Goal: Task Accomplishment & Management: Manage account settings

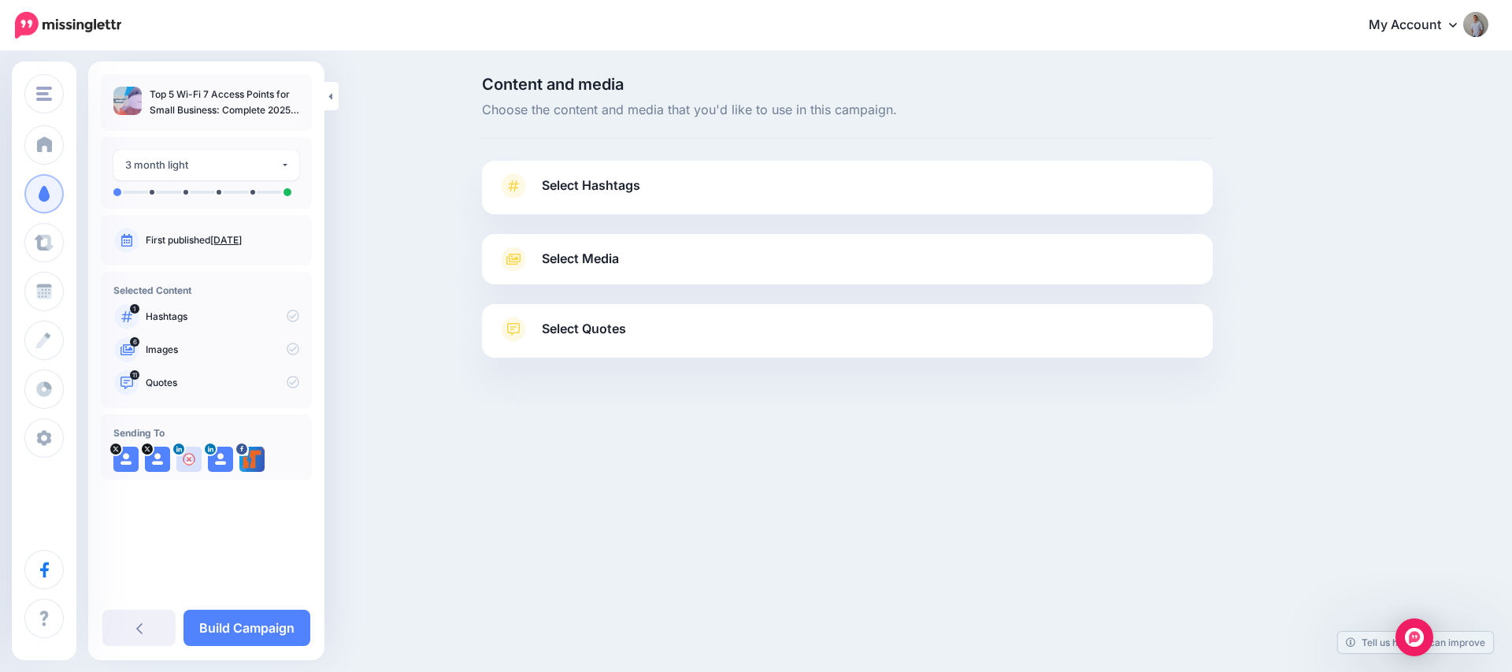
click at [577, 183] on span "Select Hashtags" at bounding box center [591, 185] width 98 height 21
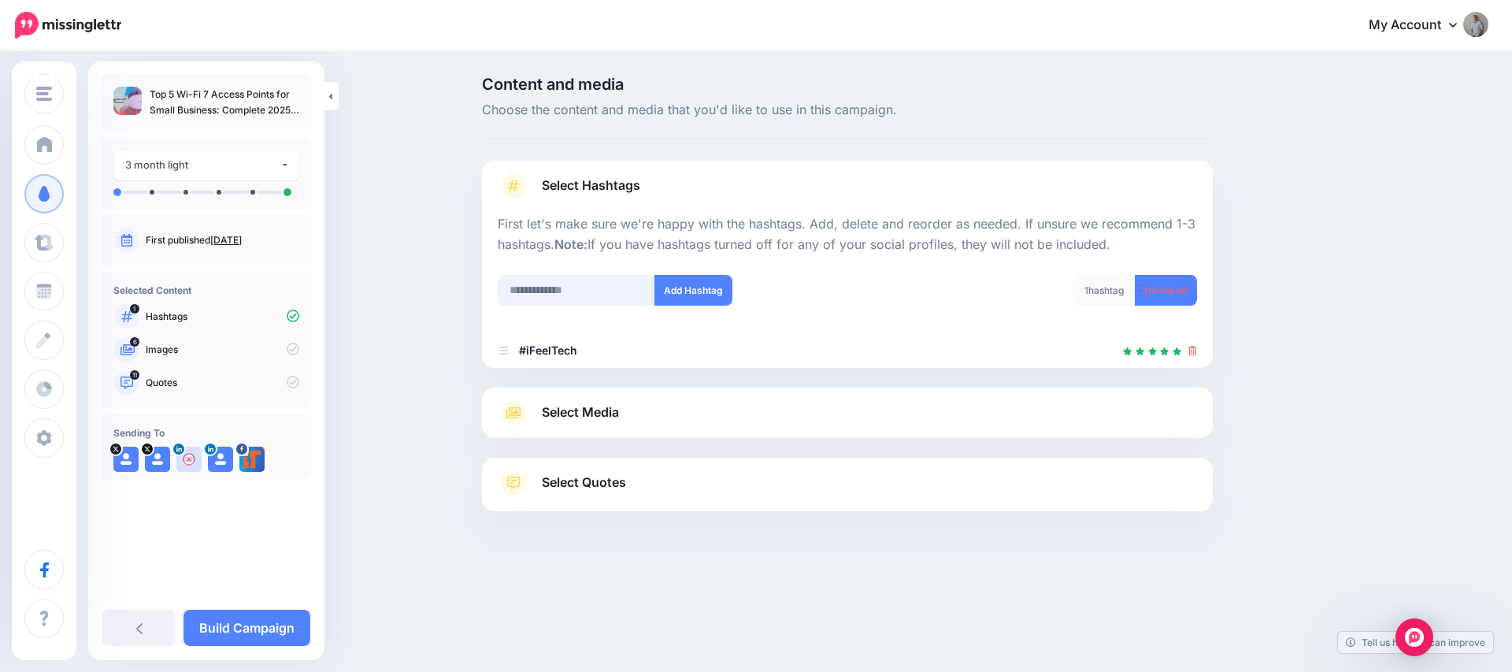
click at [595, 293] on input "text" at bounding box center [576, 290] width 157 height 31
type input "******"
click at [709, 288] on button "Add Hashtag" at bounding box center [693, 290] width 78 height 31
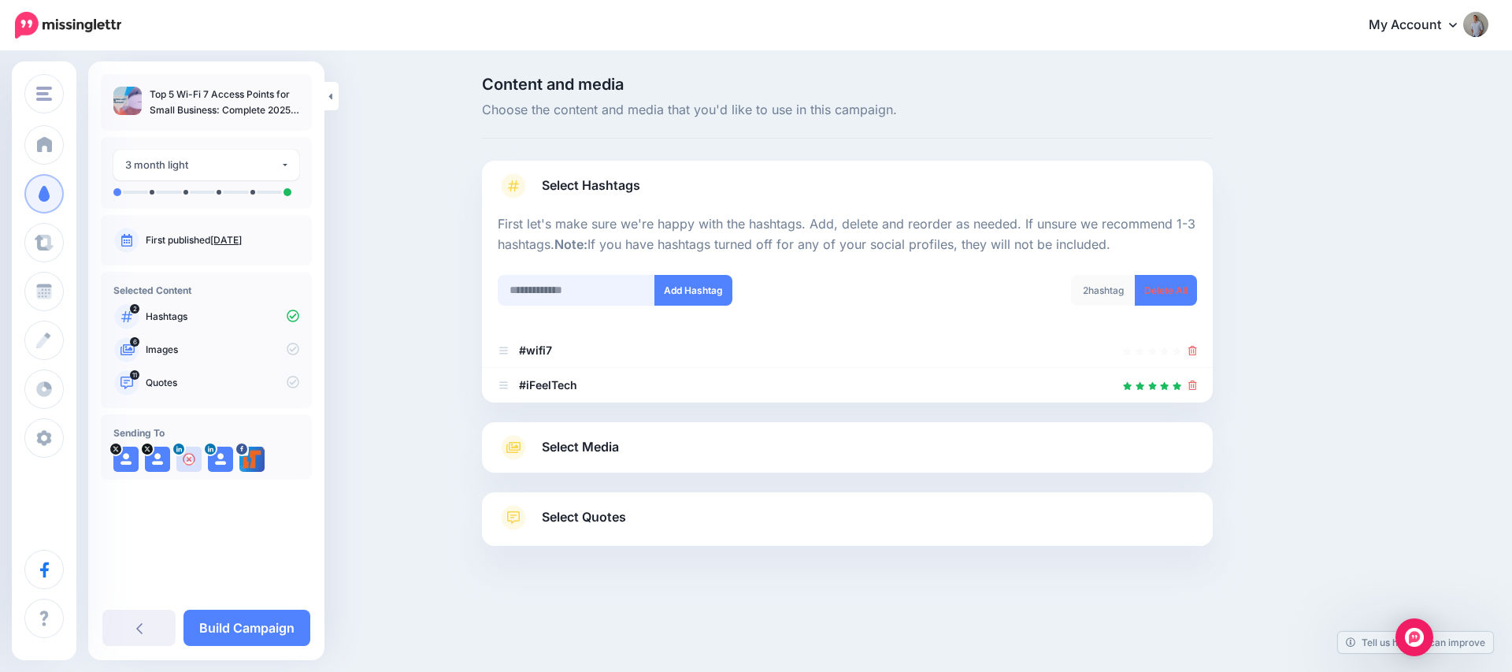
click at [545, 294] on input "text" at bounding box center [576, 290] width 157 height 31
type input "*****"
click at [686, 292] on button "Add Hashtag" at bounding box center [693, 290] width 78 height 31
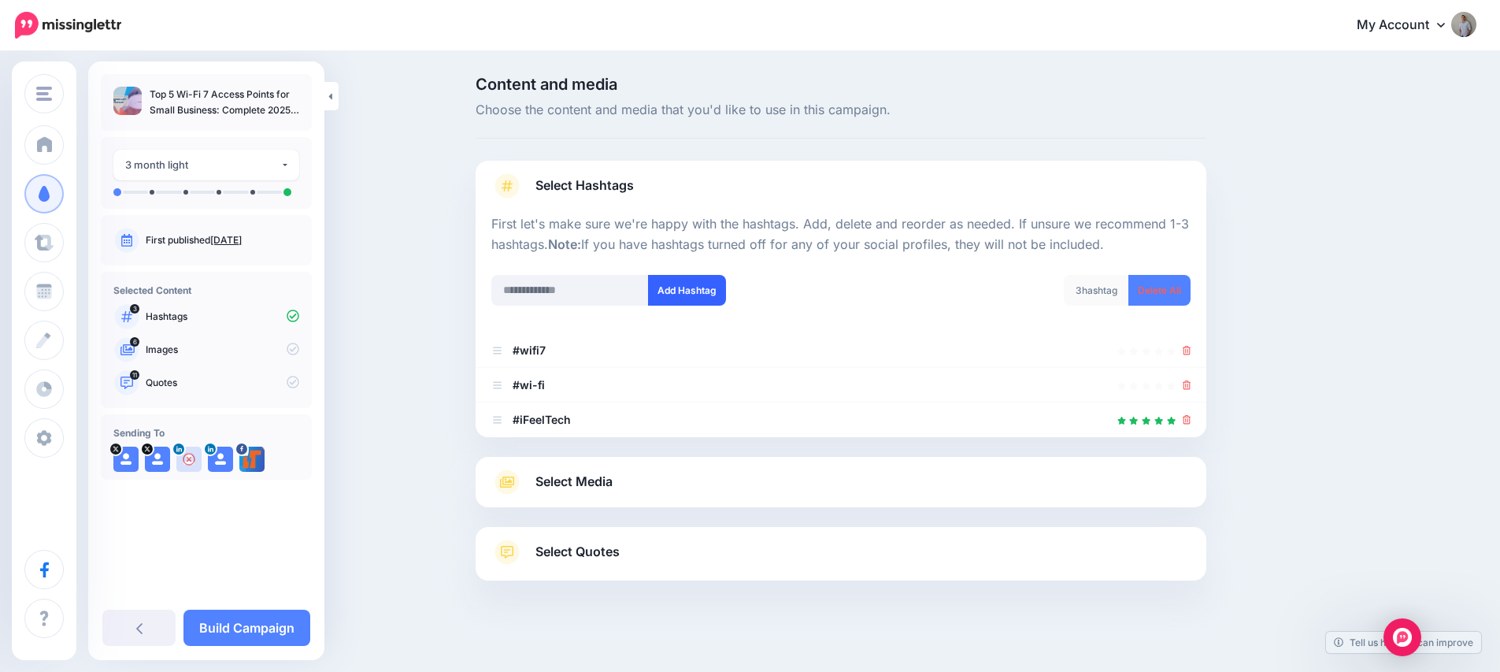
scroll to position [11, 0]
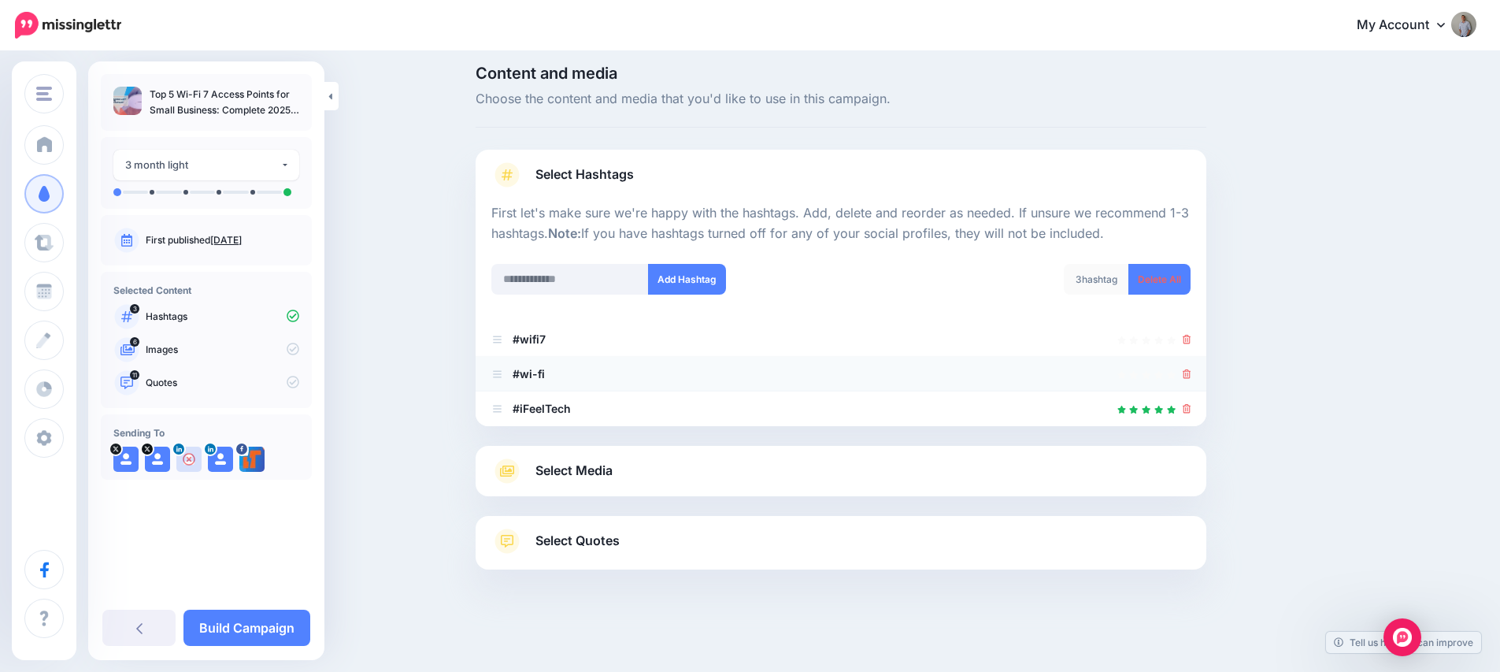
click at [1191, 371] on icon at bounding box center [1187, 373] width 9 height 9
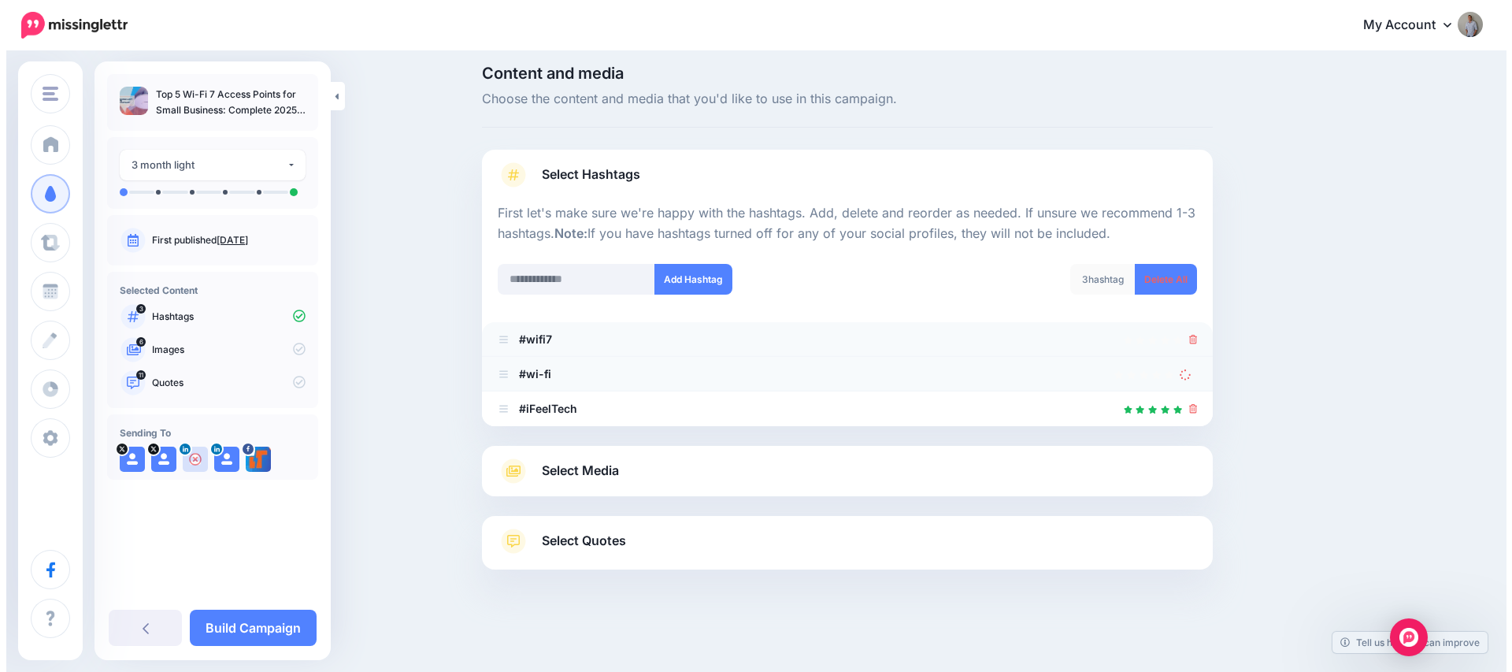
scroll to position [0, 0]
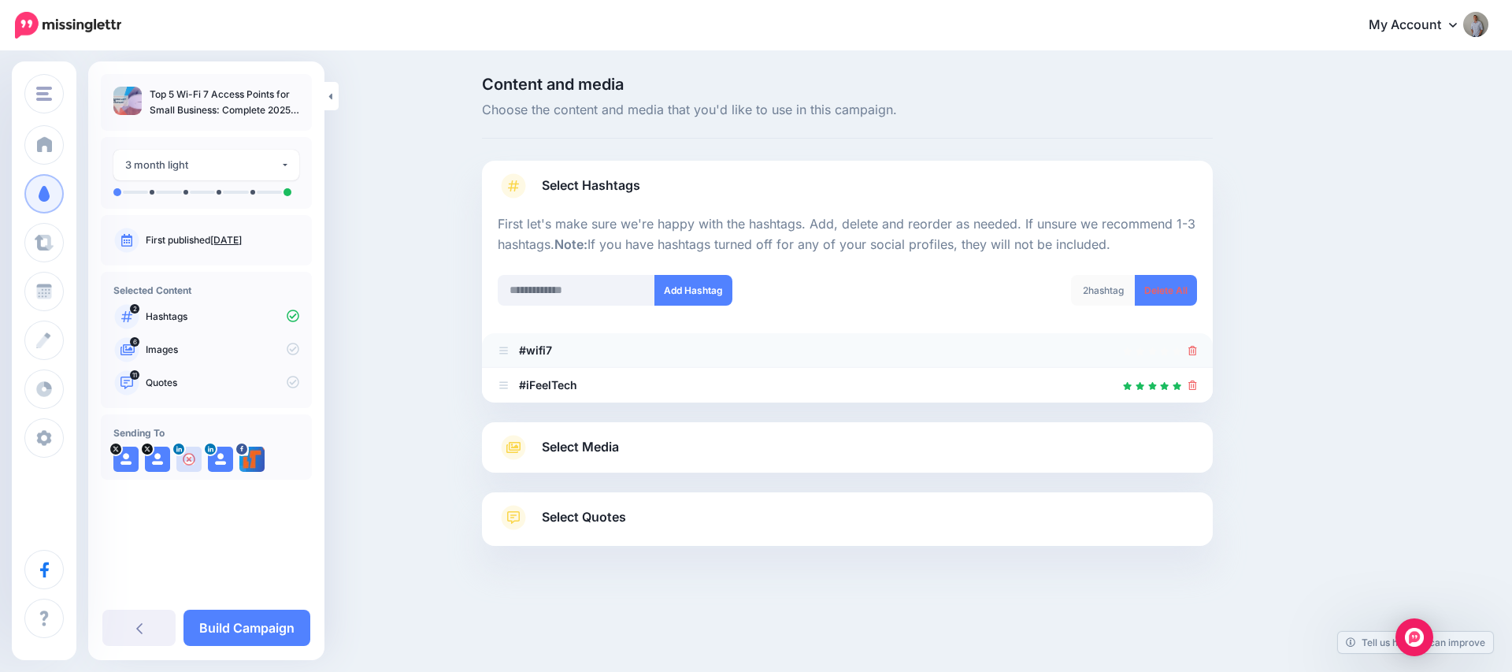
click at [1192, 341] on div at bounding box center [1192, 350] width 9 height 19
click at [1191, 350] on icon at bounding box center [1192, 350] width 9 height 9
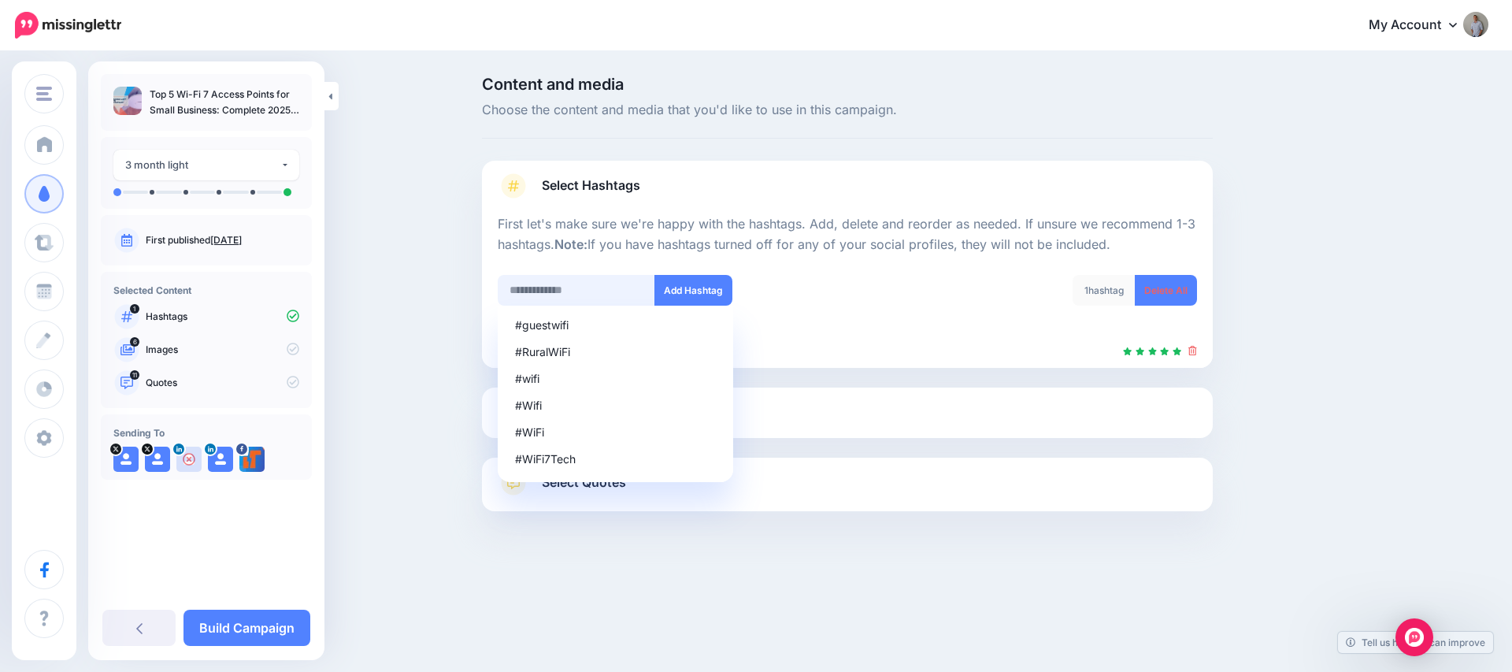
click at [559, 292] on input "text" at bounding box center [576, 290] width 157 height 31
paste input "**********"
type input "**********"
click at [693, 295] on button "Add Hashtag" at bounding box center [693, 290] width 78 height 31
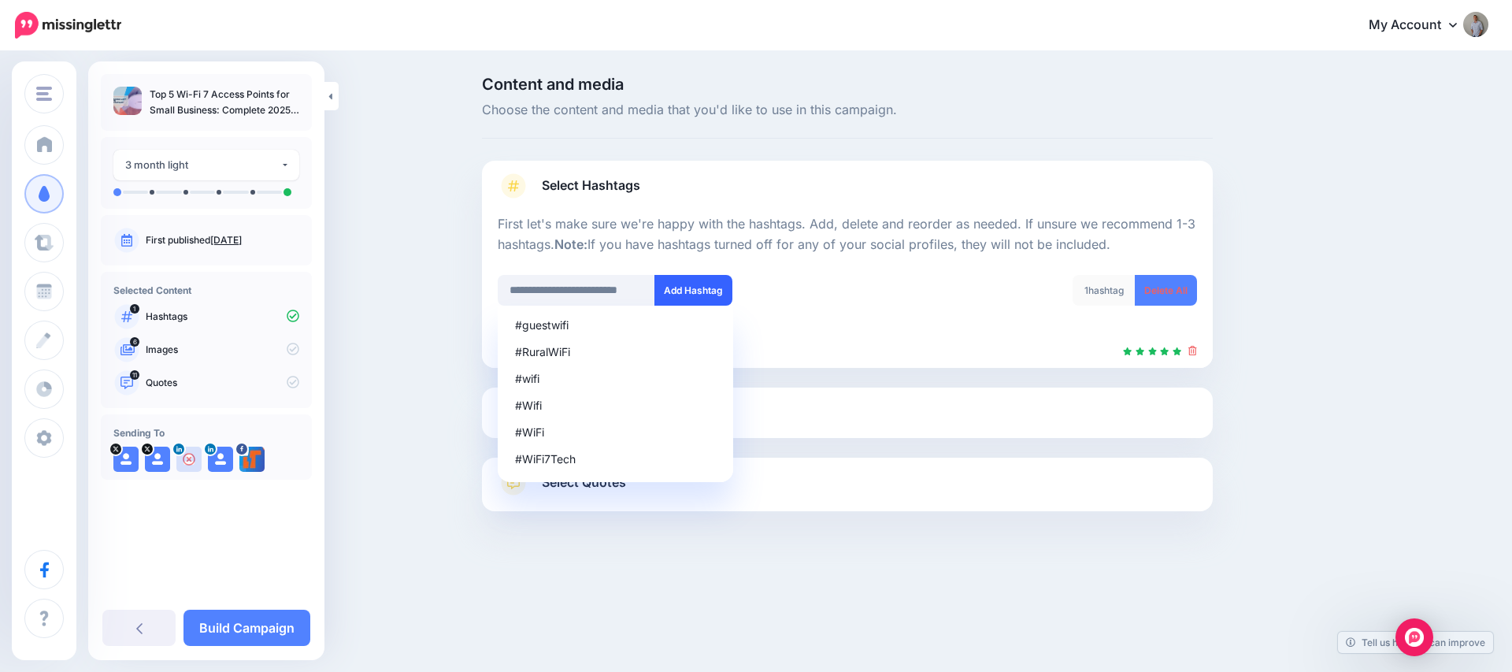
scroll to position [0, 0]
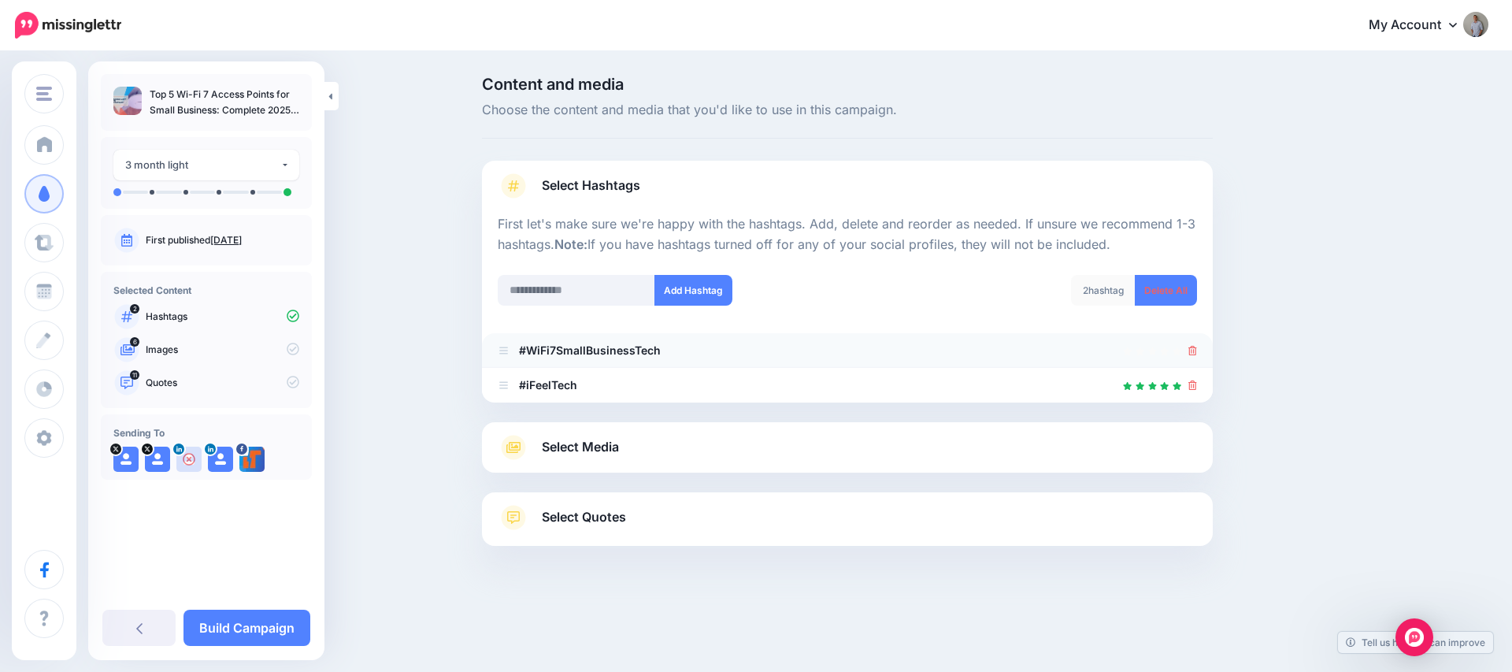
click at [1192, 352] on icon at bounding box center [1192, 350] width 9 height 9
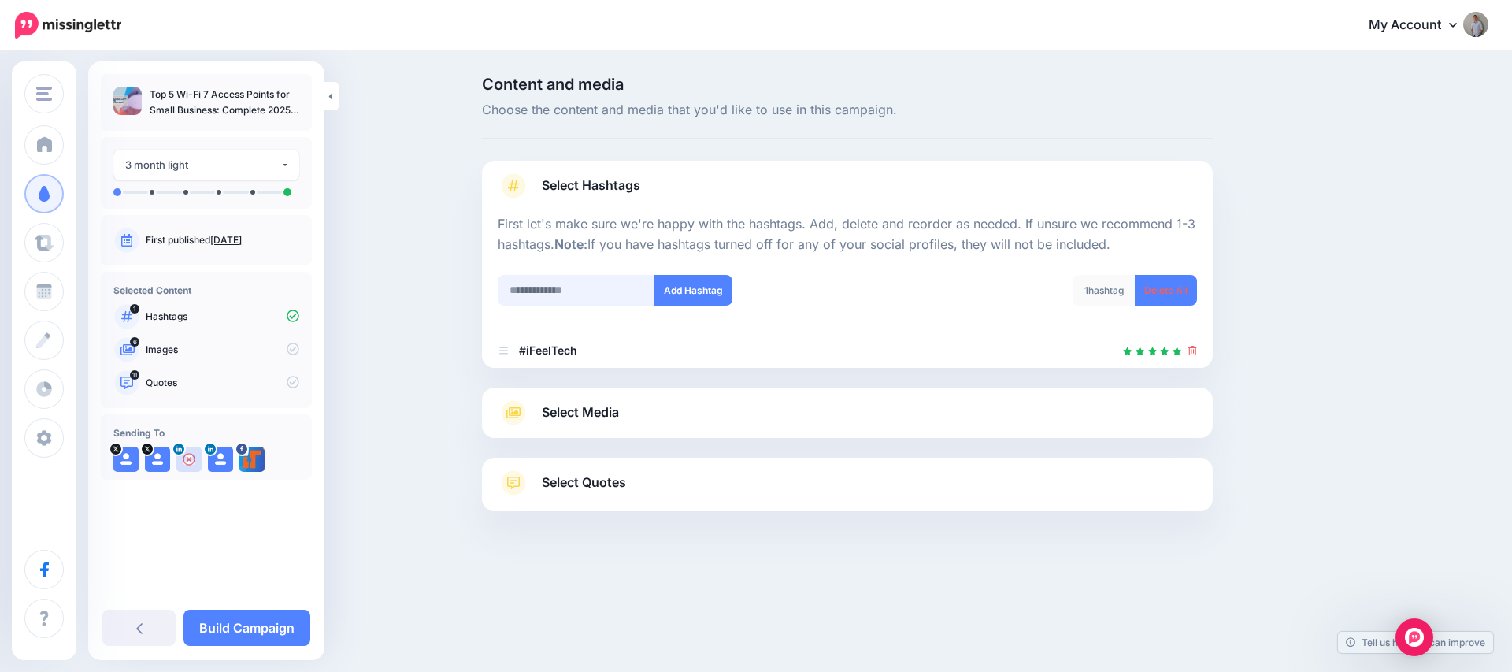
click at [583, 295] on input "text" at bounding box center [576, 290] width 157 height 31
paste input "**********"
drag, startPoint x: 612, startPoint y: 291, endPoint x: 470, endPoint y: 287, distance: 141.8
click at [470, 287] on div "**********" at bounding box center [847, 332] width 754 height 513
type input "*****"
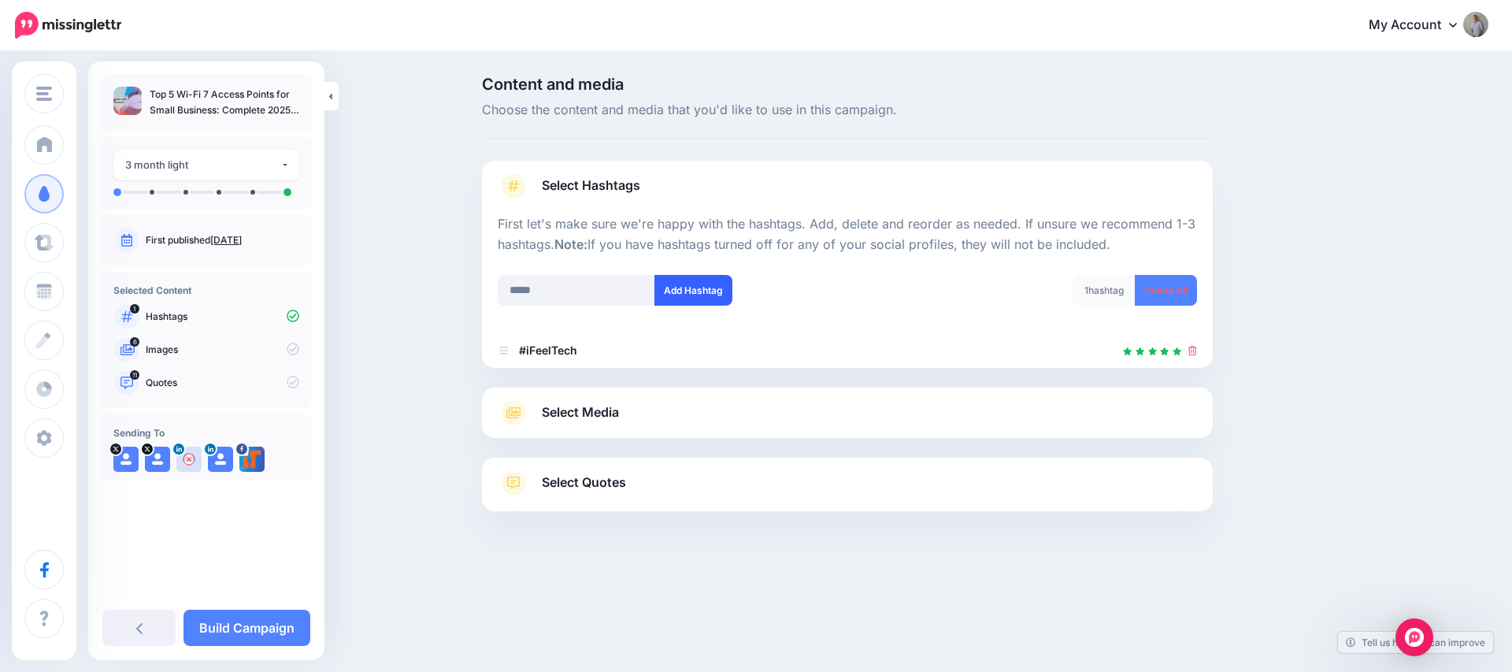
drag, startPoint x: 695, startPoint y: 292, endPoint x: 632, endPoint y: 292, distance: 63.8
click at [695, 292] on button "Add Hashtag" at bounding box center [693, 290] width 78 height 31
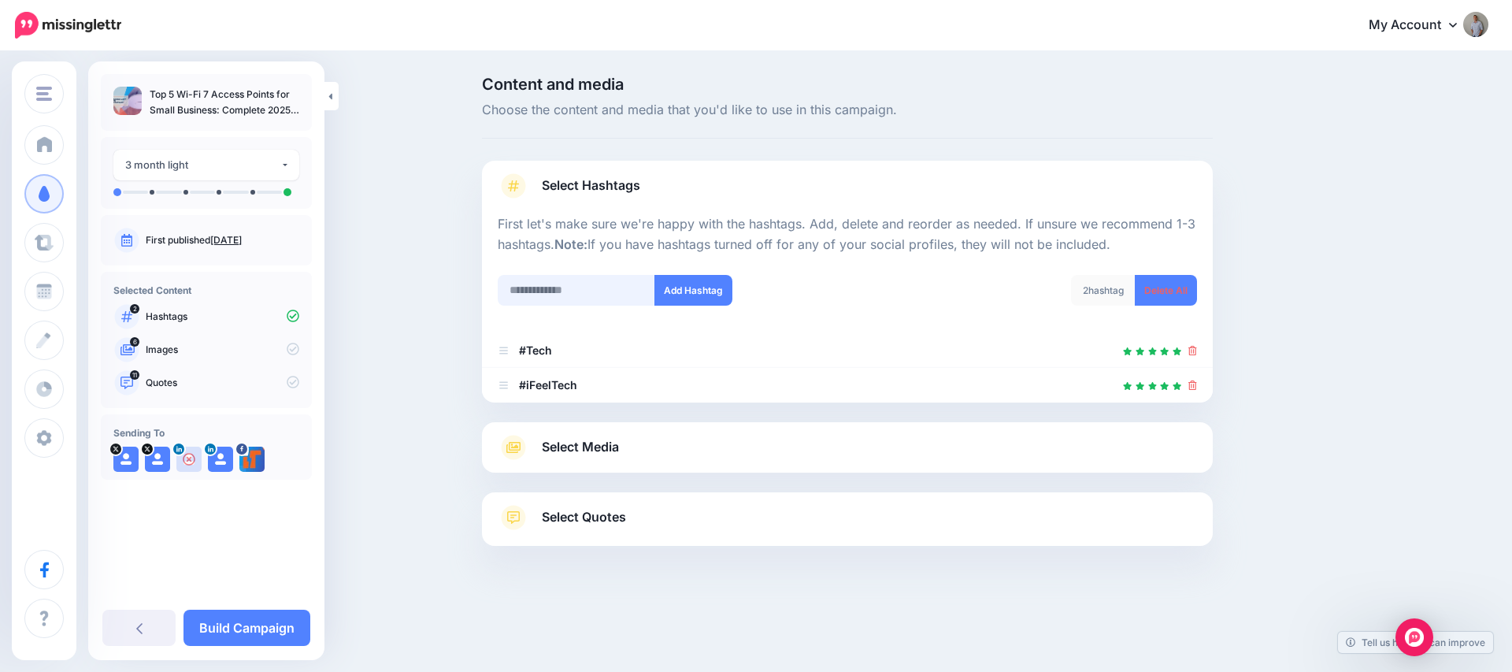
click at [528, 292] on input "text" at bounding box center [576, 290] width 157 height 31
type input "*******"
click at [695, 290] on button "Add Hashtag" at bounding box center [693, 290] width 78 height 31
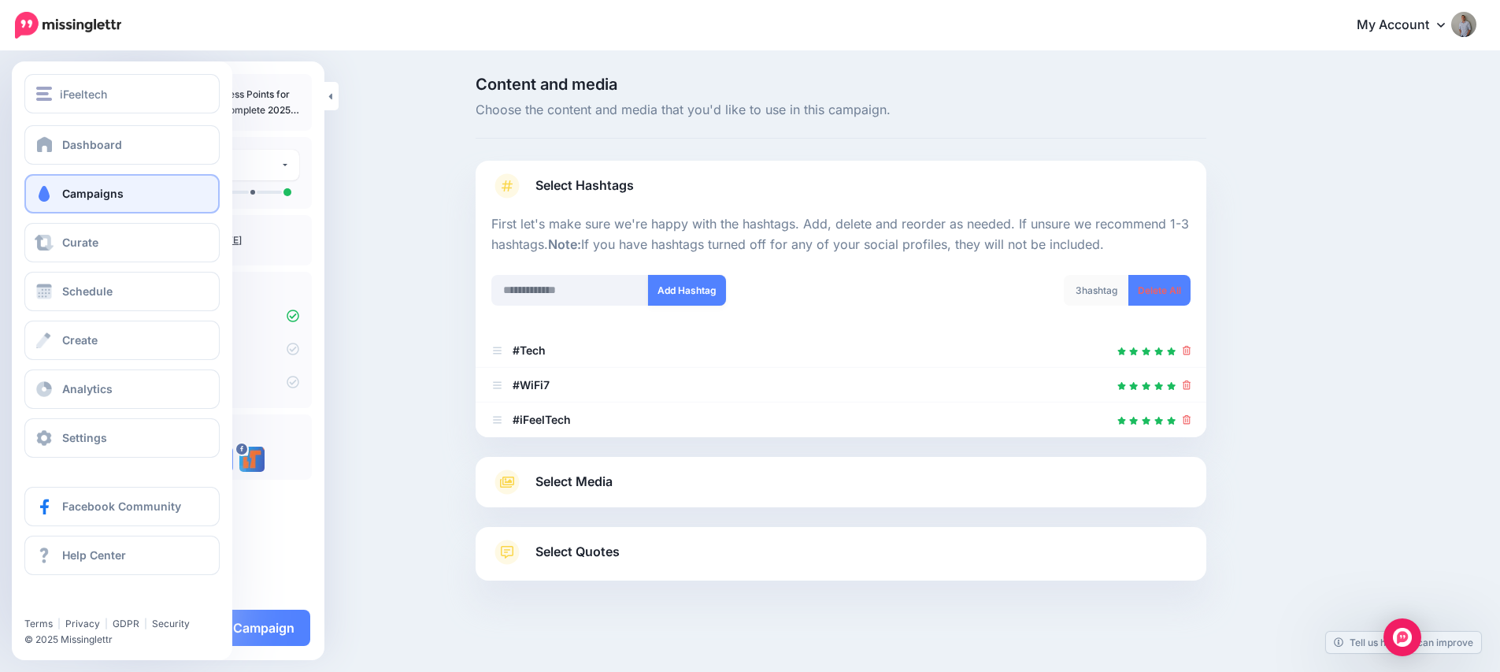
scroll to position [11, 0]
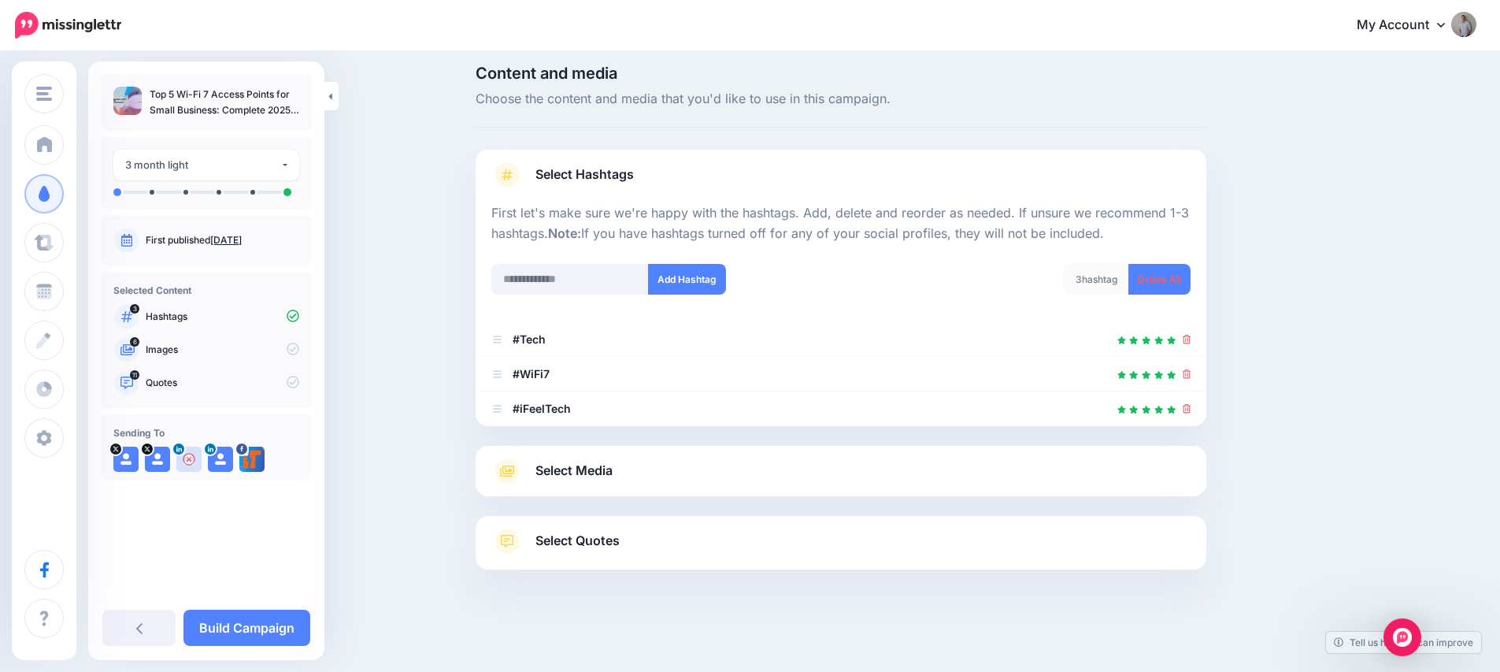
click at [576, 471] on span "Select Media" at bounding box center [573, 470] width 77 height 21
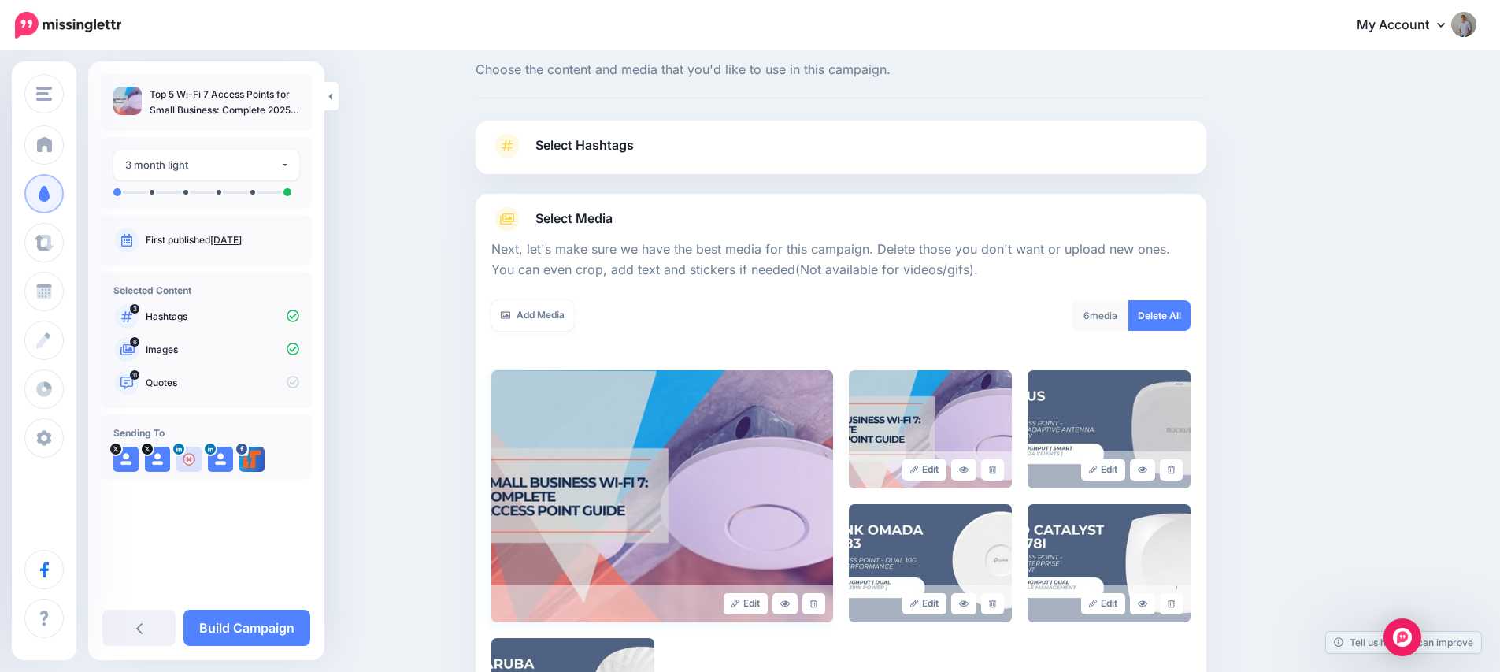
scroll to position [98, 0]
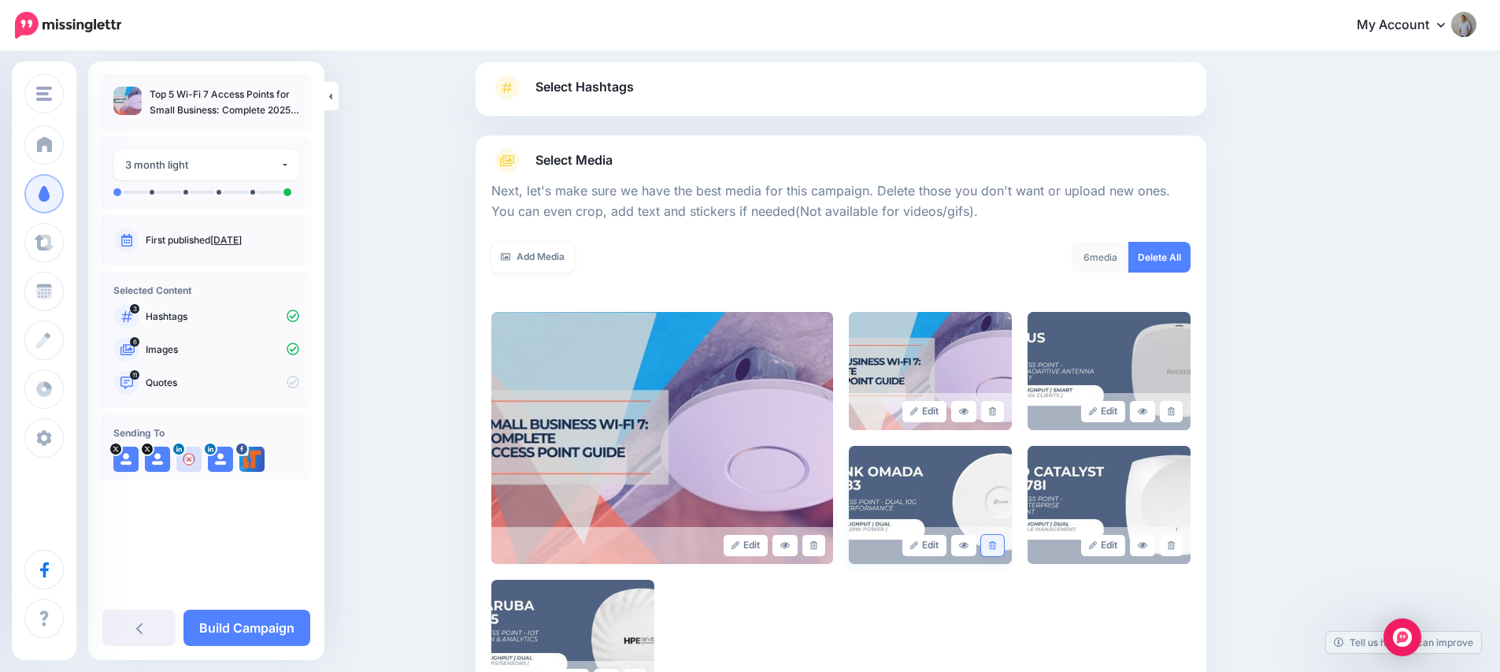
click at [1002, 546] on link at bounding box center [992, 545] width 23 height 21
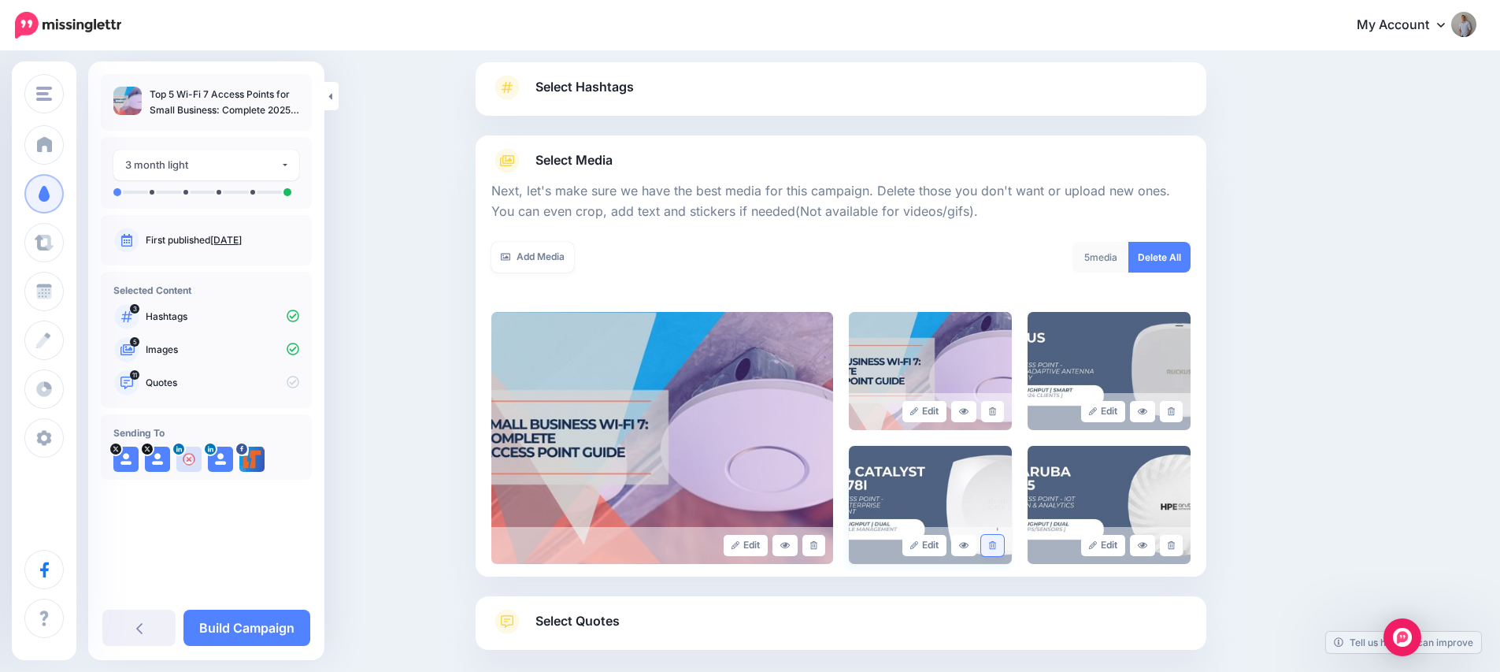
click at [996, 547] on icon at bounding box center [992, 545] width 7 height 9
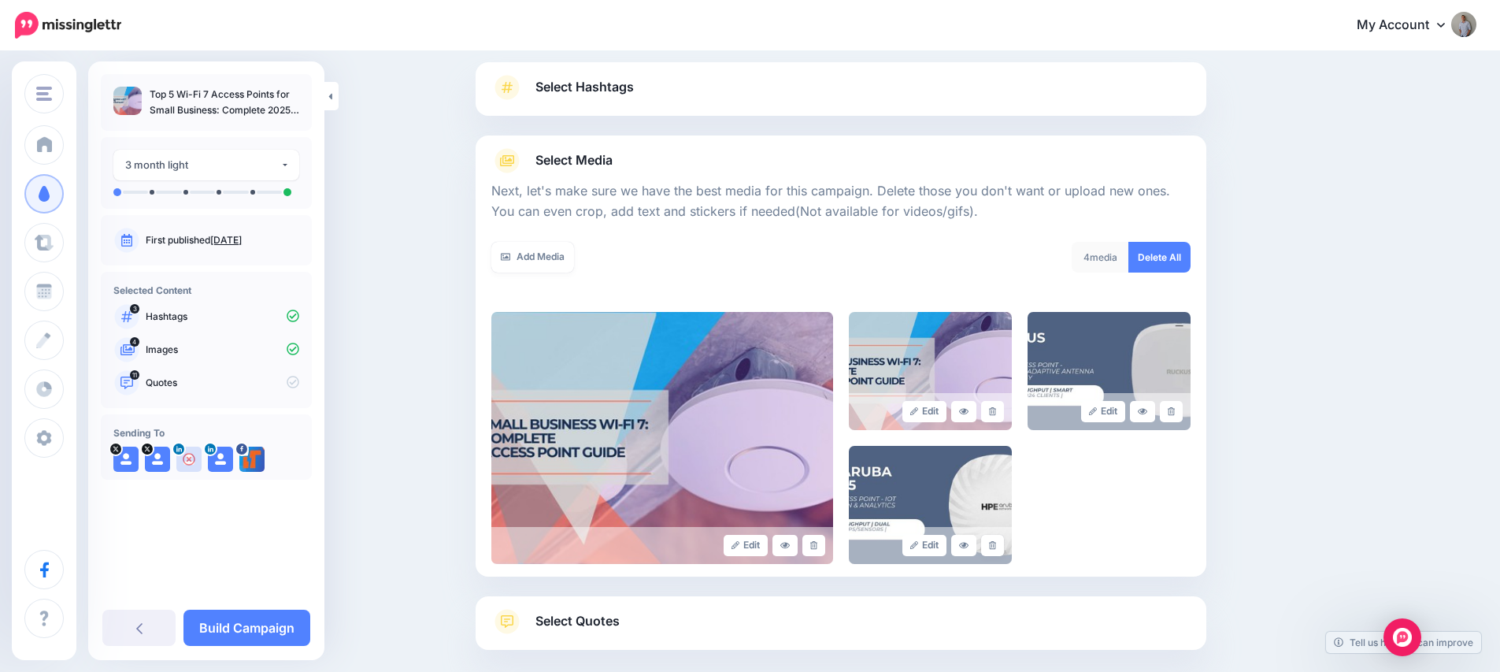
click at [996, 547] on icon at bounding box center [992, 545] width 7 height 9
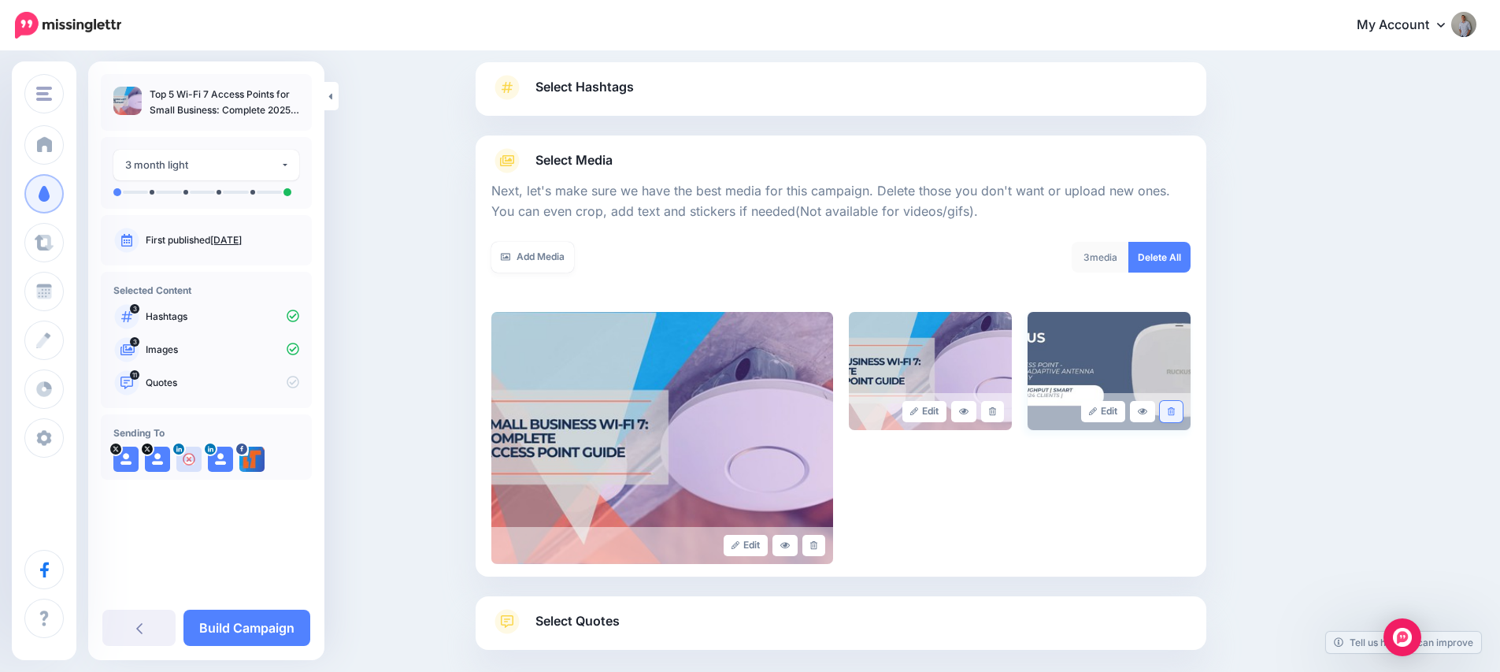
click at [1175, 412] on icon at bounding box center [1171, 411] width 7 height 9
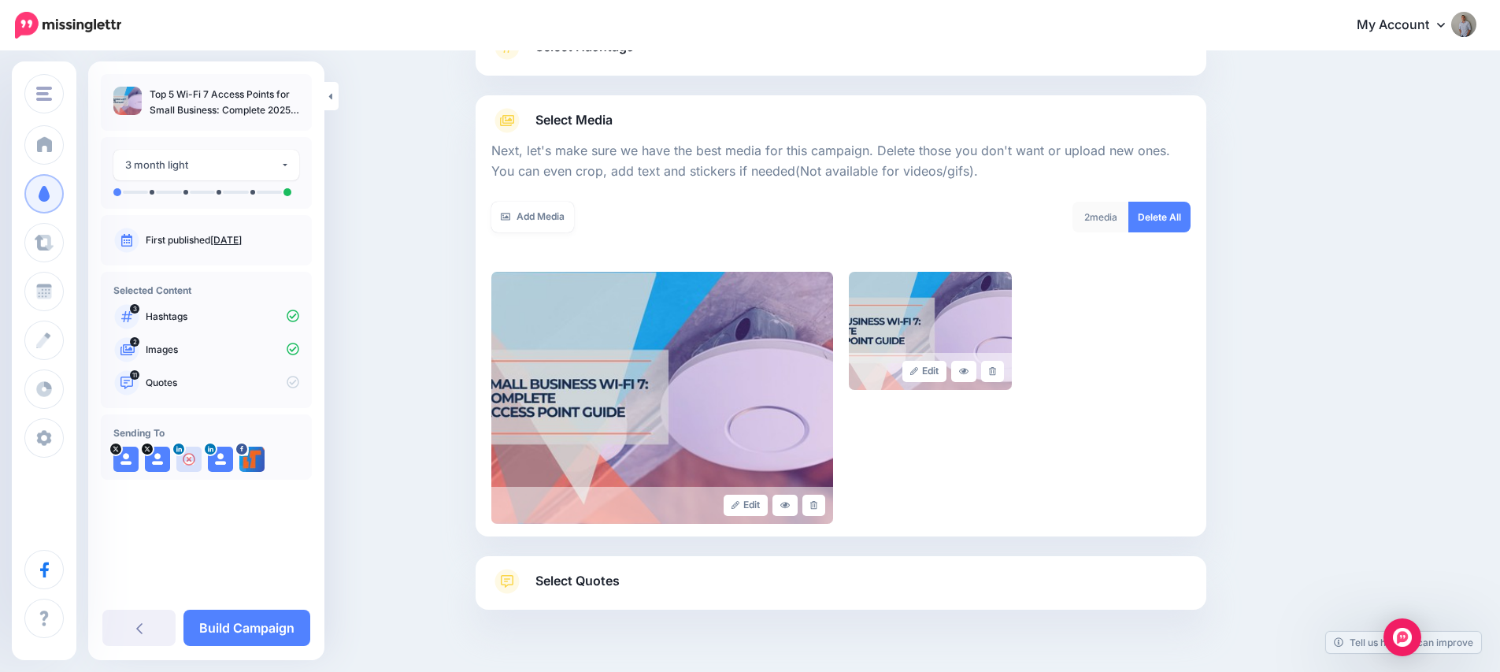
scroll to position [179, 0]
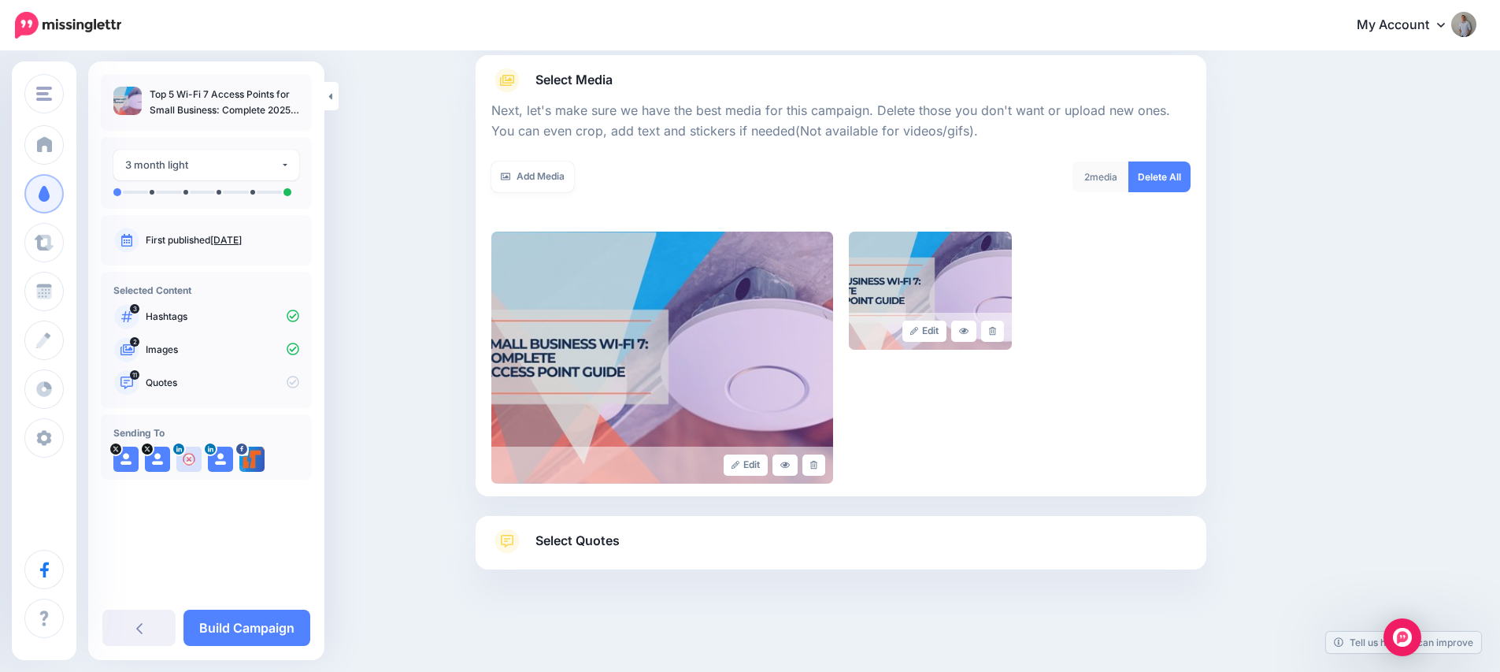
click at [607, 544] on span "Select Quotes" at bounding box center [577, 540] width 84 height 21
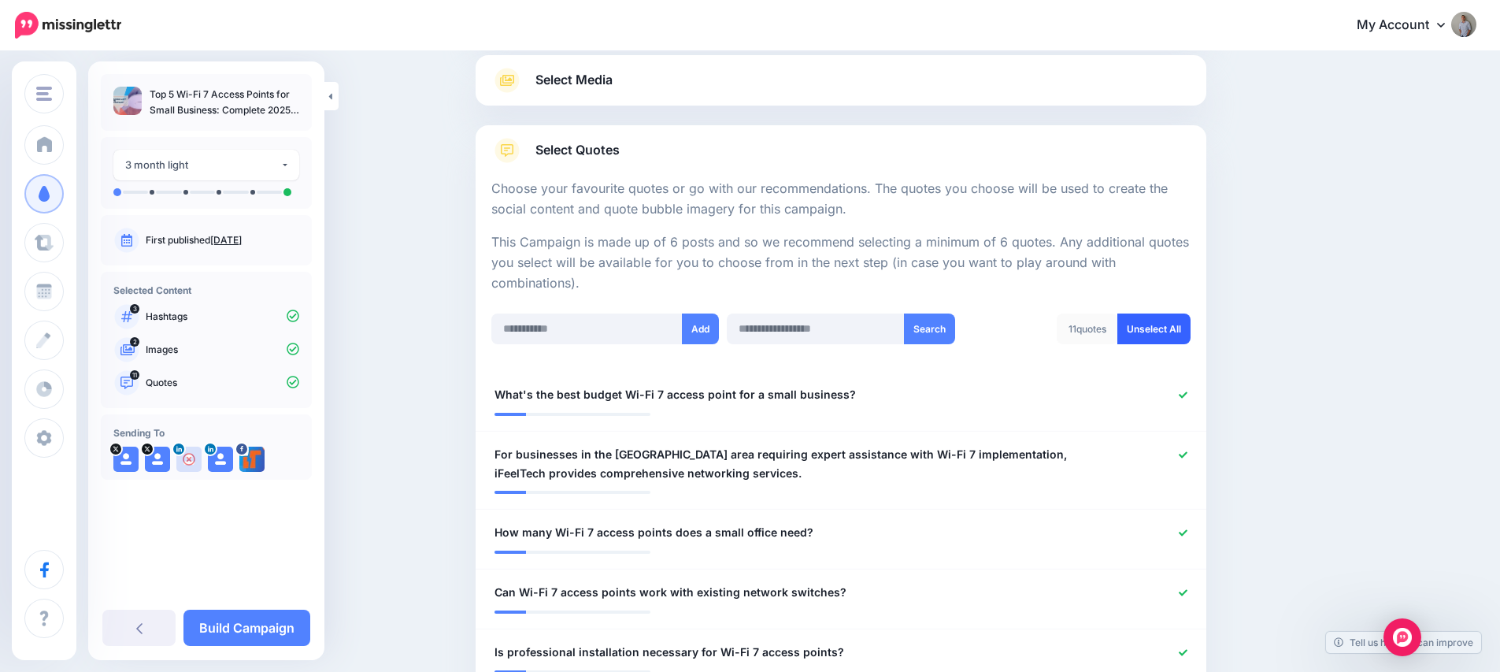
click at [1169, 332] on link "Unselect All" at bounding box center [1153, 328] width 73 height 31
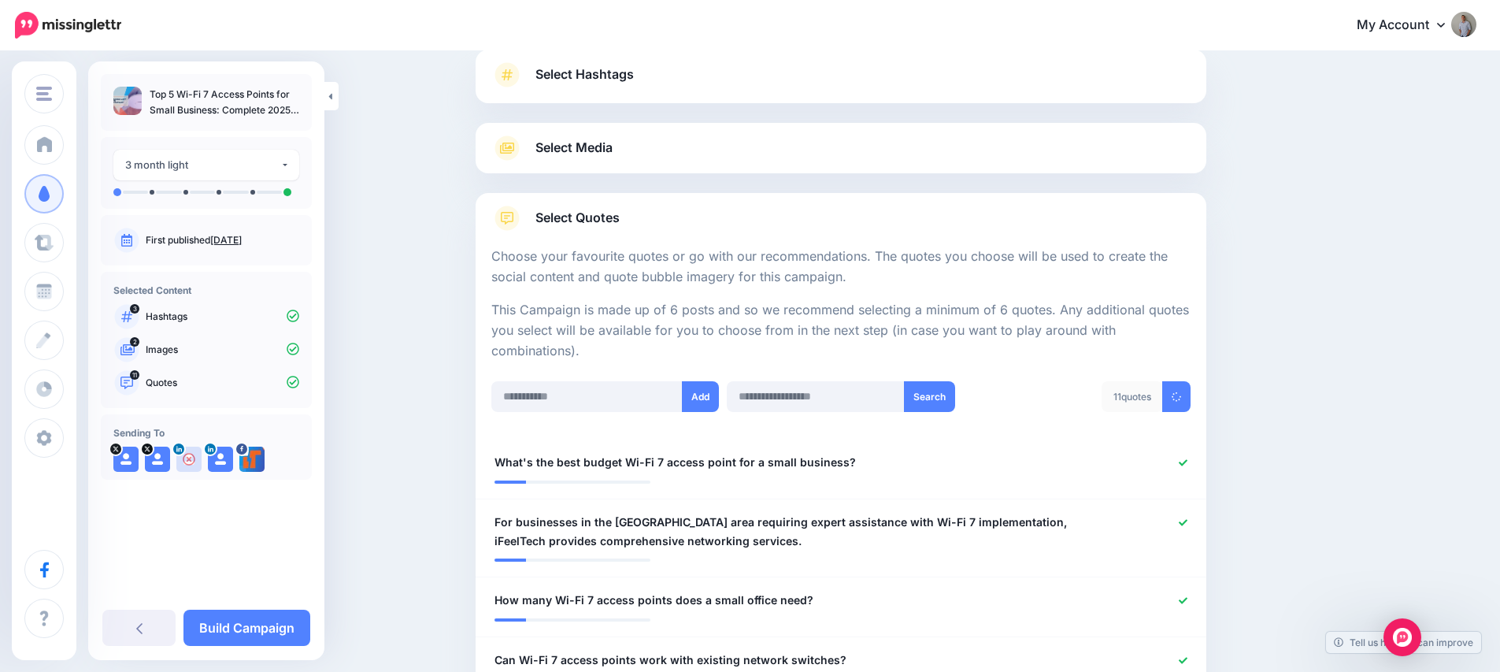
scroll to position [0, 0]
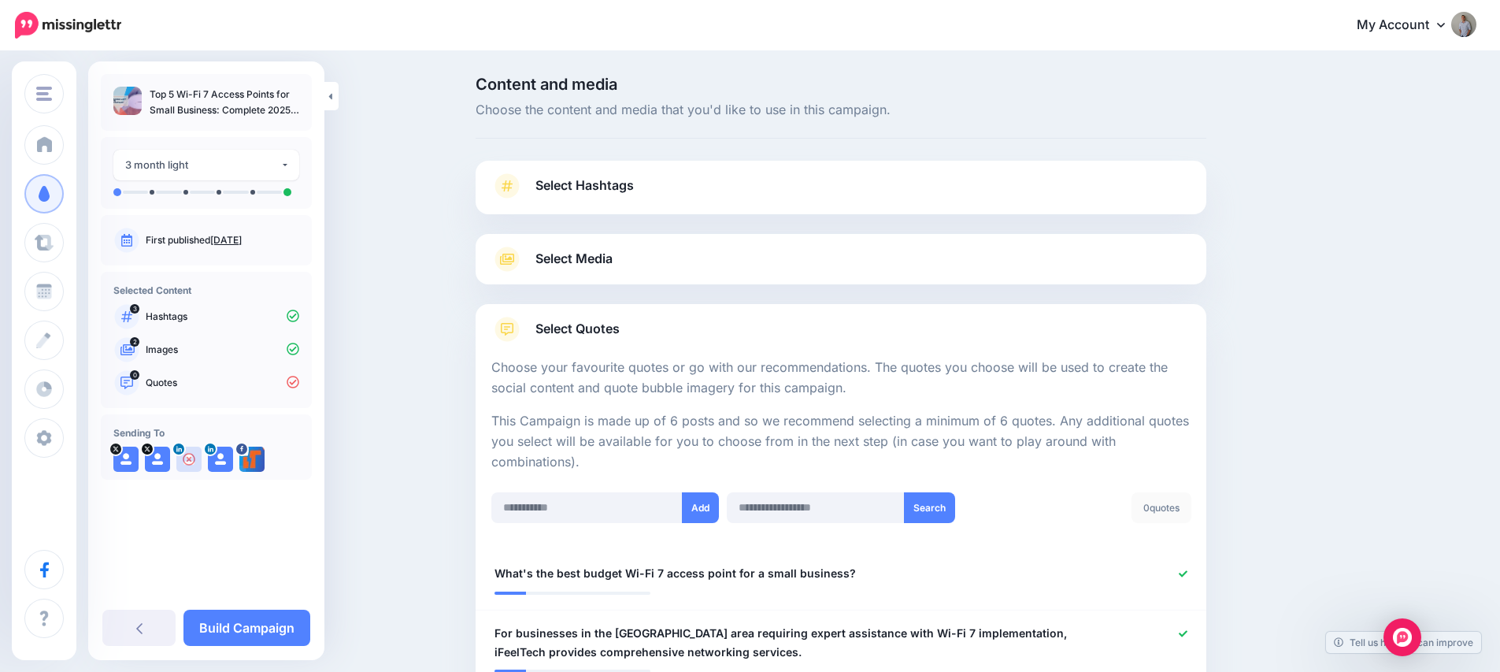
click at [869, 265] on link "Select Media" at bounding box center [840, 258] width 699 height 25
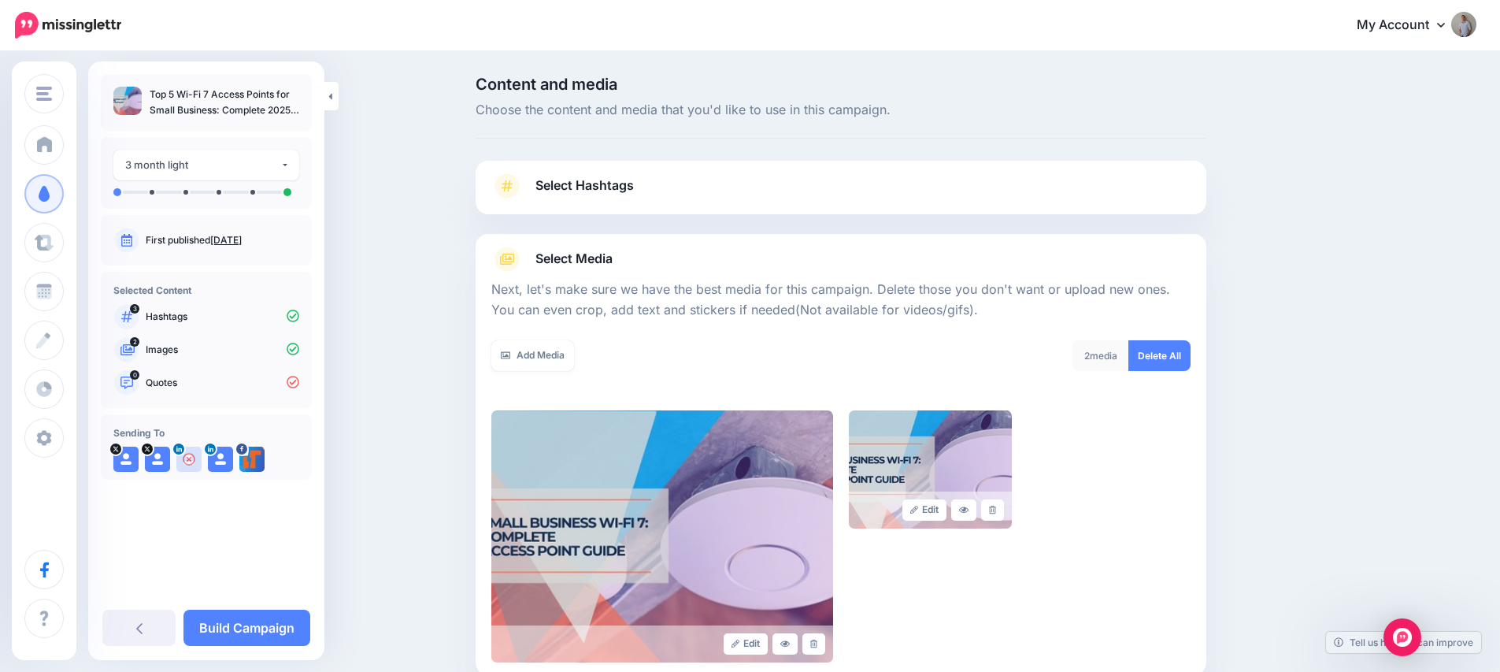
scroll to position [179, 0]
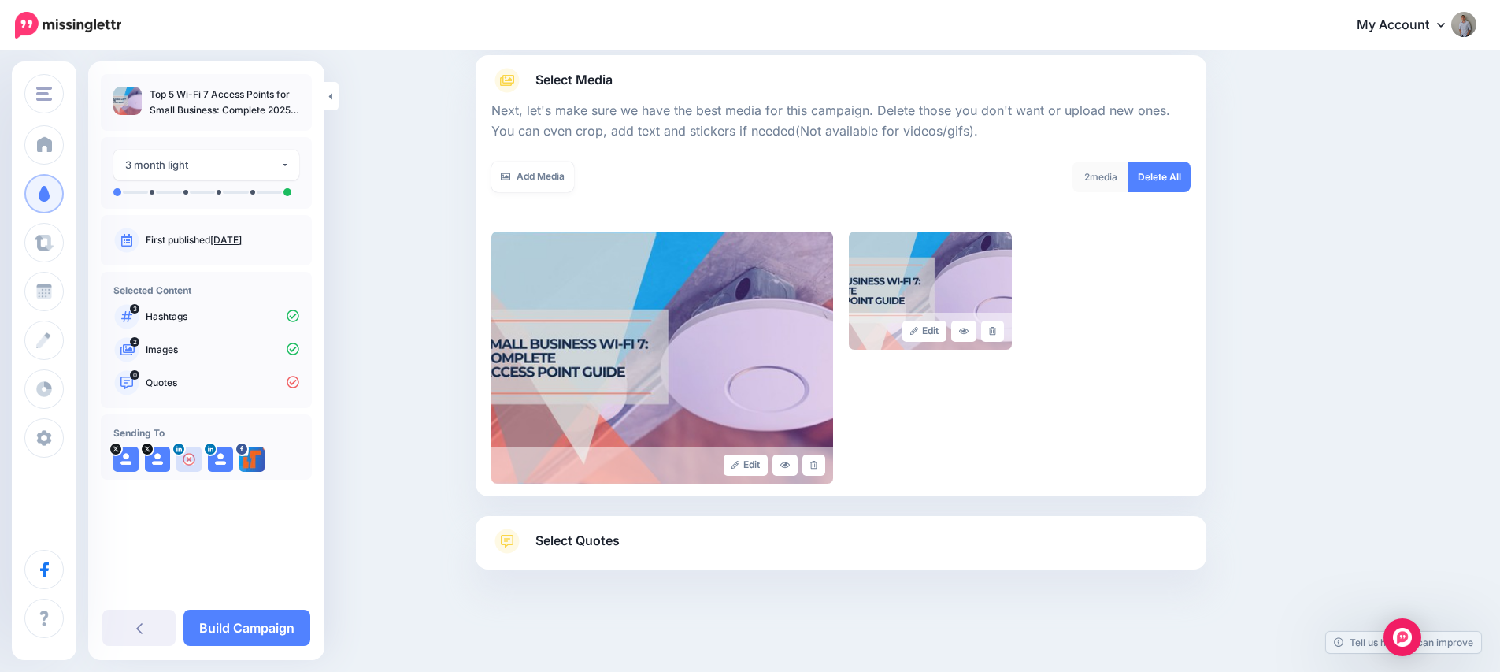
click at [865, 535] on link "Select Quotes" at bounding box center [840, 548] width 699 height 41
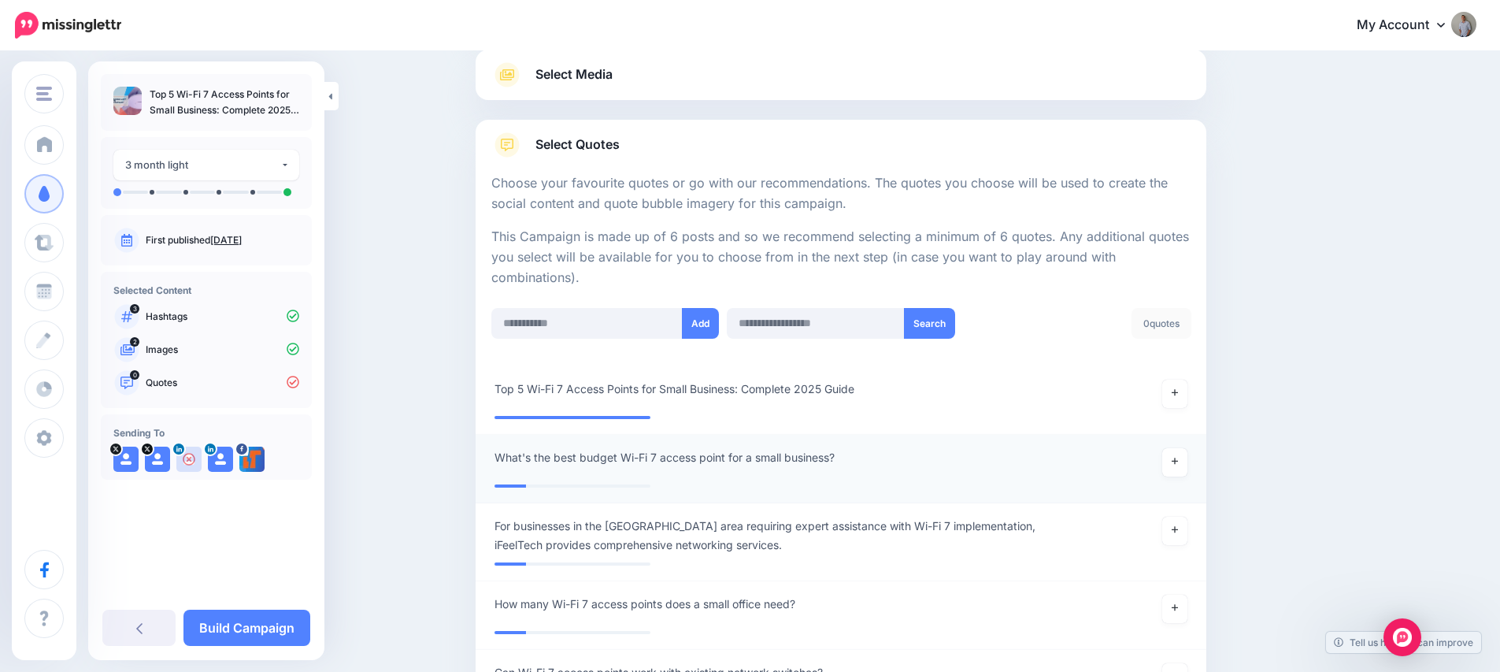
scroll to position [192, 0]
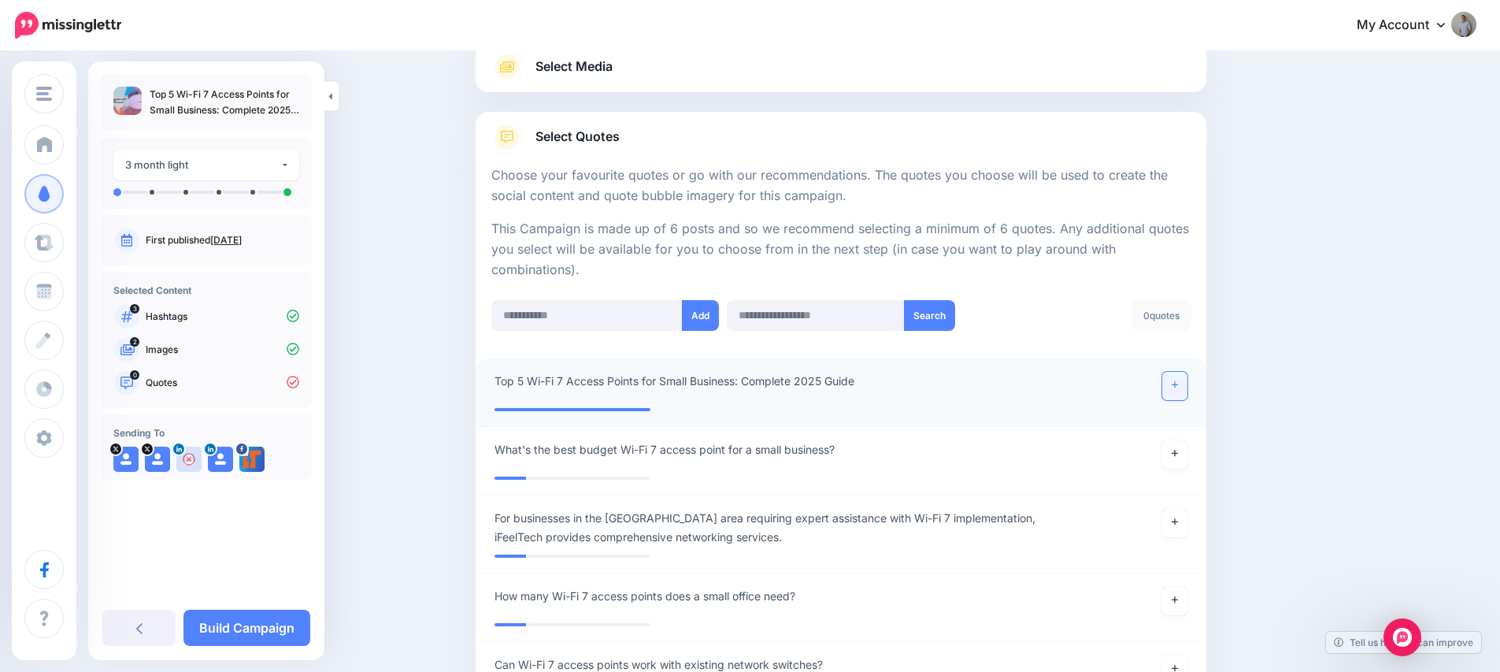
click at [1178, 380] on icon at bounding box center [1175, 384] width 6 height 9
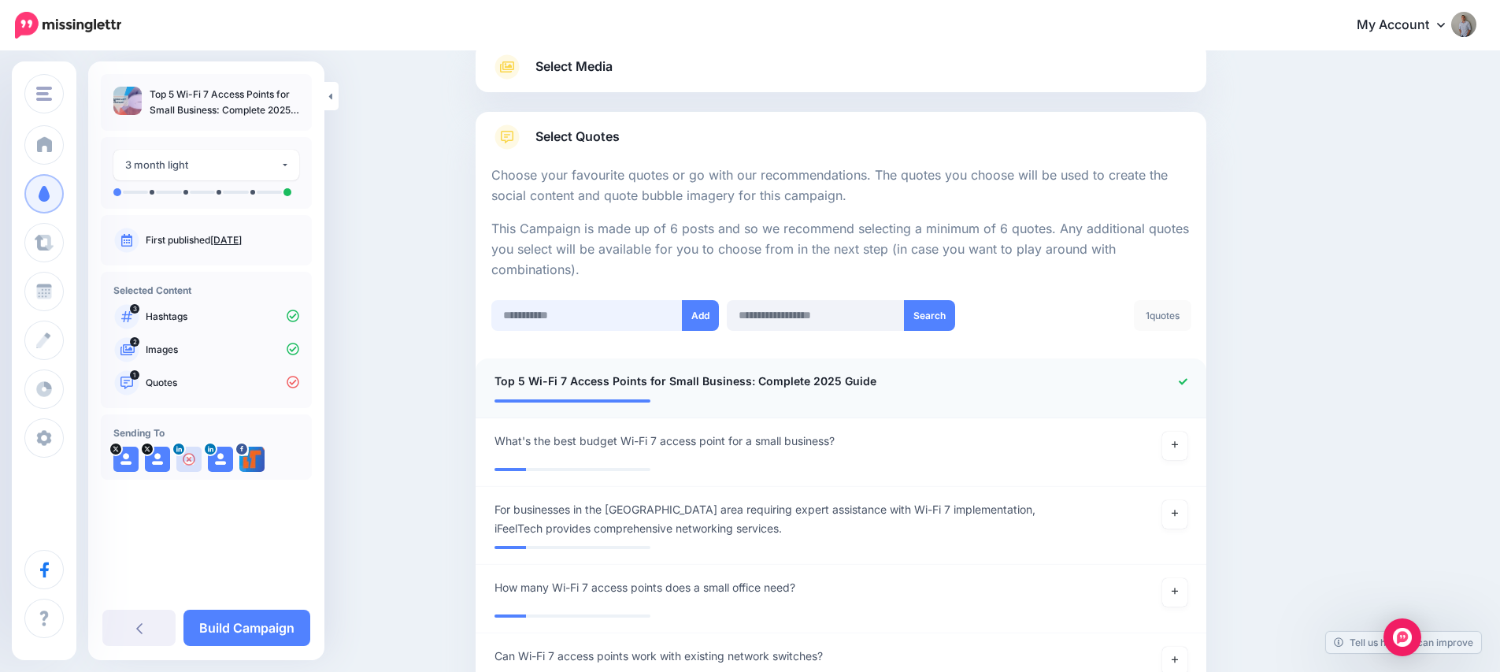
click at [573, 320] on input "text" at bounding box center [586, 315] width 191 height 31
paste input "**********"
type input "**********"
click at [710, 320] on button "Add" at bounding box center [700, 315] width 37 height 31
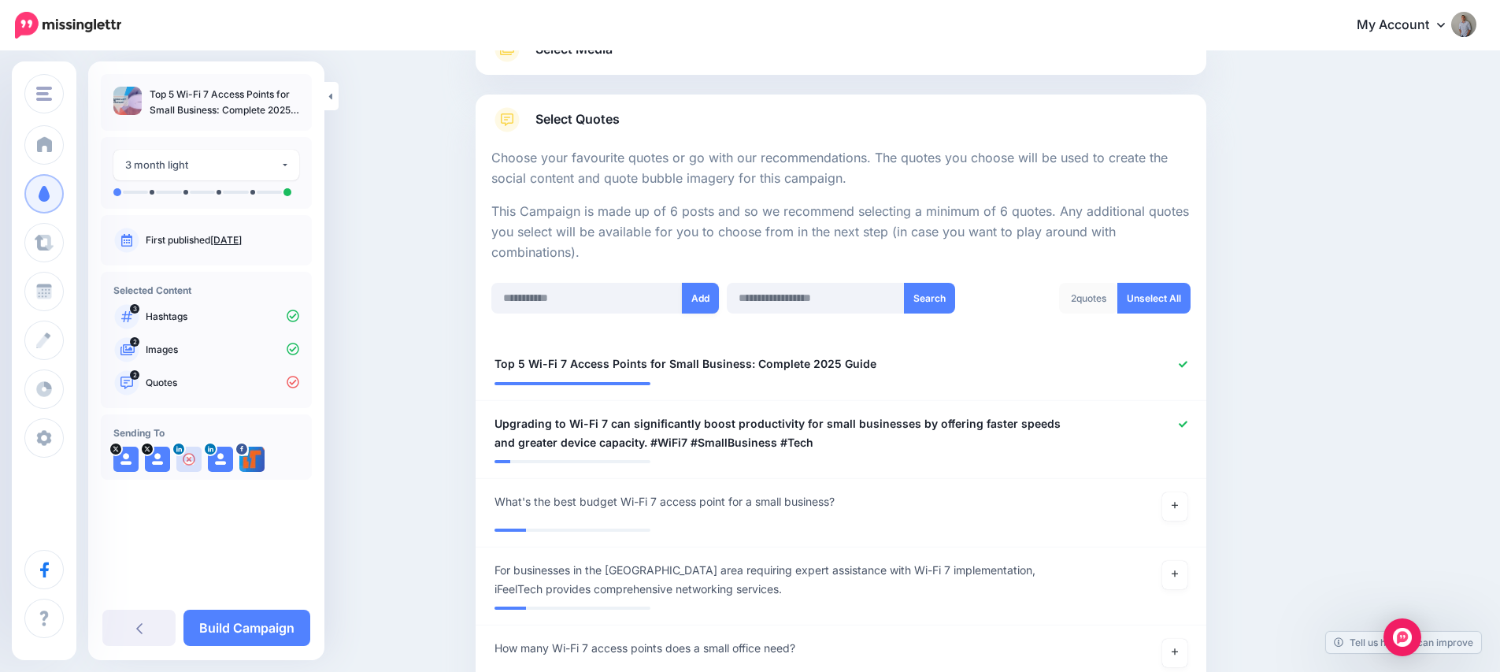
scroll to position [154, 0]
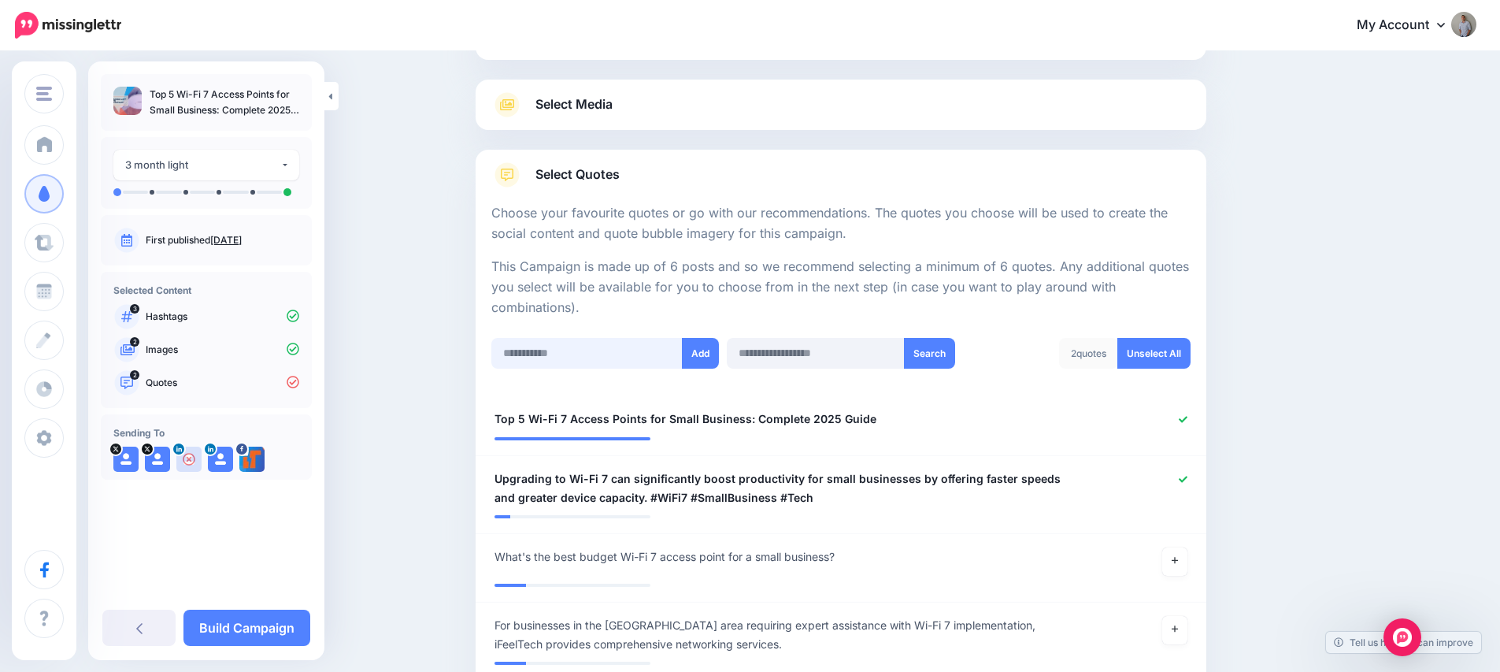
click at [564, 354] on input "text" at bounding box center [586, 353] width 191 height 31
paste input "**********"
type input "**********"
click at [712, 354] on button "Add" at bounding box center [700, 353] width 37 height 31
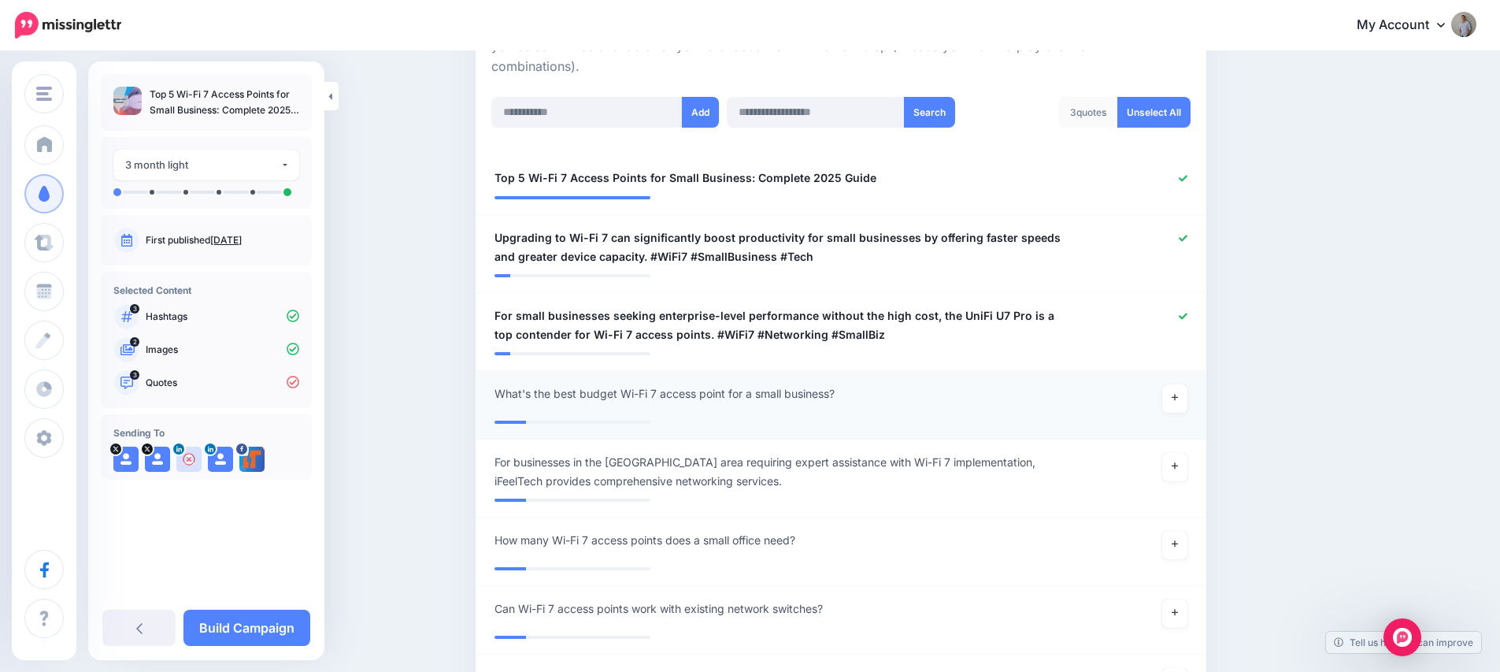
scroll to position [376, 0]
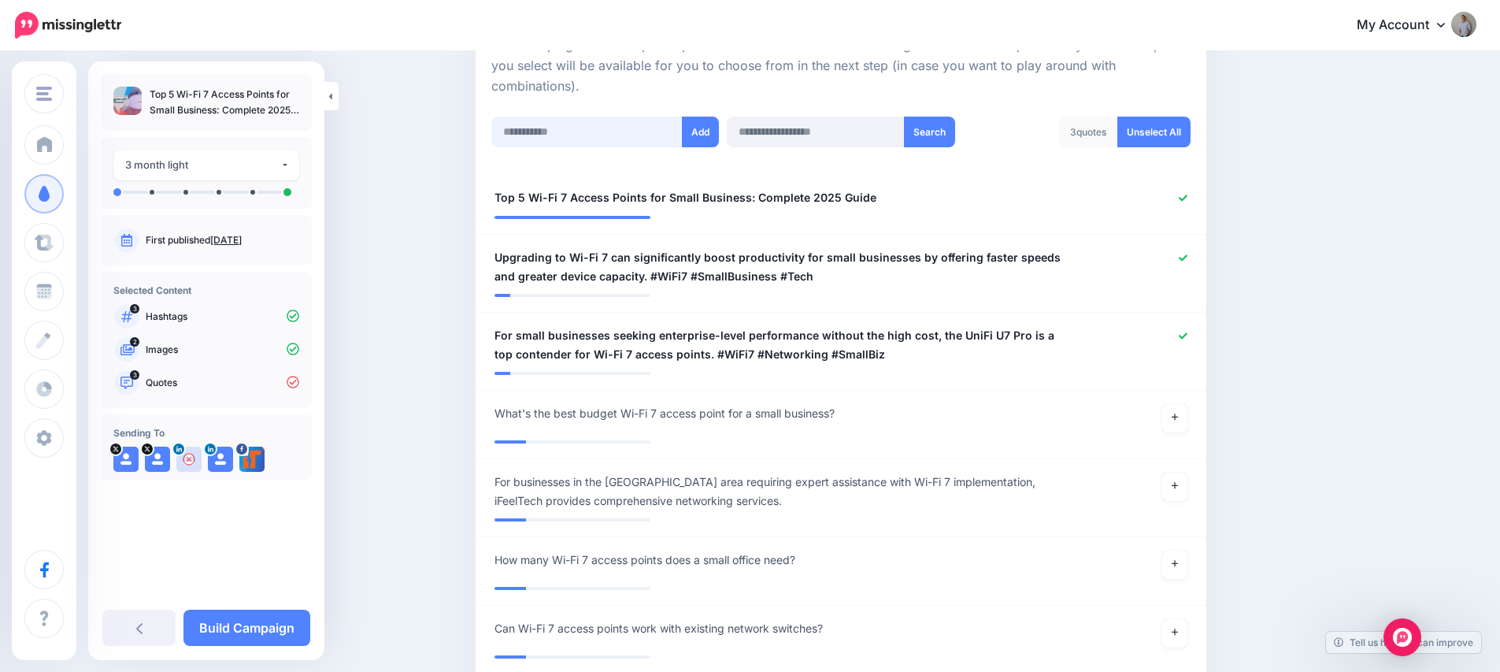
click at [545, 131] on input "text" at bounding box center [586, 132] width 191 height 31
paste input "**********"
type input "**********"
click at [693, 135] on button "Add" at bounding box center [700, 132] width 37 height 31
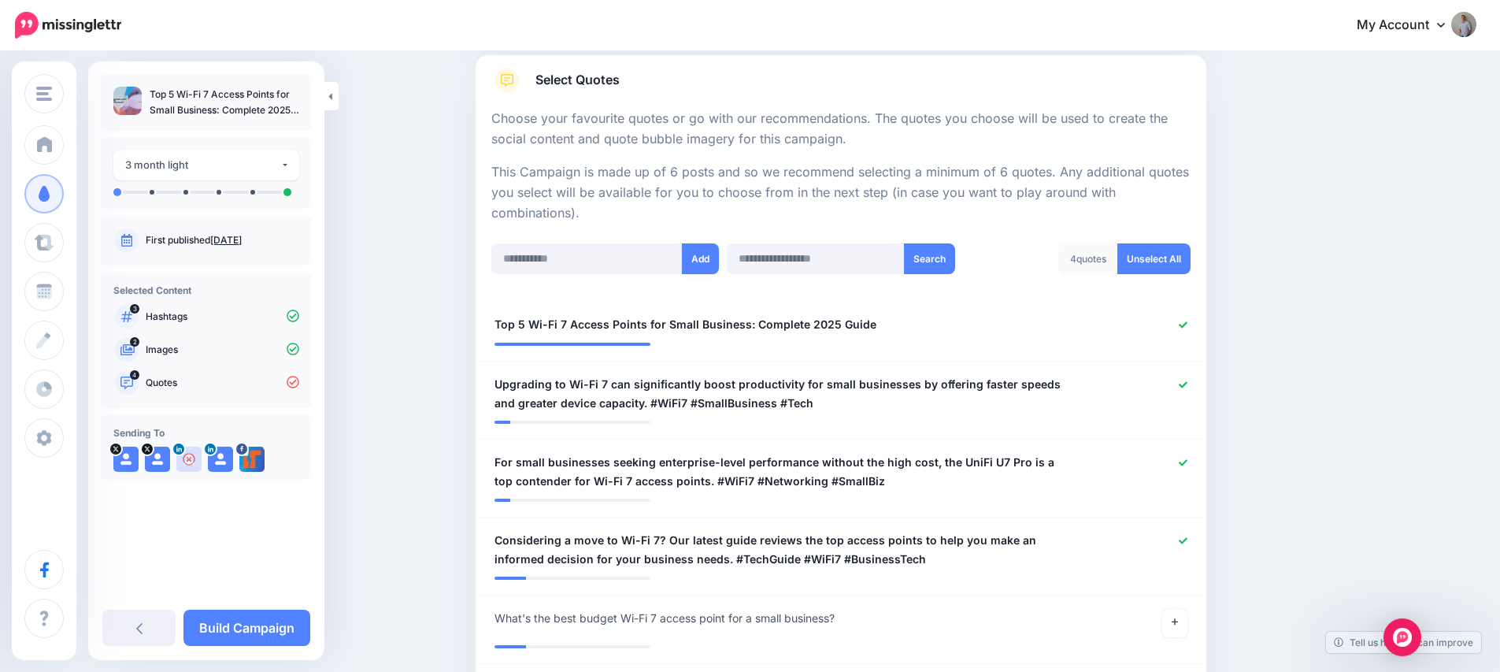
scroll to position [242, 0]
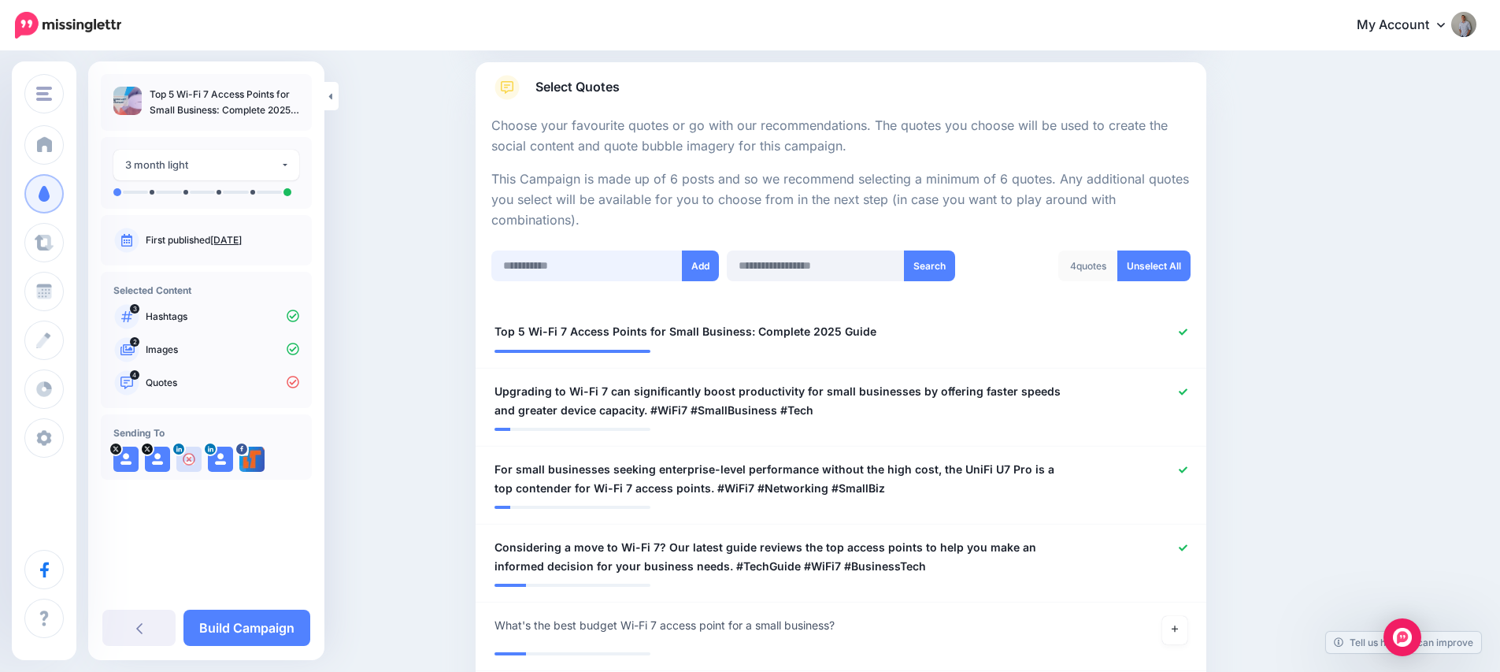
click at [598, 265] on input "text" at bounding box center [586, 265] width 191 height 31
paste input "**********"
type input "**********"
click at [706, 271] on button "Add" at bounding box center [700, 265] width 37 height 31
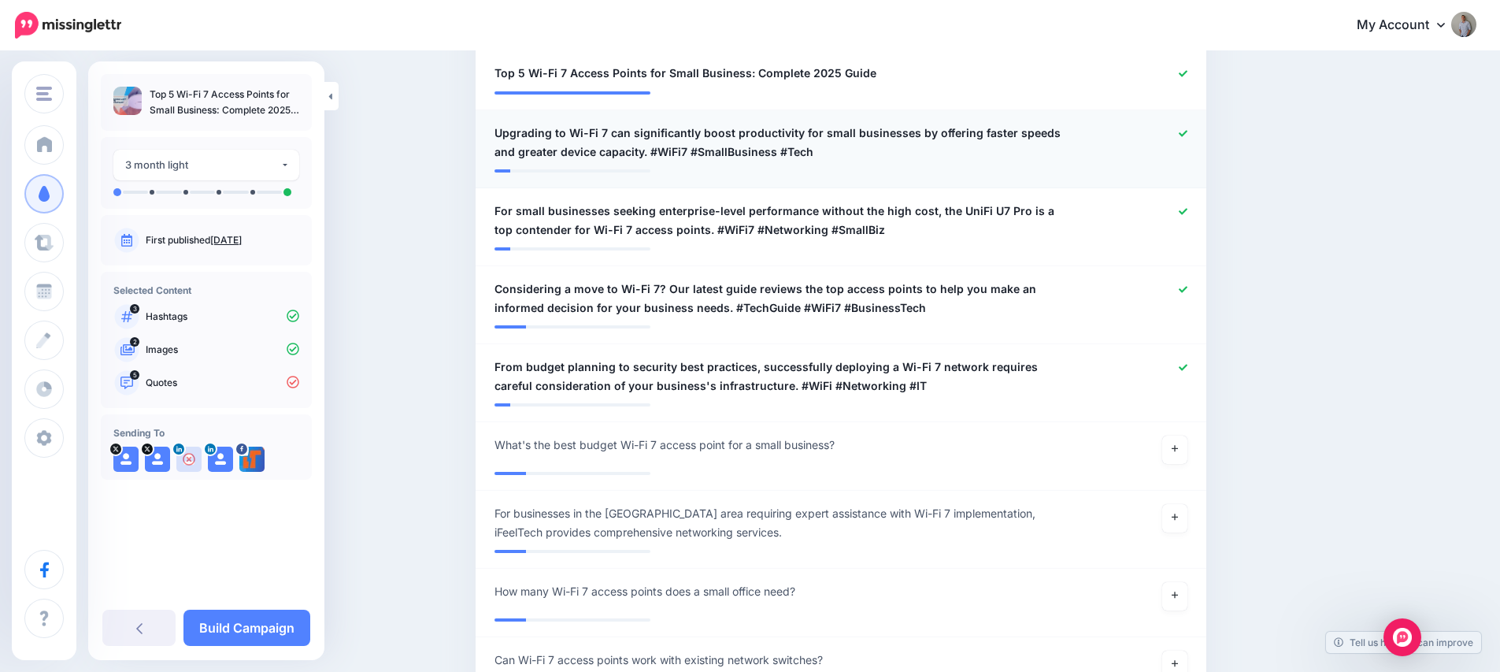
scroll to position [348, 0]
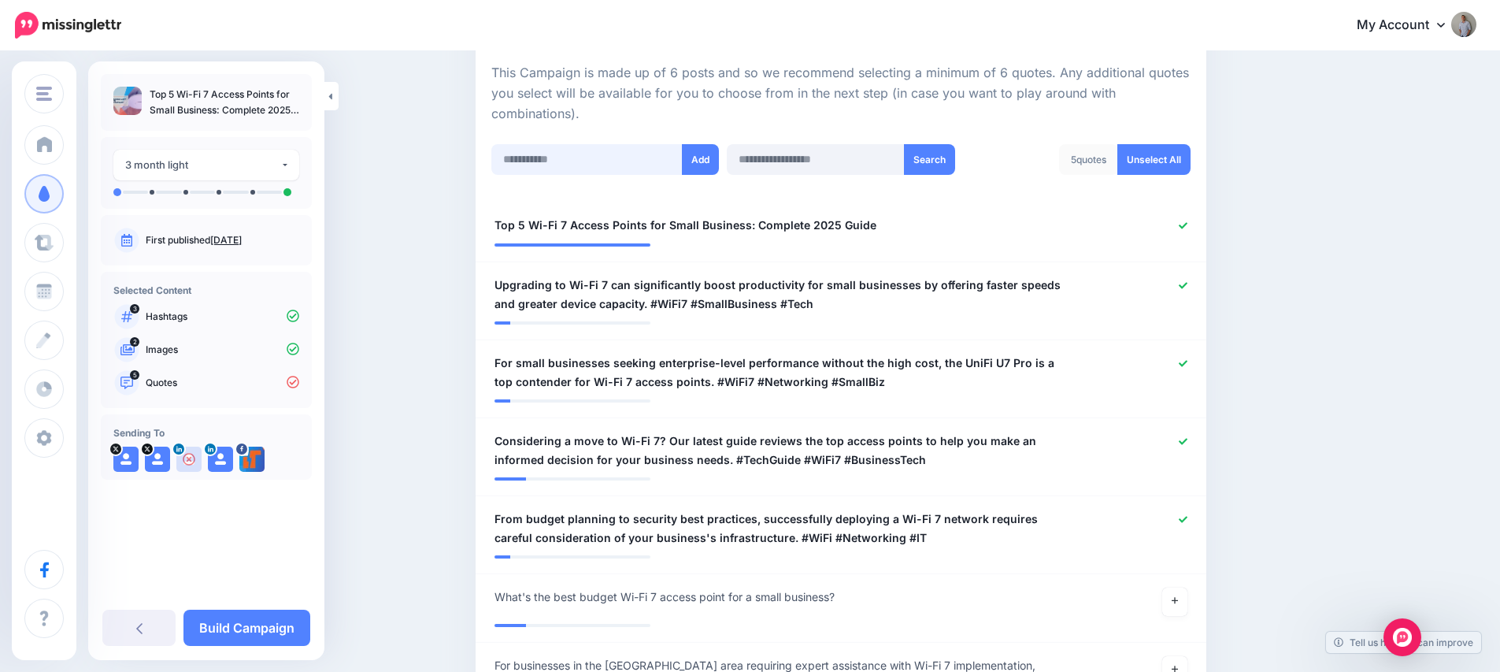
click at [565, 144] on input "text" at bounding box center [586, 159] width 191 height 31
paste input "**********"
type input "**********"
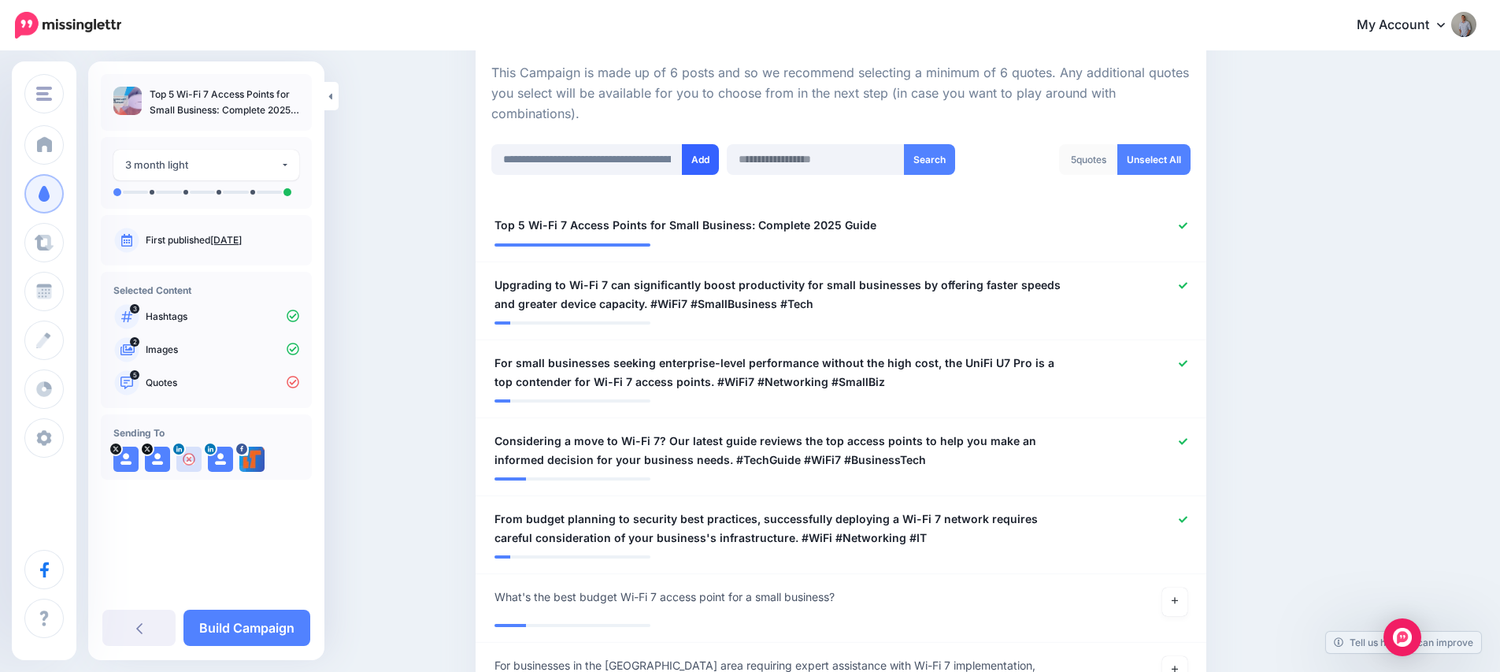
click at [696, 157] on button "Add" at bounding box center [700, 159] width 37 height 31
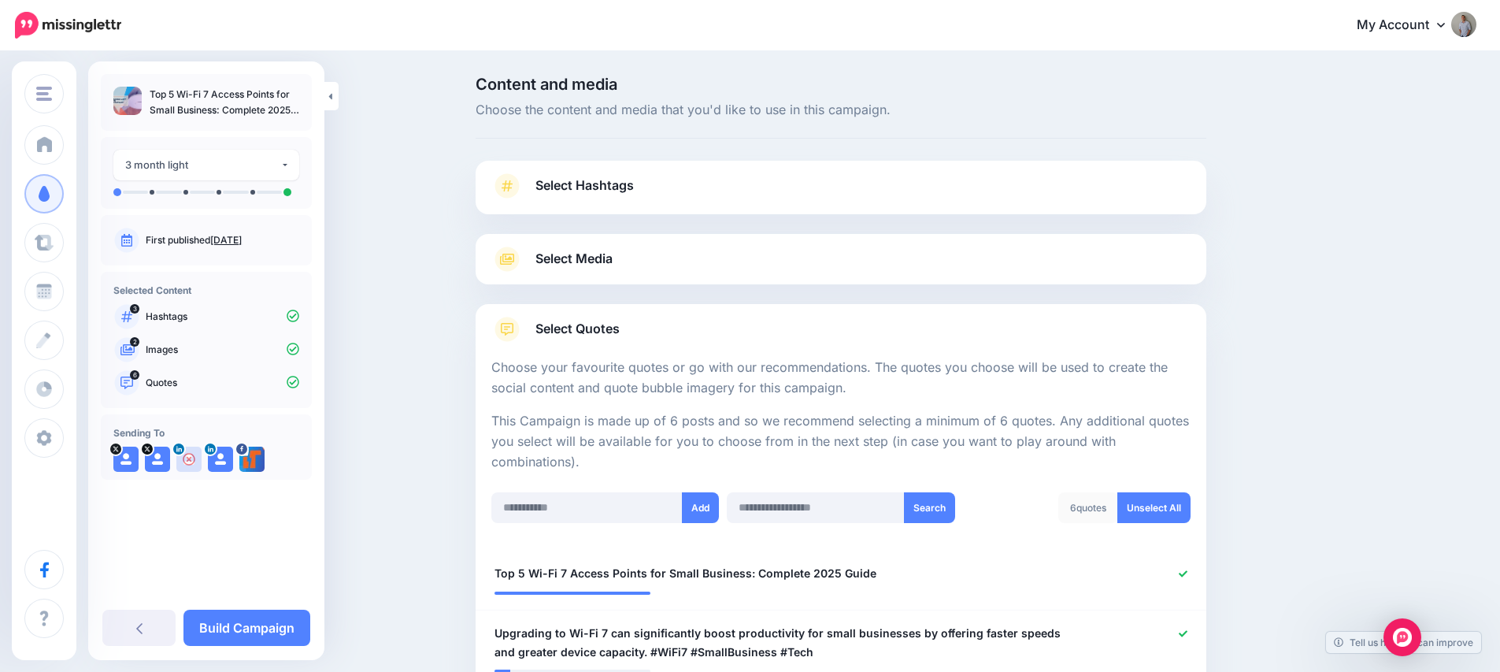
click at [624, 190] on span "Select Hashtags" at bounding box center [584, 185] width 98 height 21
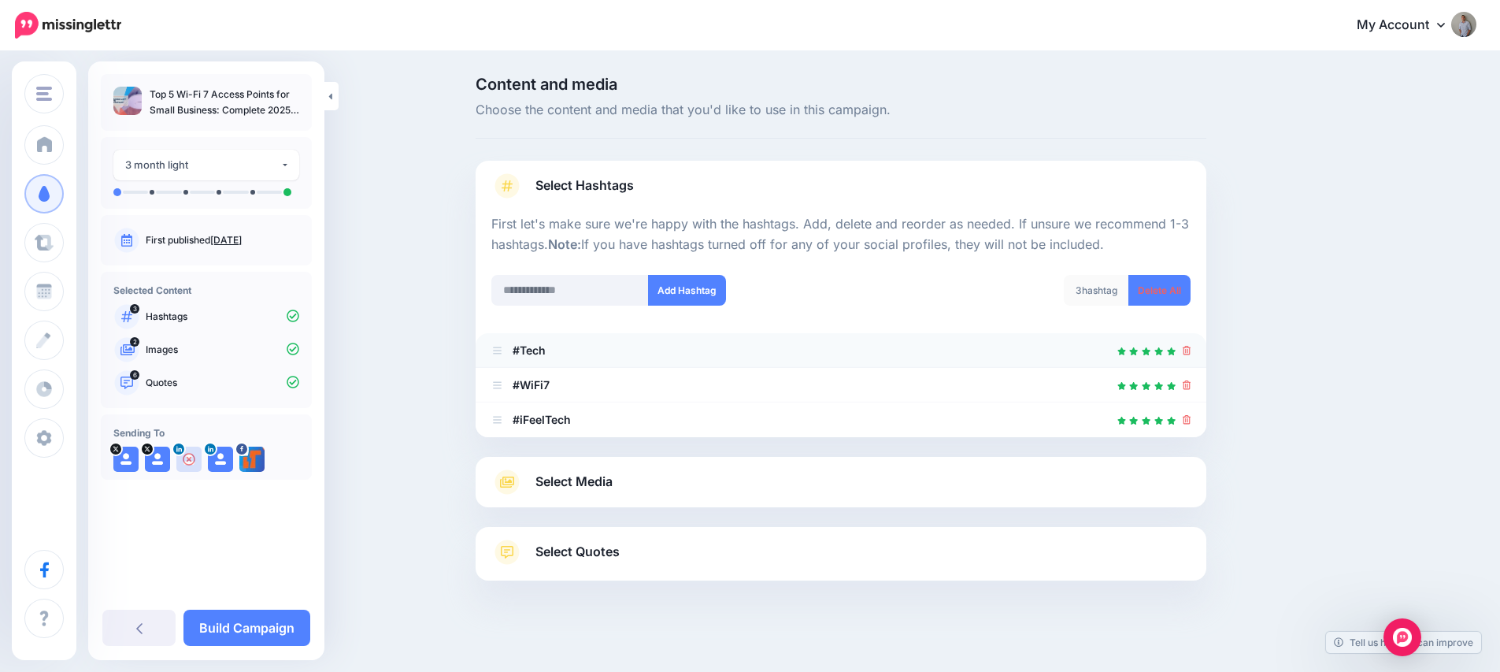
click at [1191, 350] on icon at bounding box center [1187, 350] width 9 height 9
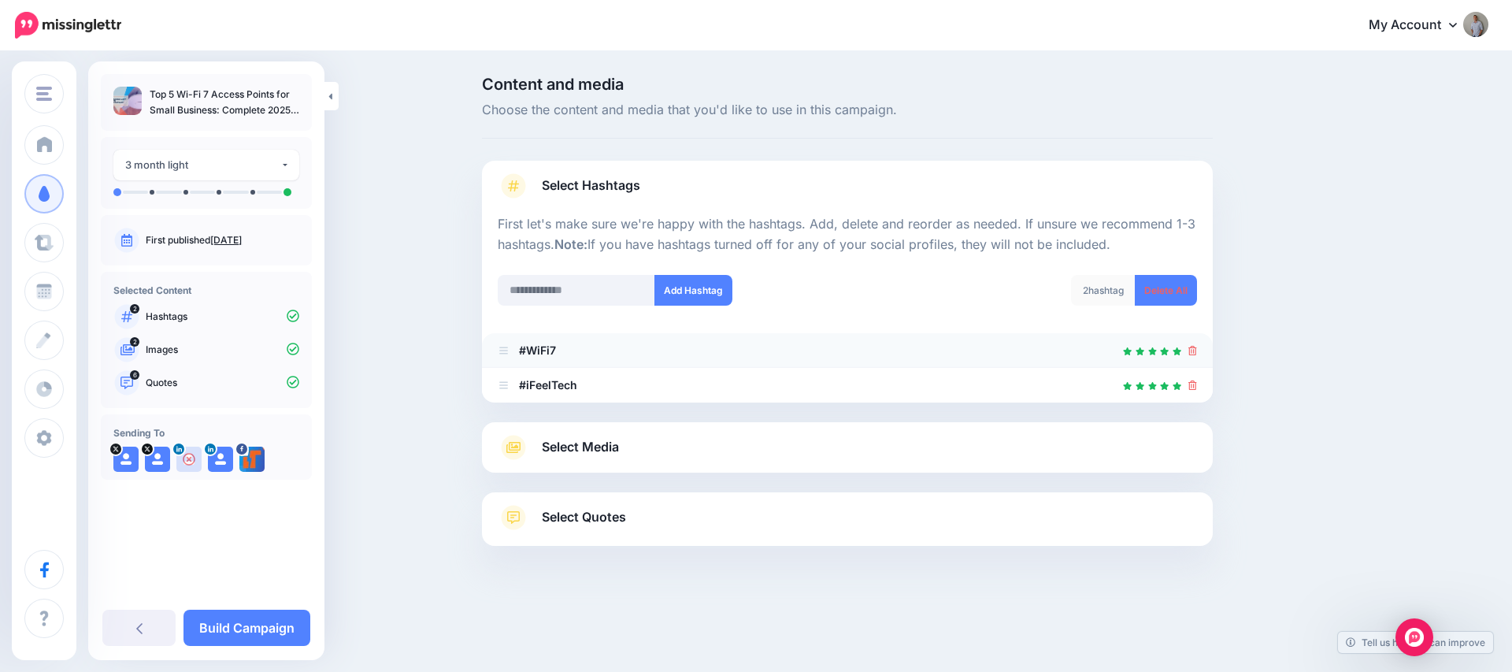
click at [1193, 353] on icon at bounding box center [1192, 350] width 9 height 9
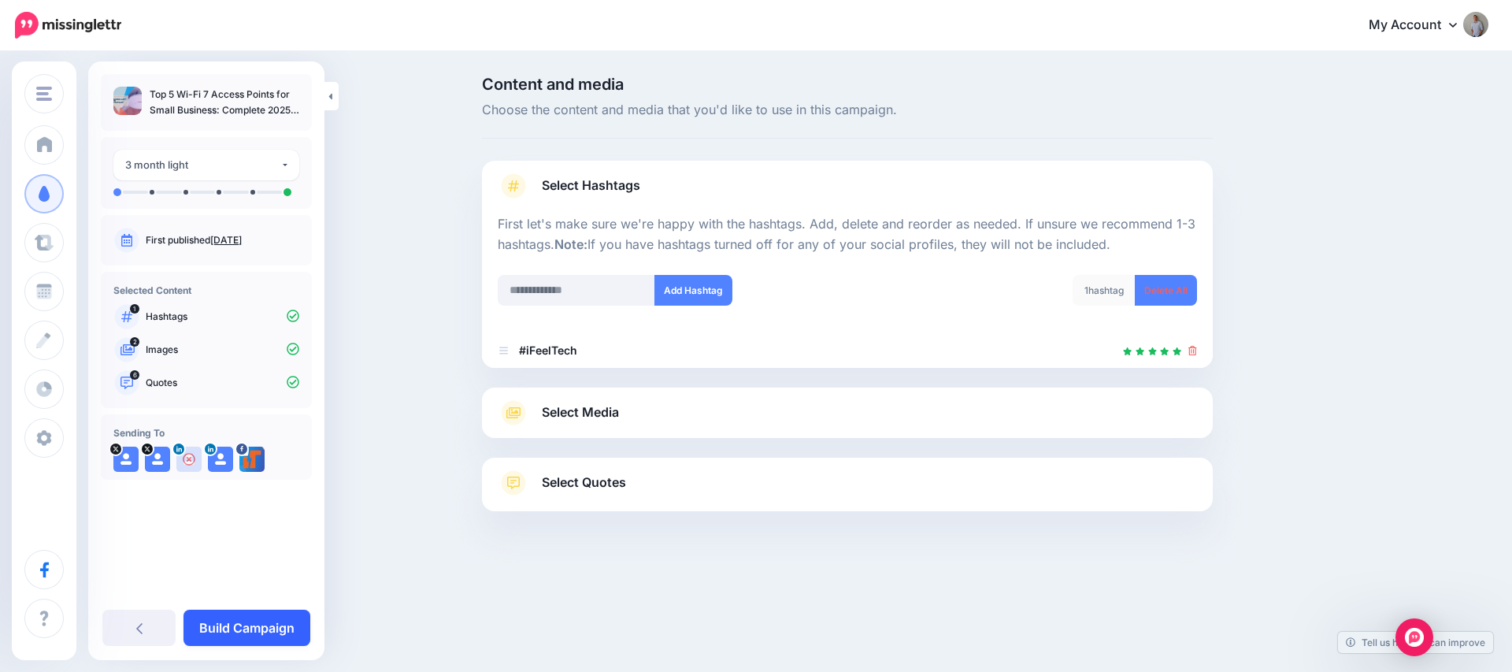
click at [231, 632] on link "Build Campaign" at bounding box center [246, 627] width 127 height 36
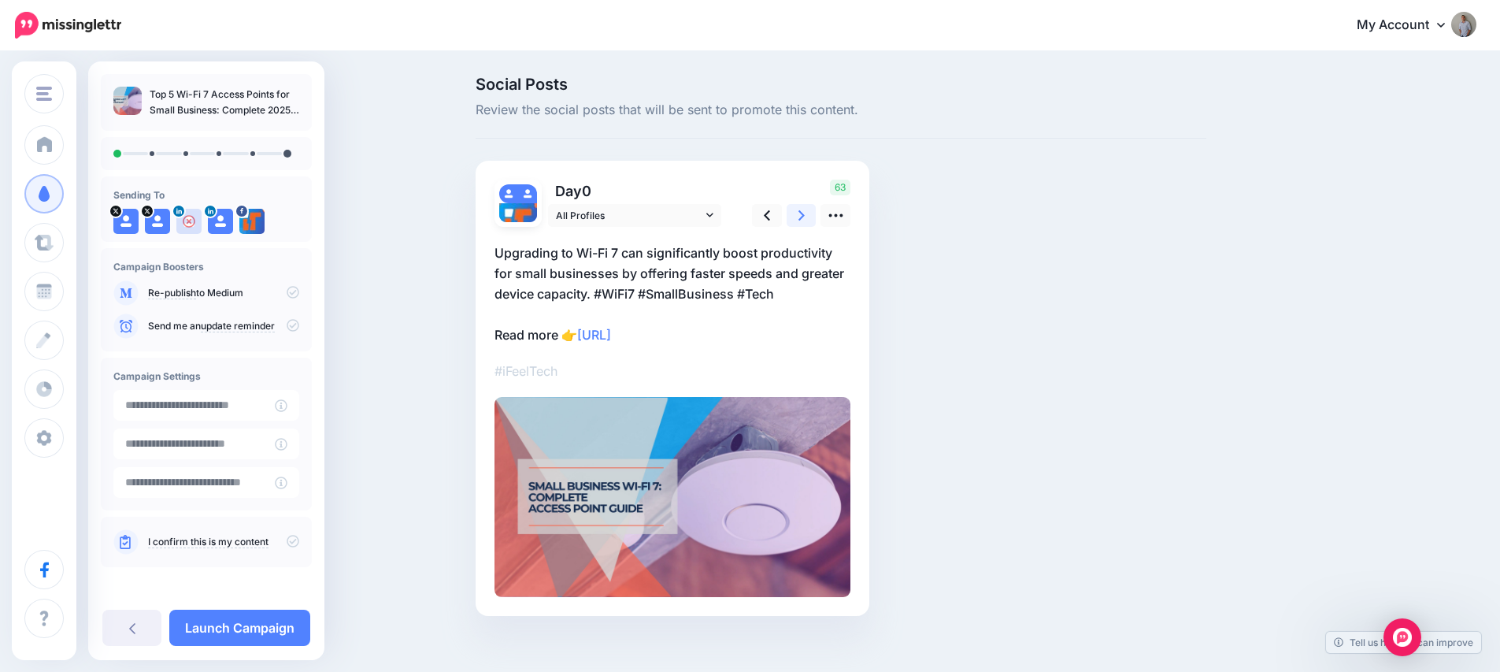
click at [805, 215] on icon at bounding box center [801, 215] width 6 height 10
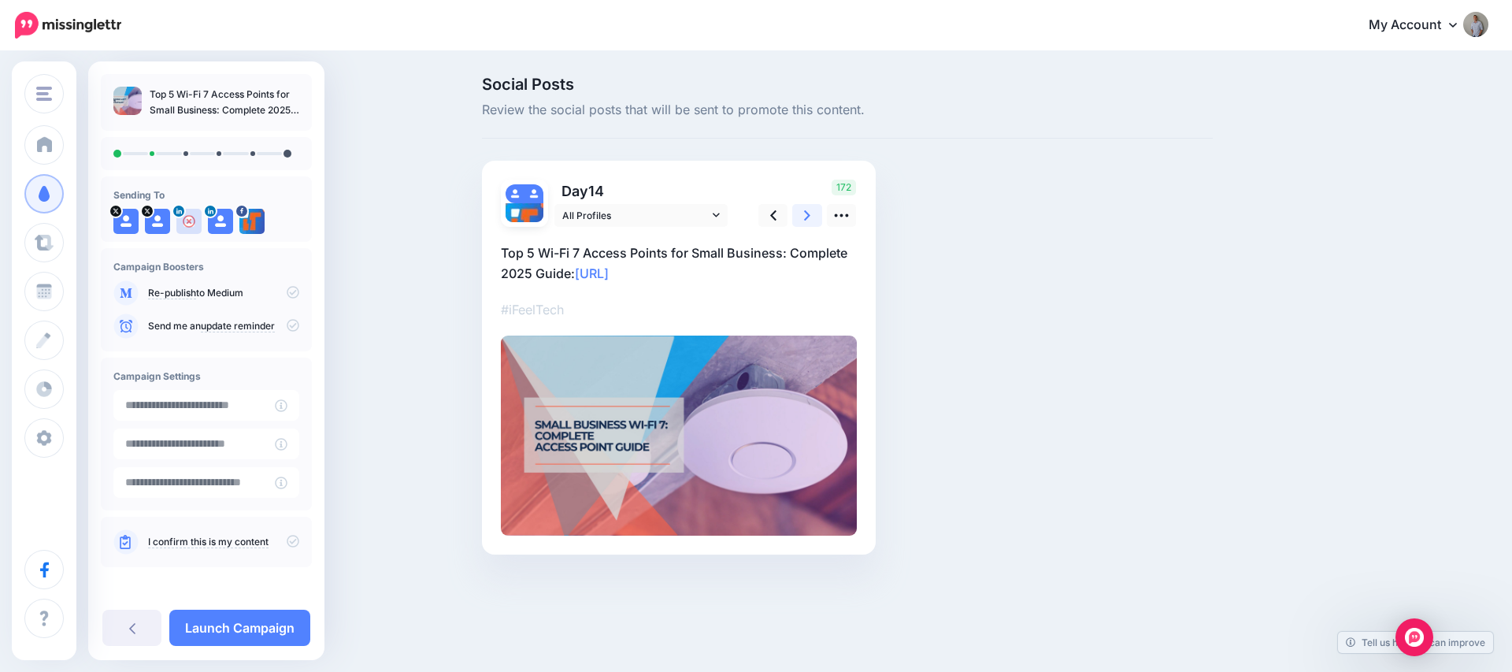
click at [809, 215] on icon at bounding box center [807, 215] width 6 height 10
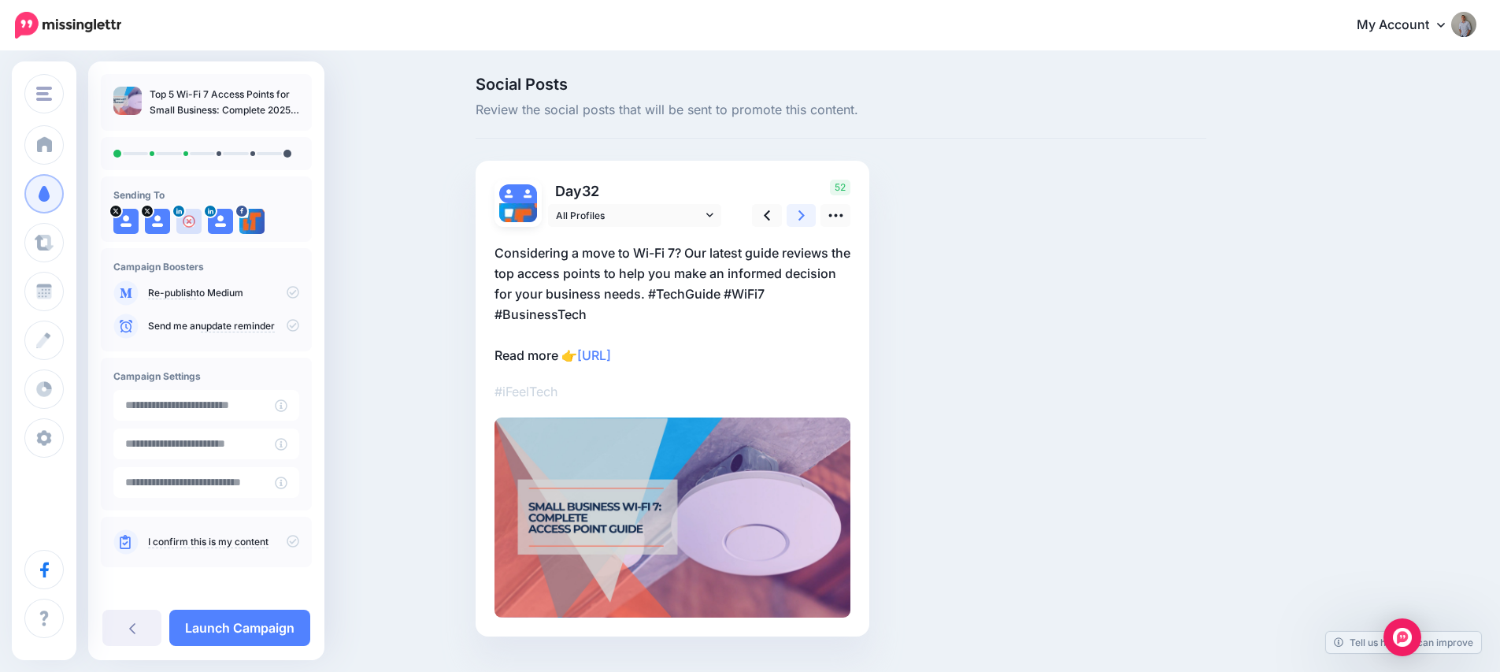
click at [805, 215] on icon at bounding box center [801, 215] width 6 height 10
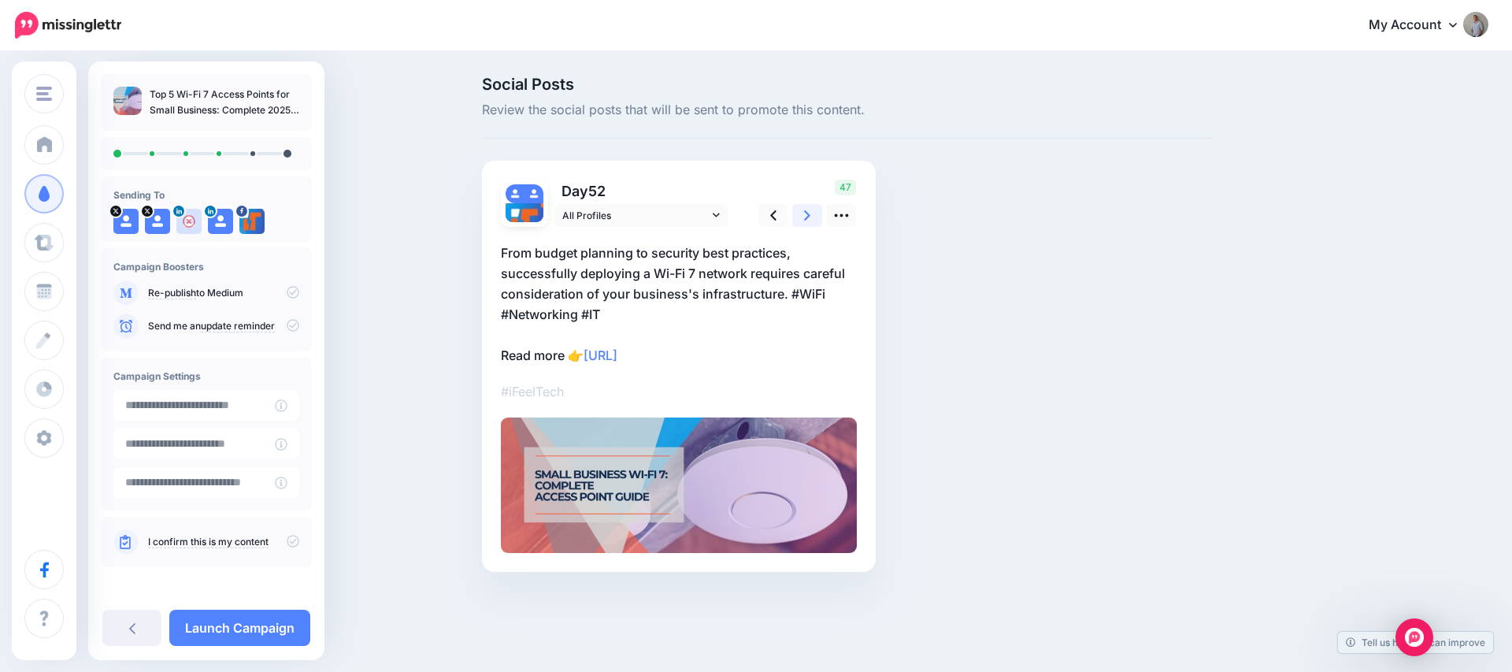
click at [809, 215] on icon at bounding box center [807, 215] width 6 height 10
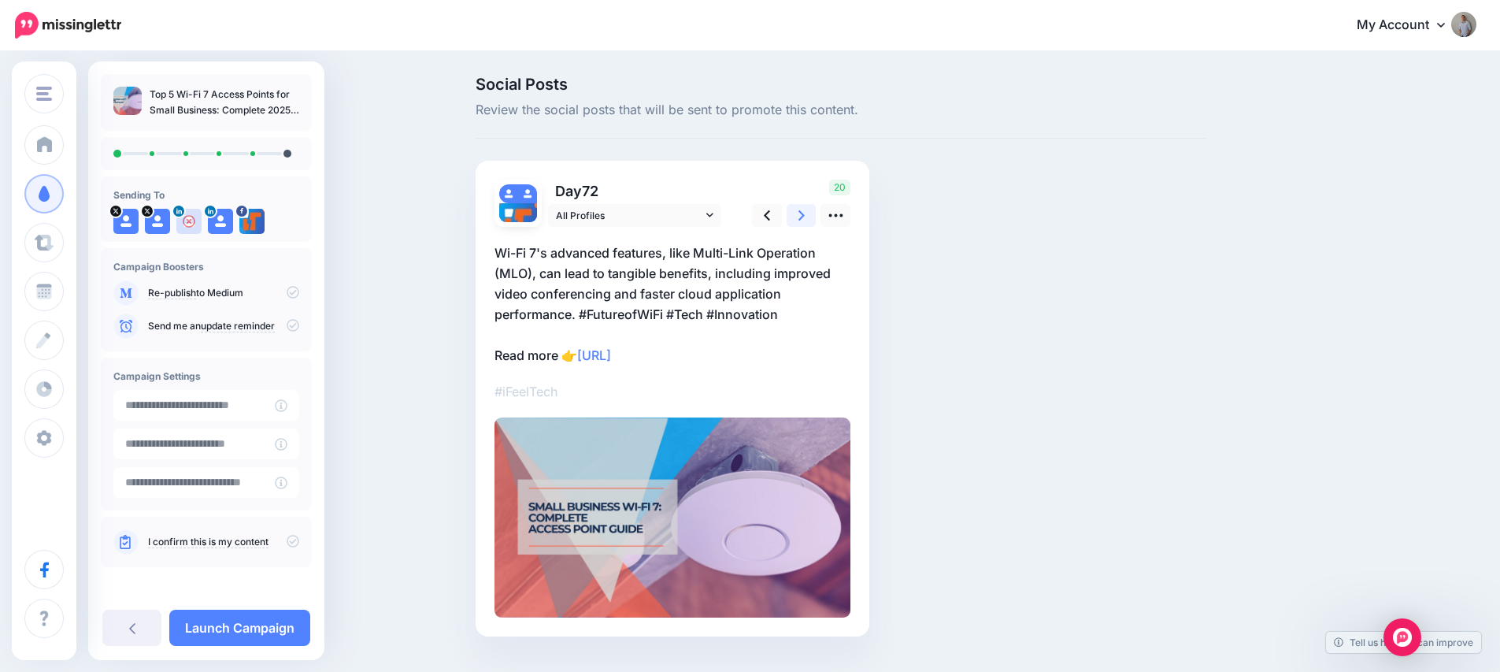
click at [805, 215] on icon at bounding box center [801, 215] width 6 height 10
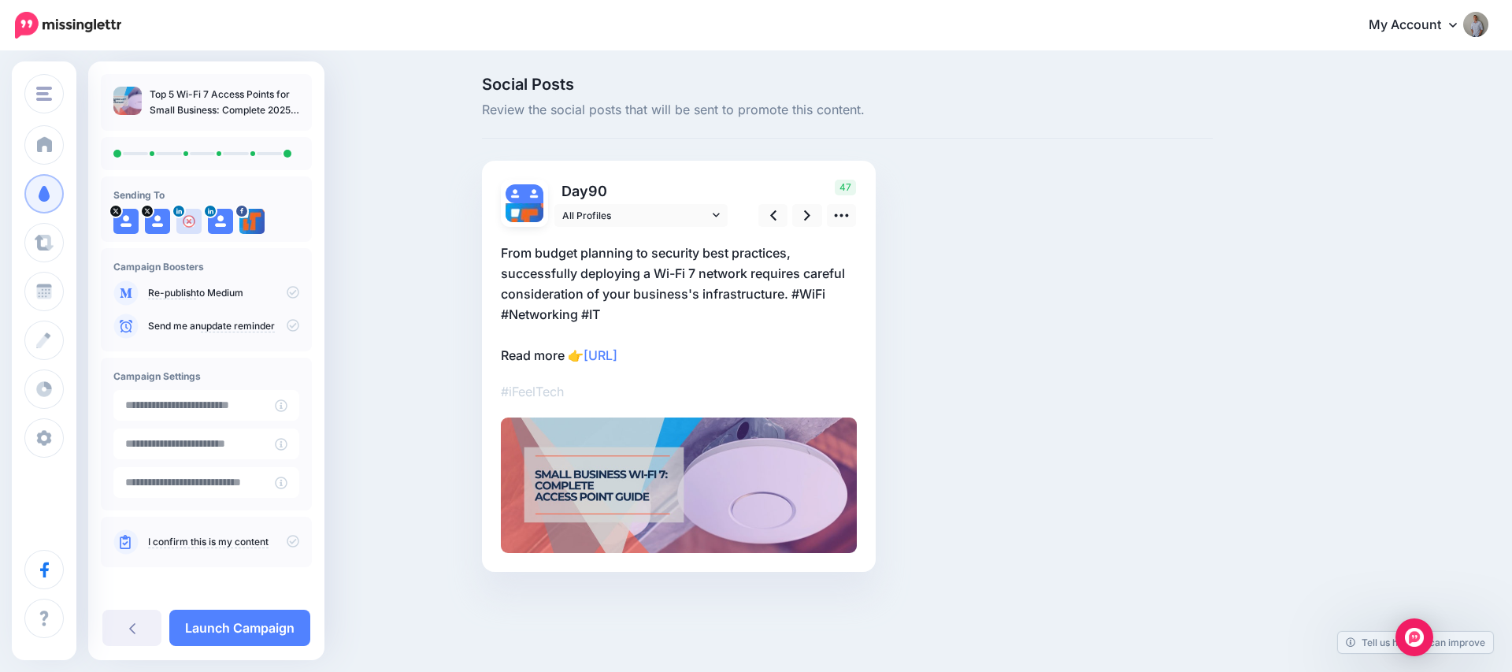
click at [287, 295] on icon at bounding box center [293, 292] width 13 height 13
click at [287, 543] on icon at bounding box center [293, 541] width 13 height 13
click at [798, 216] on link at bounding box center [807, 215] width 30 height 23
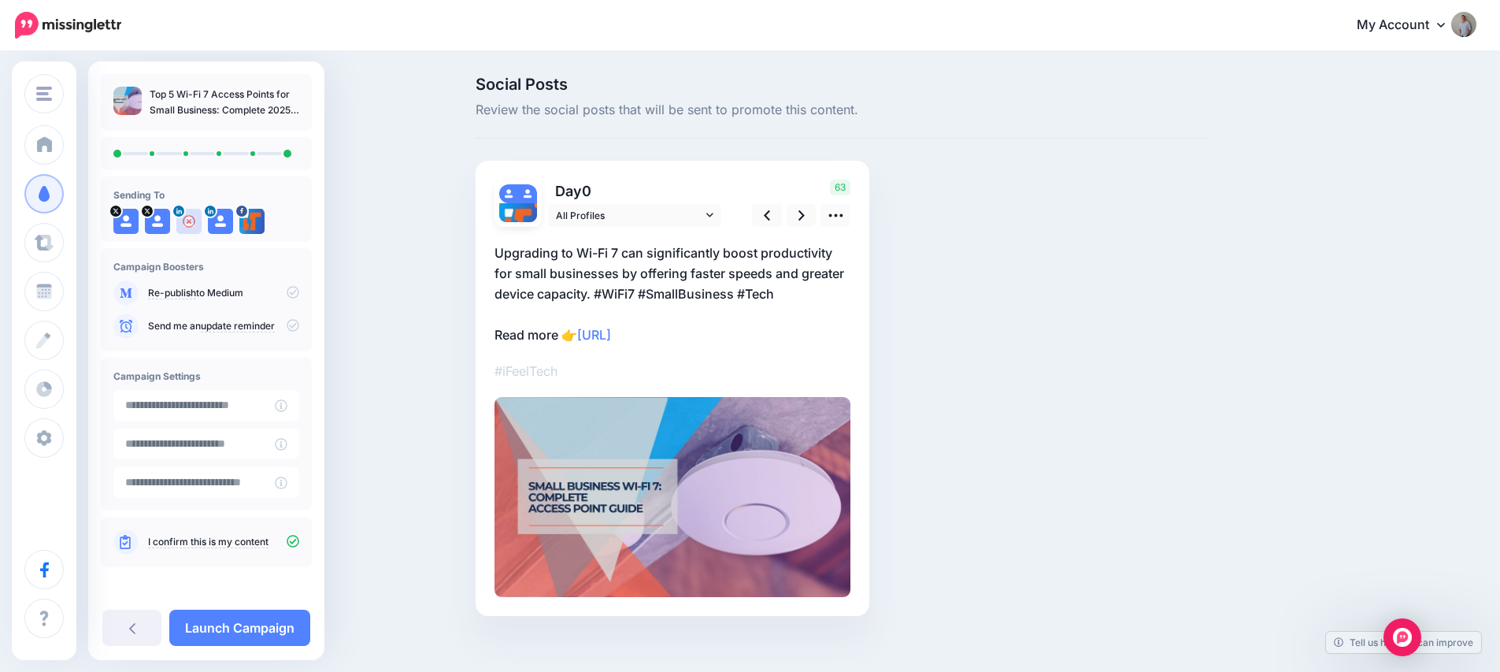
click at [287, 288] on icon at bounding box center [293, 292] width 13 height 13
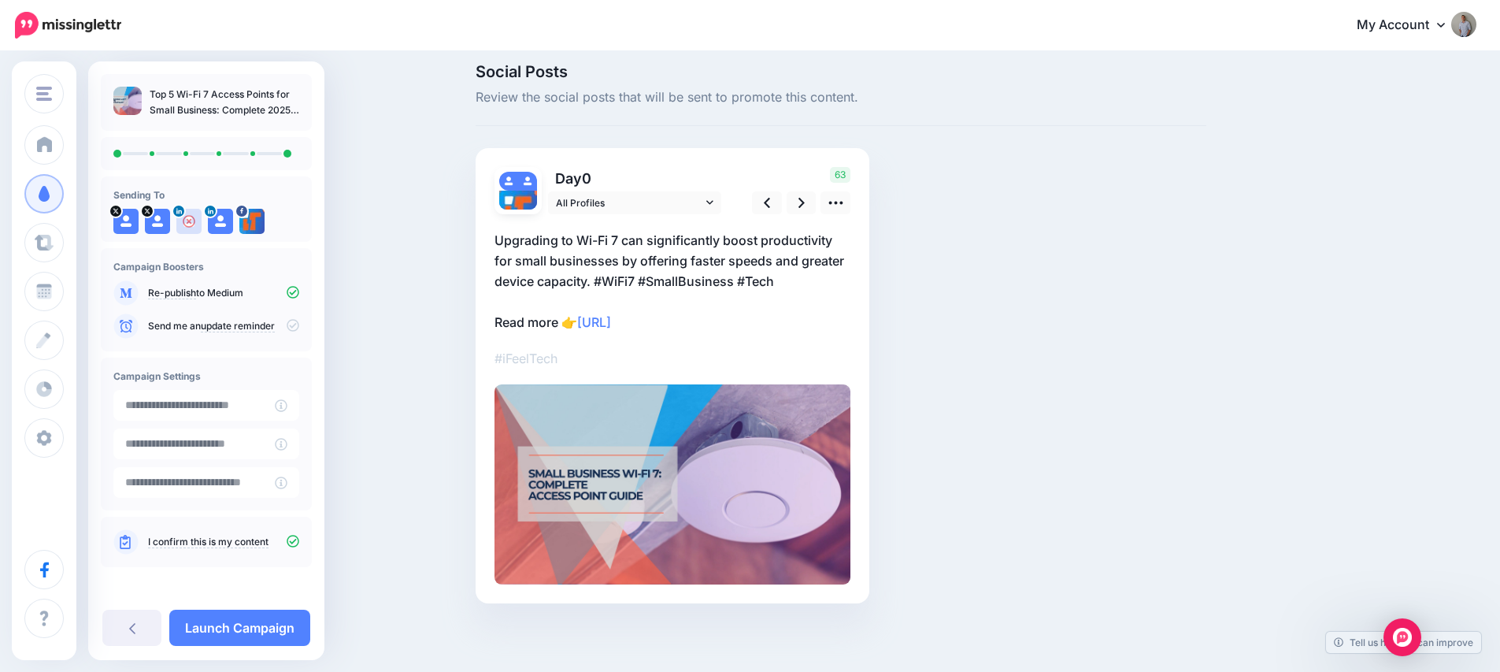
scroll to position [15, 0]
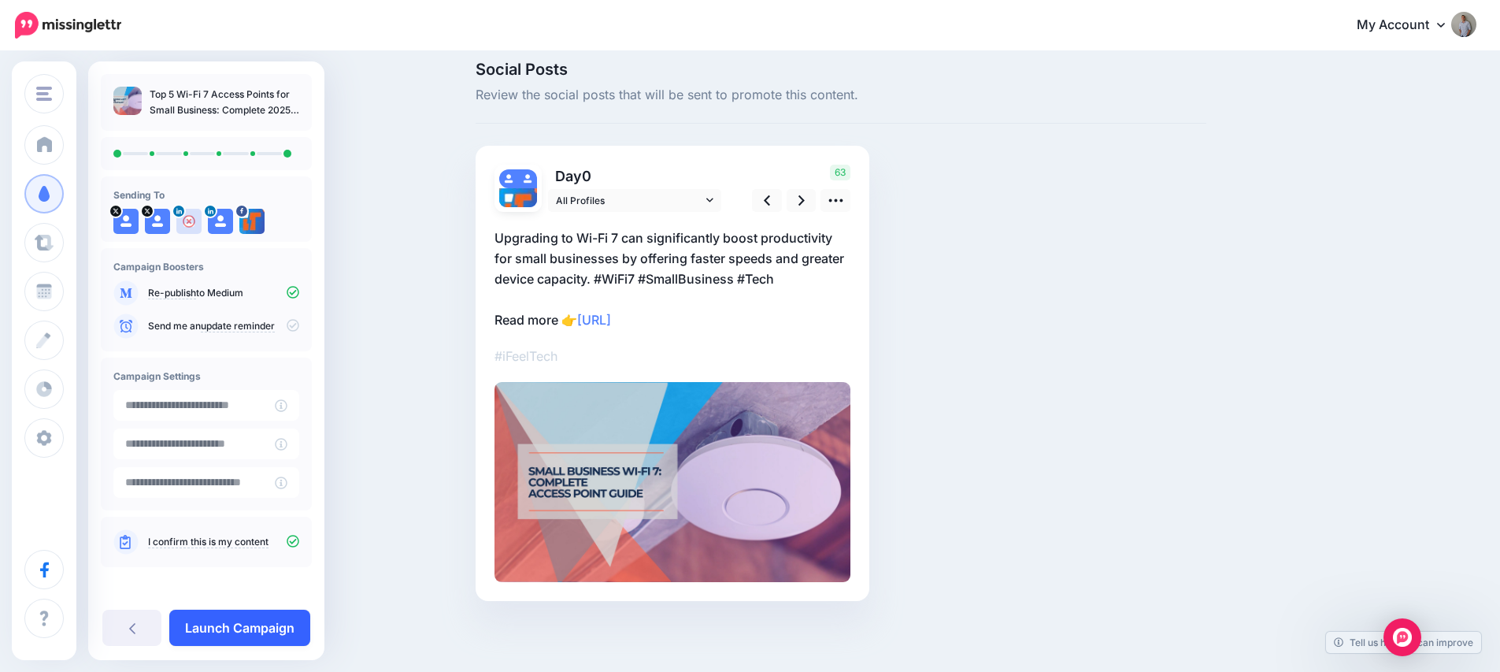
click at [283, 624] on link "Launch Campaign" at bounding box center [239, 627] width 141 height 36
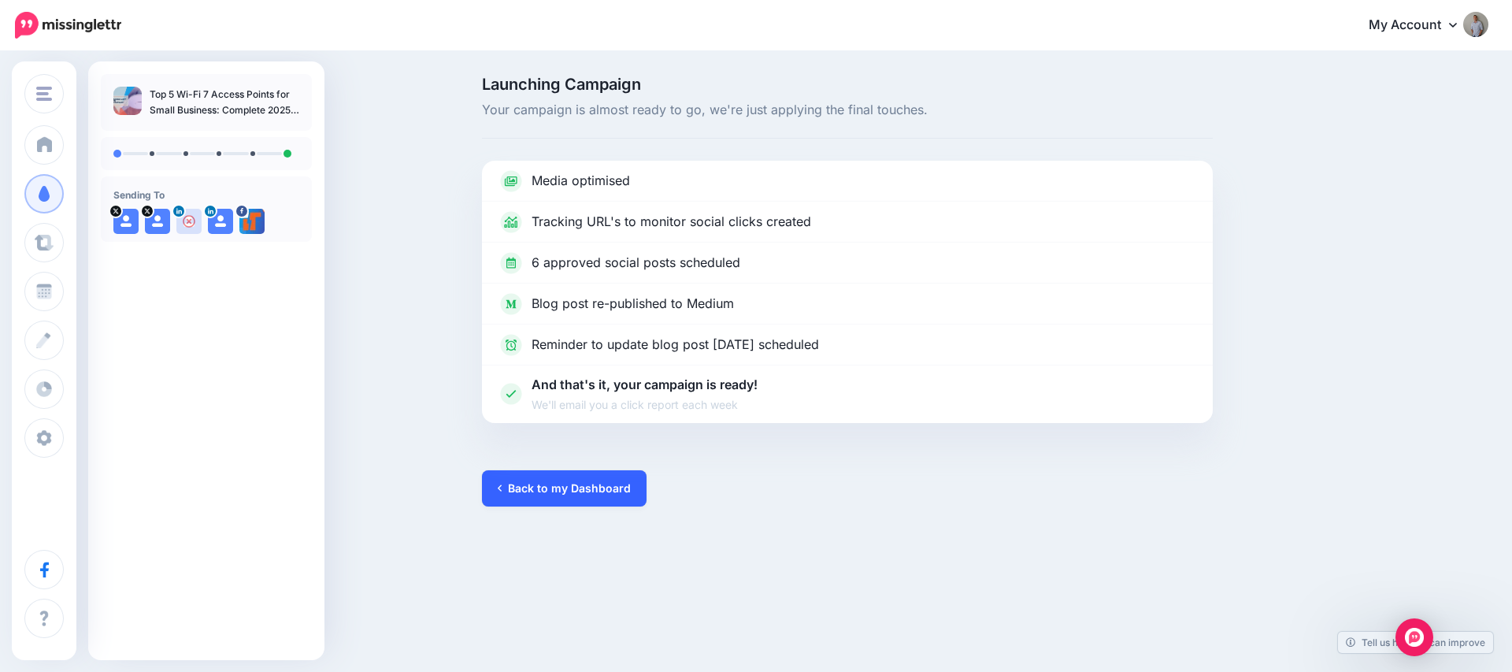
click at [573, 483] on link "Back to my Dashboard" at bounding box center [564, 488] width 165 height 36
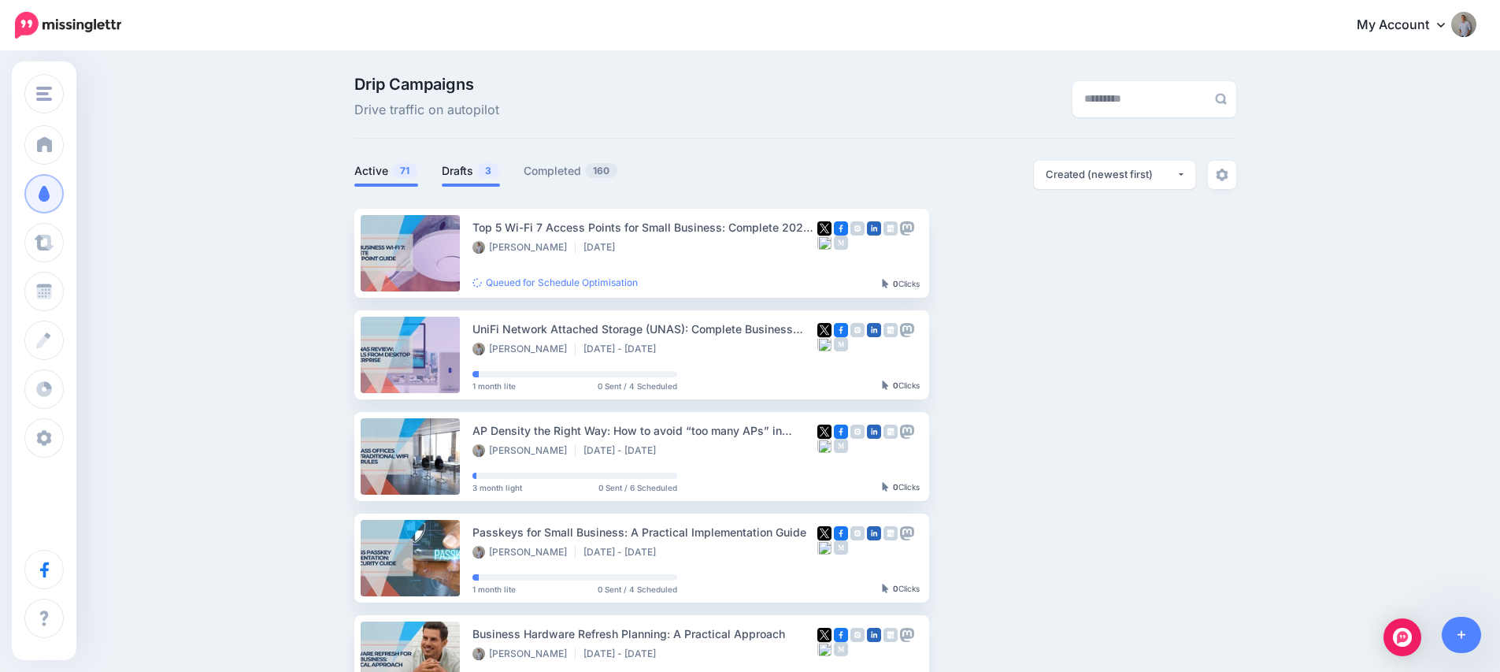
click at [463, 167] on link "Drafts 3" at bounding box center [471, 170] width 58 height 19
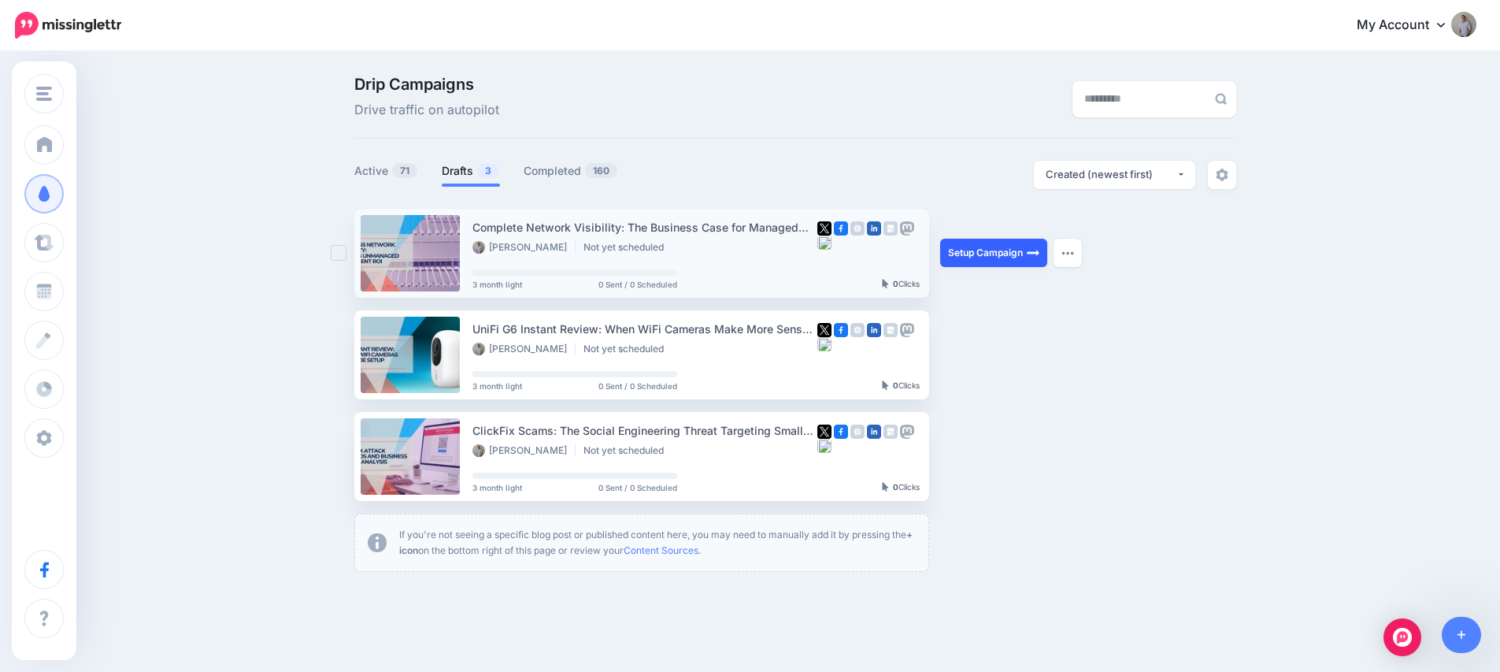
click at [993, 256] on link "Setup Campaign" at bounding box center [993, 253] width 107 height 28
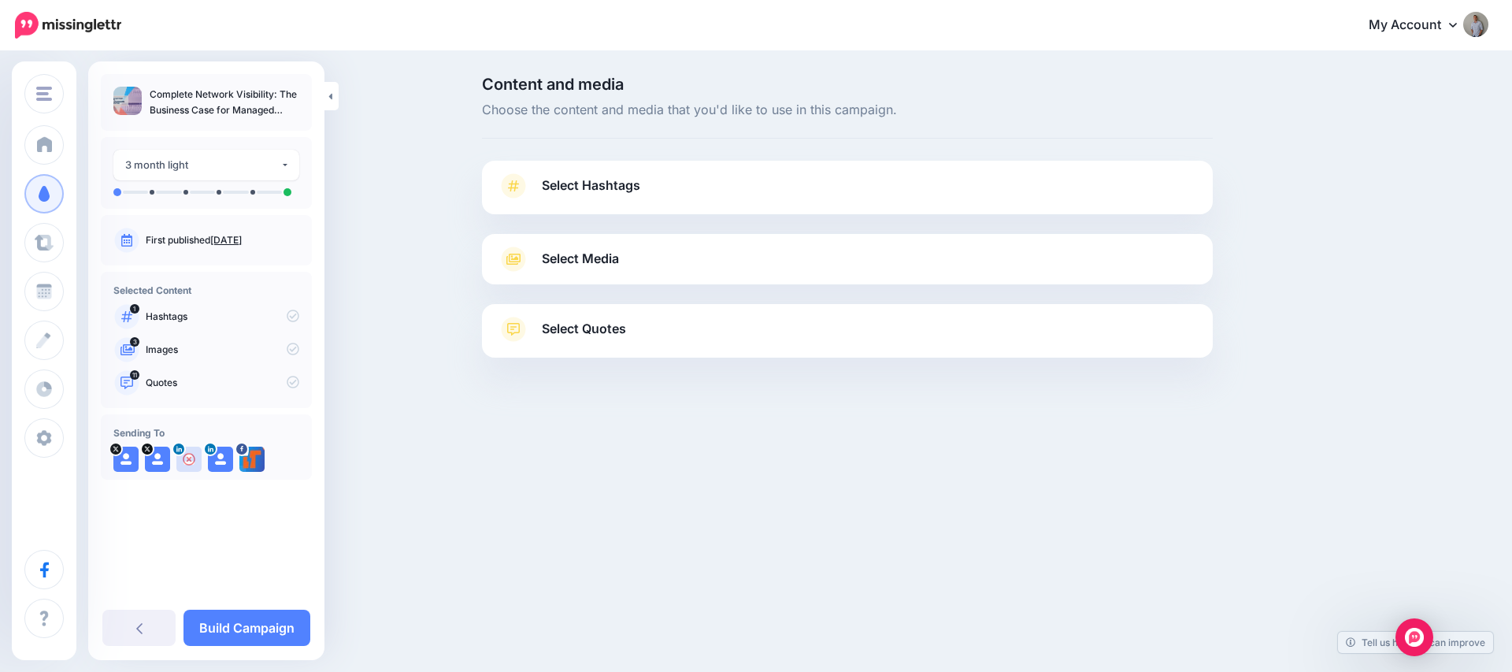
drag, startPoint x: 595, startPoint y: 189, endPoint x: 593, endPoint y: 217, distance: 28.4
click at [594, 189] on span "Select Hashtags" at bounding box center [591, 185] width 98 height 21
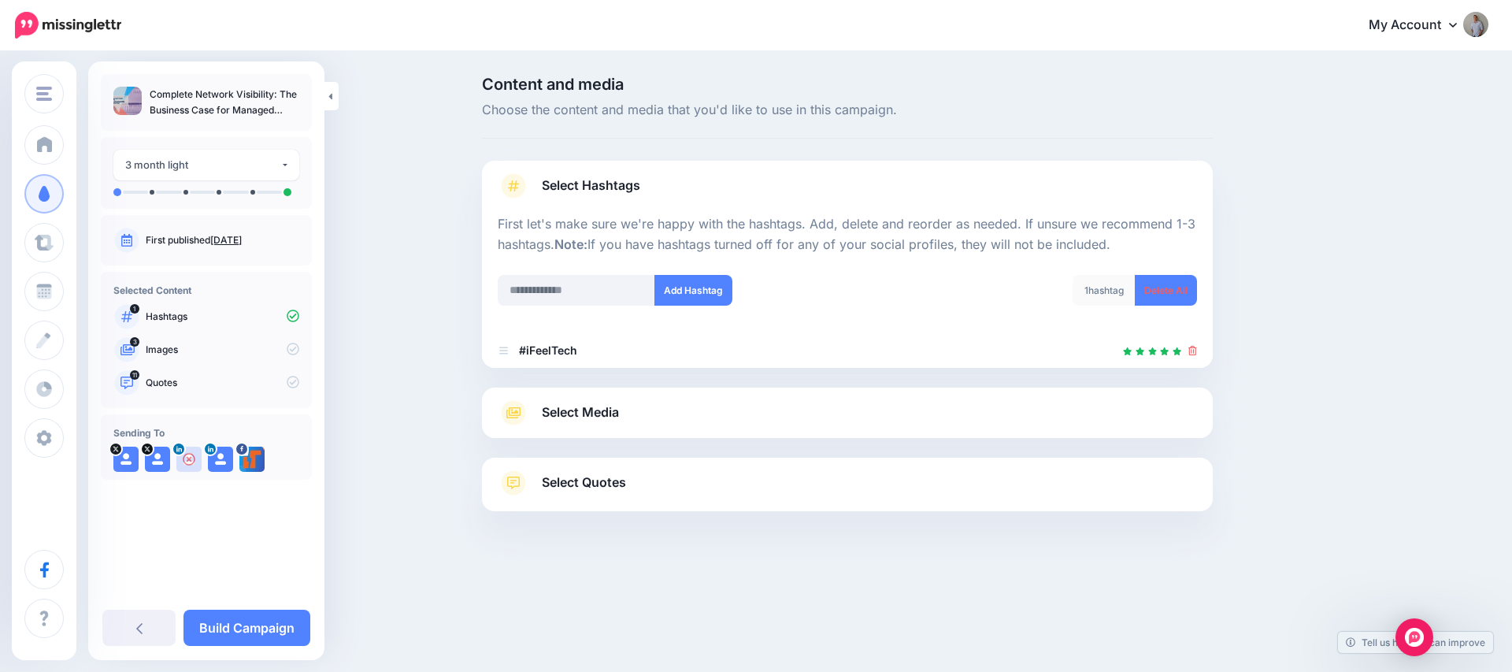
click at [617, 419] on span "Select Media" at bounding box center [580, 412] width 77 height 21
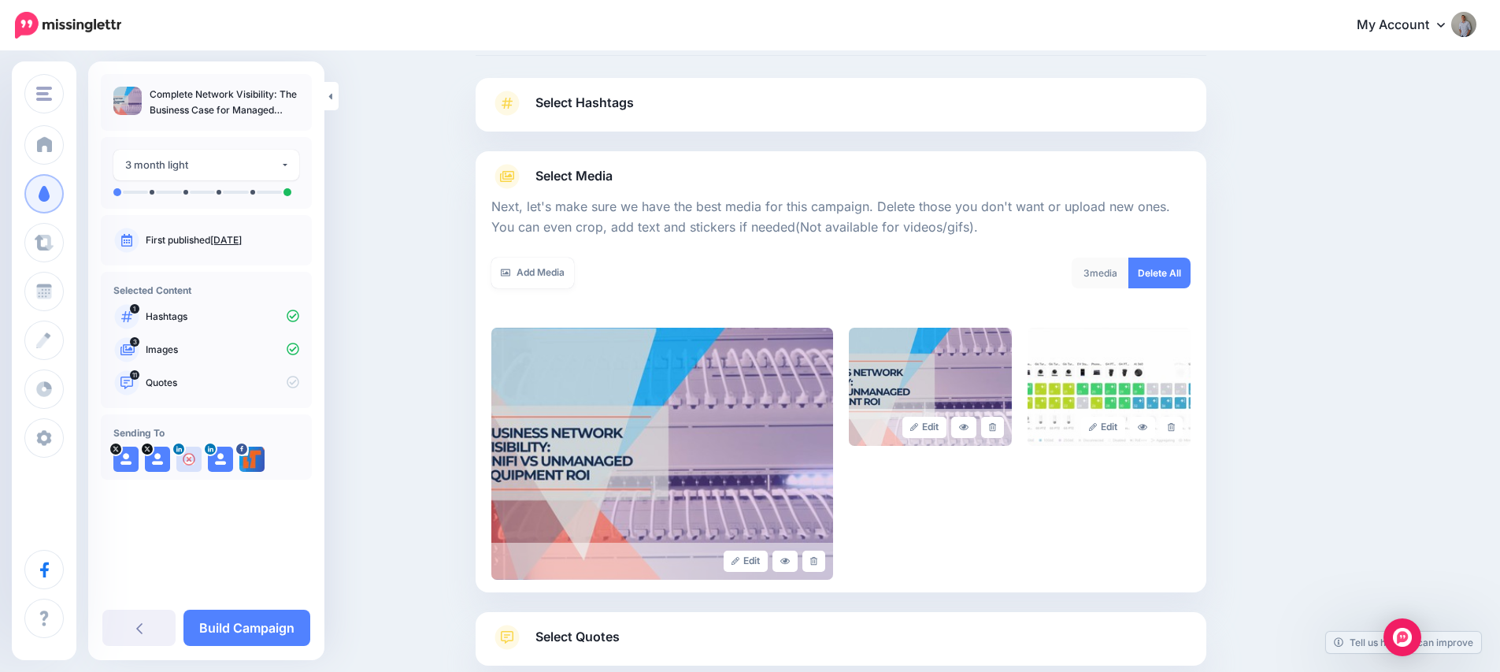
scroll to position [179, 0]
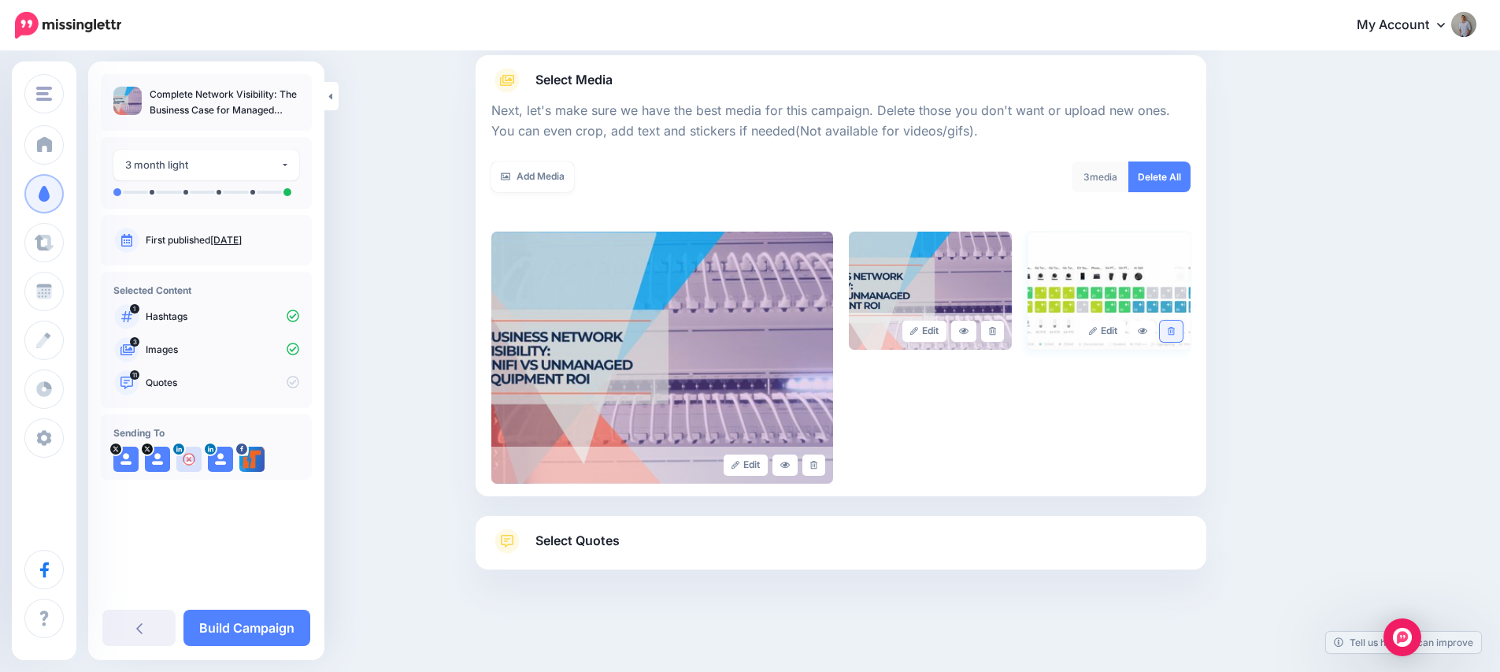
click at [1175, 333] on icon at bounding box center [1171, 331] width 7 height 9
click at [693, 546] on link "Select Quotes" at bounding box center [840, 548] width 699 height 41
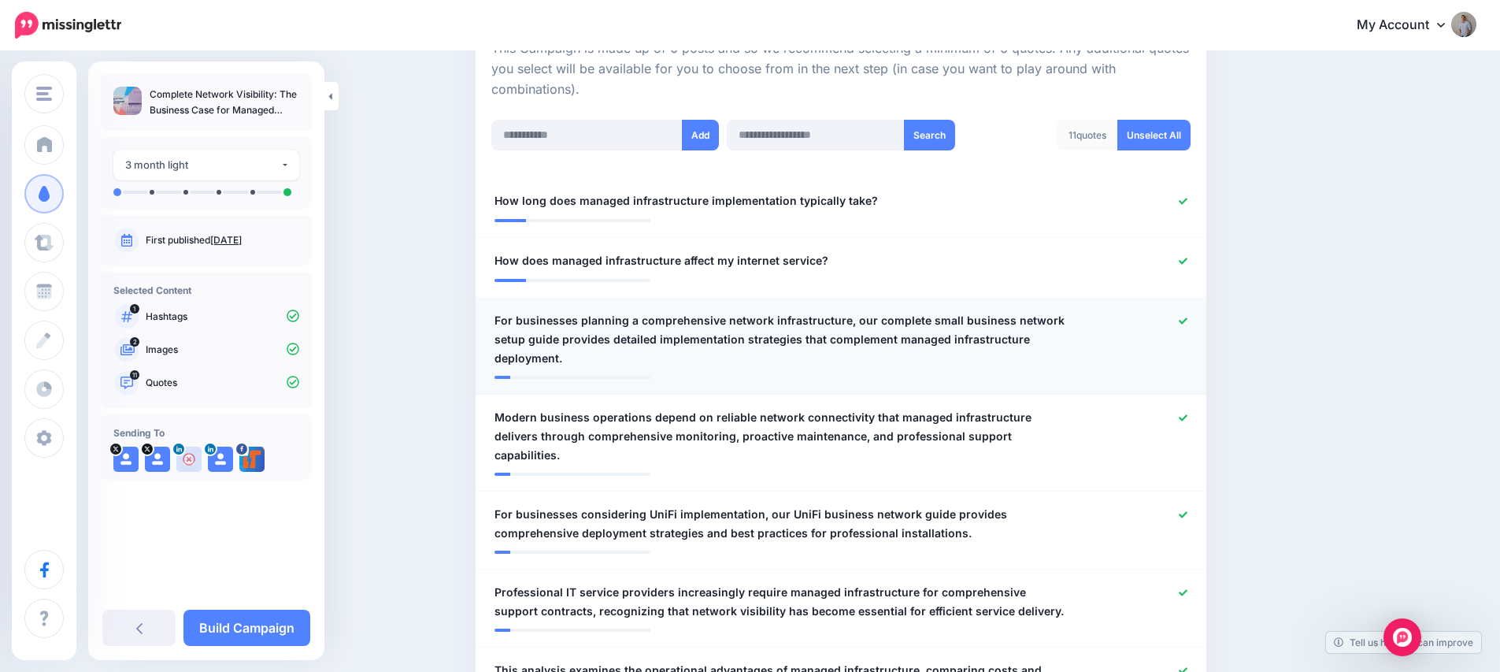
scroll to position [382, 0]
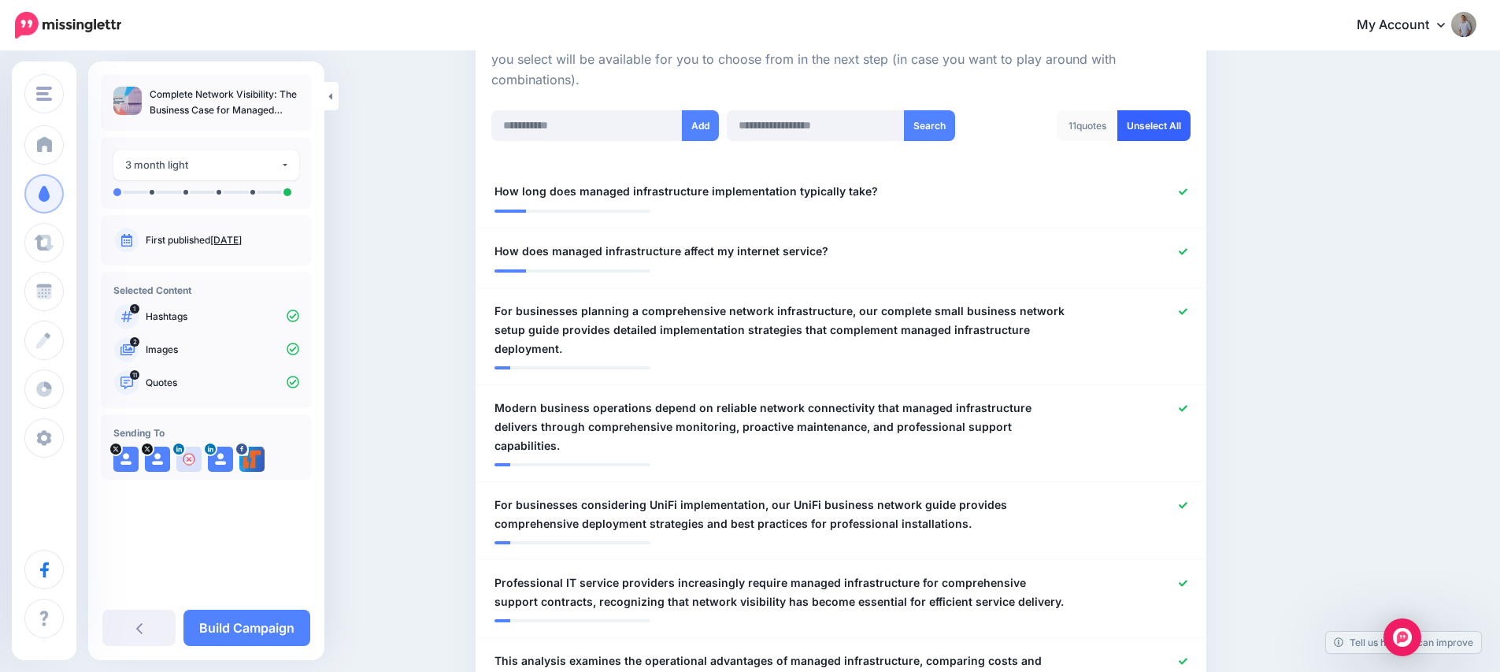
click at [1157, 125] on link "Unselect All" at bounding box center [1153, 125] width 73 height 31
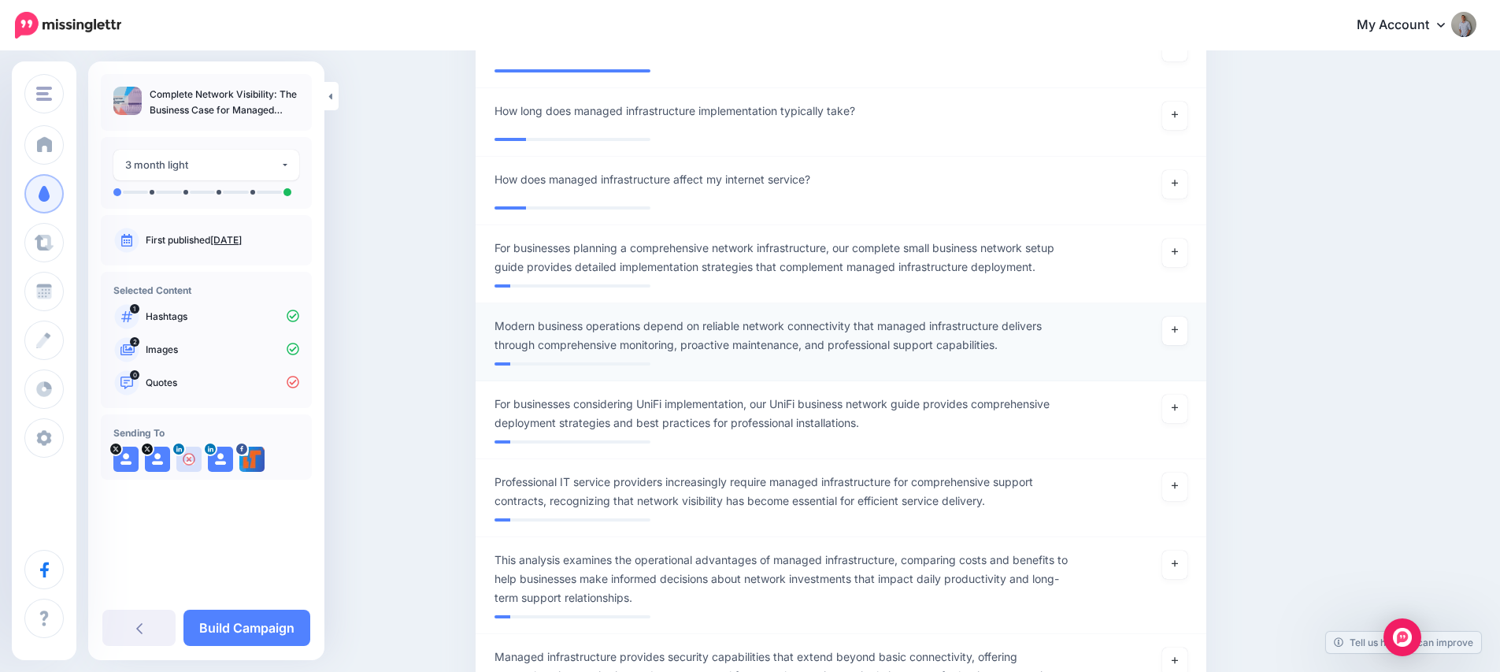
scroll to position [367, 0]
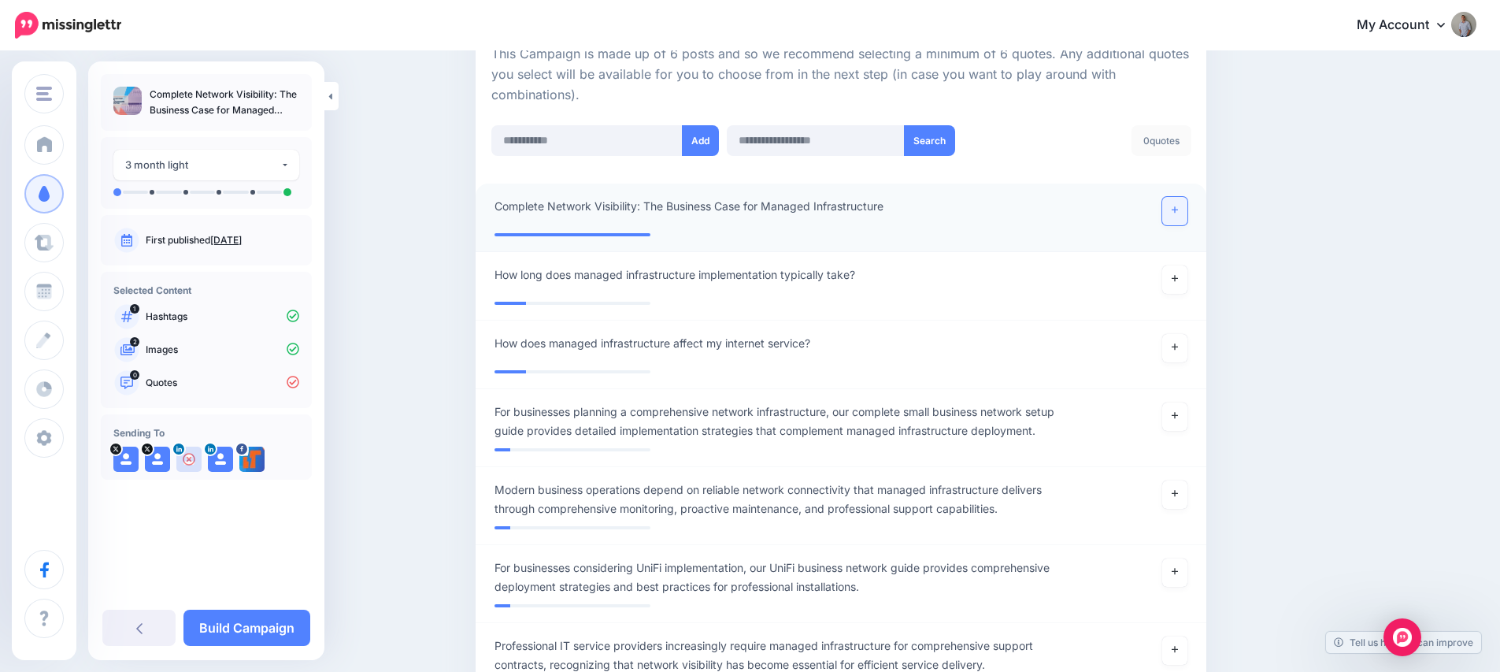
click at [1184, 213] on link at bounding box center [1174, 211] width 25 height 28
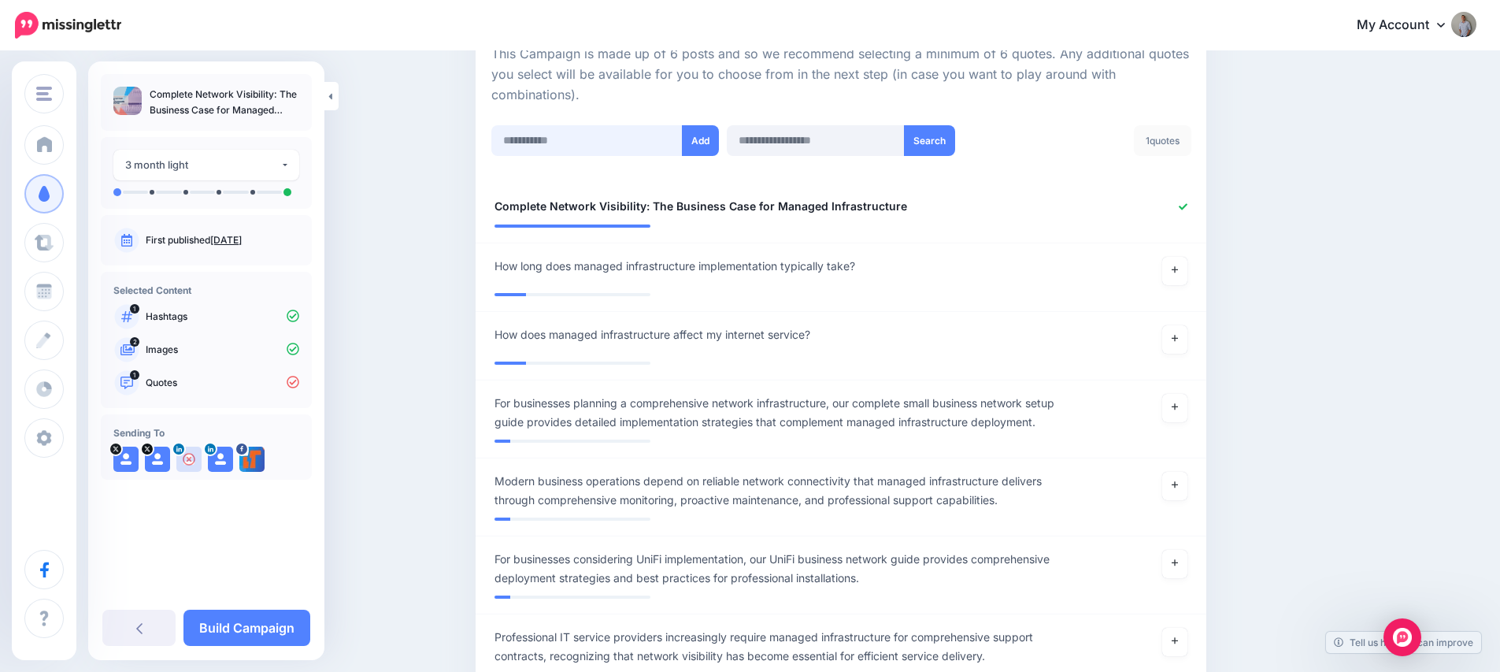
click at [634, 145] on input "text" at bounding box center [586, 140] width 191 height 31
paste input "**********"
type input "**********"
click at [709, 143] on button "Add" at bounding box center [700, 140] width 37 height 31
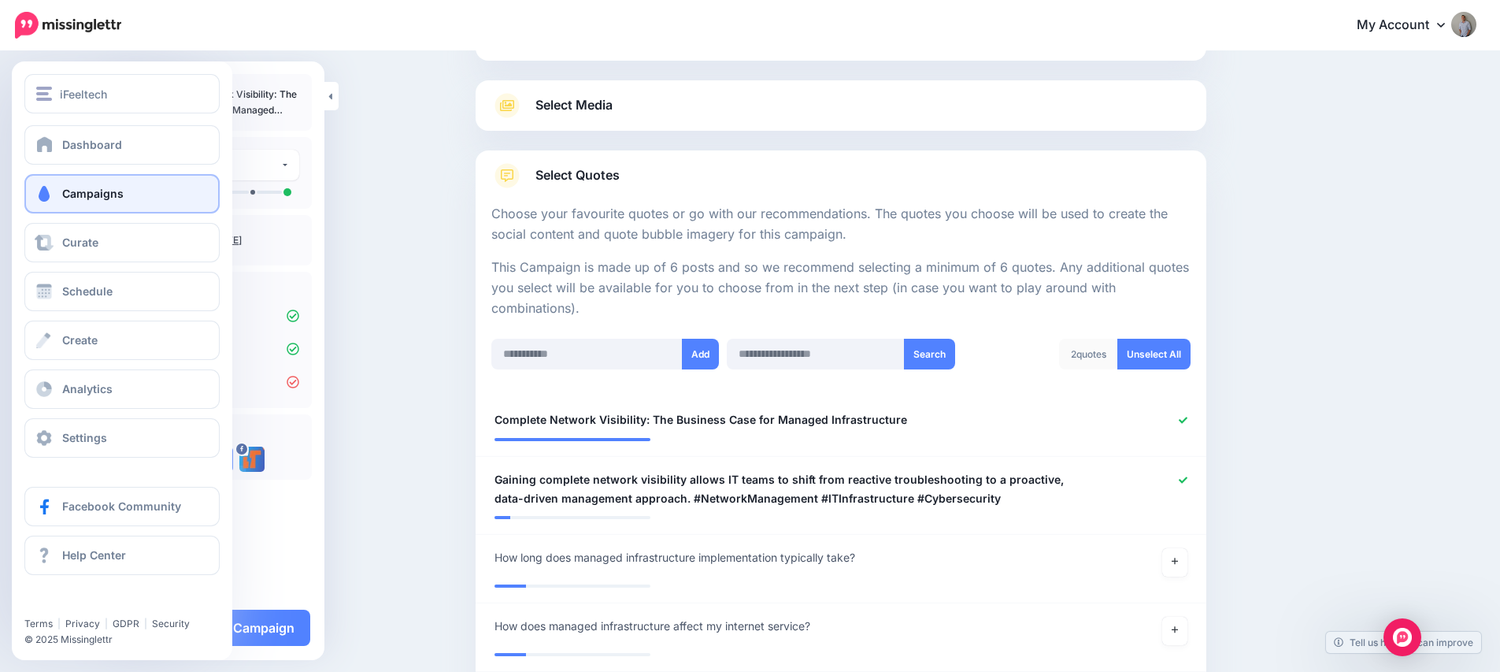
scroll to position [168, 0]
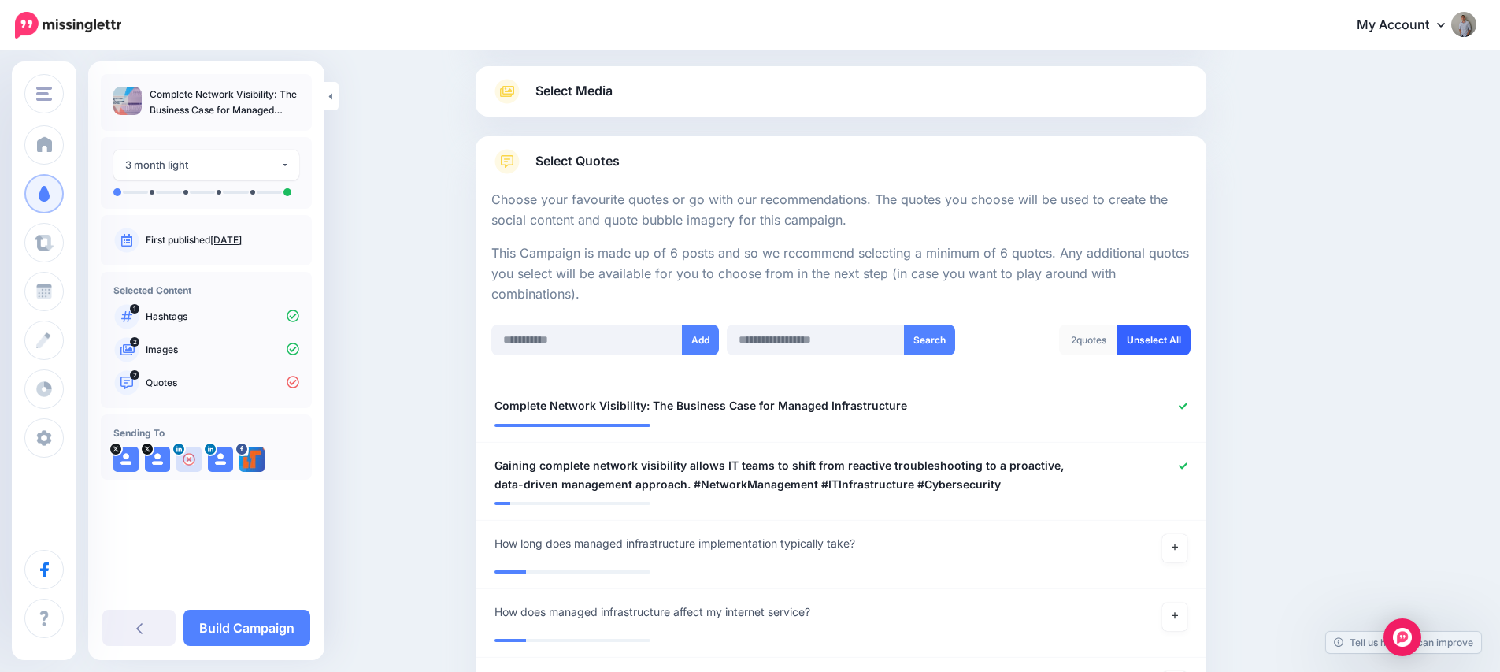
click at [1156, 343] on link "Unselect All" at bounding box center [1153, 339] width 73 height 31
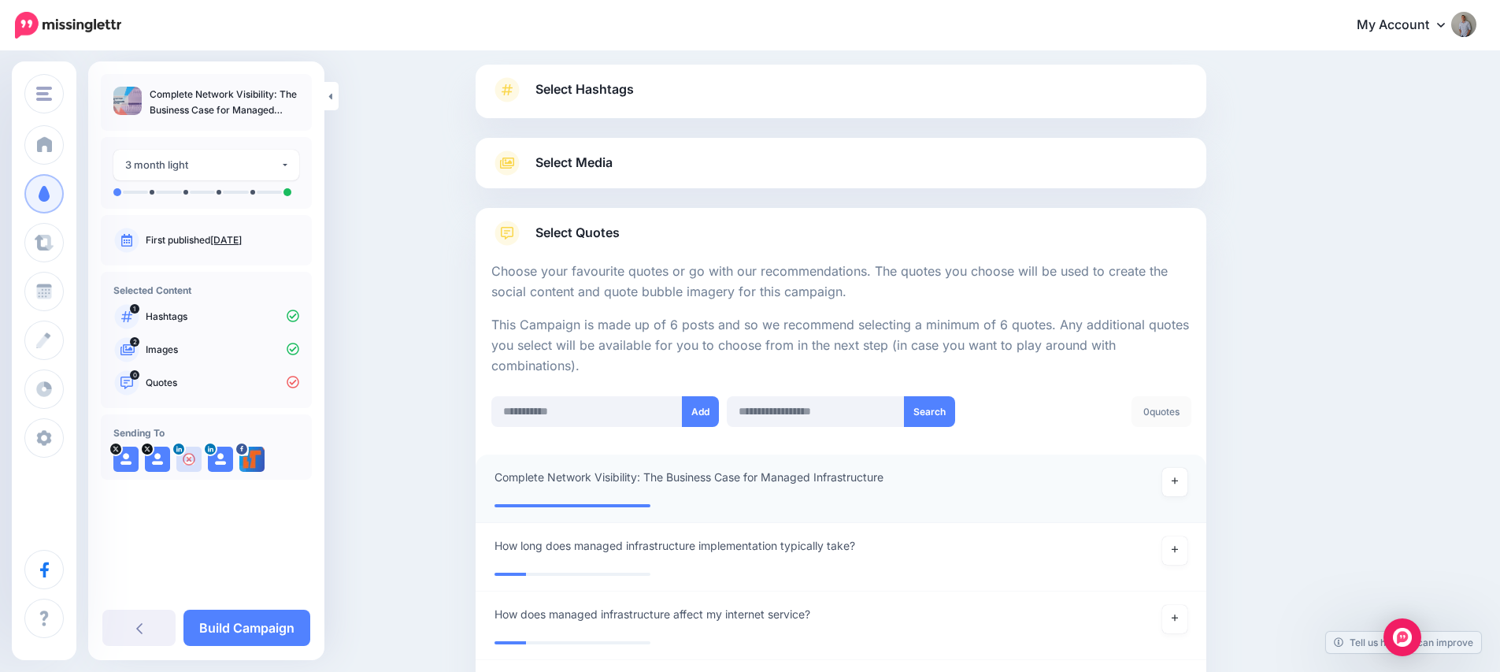
scroll to position [106, 0]
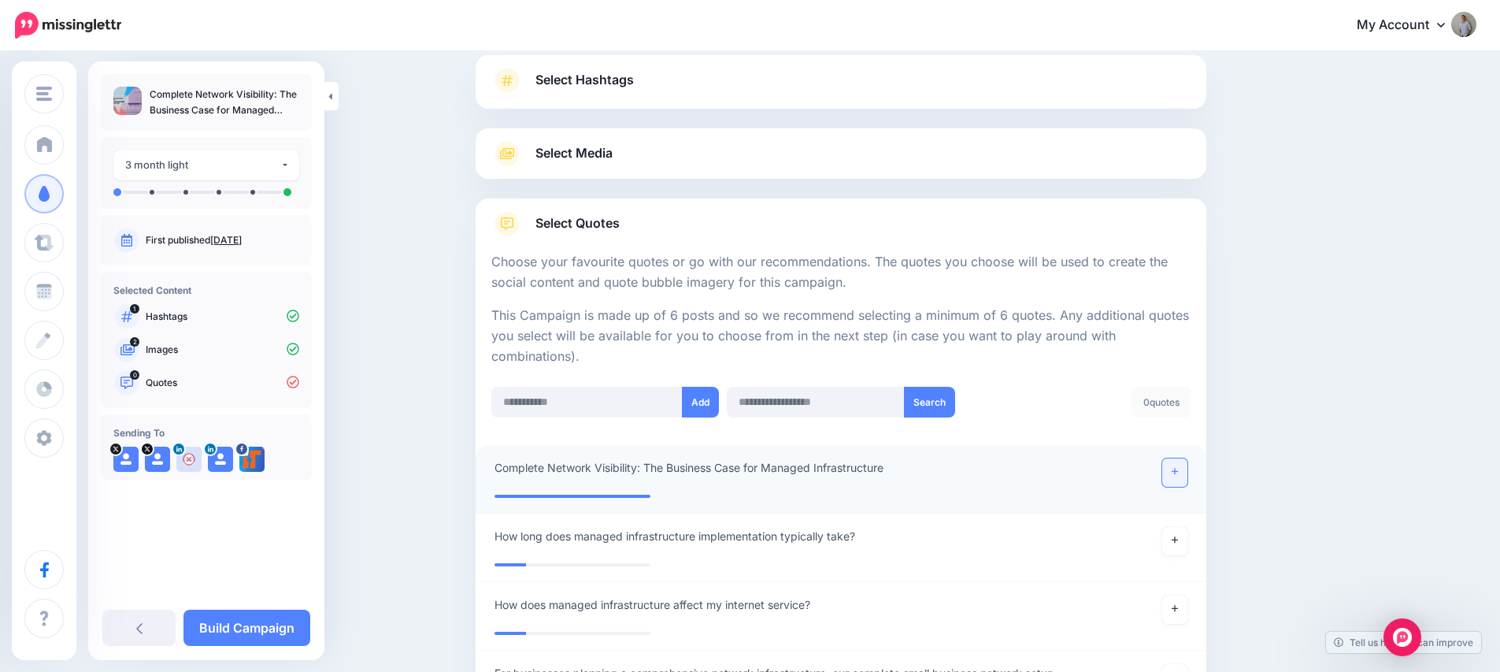
click at [1187, 467] on link at bounding box center [1174, 472] width 25 height 28
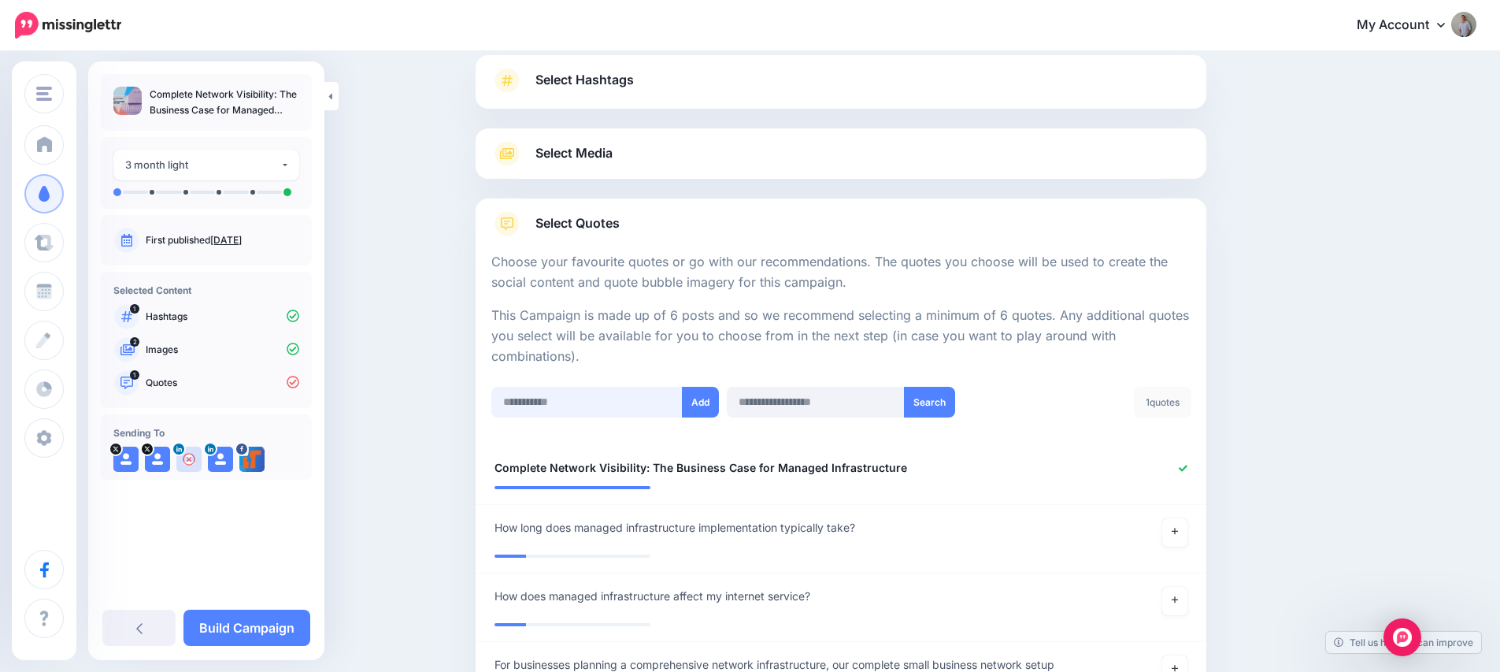
click at [565, 410] on input "text" at bounding box center [586, 402] width 191 height 31
paste input "**********"
type input "**********"
click at [709, 408] on button "Add" at bounding box center [700, 402] width 37 height 31
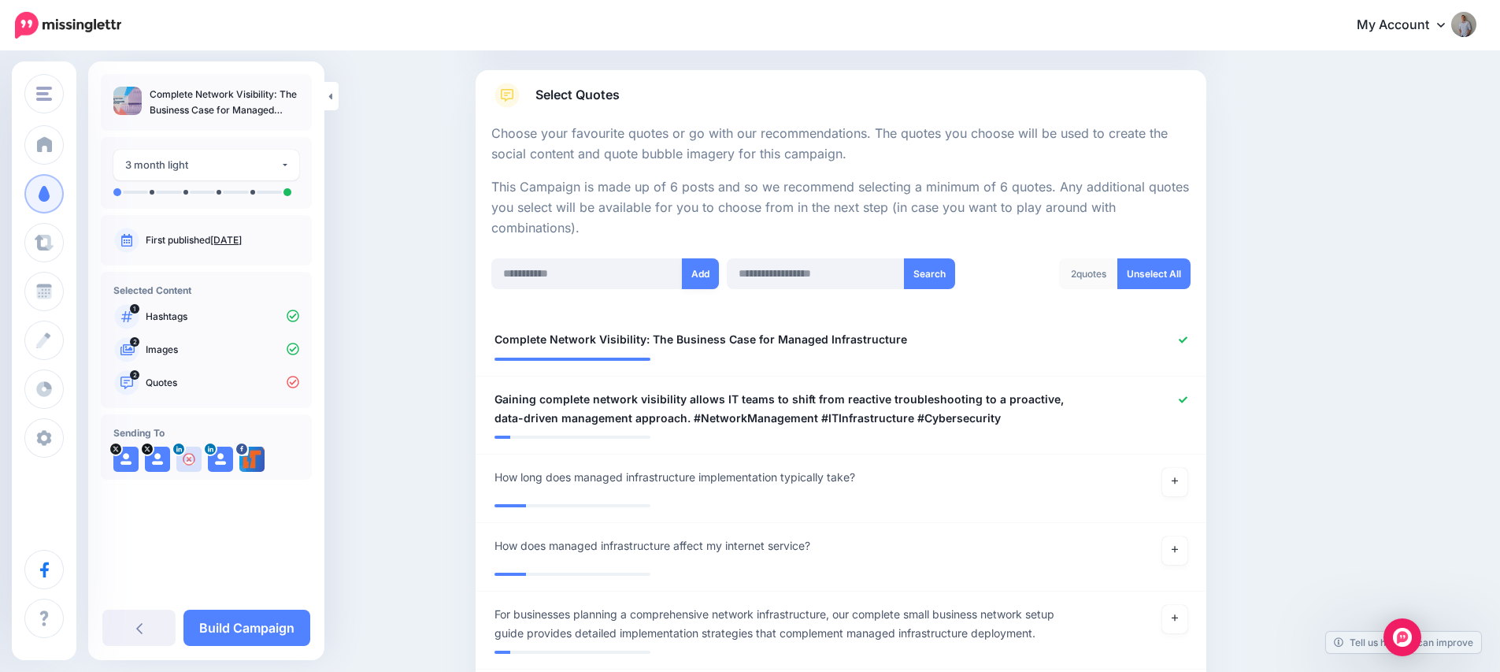
scroll to position [234, 0]
click at [552, 269] on input "text" at bounding box center [586, 273] width 191 height 31
paste input "**********"
type input "**********"
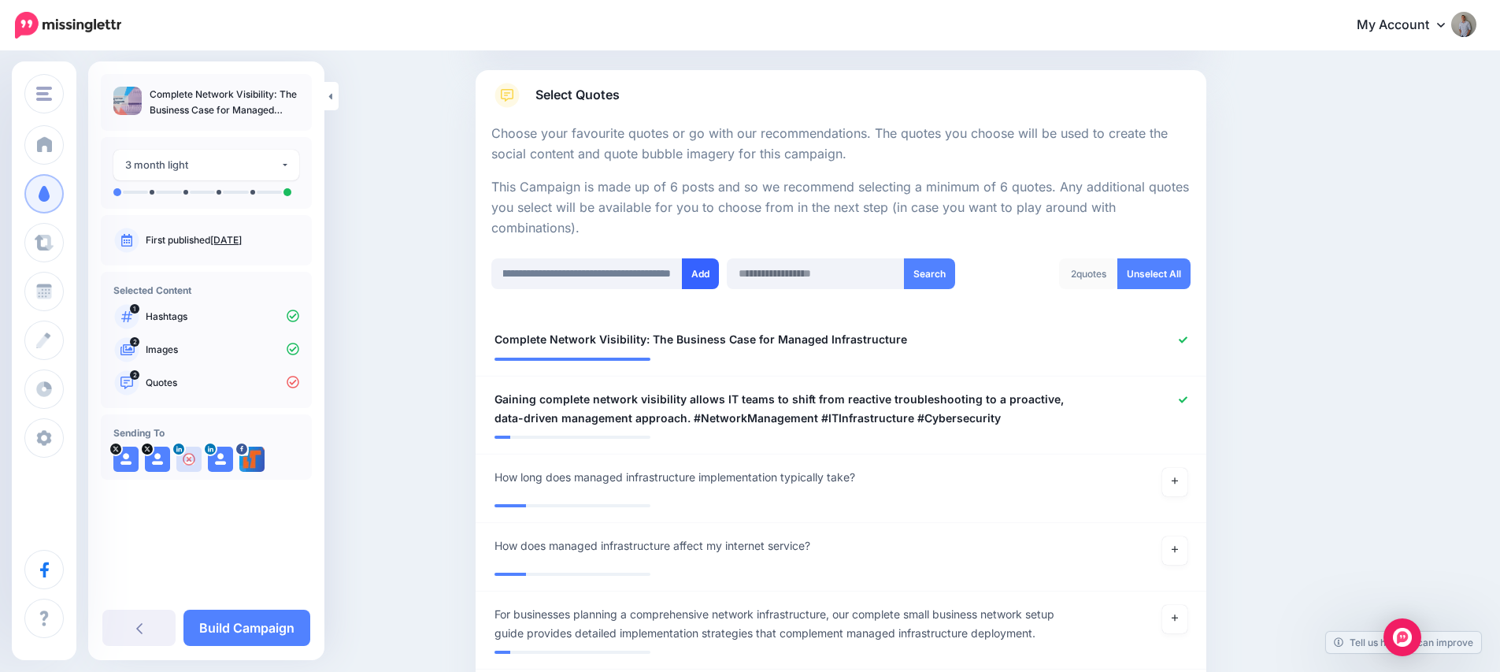
click at [698, 276] on button "Add" at bounding box center [700, 273] width 37 height 31
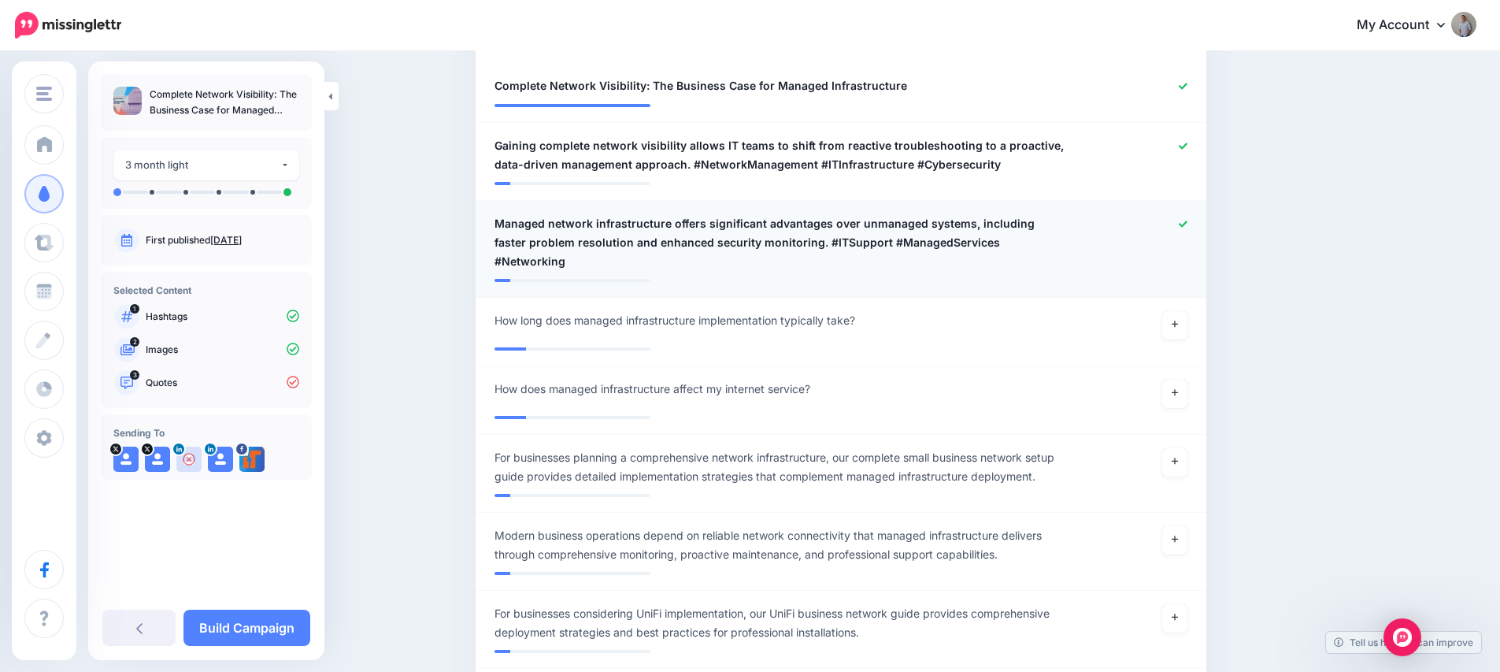
scroll to position [437, 0]
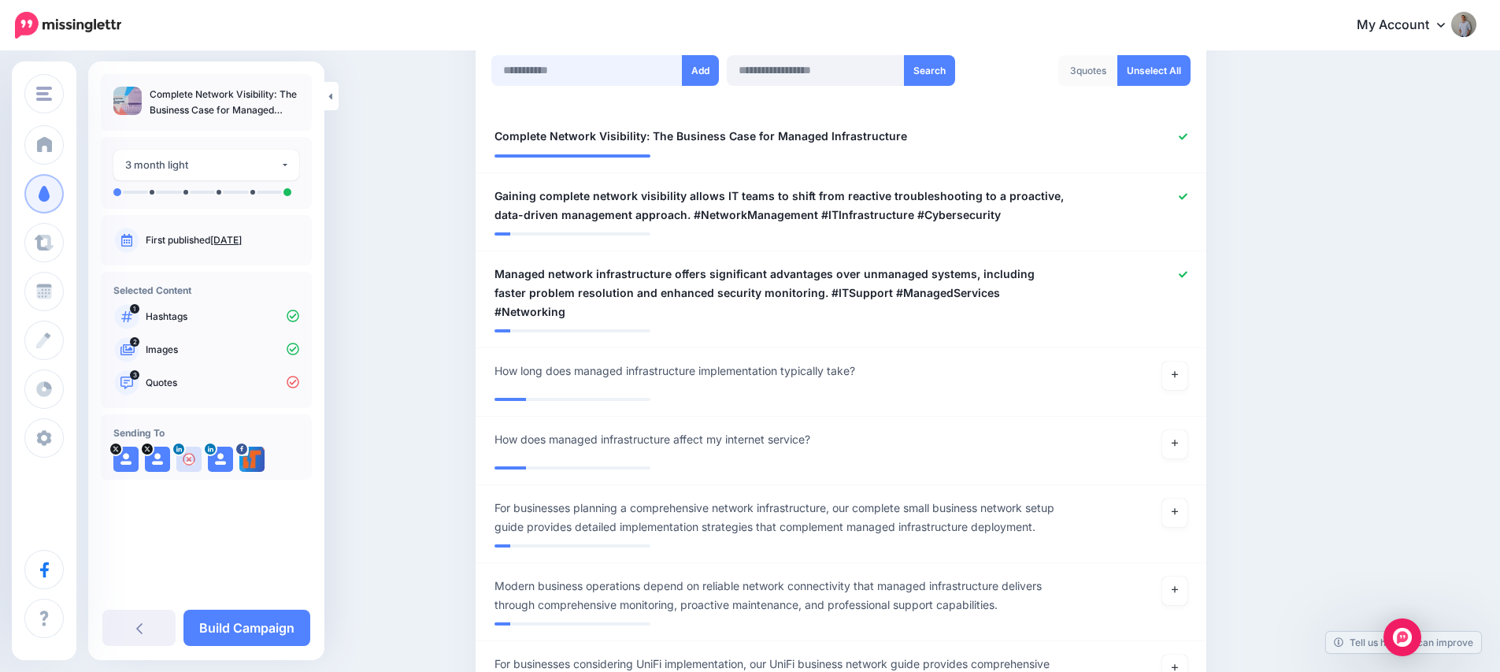
click at [562, 61] on input "text" at bounding box center [586, 70] width 191 height 31
paste input "**********"
type input "**********"
click at [704, 69] on button "Add" at bounding box center [700, 70] width 37 height 31
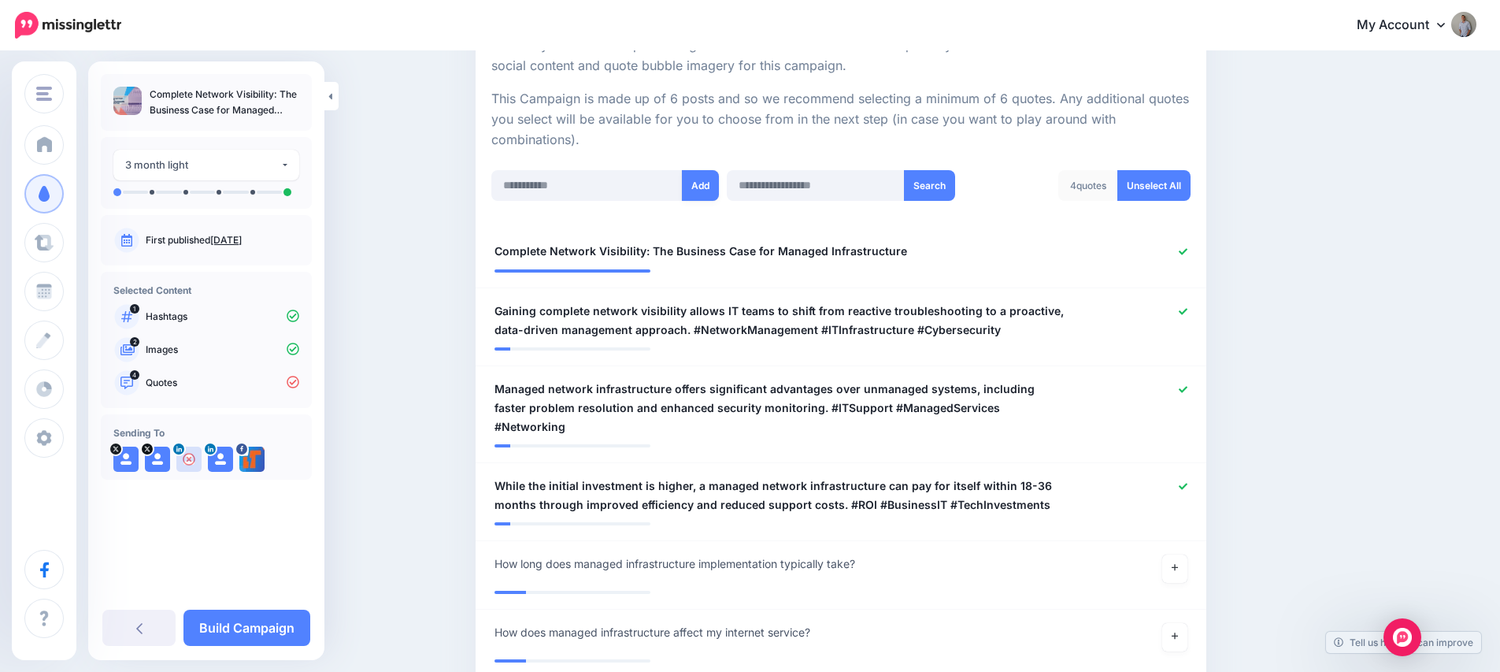
scroll to position [0, 0]
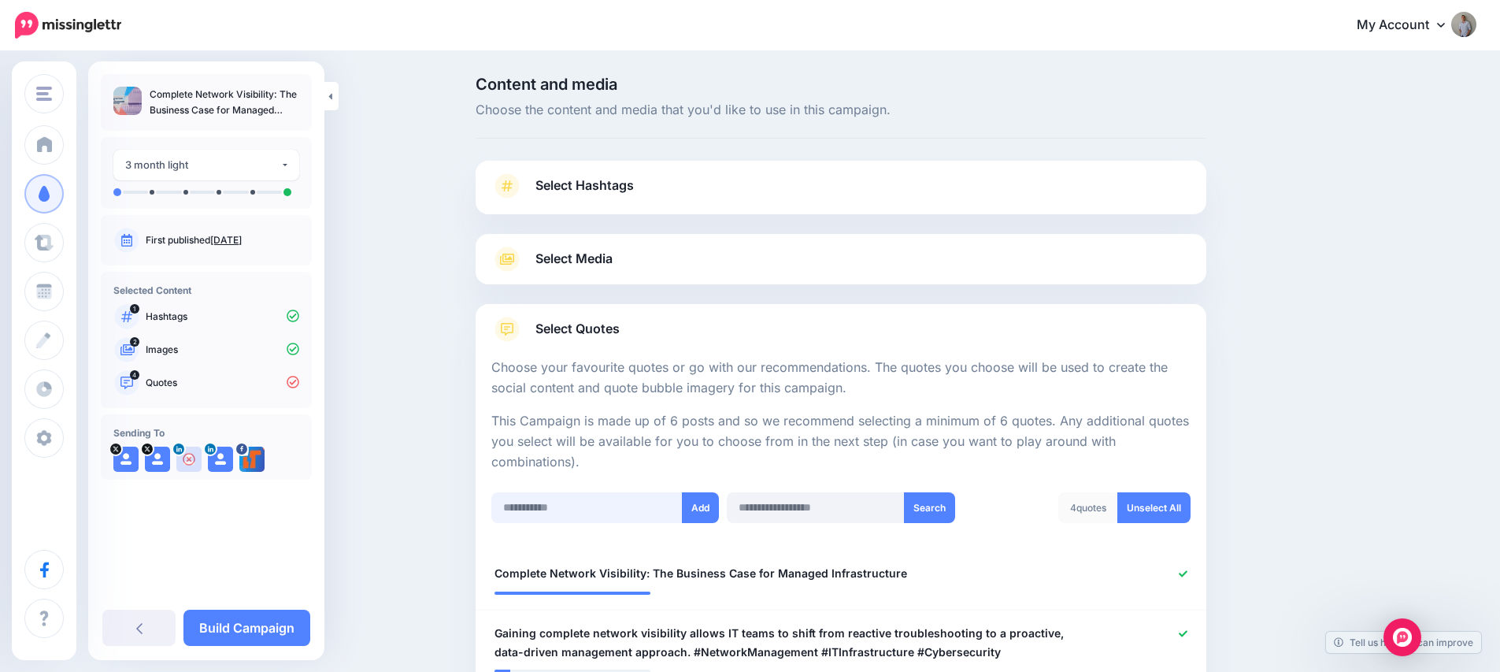
click at [548, 513] on input "text" at bounding box center [586, 507] width 191 height 31
paste input "**********"
type input "**********"
click at [703, 509] on button "Add" at bounding box center [700, 507] width 37 height 31
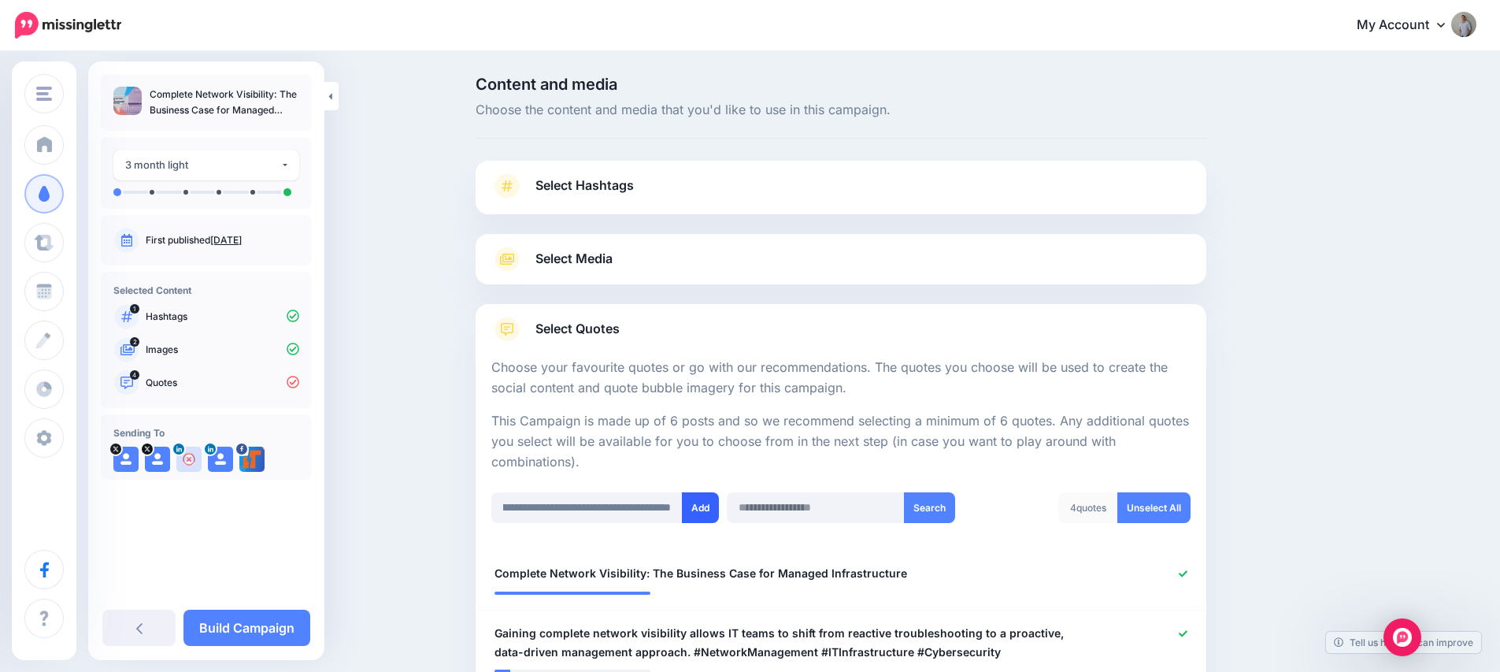
scroll to position [0, 0]
click at [184, 156] on div "3 month light" at bounding box center [202, 165] width 155 height 18
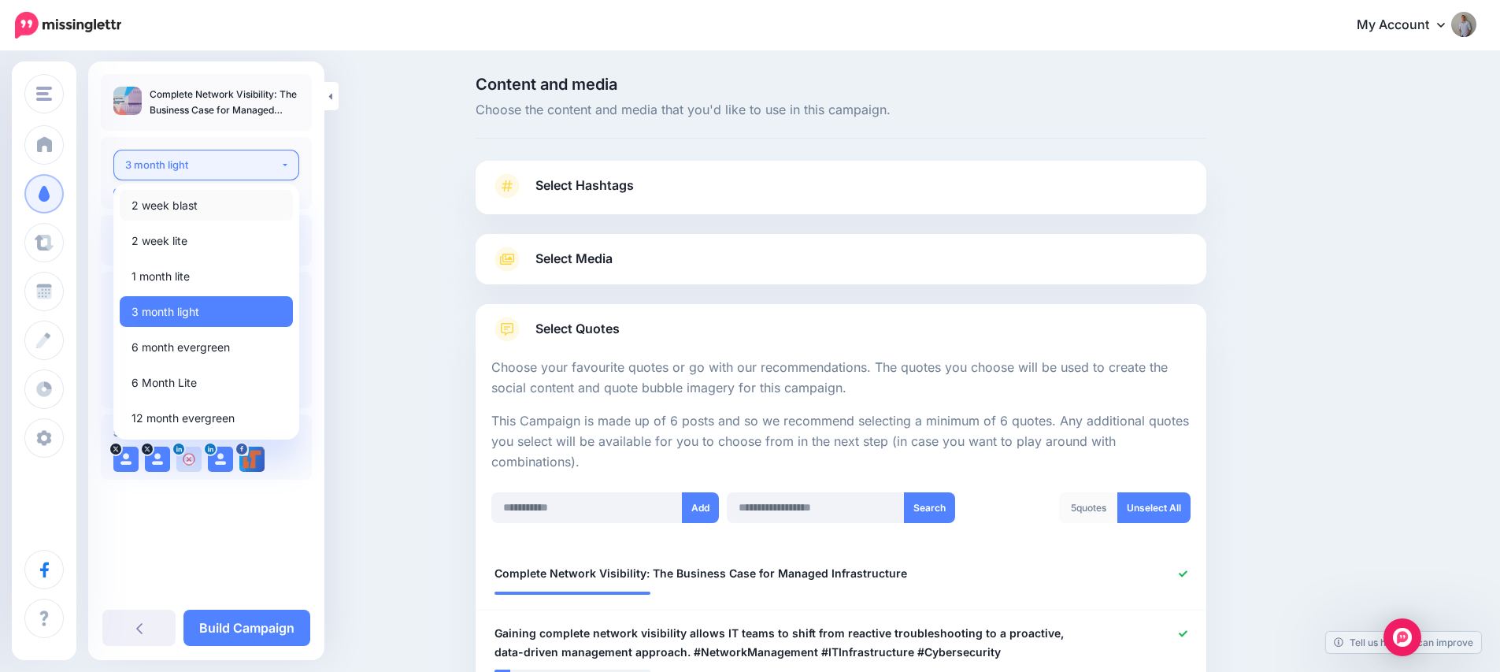
scroll to position [550, 0]
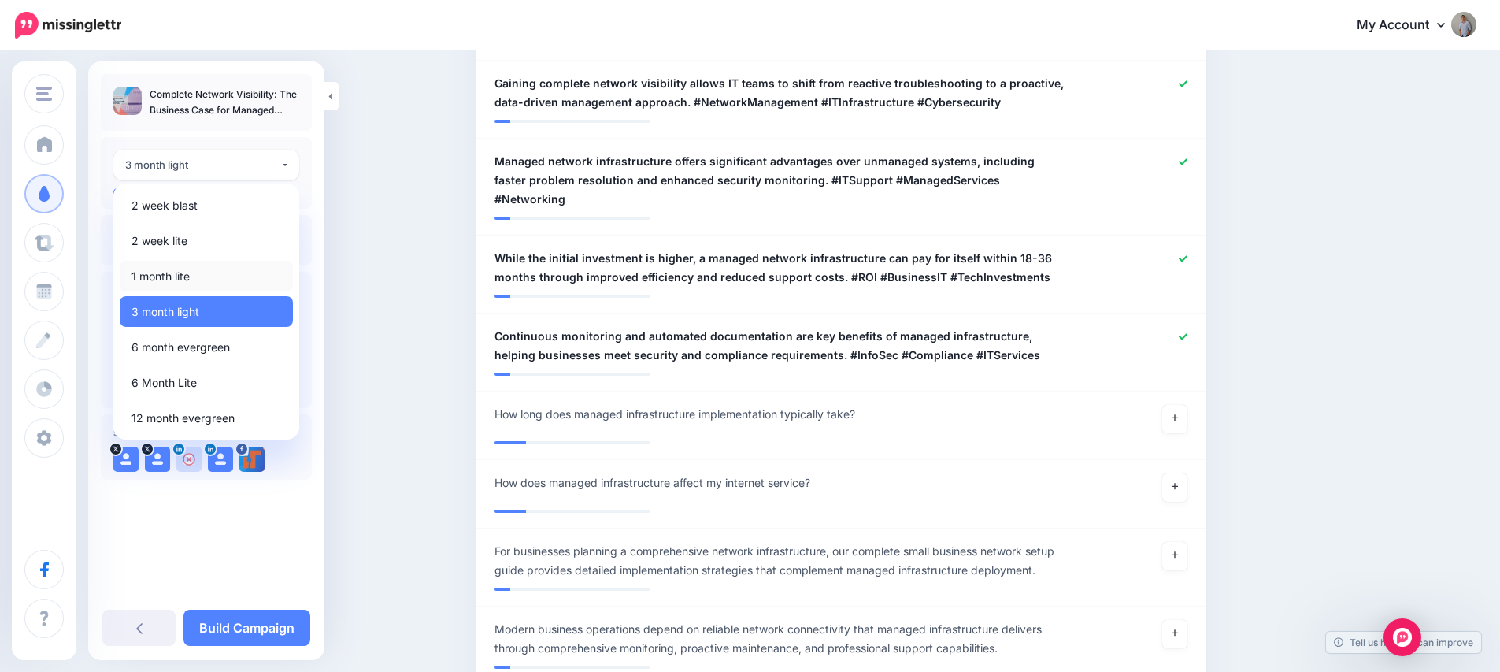
click at [187, 279] on span "1 month lite" at bounding box center [161, 276] width 58 height 19
select select "******"
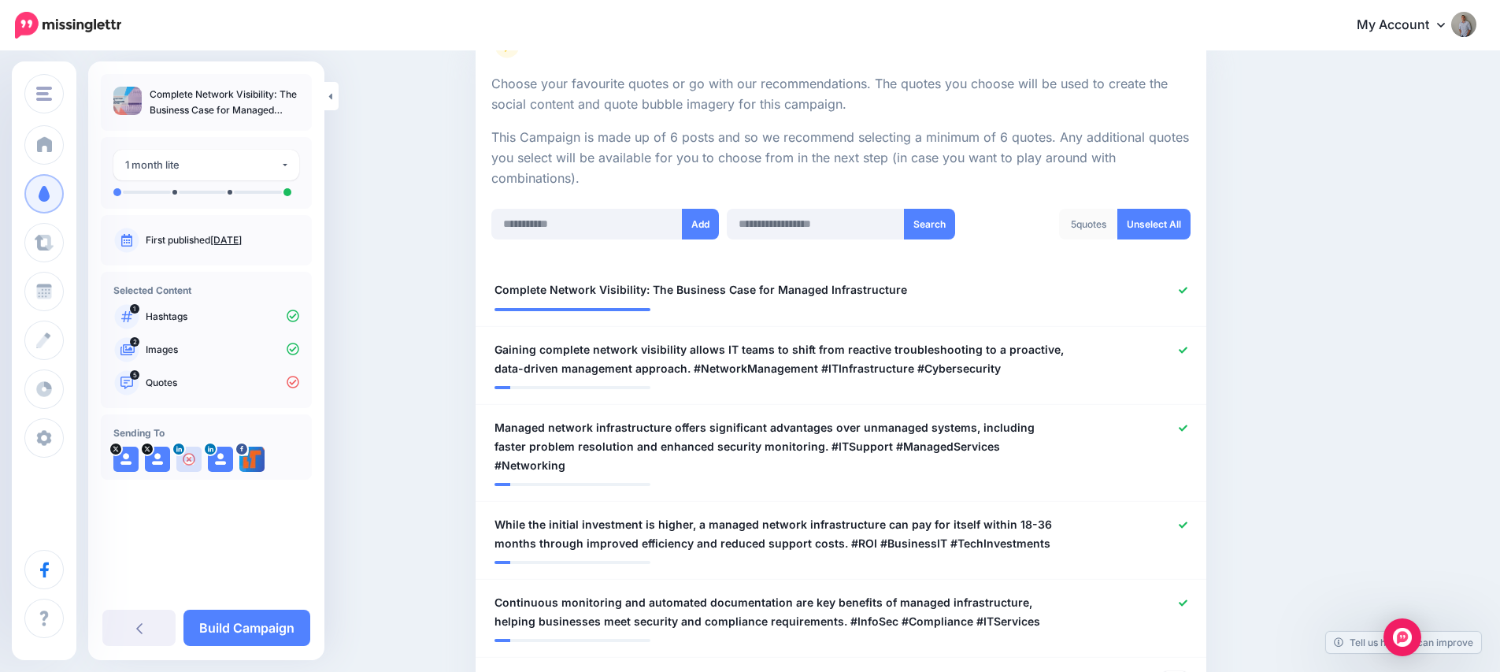
scroll to position [276, 0]
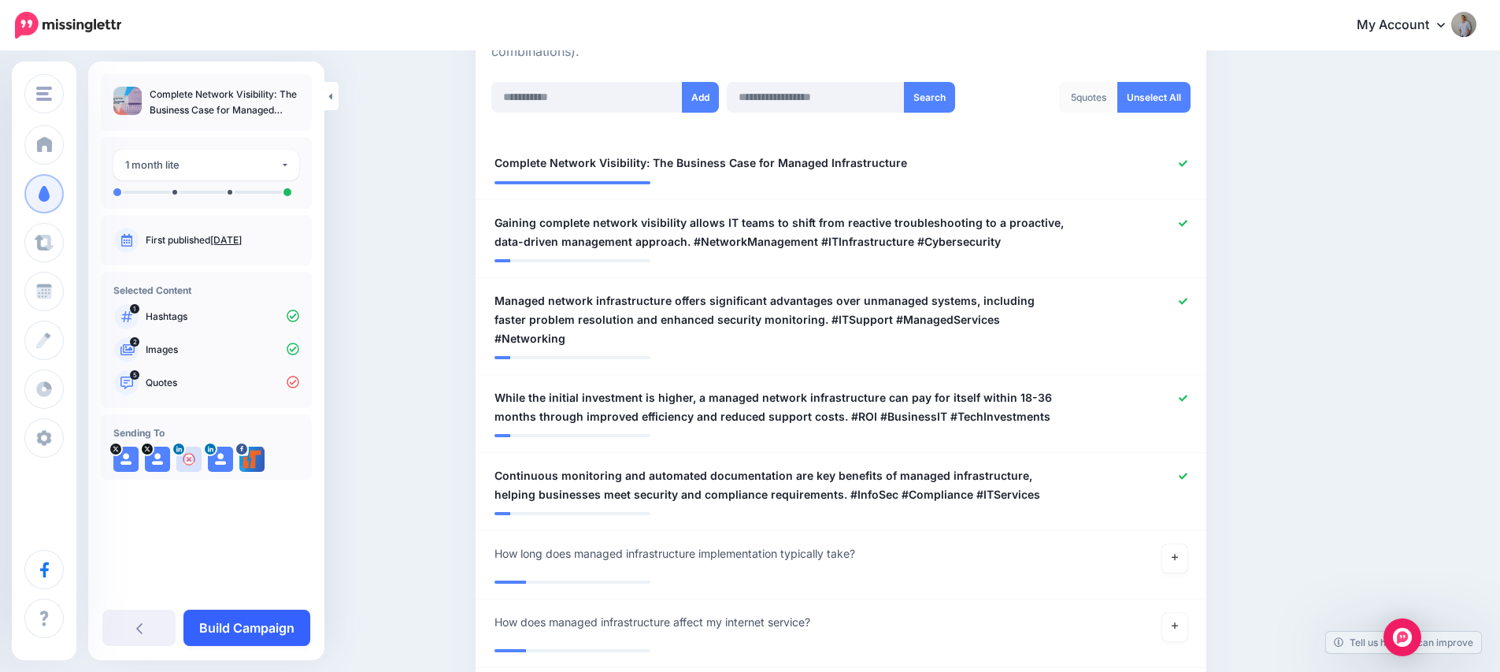
click at [282, 631] on link "Build Campaign" at bounding box center [246, 627] width 127 height 36
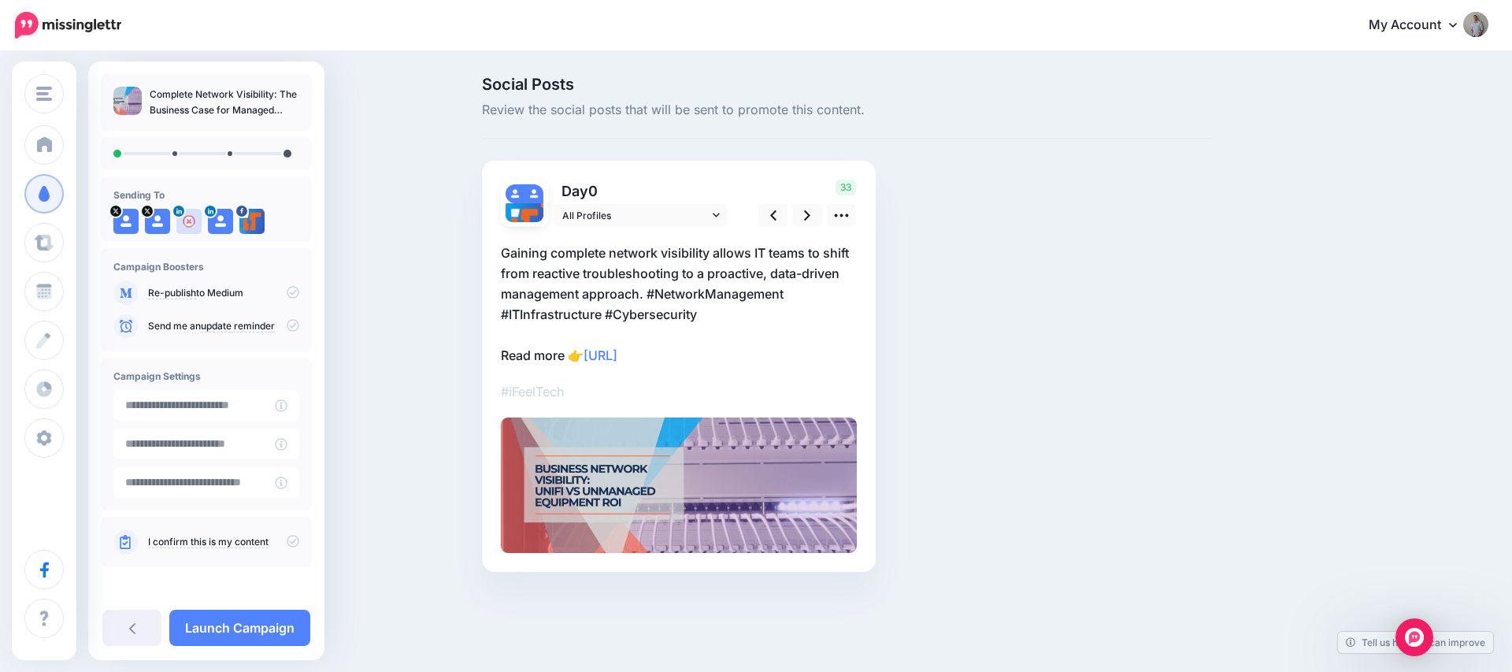
click at [287, 543] on icon at bounding box center [293, 541] width 13 height 13
click at [288, 291] on icon at bounding box center [293, 292] width 13 height 13
click at [289, 290] on icon at bounding box center [293, 292] width 13 height 13
click at [813, 217] on link at bounding box center [807, 215] width 30 height 23
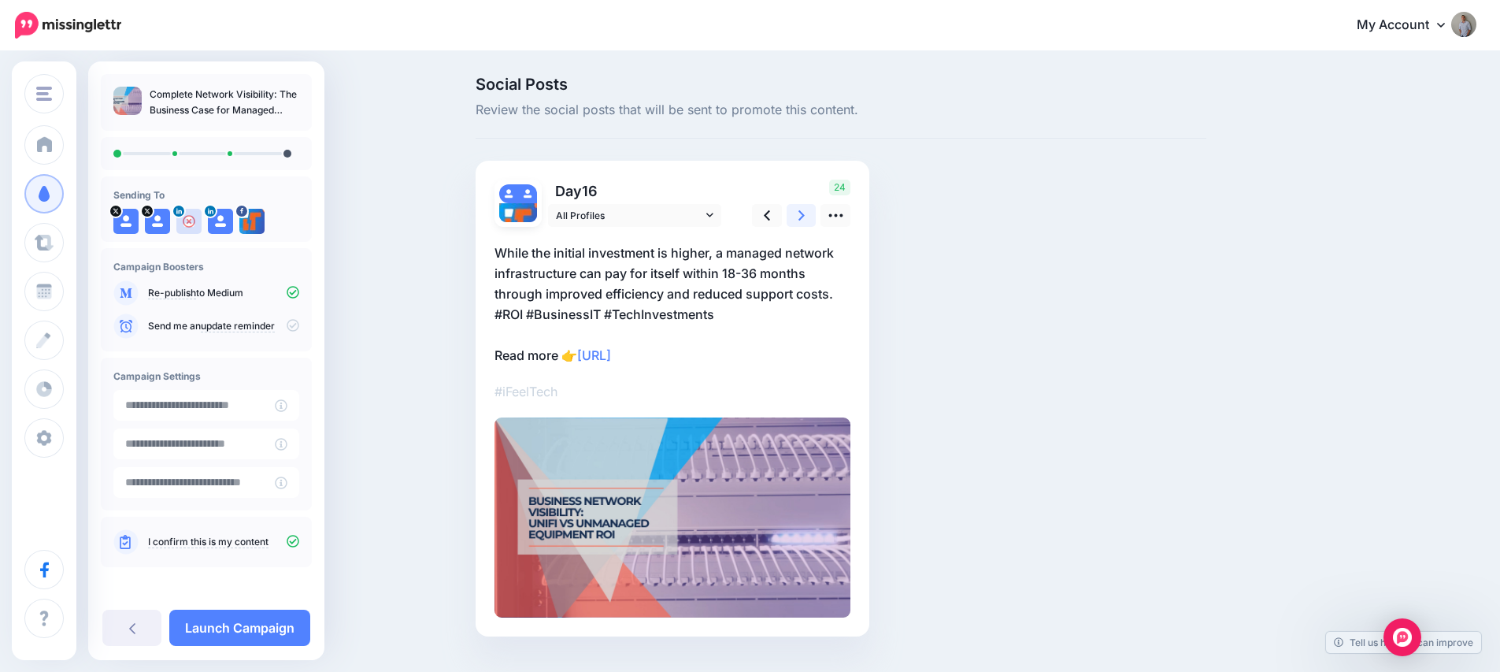
click at [813, 217] on link at bounding box center [802, 215] width 30 height 23
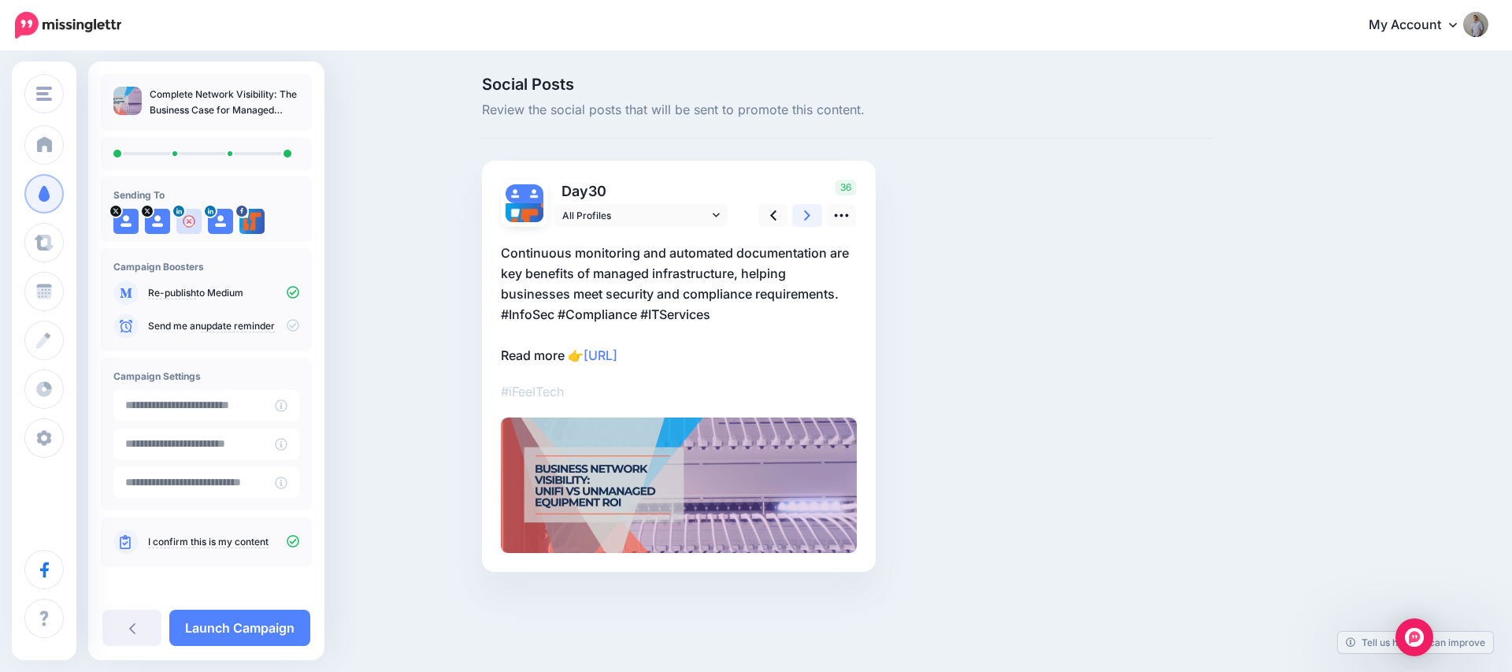
click at [813, 217] on link at bounding box center [807, 215] width 30 height 23
click at [282, 627] on link "Launch Campaign" at bounding box center [239, 627] width 141 height 36
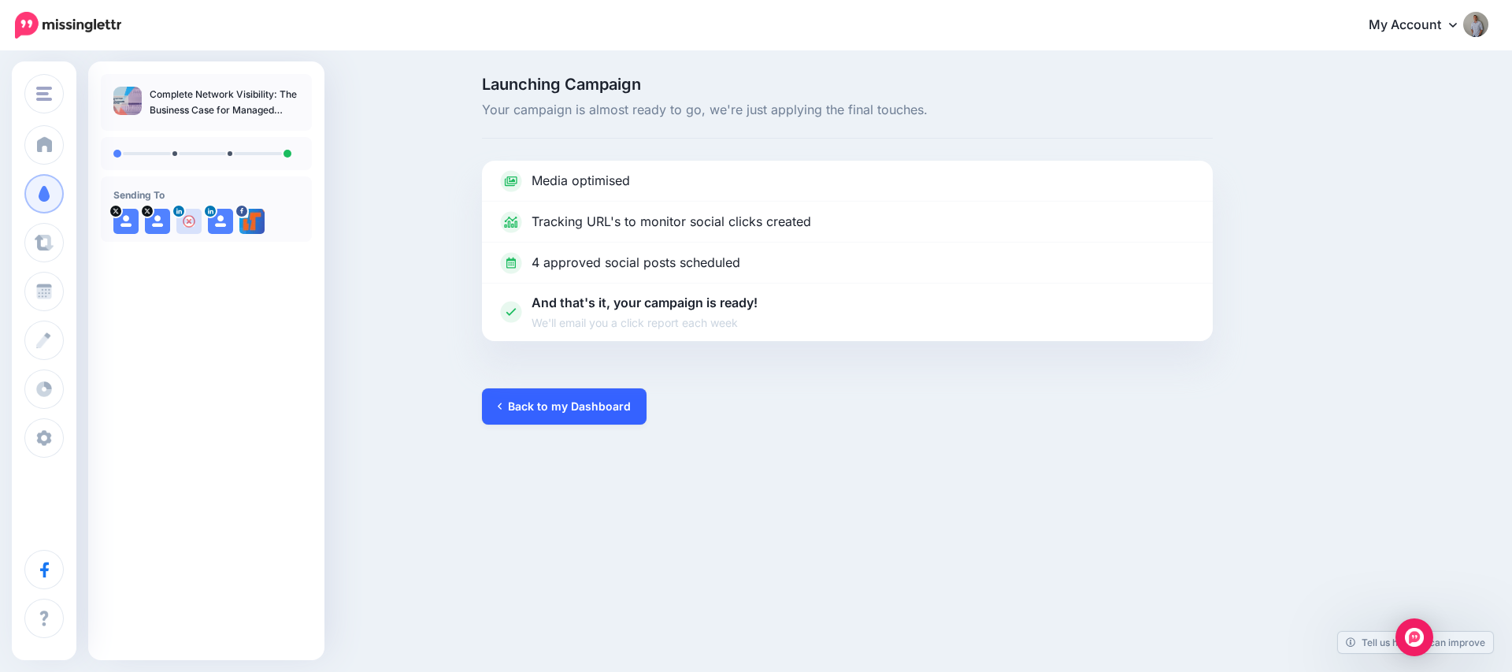
click at [548, 409] on link "Back to my Dashboard" at bounding box center [564, 406] width 165 height 36
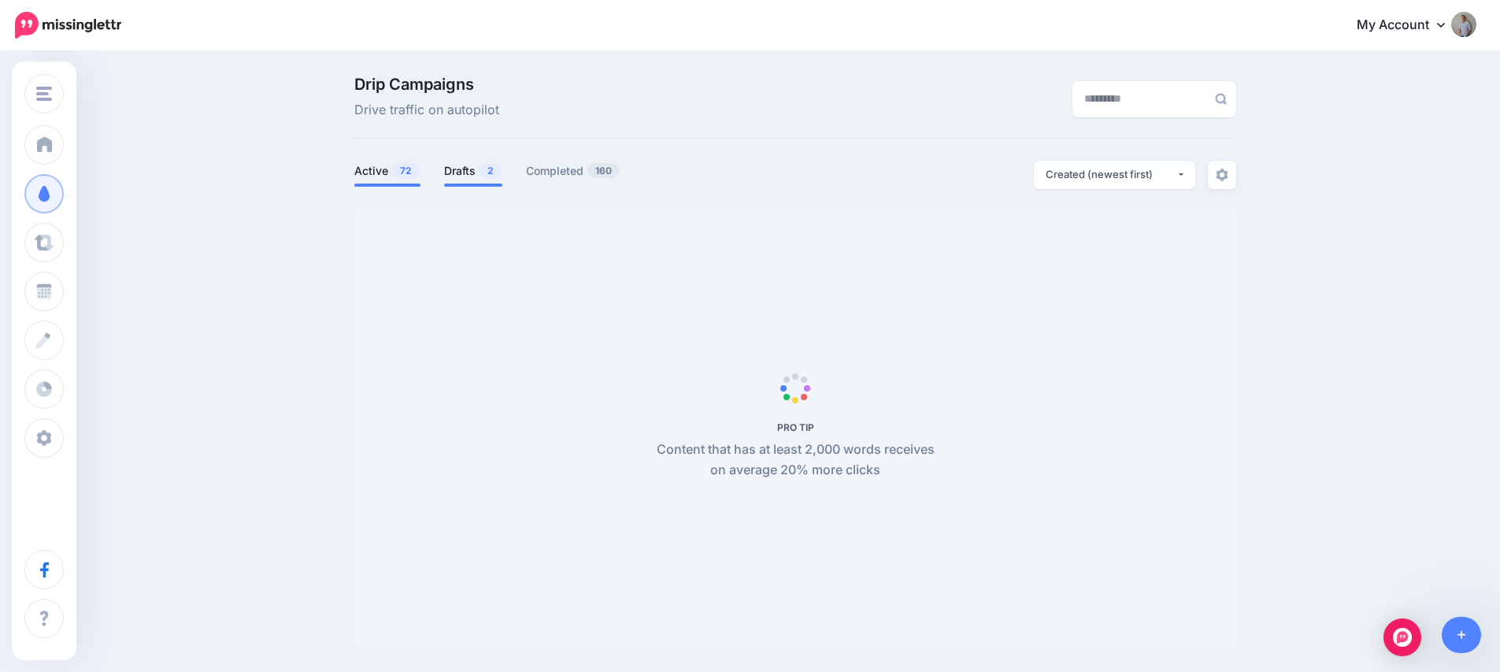
click at [465, 179] on link "Drafts 2" at bounding box center [473, 170] width 58 height 19
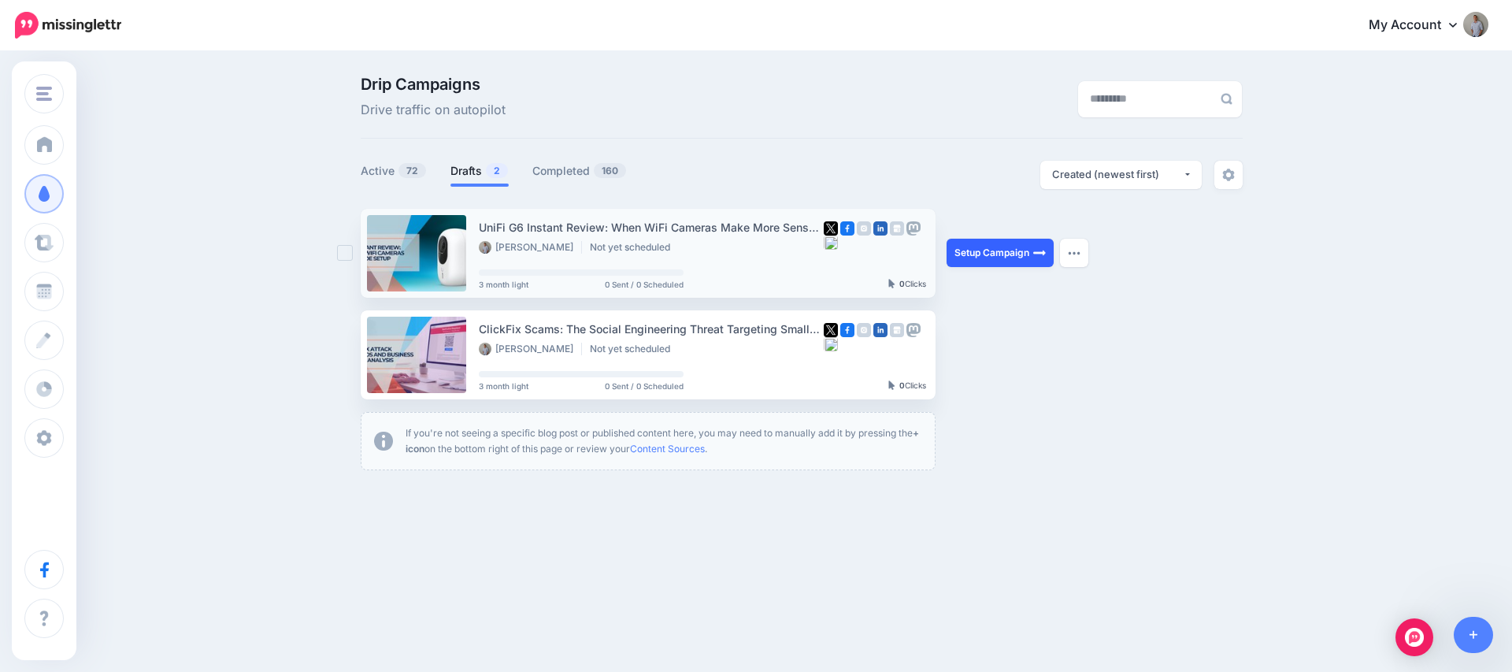
click at [970, 257] on link "Setup Campaign" at bounding box center [1000, 253] width 107 height 28
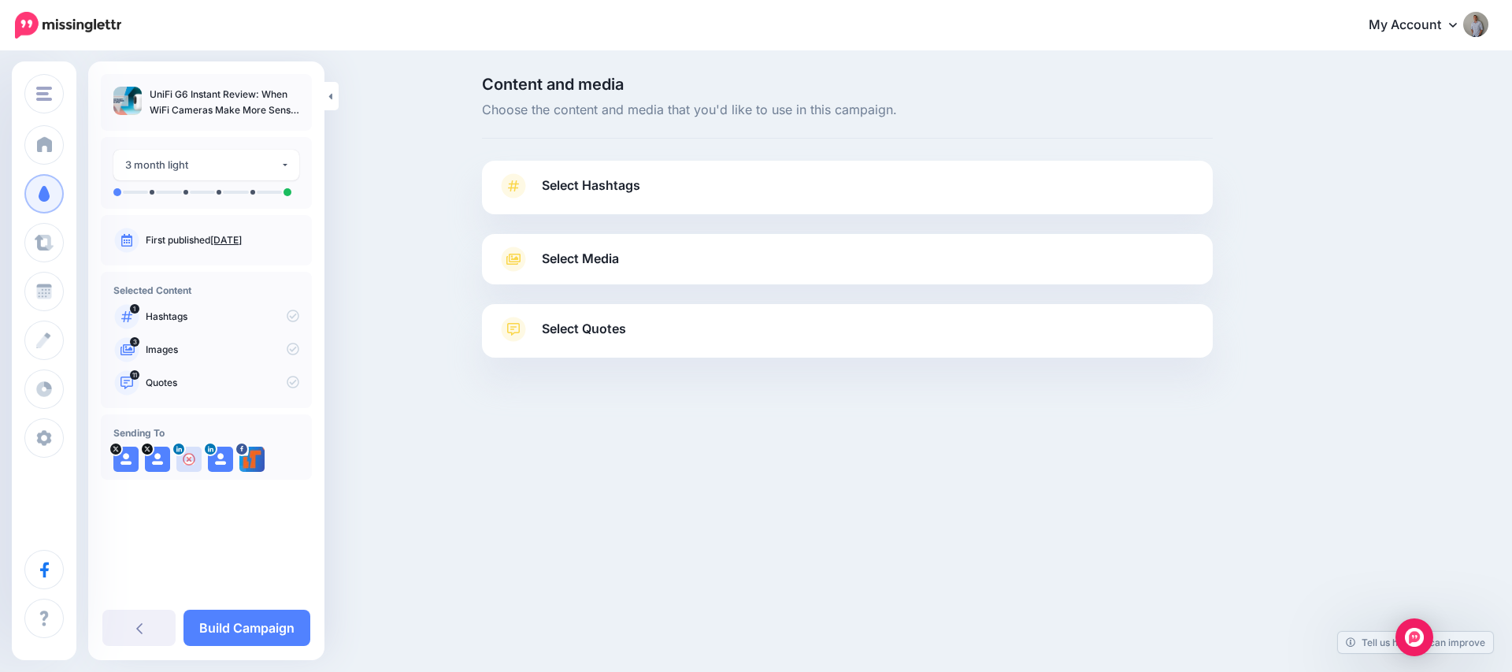
click at [834, 187] on link "Select Hashtags" at bounding box center [847, 193] width 699 height 41
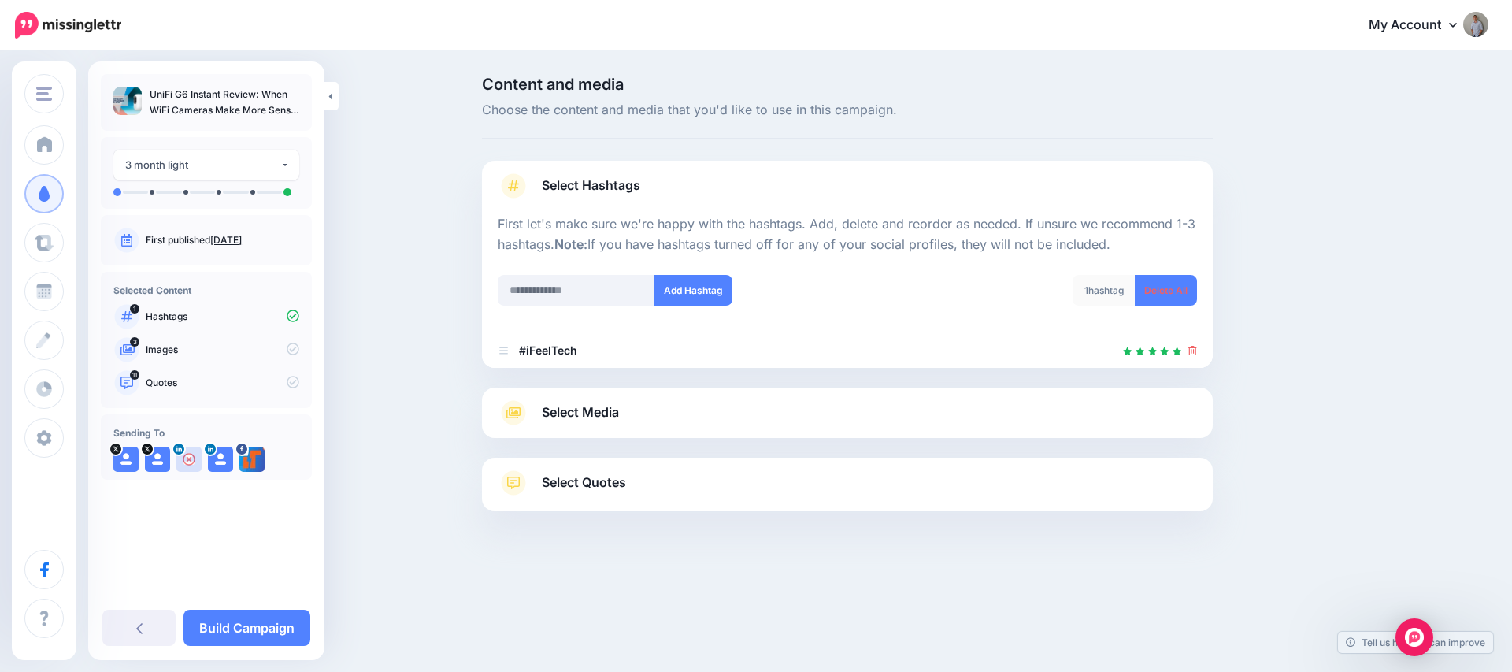
click at [703, 418] on link "Select Media" at bounding box center [847, 412] width 699 height 25
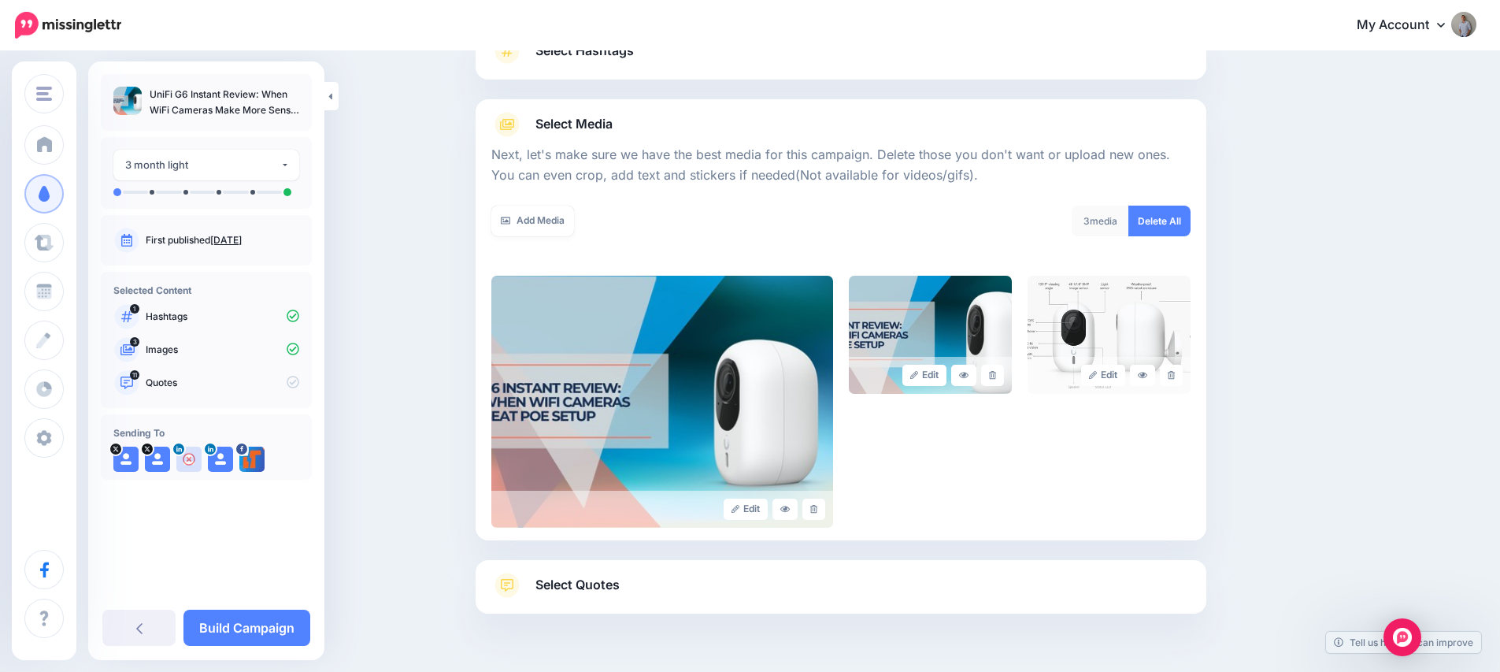
scroll to position [141, 0]
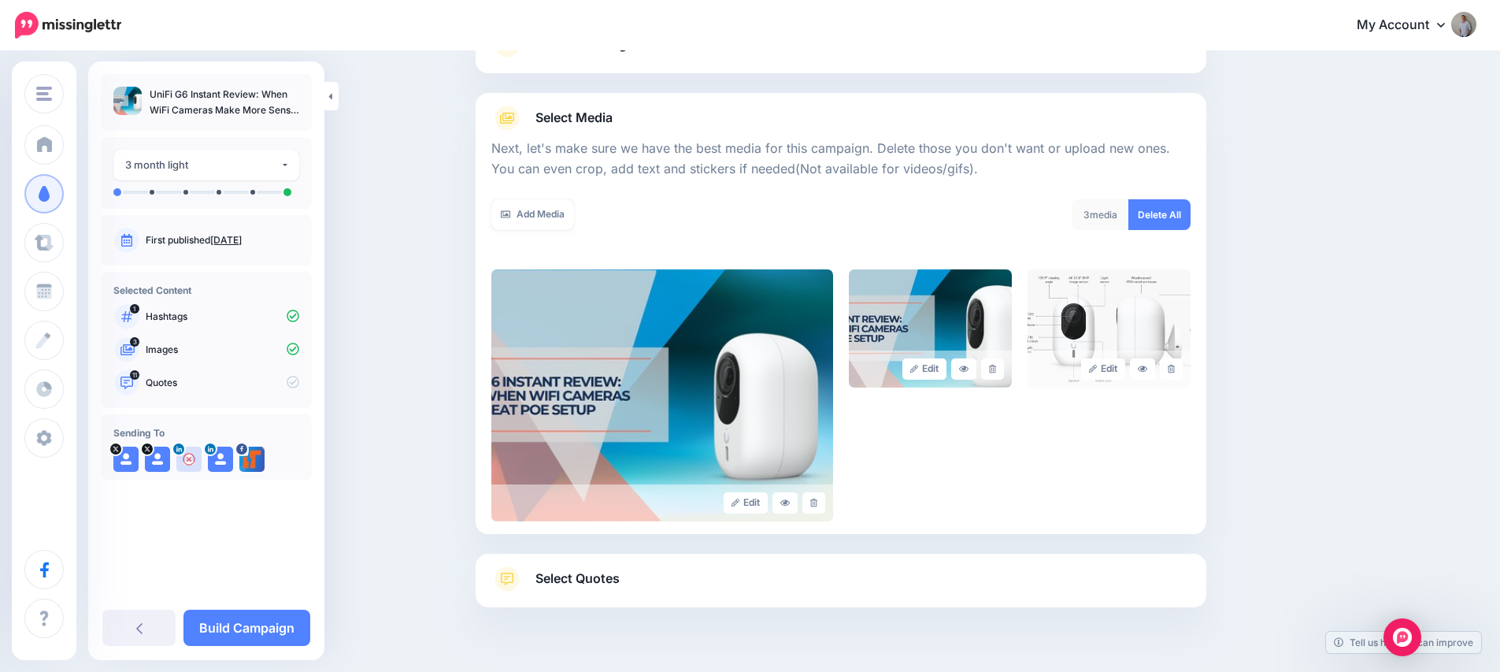
click at [590, 588] on span "Select Quotes" at bounding box center [577, 578] width 84 height 21
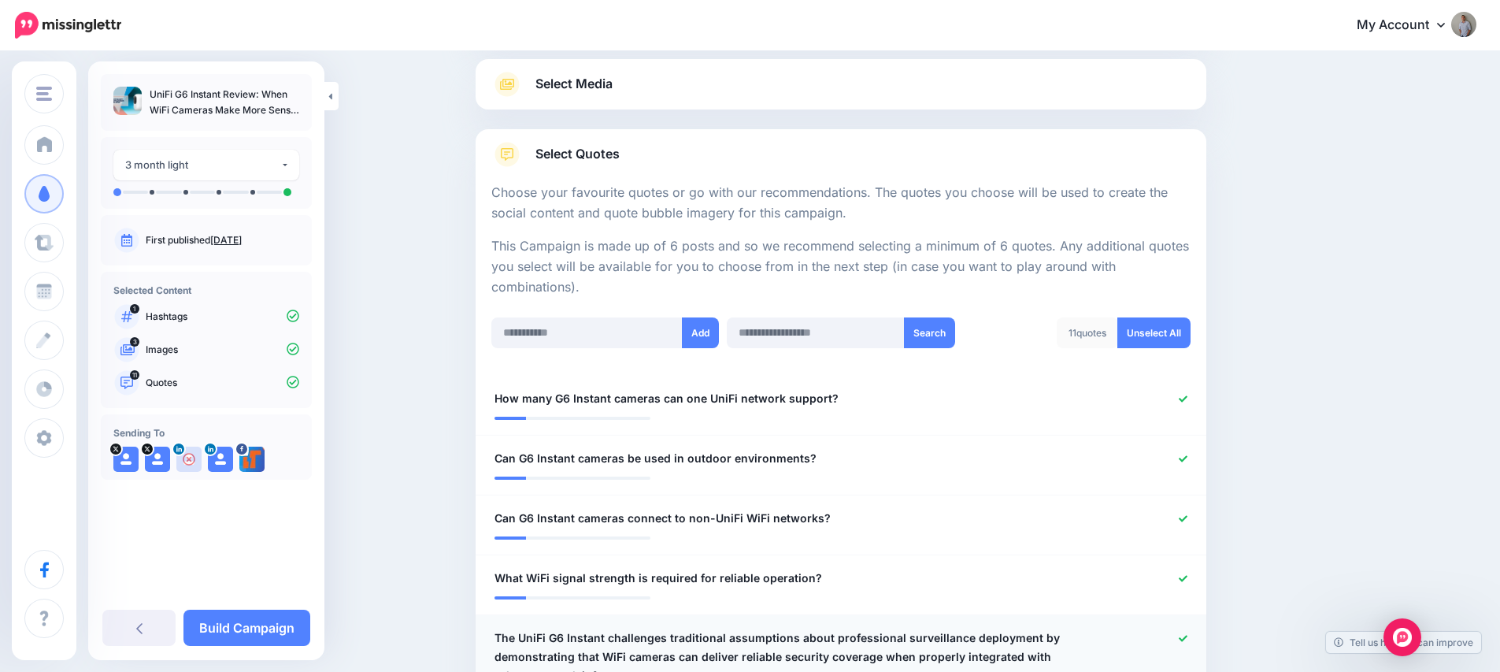
scroll to position [232, 0]
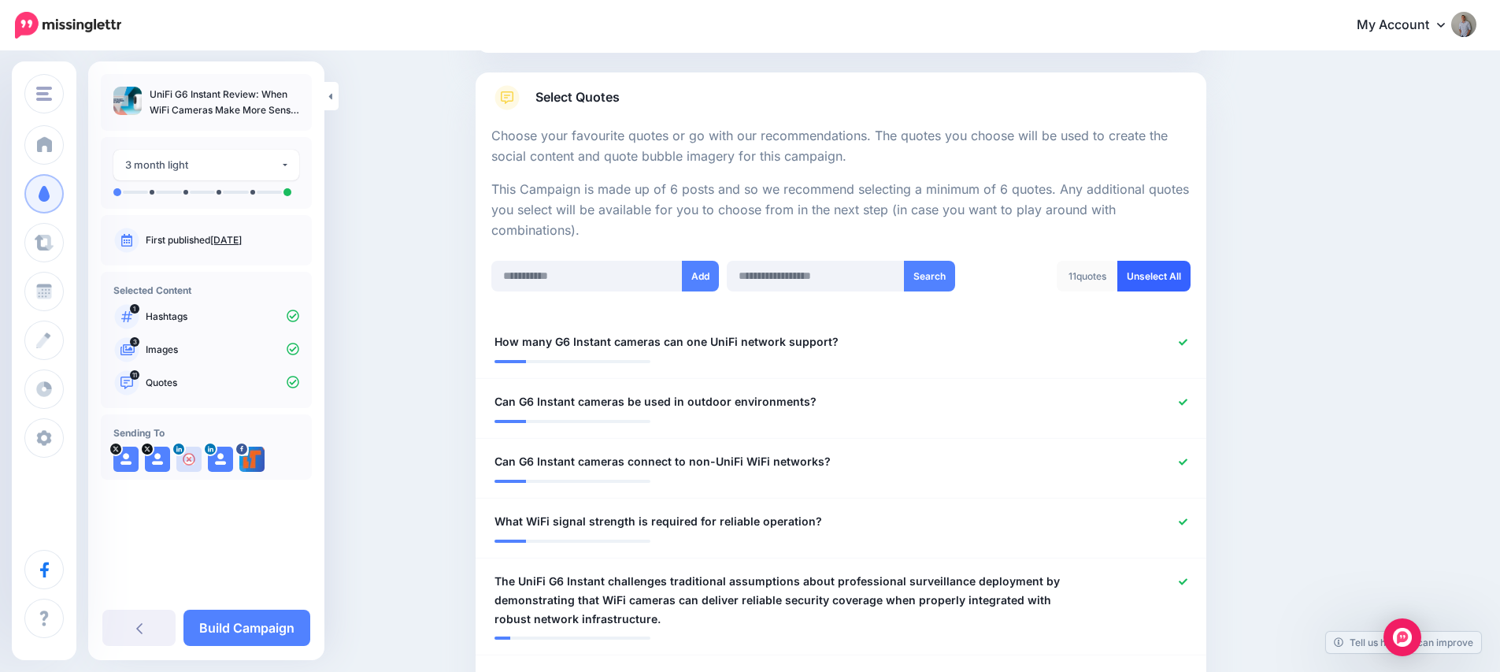
click at [1162, 272] on link "Unselect All" at bounding box center [1153, 276] width 73 height 31
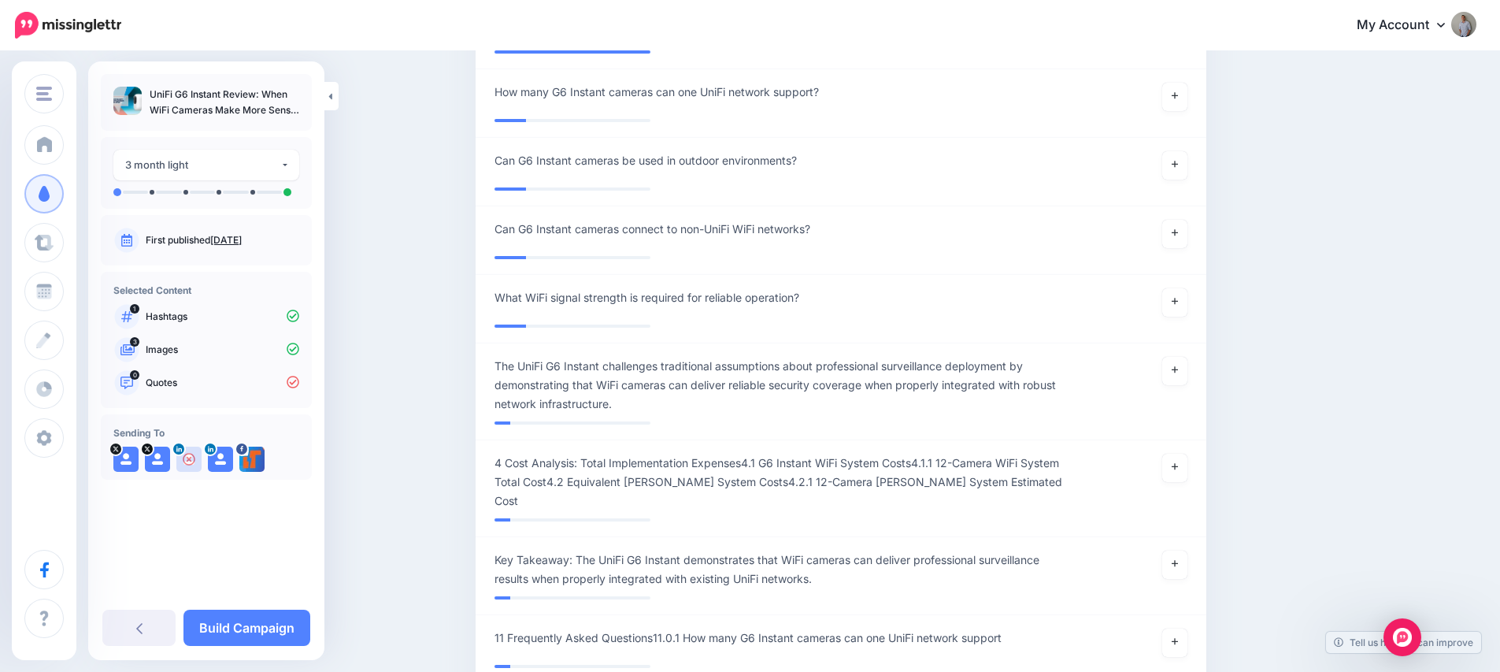
scroll to position [30, 0]
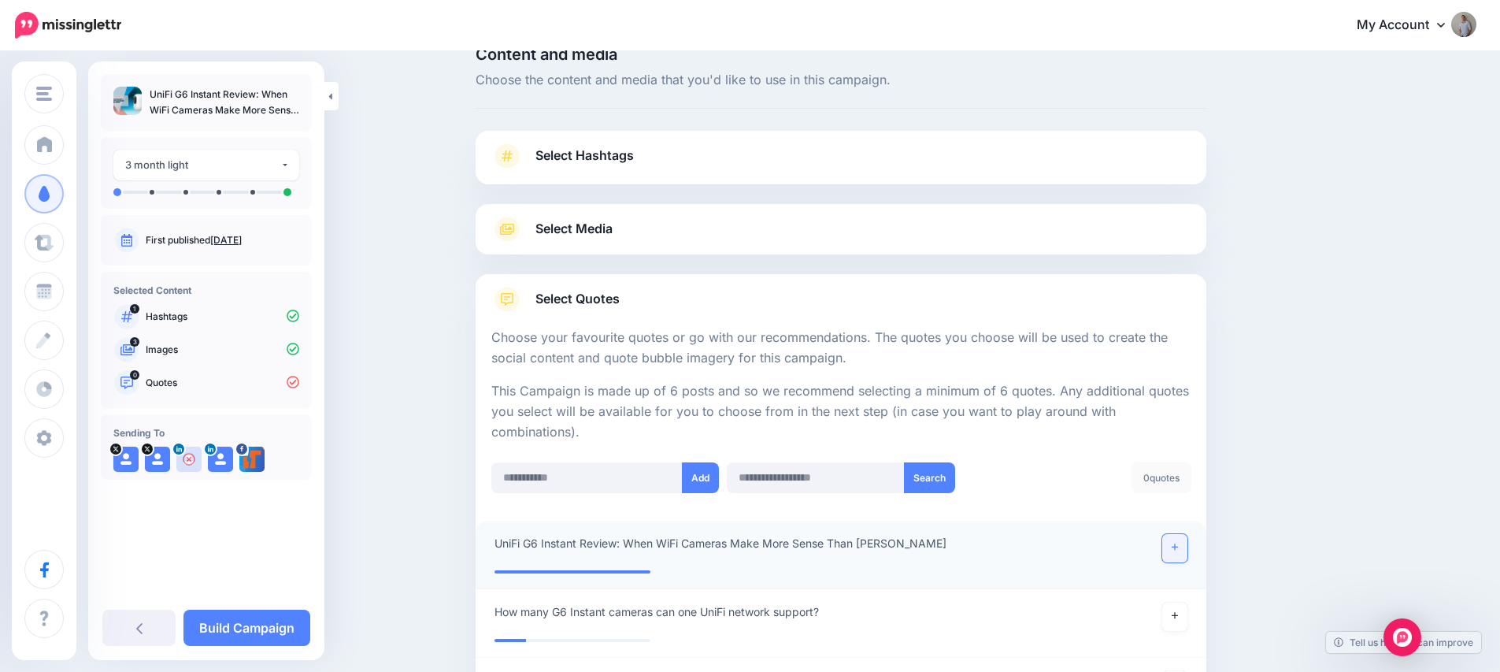
click at [1175, 550] on link at bounding box center [1174, 548] width 25 height 28
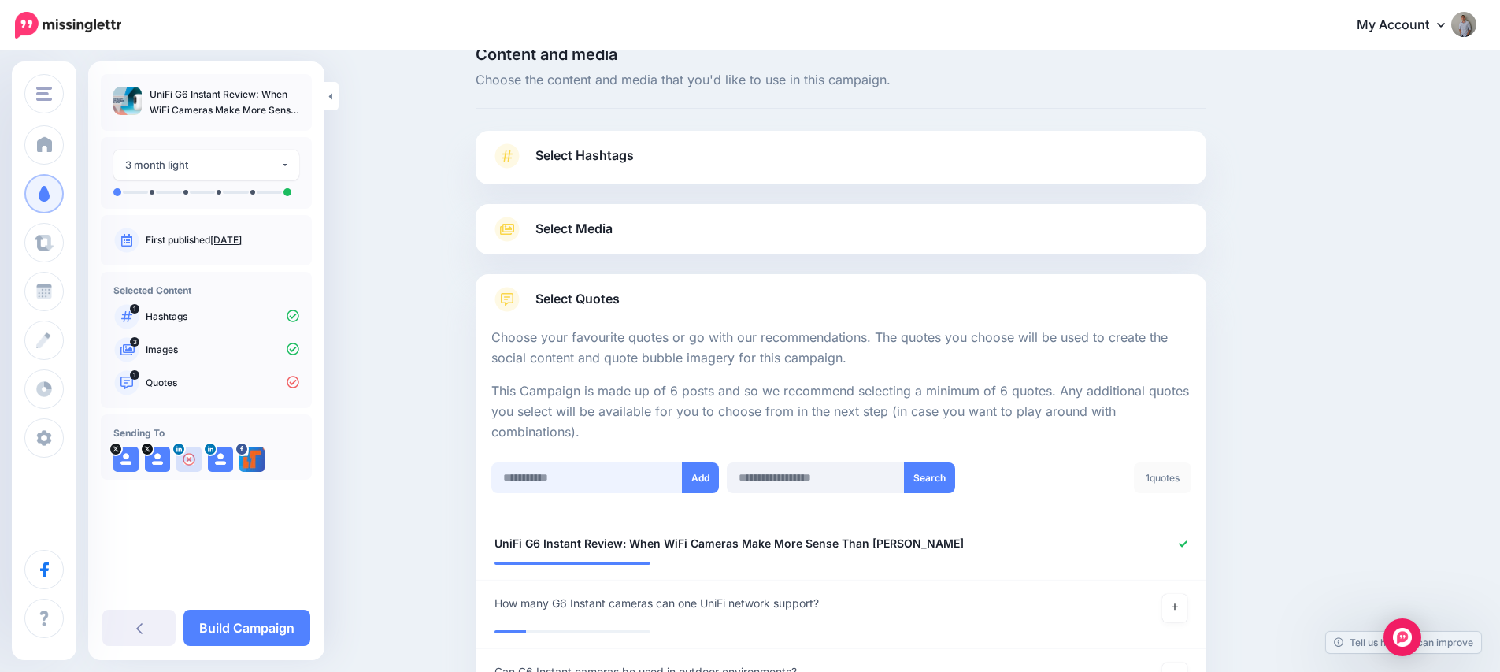
click at [575, 483] on input "text" at bounding box center [586, 477] width 191 height 31
paste input "**********"
type input "**********"
click at [712, 469] on button "Add" at bounding box center [700, 477] width 37 height 31
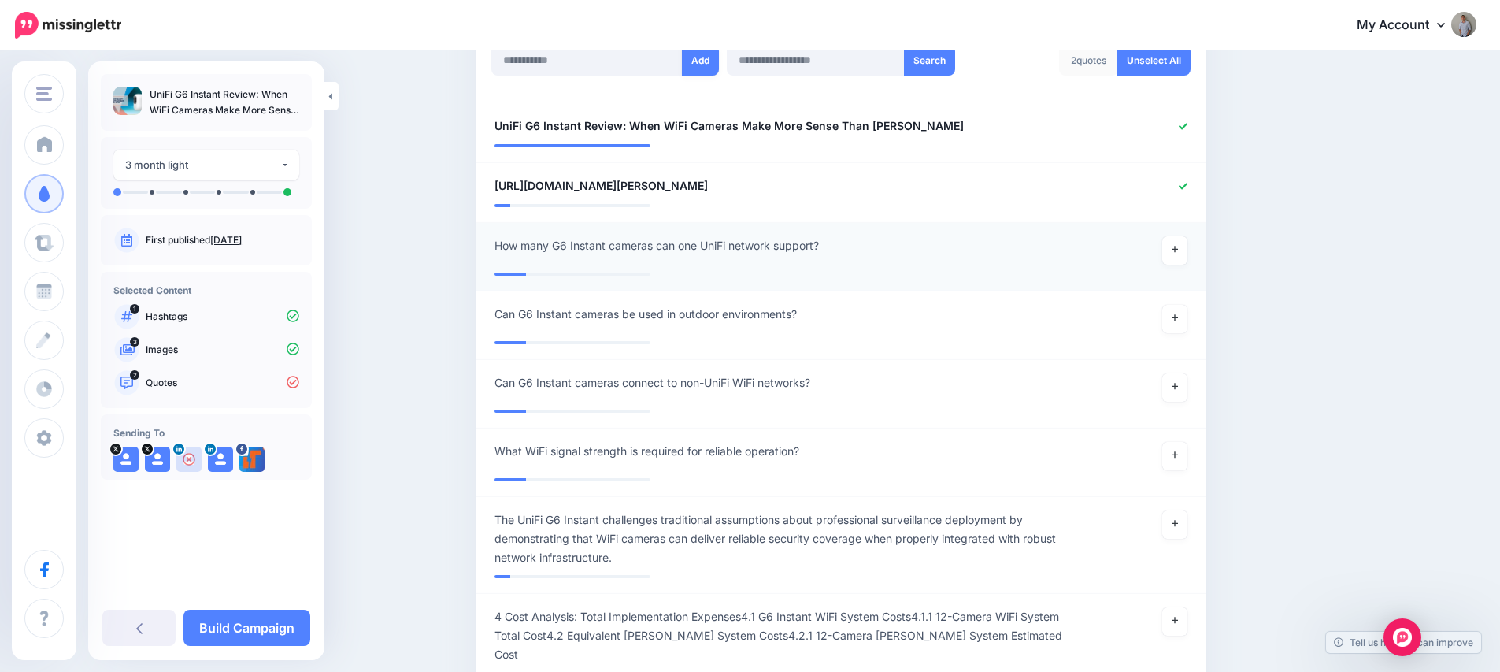
scroll to position [442, 0]
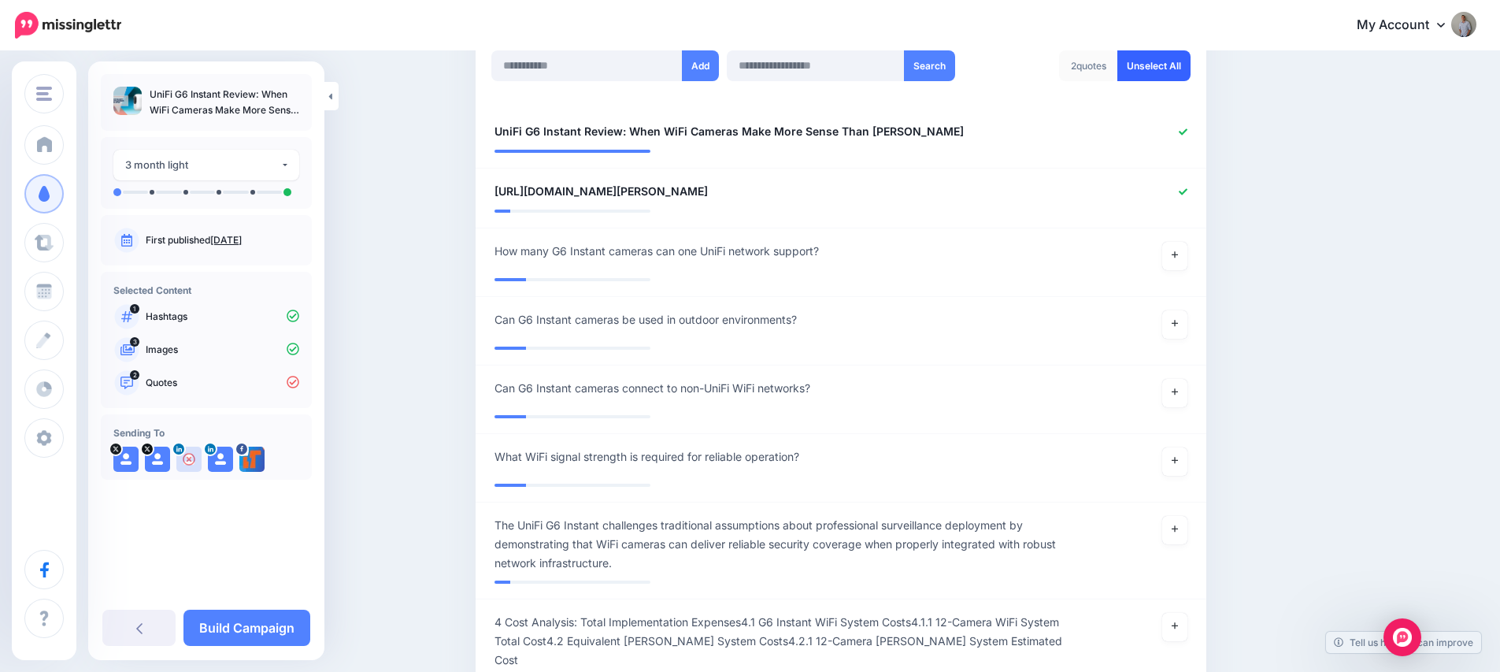
click at [1165, 69] on link "Unselect All" at bounding box center [1153, 65] width 73 height 31
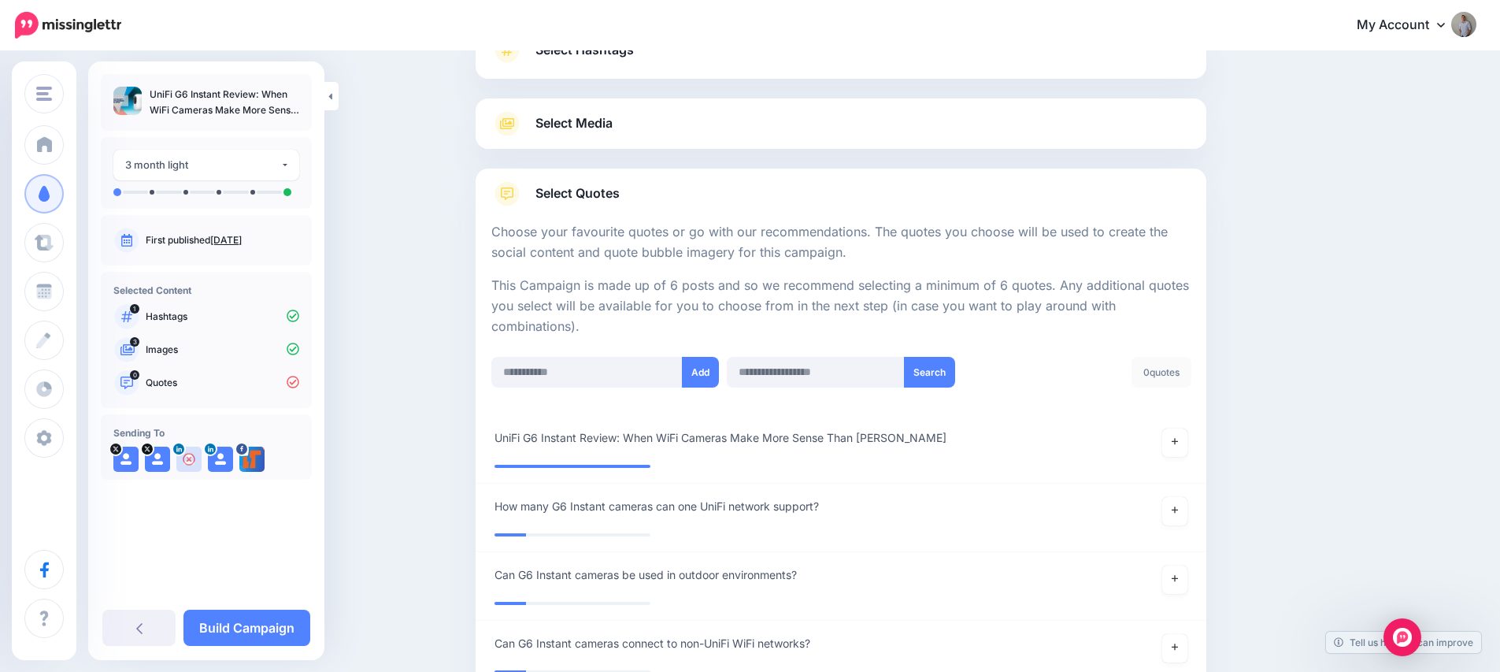
scroll to position [109, 0]
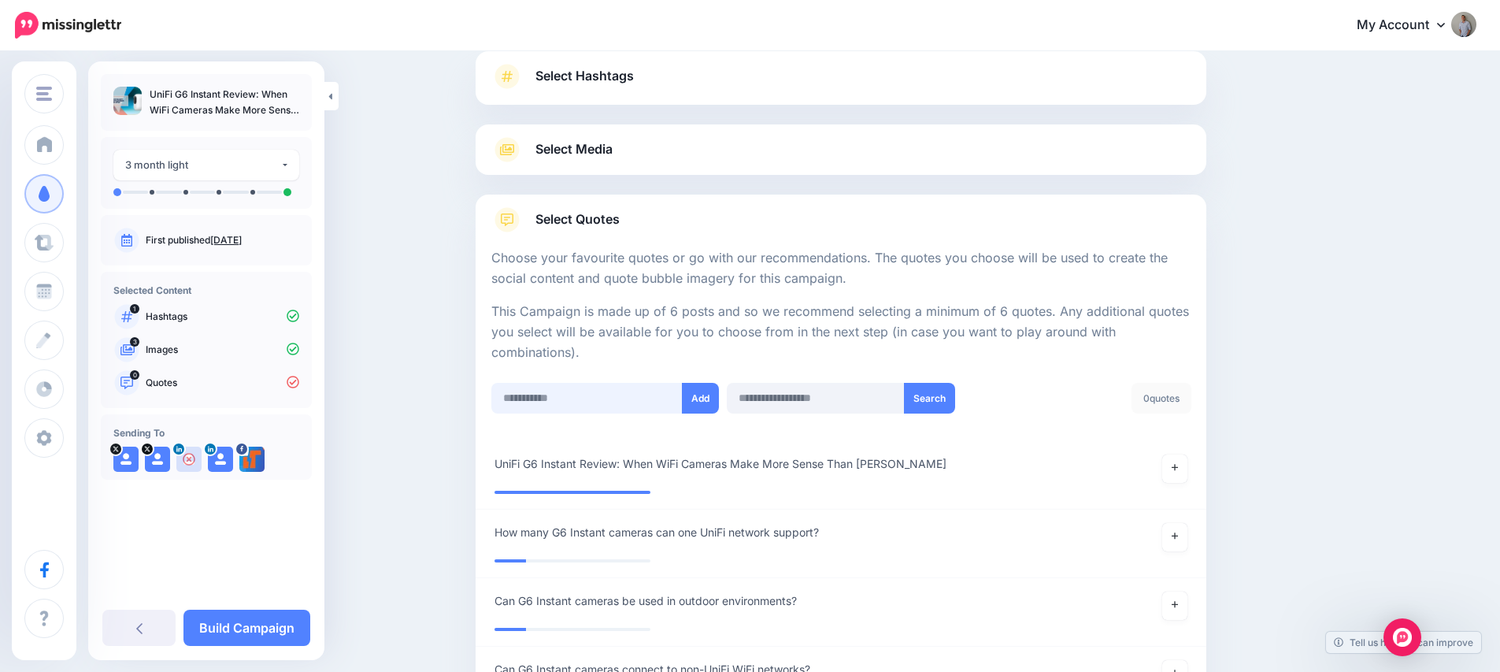
click at [583, 391] on input "text" at bounding box center [586, 398] width 191 height 31
paste input "**********"
type input "**********"
click at [698, 406] on button "Add" at bounding box center [700, 398] width 37 height 31
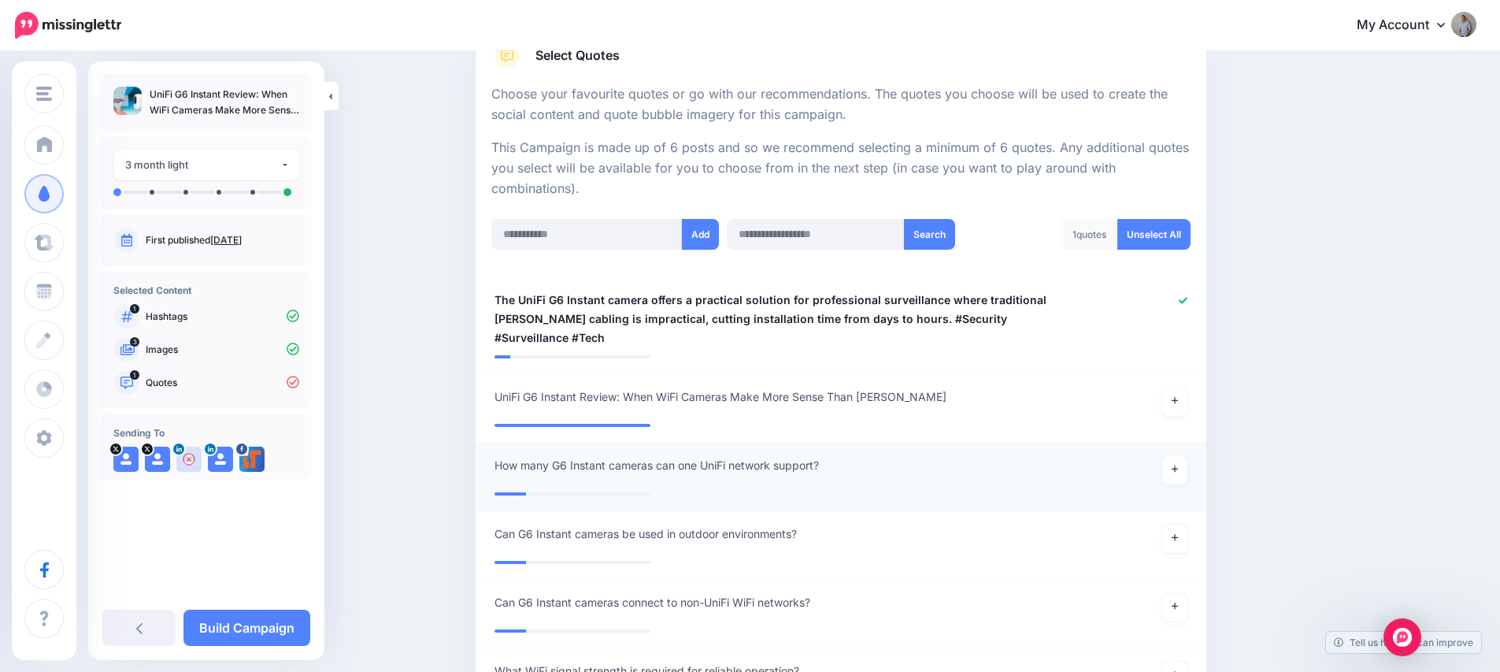
scroll to position [272, 0]
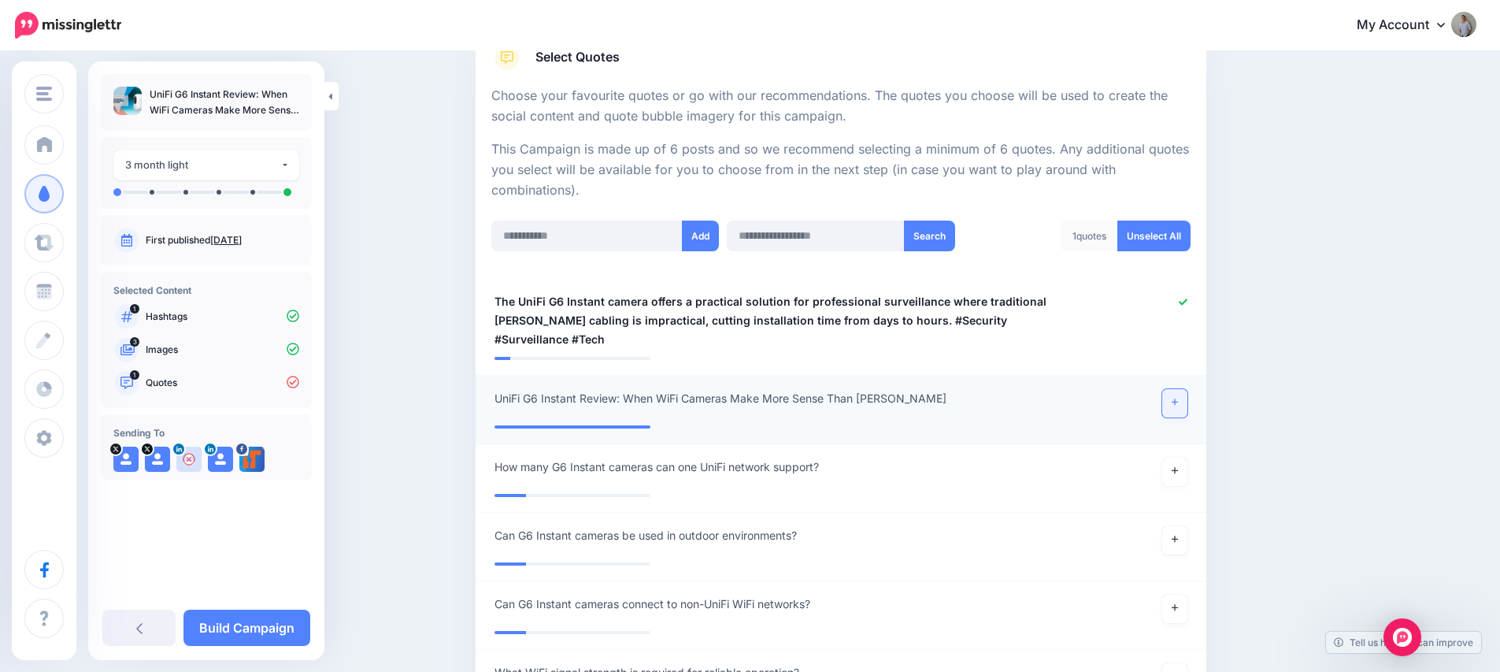
click at [1184, 389] on link at bounding box center [1174, 403] width 25 height 28
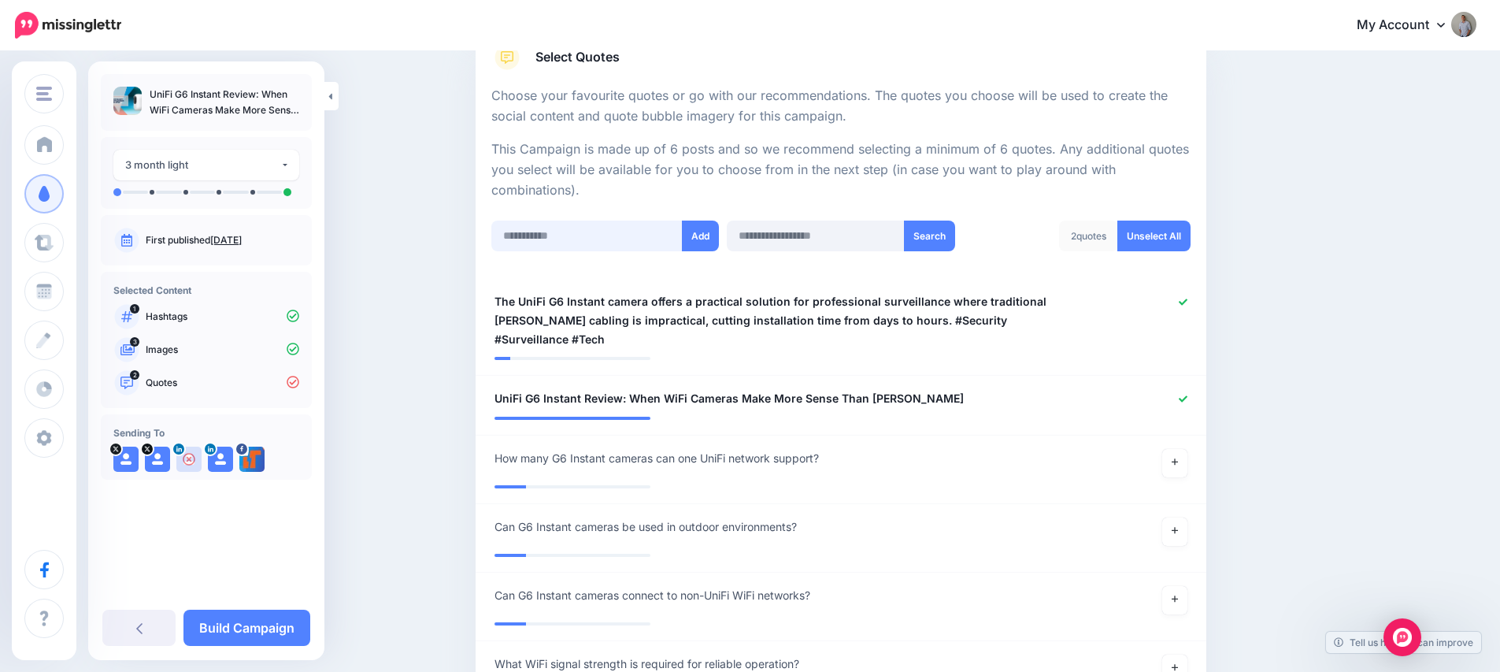
click at [561, 228] on input "text" at bounding box center [586, 235] width 191 height 31
paste input "**********"
type input "**********"
click at [709, 238] on button "Add" at bounding box center [700, 235] width 37 height 31
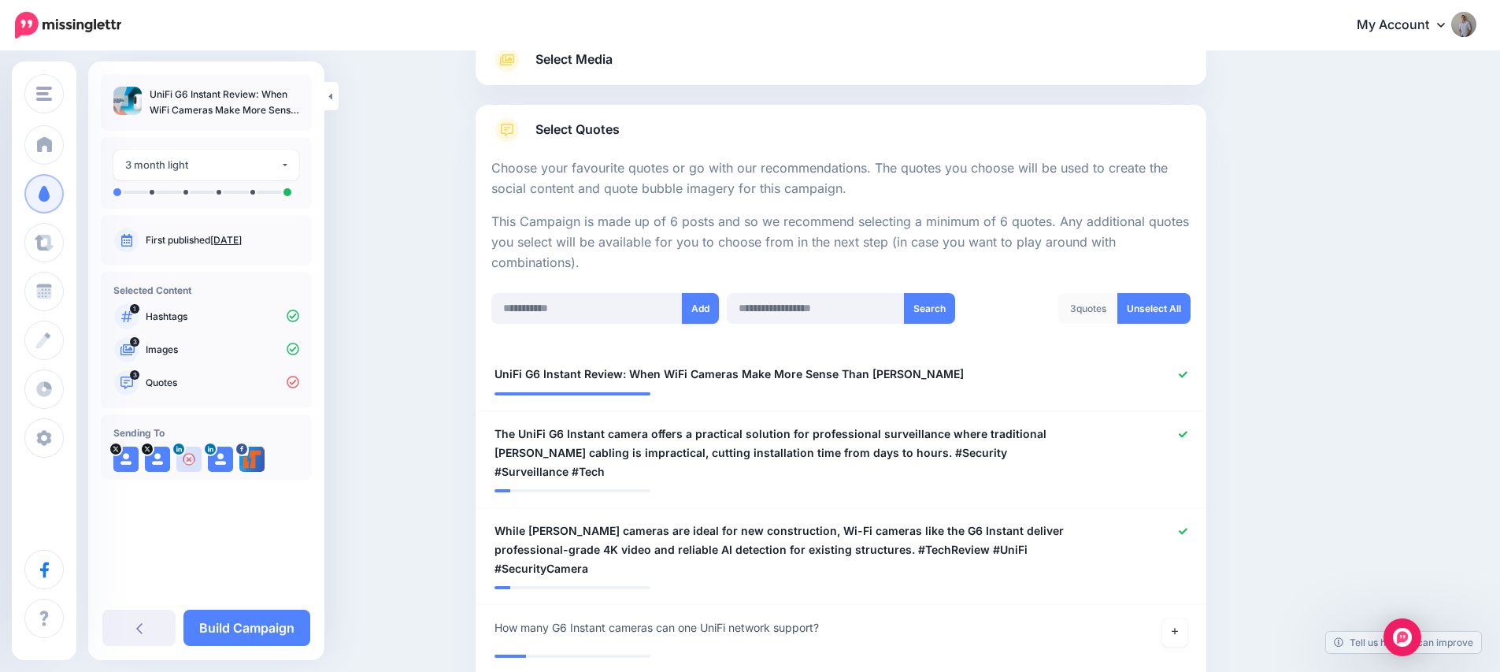
scroll to position [187, 0]
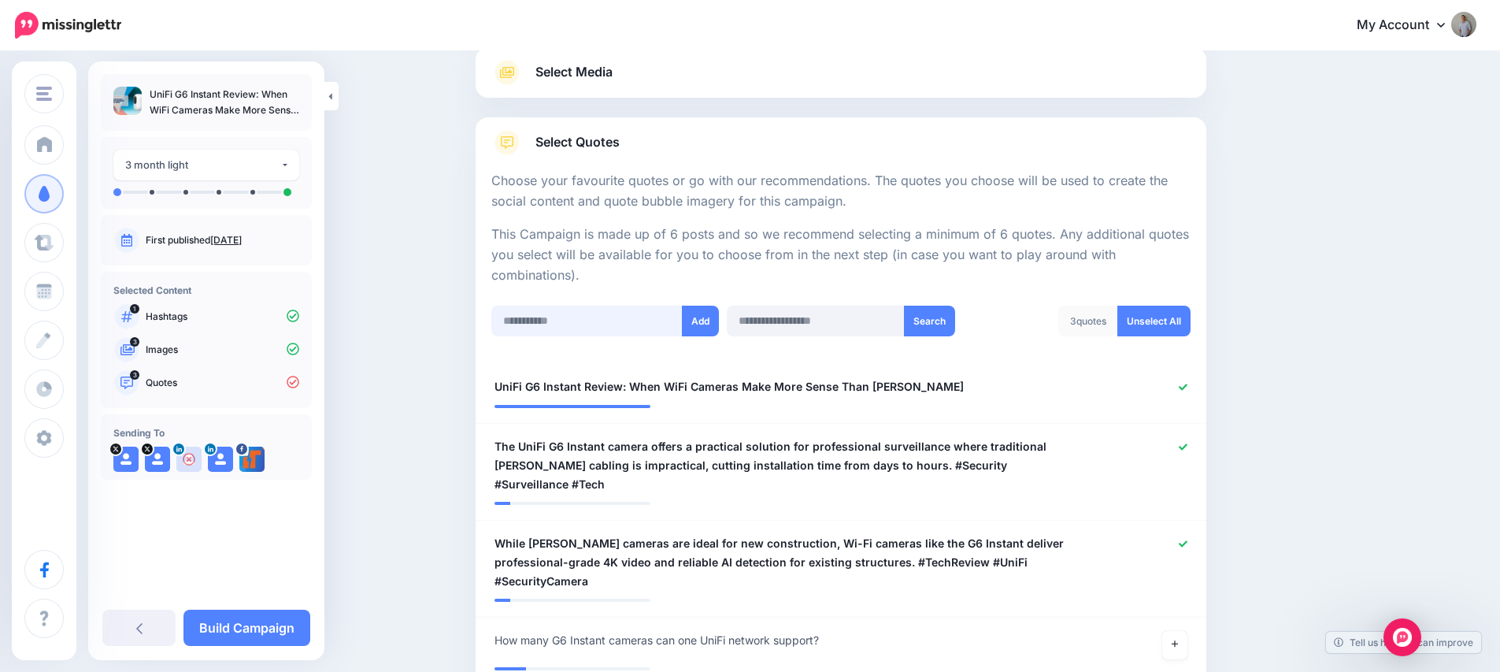
drag, startPoint x: 569, startPoint y: 320, endPoint x: 587, endPoint y: 322, distance: 18.3
click at [569, 320] on input "text" at bounding box center [586, 321] width 191 height 31
paste input "**********"
type input "**********"
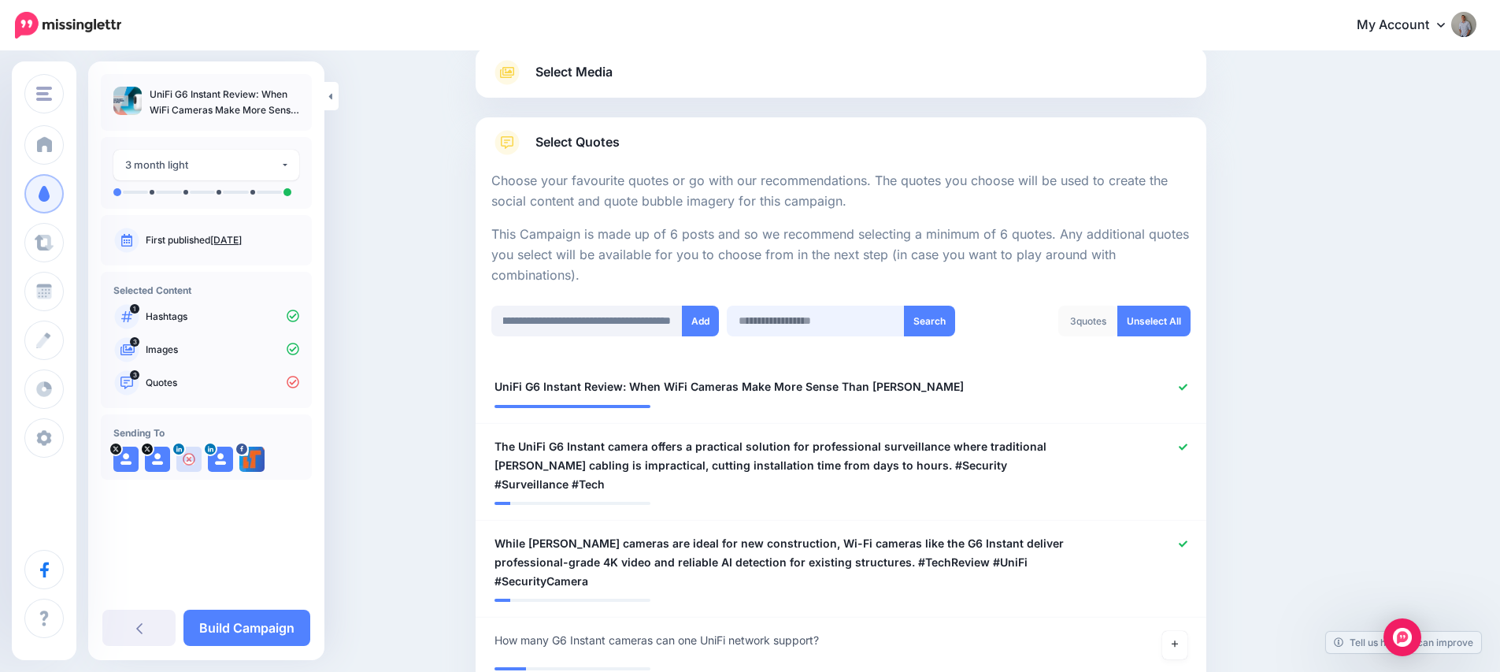
click at [732, 320] on input "text" at bounding box center [815, 321] width 177 height 31
click at [701, 319] on button "Add" at bounding box center [700, 321] width 37 height 31
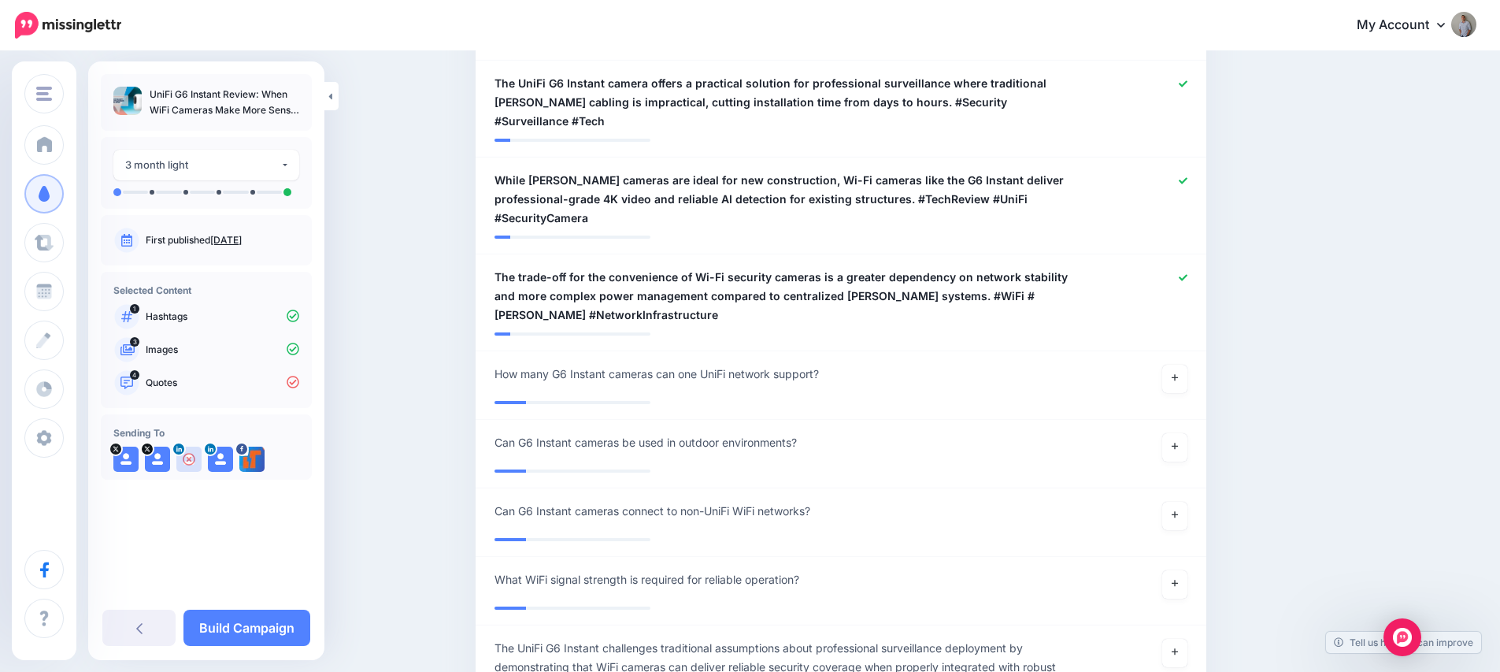
scroll to position [219, 0]
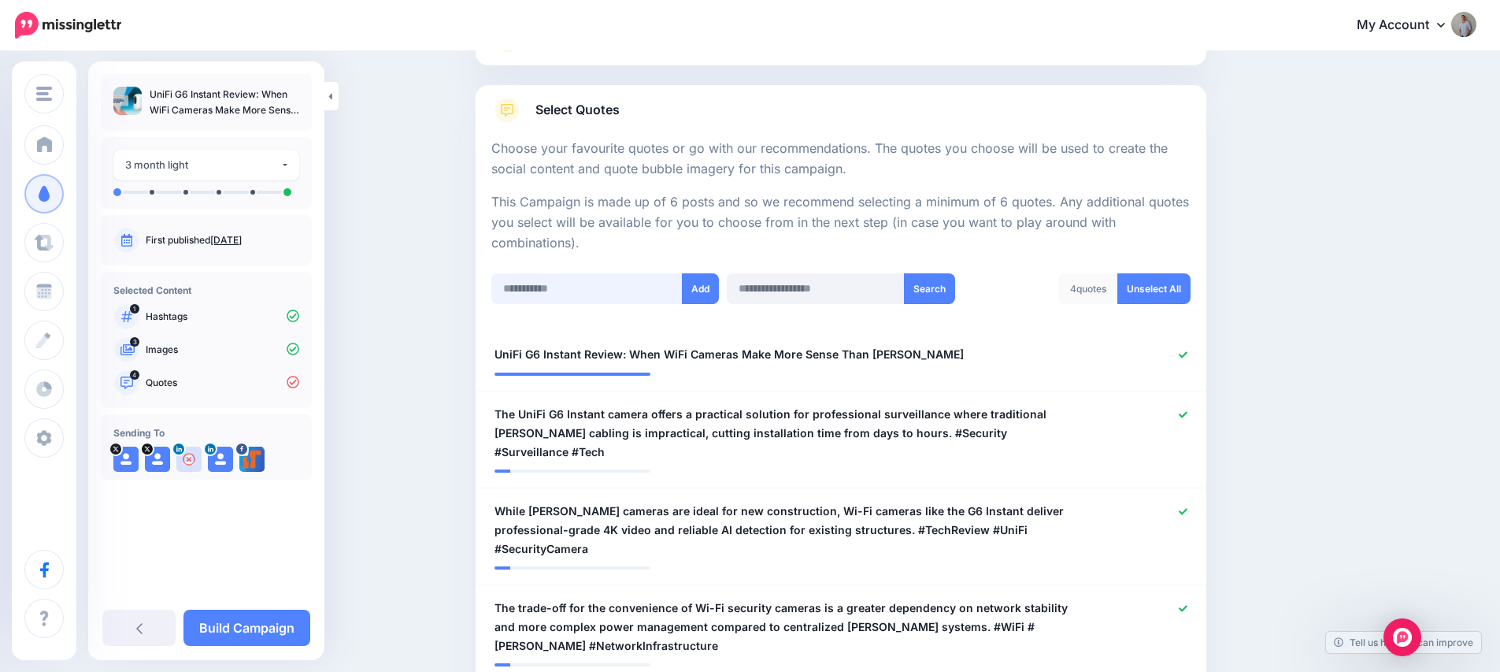
click at [572, 287] on input "text" at bounding box center [586, 288] width 191 height 31
paste input "**********"
type input "**********"
click at [711, 287] on button "Add" at bounding box center [700, 288] width 37 height 31
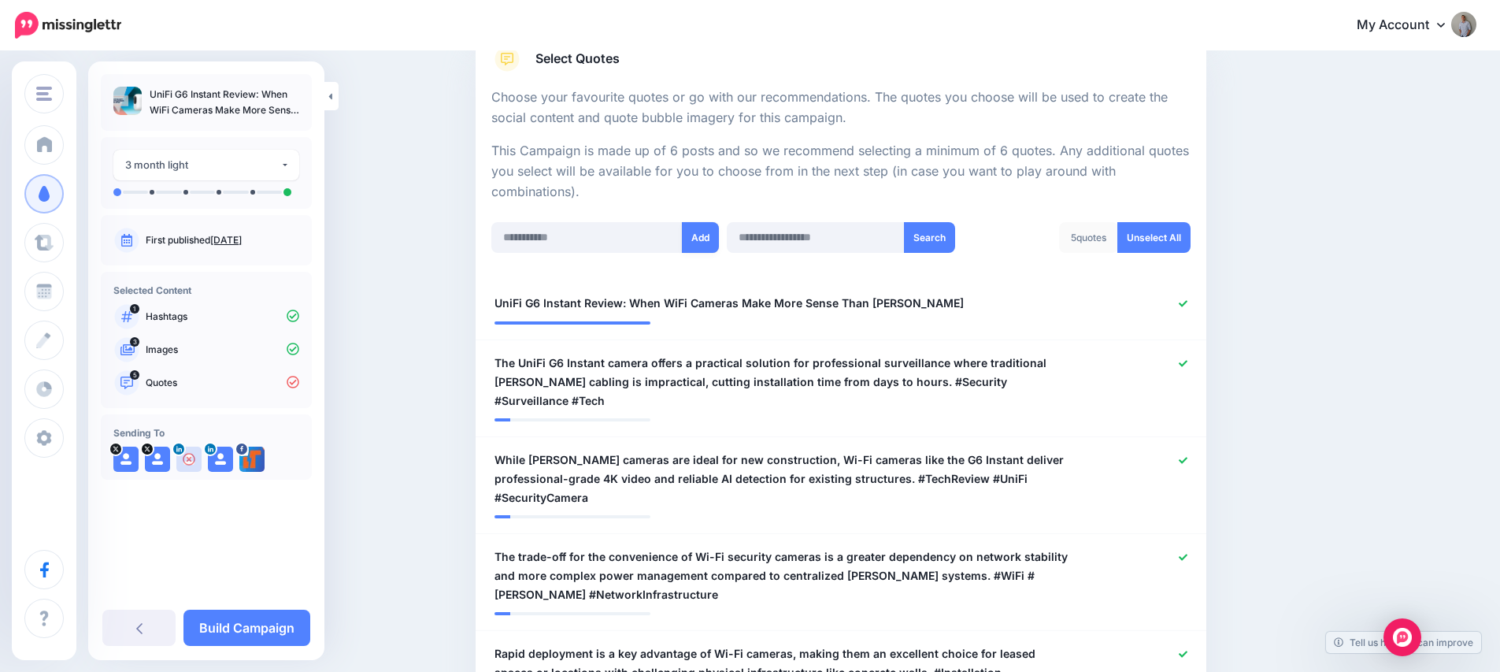
scroll to position [268, 0]
click at [571, 242] on input "text" at bounding box center [586, 239] width 191 height 31
paste input "**********"
type input "**********"
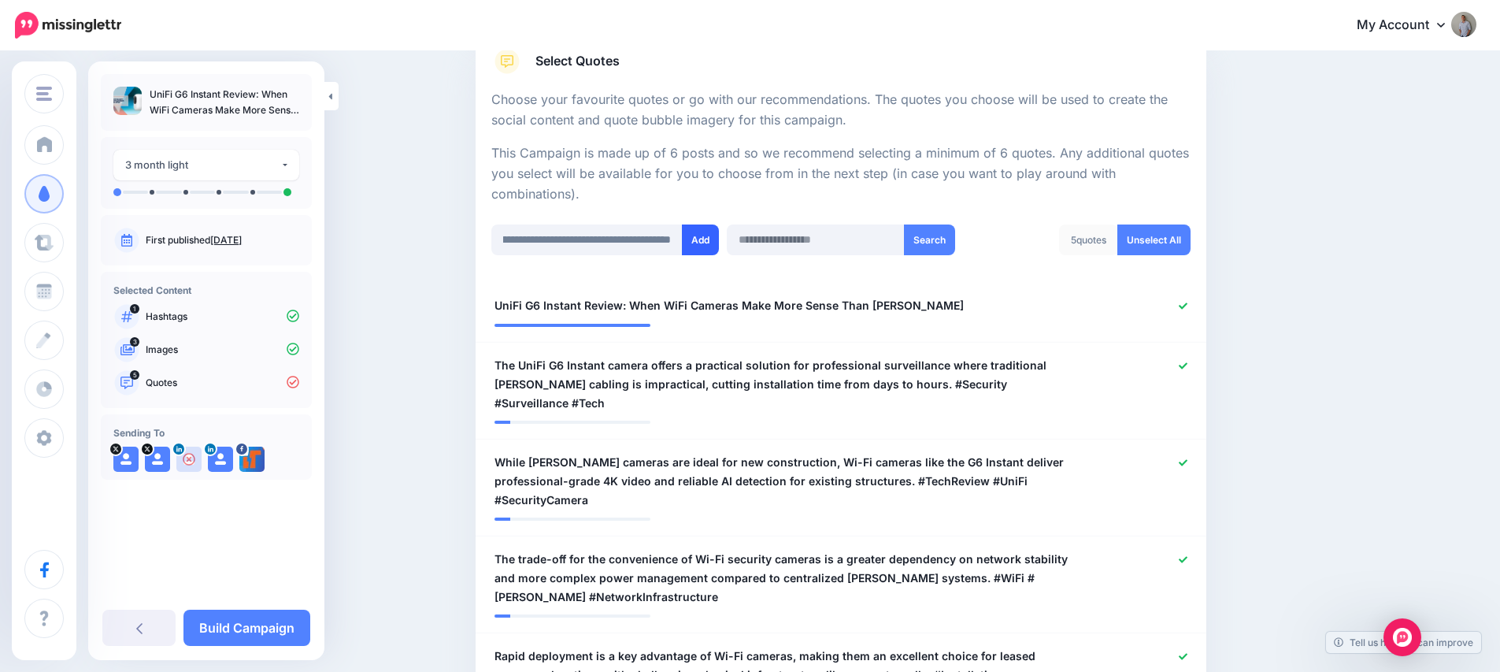
click at [703, 243] on button "Add" at bounding box center [700, 239] width 37 height 31
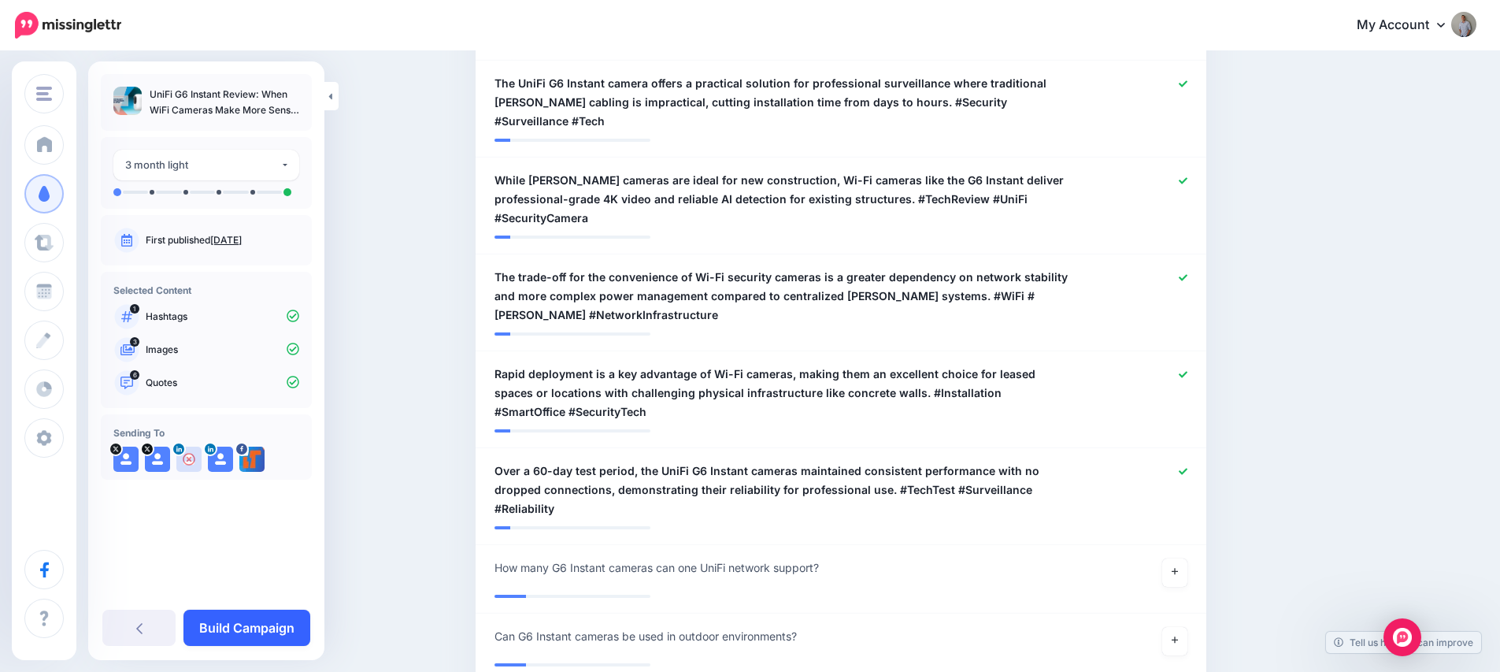
click at [276, 623] on link "Build Campaign" at bounding box center [246, 627] width 127 height 36
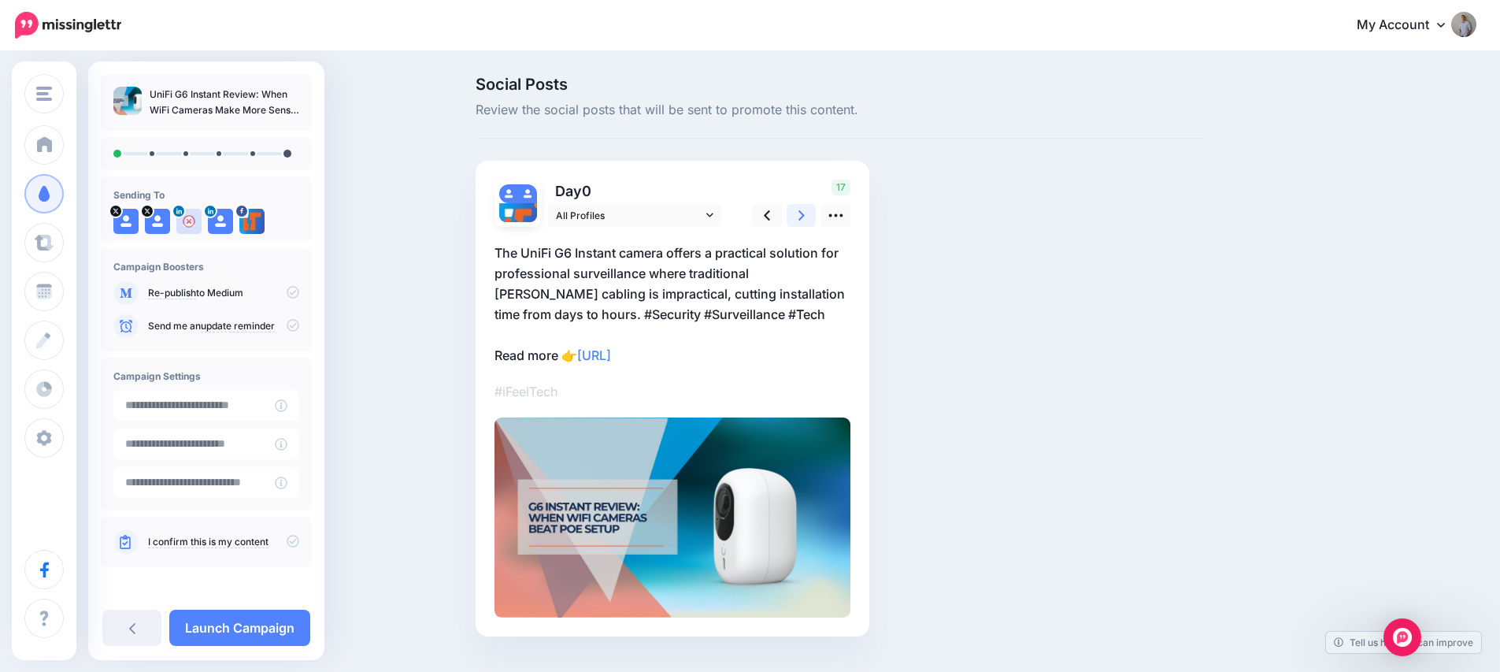
click at [805, 220] on icon at bounding box center [801, 215] width 6 height 10
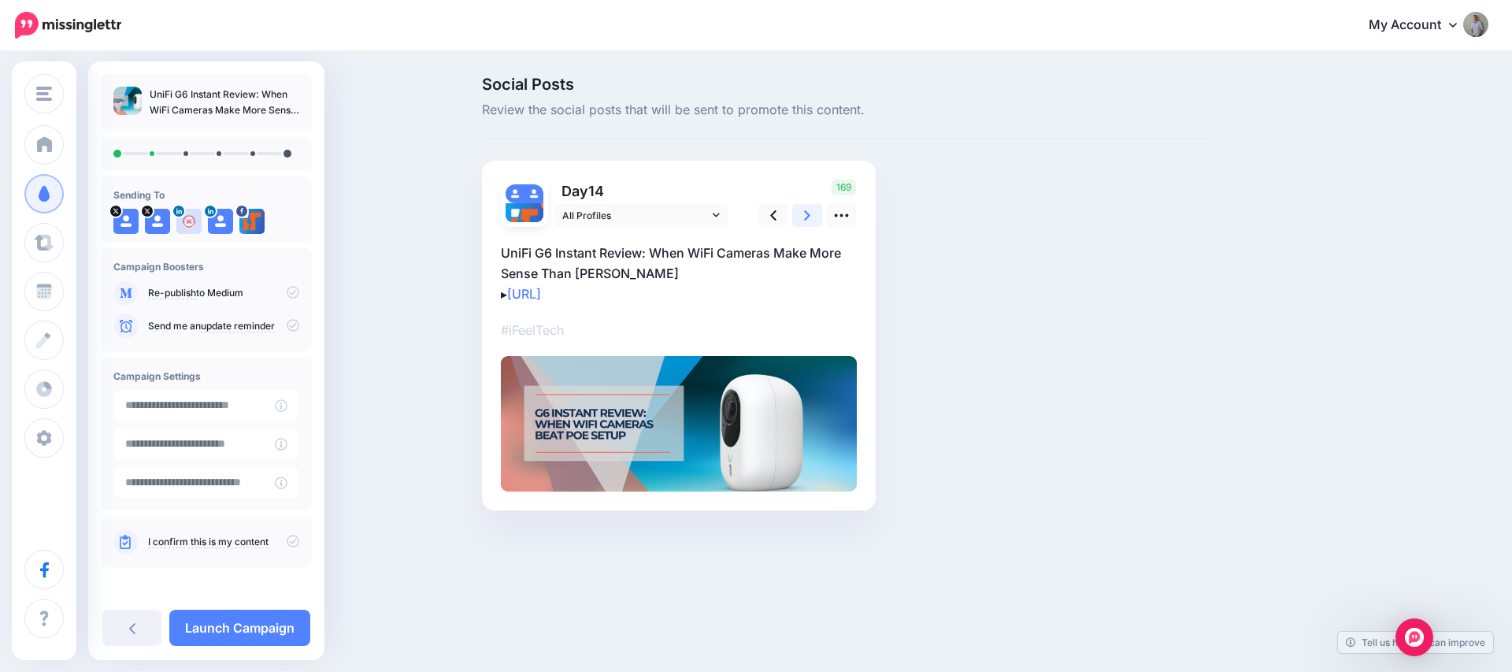
click at [805, 220] on icon at bounding box center [807, 215] width 6 height 10
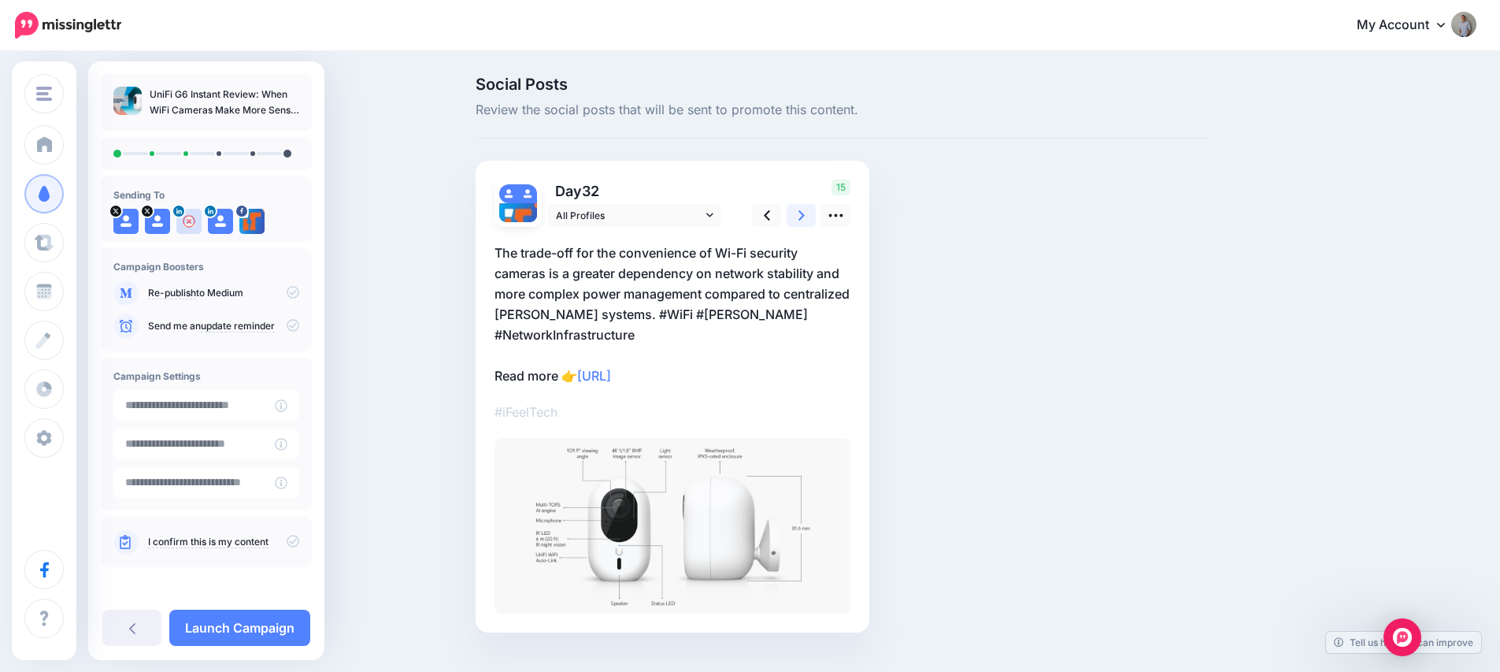
click at [805, 220] on icon at bounding box center [801, 215] width 6 height 10
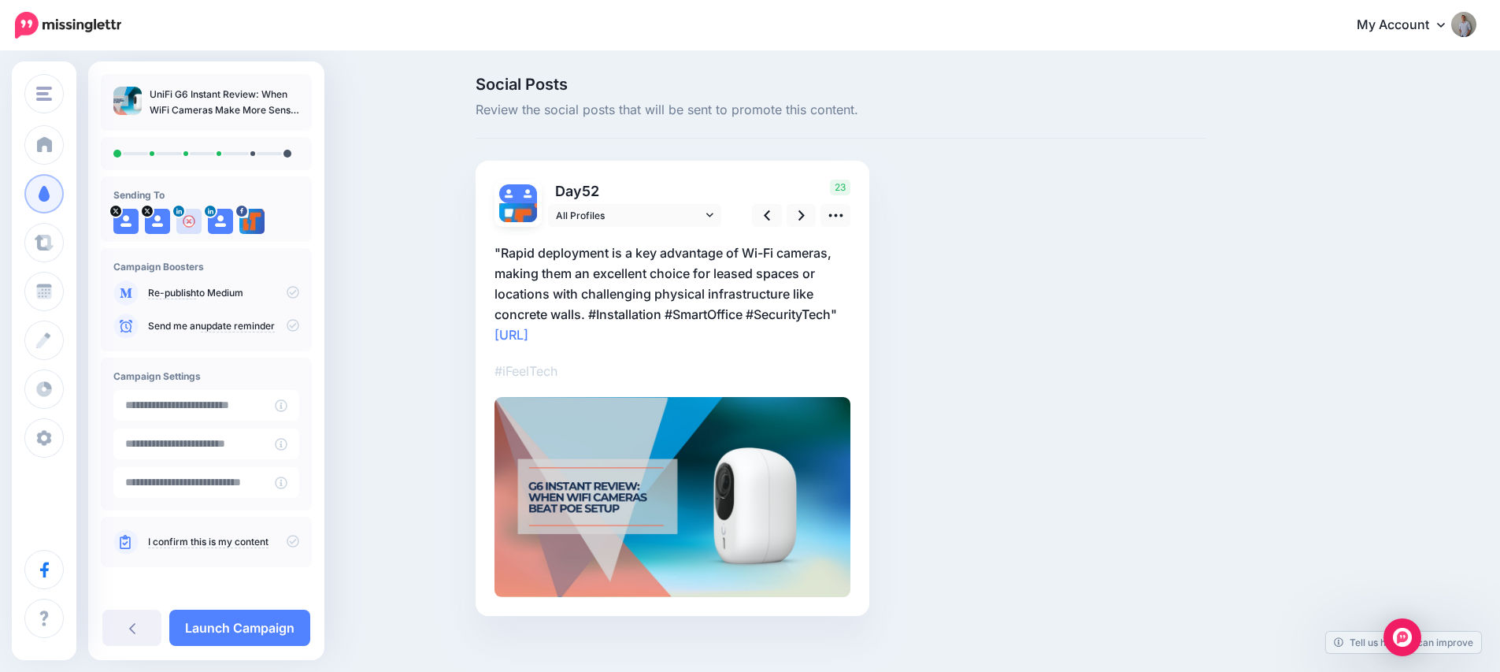
click at [678, 268] on p ""Rapid deployment is a key advantage of Wi-Fi cameras, making them an excellent…" at bounding box center [673, 294] width 356 height 102
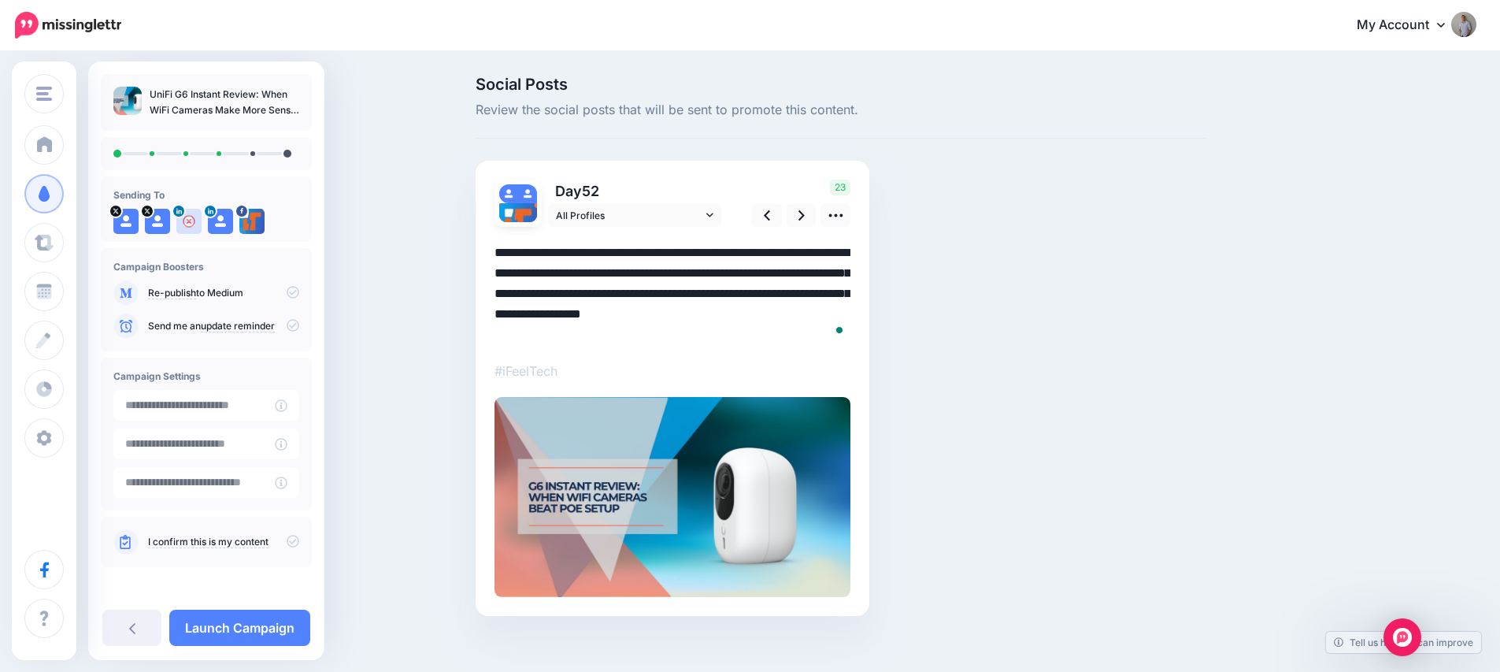
click at [507, 248] on textarea "**********" at bounding box center [673, 294] width 356 height 102
click at [848, 310] on textarea "**********" at bounding box center [673, 294] width 356 height 102
type textarea "**********"
click at [803, 213] on link at bounding box center [802, 215] width 30 height 23
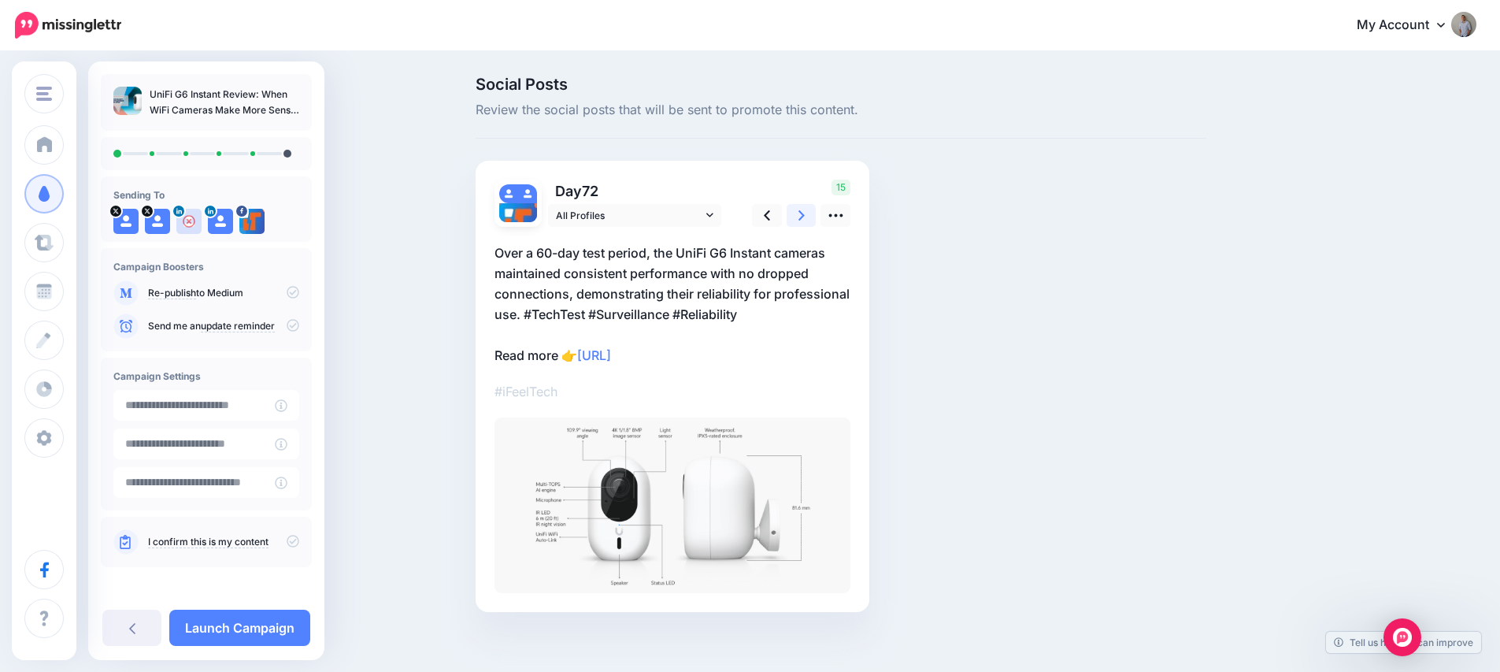
click at [803, 213] on link at bounding box center [802, 215] width 30 height 23
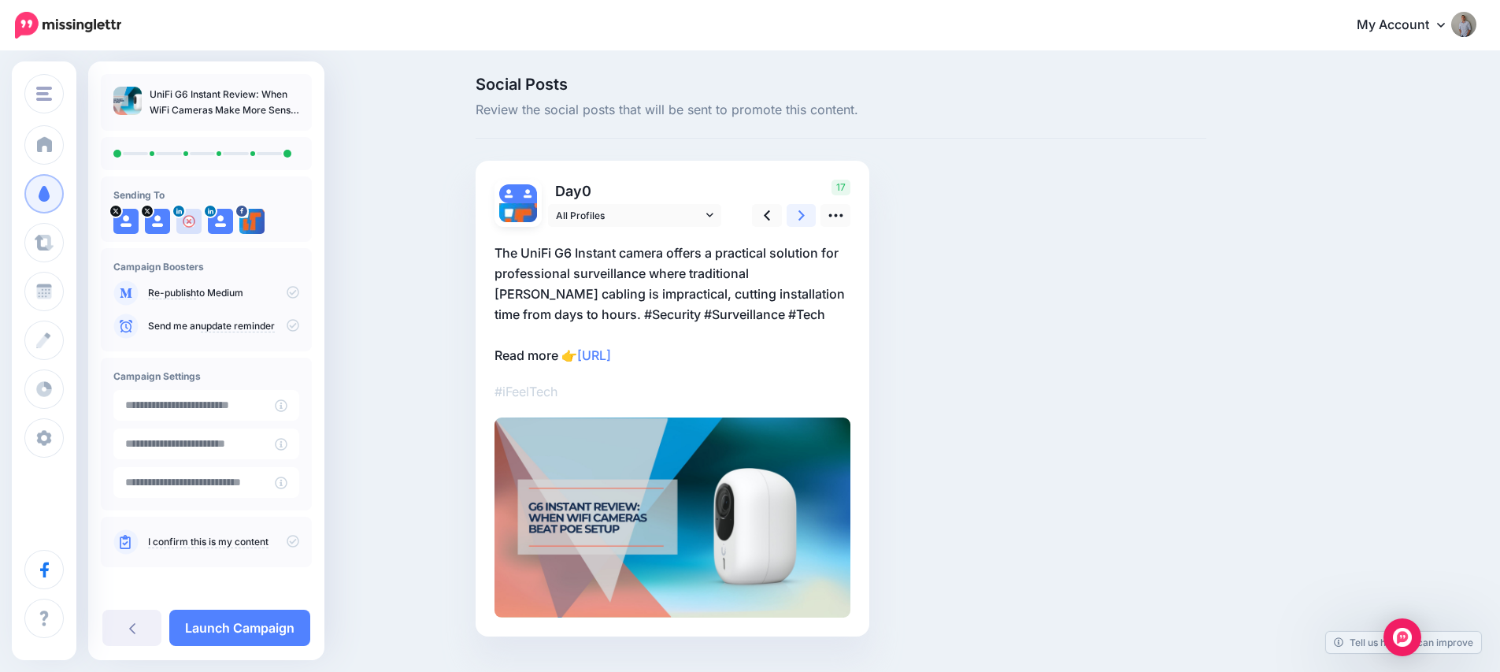
click at [803, 213] on link at bounding box center [802, 215] width 30 height 23
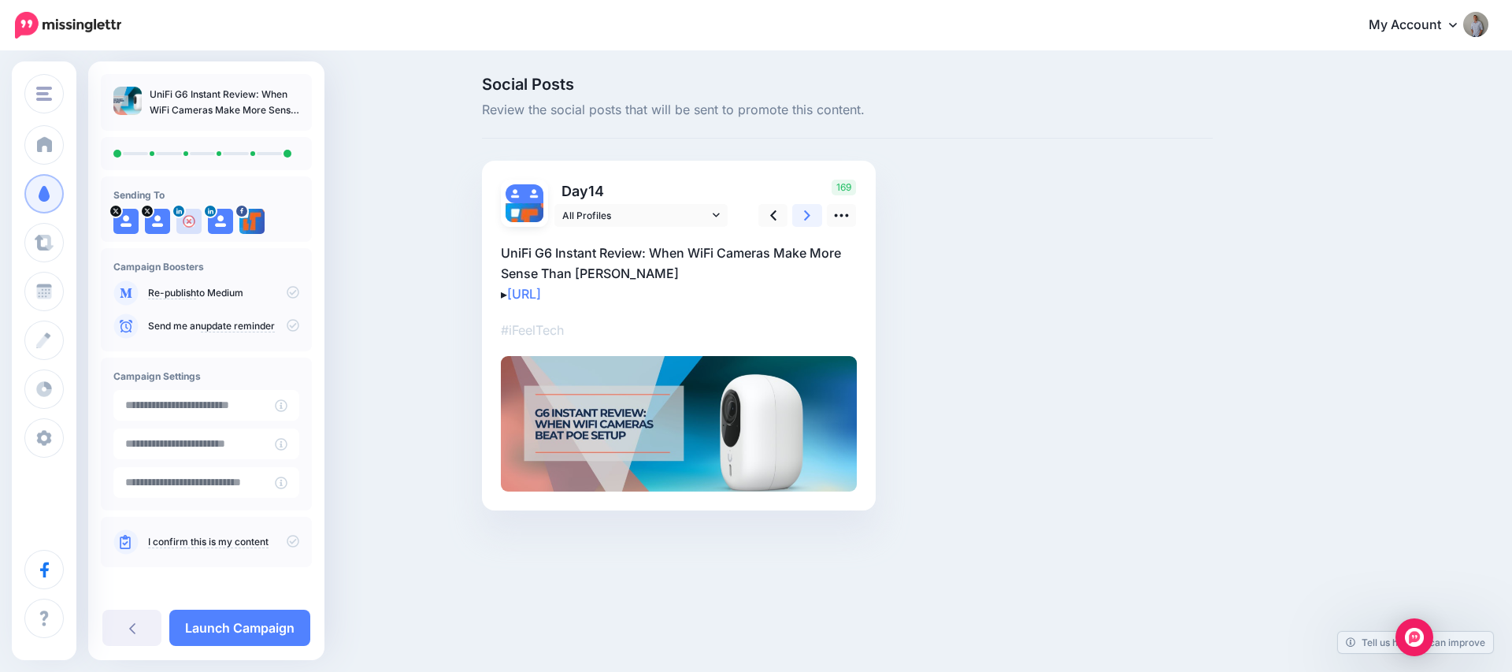
click at [803, 213] on link at bounding box center [807, 215] width 30 height 23
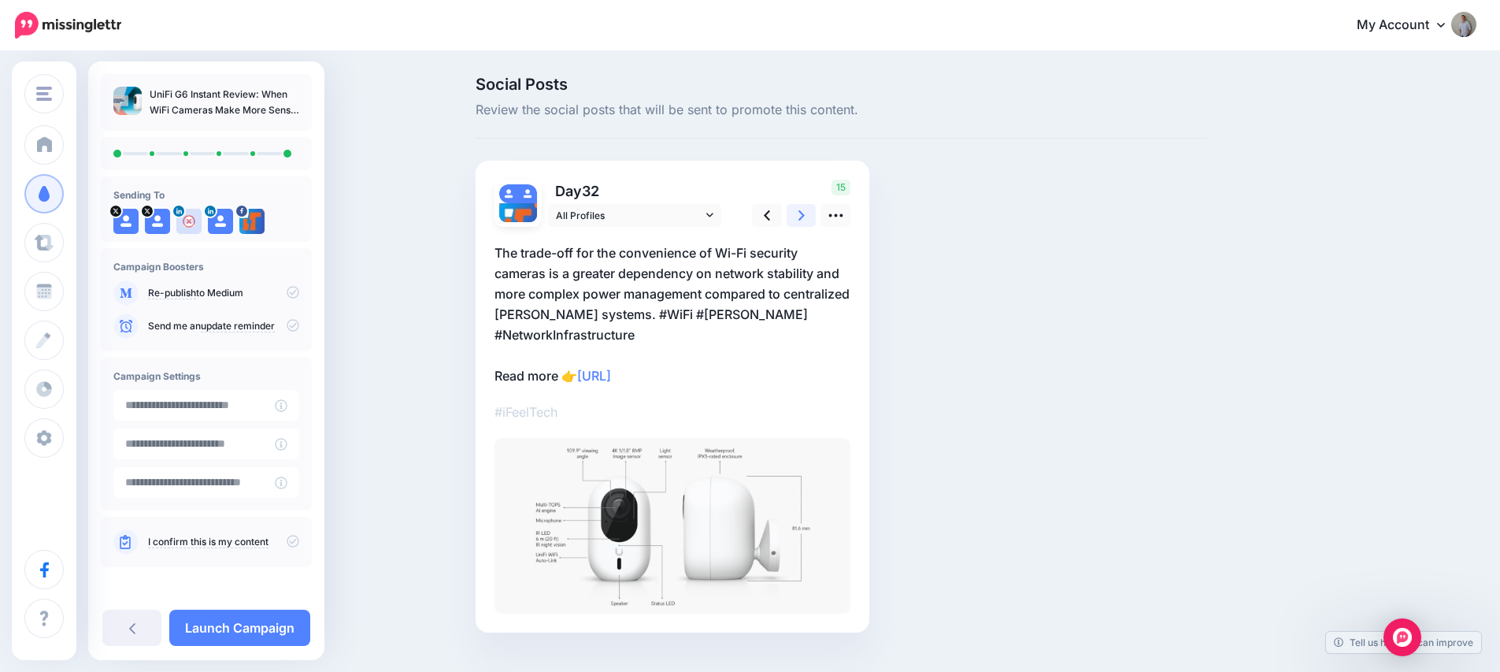
click at [803, 213] on link at bounding box center [802, 215] width 30 height 23
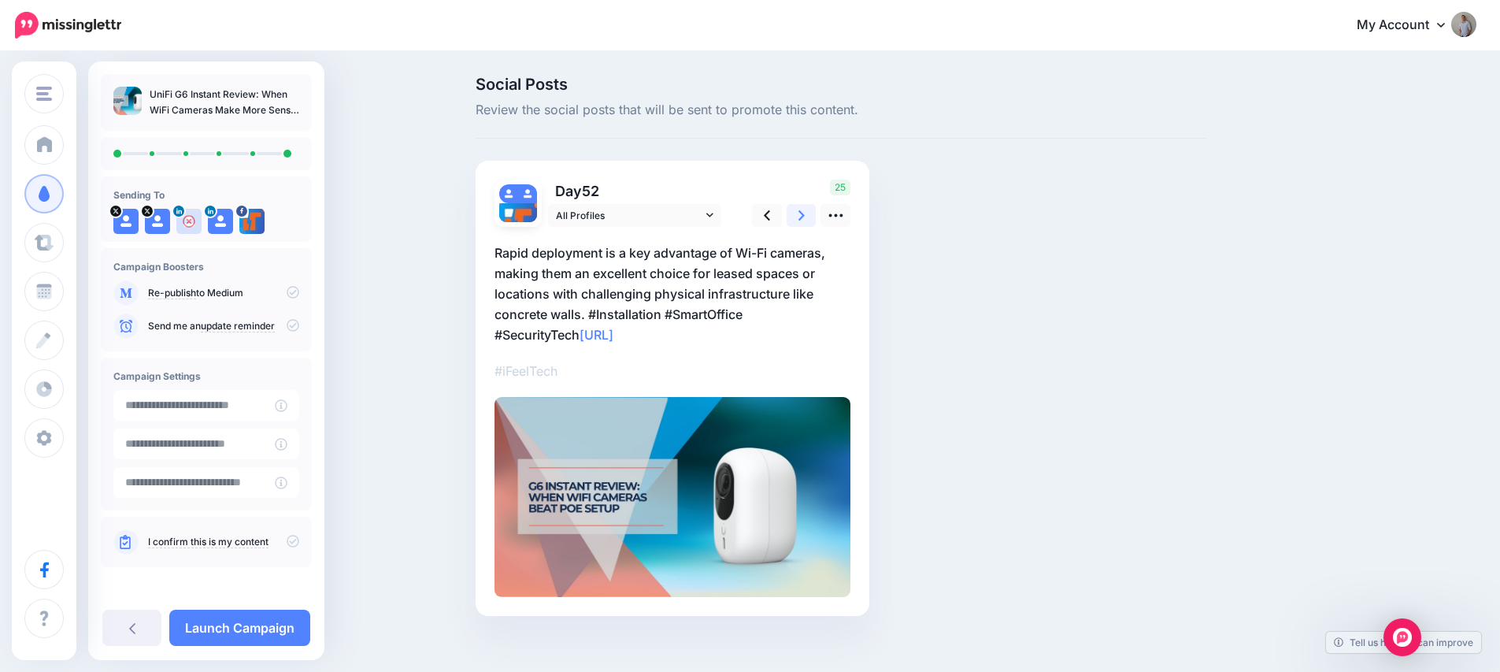
click at [803, 213] on link at bounding box center [802, 215] width 30 height 23
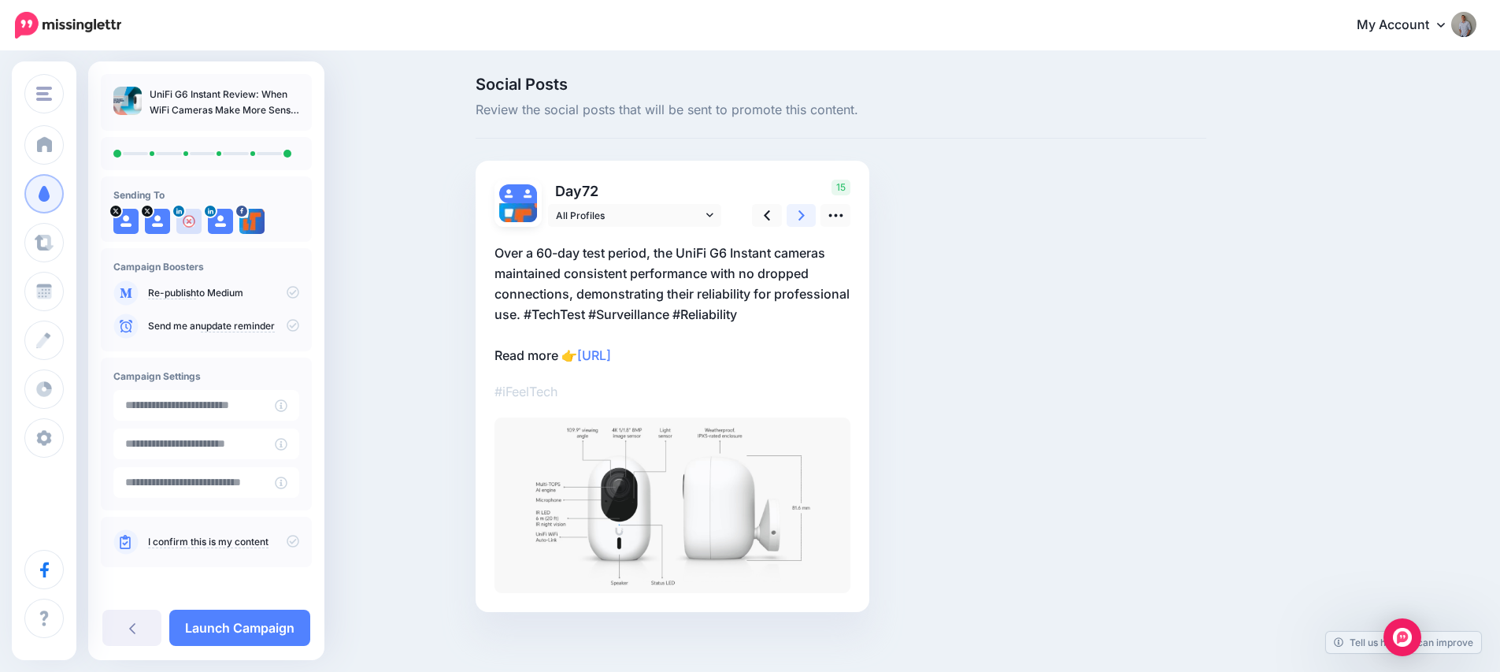
click at [803, 213] on link at bounding box center [802, 215] width 30 height 23
click at [287, 295] on icon at bounding box center [293, 292] width 13 height 13
click at [287, 542] on icon at bounding box center [293, 541] width 13 height 13
click at [267, 631] on link "Launch Campaign" at bounding box center [239, 627] width 141 height 36
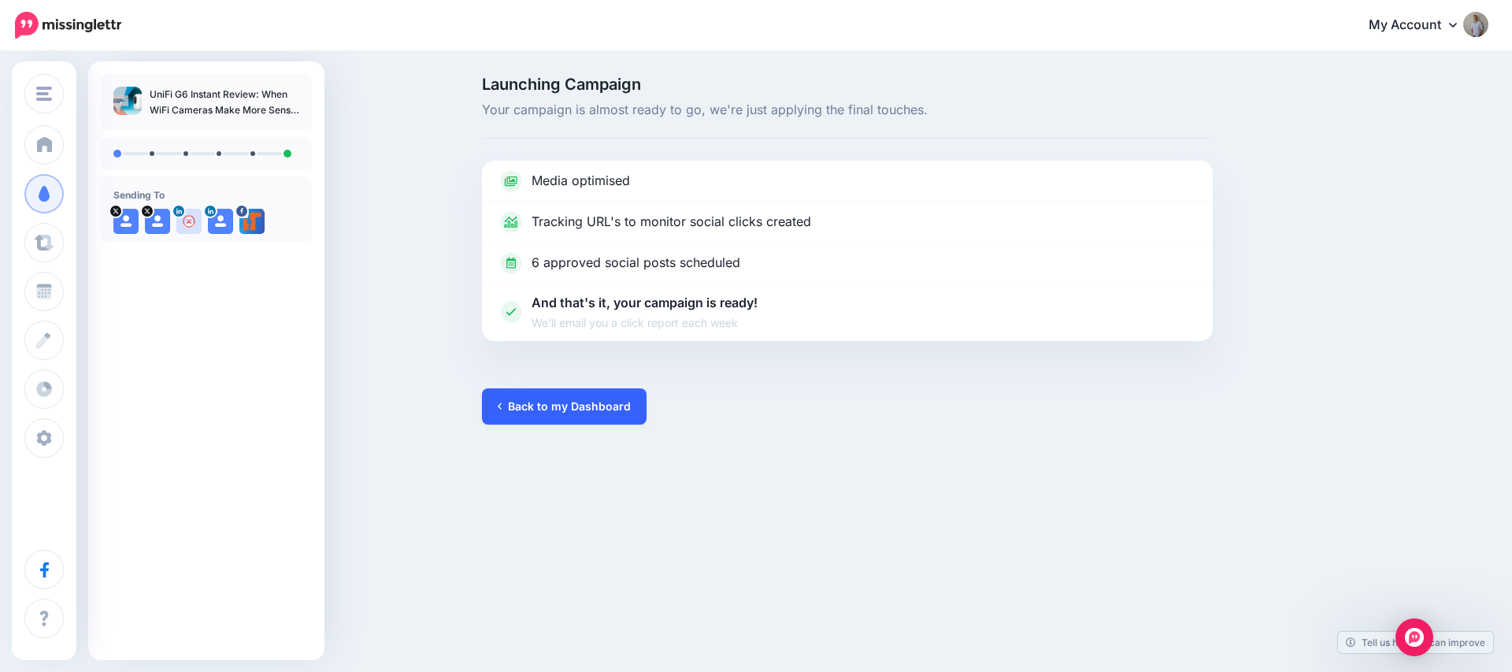
click at [550, 406] on link "Back to my Dashboard" at bounding box center [564, 406] width 165 height 36
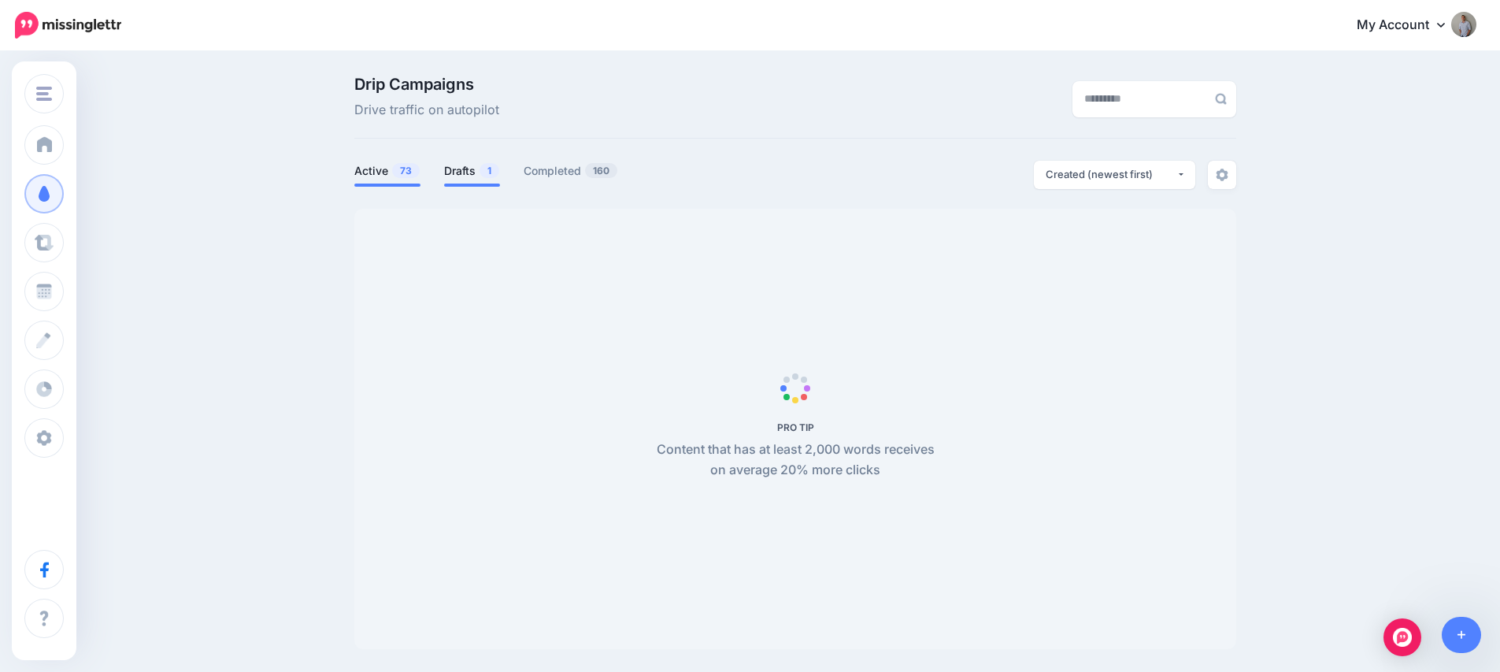
click at [469, 170] on link "Drafts 1" at bounding box center [472, 170] width 56 height 19
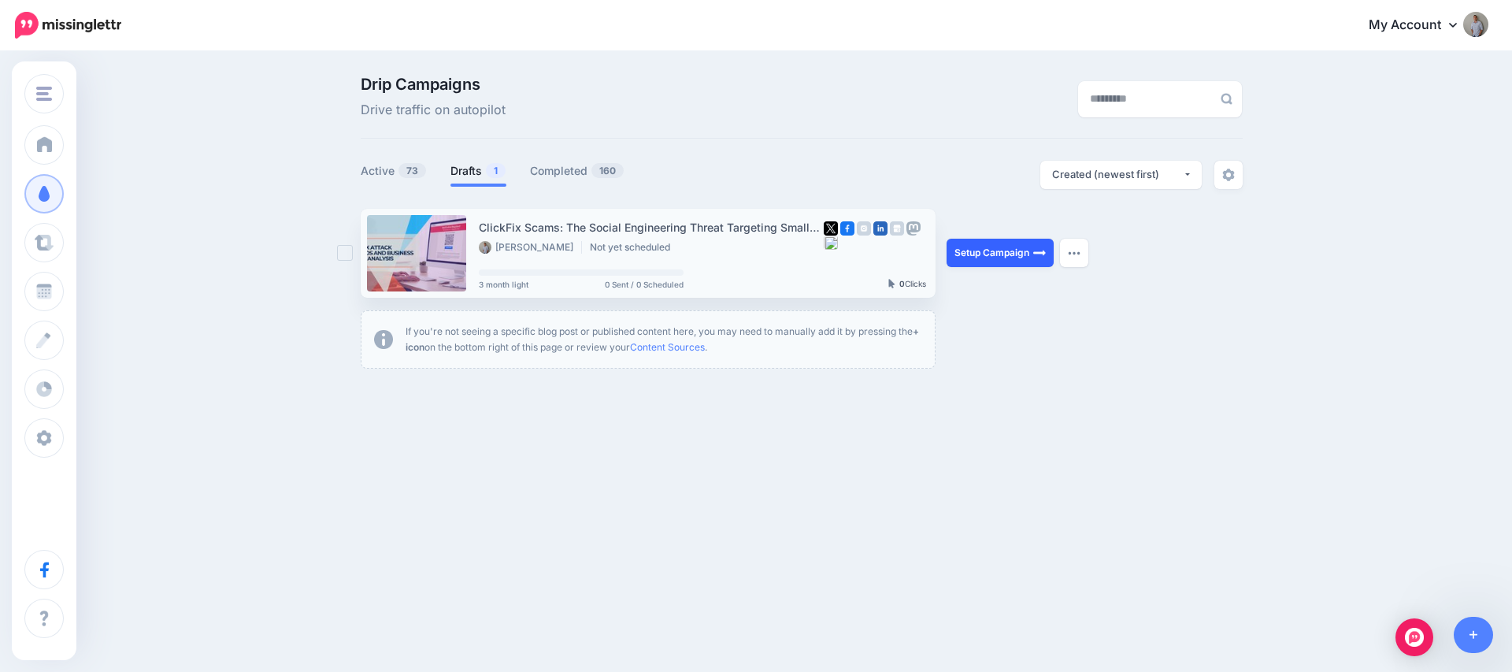
click at [983, 256] on link "Setup Campaign" at bounding box center [1000, 253] width 107 height 28
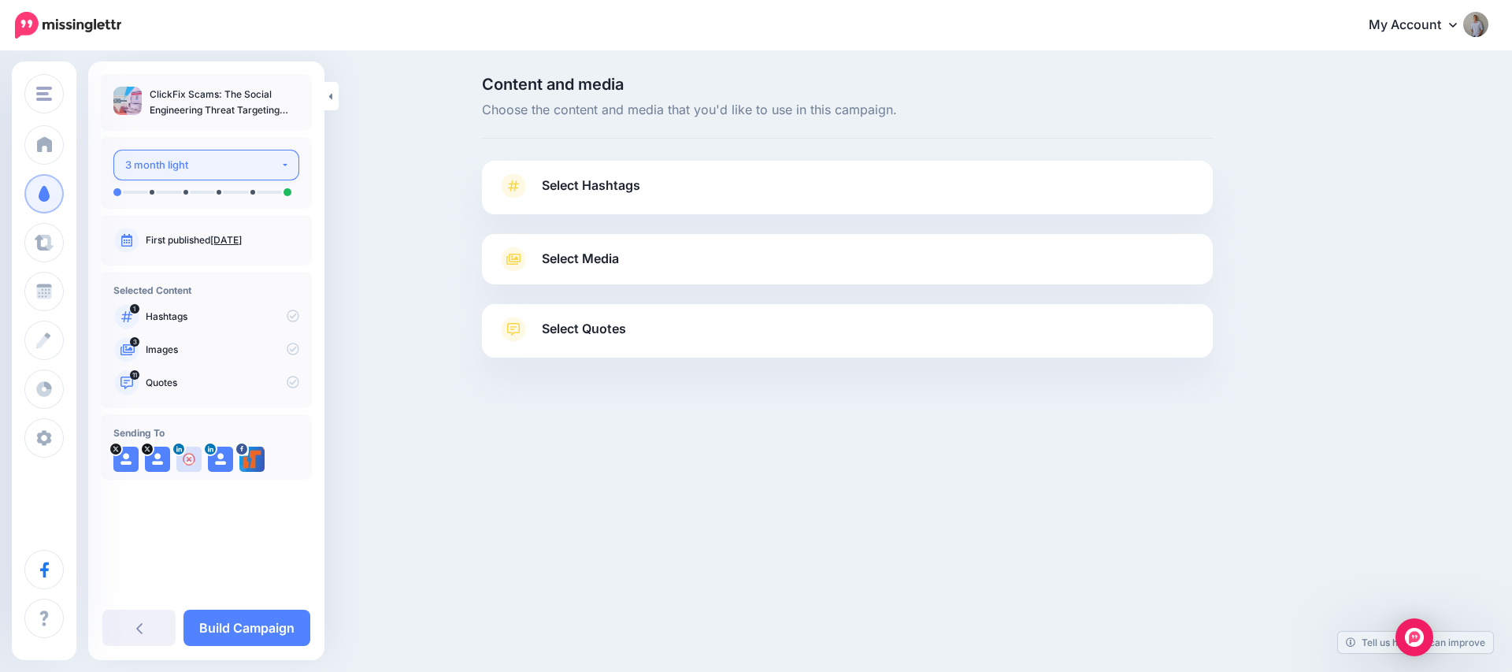
click at [187, 165] on div "3 month light" at bounding box center [202, 165] width 155 height 18
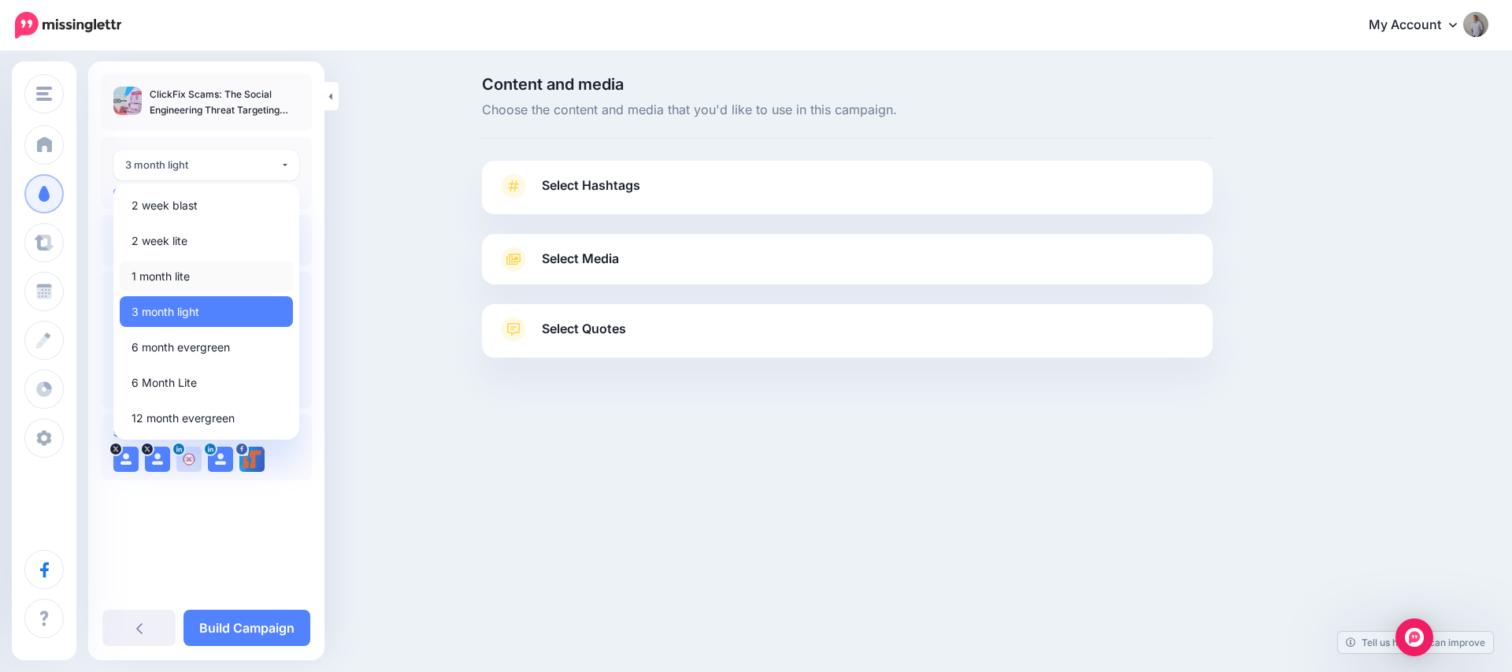
click at [199, 278] on link "1 month lite" at bounding box center [206, 276] width 173 height 31
select select "******"
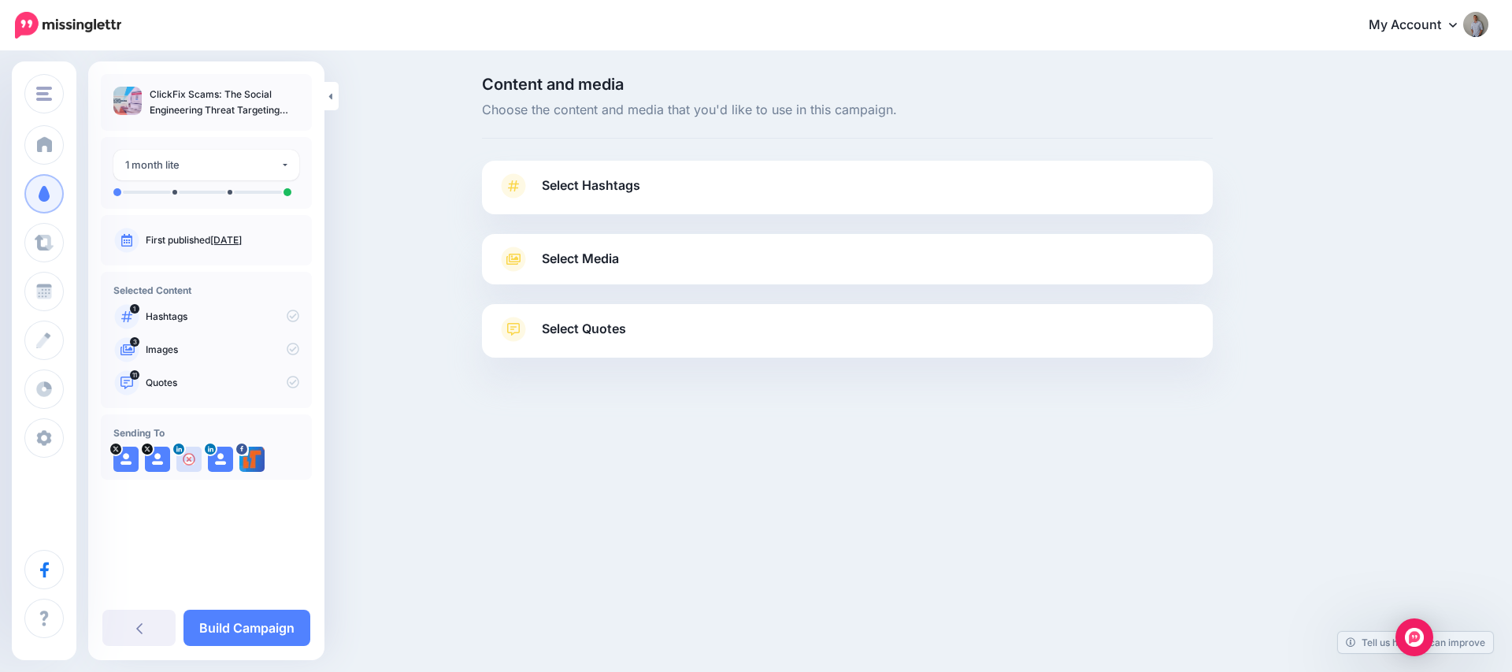
click at [601, 192] on span "Select Hashtags" at bounding box center [591, 185] width 98 height 21
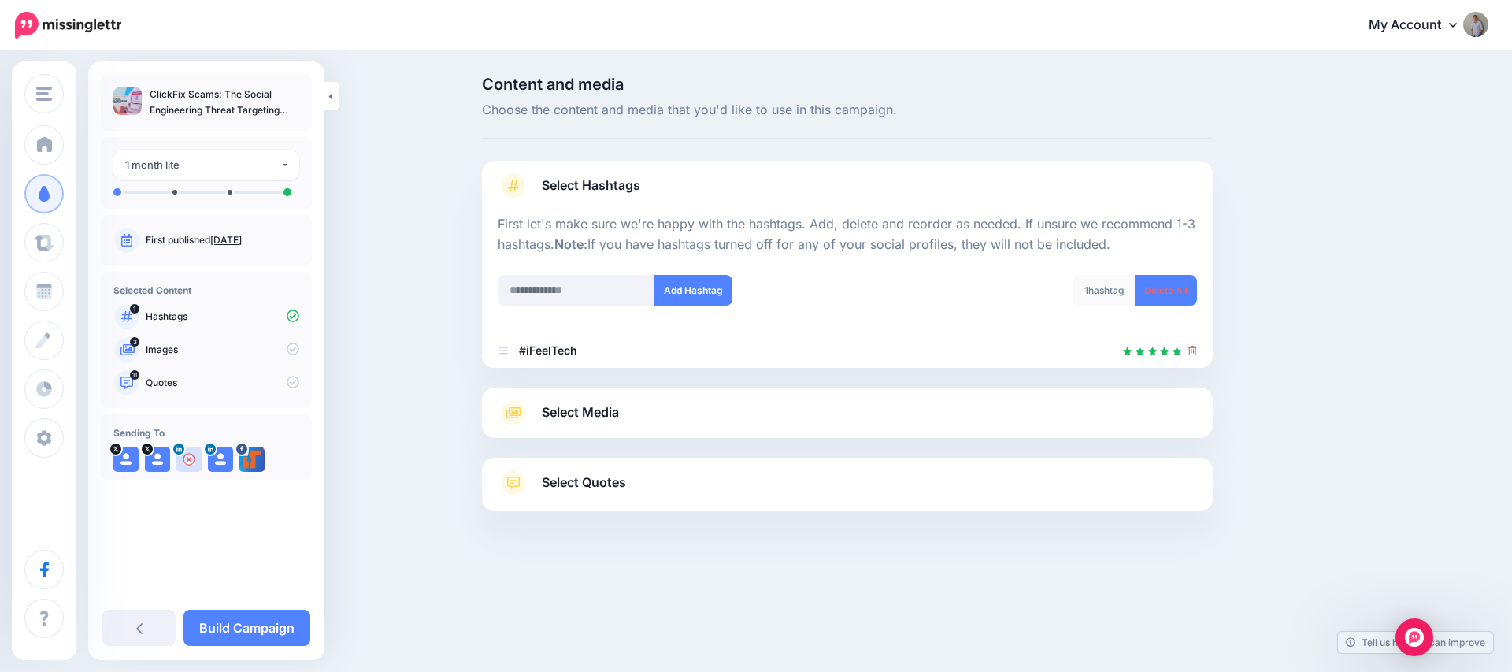
click at [613, 410] on span "Select Media" at bounding box center [580, 412] width 77 height 21
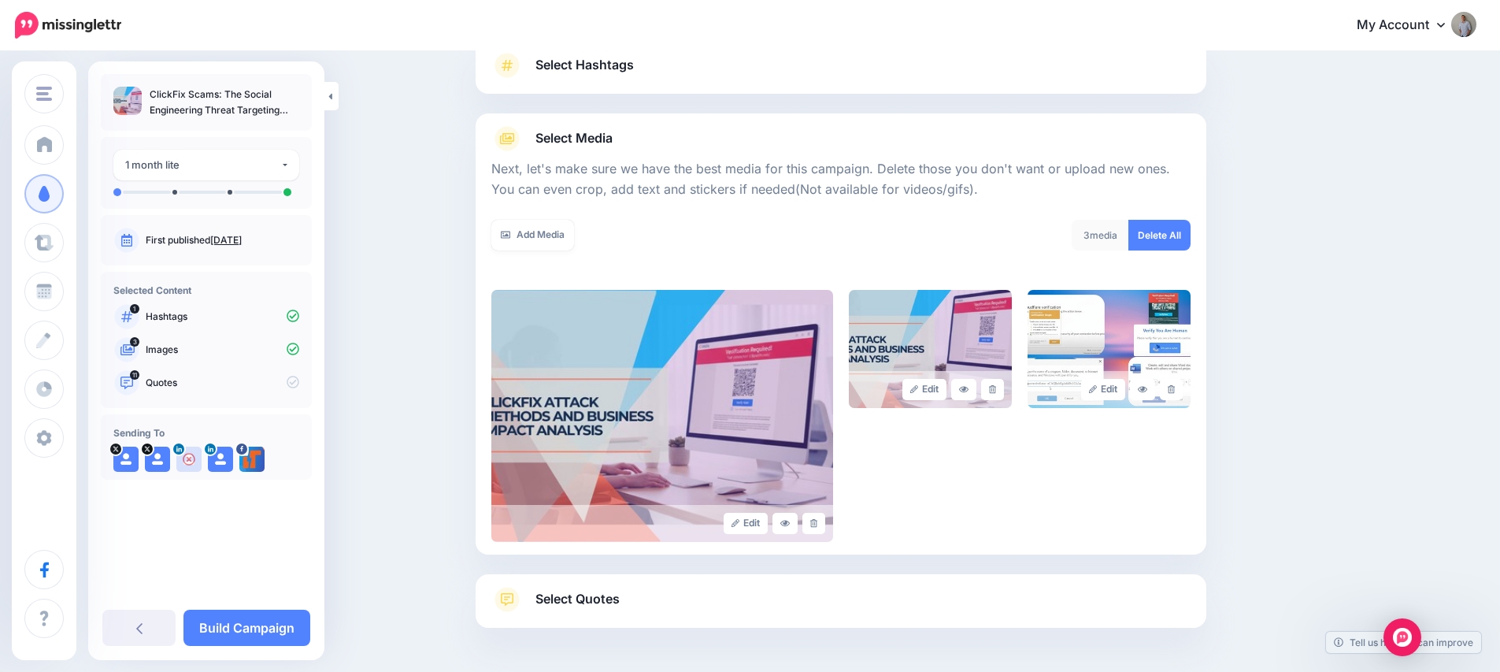
scroll to position [179, 0]
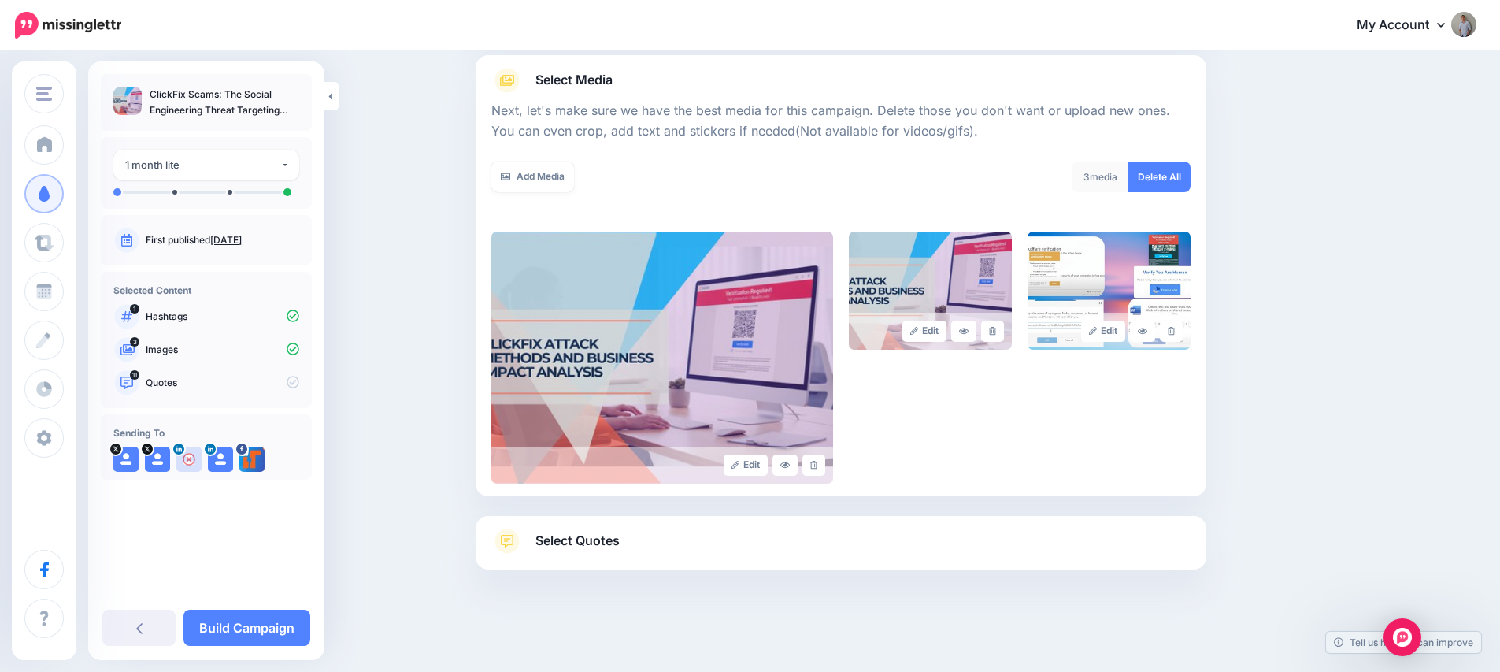
click at [711, 553] on link "Select Quotes" at bounding box center [840, 548] width 699 height 41
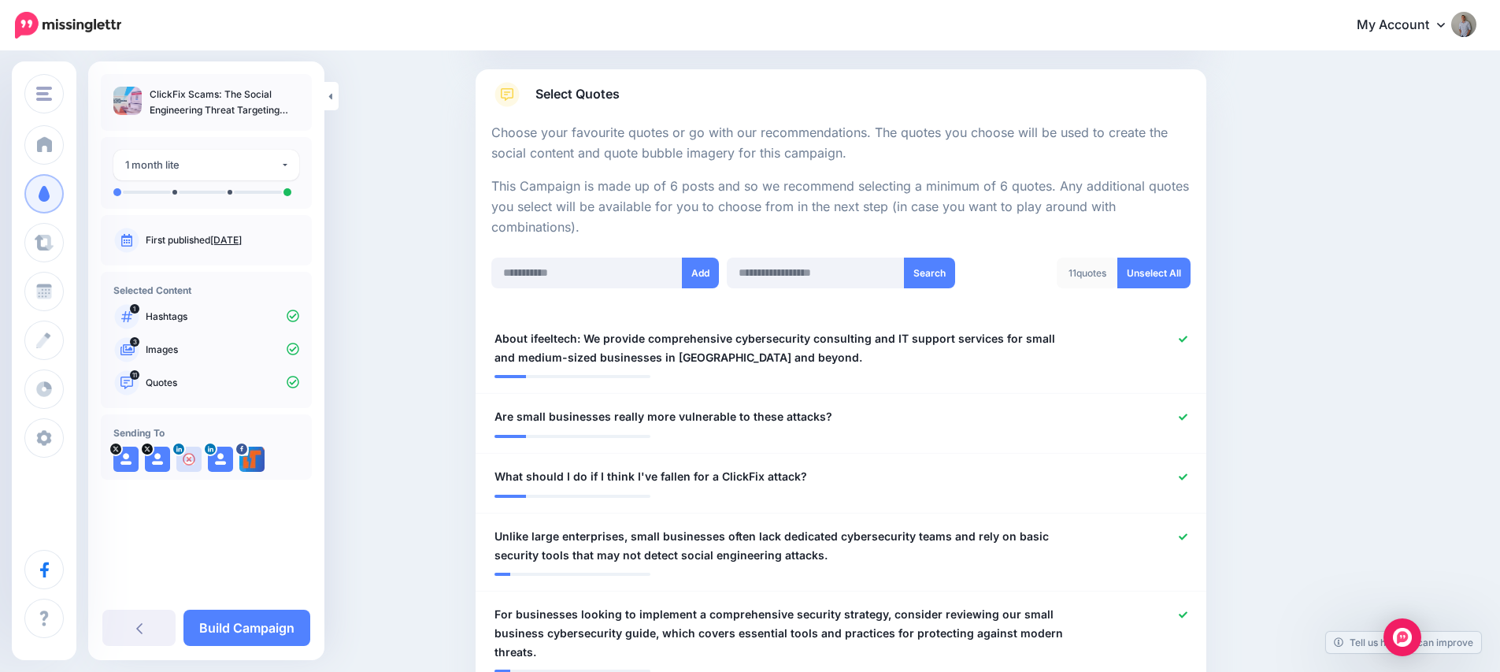
scroll to position [291, 0]
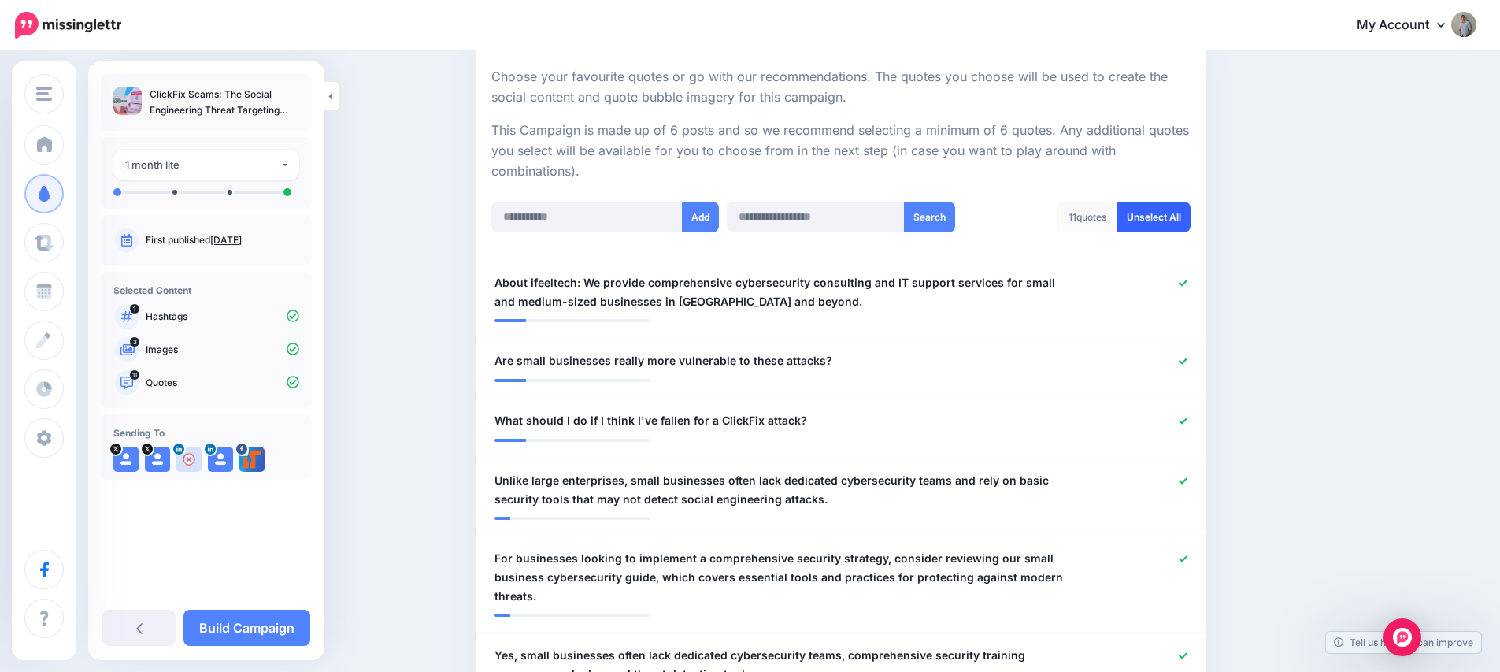
click at [1144, 216] on link "Unselect All" at bounding box center [1153, 217] width 73 height 31
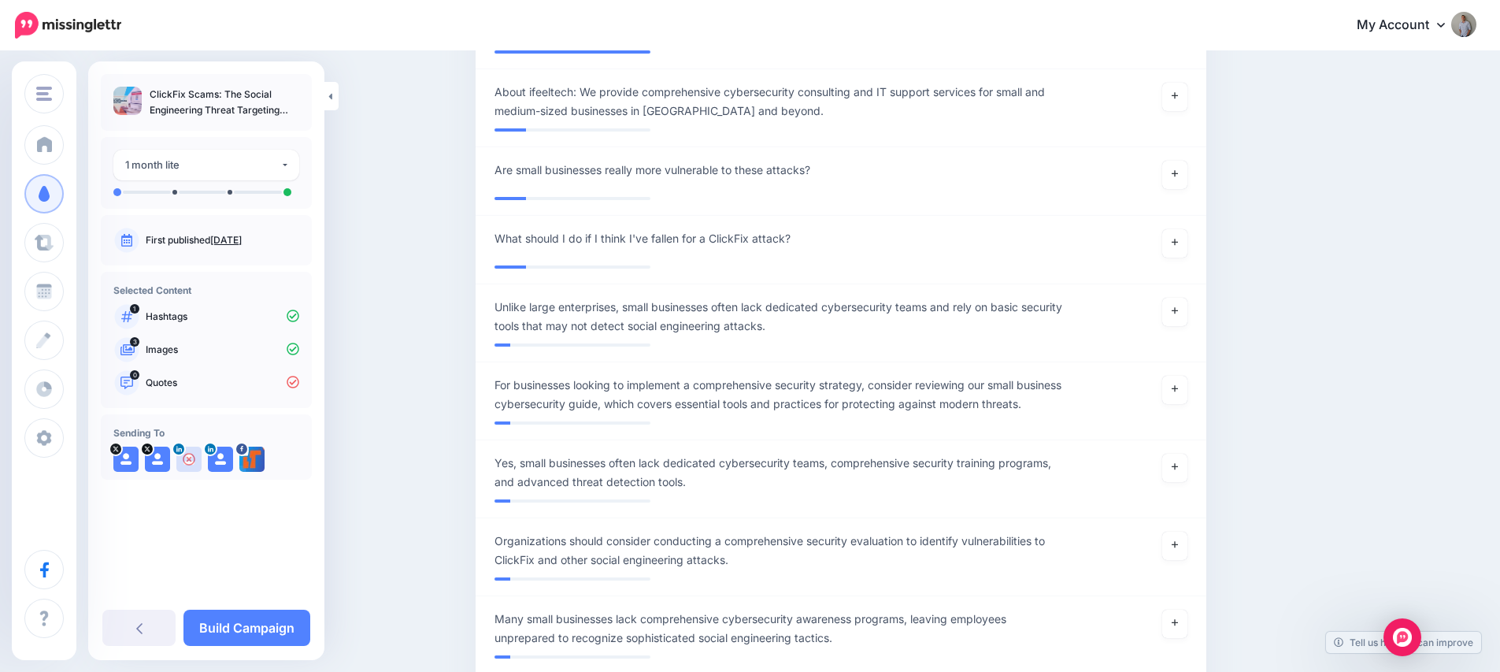
scroll to position [211, 0]
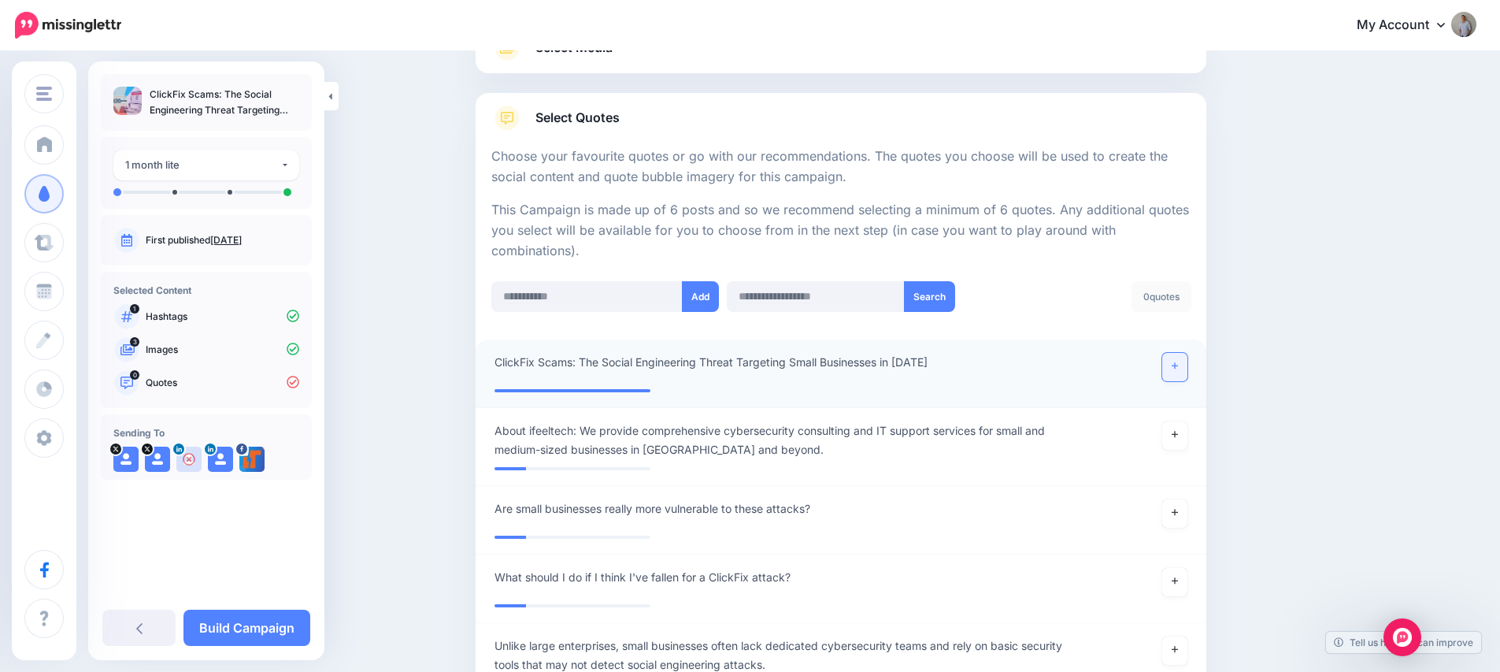
click at [1178, 367] on icon at bounding box center [1175, 366] width 6 height 6
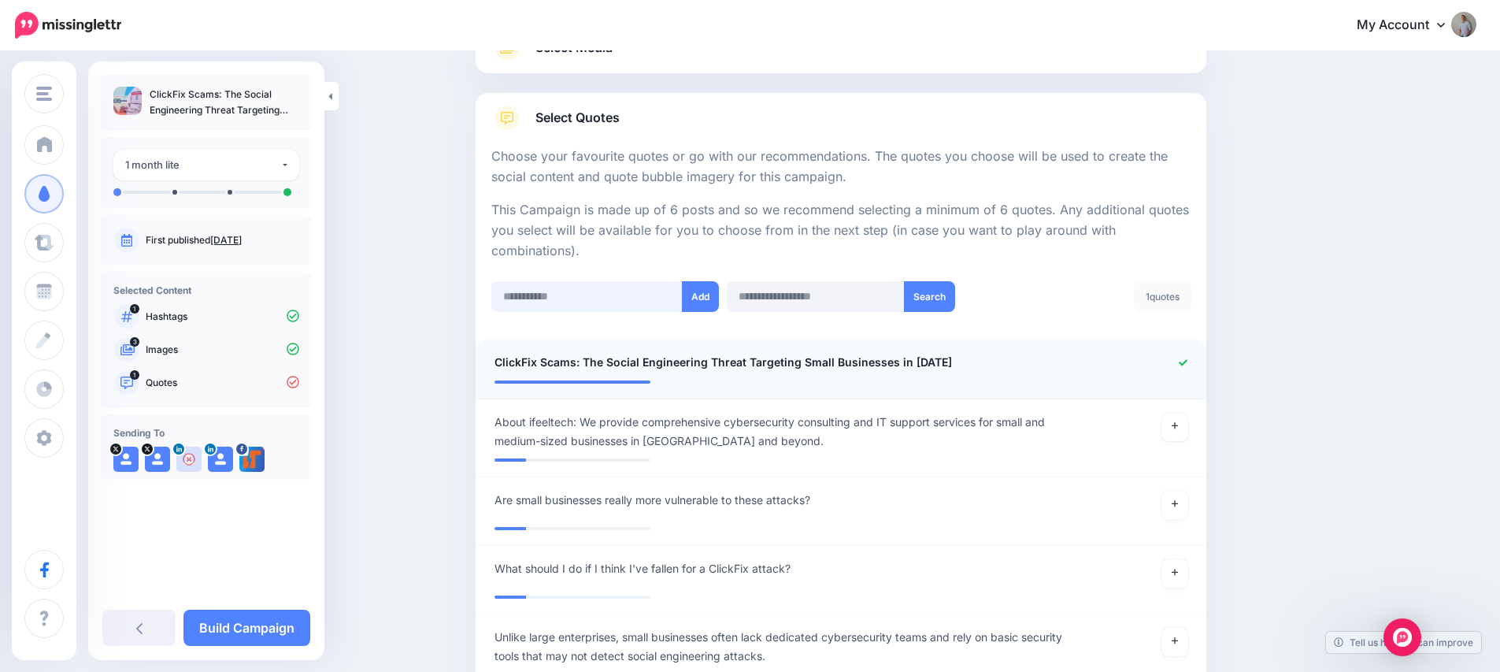
click at [609, 297] on input "text" at bounding box center [586, 296] width 191 height 31
paste input "**********"
type input "**********"
click at [706, 288] on button "Add" at bounding box center [700, 296] width 37 height 31
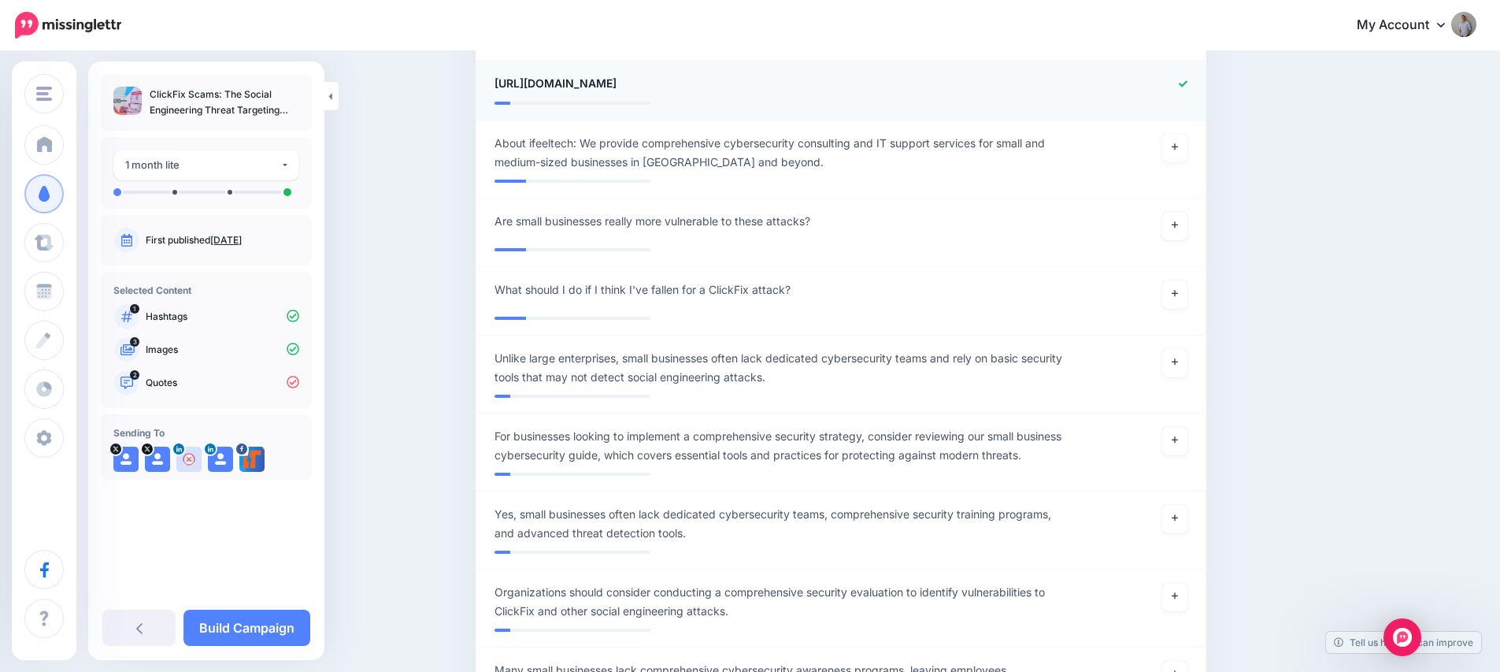
scroll to position [225, 0]
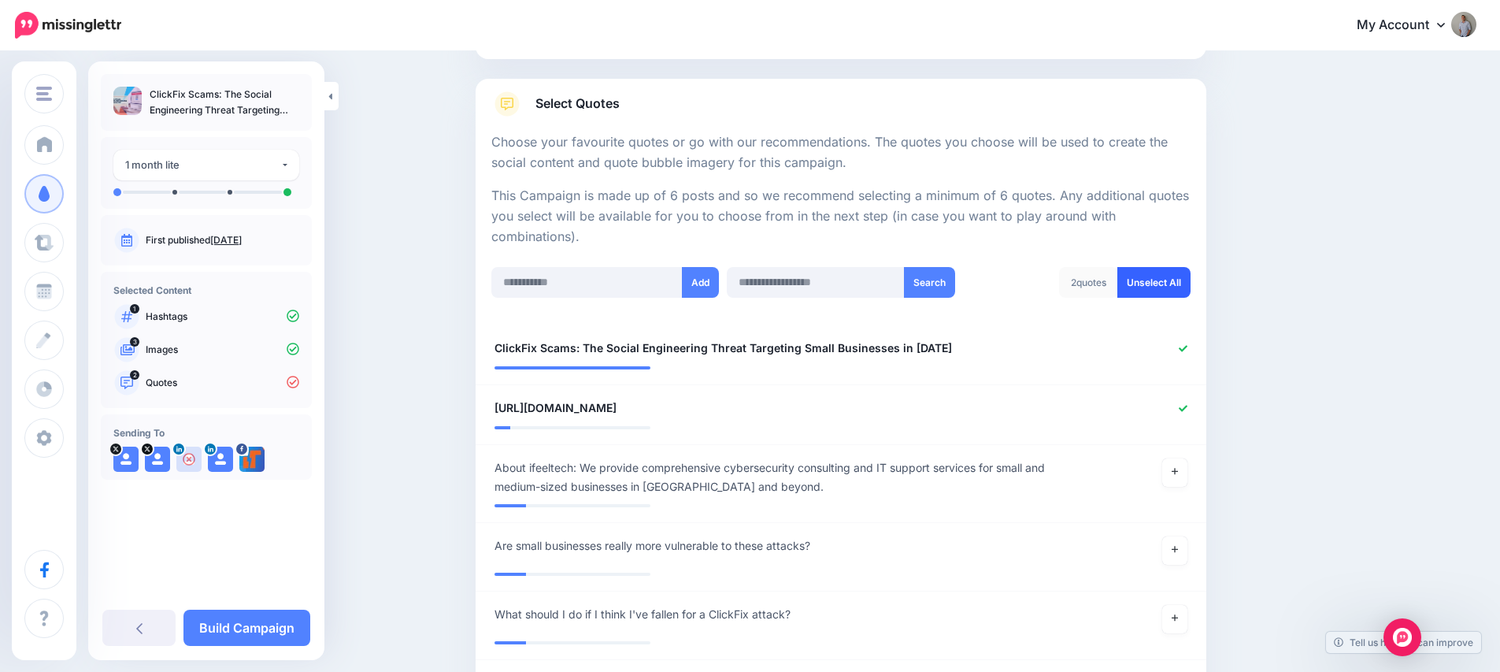
click at [1158, 281] on link "Unselect All" at bounding box center [1153, 282] width 73 height 31
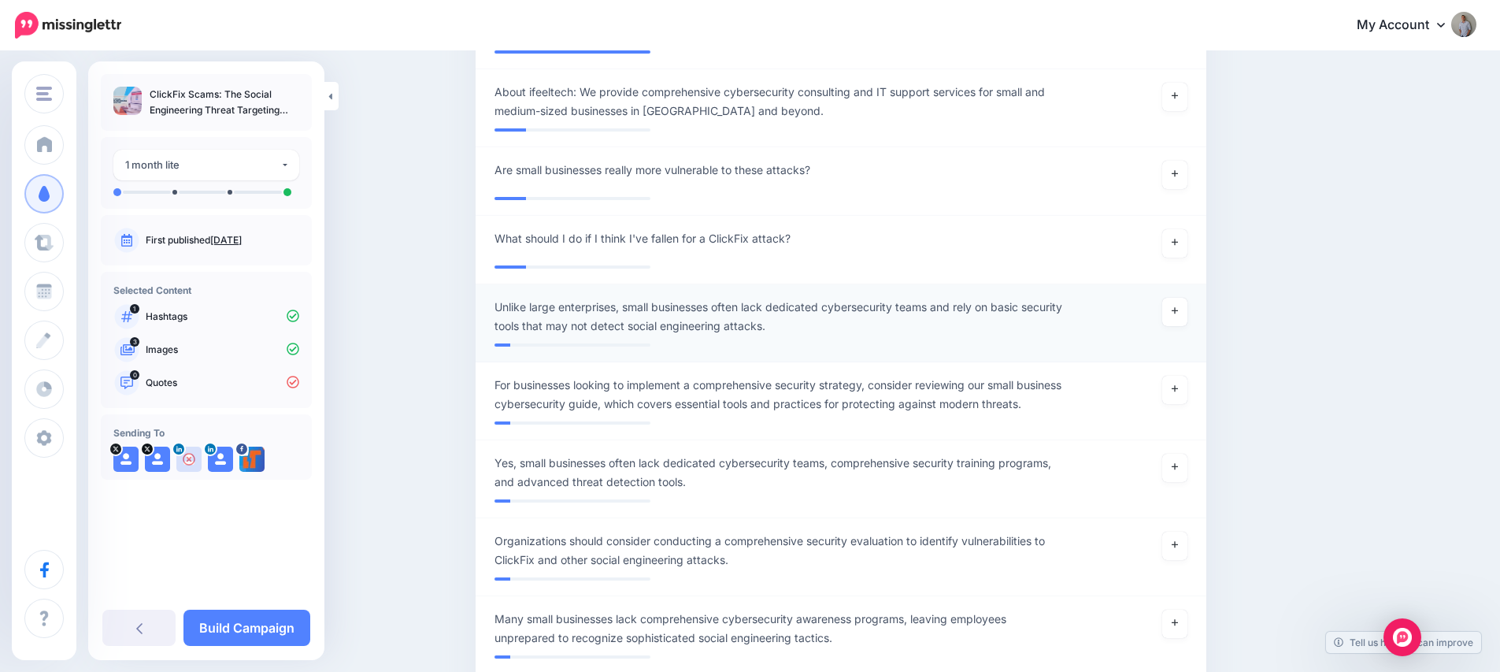
scroll to position [232, 0]
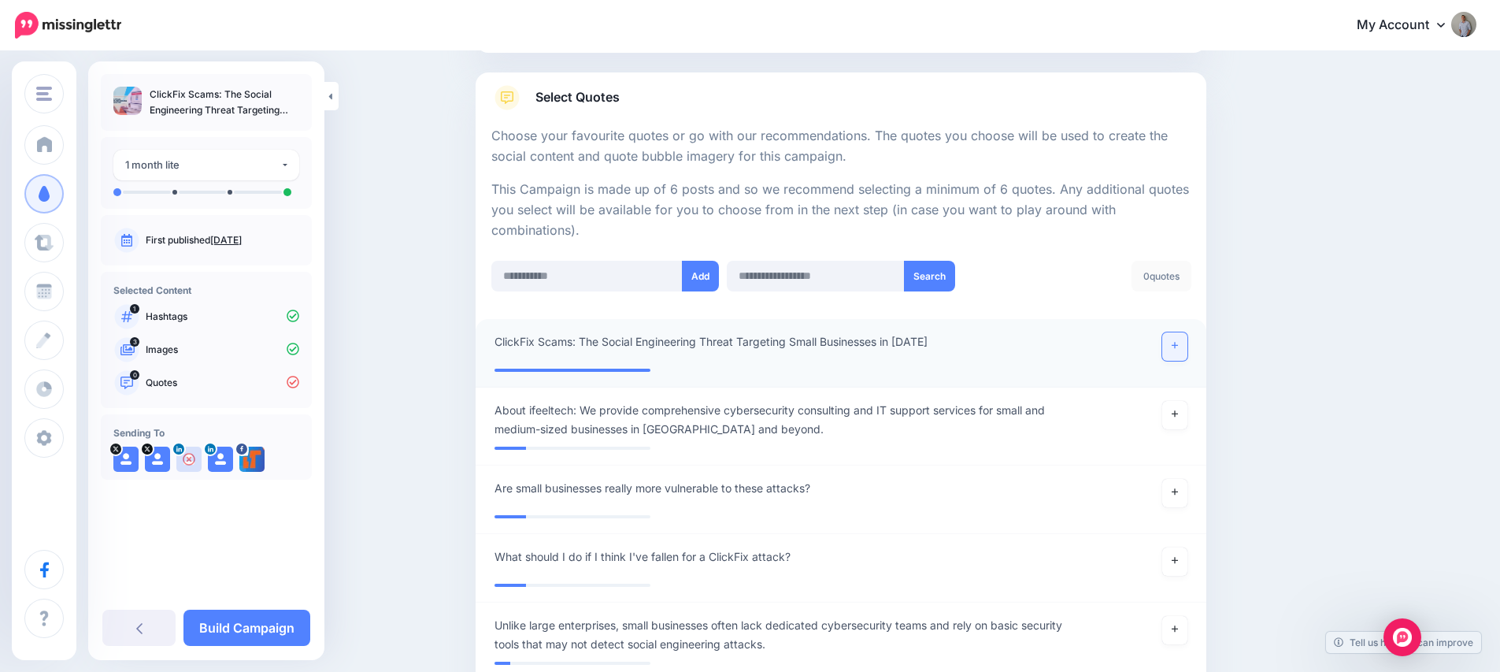
click at [1175, 339] on link at bounding box center [1174, 346] width 25 height 28
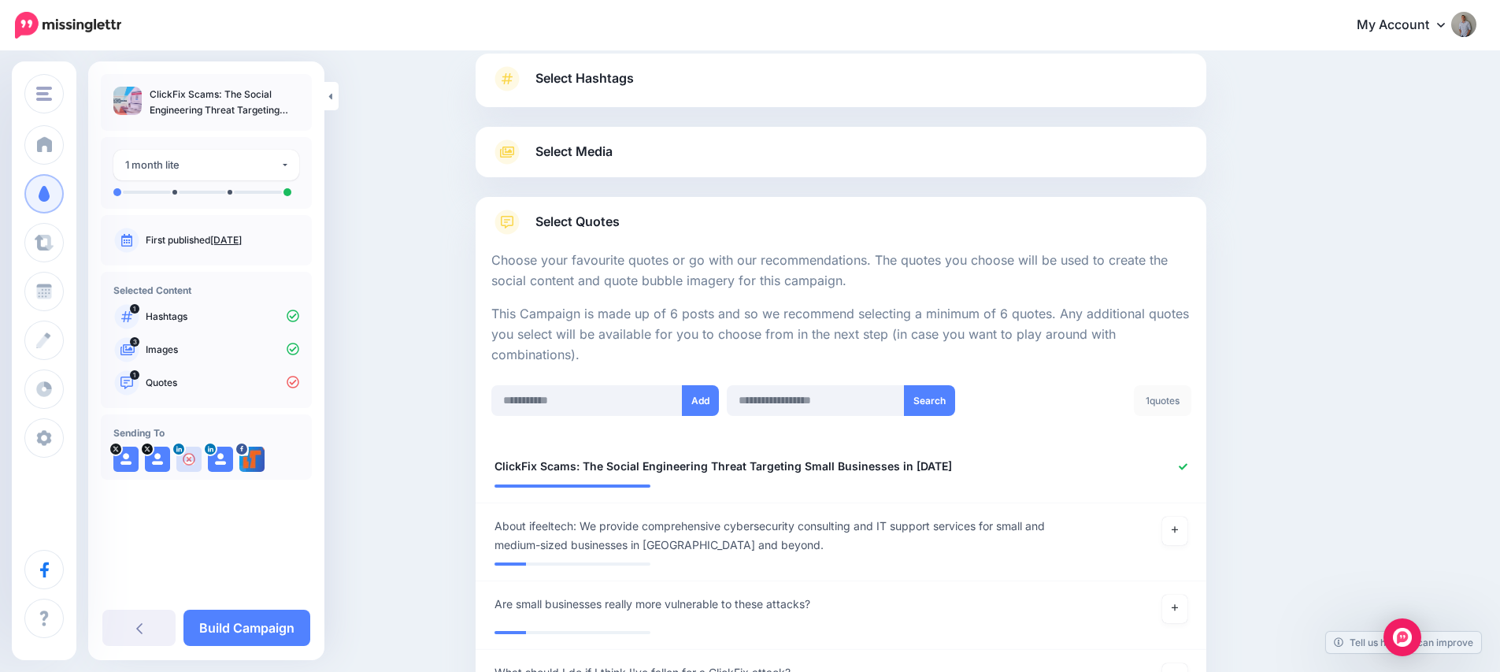
scroll to position [217, 0]
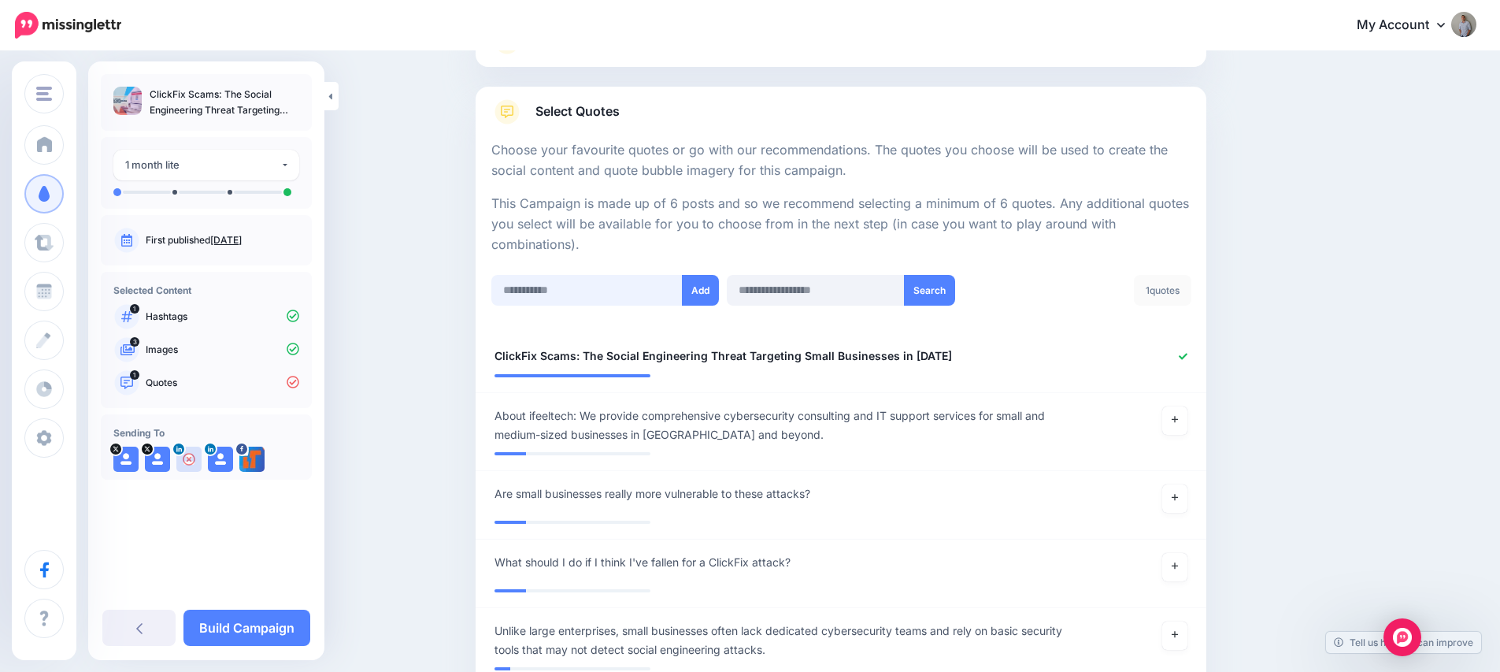
click at [605, 291] on input "text" at bounding box center [586, 290] width 191 height 31
paste input "**********"
type input "**********"
click at [709, 294] on button "Add" at bounding box center [700, 290] width 37 height 31
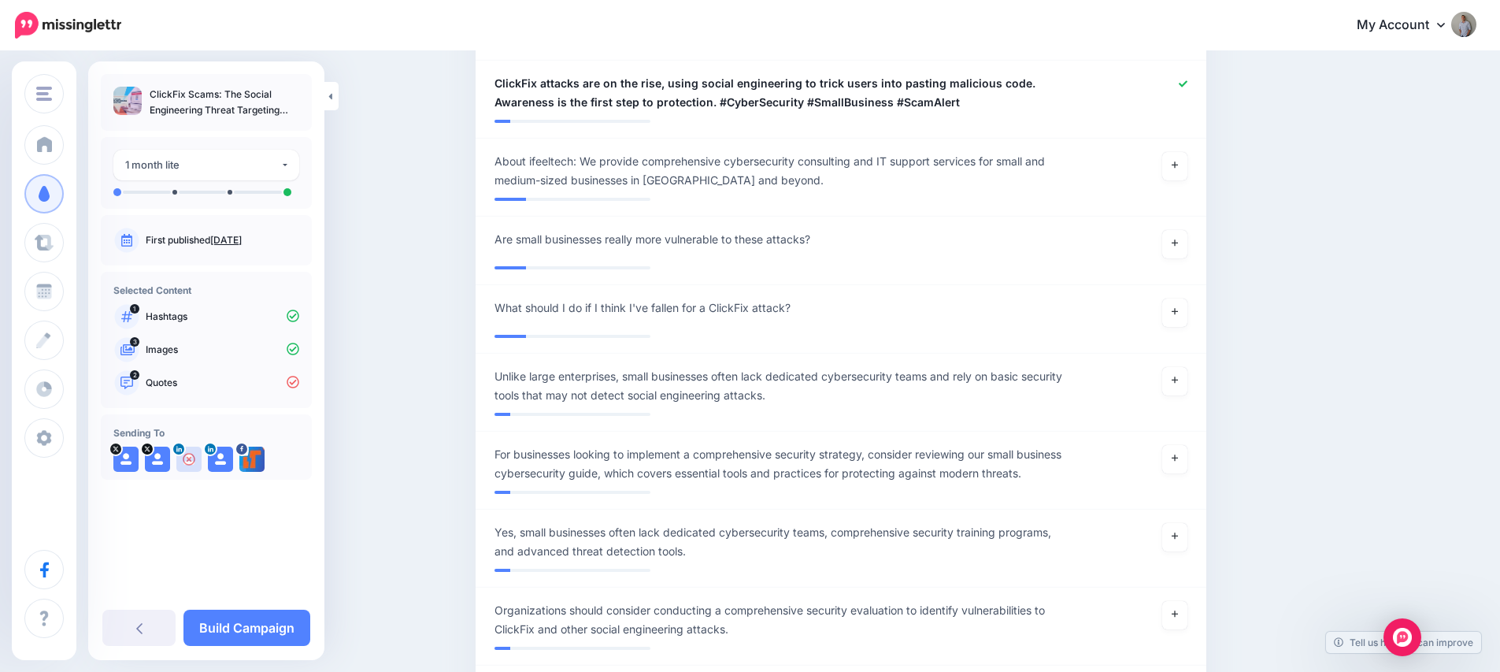
scroll to position [246, 0]
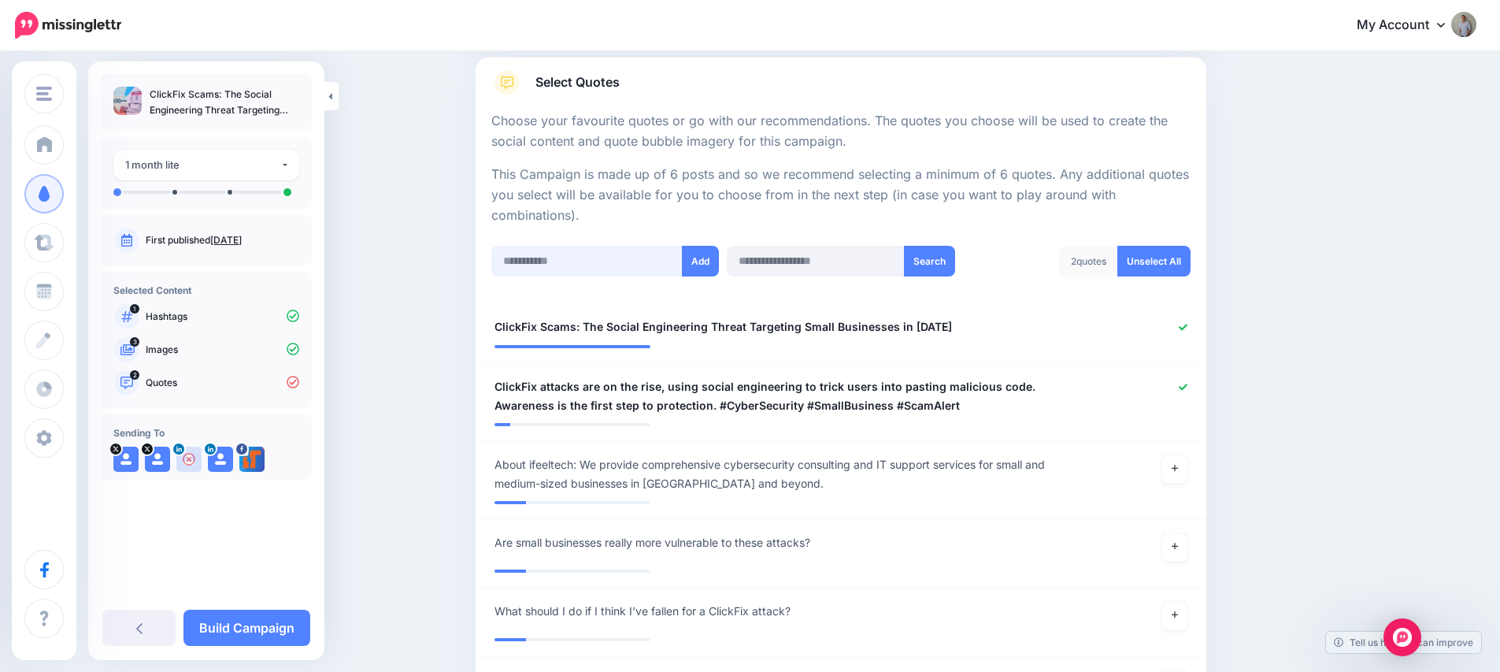
click at [569, 266] on input "text" at bounding box center [586, 261] width 191 height 31
paste input "**********"
type input "**********"
click at [703, 263] on button "Add" at bounding box center [700, 261] width 37 height 31
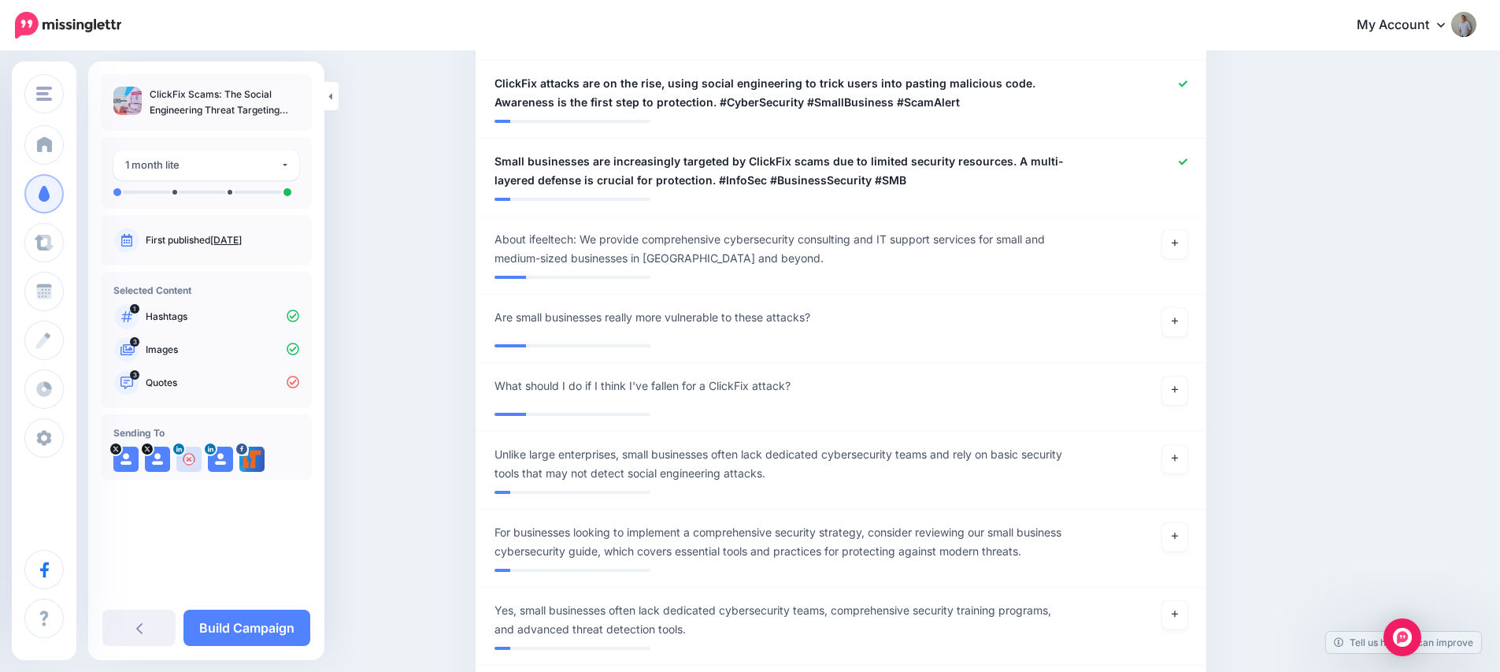
scroll to position [204, 0]
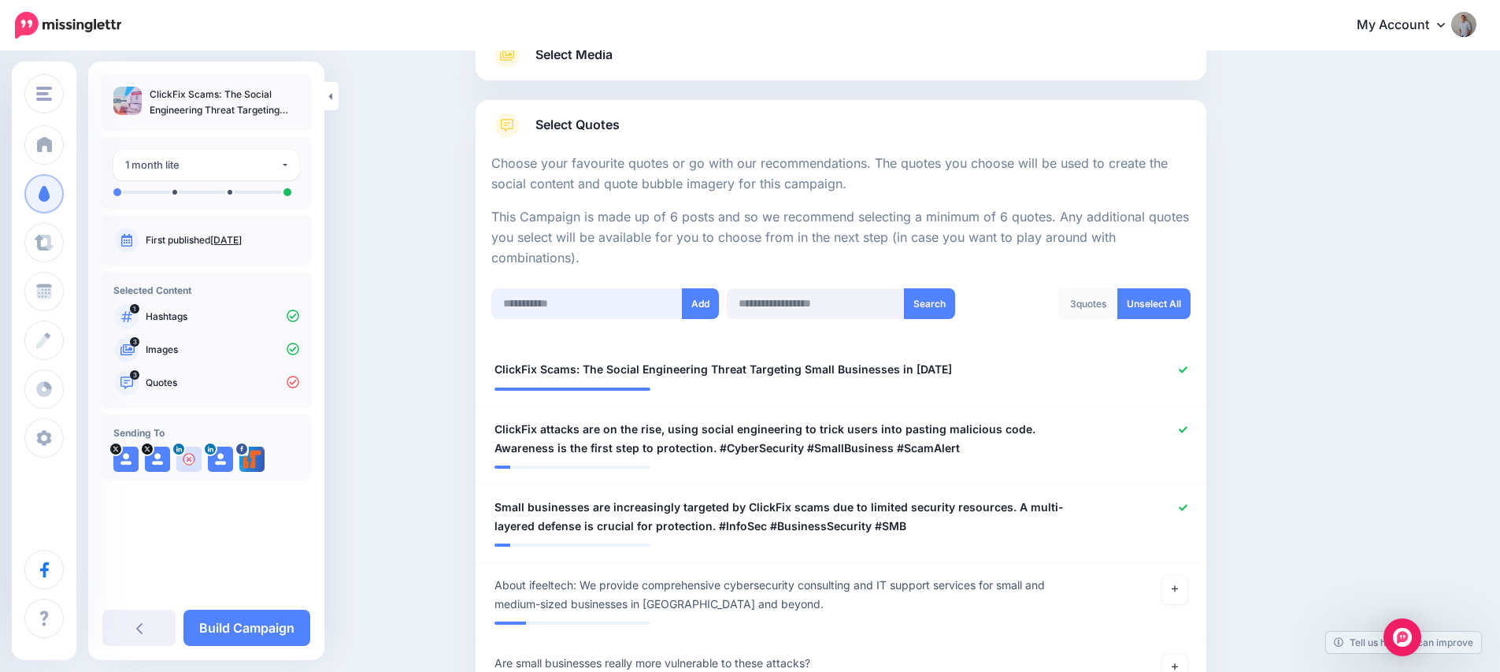
click at [562, 292] on input "text" at bounding box center [586, 303] width 191 height 31
paste input "**********"
type input "**********"
click at [695, 306] on button "Add" at bounding box center [700, 303] width 37 height 31
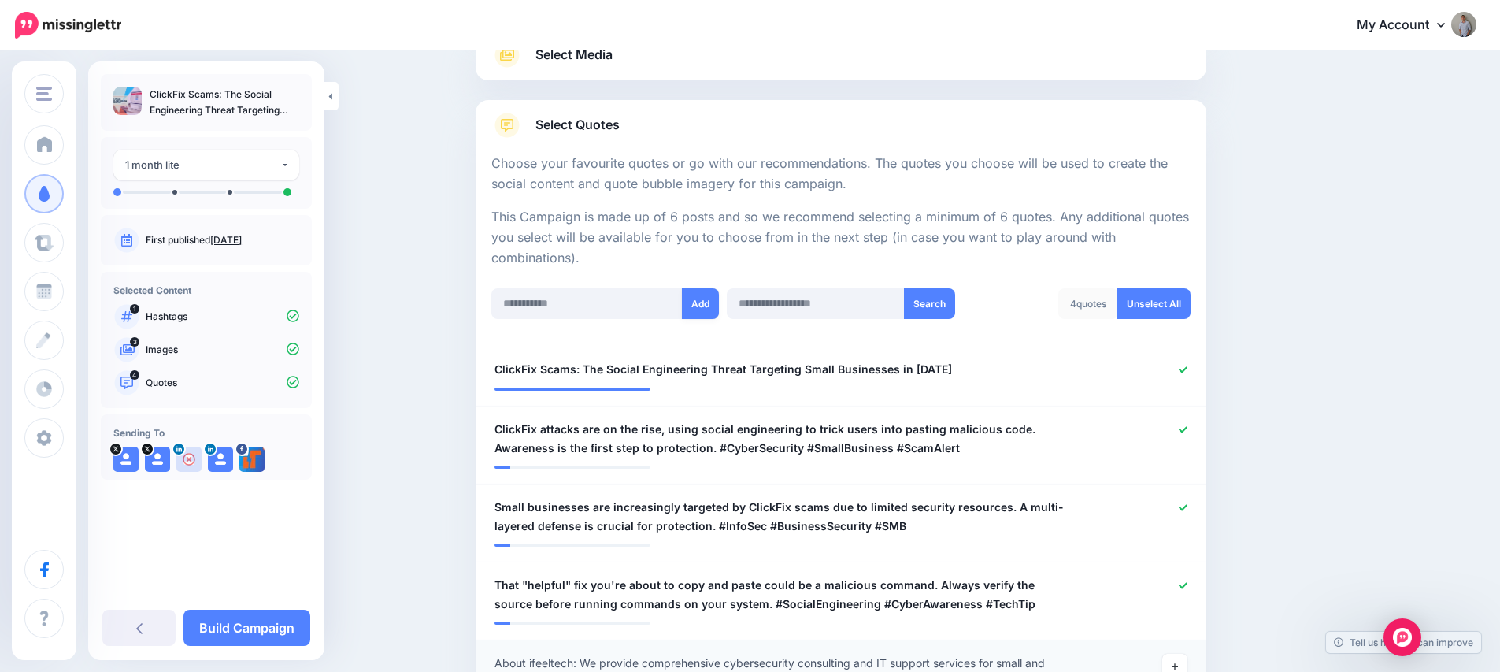
scroll to position [550, 0]
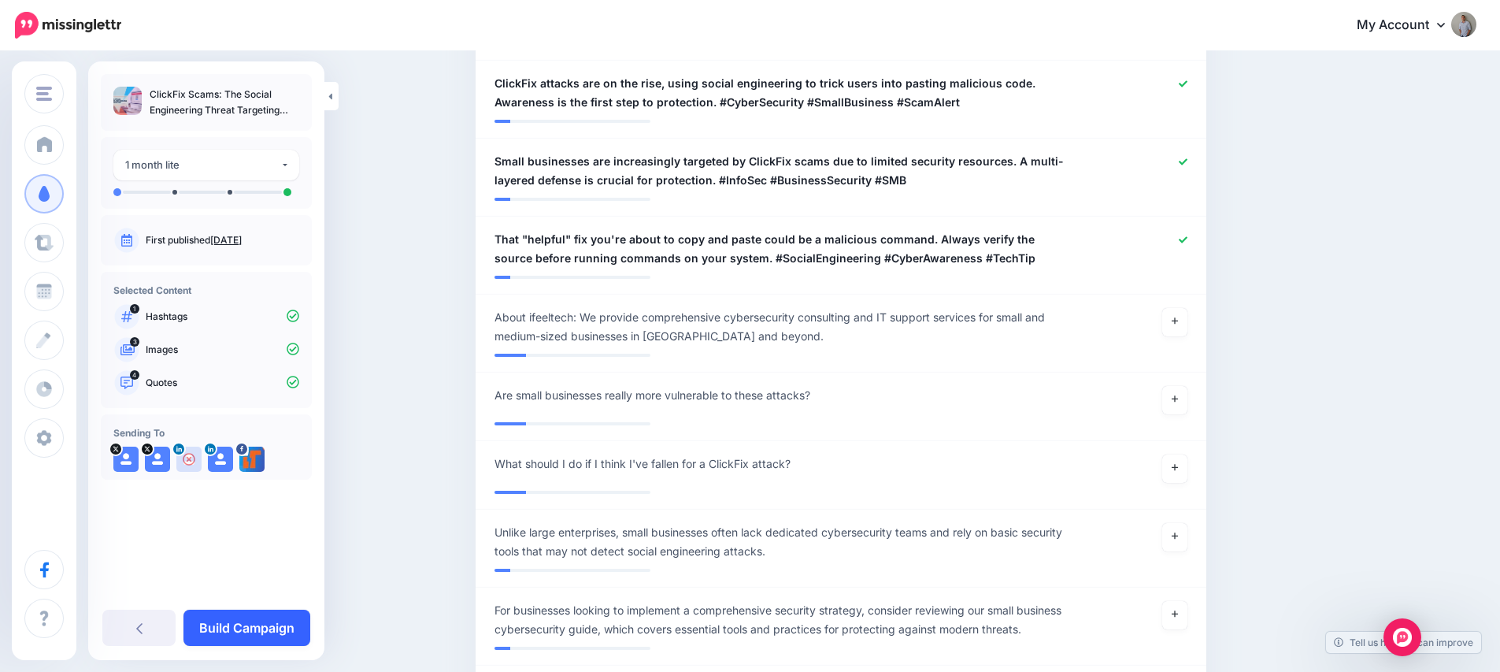
click at [287, 624] on link "Build Campaign" at bounding box center [246, 627] width 127 height 36
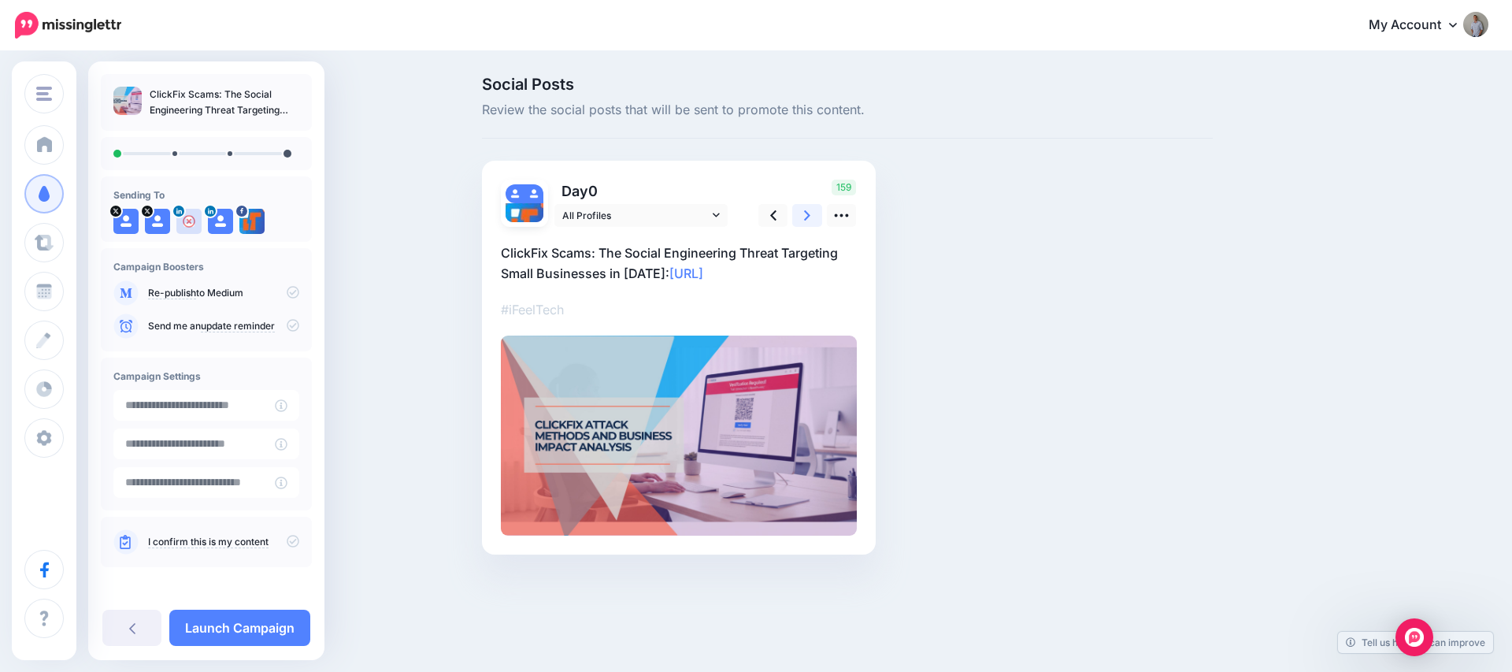
click at [798, 218] on link at bounding box center [807, 215] width 30 height 23
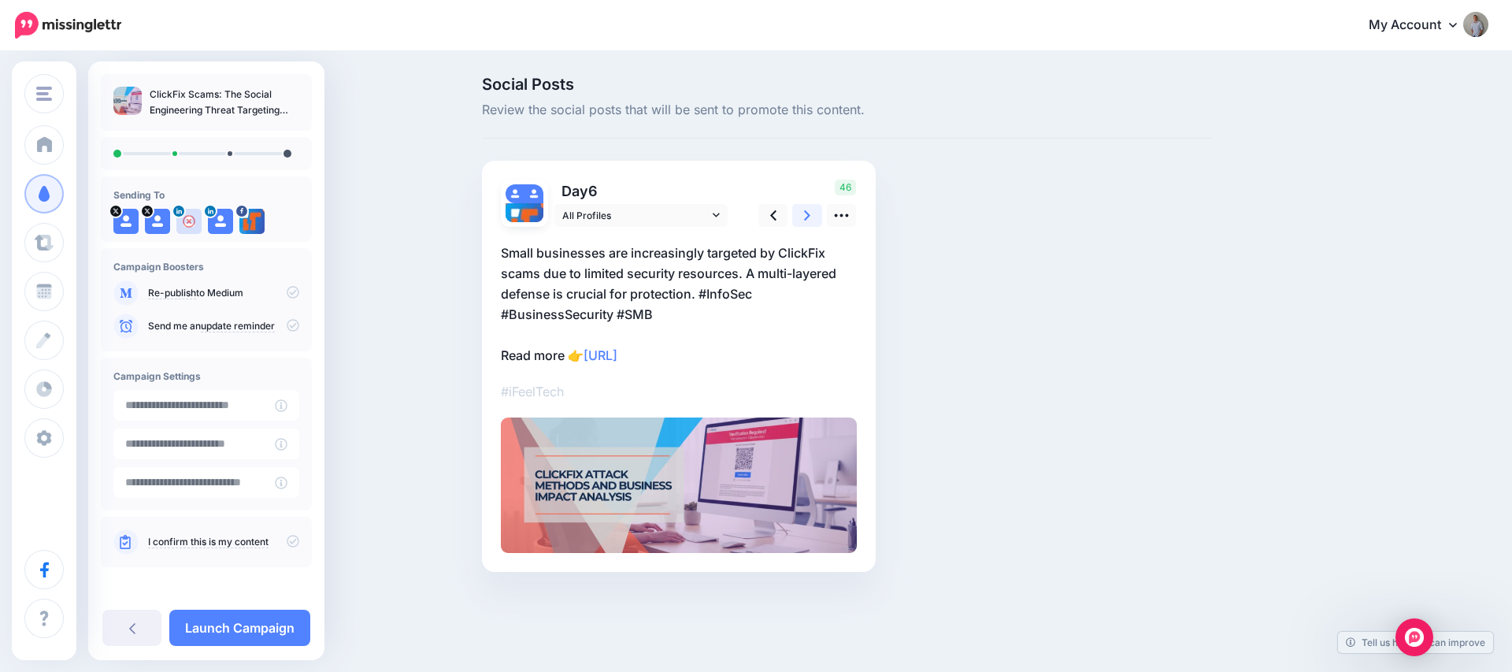
click at [798, 218] on link at bounding box center [807, 215] width 30 height 23
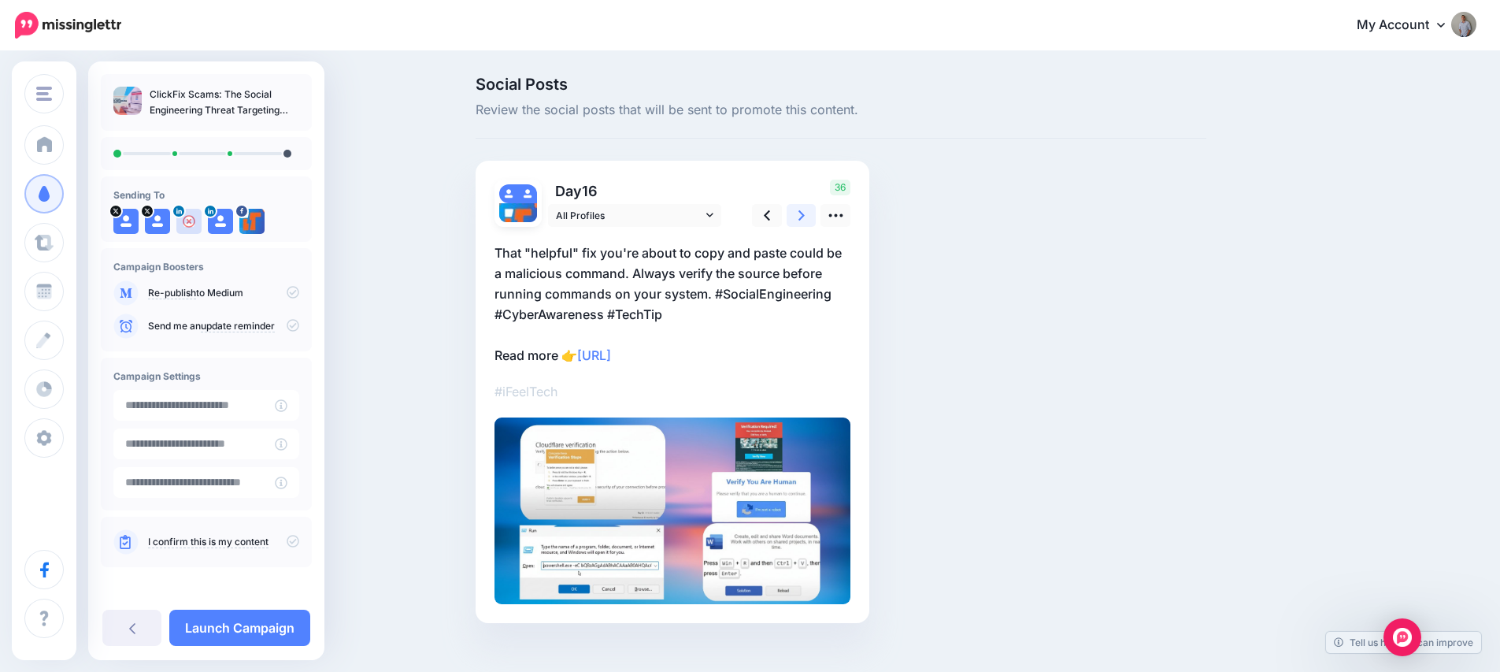
click at [798, 218] on link at bounding box center [802, 215] width 30 height 23
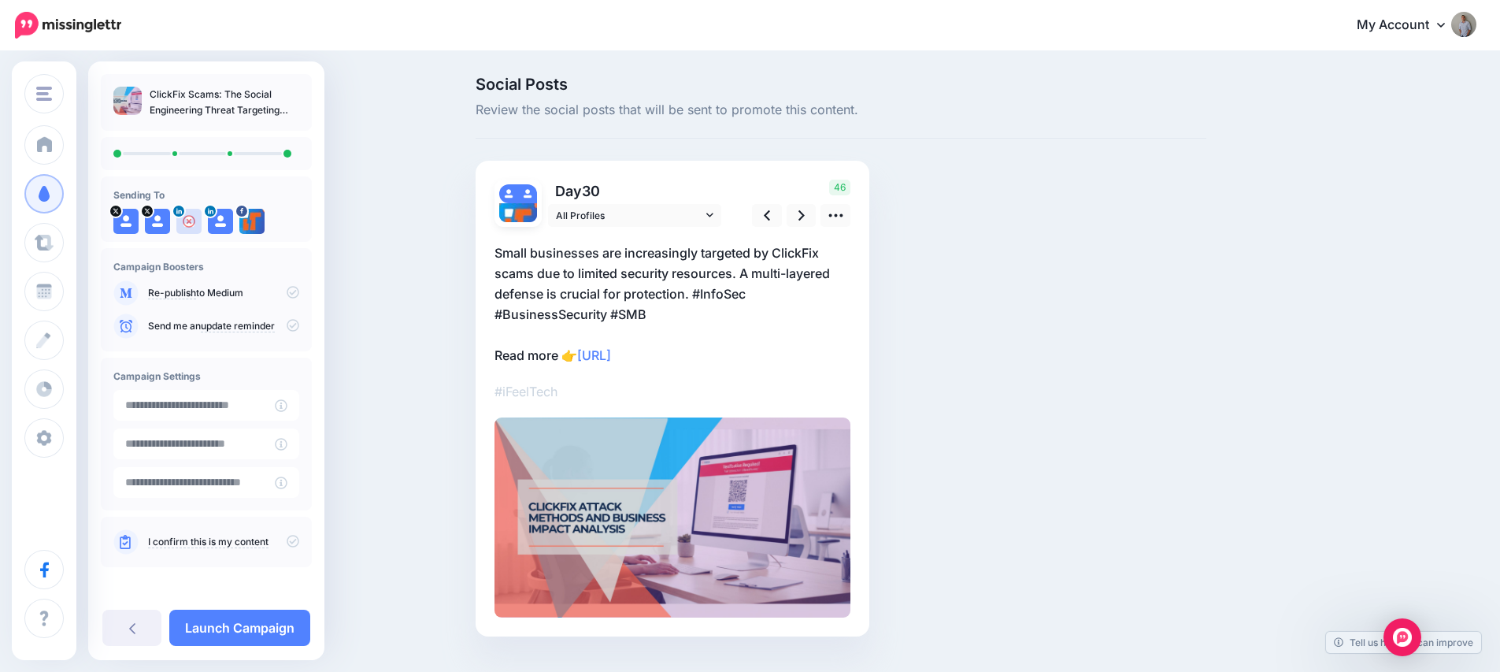
click at [287, 536] on icon at bounding box center [293, 541] width 13 height 13
click at [287, 291] on icon at bounding box center [293, 292] width 13 height 13
click at [287, 293] on icon at bounding box center [293, 292] width 13 height 13
click at [272, 621] on link "Launch Campaign" at bounding box center [239, 627] width 141 height 36
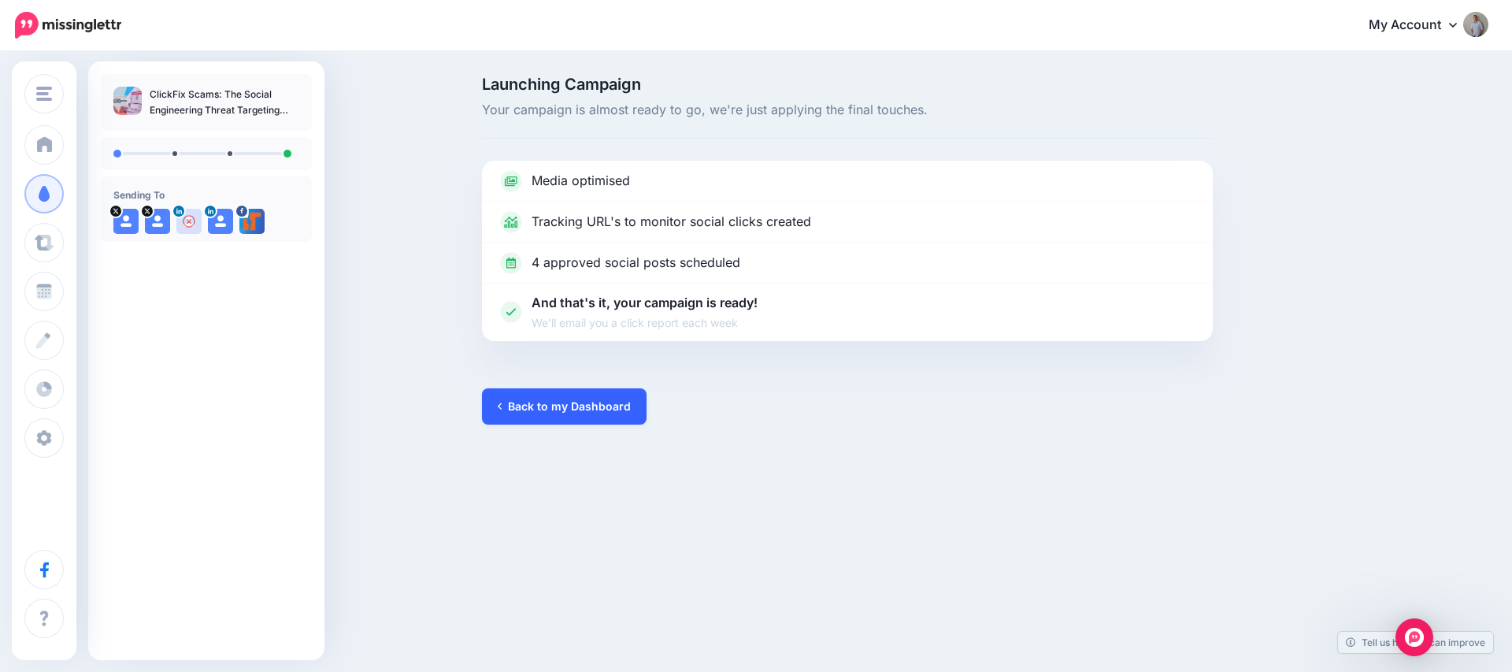
click at [535, 411] on link "Back to my Dashboard" at bounding box center [564, 406] width 165 height 36
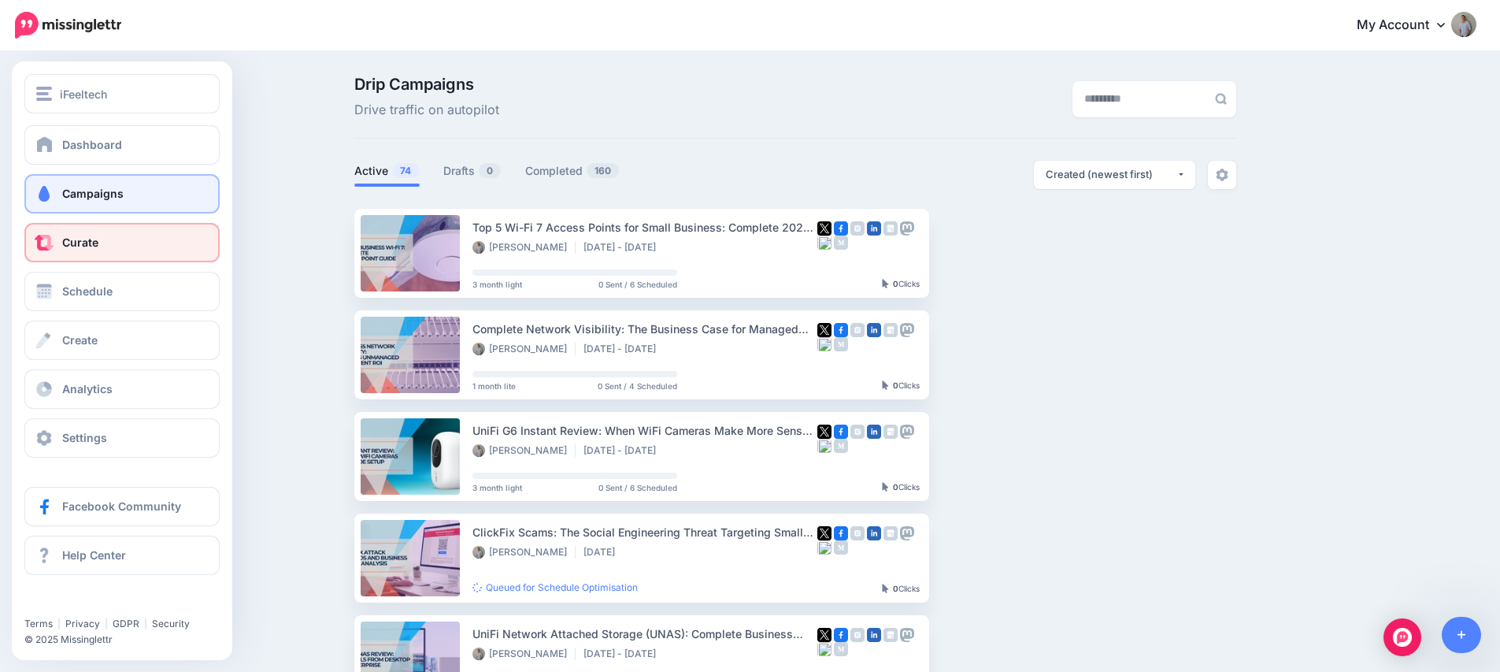
click at [85, 253] on link "Curate" at bounding box center [121, 242] width 195 height 39
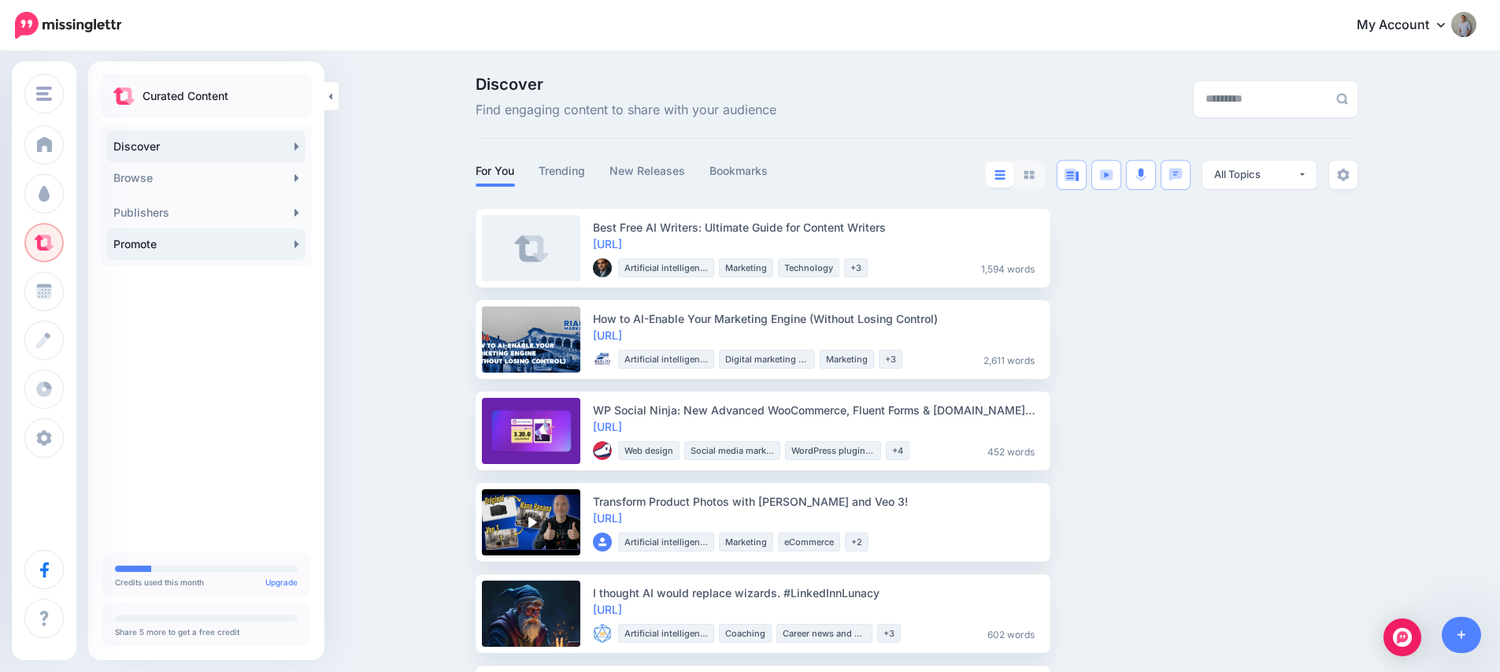
click at [176, 245] on link "Promote" at bounding box center [206, 243] width 198 height 31
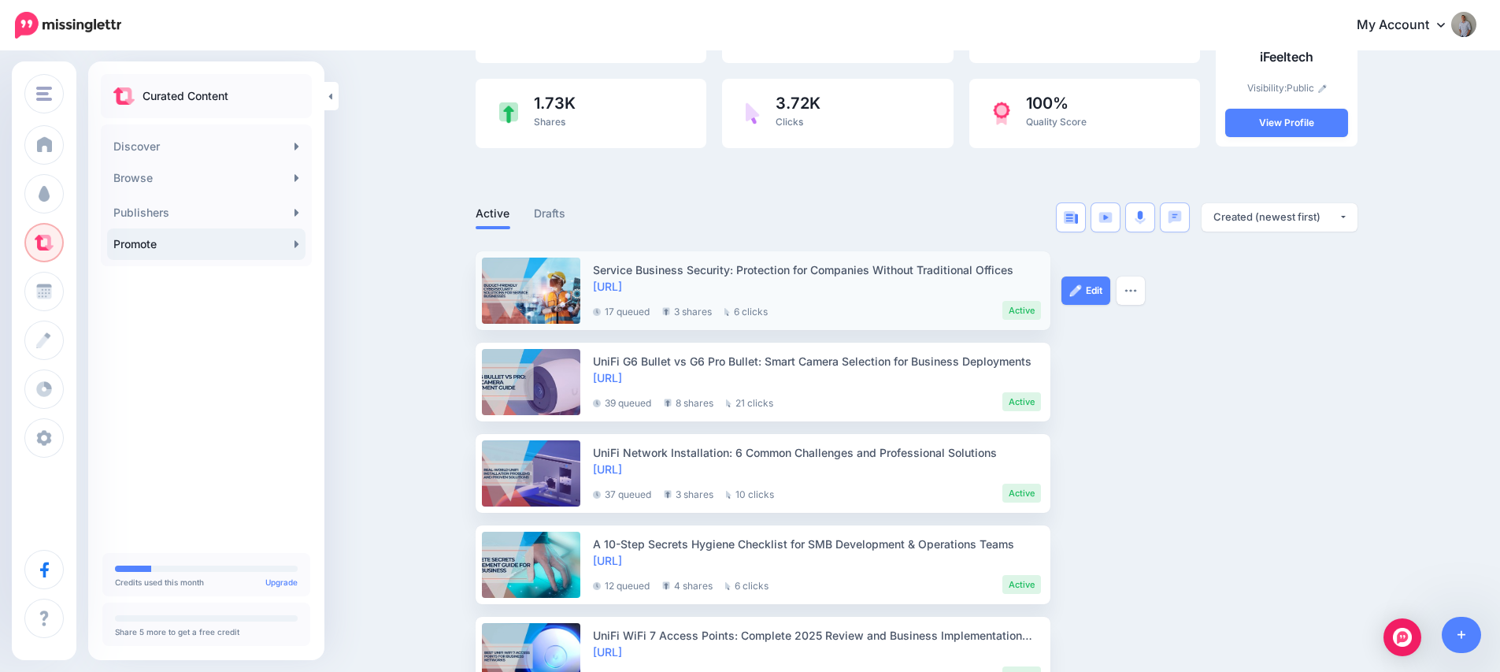
scroll to position [170, 0]
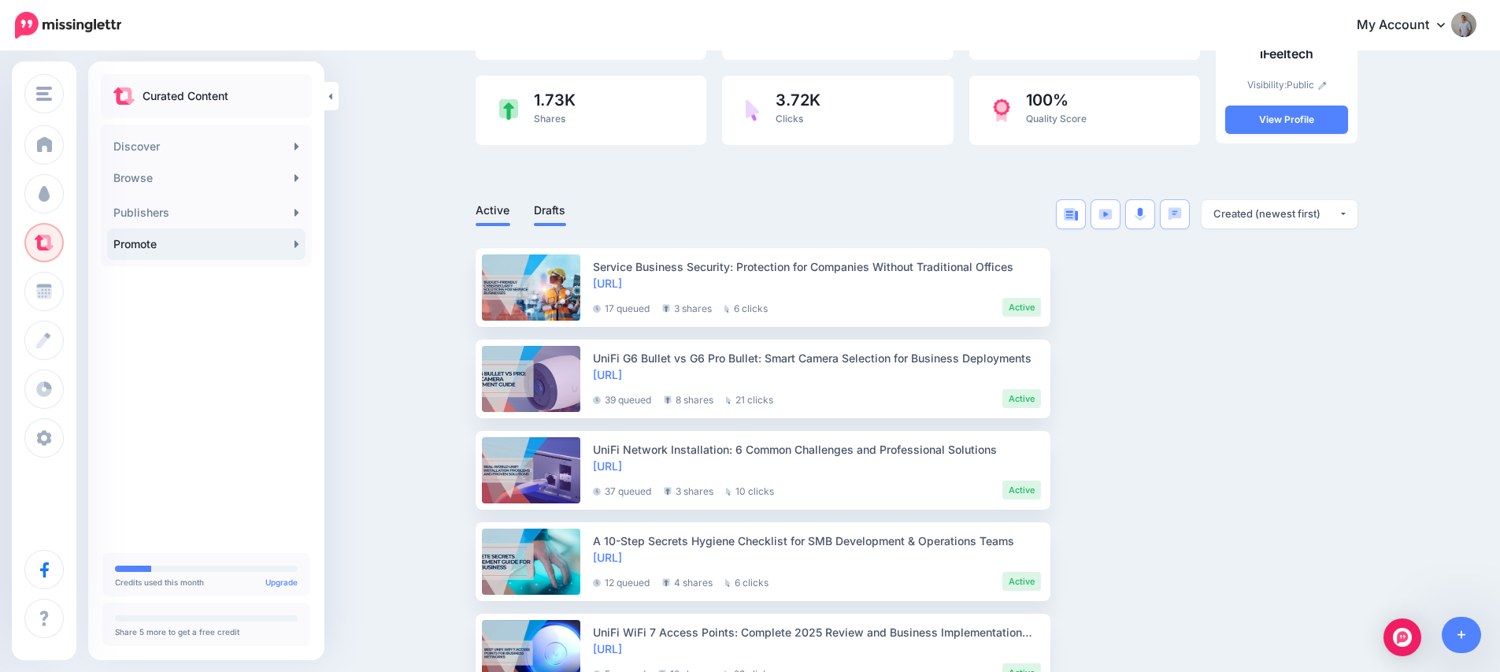
click at [557, 209] on link "Drafts" at bounding box center [550, 210] width 32 height 19
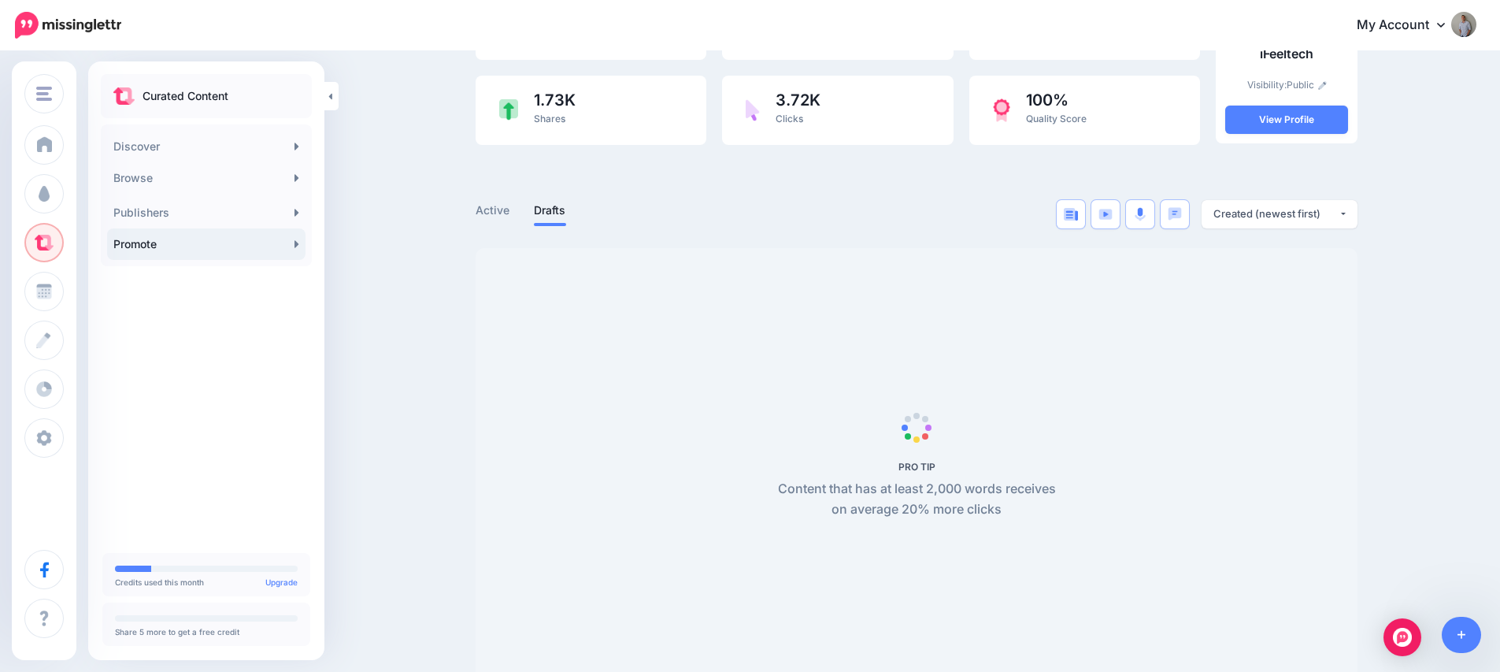
scroll to position [0, 0]
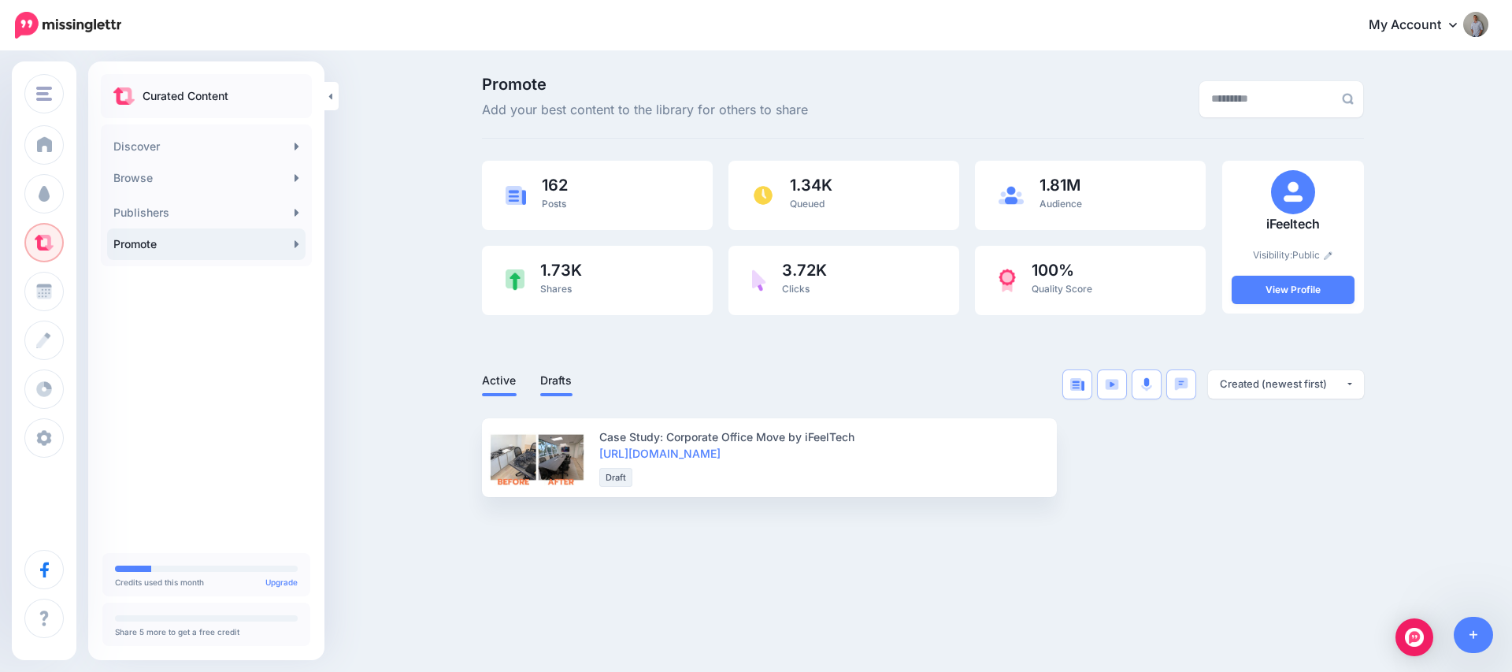
click at [497, 377] on link "Active" at bounding box center [499, 380] width 35 height 19
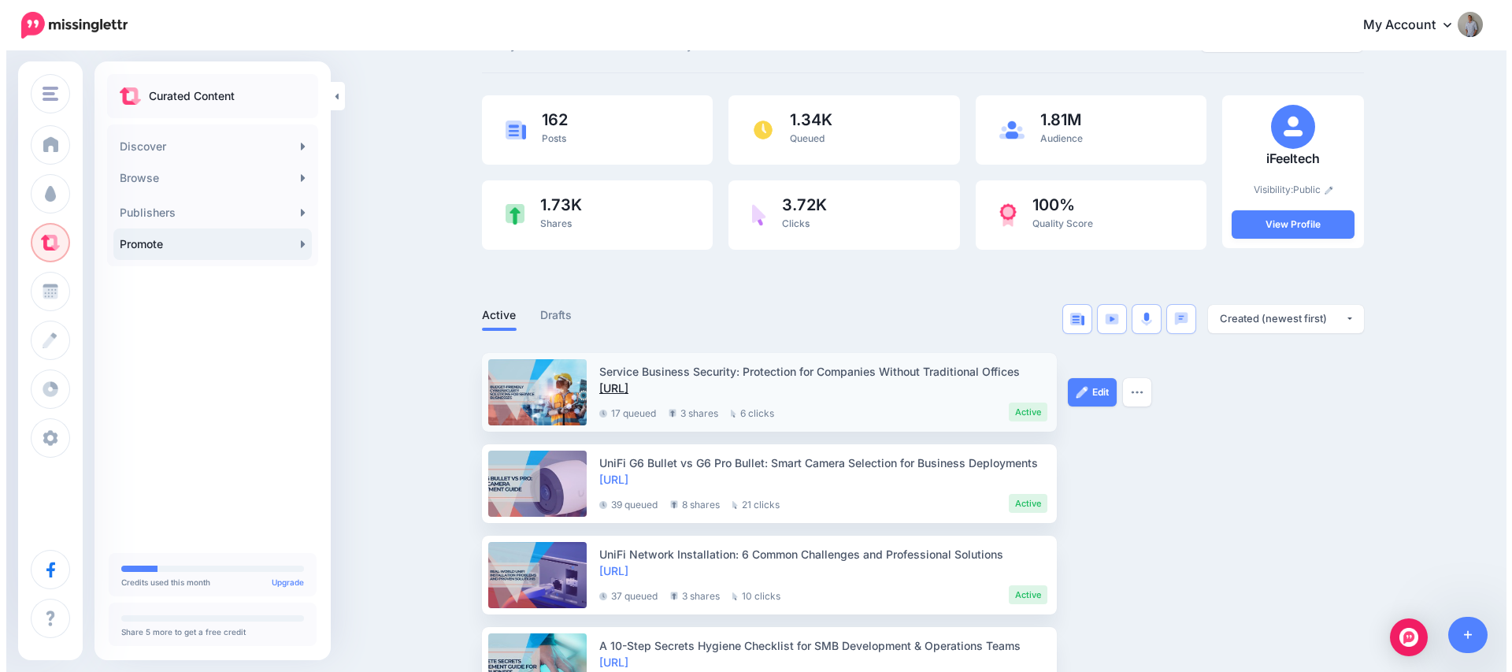
scroll to position [186, 0]
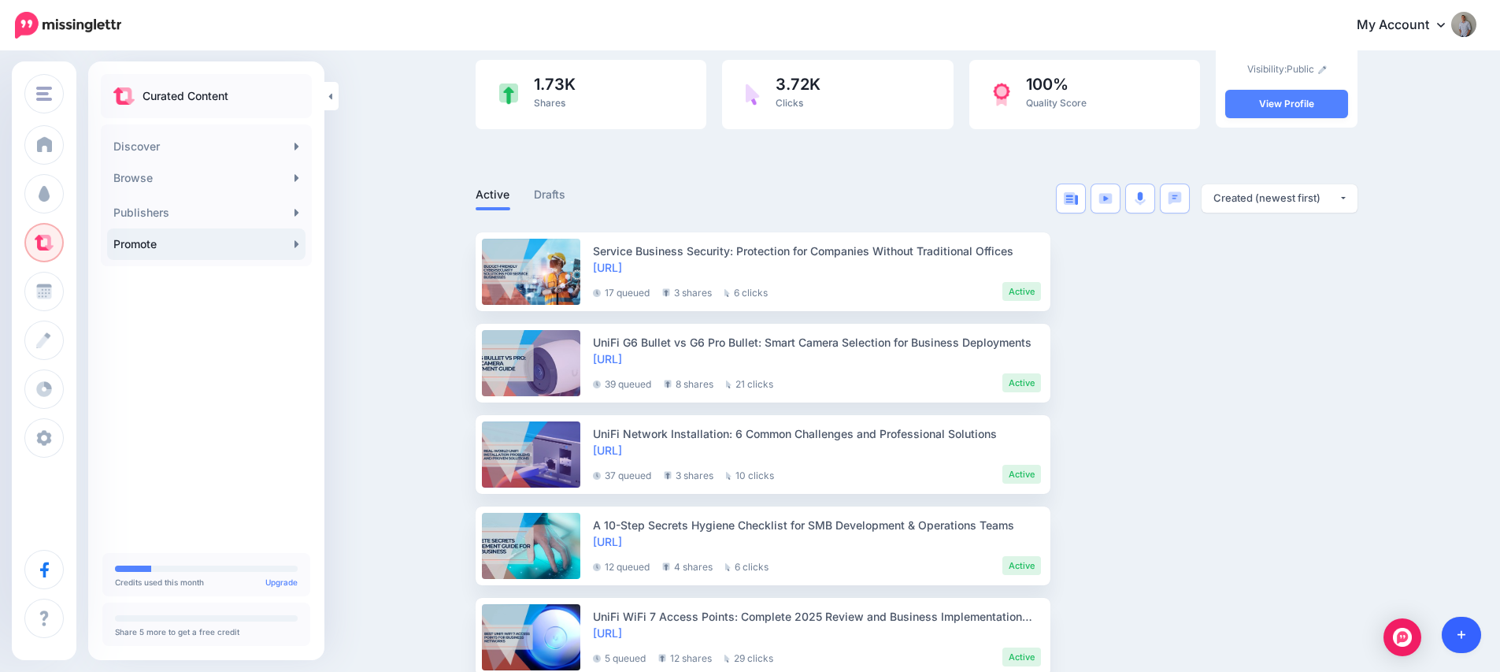
click at [1464, 631] on icon at bounding box center [1462, 634] width 9 height 11
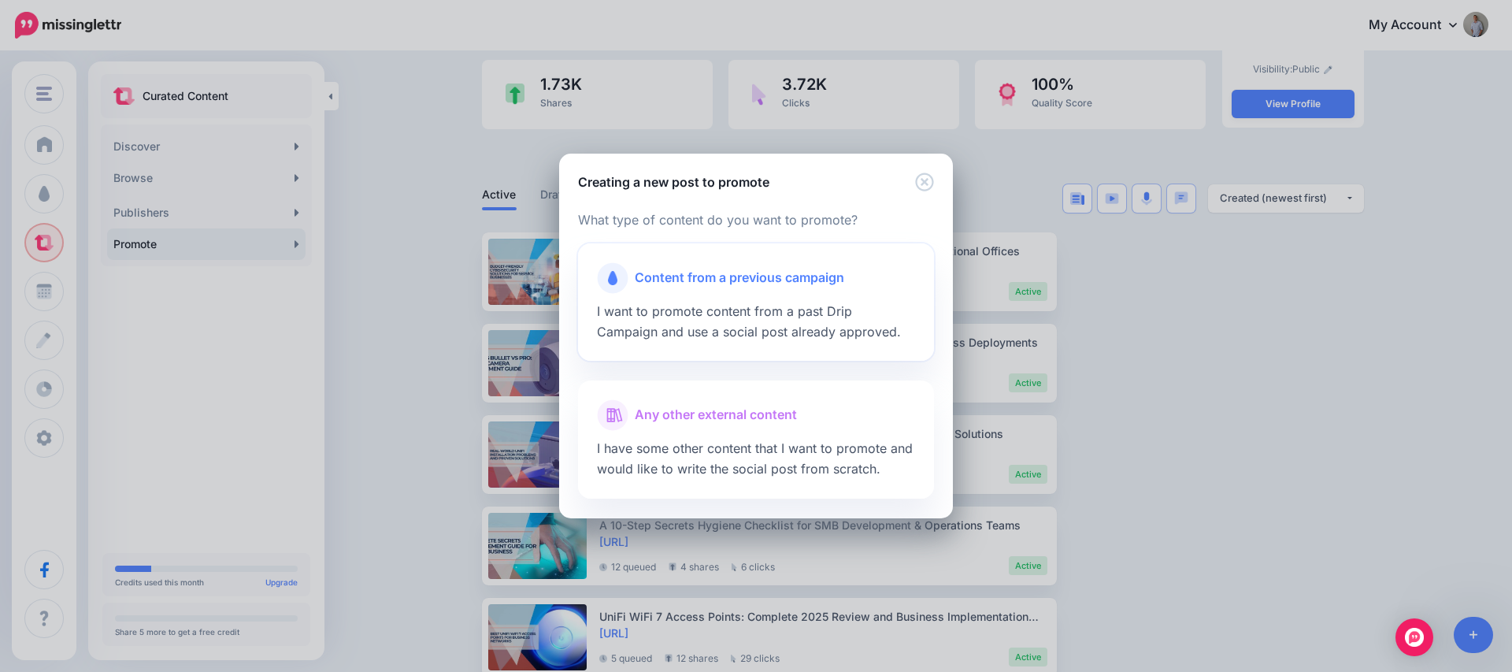
click at [742, 290] on div "Content from a previous campaign" at bounding box center [756, 277] width 318 height 31
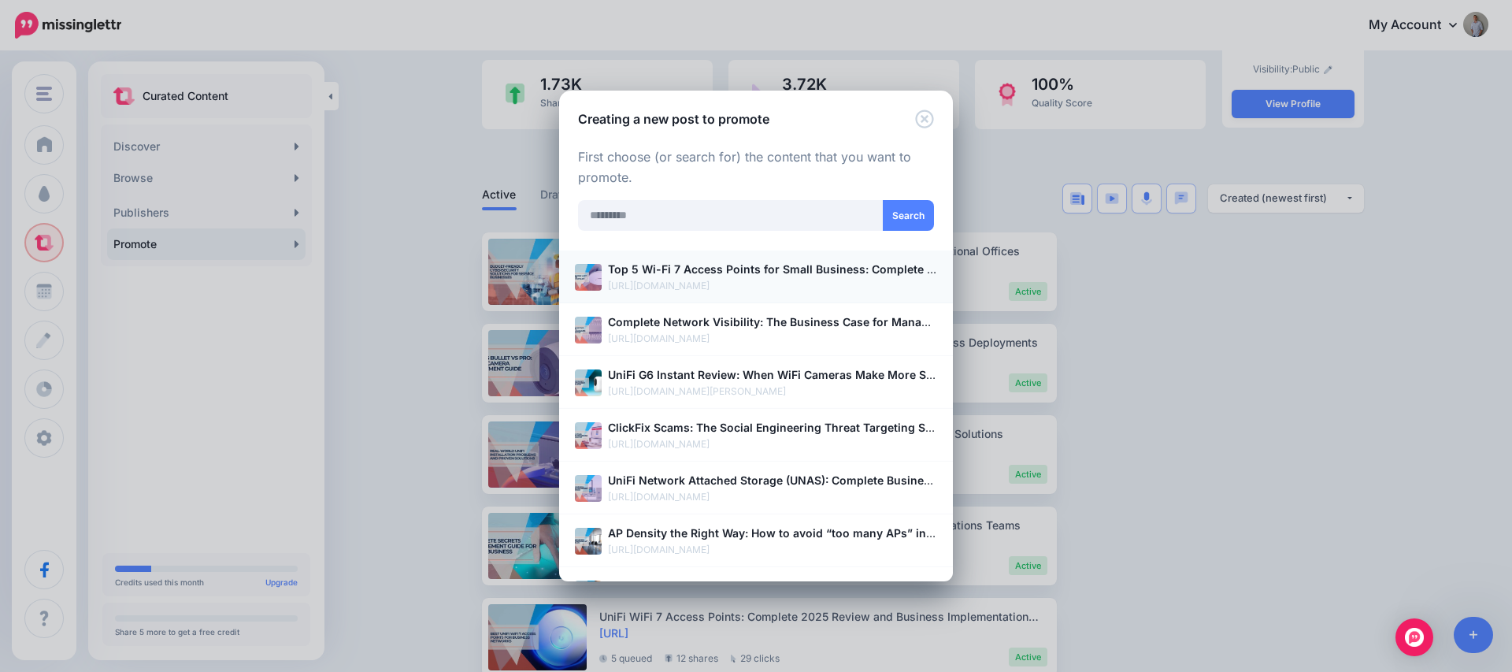
click at [734, 287] on p "[URL][DOMAIN_NAME]" at bounding box center [772, 286] width 329 height 16
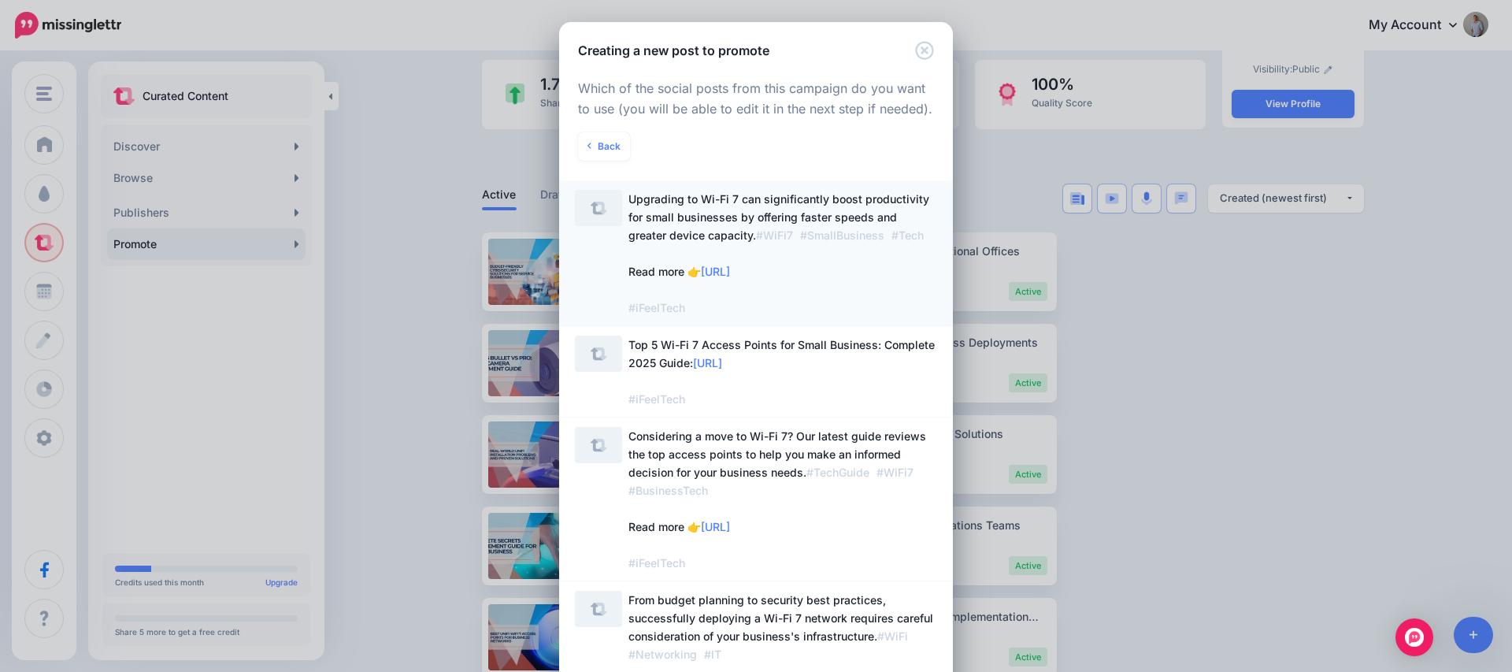
click at [880, 220] on span "Upgrading to Wi-Fi 7 can significantly boost productivity for small businesses …" at bounding box center [778, 253] width 301 height 122
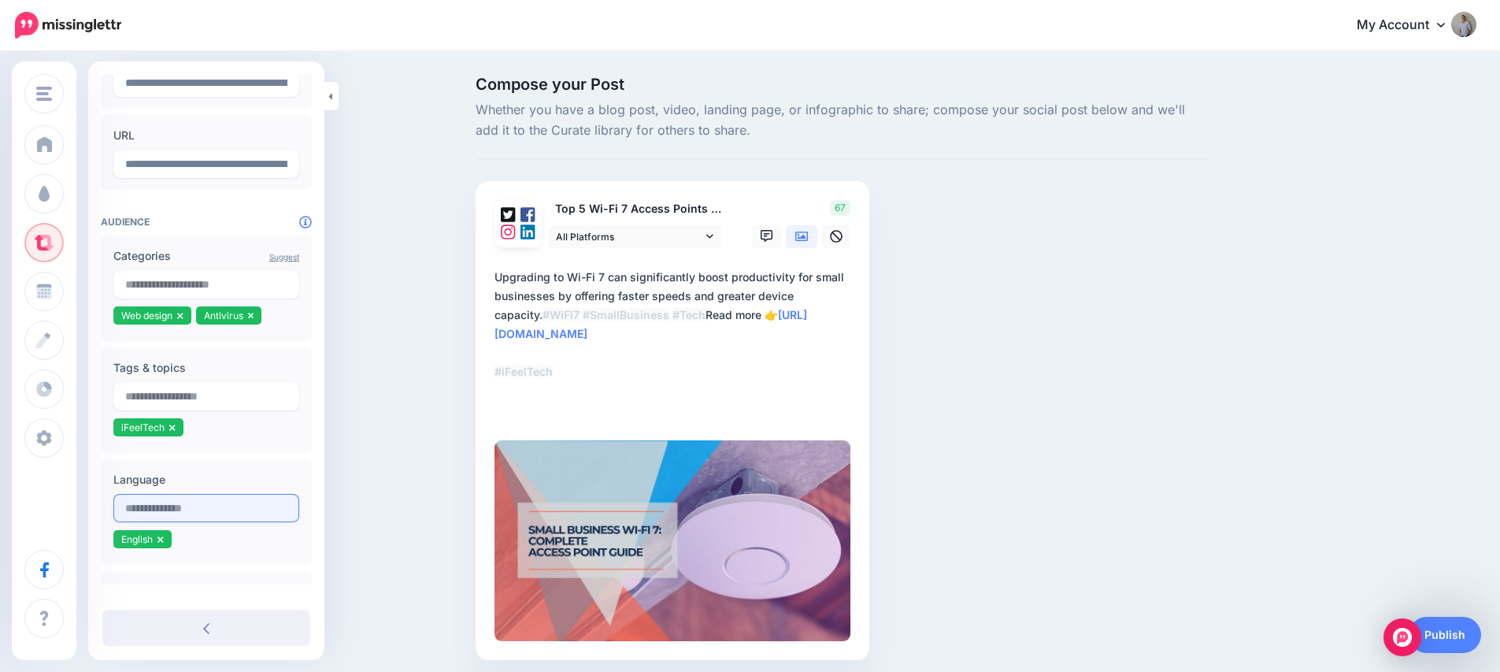
scroll to position [148, 0]
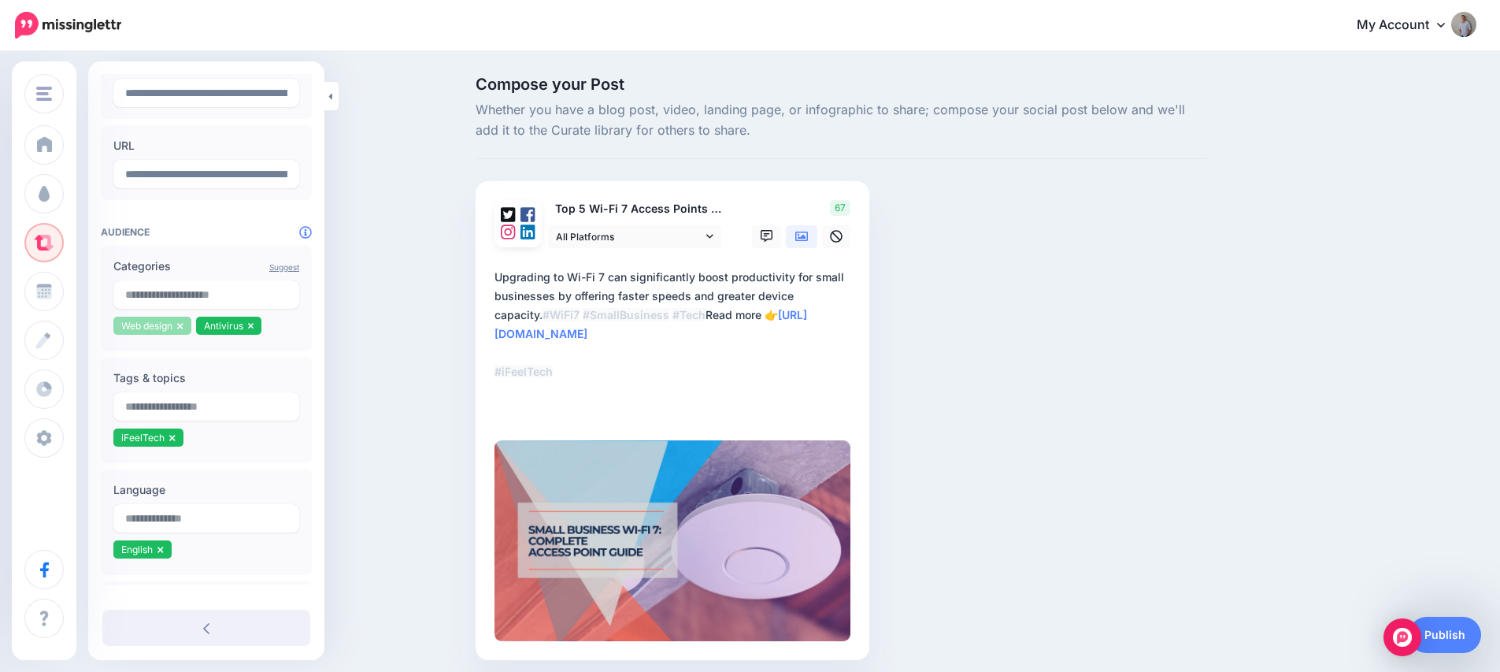
click at [179, 326] on icon at bounding box center [180, 325] width 6 height 9
click at [170, 328] on icon at bounding box center [168, 325] width 6 height 9
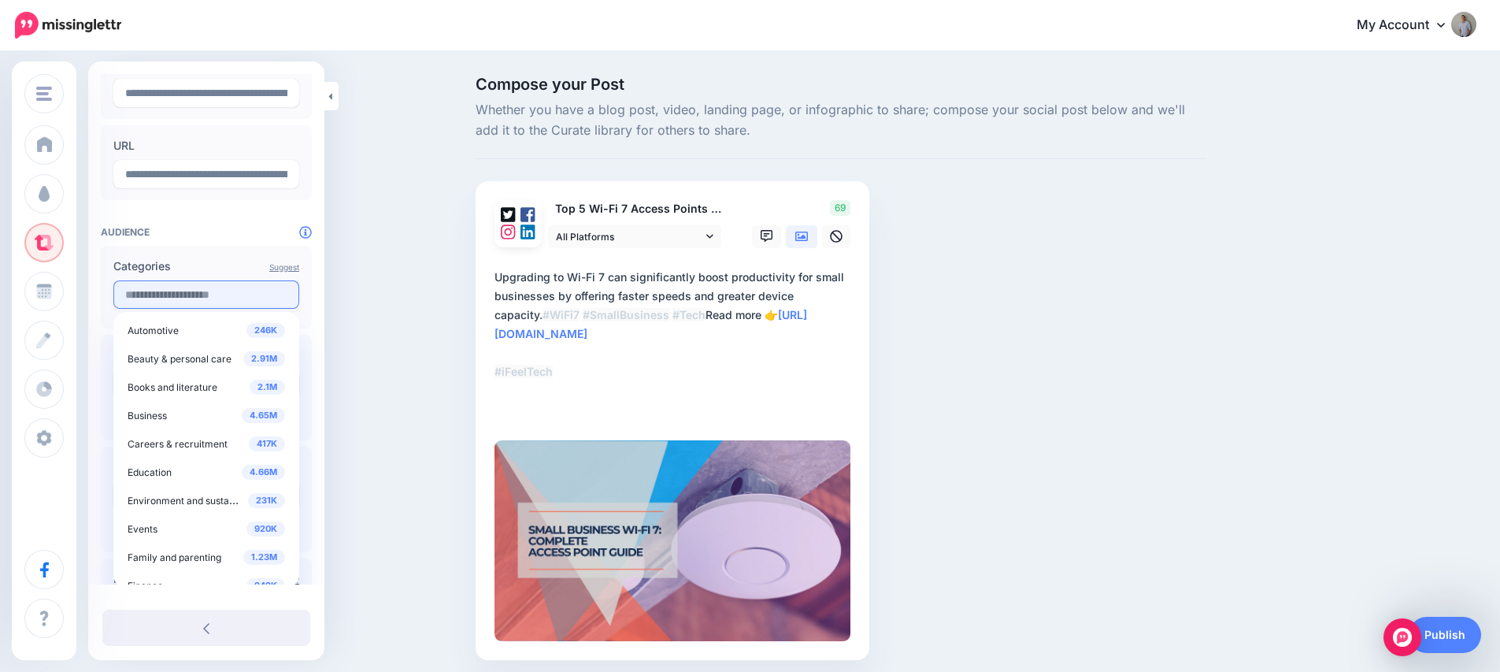
click at [170, 306] on input "text" at bounding box center [206, 294] width 186 height 28
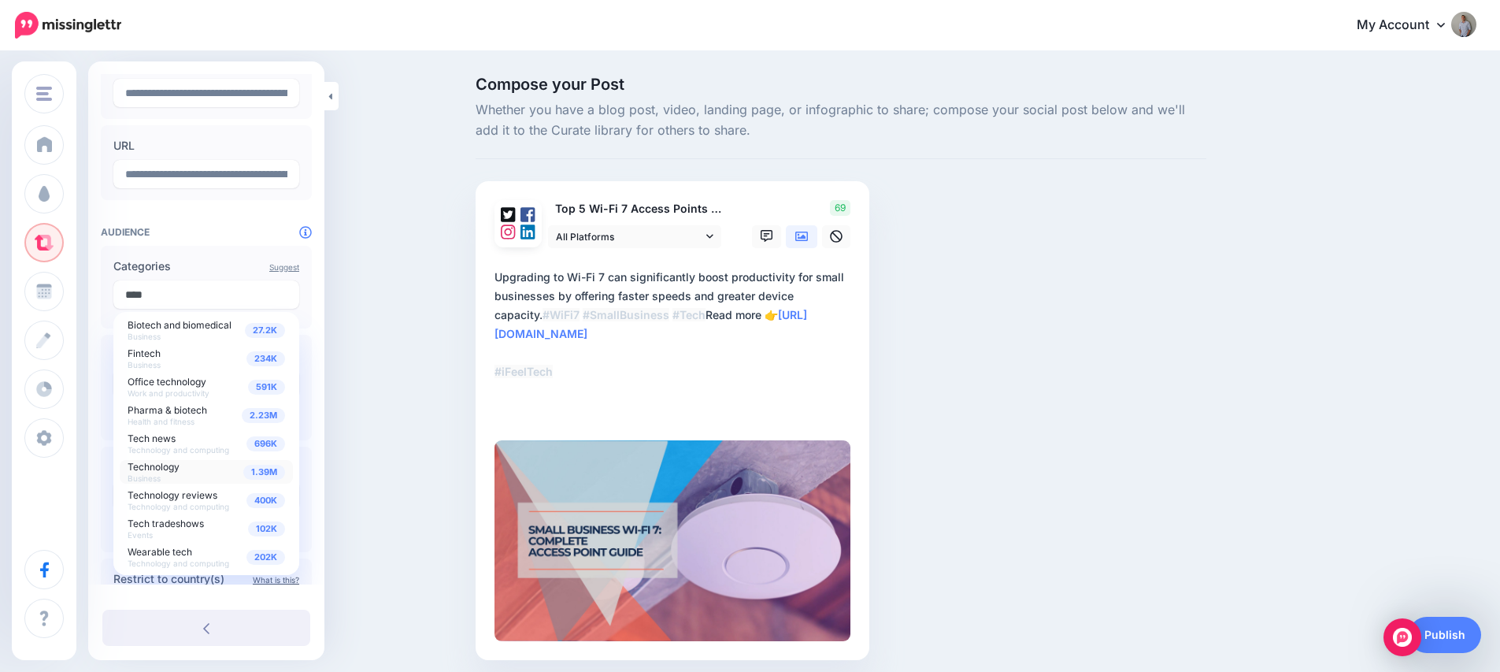
type input "****"
click at [182, 469] on div "1.39M Technology Business" at bounding box center [206, 472] width 157 height 22
click at [170, 295] on input "text" at bounding box center [206, 294] width 186 height 28
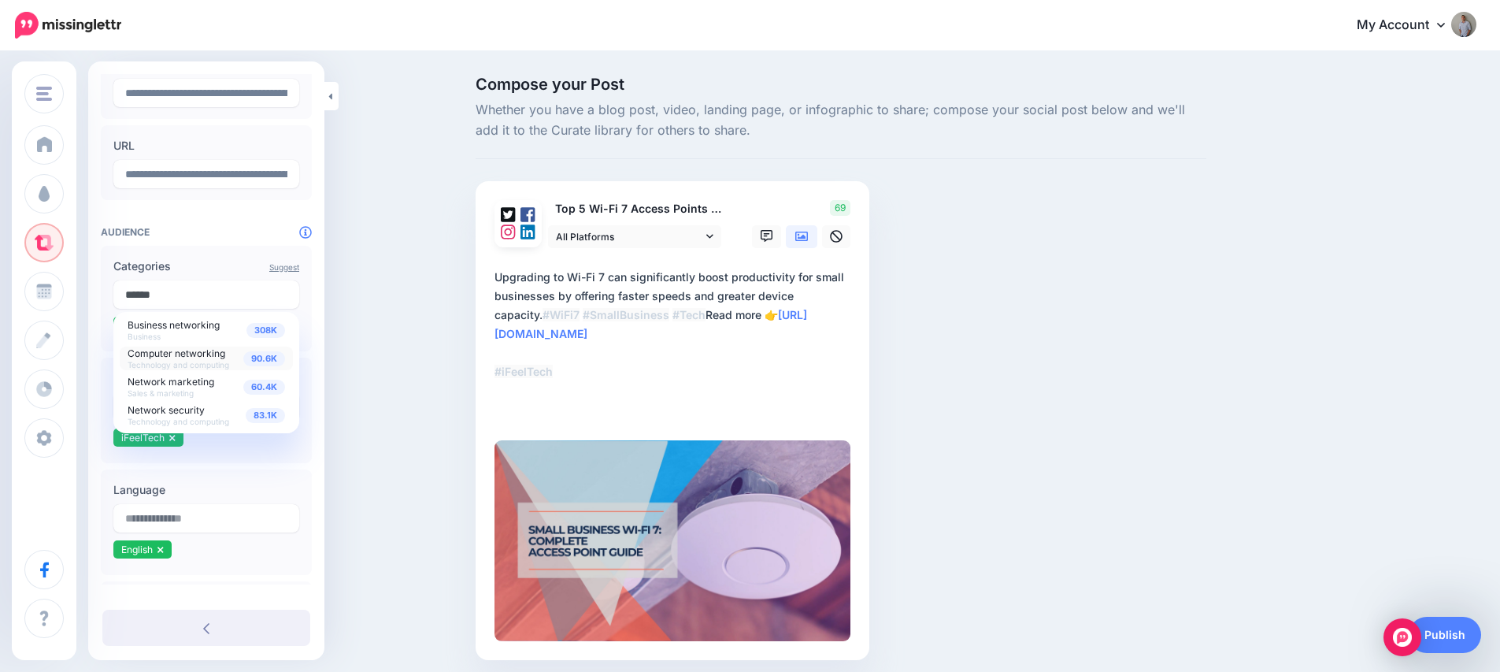
type input "******"
click at [178, 361] on span "Technology and computing" at bounding box center [179, 364] width 102 height 9
click at [200, 252] on div "Suggest Categories 308K Business networking Business 90.6K Computer networking …" at bounding box center [206, 310] width 211 height 128
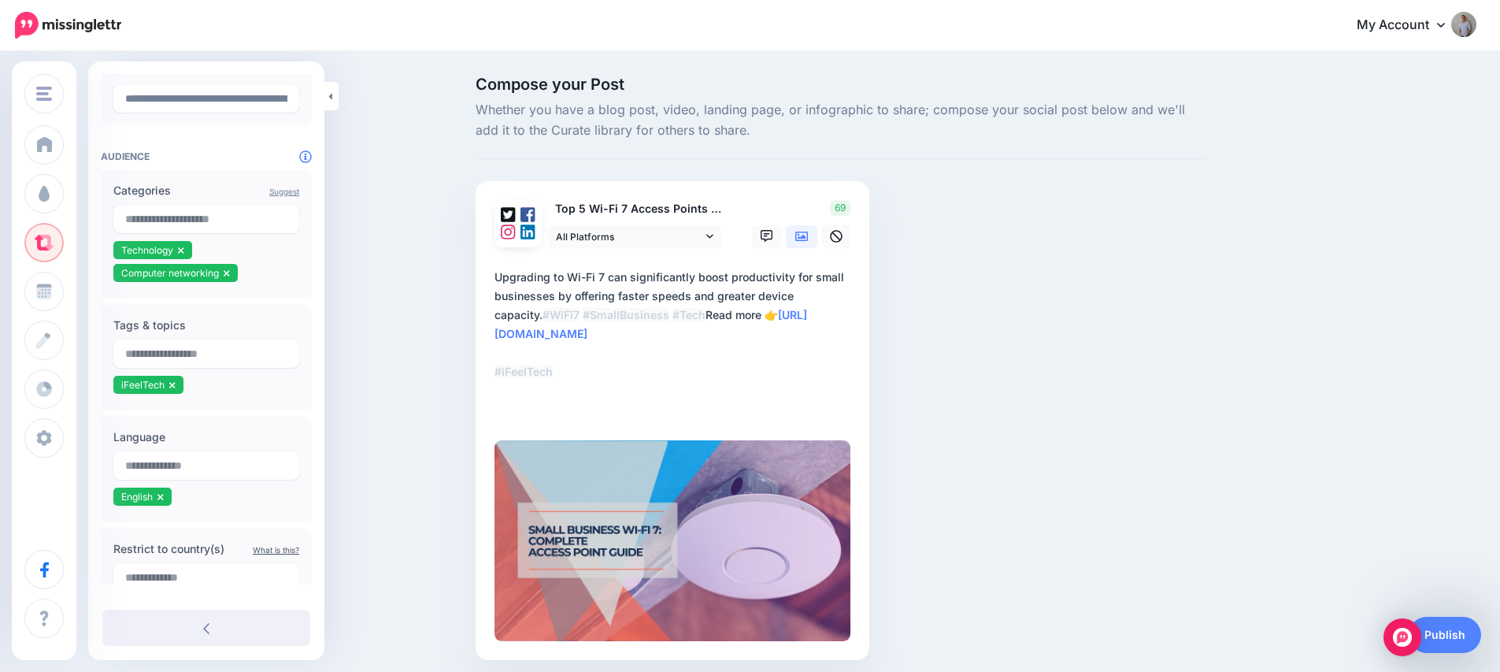
scroll to position [232, 0]
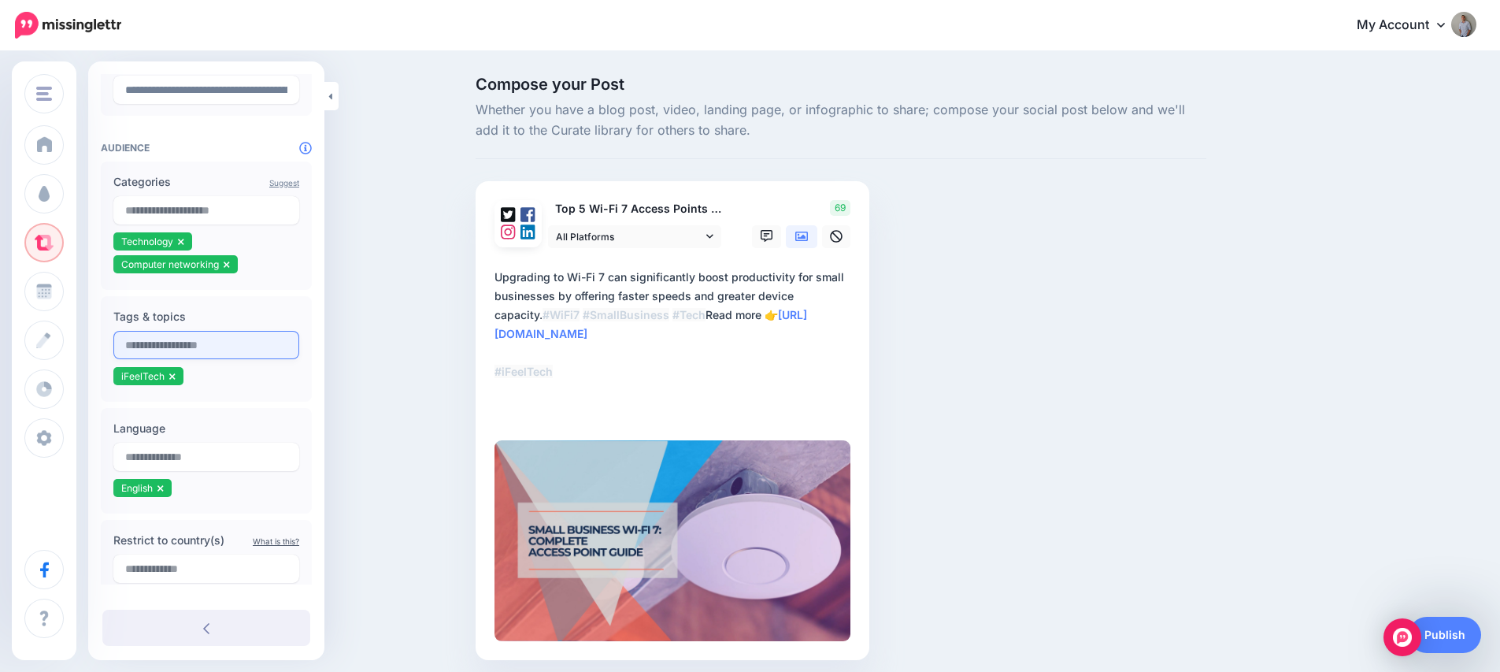
click at [170, 345] on input "text" at bounding box center [206, 345] width 186 height 28
type input "*"
type input "*****"
type input "**********"
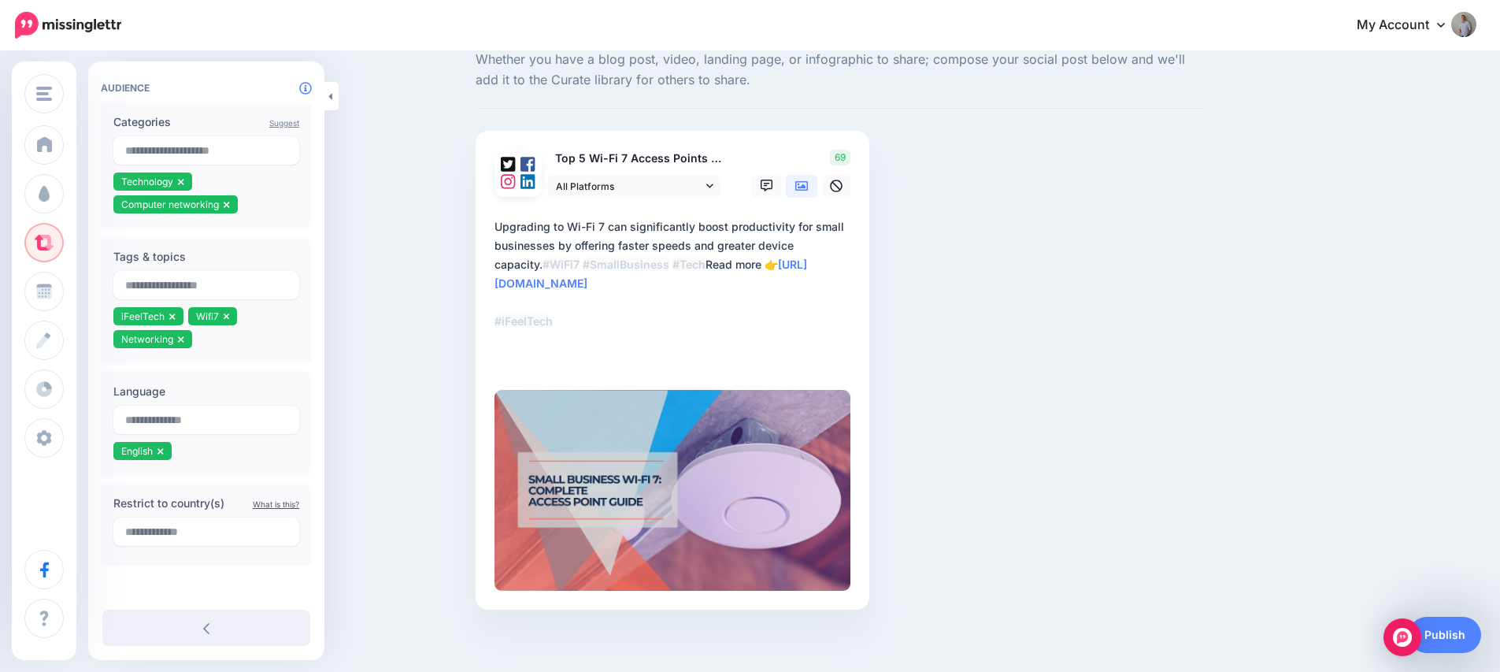
scroll to position [58, 0]
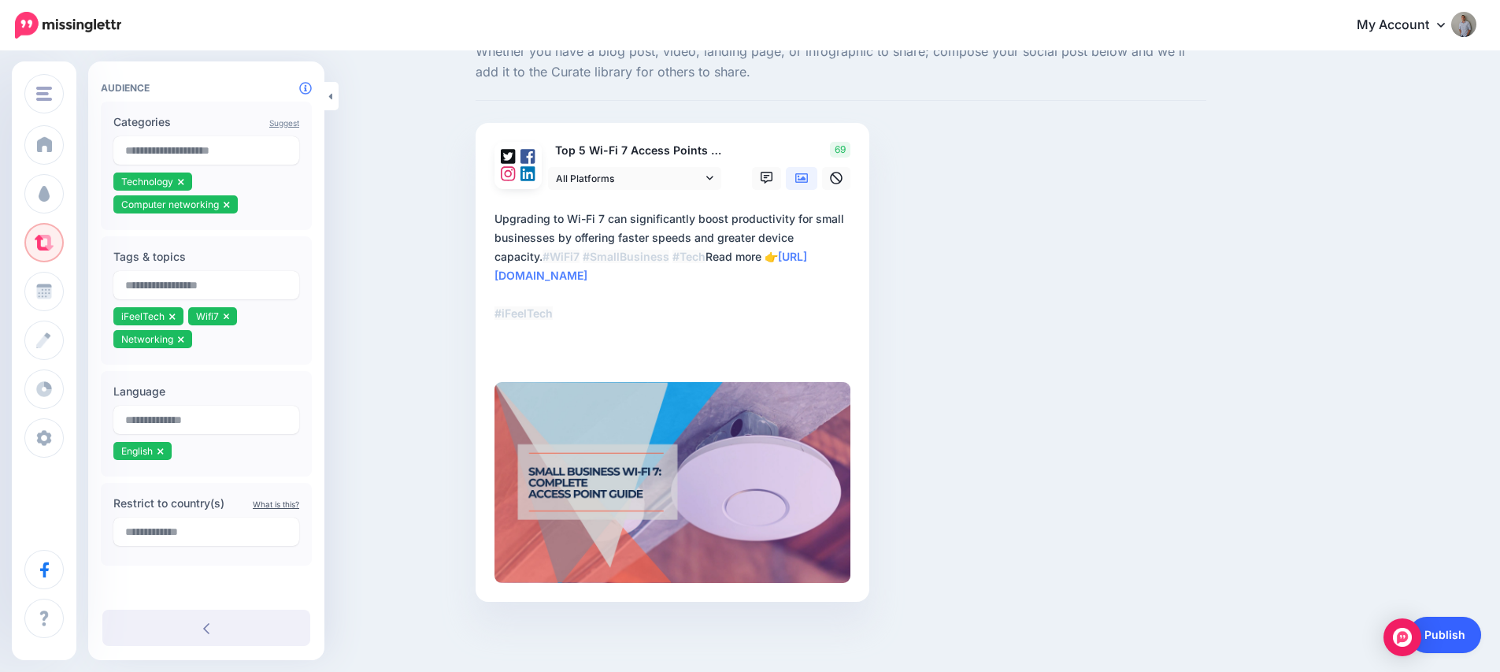
click at [1457, 633] on link "Publish" at bounding box center [1445, 635] width 72 height 36
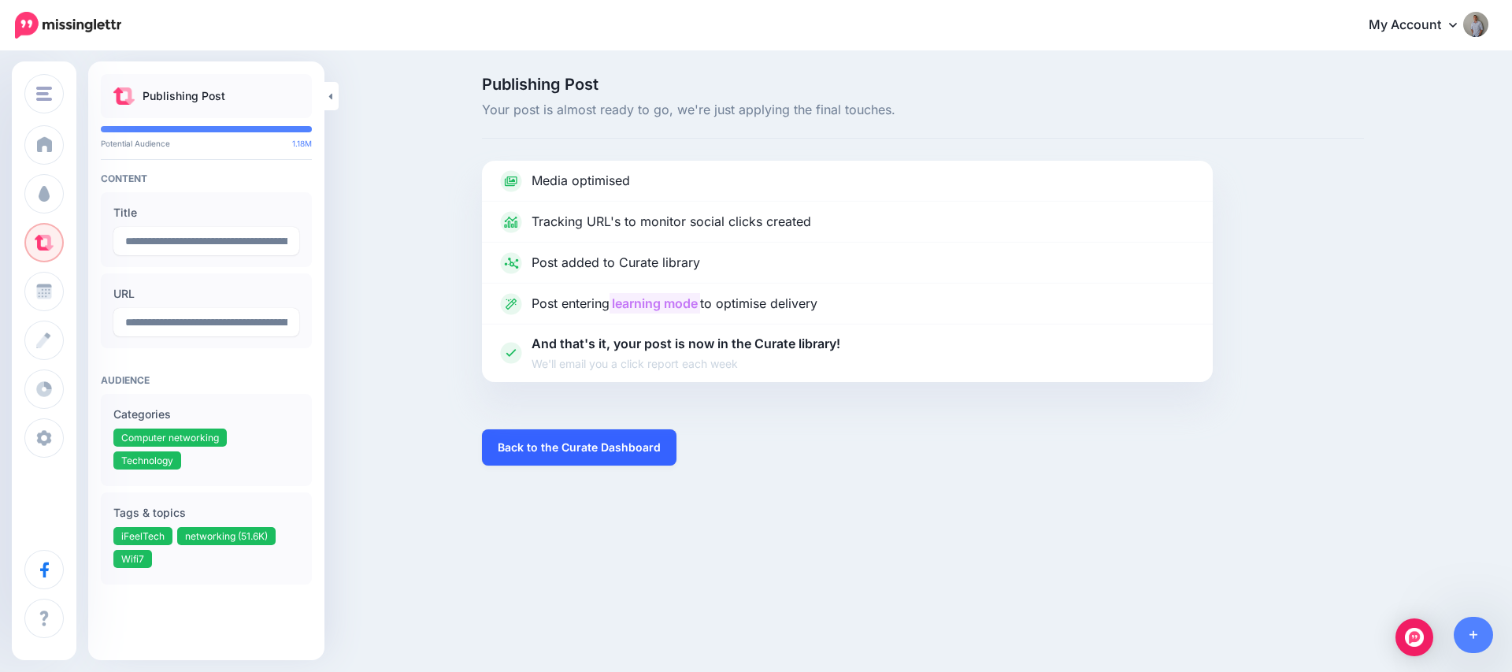
click at [593, 454] on link "Back to the Curate Dashboard" at bounding box center [579, 447] width 194 height 36
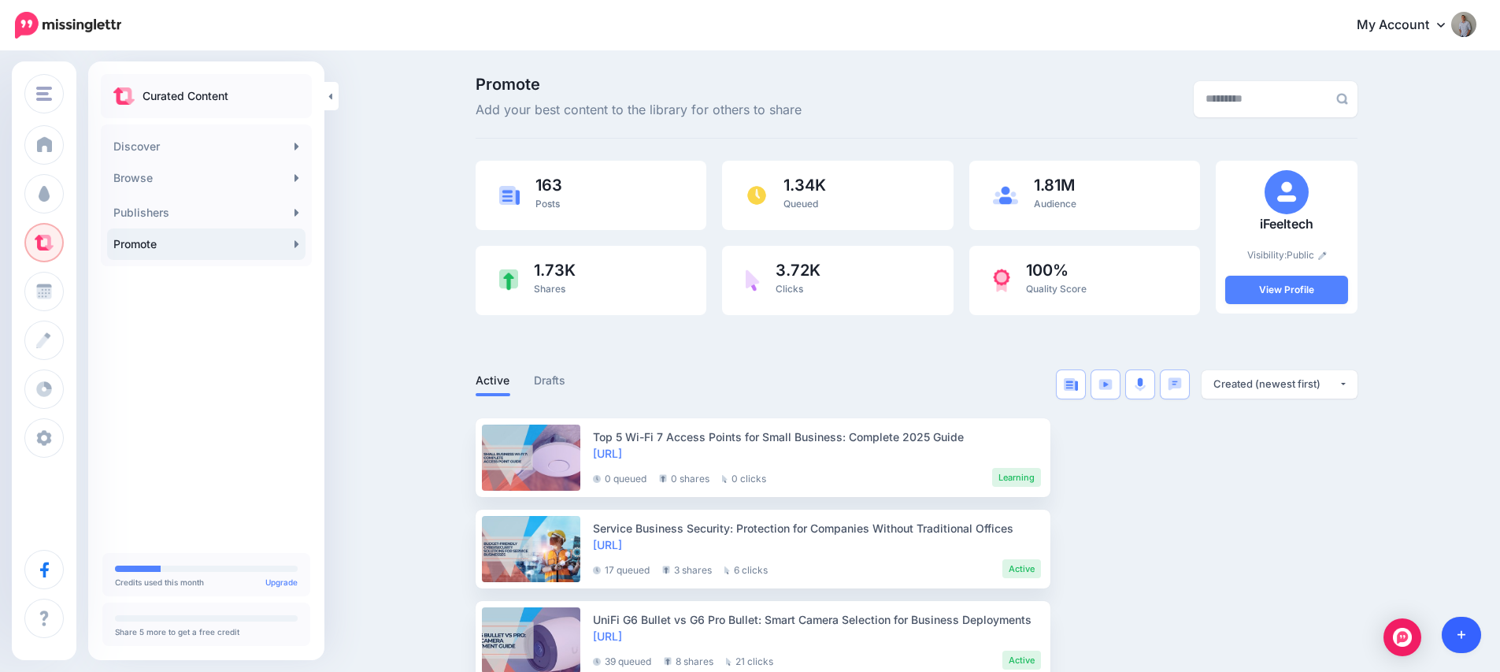
click at [1471, 635] on link at bounding box center [1462, 635] width 40 height 36
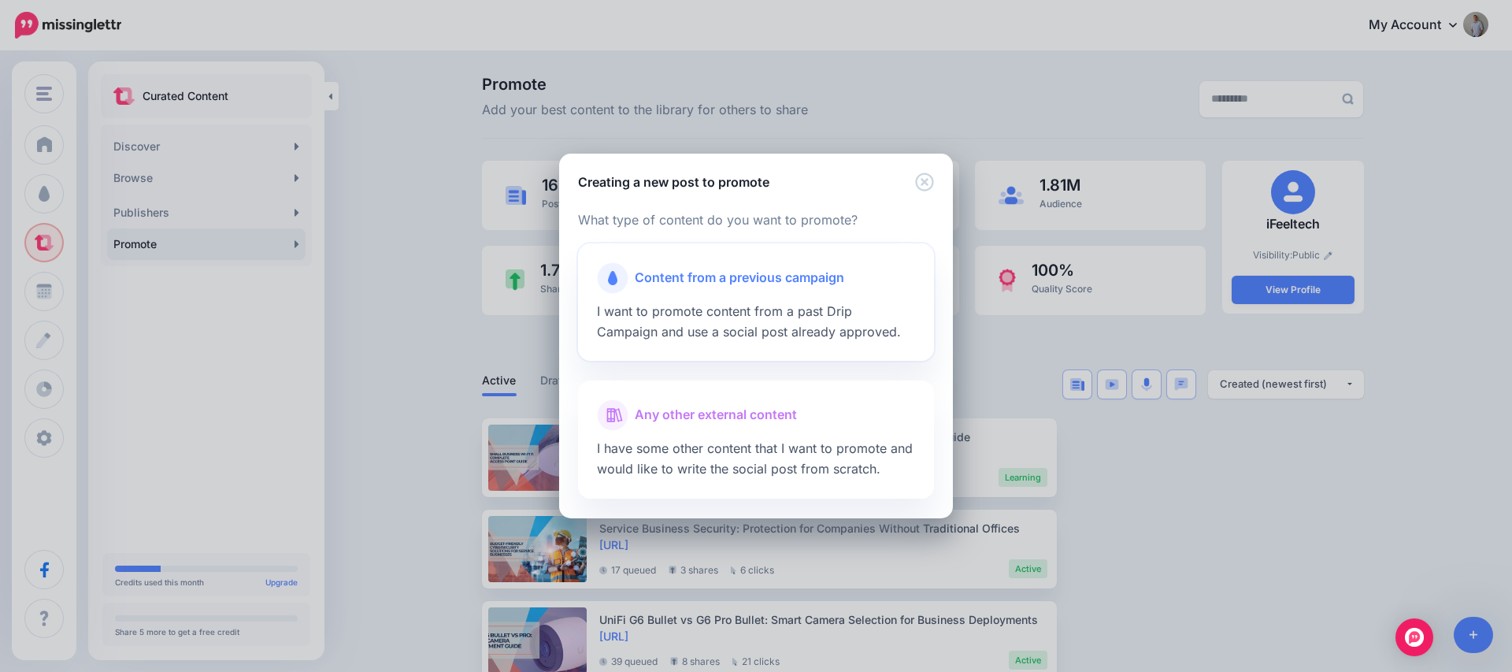
click at [779, 323] on div "Content from a previous campaign I want to promote content from a past Drip Cam…" at bounding box center [756, 302] width 356 height 118
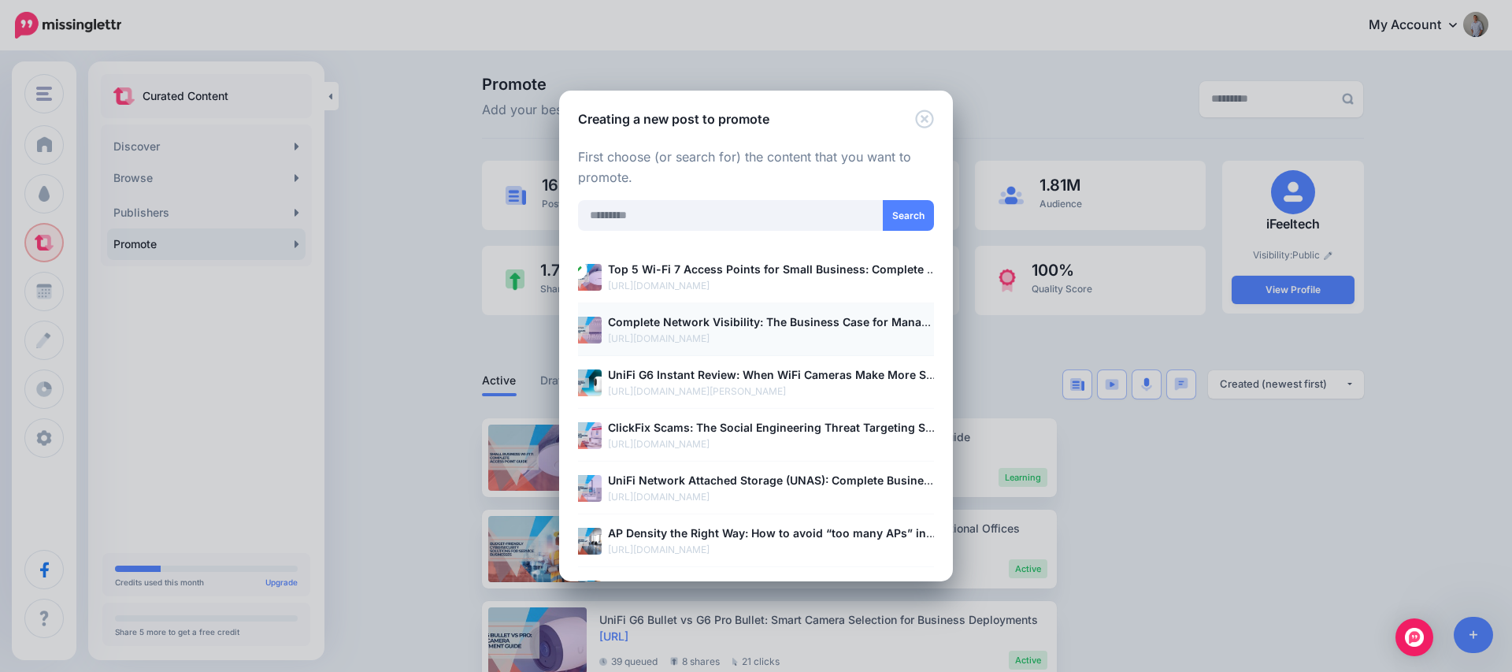
click at [775, 324] on b "Complete Network Visibility: The Business Case for Managed Infrastructure" at bounding box center [814, 321] width 413 height 13
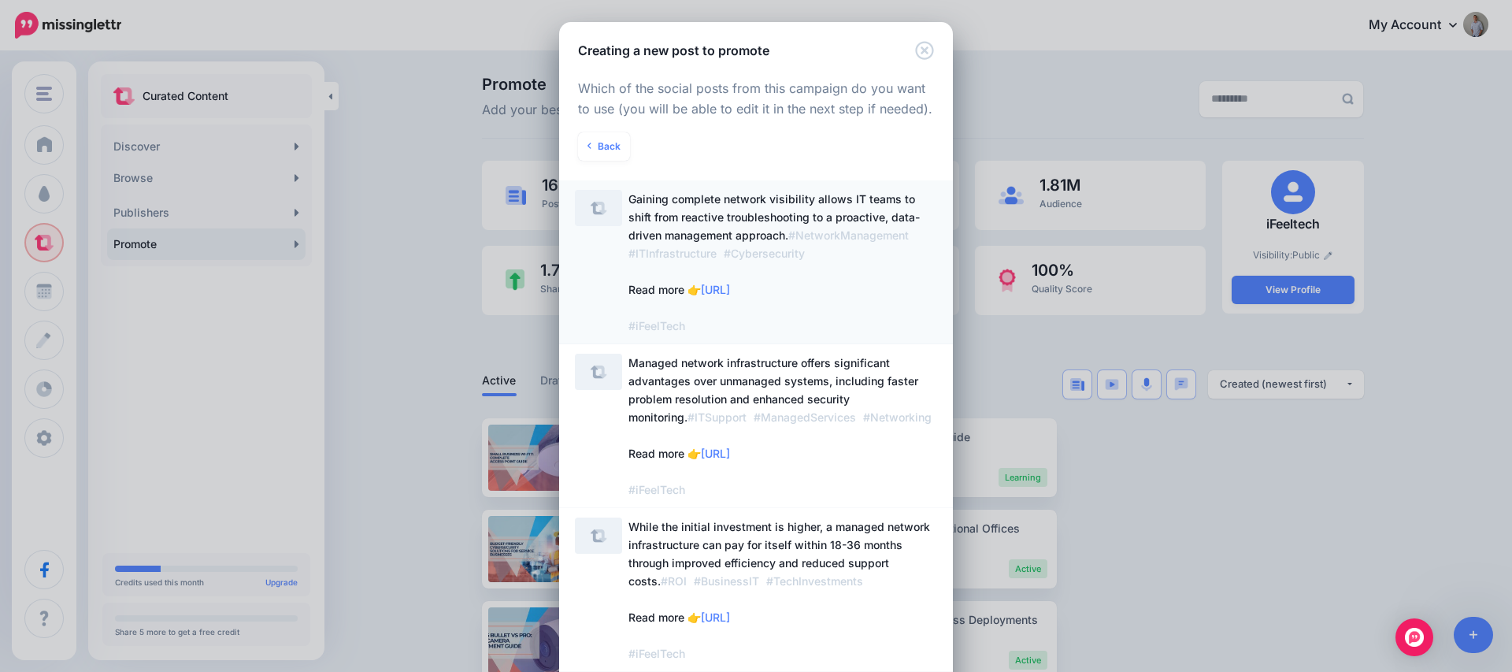
click at [826, 218] on span "Gaining complete network visibility allows IT teams to shift from reactive trou…" at bounding box center [773, 262] width 291 height 140
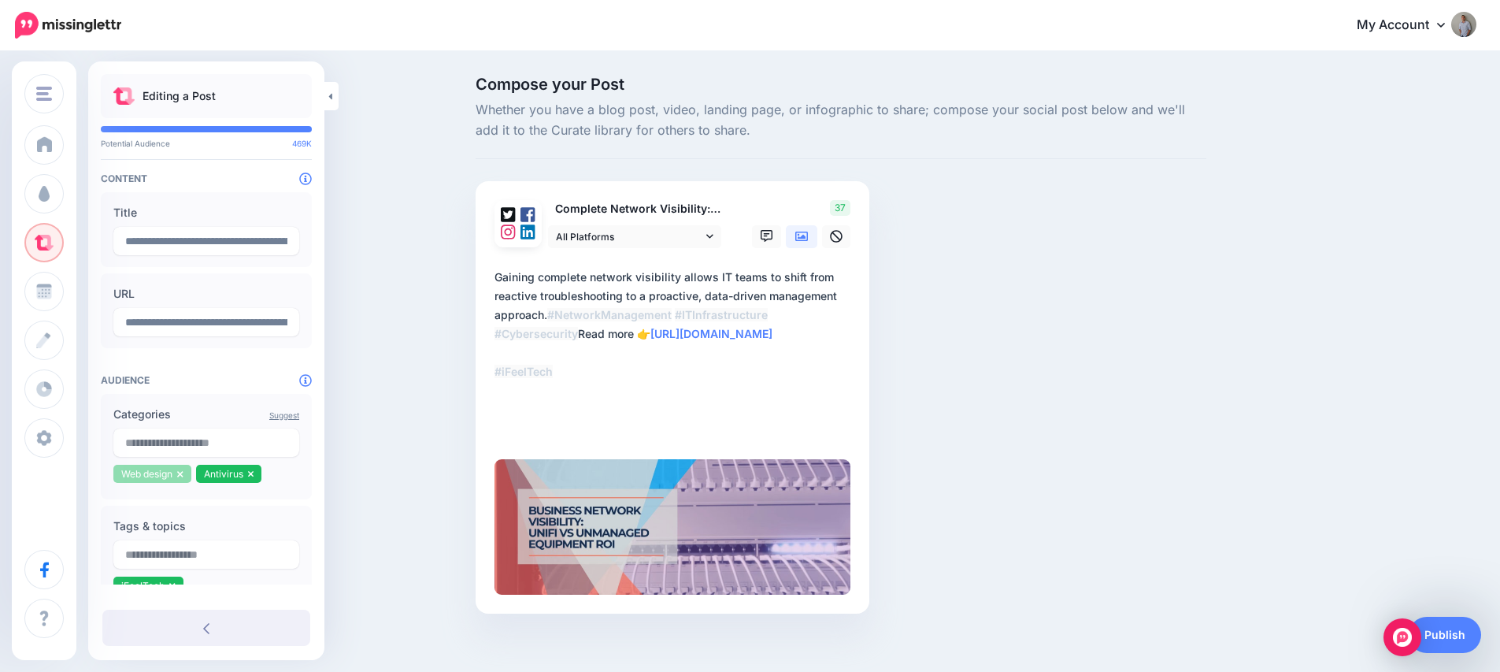
click at [183, 471] on icon at bounding box center [180, 474] width 6 height 6
click at [170, 474] on icon at bounding box center [168, 474] width 6 height 6
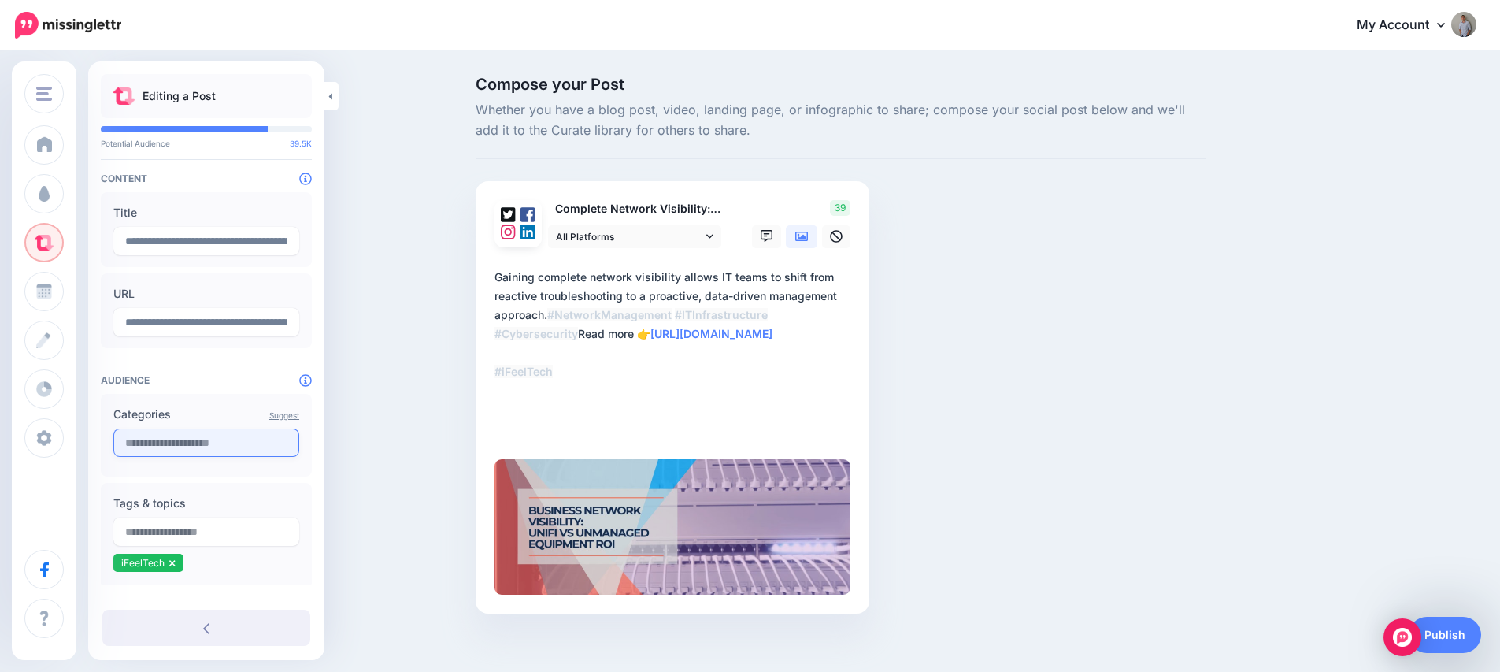
click at [172, 450] on input "text" at bounding box center [206, 442] width 186 height 28
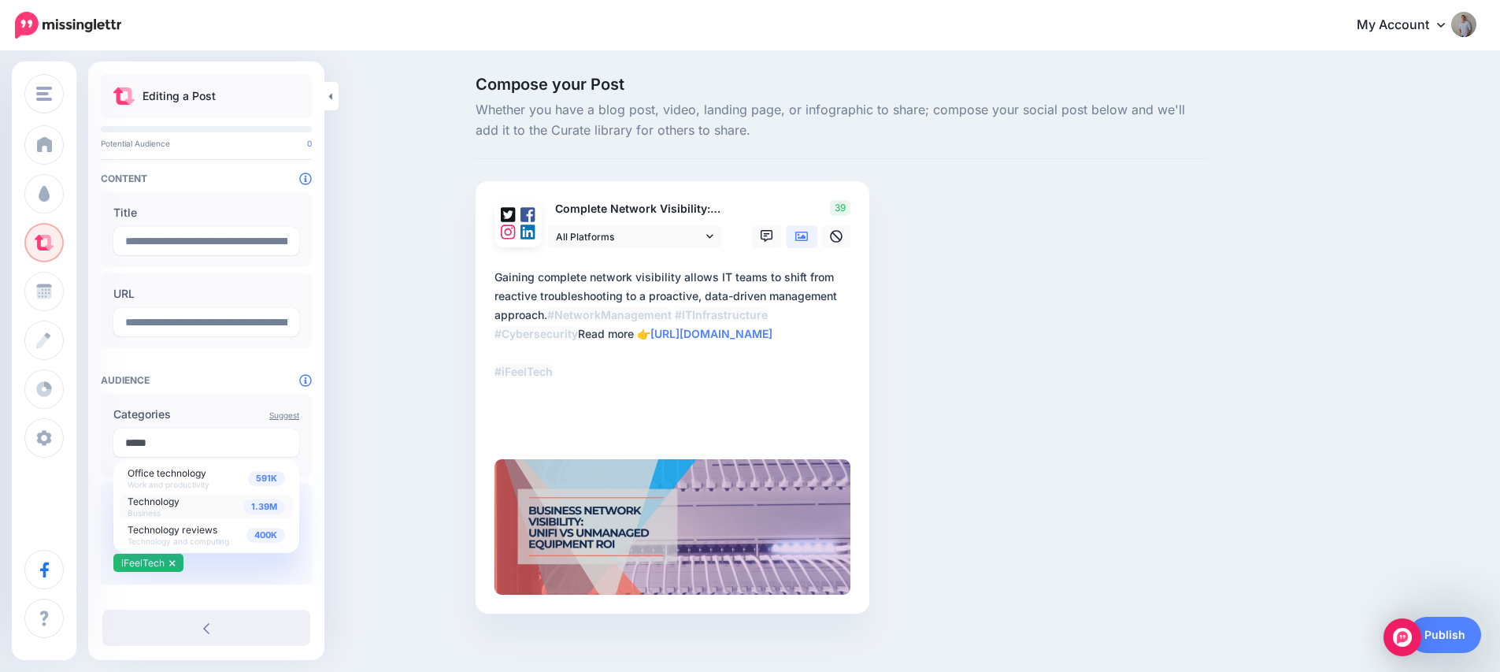
type input "*****"
click at [187, 503] on div "1.39M Technology Business" at bounding box center [206, 506] width 157 height 22
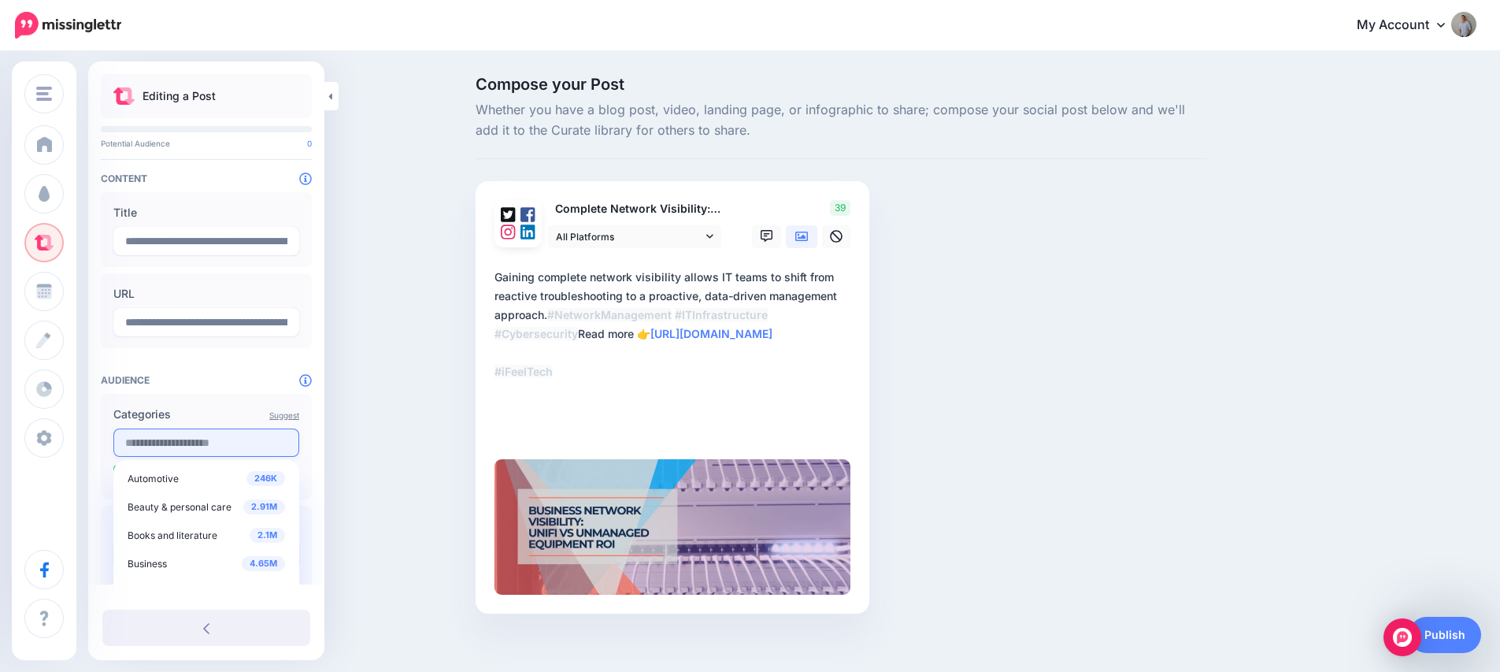
click at [181, 444] on input "text" at bounding box center [206, 442] width 186 height 28
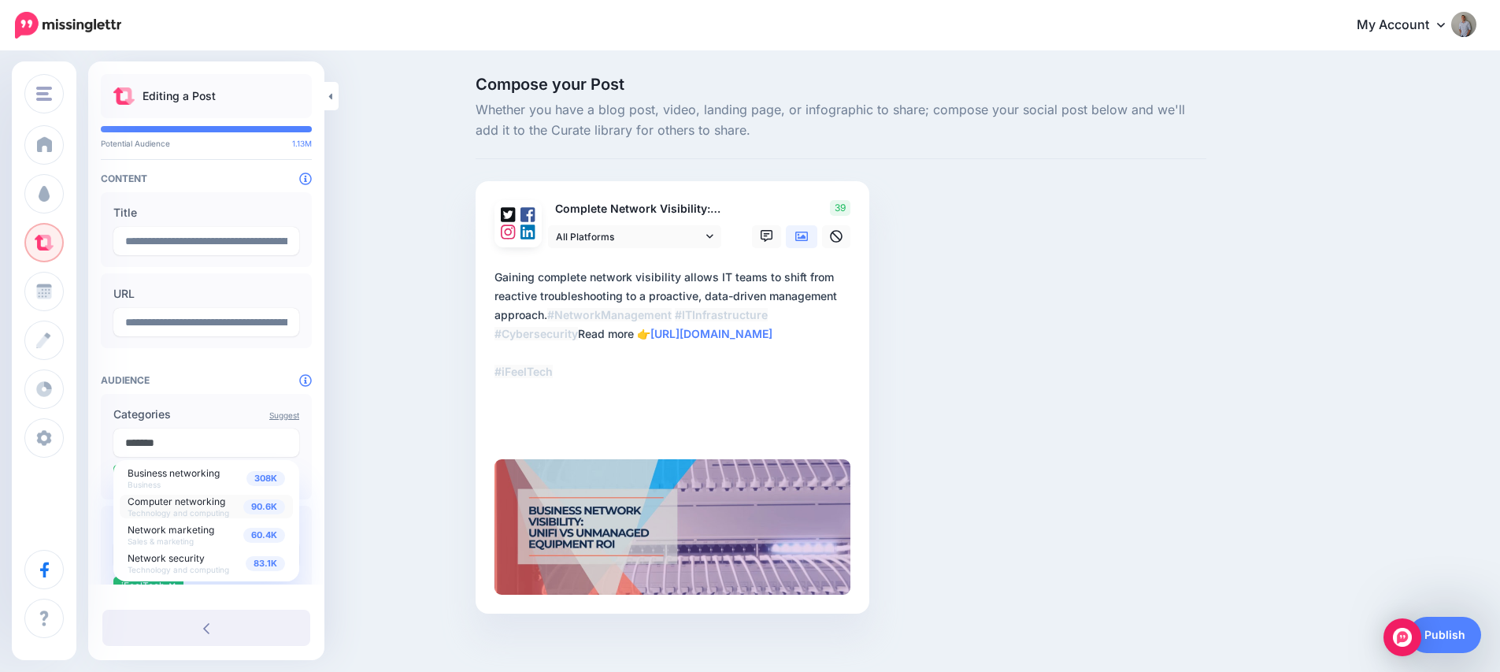
type input "*******"
click at [180, 506] on span "Computer networking Technology and computing" at bounding box center [179, 506] width 102 height 24
click at [176, 556] on span "Network security" at bounding box center [166, 558] width 77 height 12
click at [210, 400] on div "Suggest Categories 308K Business networking Business 90.6K Computer networking …" at bounding box center [206, 469] width 211 height 151
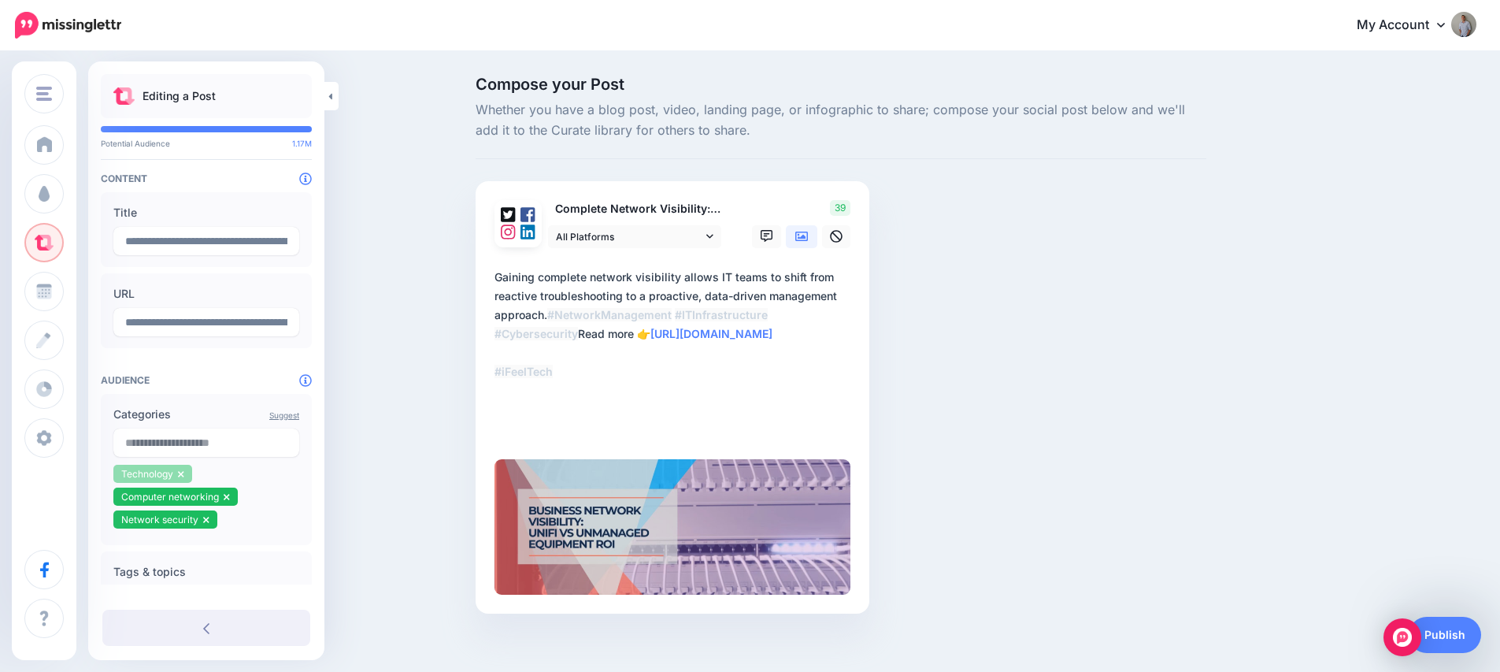
scroll to position [262, 0]
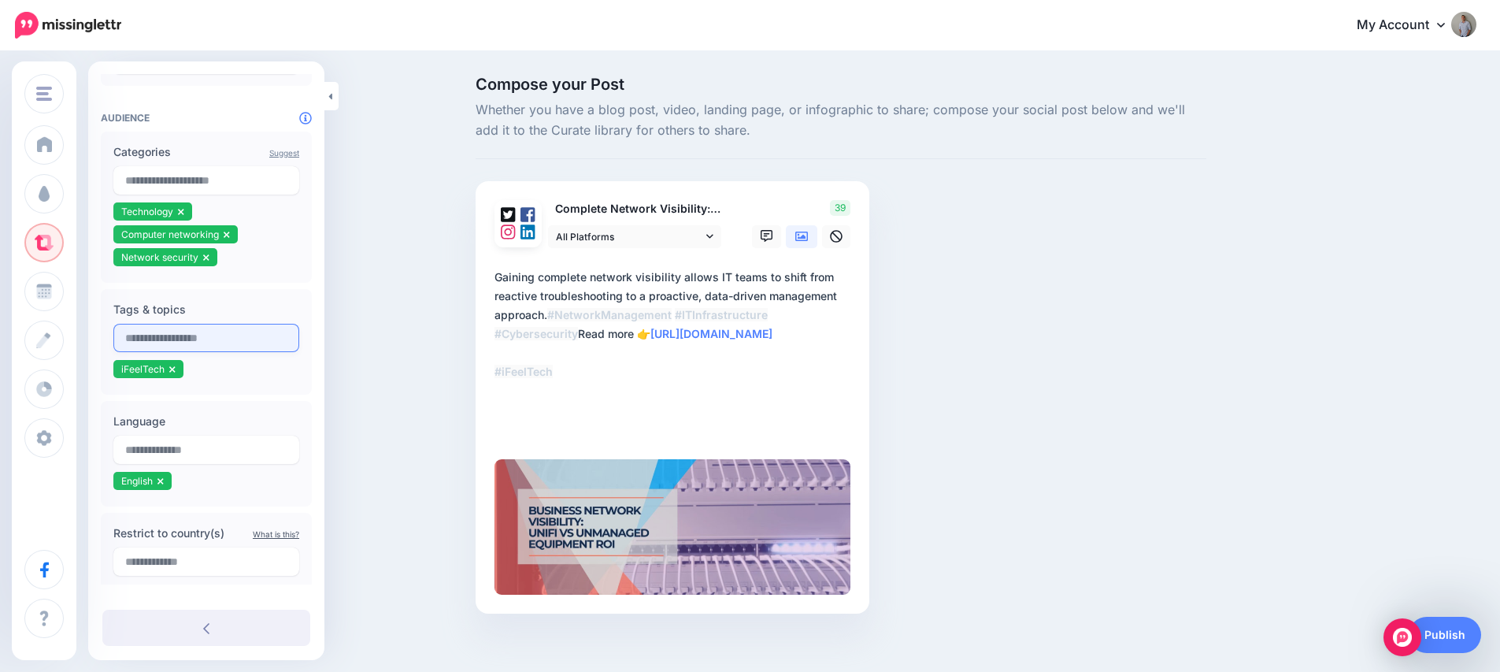
click at [153, 343] on input "text" at bounding box center [206, 338] width 186 height 28
type input "**********"
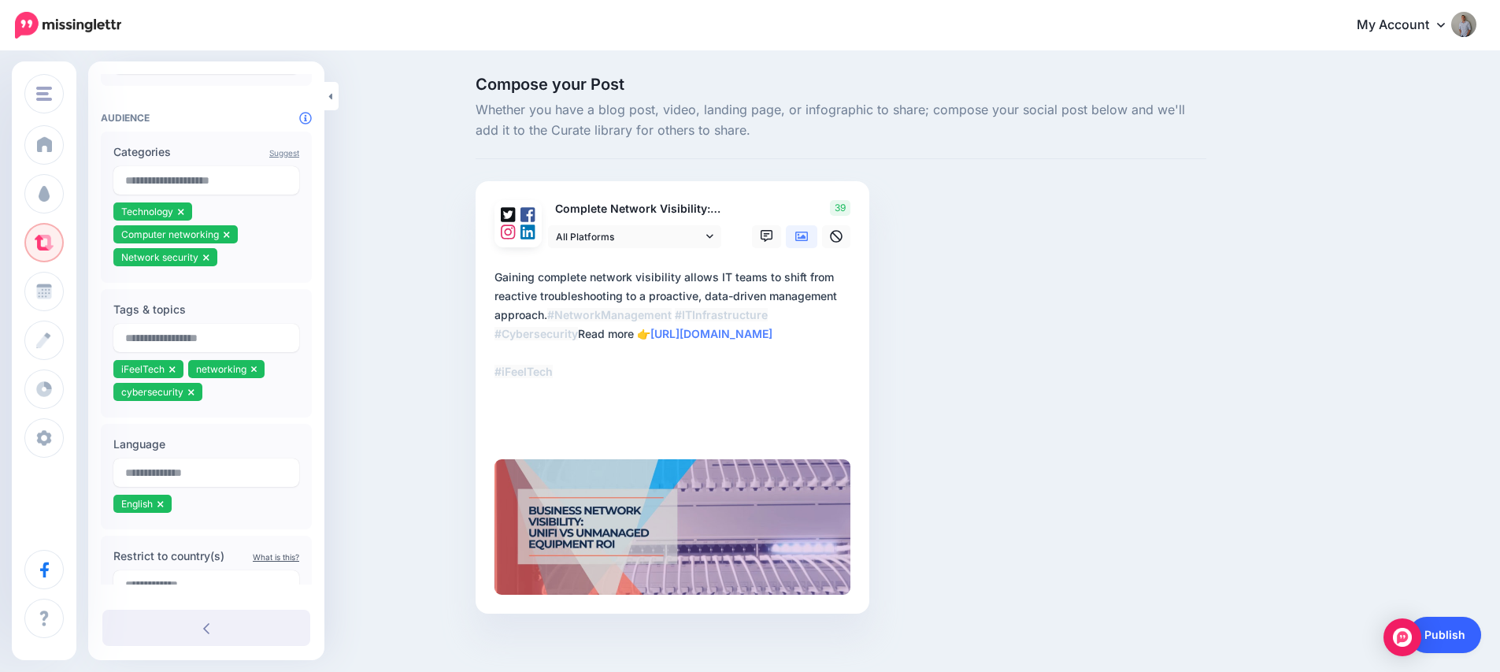
click at [1460, 637] on link "Publish" at bounding box center [1445, 635] width 72 height 36
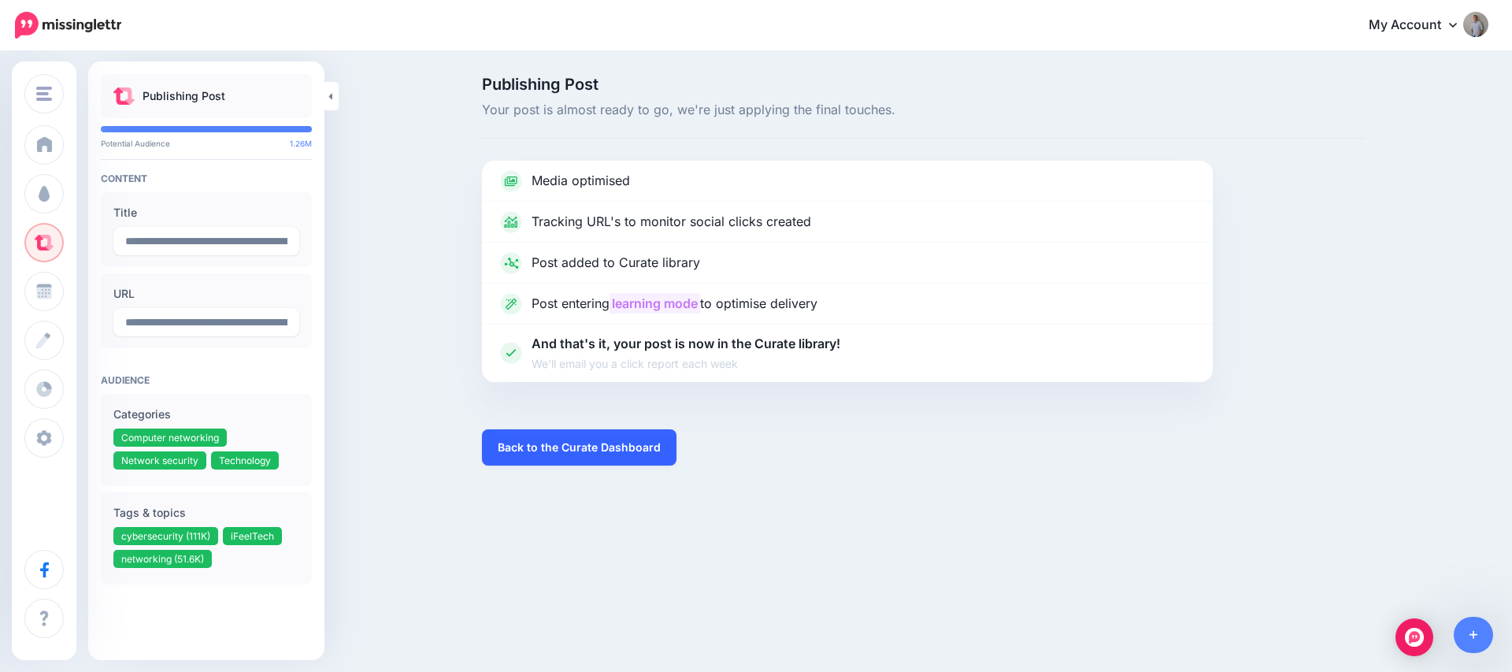
click at [604, 455] on link "Back to the Curate Dashboard" at bounding box center [579, 447] width 194 height 36
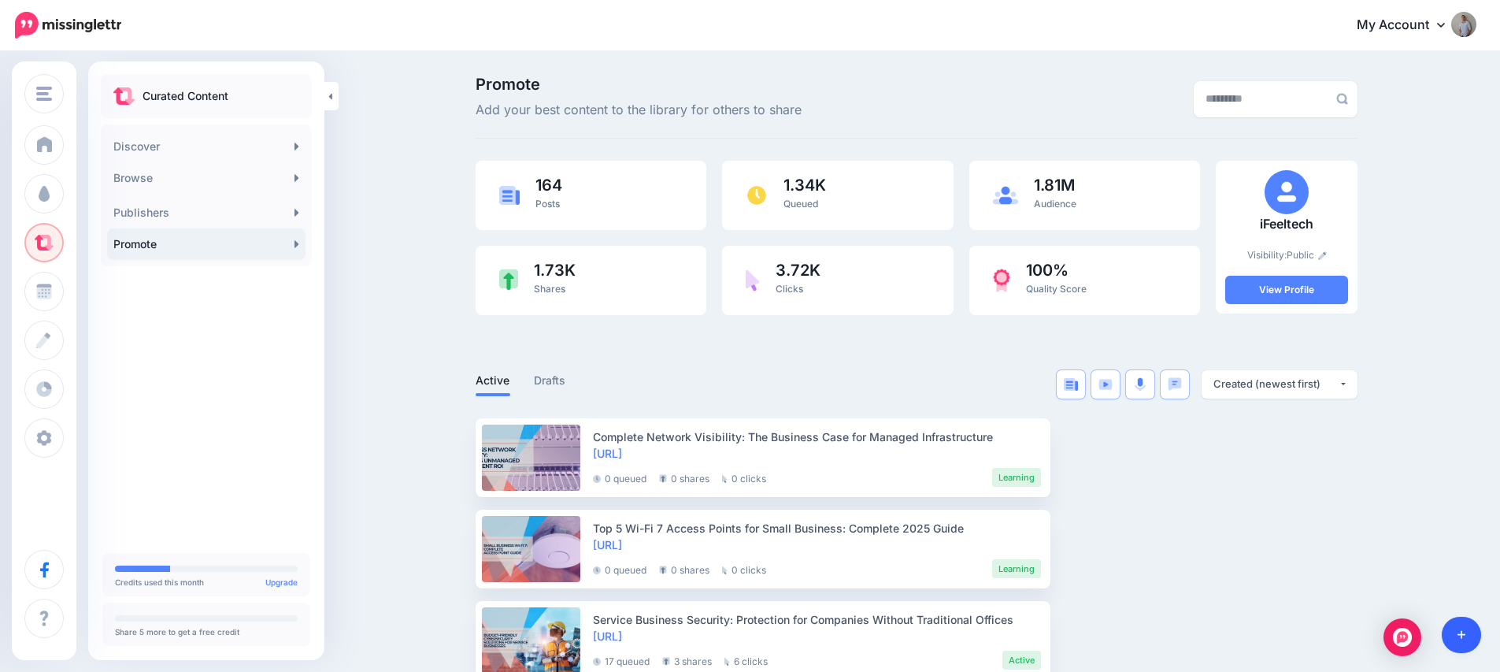
click at [1476, 635] on link at bounding box center [1462, 635] width 40 height 36
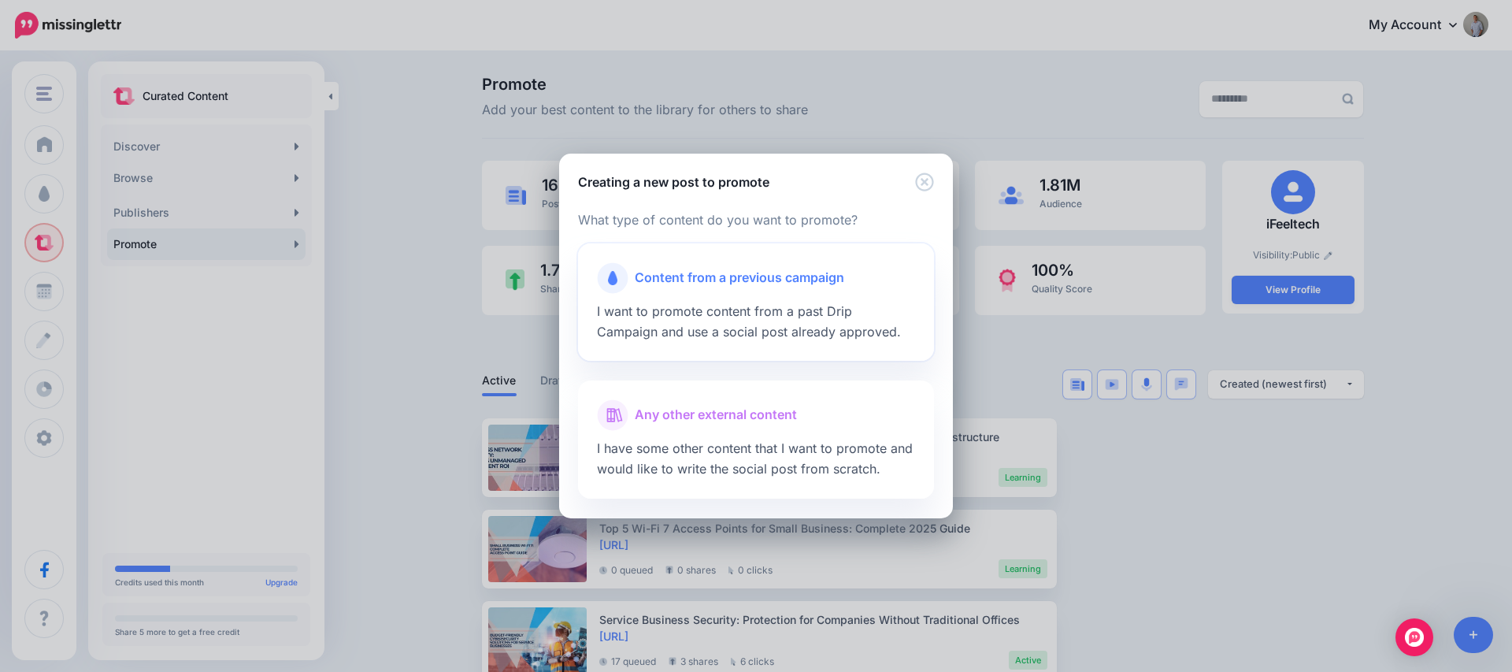
click at [716, 320] on div "Content from a previous campaign I want to promote content from a past Drip Cam…" at bounding box center [756, 302] width 356 height 118
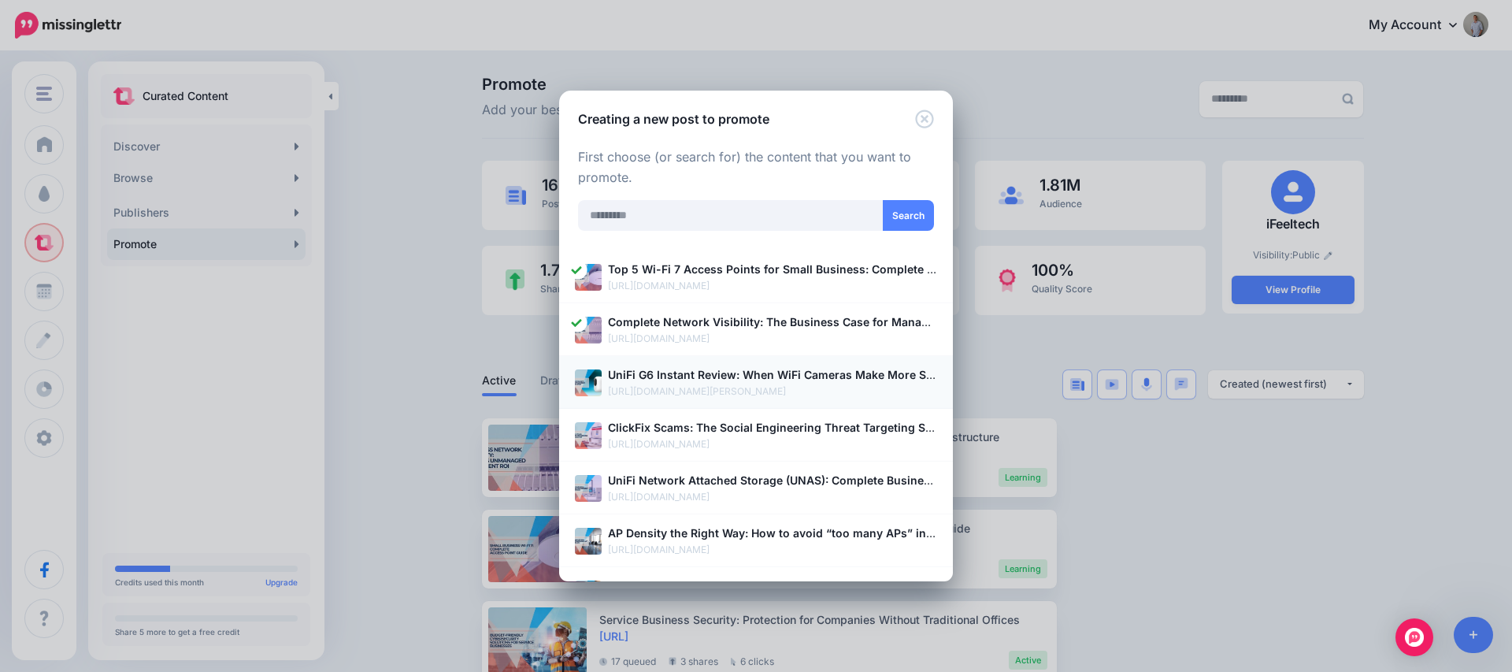
click at [726, 381] on p "UniFi G6 Instant Review: When WiFi Cameras Make More Sense Than [PERSON_NAME]" at bounding box center [772, 374] width 329 height 18
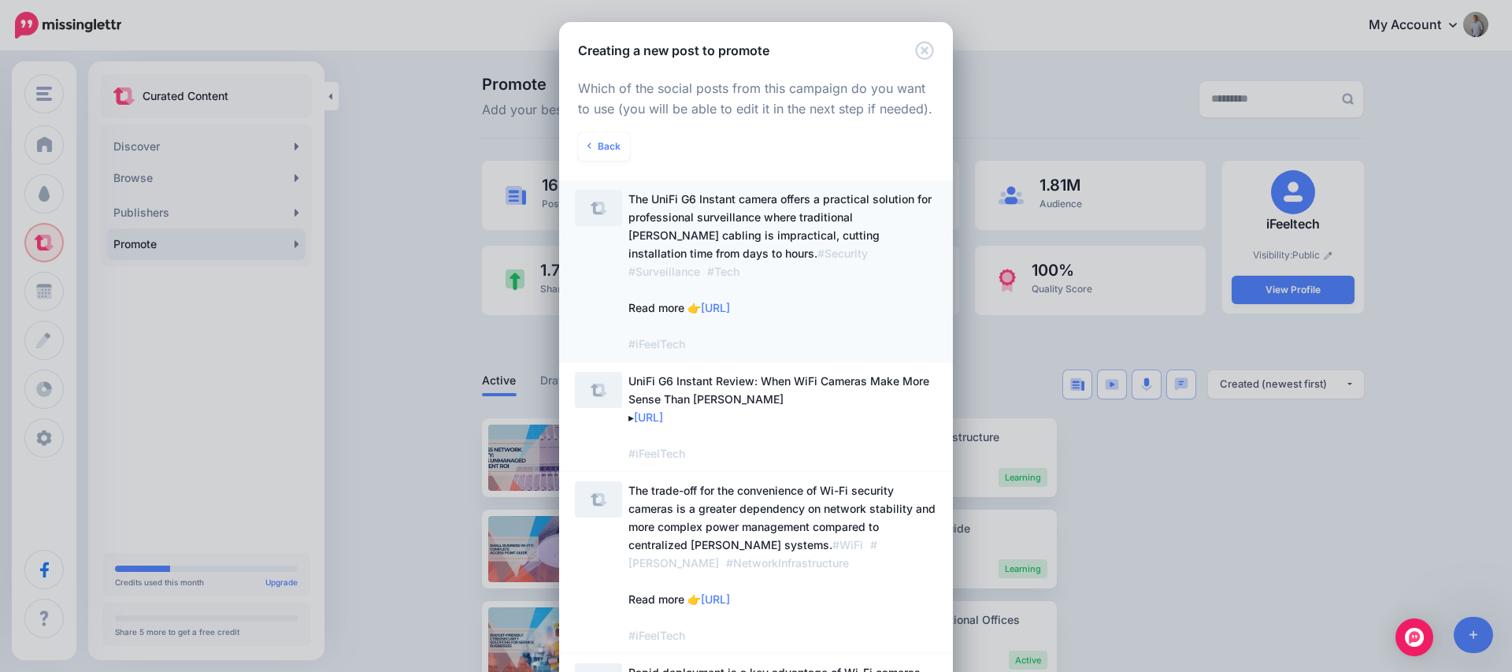
click at [743, 220] on span "The UniFi G6 Instant camera offers a practical solution for professional survei…" at bounding box center [779, 271] width 303 height 158
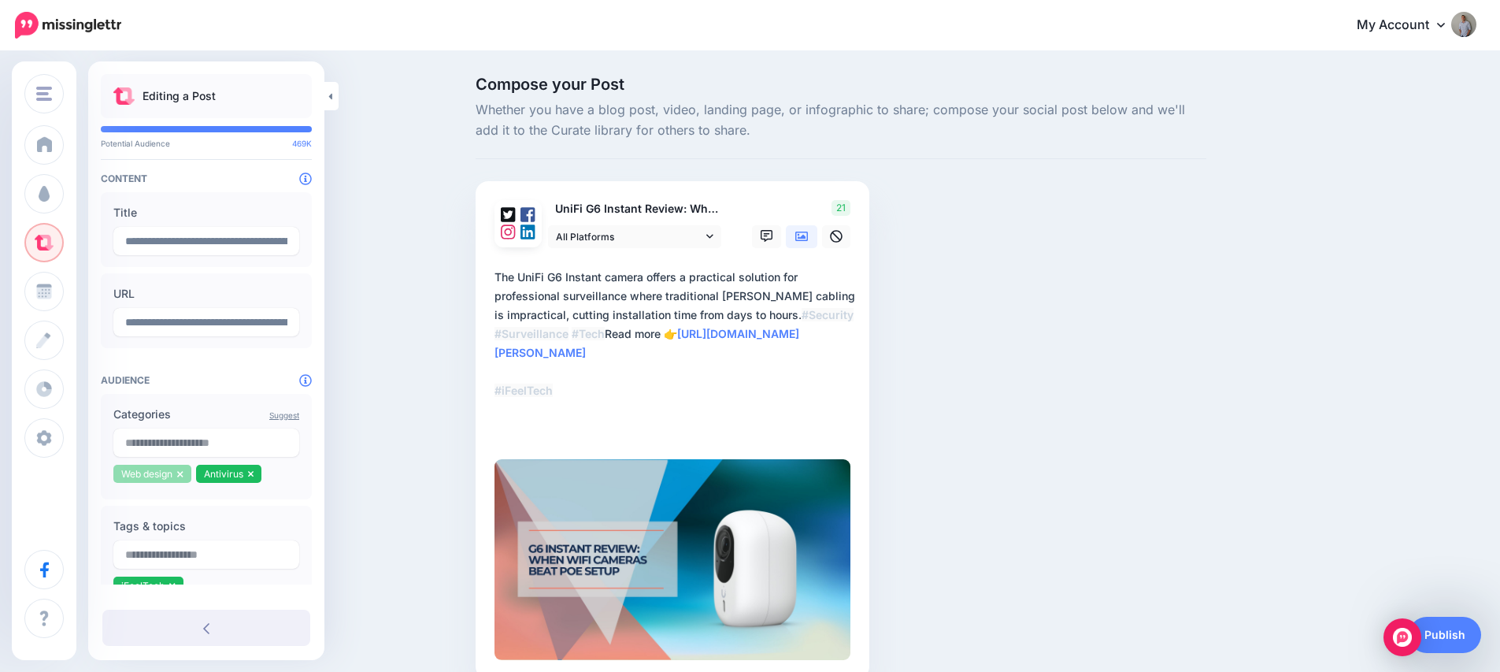
click at [183, 476] on icon at bounding box center [180, 473] width 6 height 9
click at [172, 475] on li "Antivirus" at bounding box center [146, 474] width 66 height 18
click at [166, 472] on icon at bounding box center [168, 473] width 6 height 9
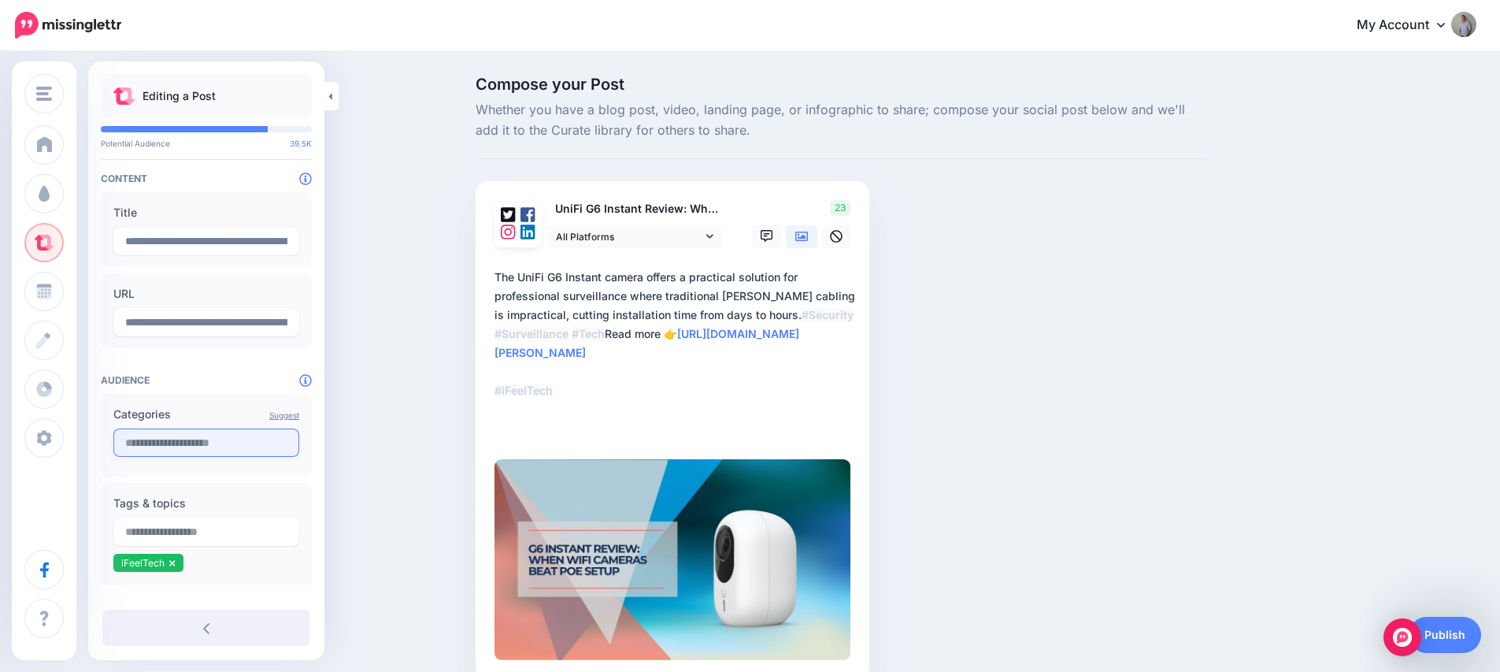
click at [170, 449] on input "text" at bounding box center [206, 442] width 186 height 28
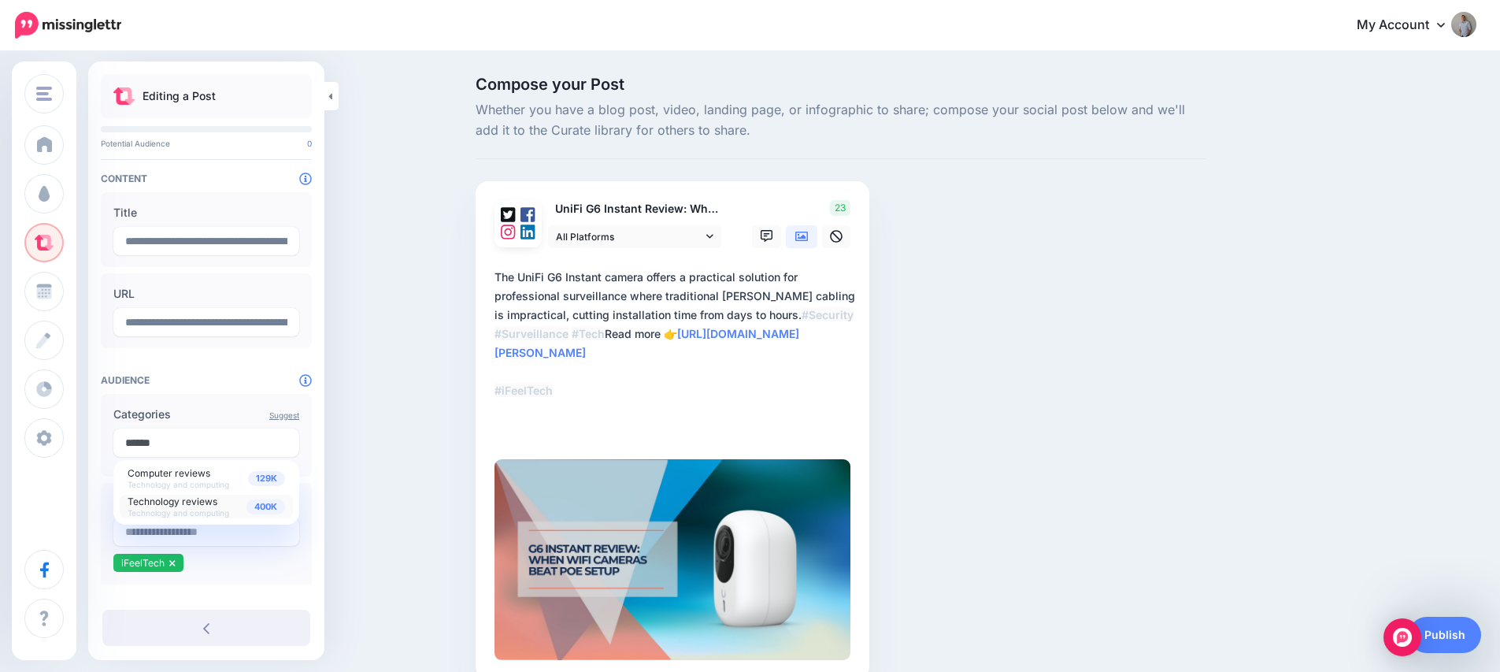
type input "******"
click at [187, 504] on span "Technology reviews" at bounding box center [173, 501] width 90 height 12
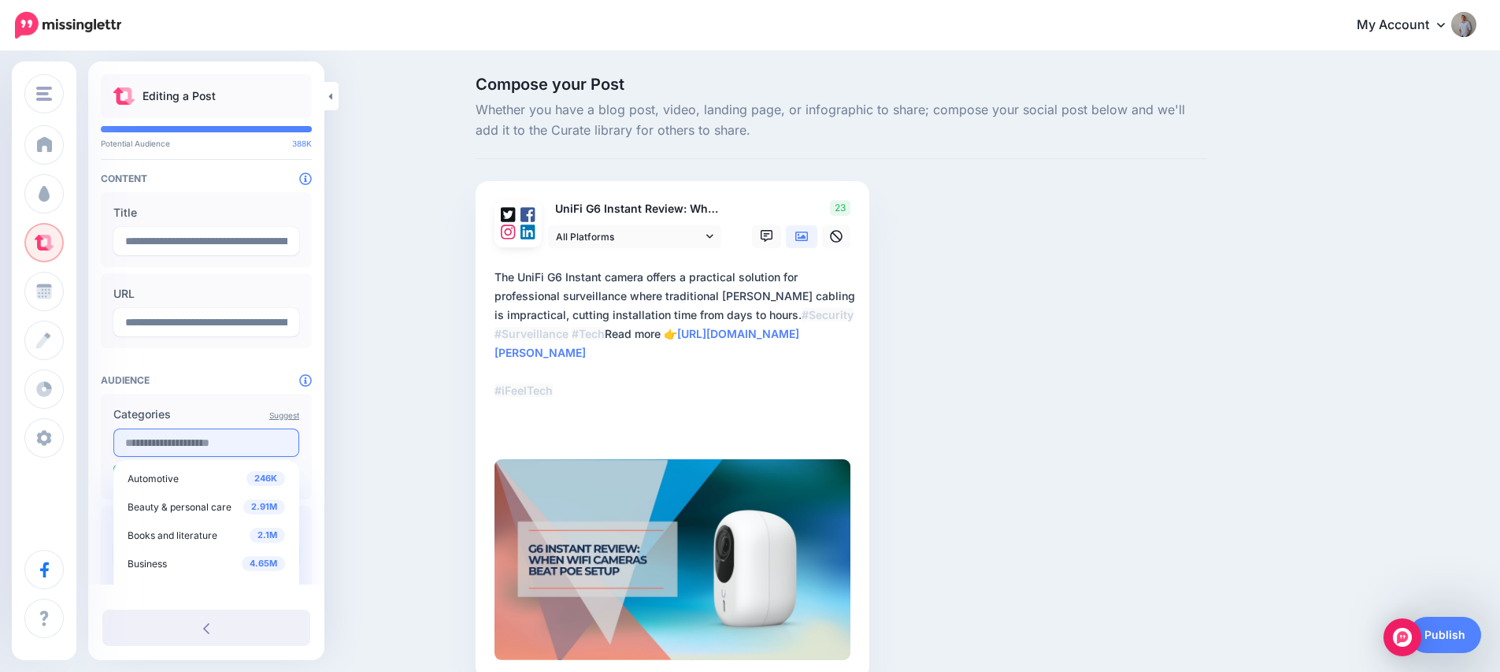
click at [158, 444] on input "text" at bounding box center [206, 442] width 186 height 28
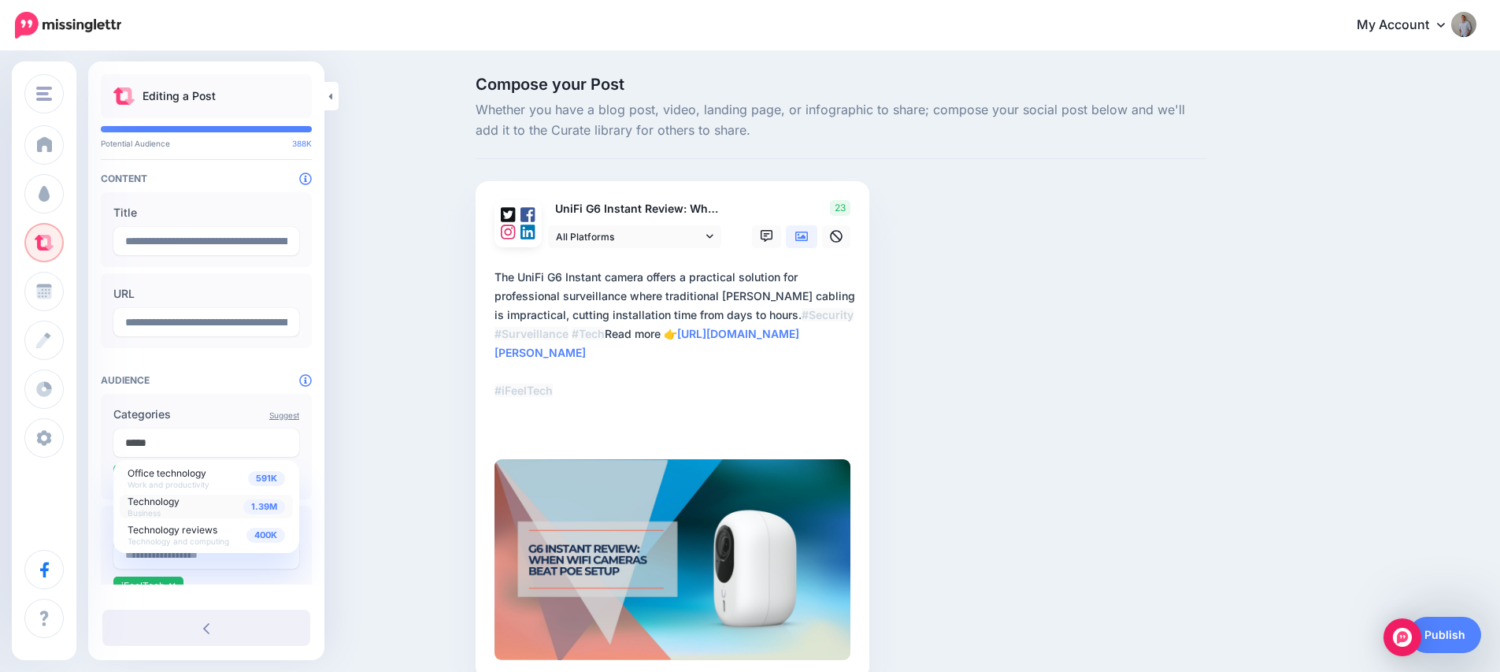
type input "*****"
click at [171, 500] on span "Technology" at bounding box center [154, 501] width 52 height 12
click at [191, 394] on div "Suggest Categories 591K Office technology Work and productivity 1.39M Technolog…" at bounding box center [206, 458] width 211 height 128
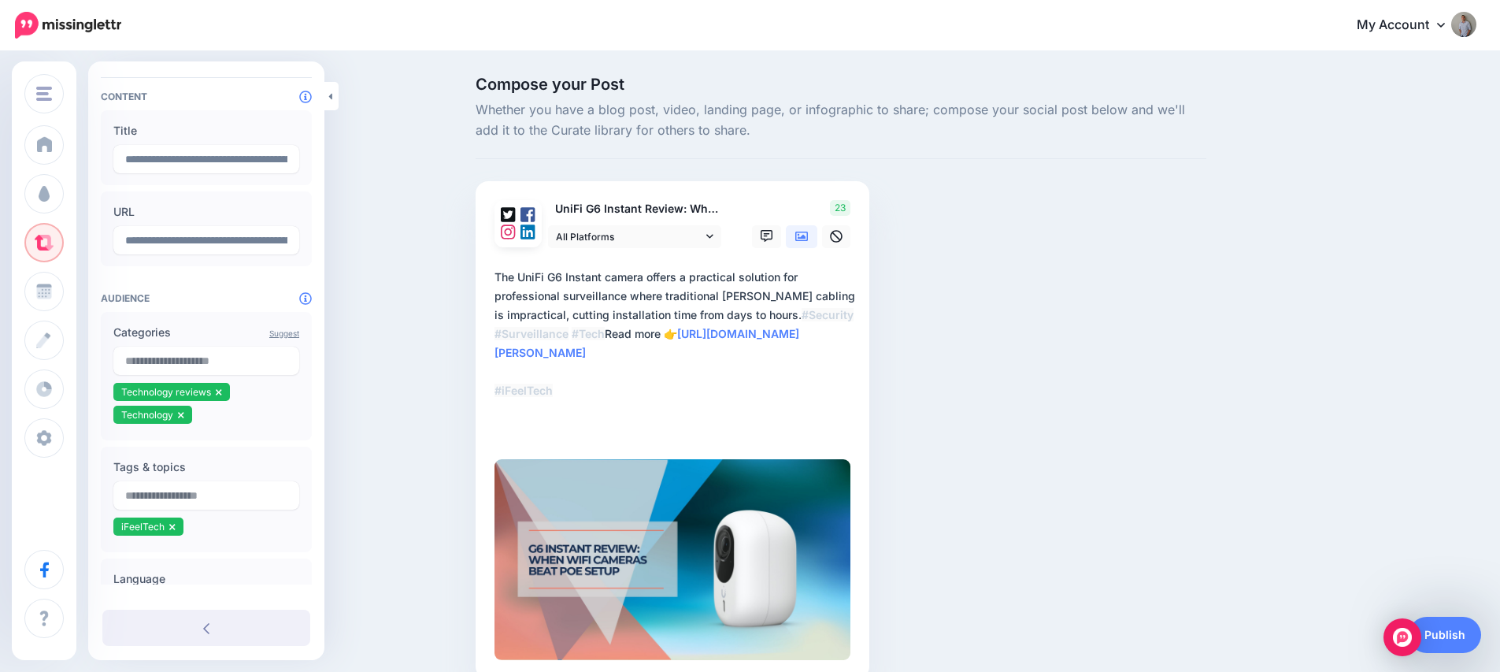
scroll to position [192, 0]
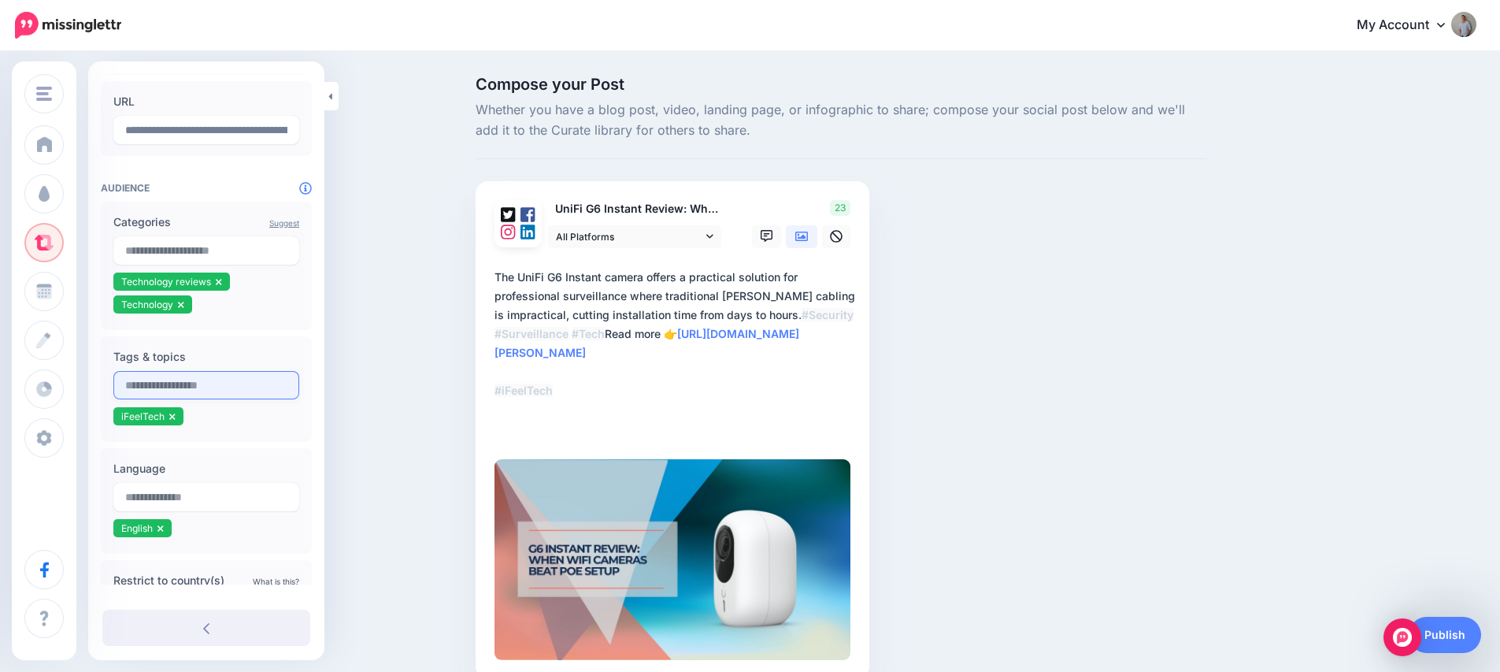
click at [164, 391] on input "text" at bounding box center [206, 385] width 186 height 28
type input "*****"
type input "*******"
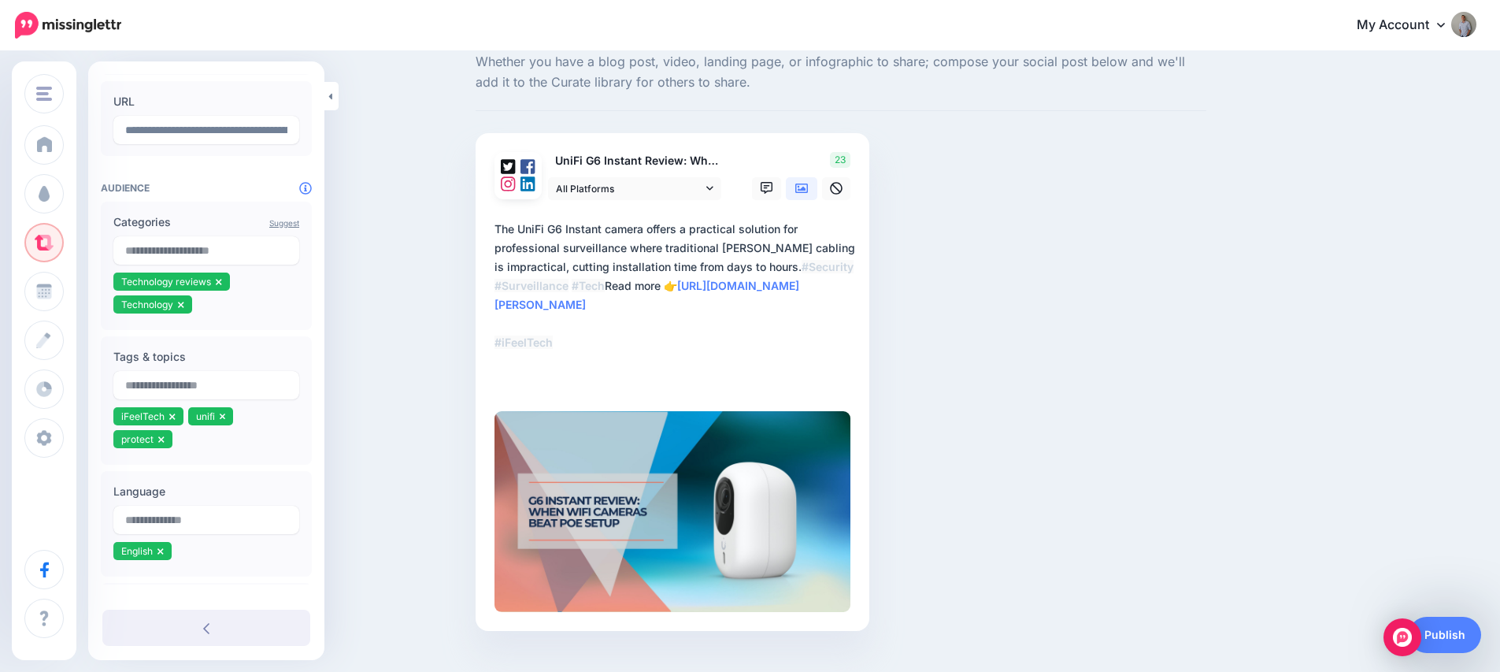
scroll to position [77, 0]
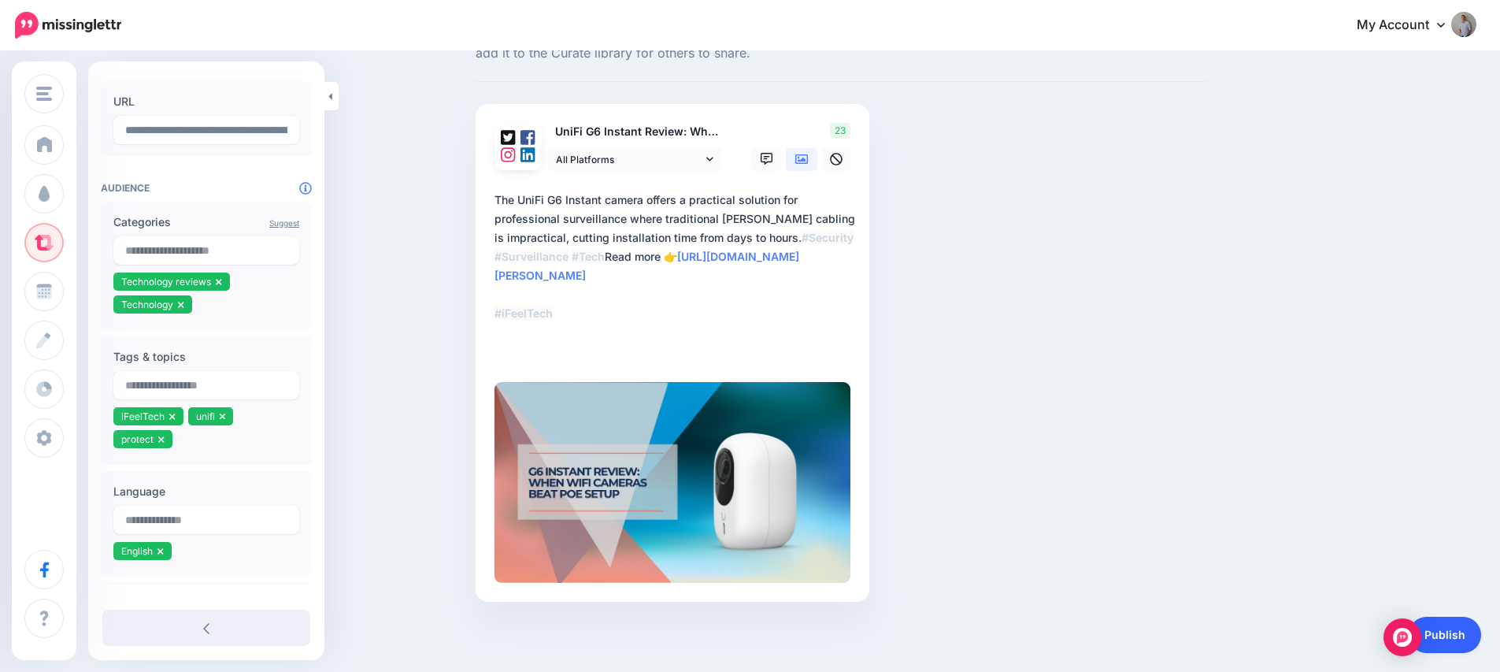
click at [1467, 635] on link "Publish" at bounding box center [1445, 635] width 72 height 36
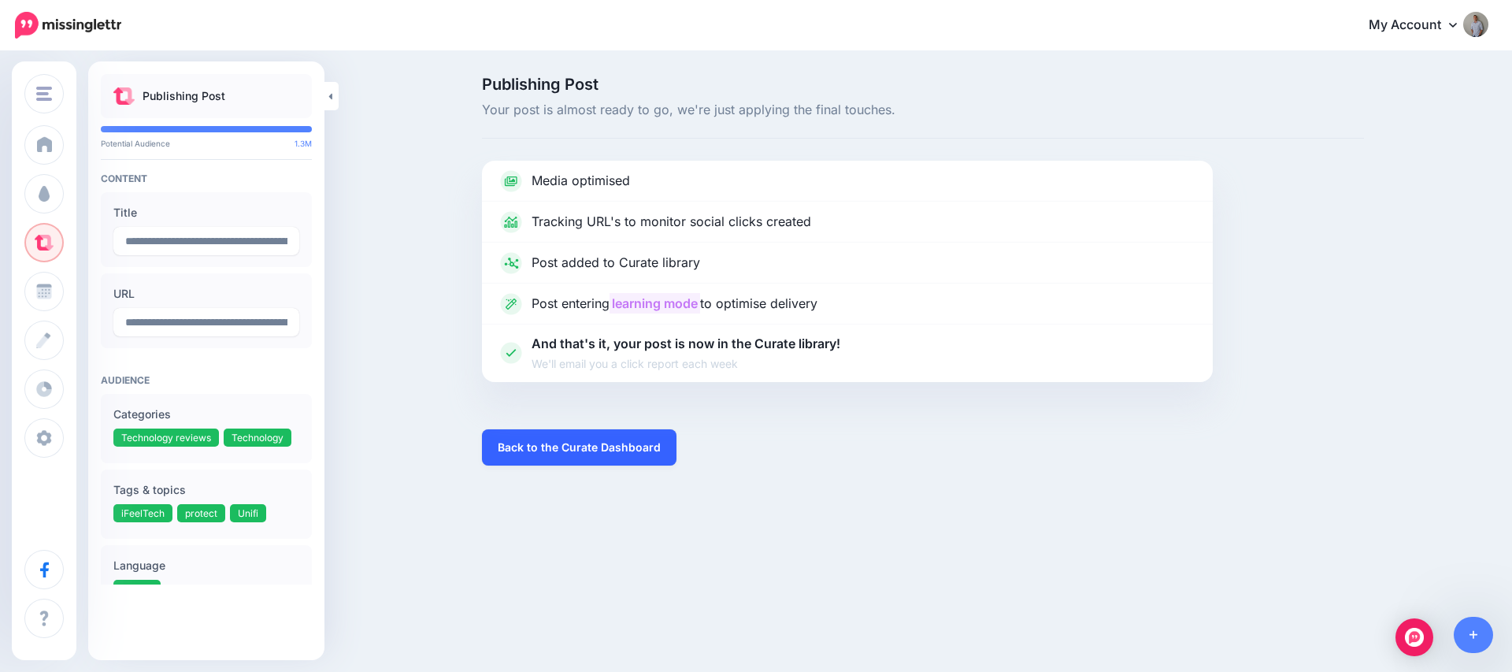
click at [609, 450] on link "Back to the Curate Dashboard" at bounding box center [579, 447] width 194 height 36
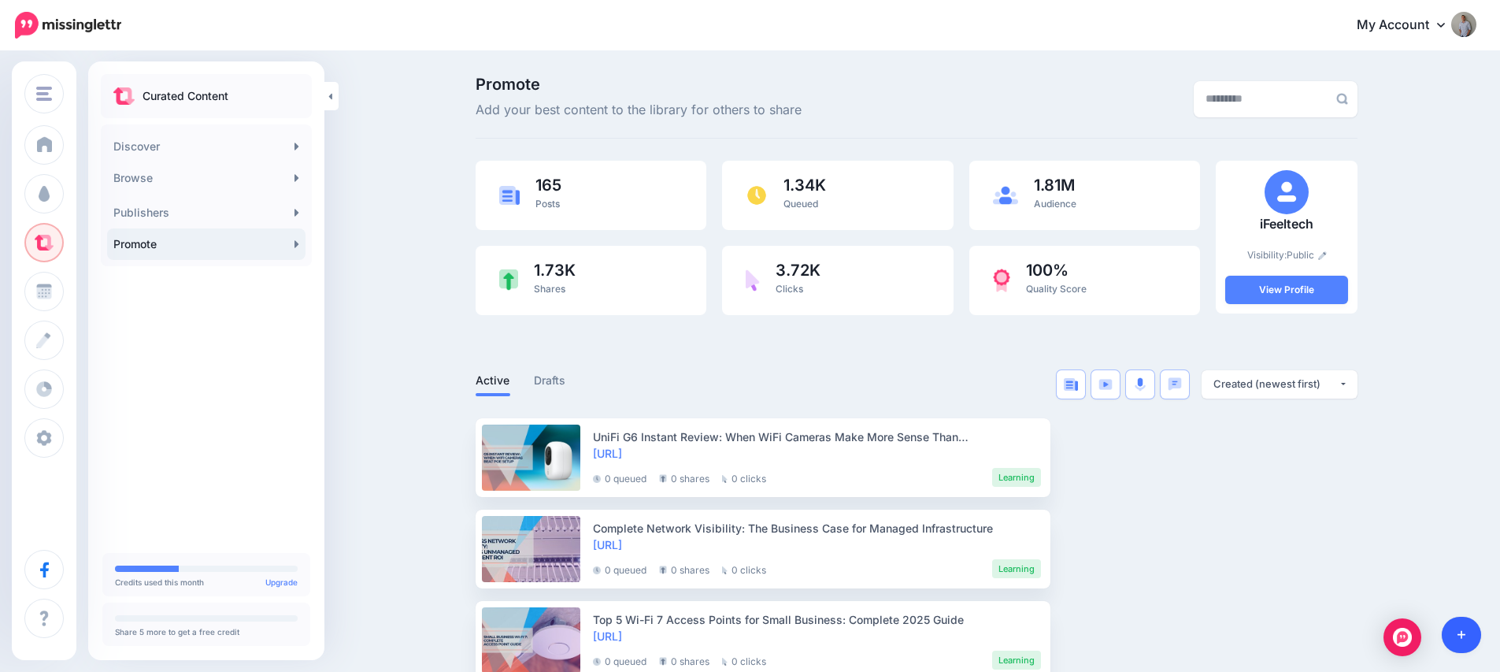
click at [1463, 635] on icon at bounding box center [1462, 634] width 9 height 11
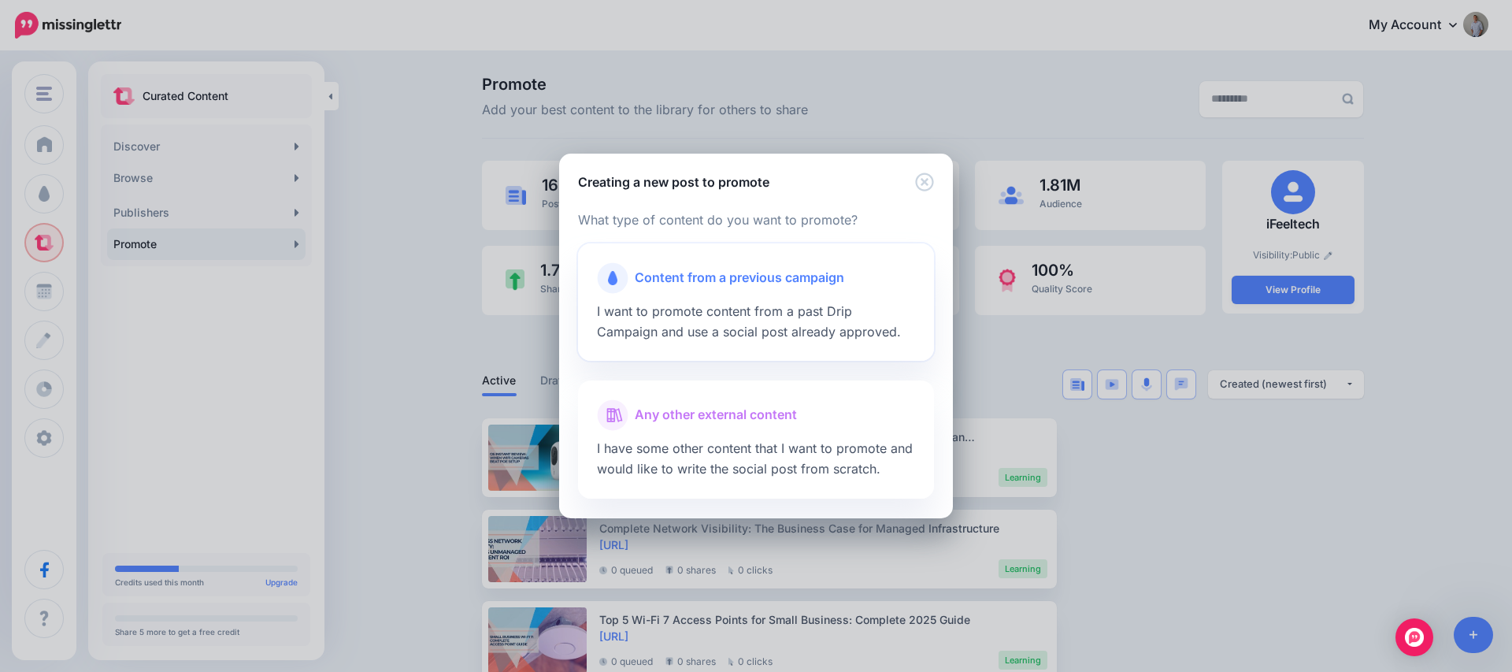
click at [709, 307] on span "I want to promote content from a past Drip Campaign and use a social post alrea…" at bounding box center [749, 321] width 304 height 36
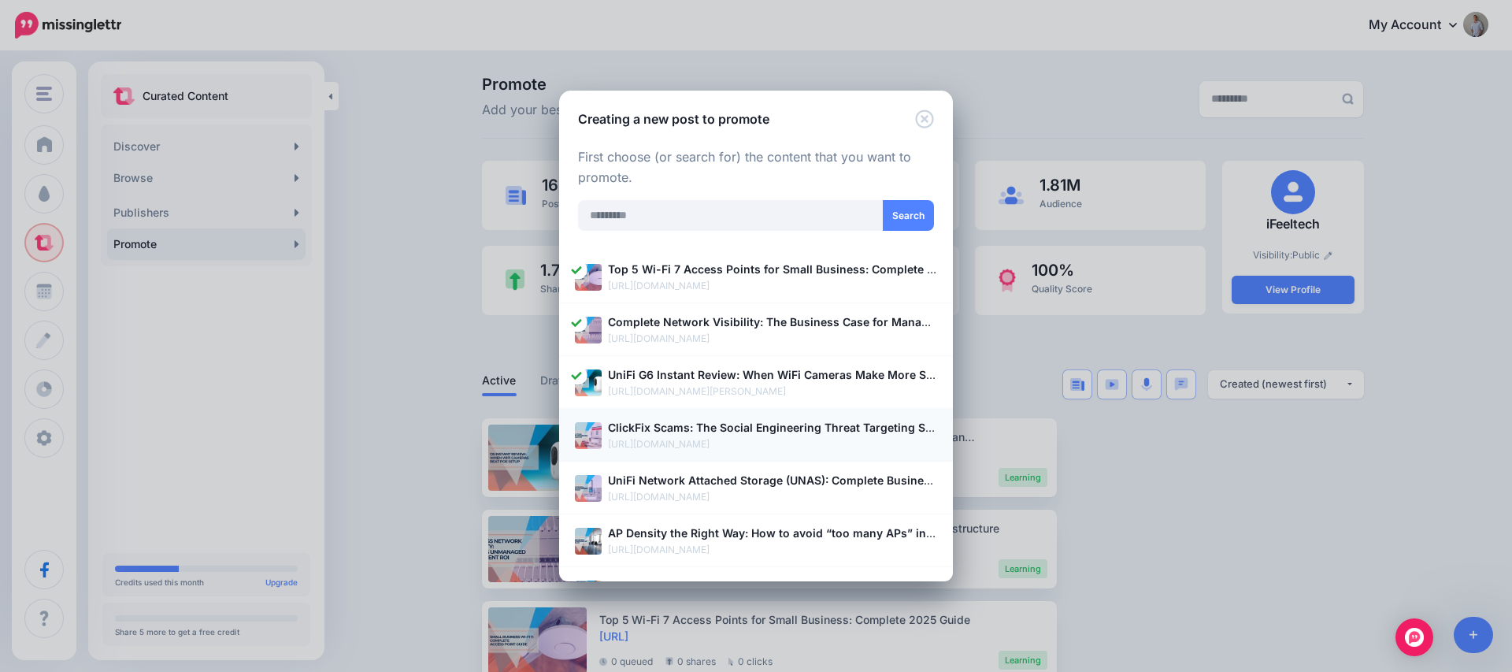
click at [721, 432] on b "ClickFix Scams: The Social Engineering Threat Targeting Small Businesses in [DA…" at bounding box center [837, 426] width 458 height 13
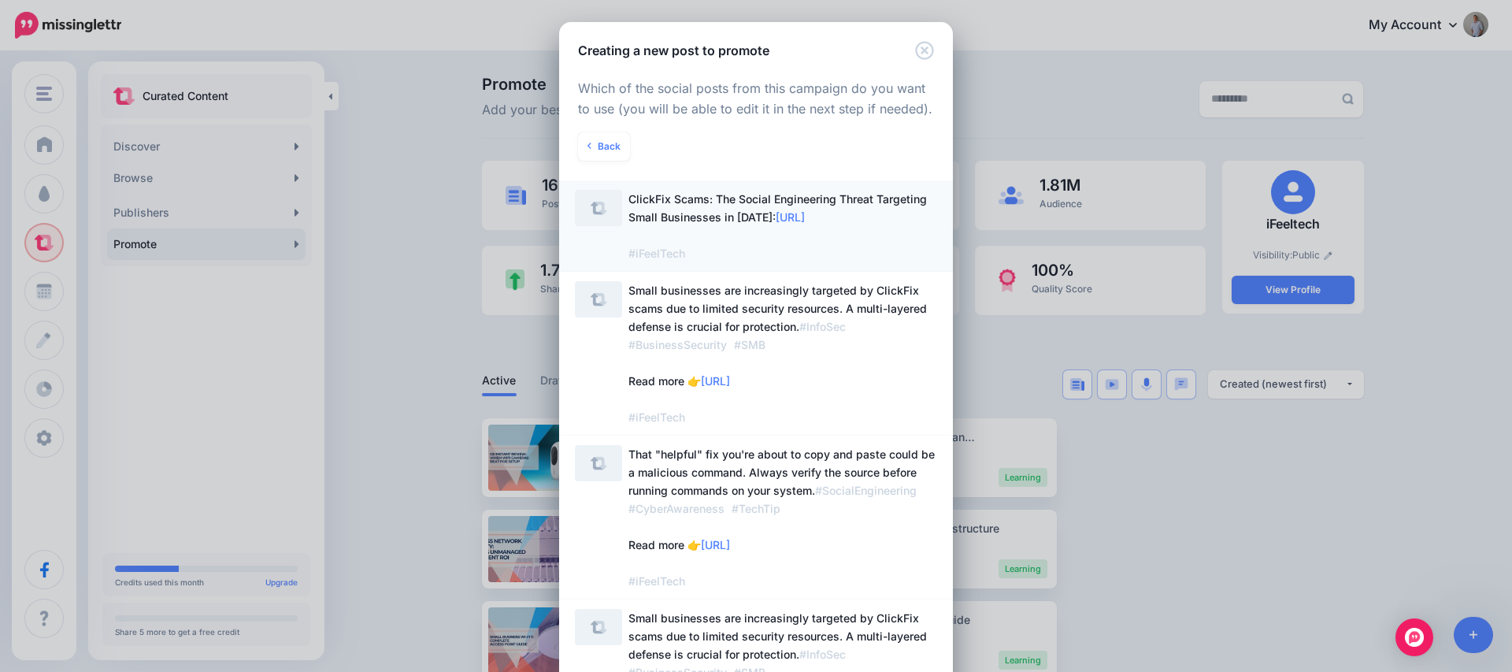
click at [676, 220] on span "ClickFix Scams: The Social Engineering Threat Targeting Small Businesses in [DA…" at bounding box center [777, 226] width 298 height 68
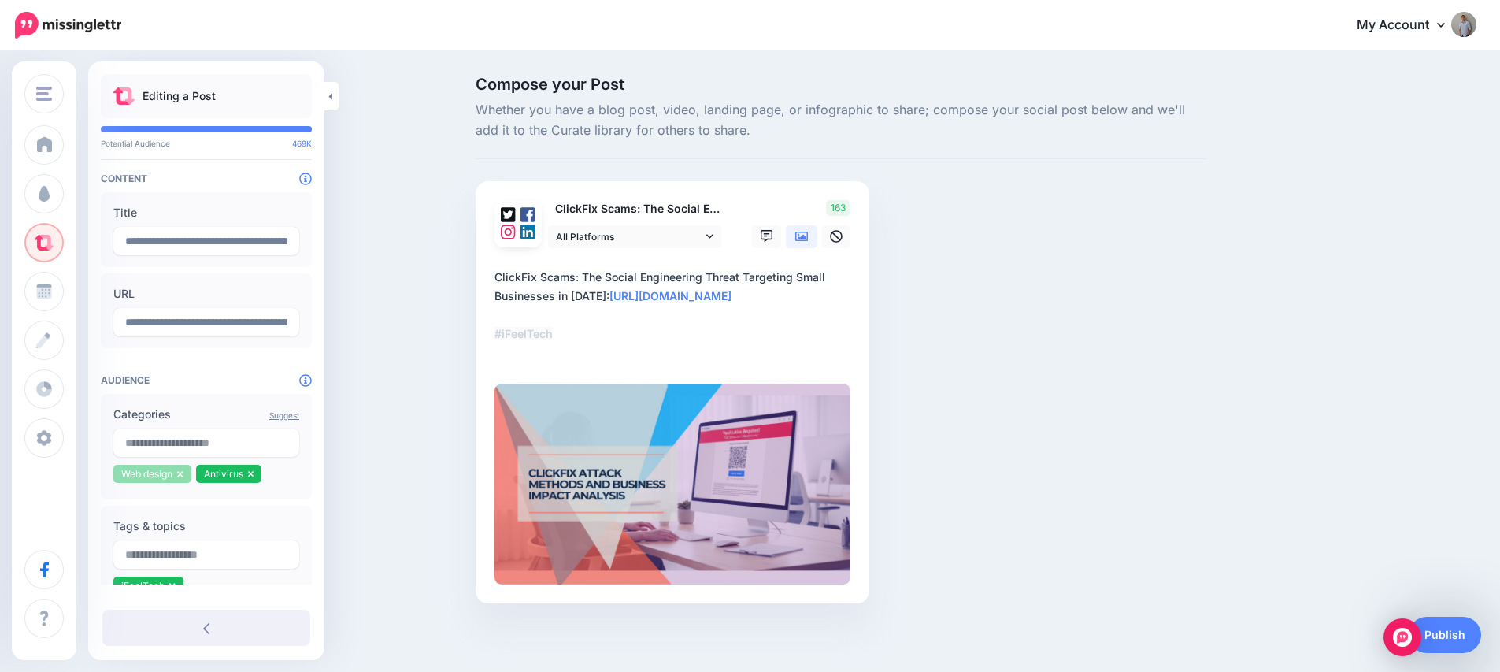
click at [180, 475] on icon at bounding box center [180, 473] width 6 height 9
click at [167, 477] on icon at bounding box center [168, 473] width 6 height 9
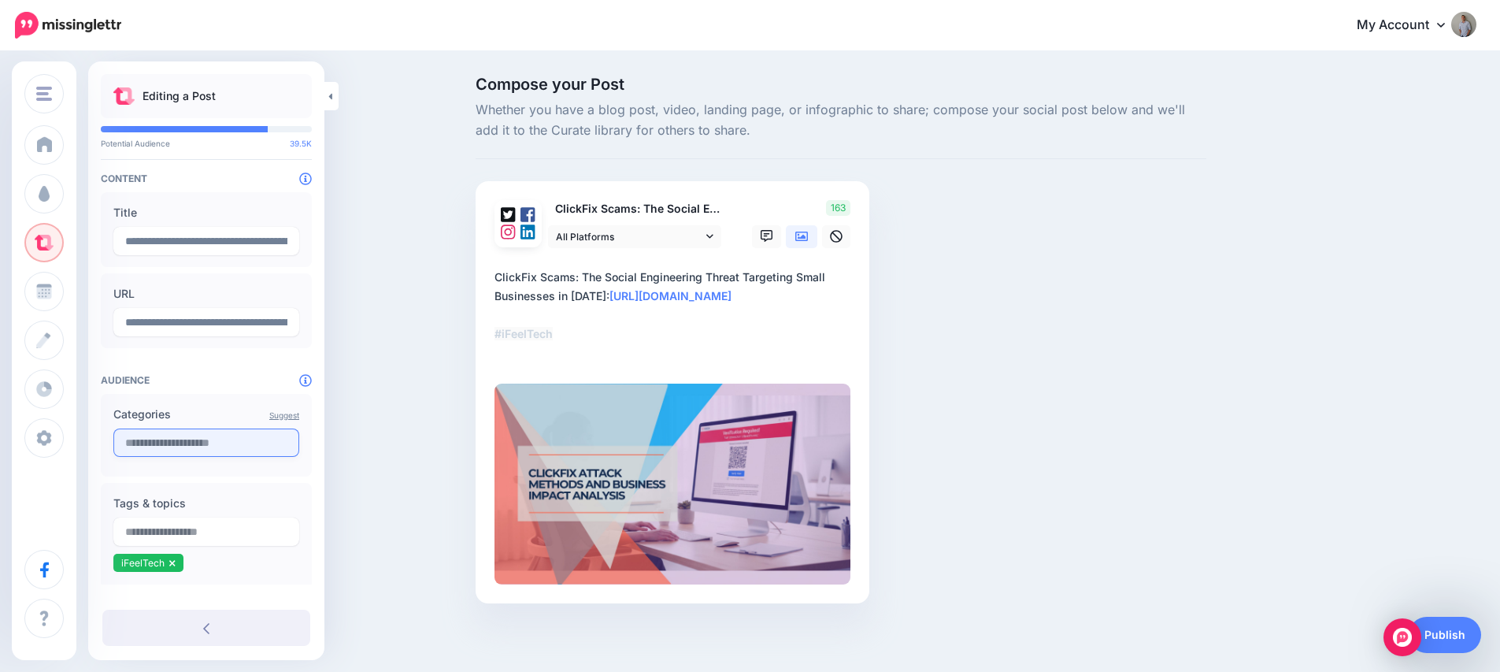
click at [174, 453] on input "text" at bounding box center [206, 442] width 186 height 28
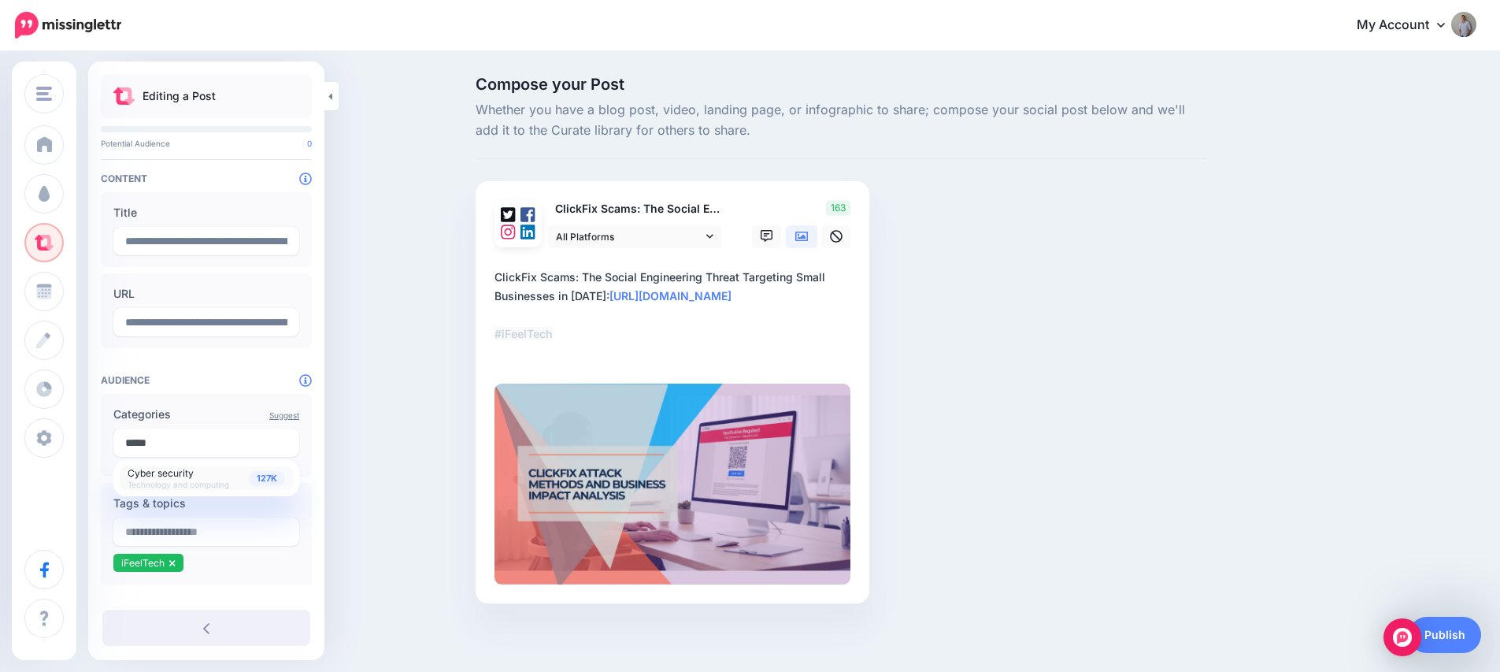
type input "*****"
click at [172, 472] on span "Cyber security" at bounding box center [161, 473] width 66 height 12
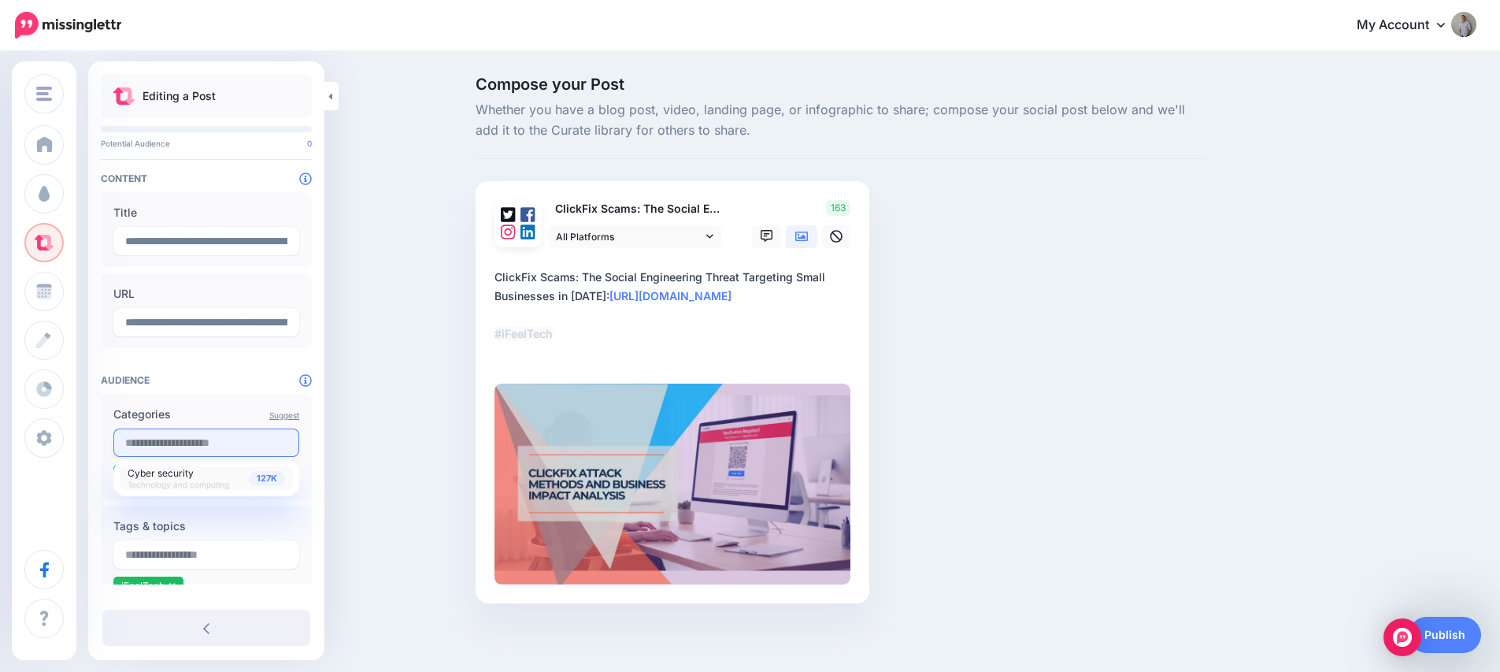
click at [171, 447] on input "text" at bounding box center [206, 442] width 186 height 28
type input "*"
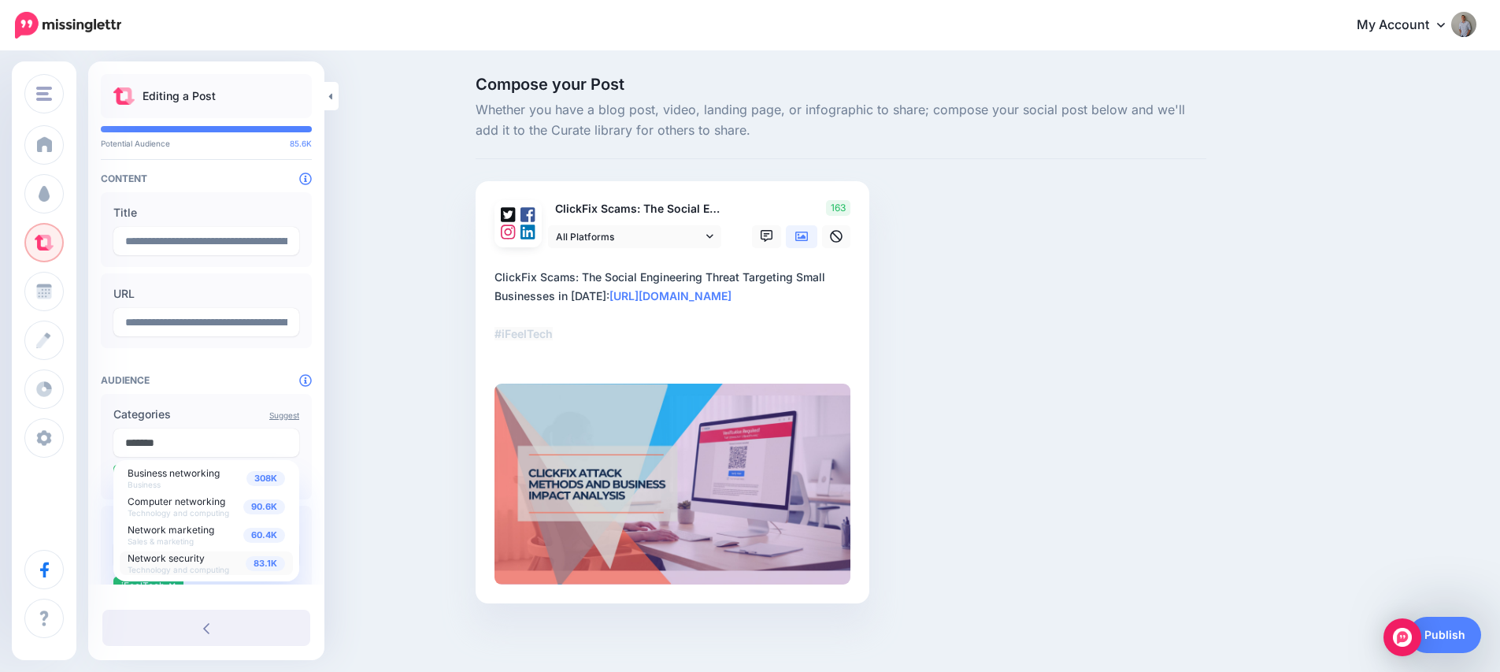
type input "*******"
click at [171, 558] on span "Network security" at bounding box center [166, 558] width 77 height 12
click at [209, 404] on div "Suggest Categories 308K Business networking Business 90.6K Computer networking …" at bounding box center [206, 458] width 211 height 128
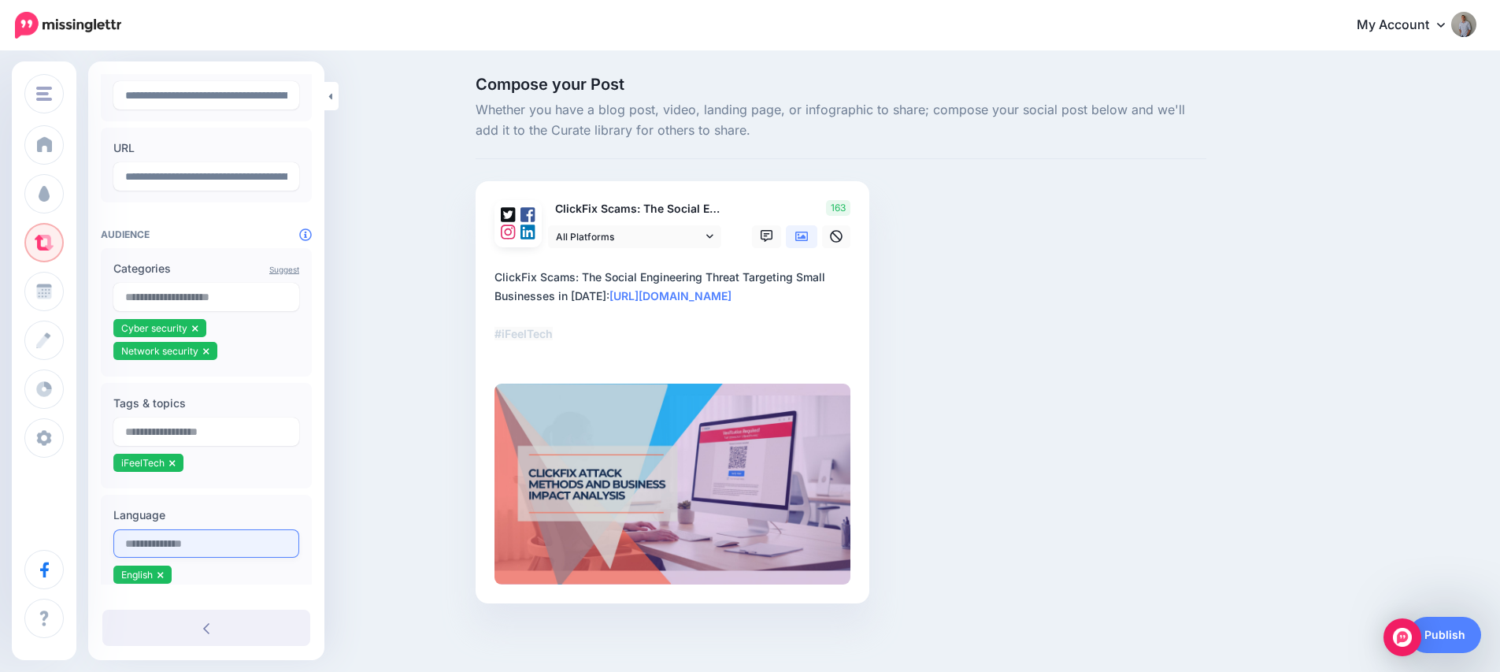
scroll to position [147, 0]
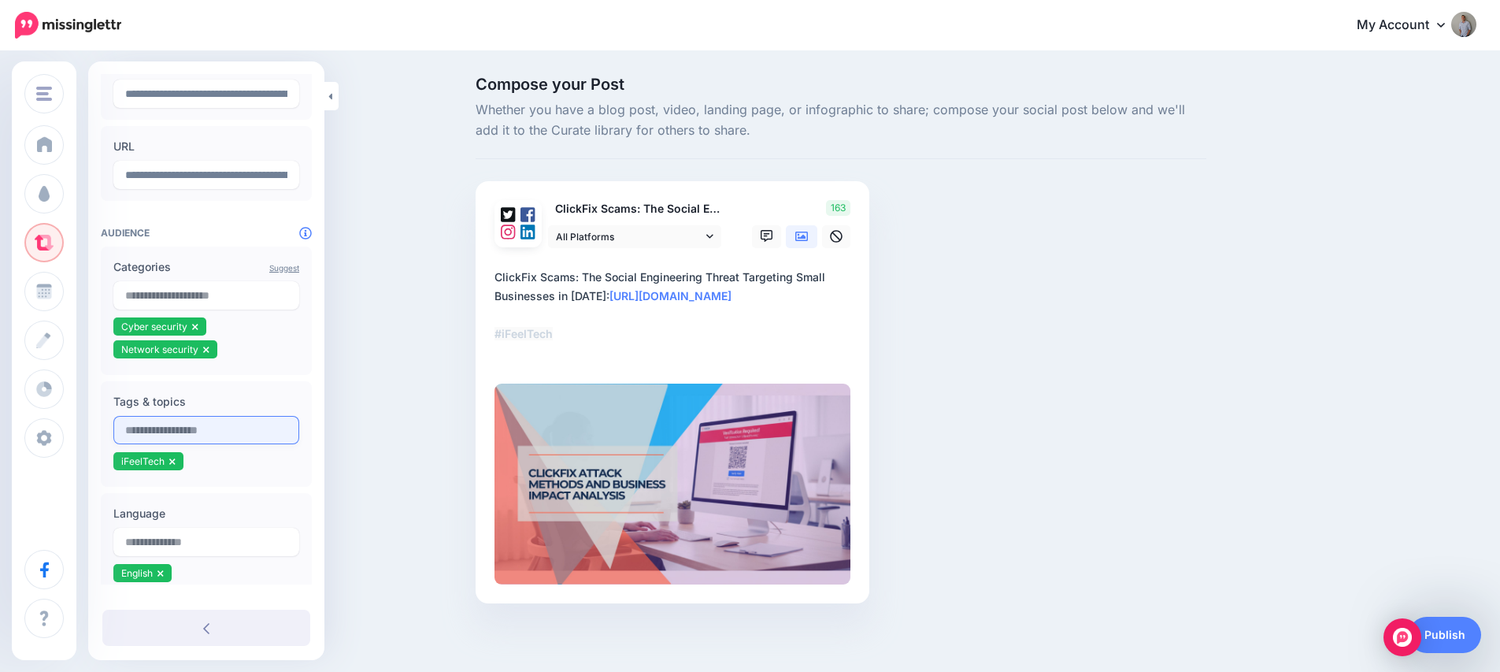
click at [165, 438] on input "text" at bounding box center [206, 430] width 186 height 28
type input "*"
type input "**********"
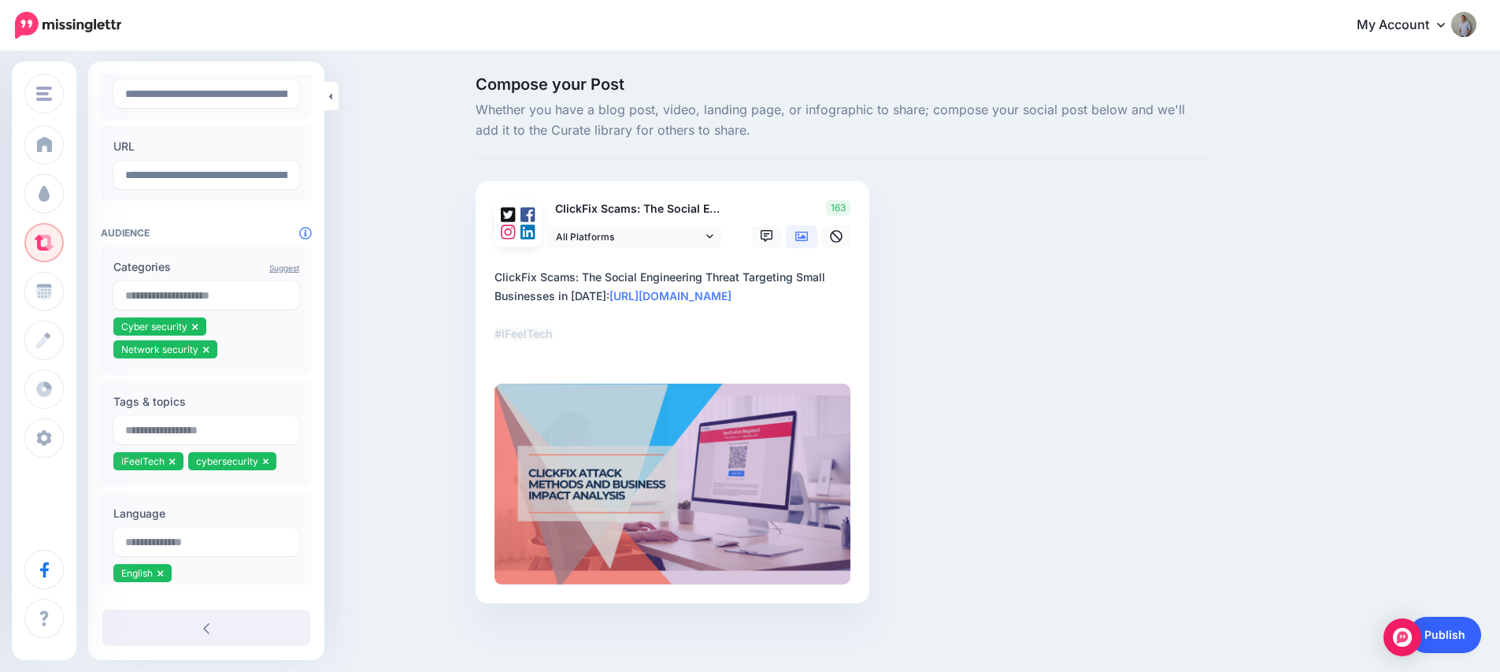
click at [1466, 634] on link "Publish" at bounding box center [1445, 635] width 72 height 36
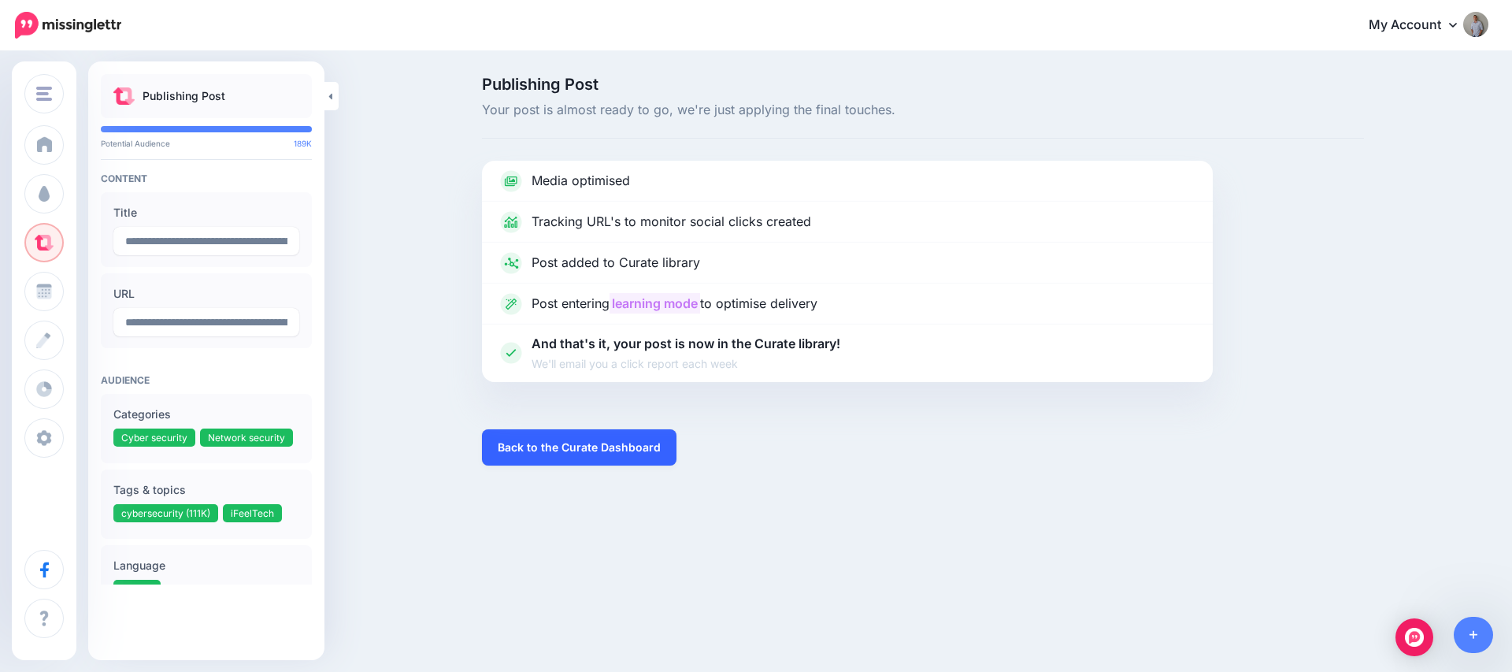
click at [583, 446] on link "Back to the Curate Dashboard" at bounding box center [579, 447] width 194 height 36
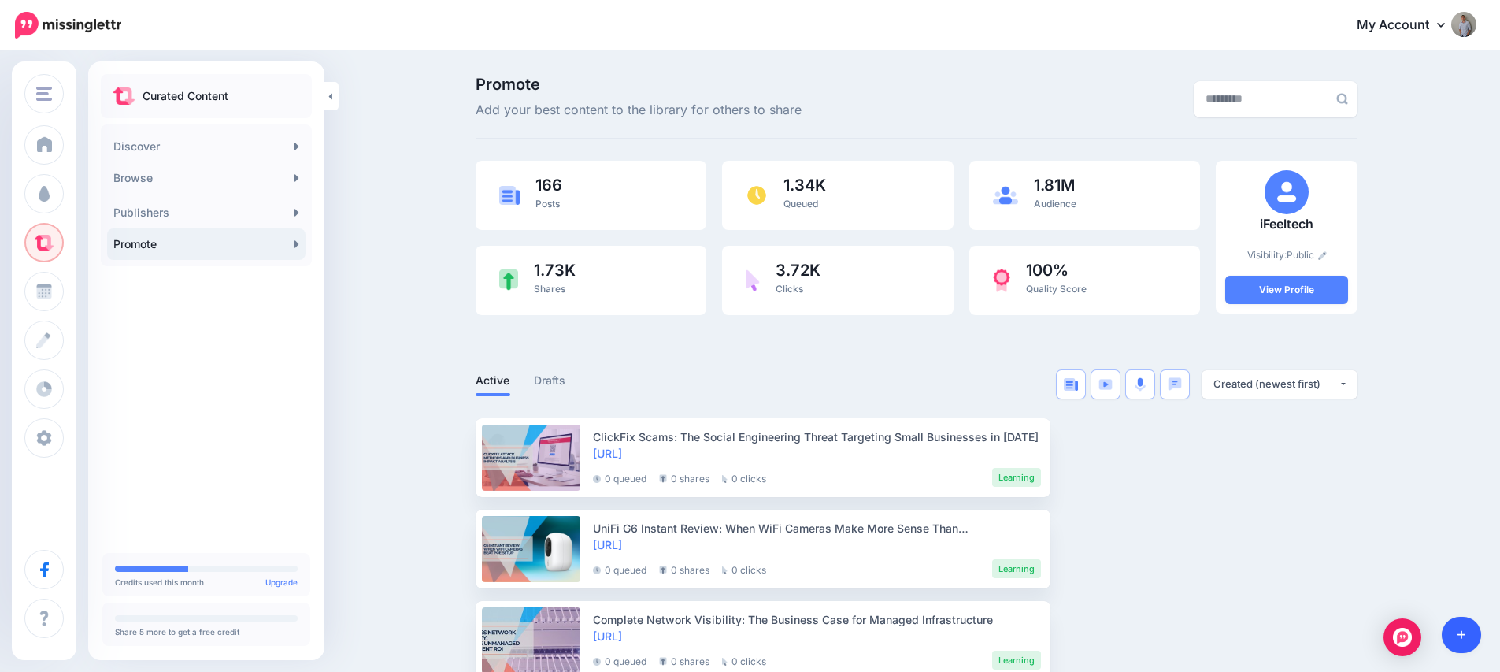
click at [1461, 633] on icon at bounding box center [1462, 635] width 9 height 9
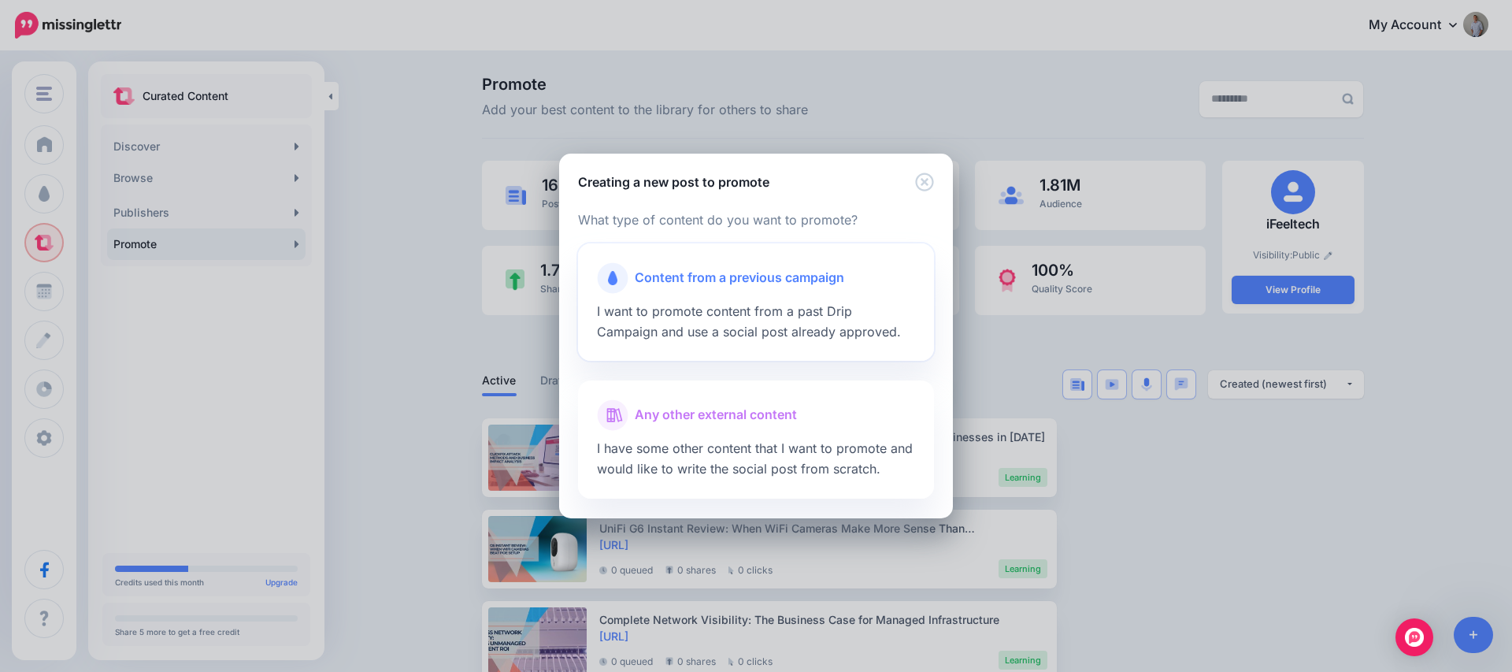
click at [755, 307] on span "I want to promote content from a past Drip Campaign and use a social post alrea…" at bounding box center [749, 321] width 304 height 36
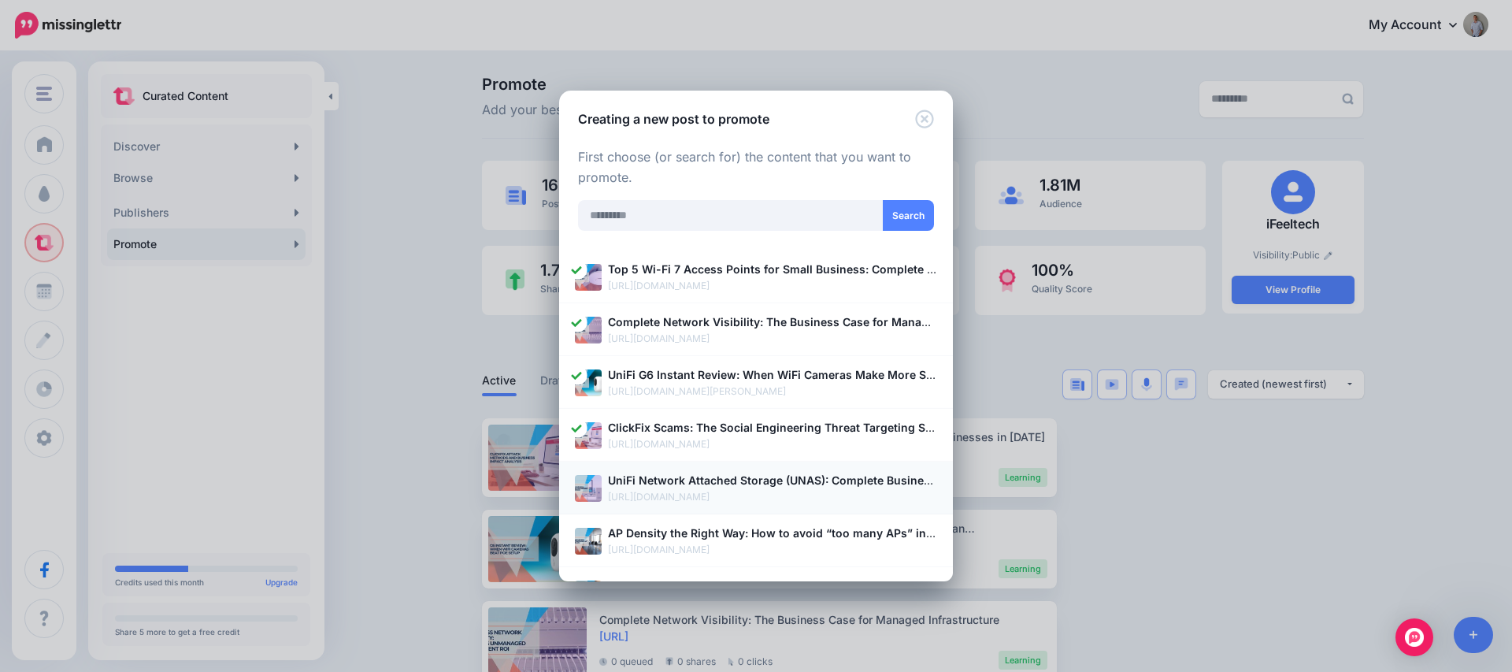
click at [741, 481] on b "UniFi Network Attached Storage (UNAS): Complete Business Implementation Guide 2…" at bounding box center [849, 479] width 483 height 13
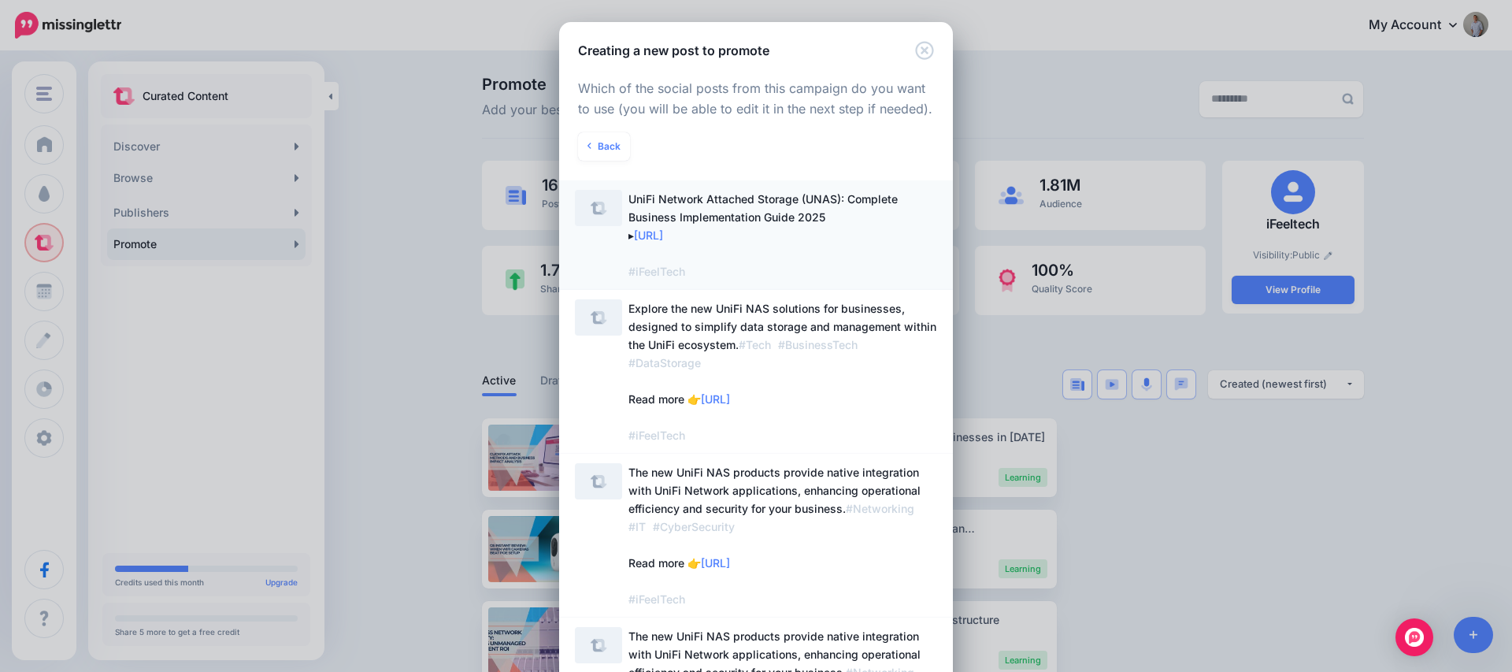
click at [835, 228] on span "UniFi Network Attached Storage (UNAS): Complete Business Implementation Guide 2…" at bounding box center [782, 235] width 309 height 91
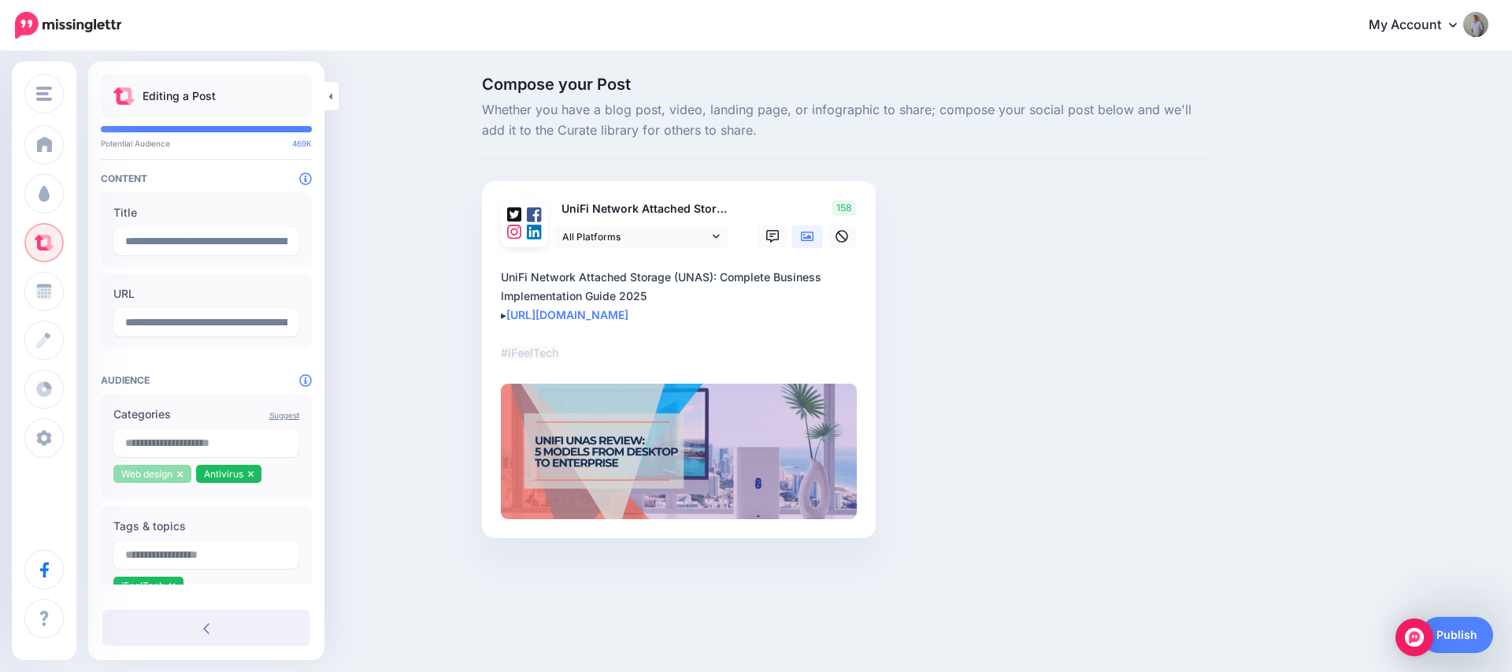
click at [181, 473] on icon at bounding box center [180, 474] width 6 height 6
click at [168, 474] on icon at bounding box center [168, 473] width 6 height 9
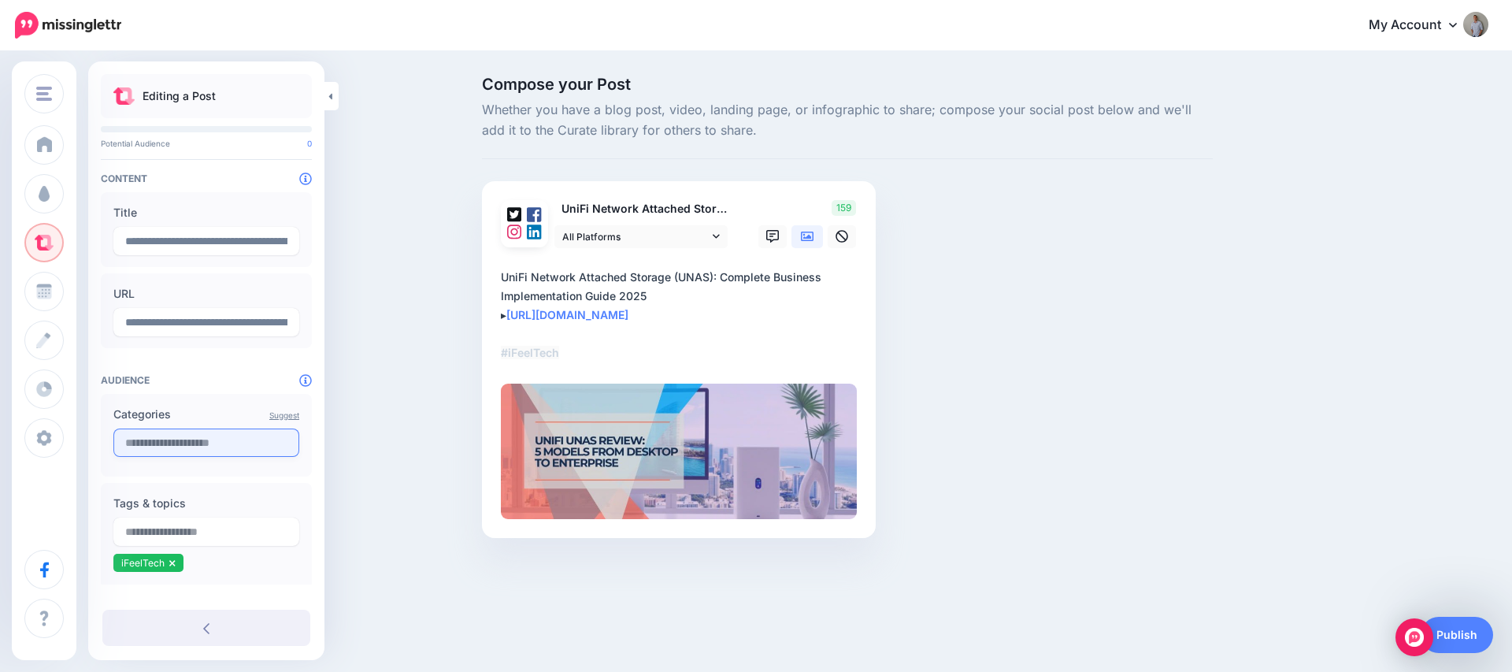
click at [194, 442] on input "text" at bounding box center [206, 442] width 186 height 28
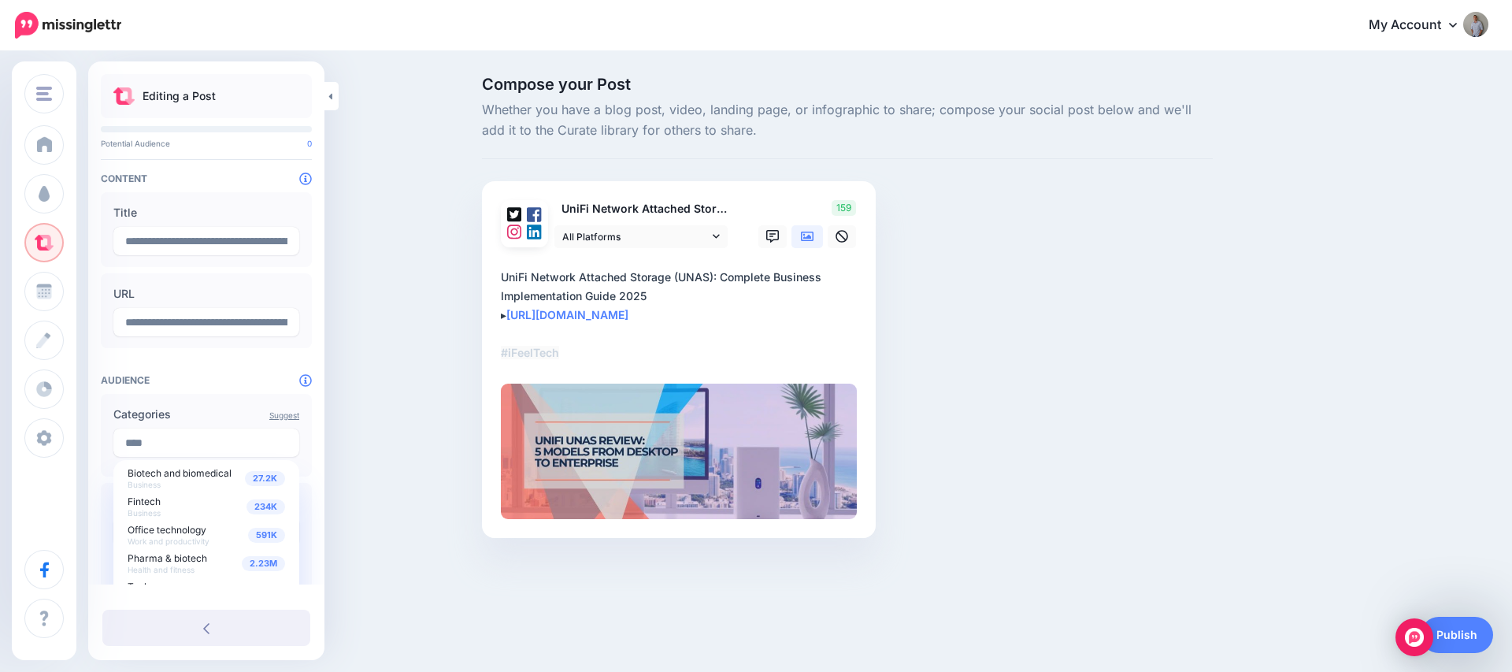
click at [365, 408] on div "Compose your Post Whether you have a blog post, video, landing page, or infogra…" at bounding box center [756, 331] width 1512 height 556
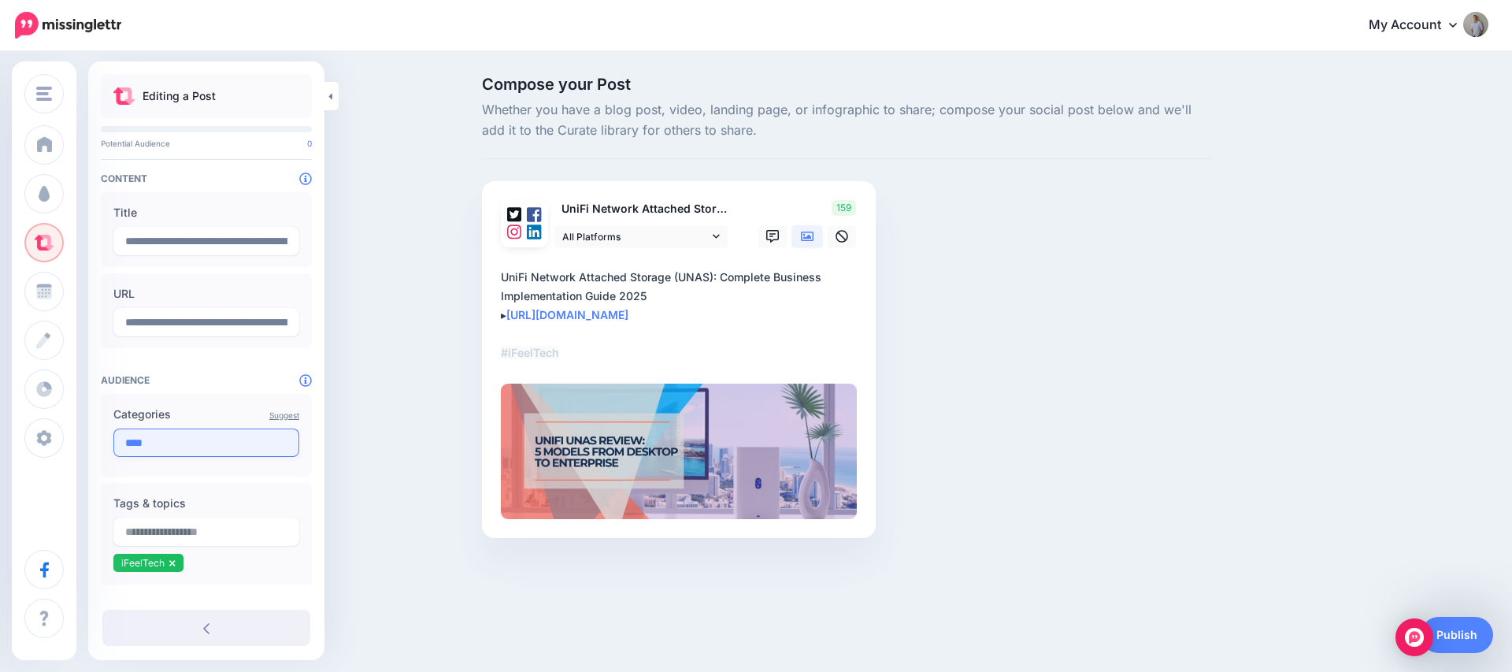
click at [181, 447] on input "****" at bounding box center [206, 442] width 186 height 28
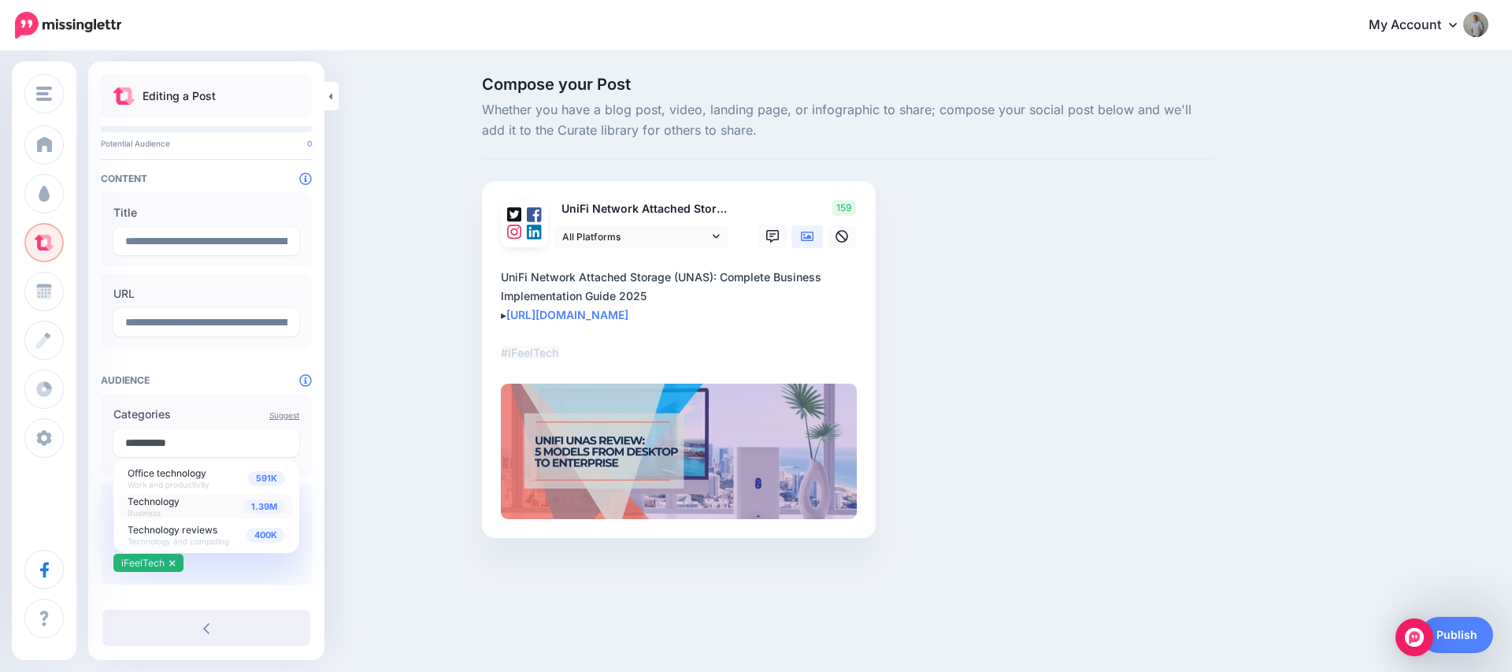
type input "**********"
click at [188, 509] on div "1.39M Technology Business" at bounding box center [206, 506] width 157 height 22
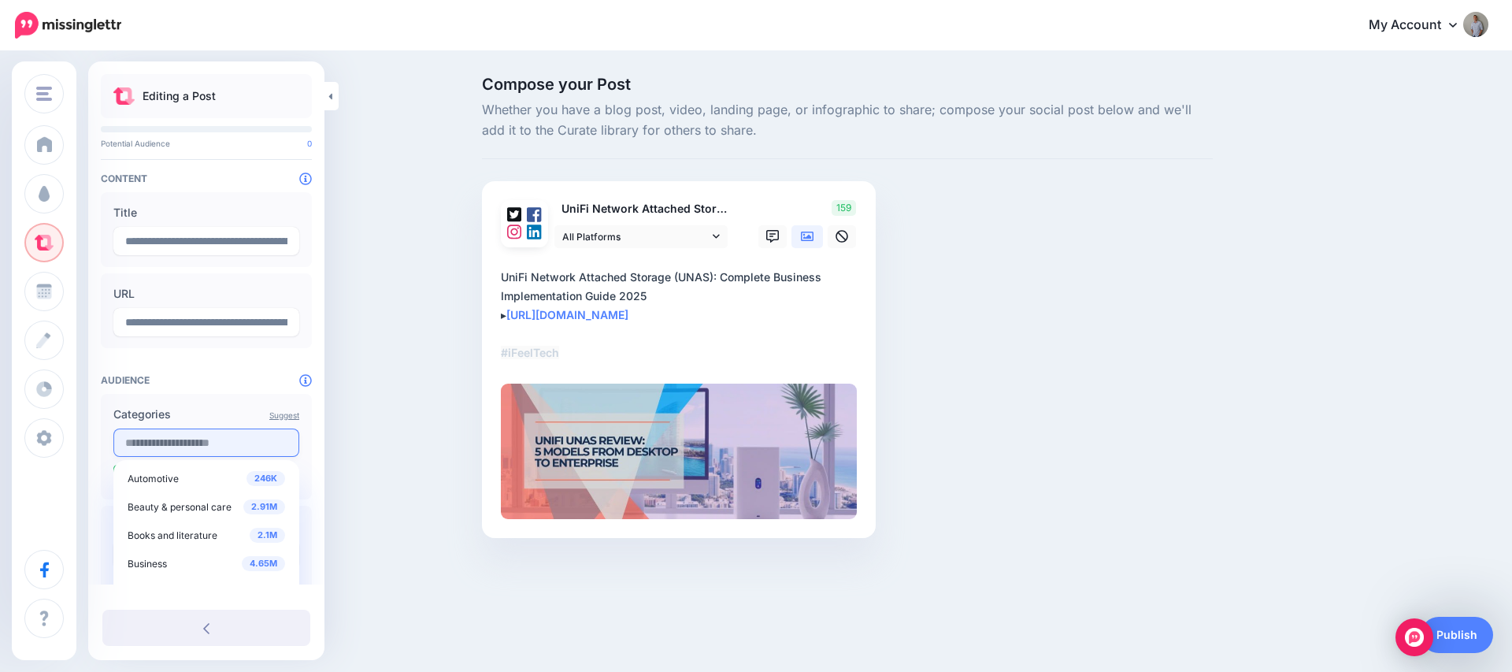
click at [181, 446] on input "text" at bounding box center [206, 442] width 186 height 28
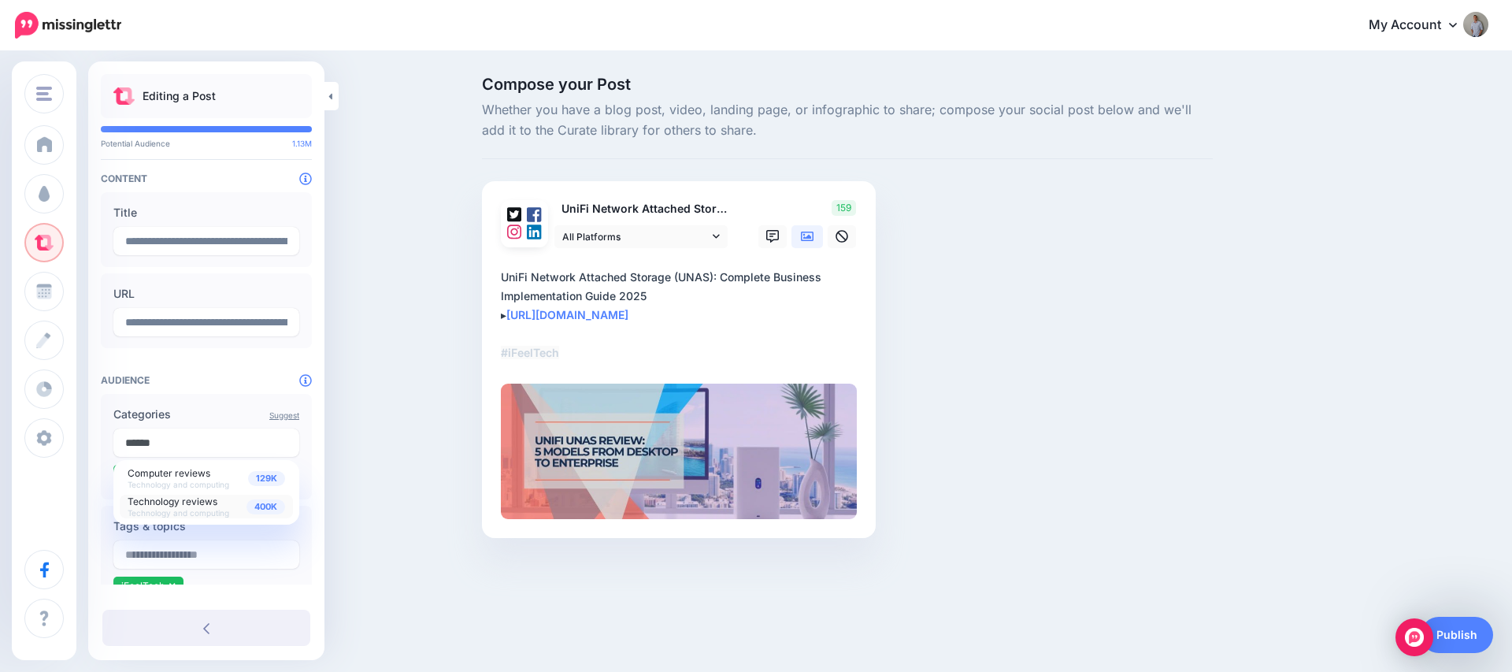
type input "******"
click at [191, 499] on span "Technology reviews" at bounding box center [173, 501] width 90 height 12
click at [348, 443] on div "Compose your Post Whether you have a blog post, video, landing page, or infogra…" at bounding box center [756, 331] width 1512 height 556
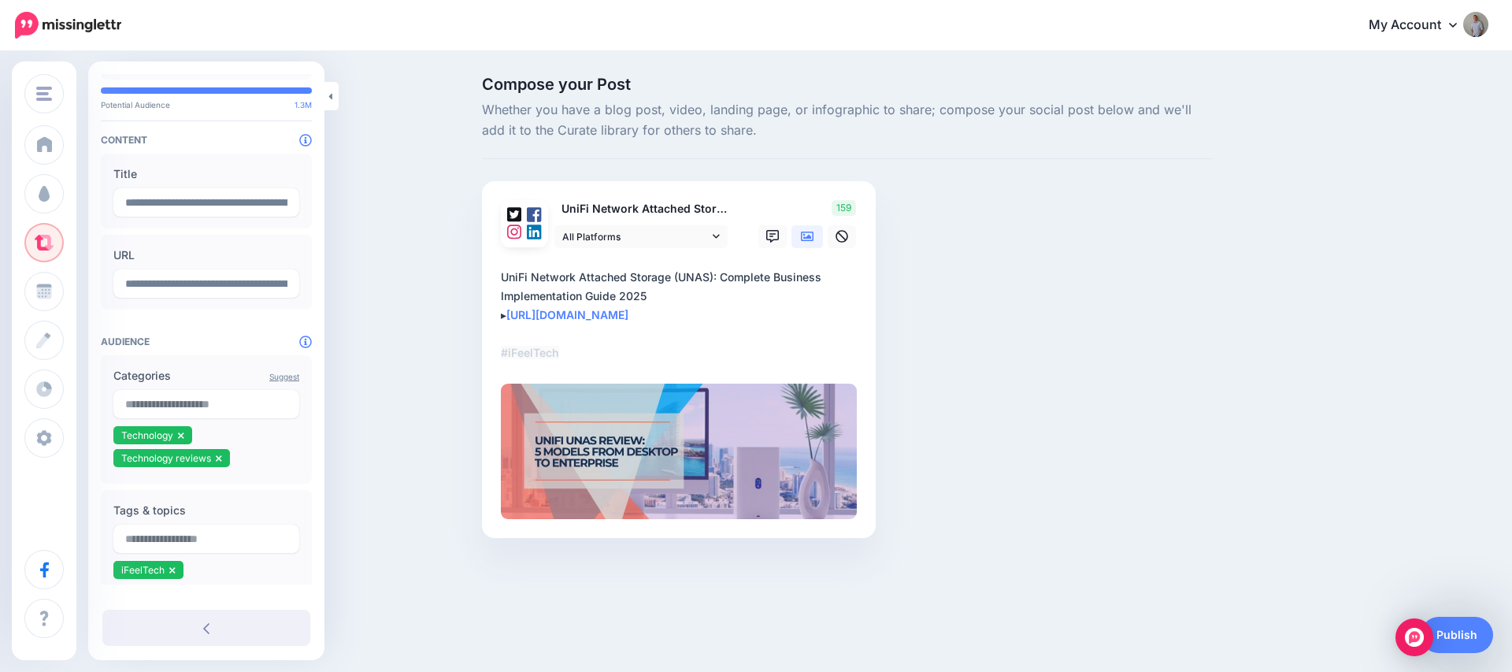
scroll to position [86, 0]
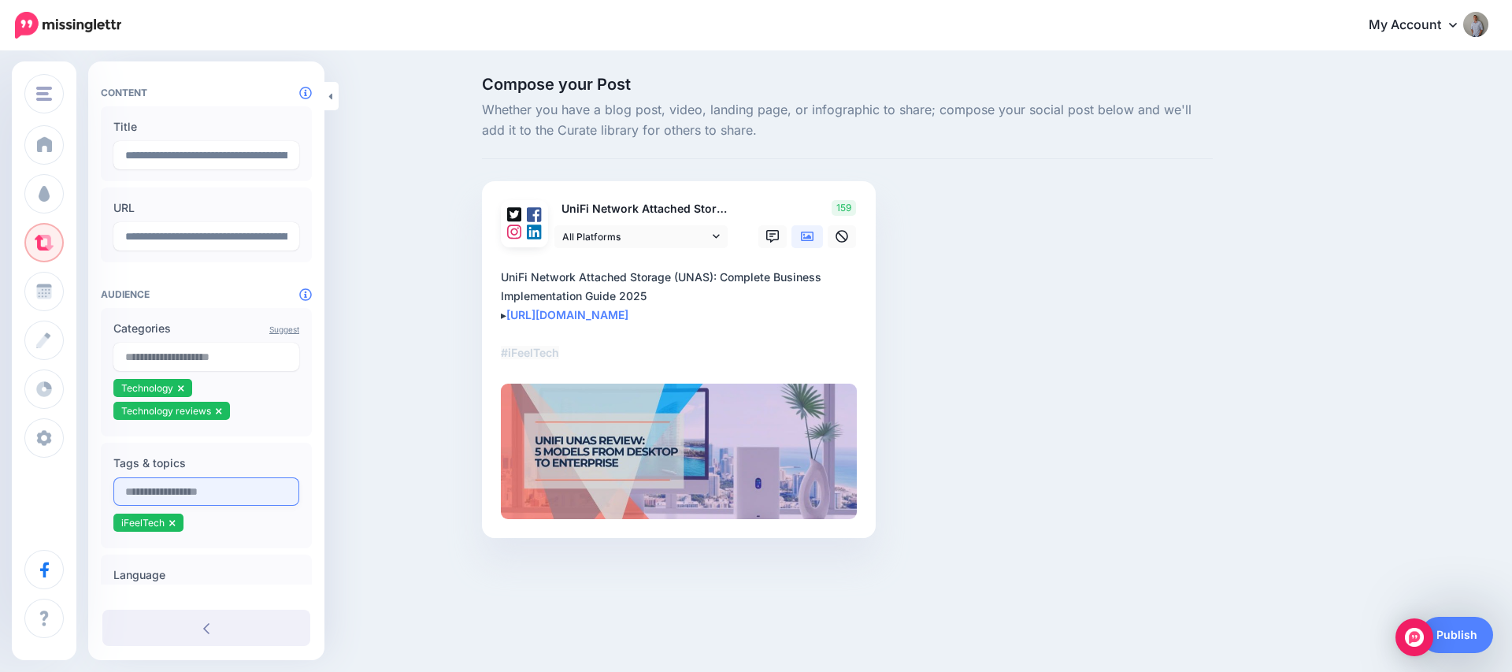
click at [168, 493] on input "text" at bounding box center [206, 491] width 186 height 28
type input "***"
type input "*****"
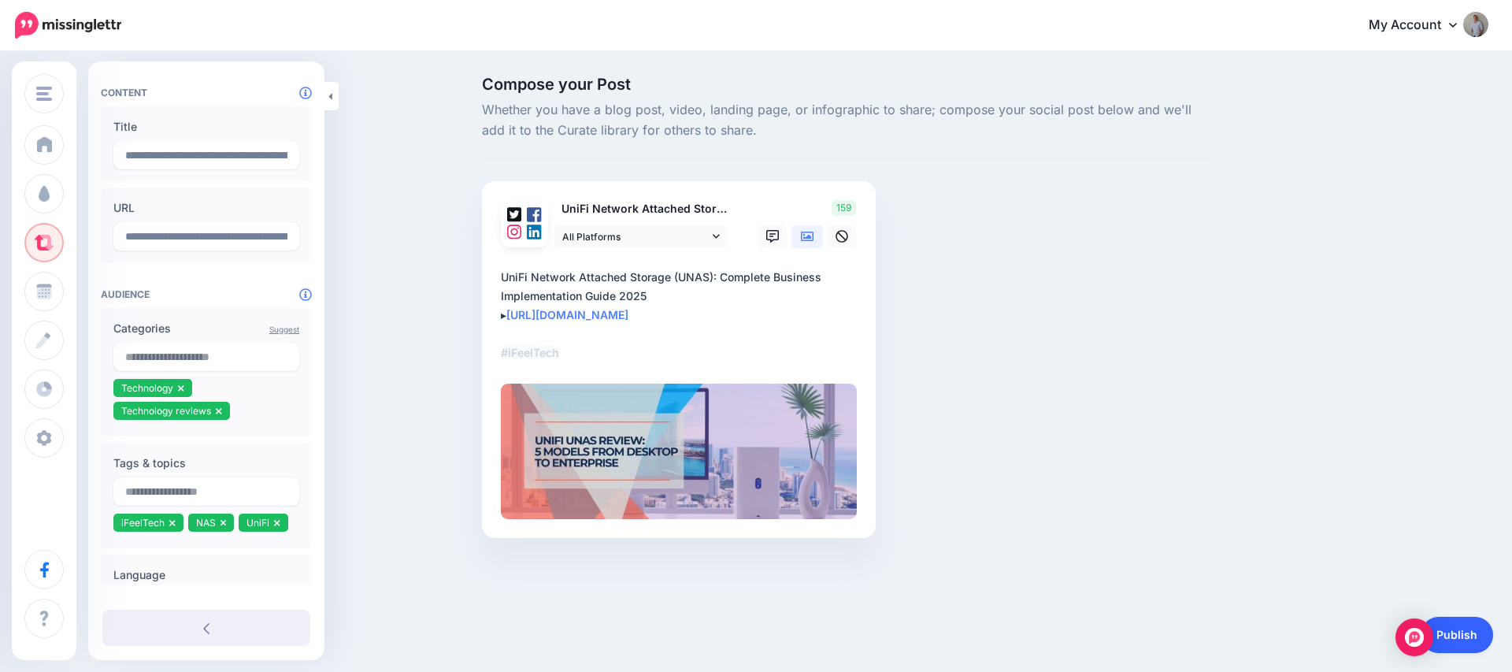
click at [1485, 636] on link "Publish" at bounding box center [1457, 635] width 72 height 36
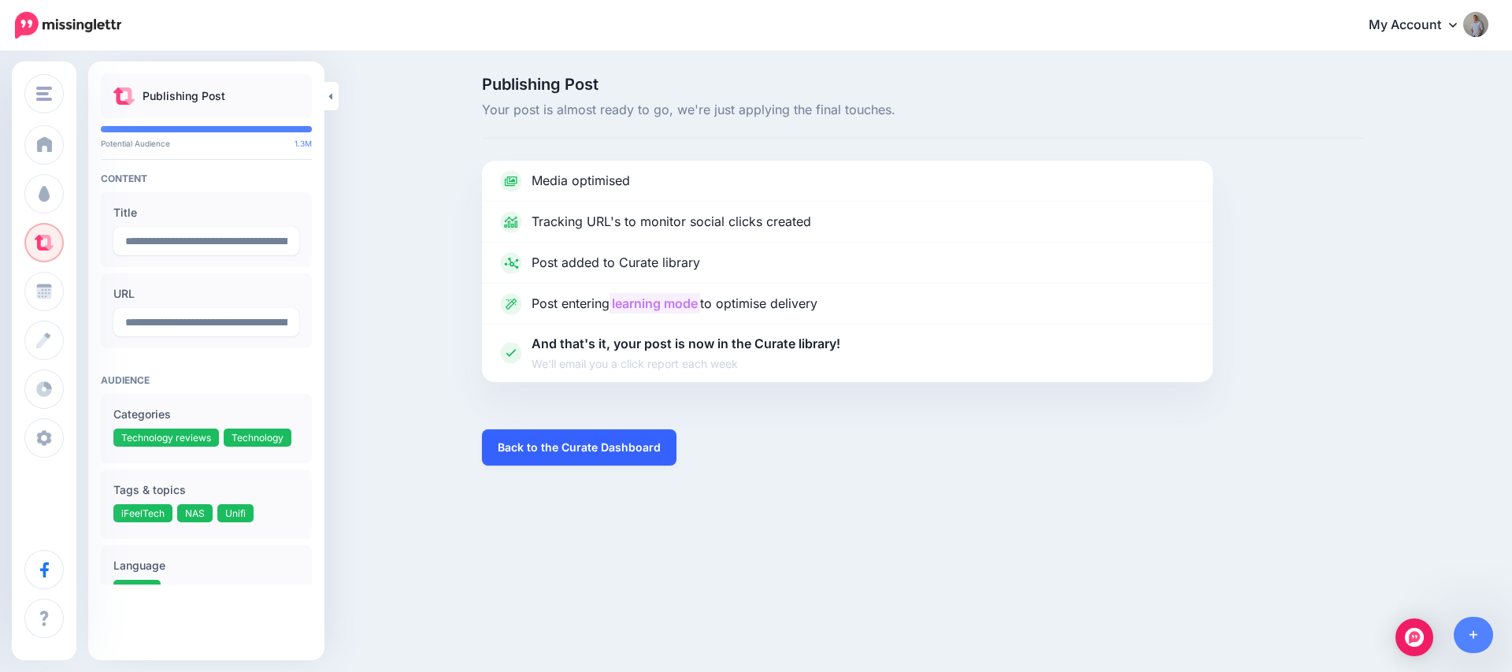
click at [557, 452] on link "Back to the Curate Dashboard" at bounding box center [579, 447] width 194 height 36
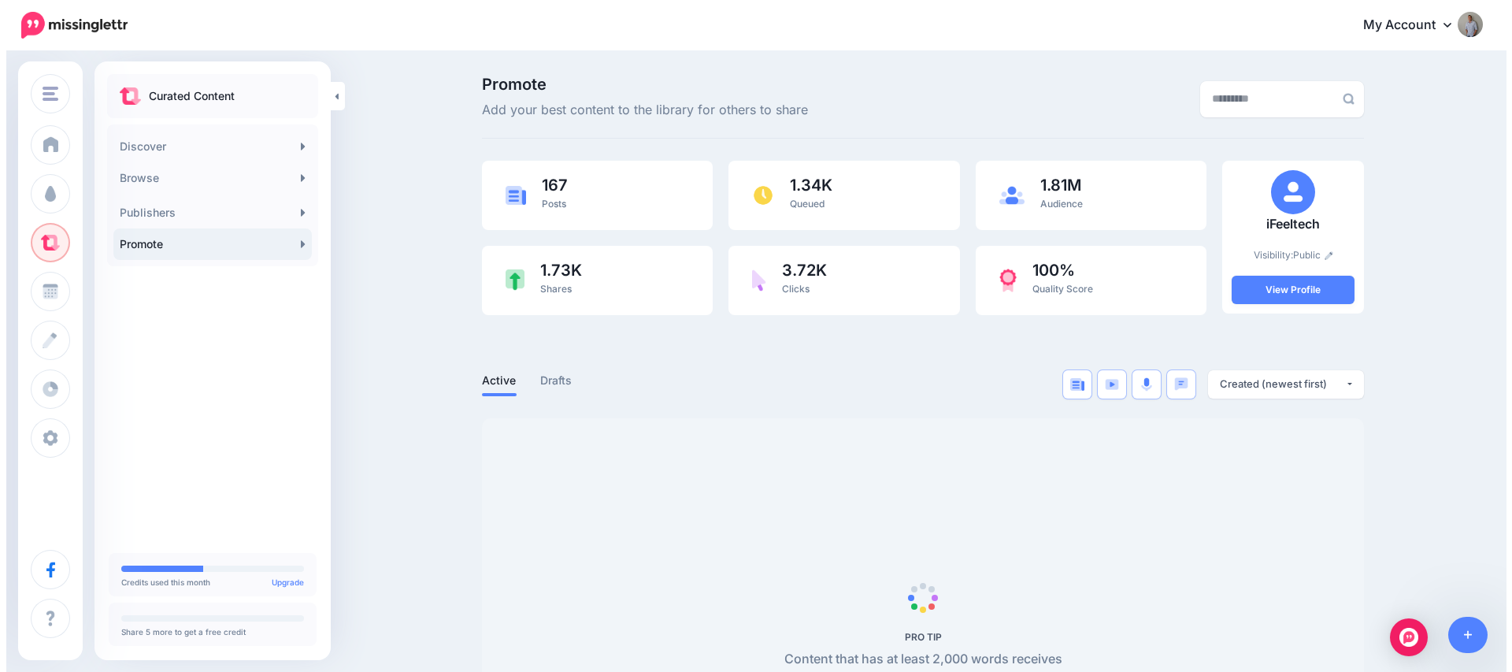
scroll to position [3, 0]
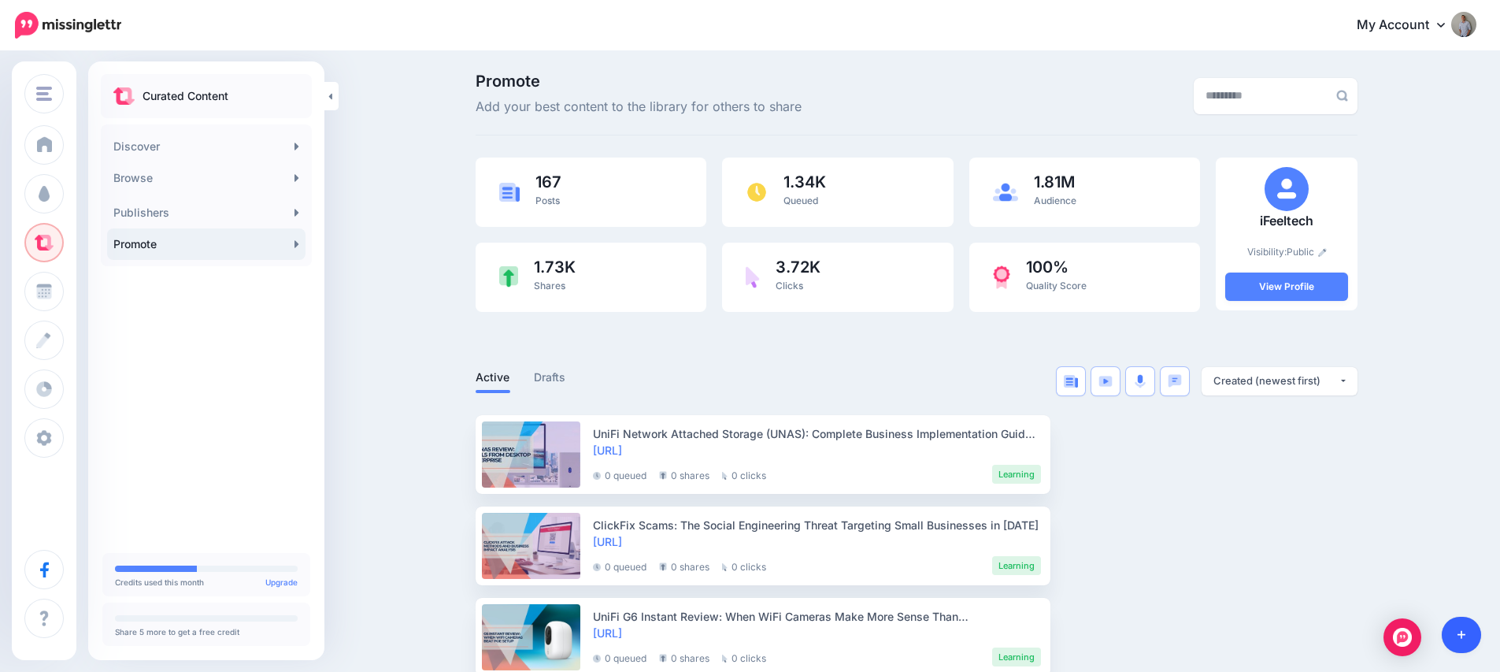
click at [1472, 634] on link at bounding box center [1462, 635] width 40 height 36
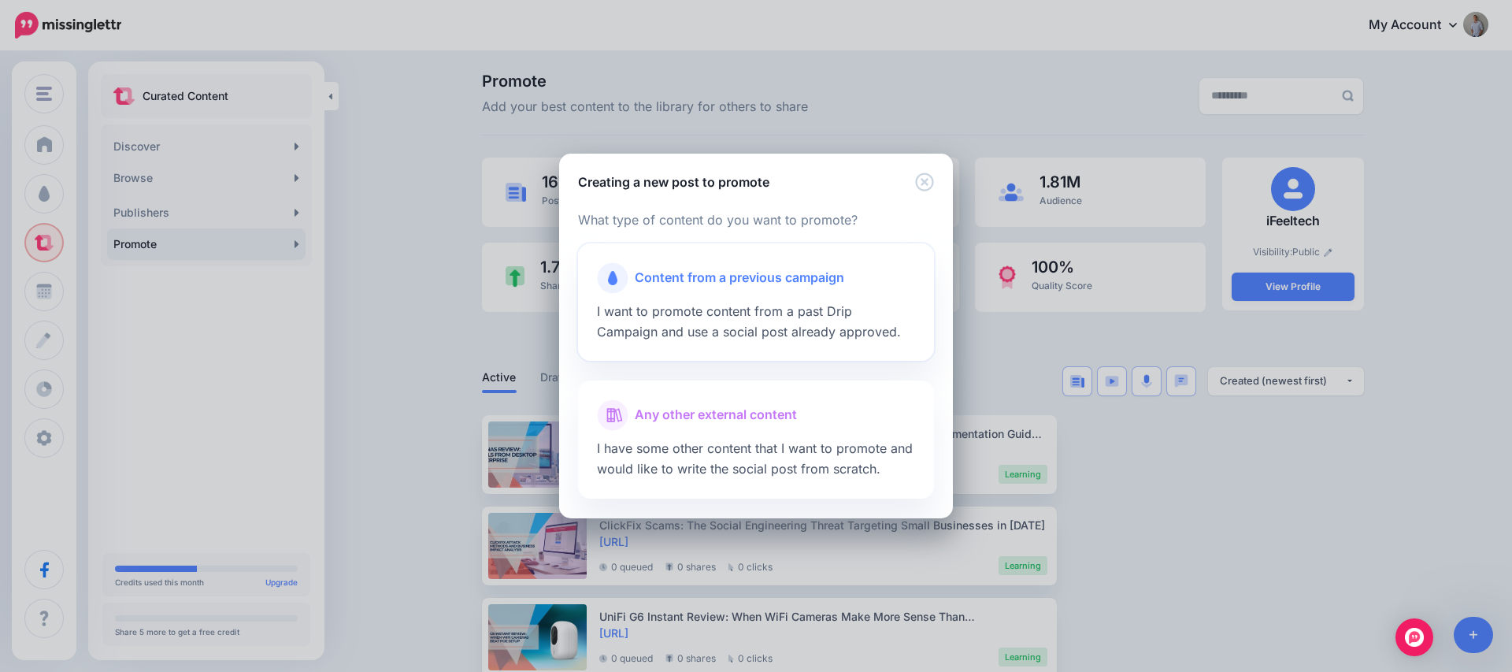
click at [693, 313] on span "I want to promote content from a past Drip Campaign and use a social post alrea…" at bounding box center [749, 321] width 304 height 36
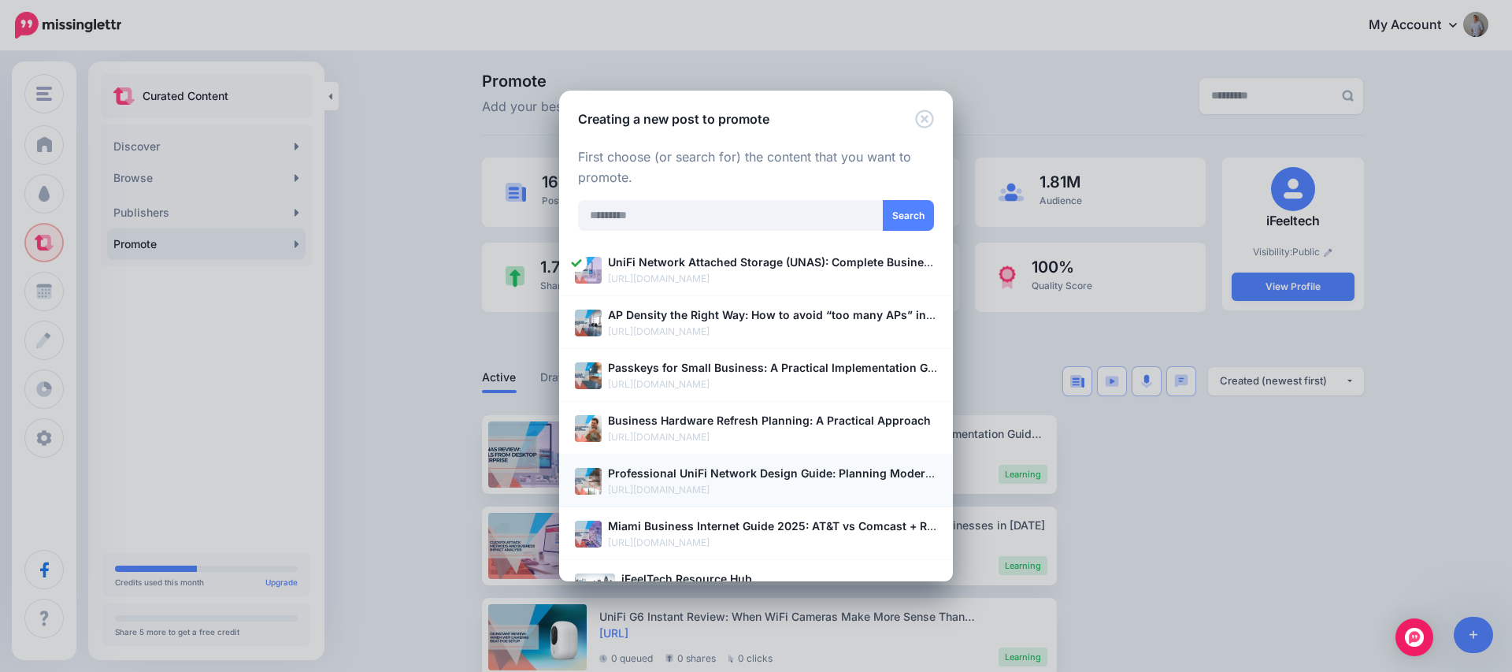
scroll to position [219, 0]
click at [673, 325] on p "[URL][DOMAIN_NAME]" at bounding box center [772, 331] width 329 height 16
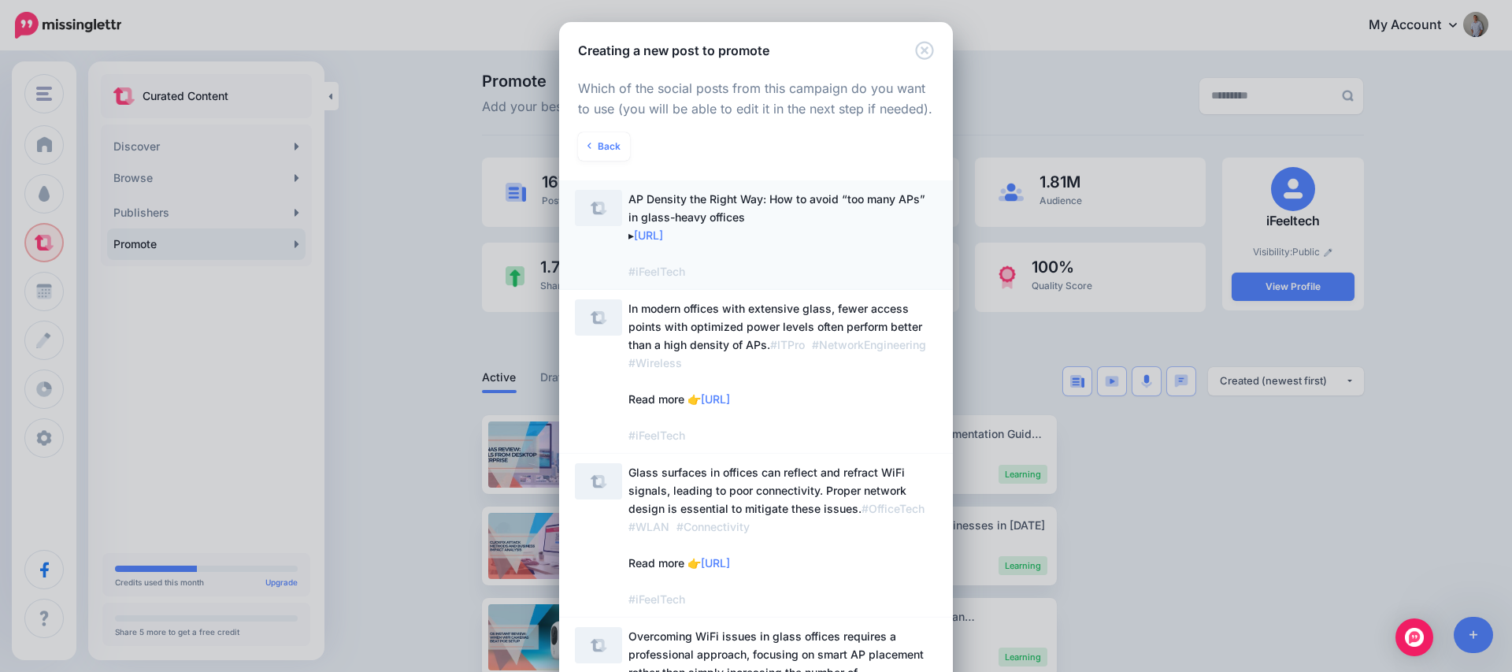
click at [785, 234] on span "AP Density the Right Way: How to avoid “too many APs” in glass-heavy offices ▸ …" at bounding box center [782, 235] width 309 height 91
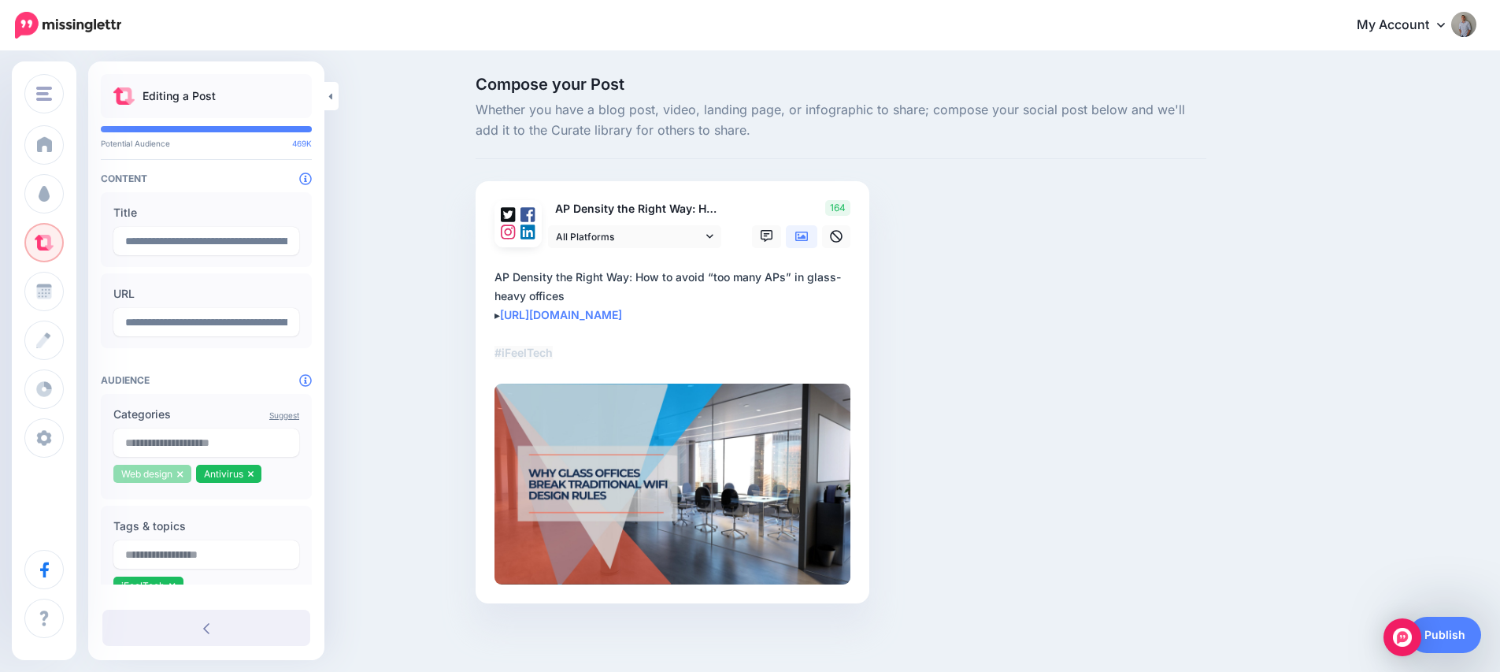
click at [181, 481] on li "Web design" at bounding box center [152, 474] width 78 height 18
click at [179, 474] on icon at bounding box center [180, 473] width 6 height 9
click at [168, 475] on icon at bounding box center [168, 473] width 6 height 9
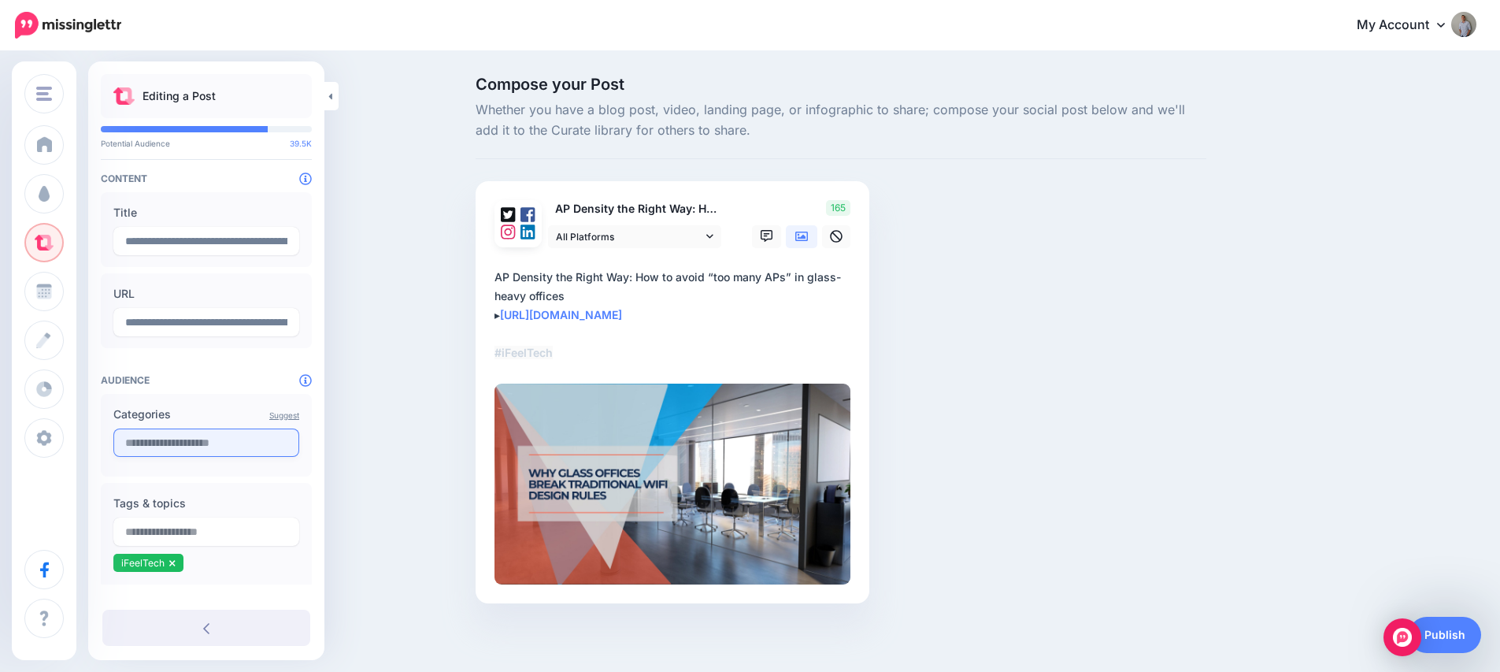
click at [172, 451] on input "text" at bounding box center [206, 442] width 186 height 28
type input "*"
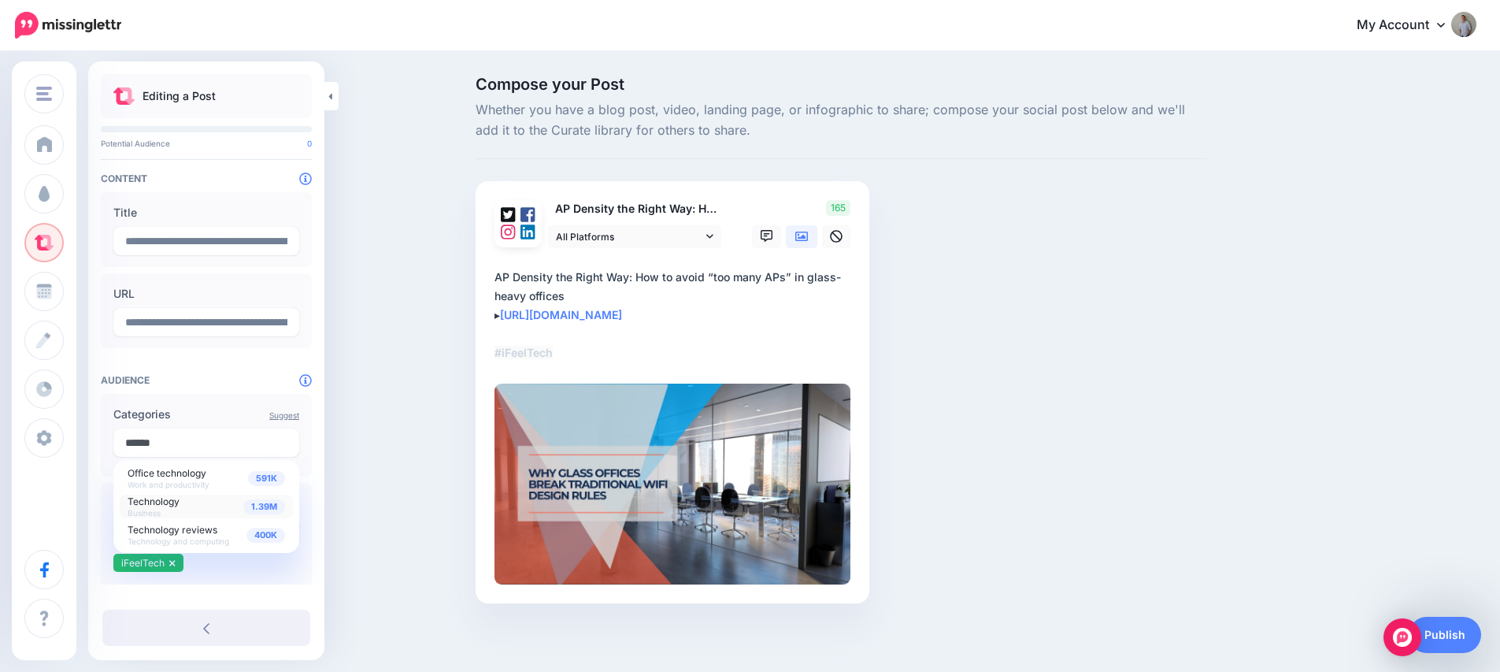
type input "******"
click at [173, 508] on div "1.39M Technology Business" at bounding box center [206, 506] width 157 height 22
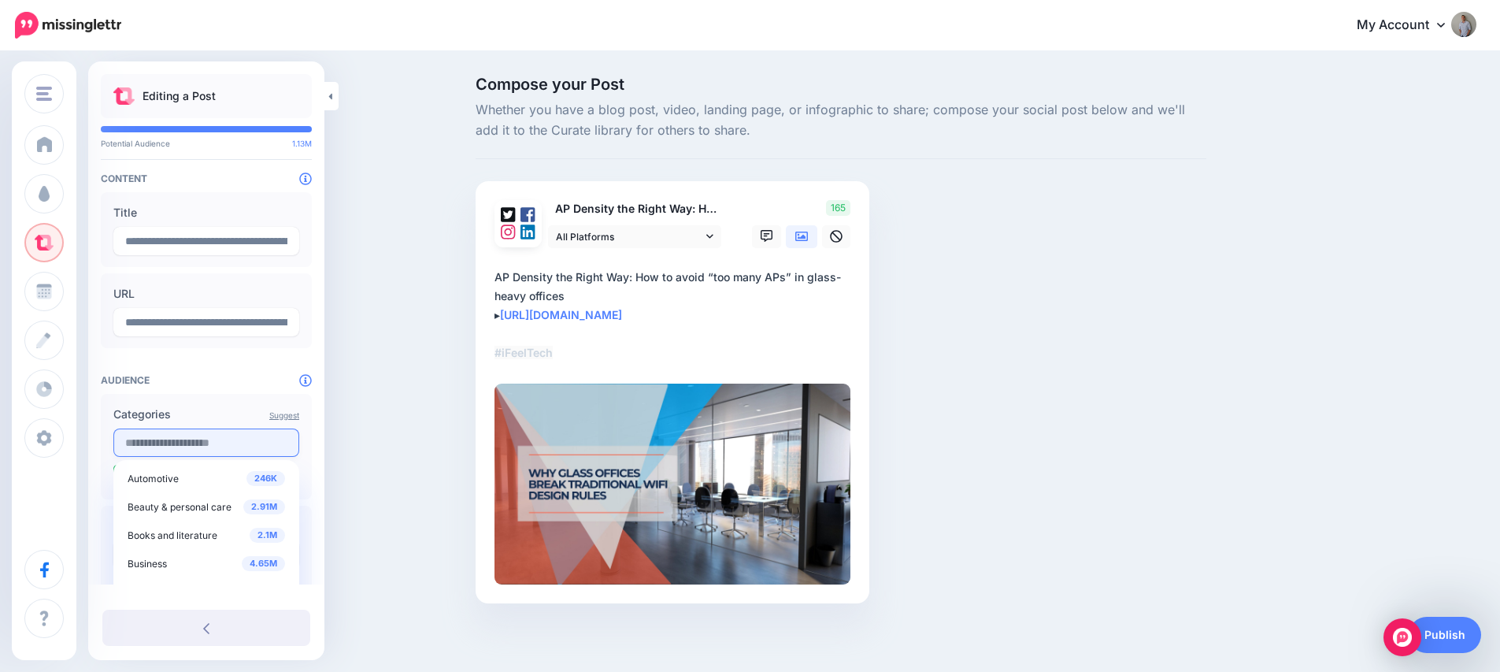
click at [170, 442] on input "text" at bounding box center [206, 442] width 186 height 28
type input "*******"
click at [179, 501] on span "Computer networking" at bounding box center [177, 501] width 98 height 12
click at [398, 479] on div "Compose your Post Whether you have a blog post, video, landing page, or infogra…" at bounding box center [750, 363] width 1500 height 621
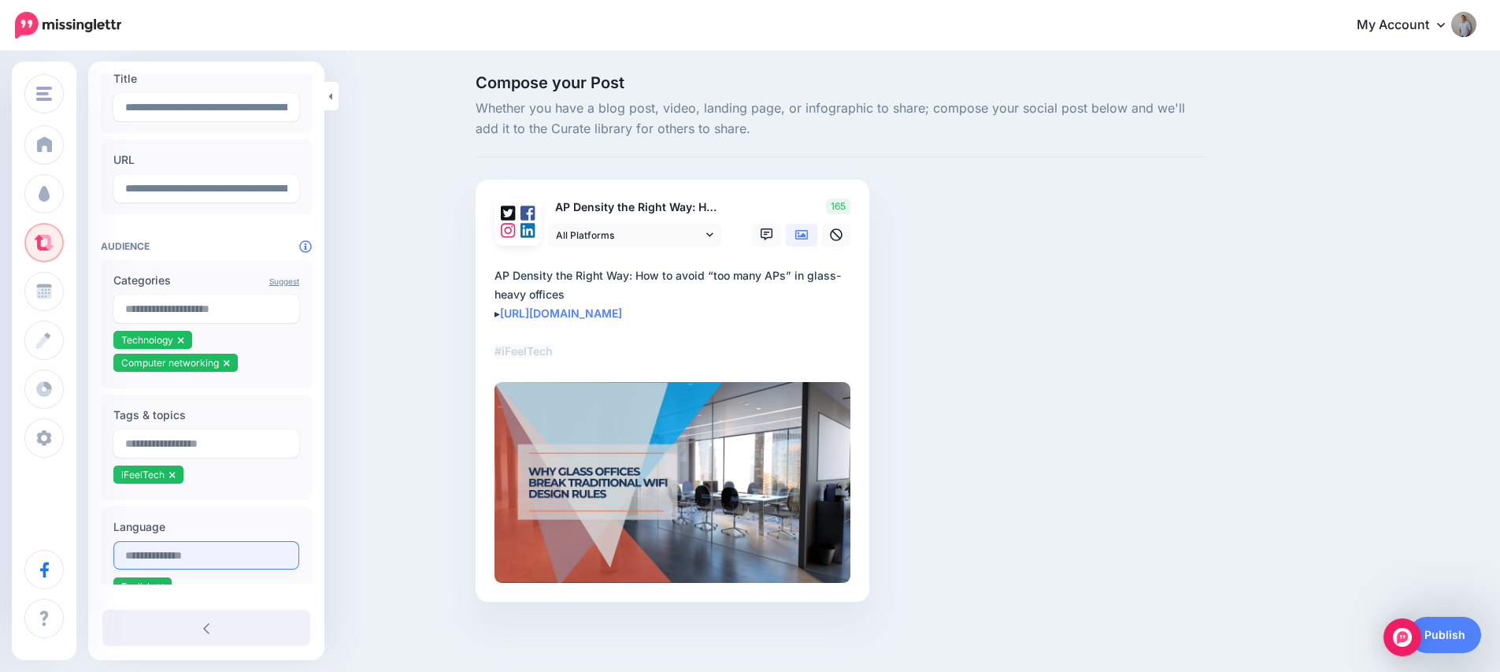
scroll to position [135, 0]
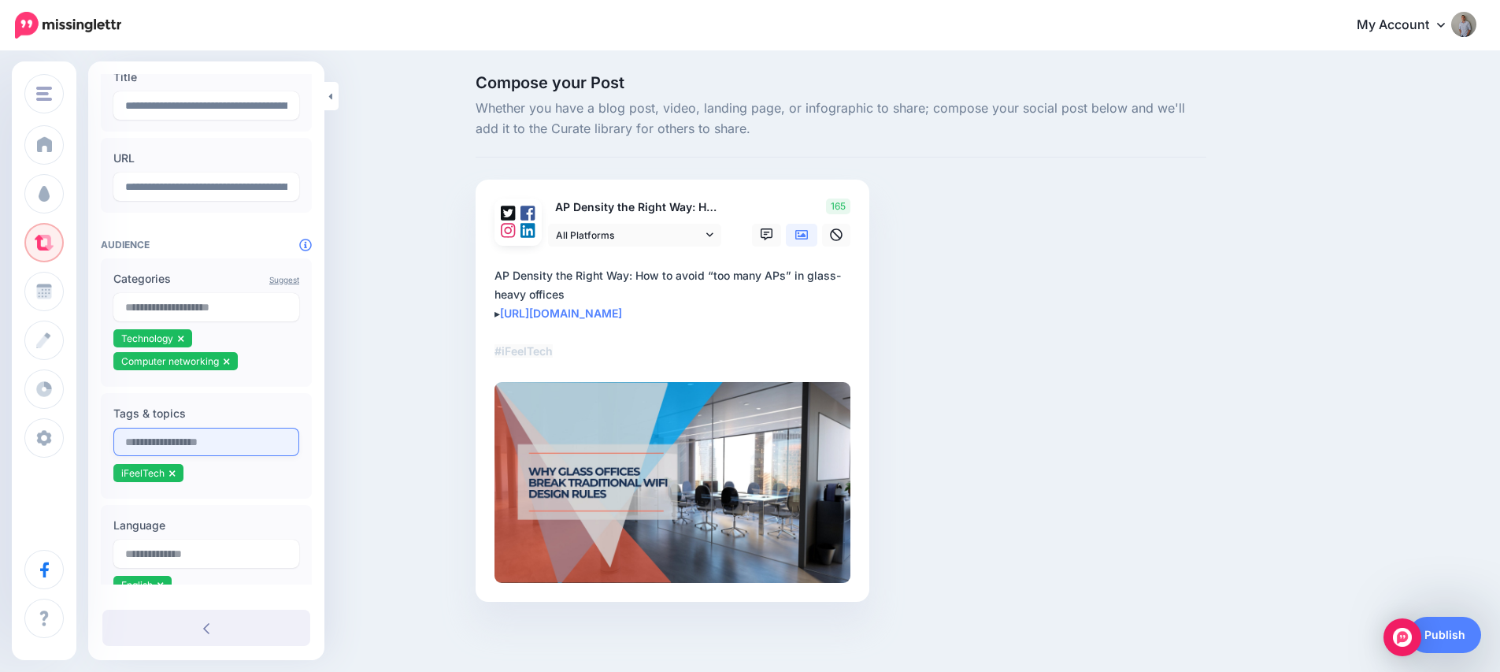
click at [156, 440] on input "text" at bounding box center [206, 442] width 186 height 28
type input "****"
type input "**********"
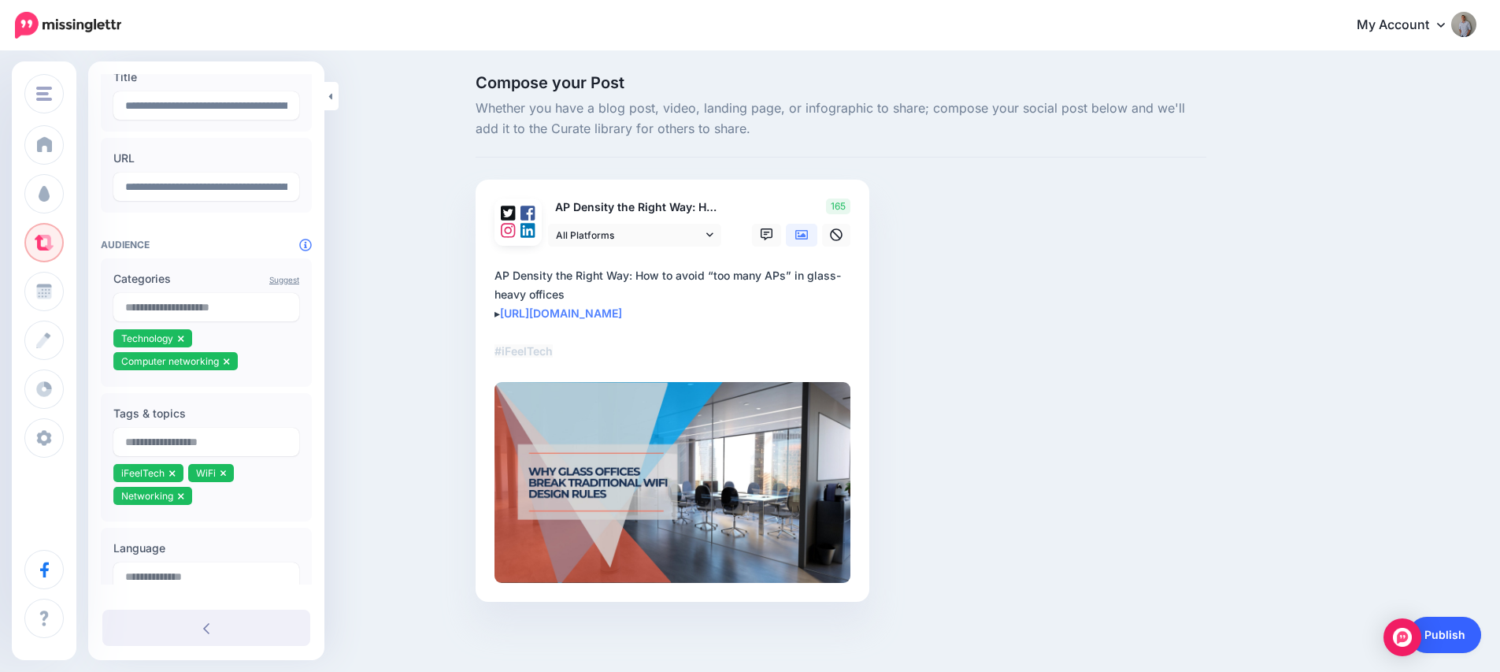
click at [1450, 632] on link "Publish" at bounding box center [1445, 635] width 72 height 36
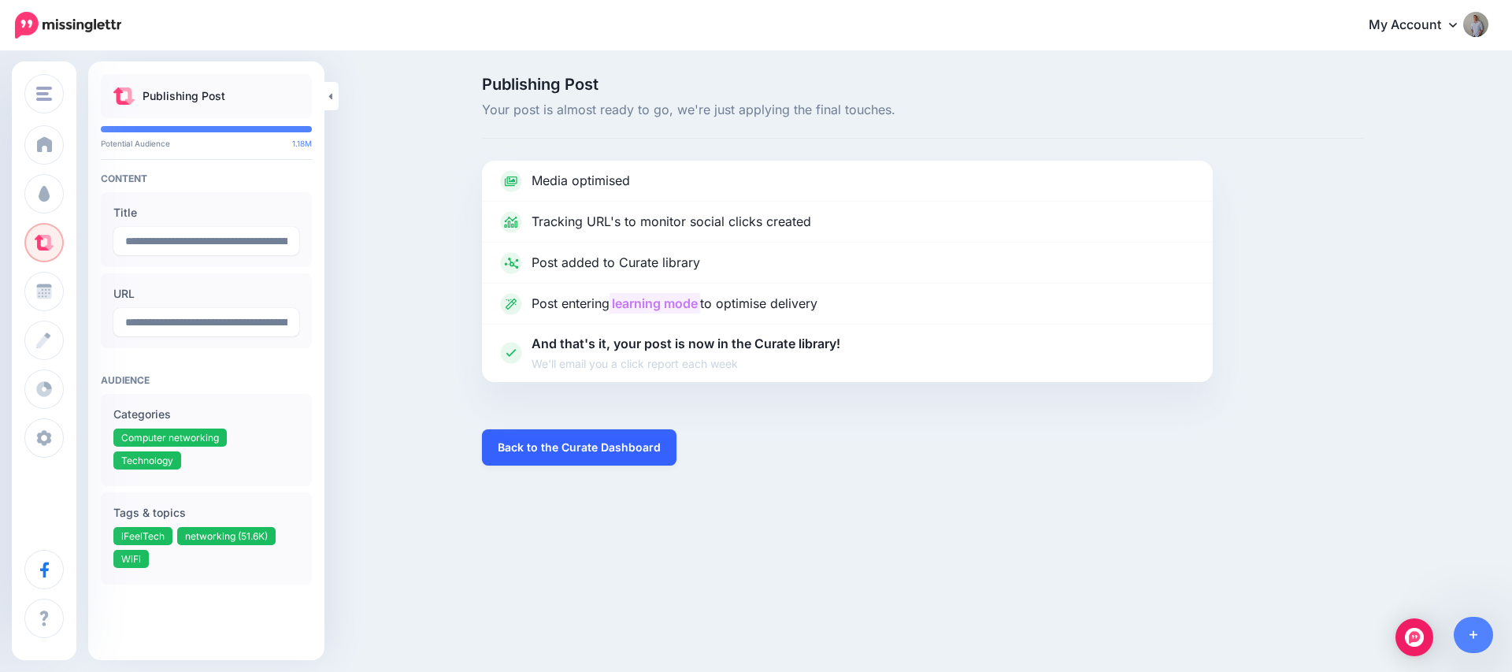
click at [622, 455] on link "Back to the Curate Dashboard" at bounding box center [579, 447] width 194 height 36
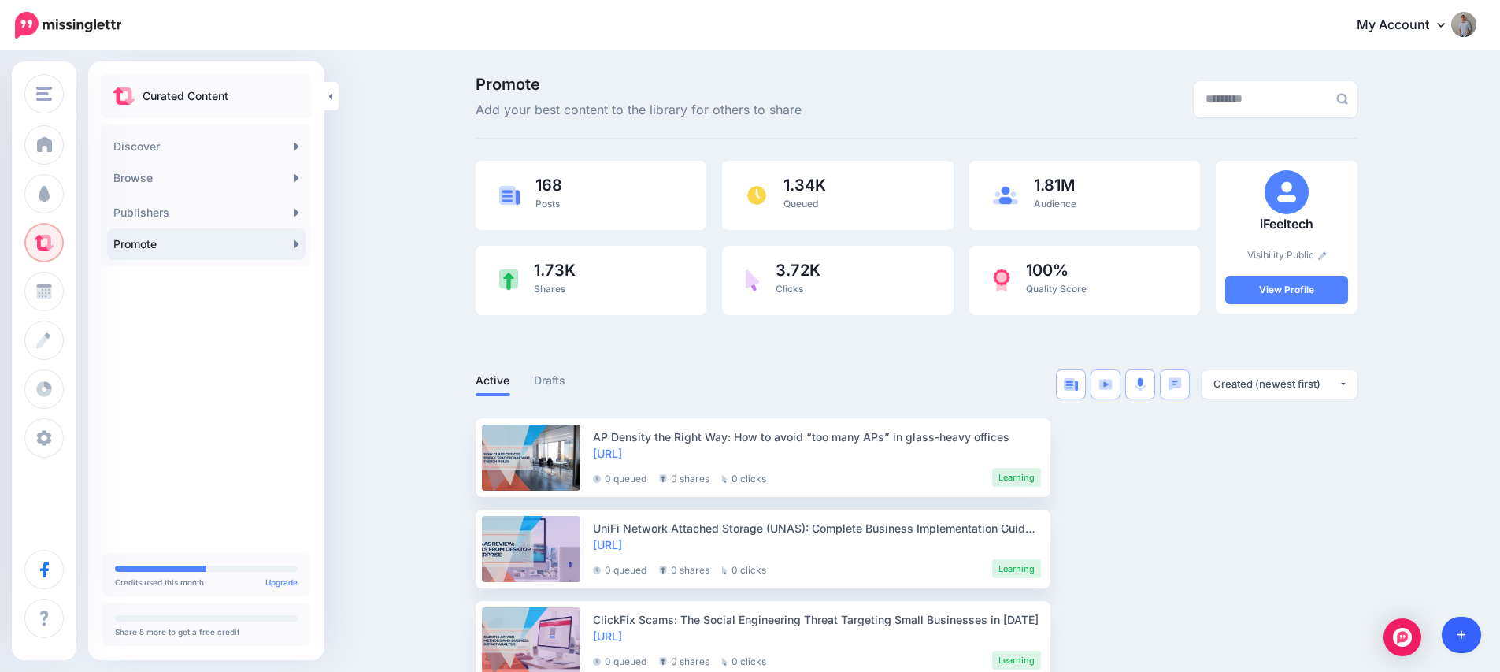
click at [1465, 633] on icon at bounding box center [1462, 634] width 9 height 11
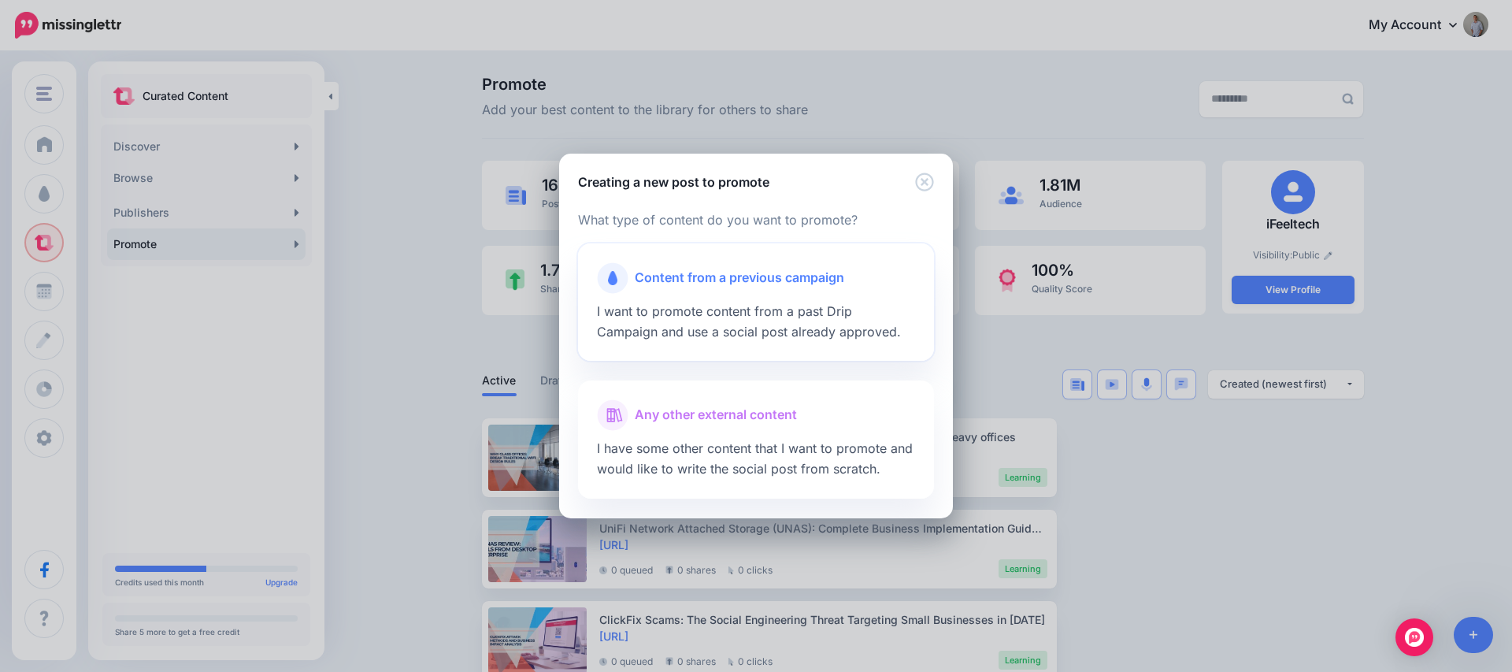
click at [713, 313] on span "I want to promote content from a past Drip Campaign and use a social post alrea…" at bounding box center [749, 321] width 304 height 36
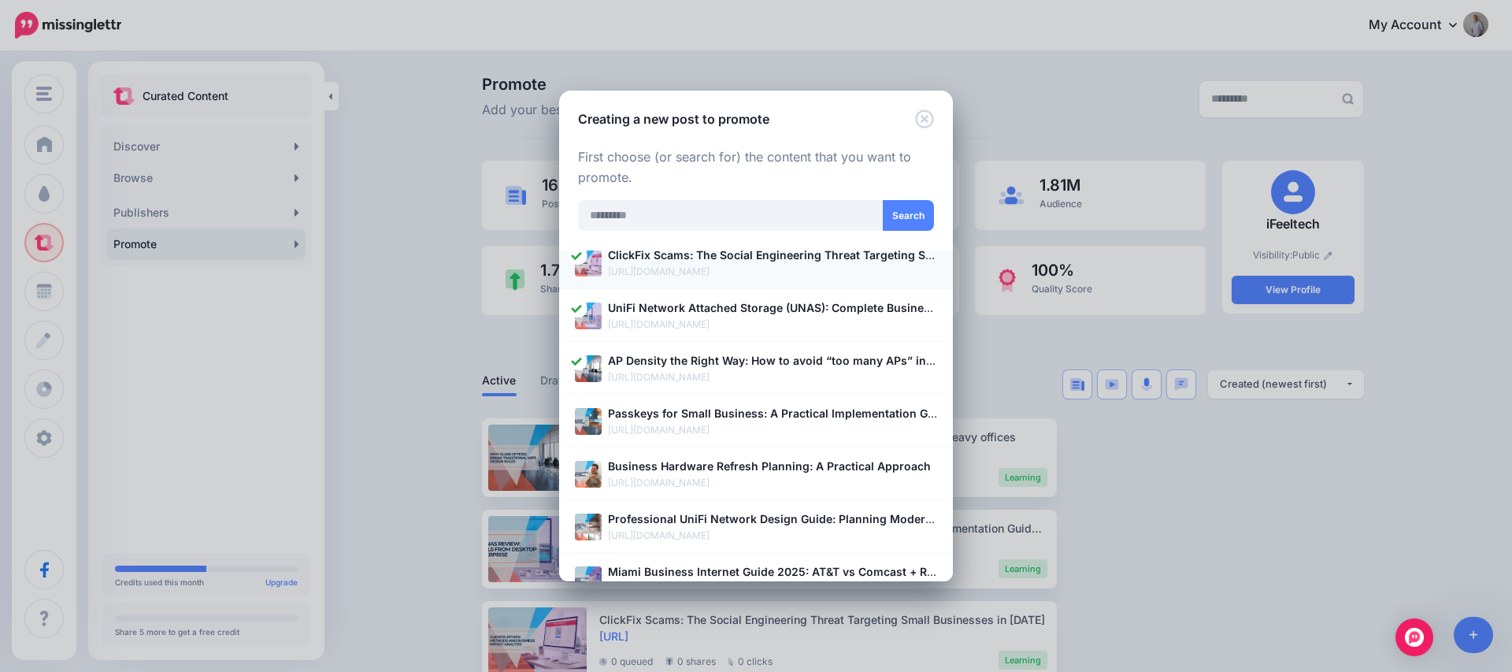
scroll to position [236, 0]
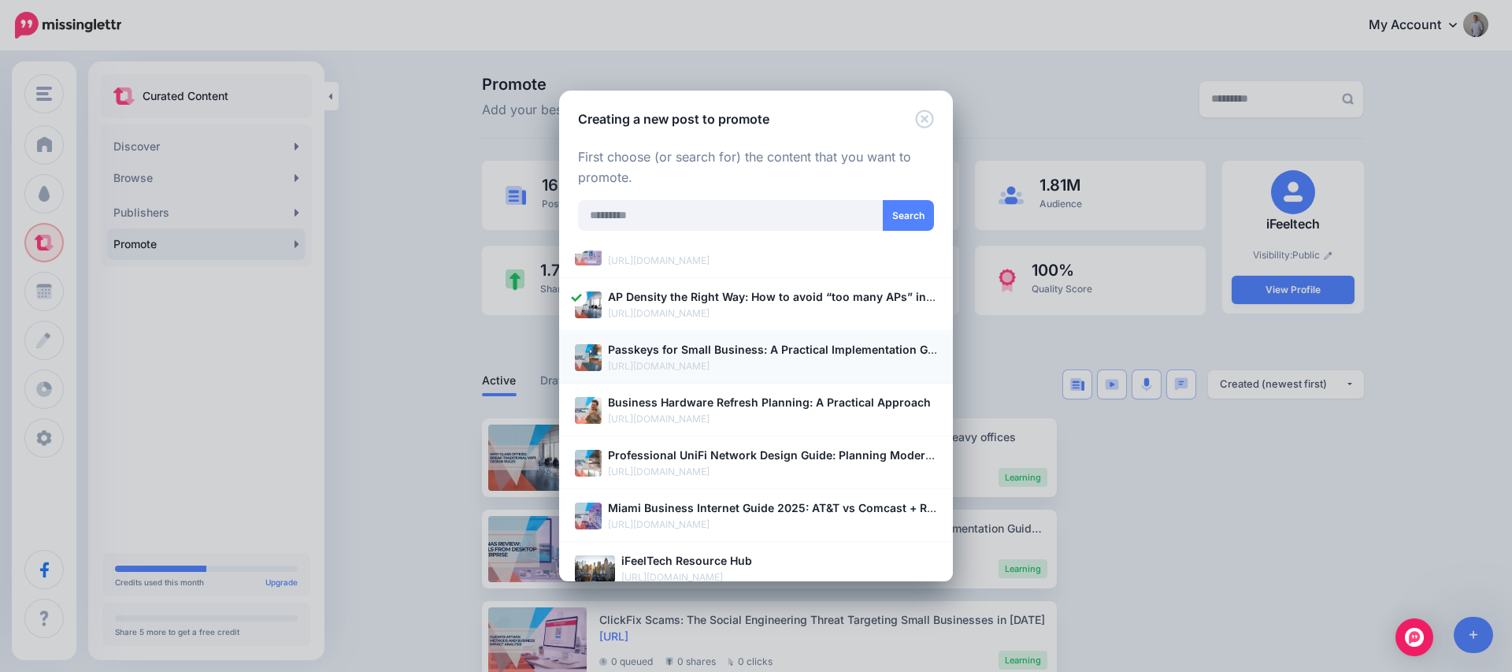
click at [672, 362] on p "[URL][DOMAIN_NAME]" at bounding box center [772, 366] width 329 height 16
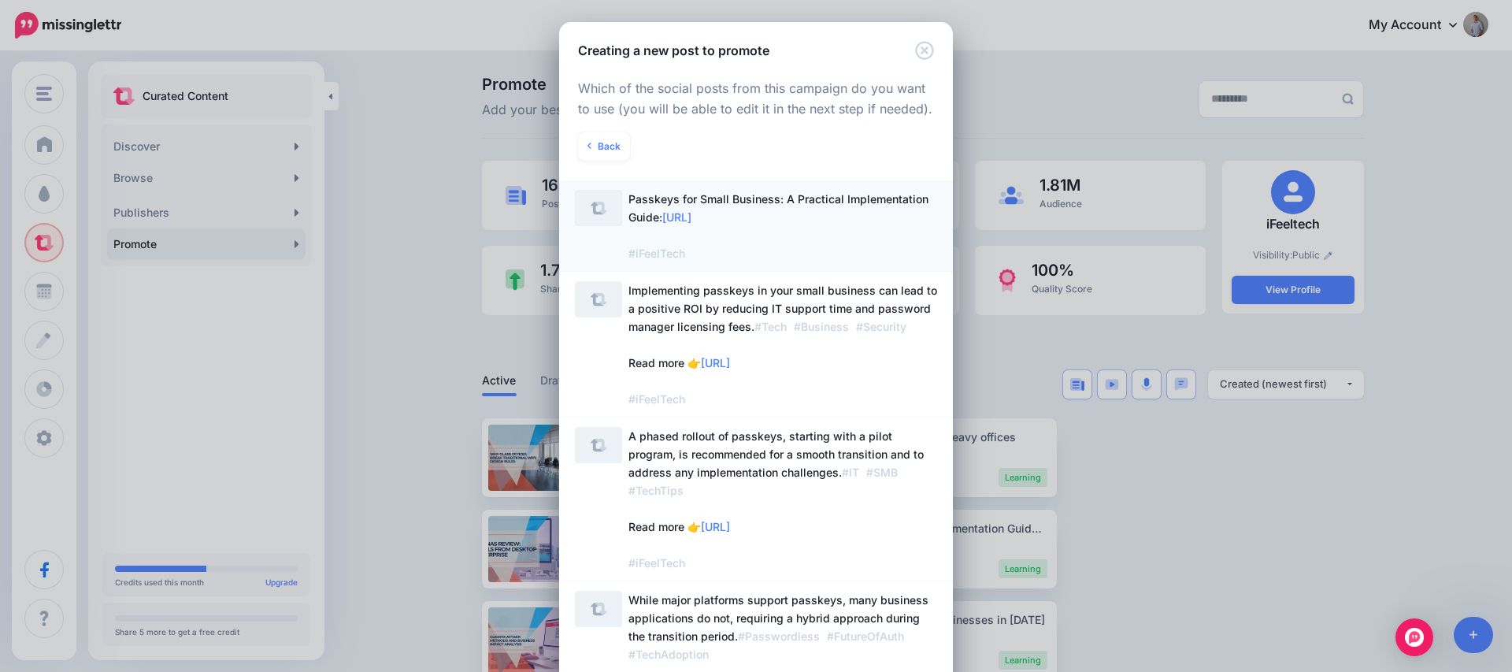
click at [812, 232] on span "Passkeys for Small Business: A Practical Implementation Guide: https://lttr.ai/…" at bounding box center [782, 226] width 309 height 72
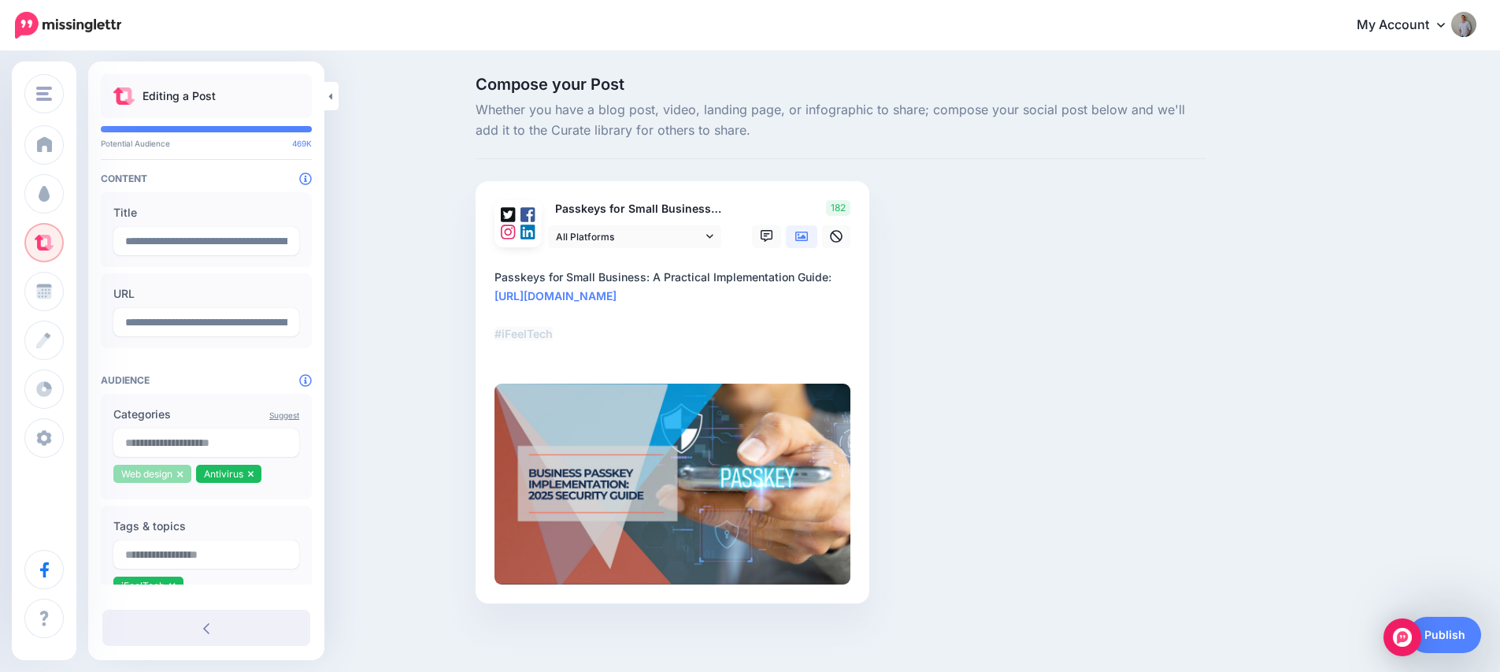
click at [179, 474] on icon at bounding box center [180, 473] width 6 height 9
click at [169, 473] on icon at bounding box center [168, 474] width 6 height 6
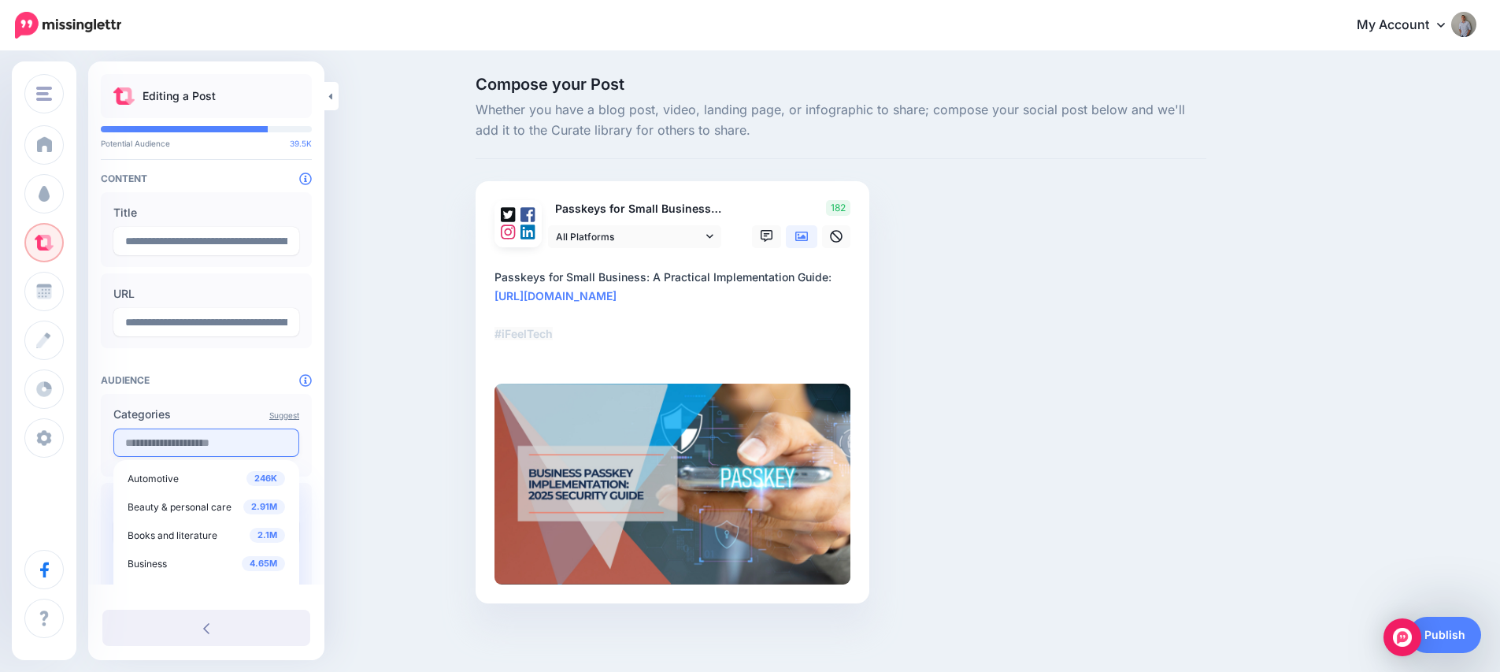
click at [168, 436] on input "text" at bounding box center [206, 442] width 186 height 28
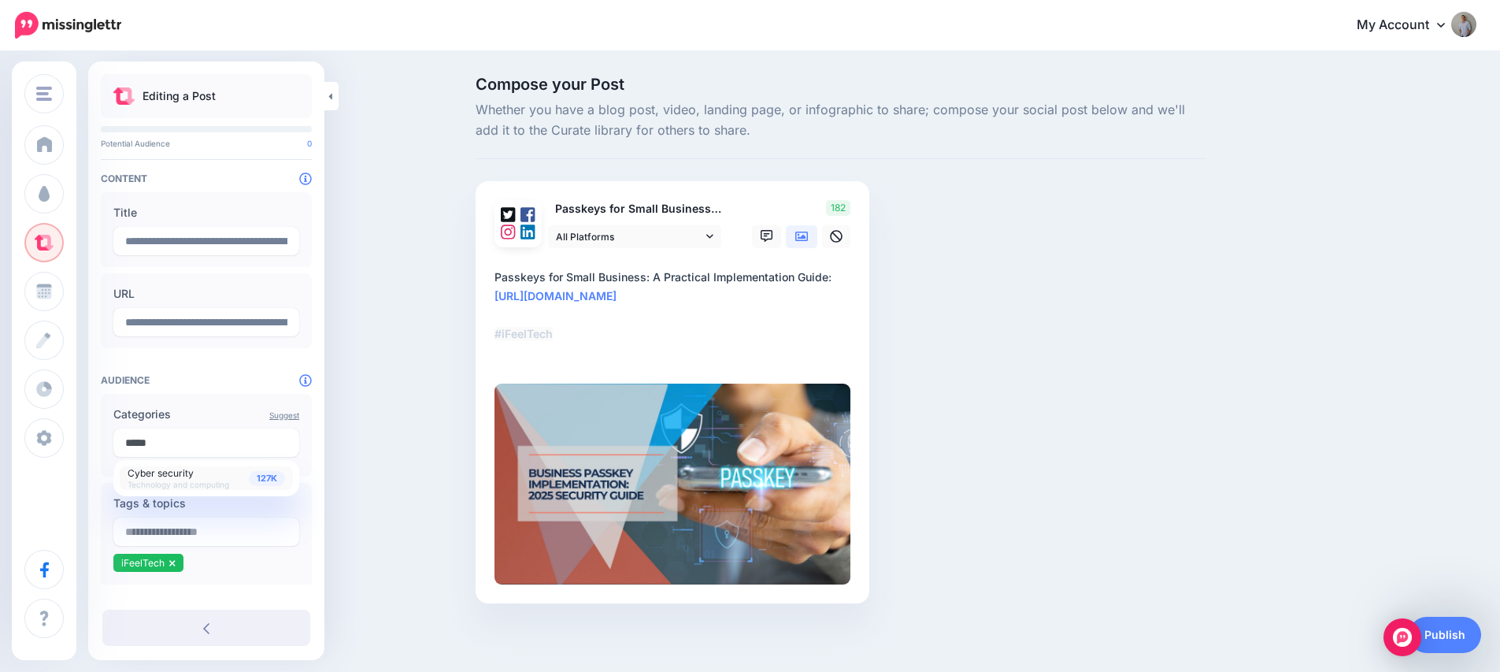
type input "*****"
click at [205, 483] on span "Technology and computing" at bounding box center [179, 484] width 102 height 9
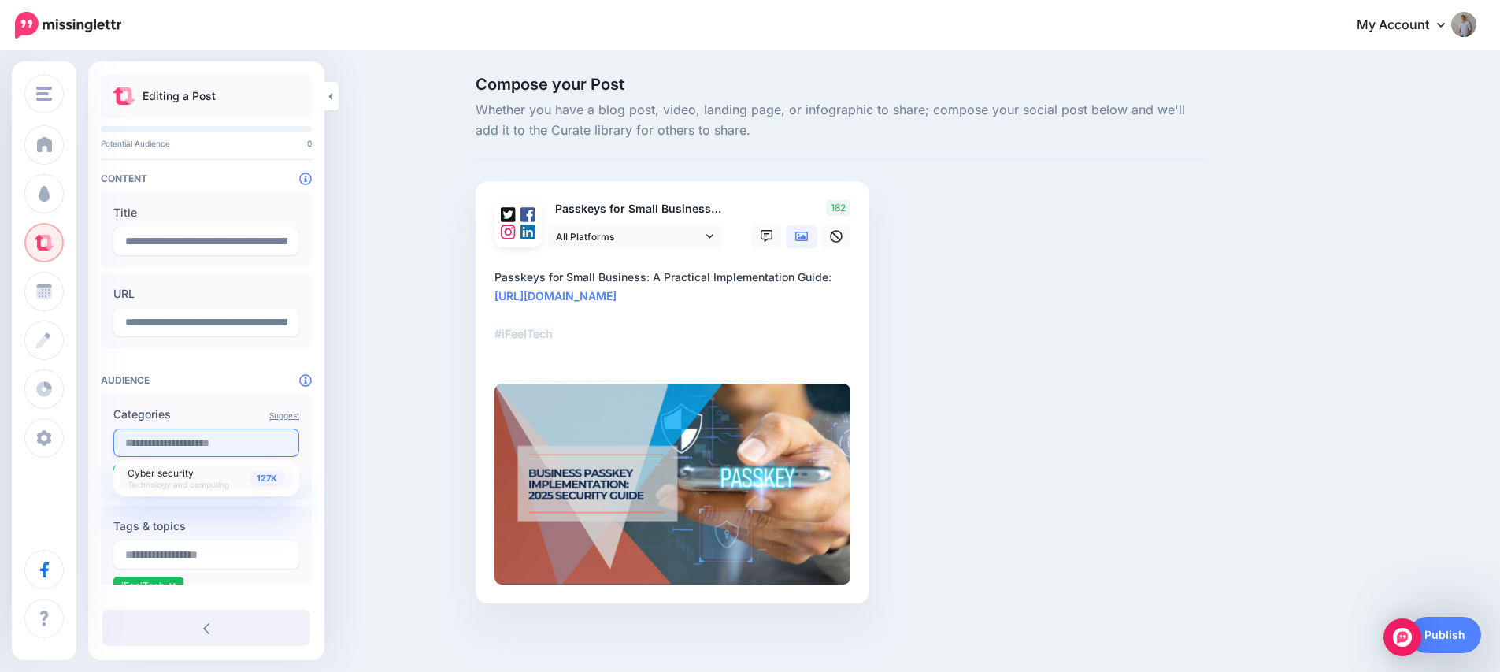
click at [189, 450] on input "text" at bounding box center [206, 442] width 186 height 28
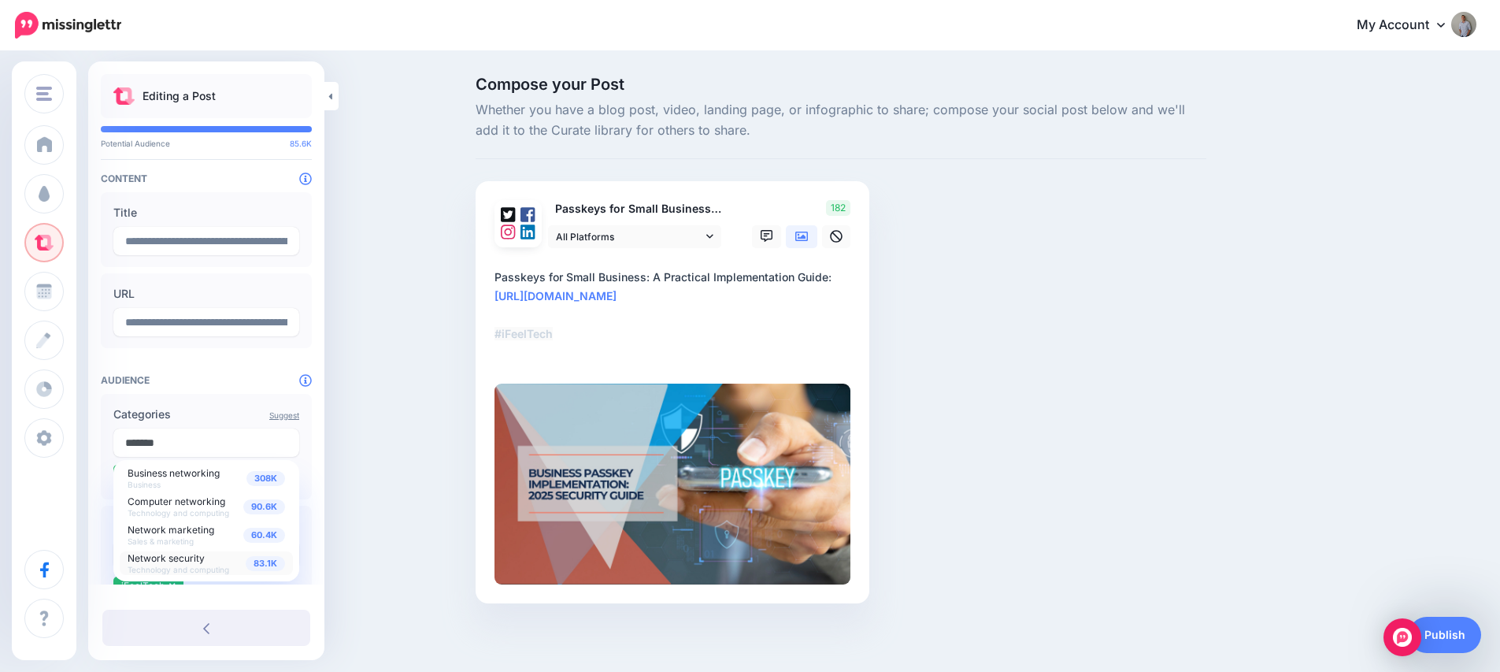
type input "*******"
click at [198, 557] on span "Network security" at bounding box center [166, 558] width 77 height 12
click at [378, 561] on div "Compose your Post Whether you have a blog post, video, landing page, or infogra…" at bounding box center [750, 363] width 1500 height 621
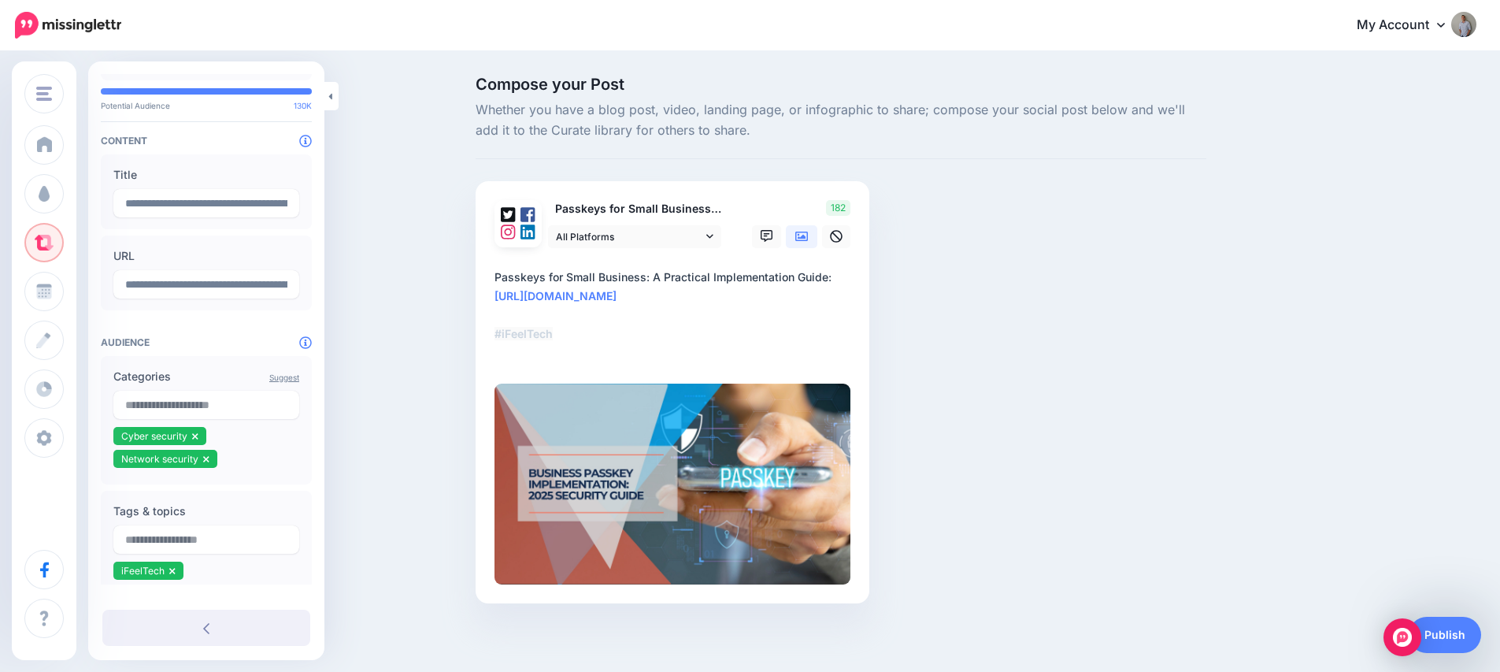
scroll to position [41, 0]
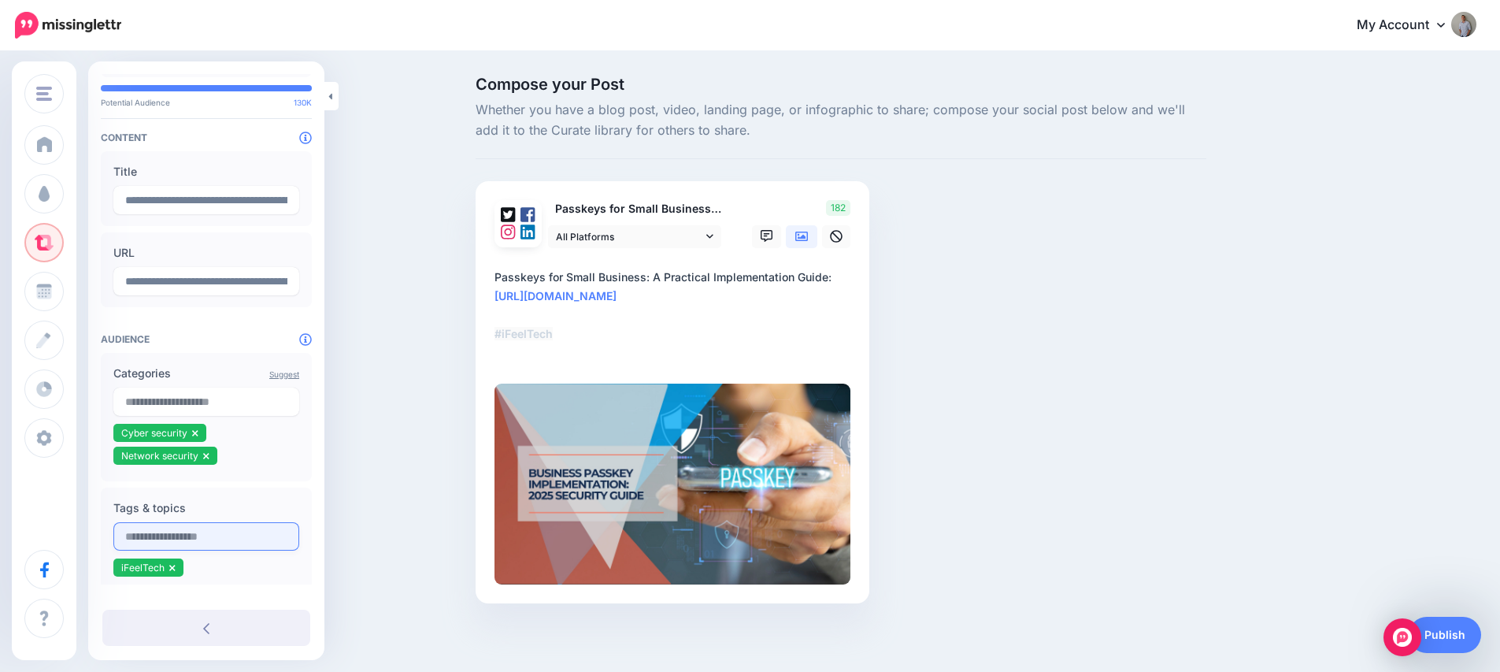
click at [172, 541] on input "text" at bounding box center [206, 536] width 186 height 28
type input "*******"
type input "*********"
type input "********"
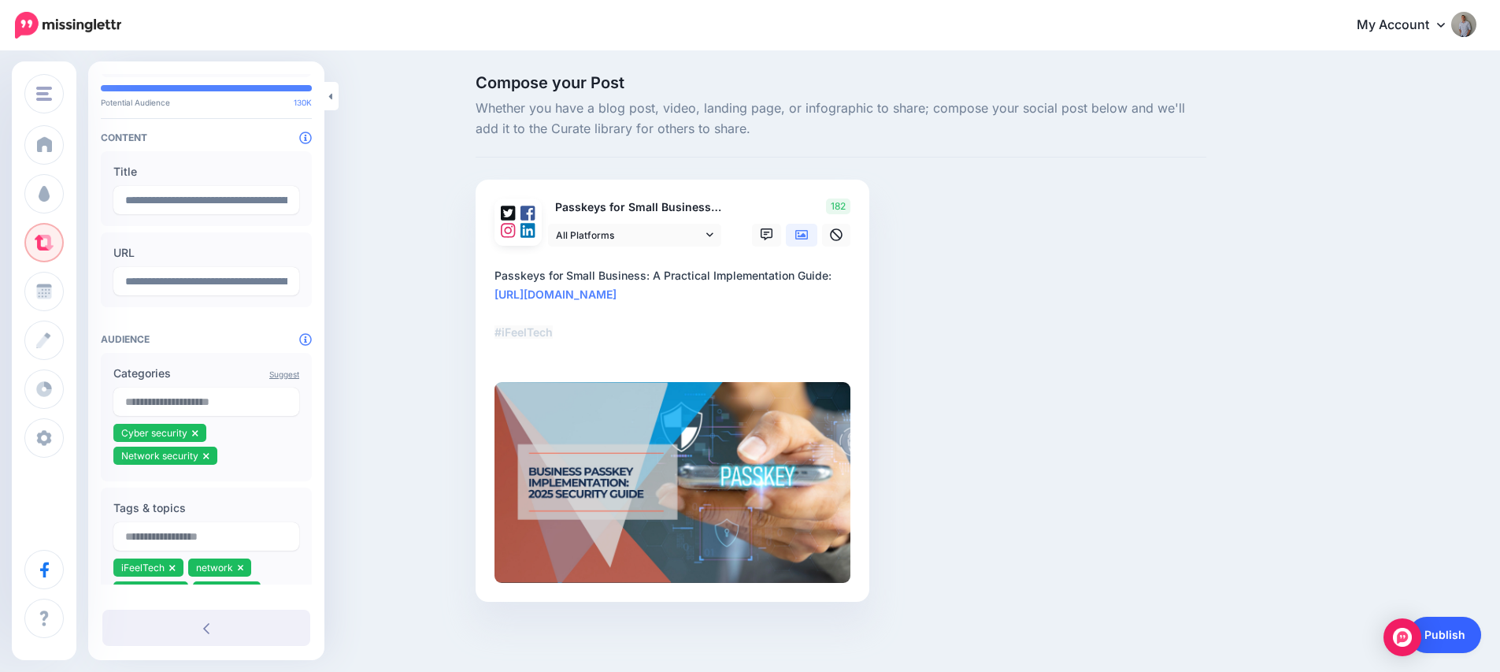
click at [1461, 635] on link "Publish" at bounding box center [1445, 635] width 72 height 36
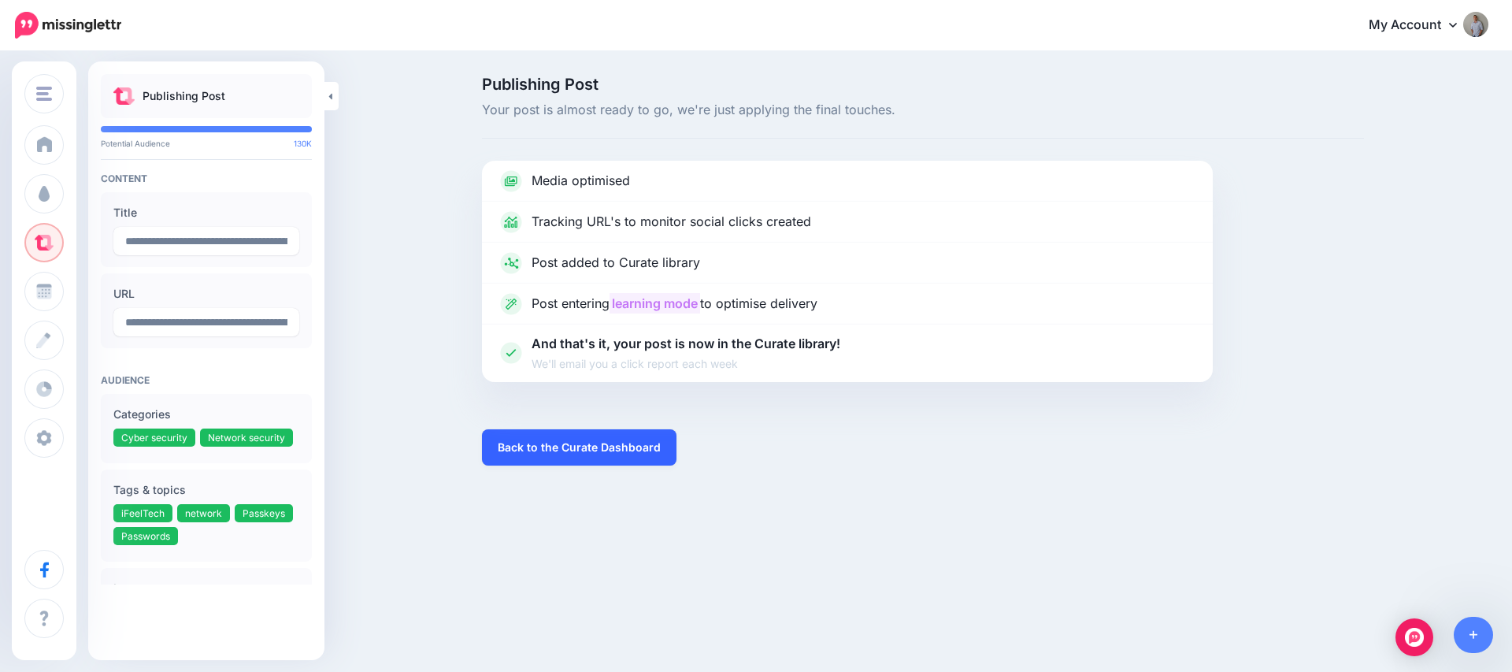
click at [562, 450] on link "Back to the Curate Dashboard" at bounding box center [579, 447] width 194 height 36
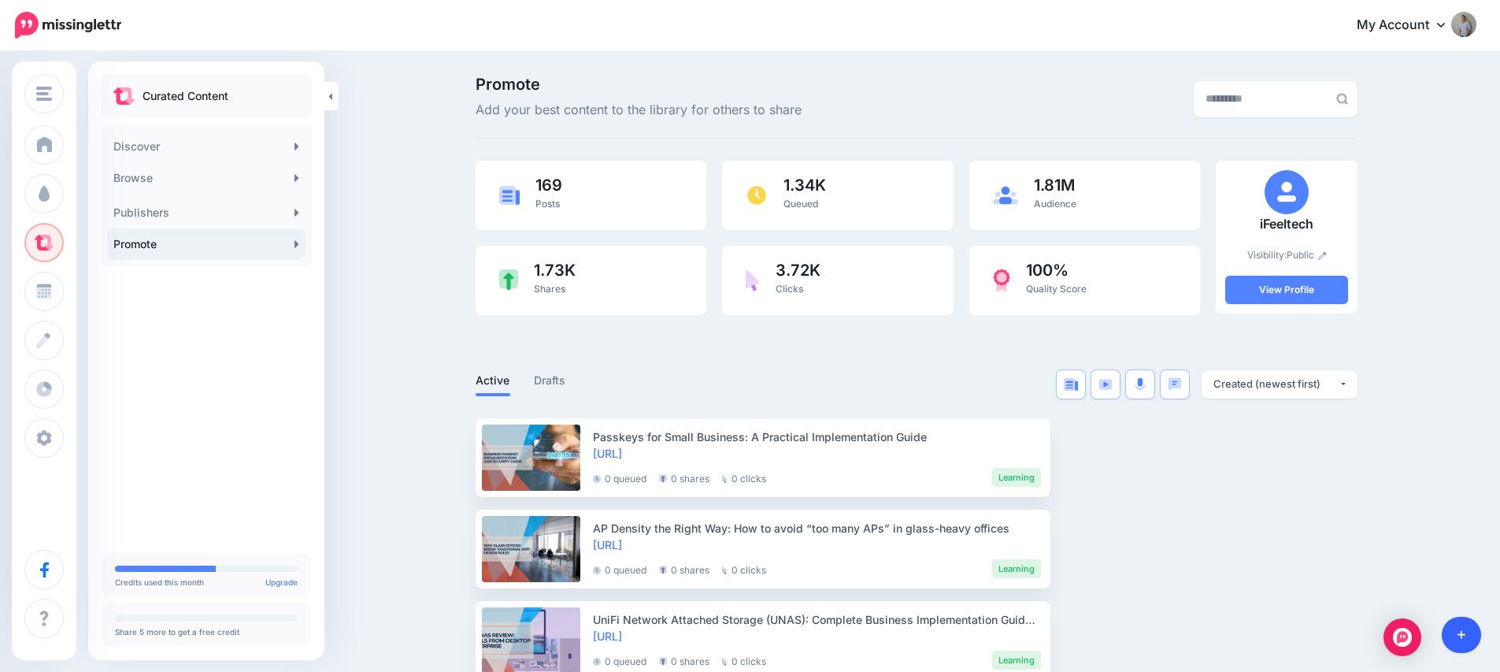
click at [1465, 632] on icon at bounding box center [1462, 634] width 9 height 11
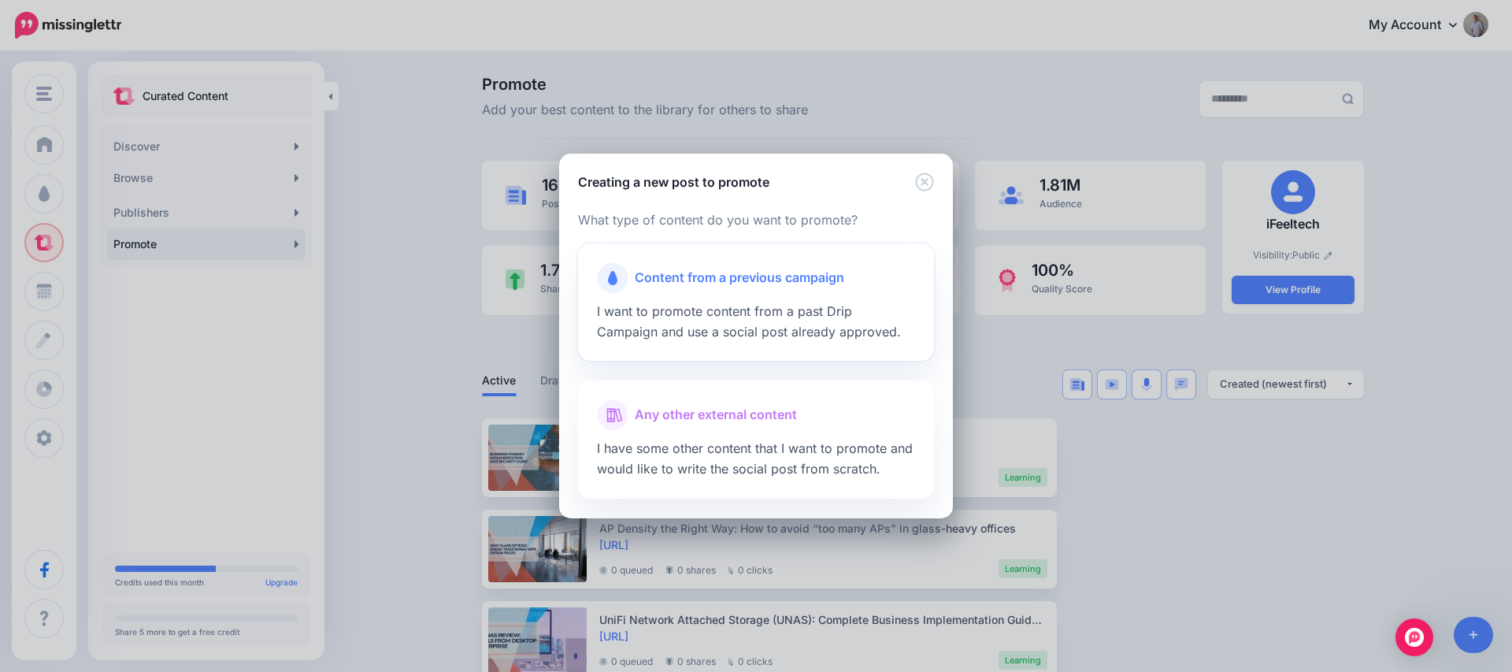
click at [653, 312] on span "I want to promote content from a past Drip Campaign and use a social post alrea…" at bounding box center [749, 321] width 304 height 36
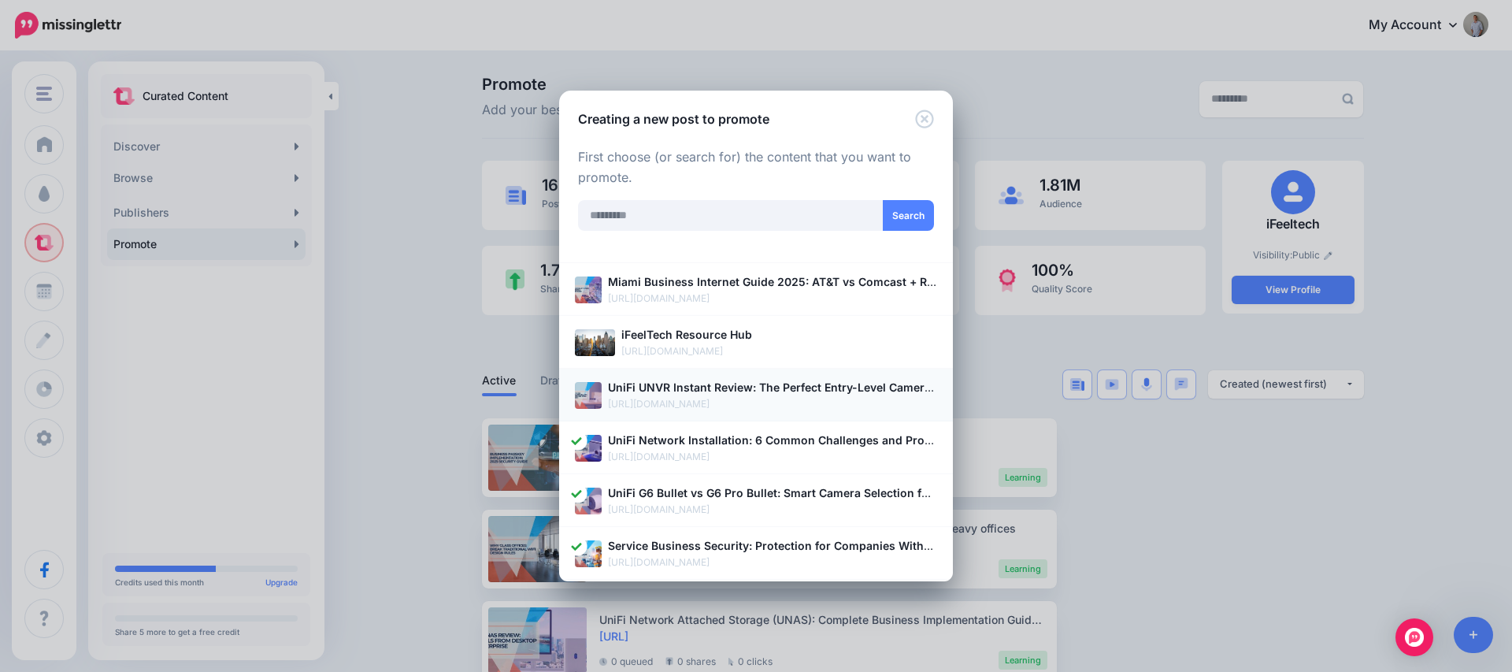
scroll to position [459, 0]
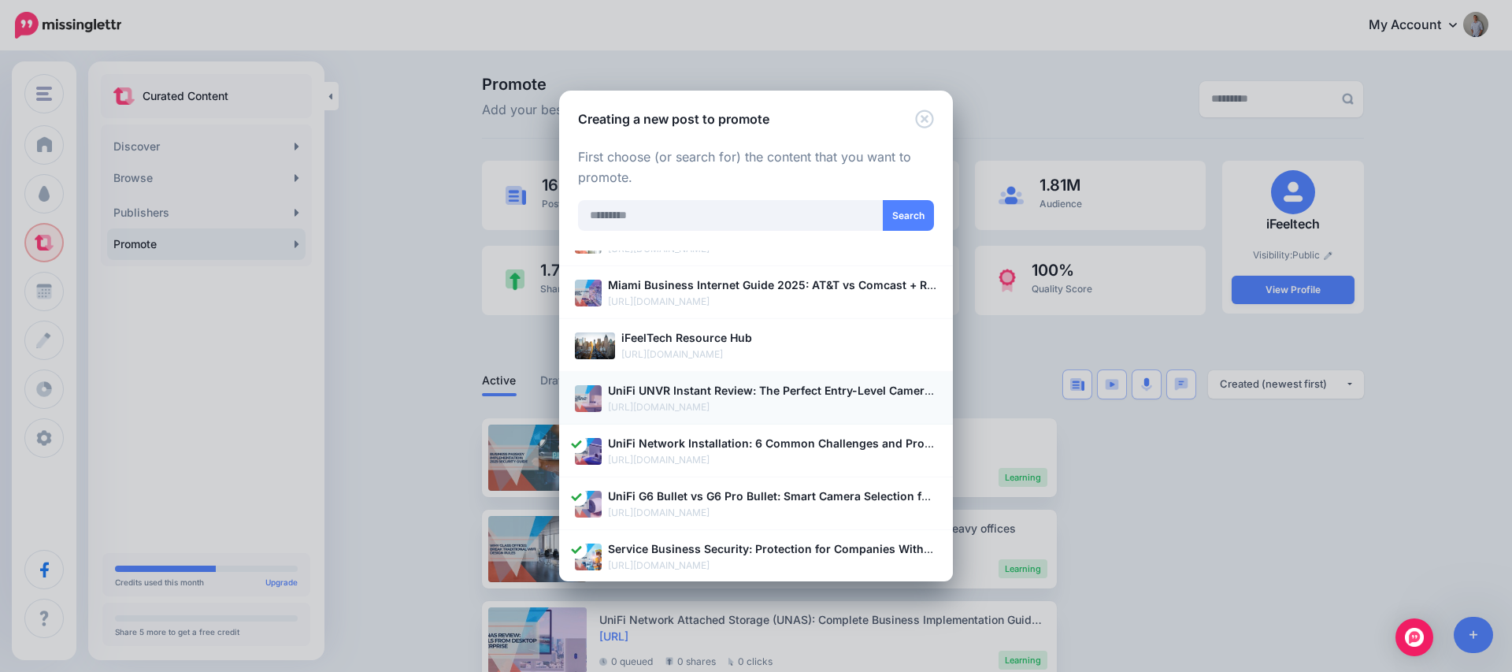
click at [696, 401] on p "[URL][DOMAIN_NAME]" at bounding box center [772, 407] width 329 height 16
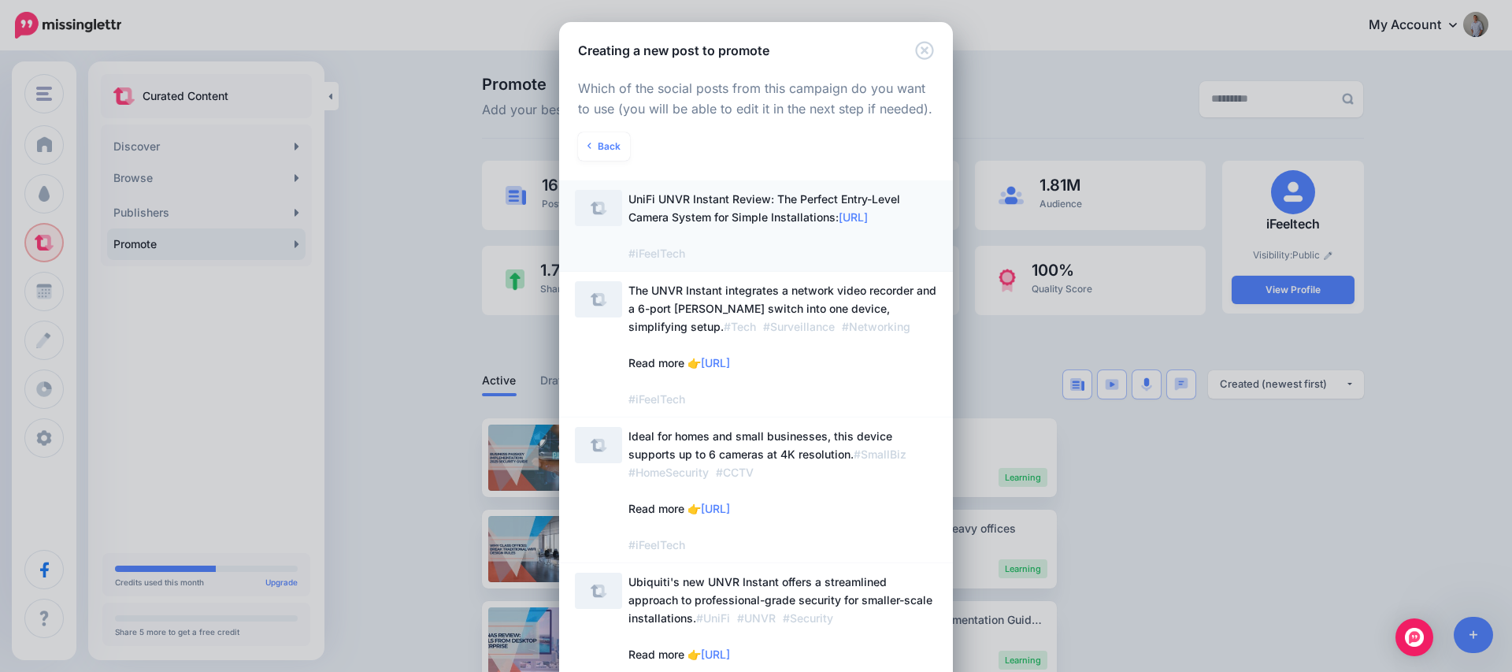
click at [837, 234] on span "UniFi UNVR Instant Review: The Perfect Entry-Level Camera System for Simple Ins…" at bounding box center [782, 226] width 309 height 72
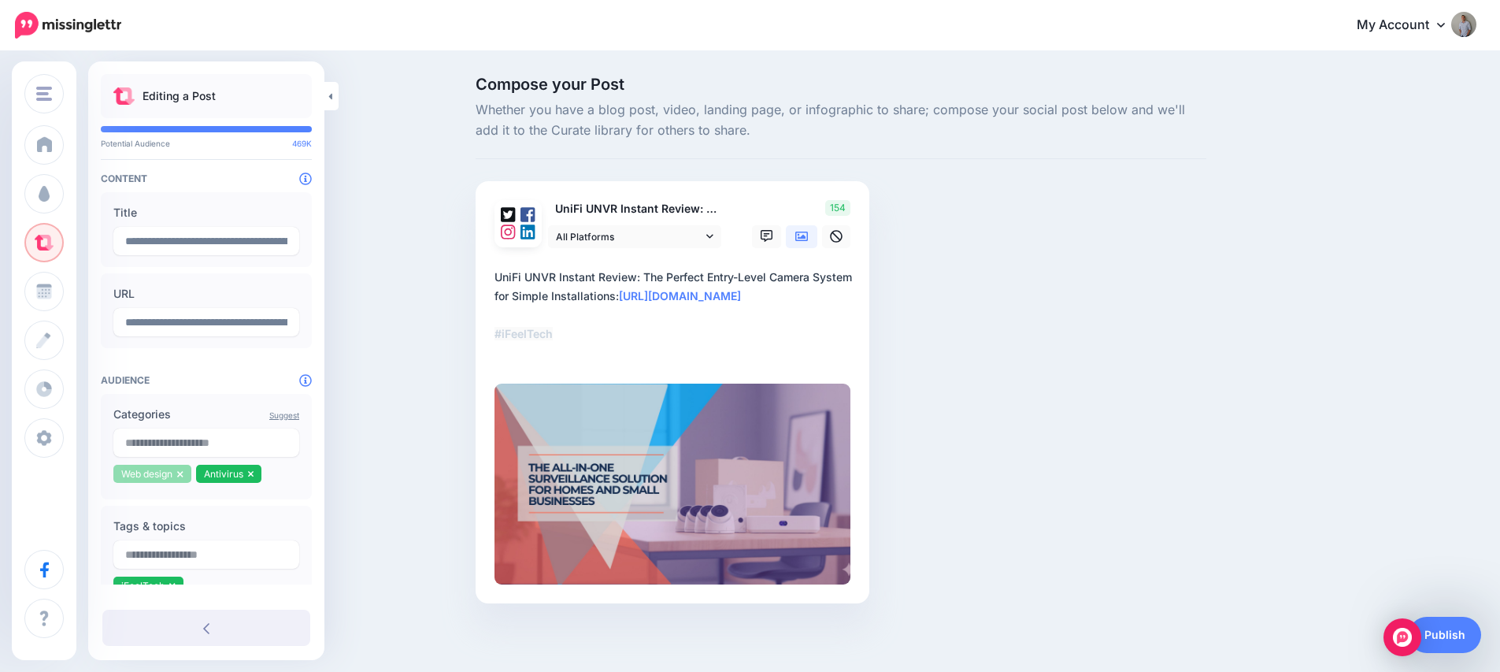
click at [183, 474] on icon at bounding box center [180, 474] width 6 height 6
click at [165, 474] on icon at bounding box center [168, 473] width 6 height 9
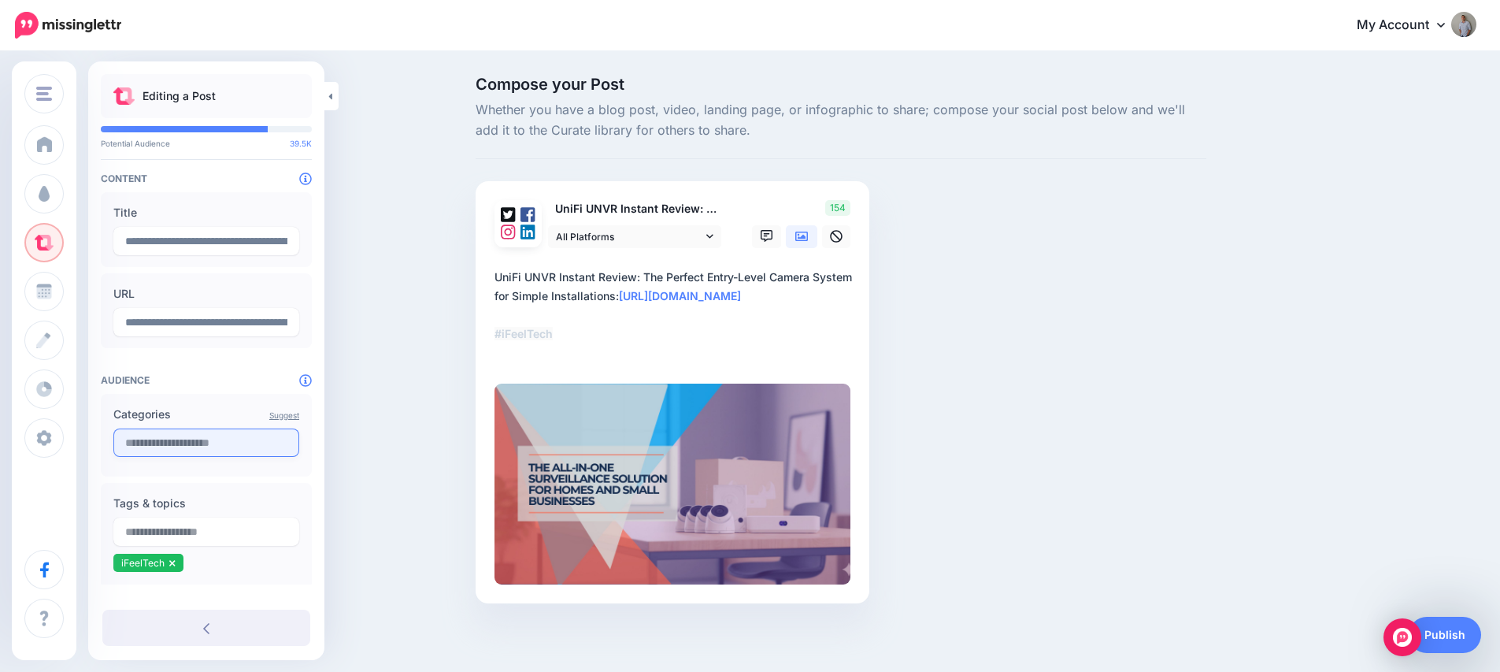
click at [192, 448] on input "text" at bounding box center [206, 442] width 186 height 28
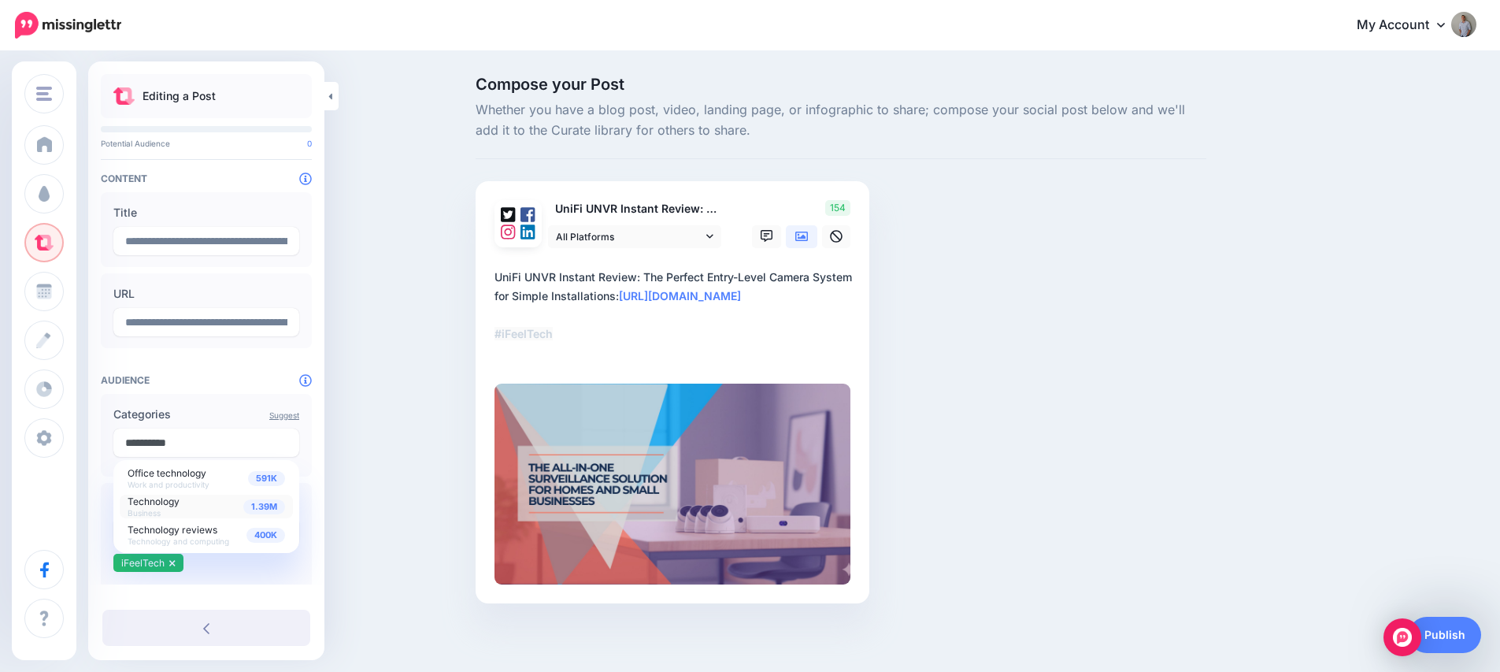
type input "**********"
click at [169, 503] on span "Technology" at bounding box center [154, 501] width 52 height 12
click at [180, 446] on input "text" at bounding box center [206, 442] width 186 height 28
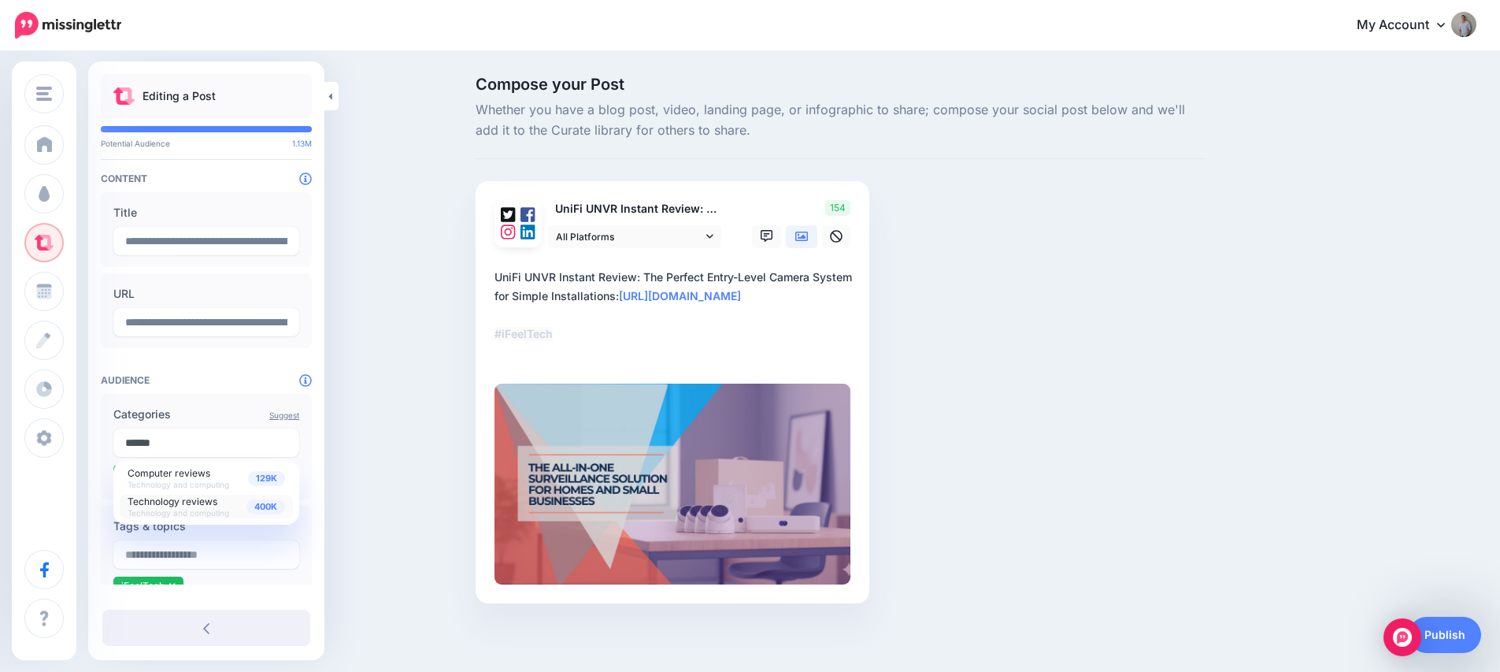
type input "******"
click at [183, 498] on span "Technology reviews" at bounding box center [173, 501] width 90 height 12
click at [376, 505] on div "Compose your Post Whether you have a blog post, video, landing page, or infogra…" at bounding box center [750, 363] width 1500 height 621
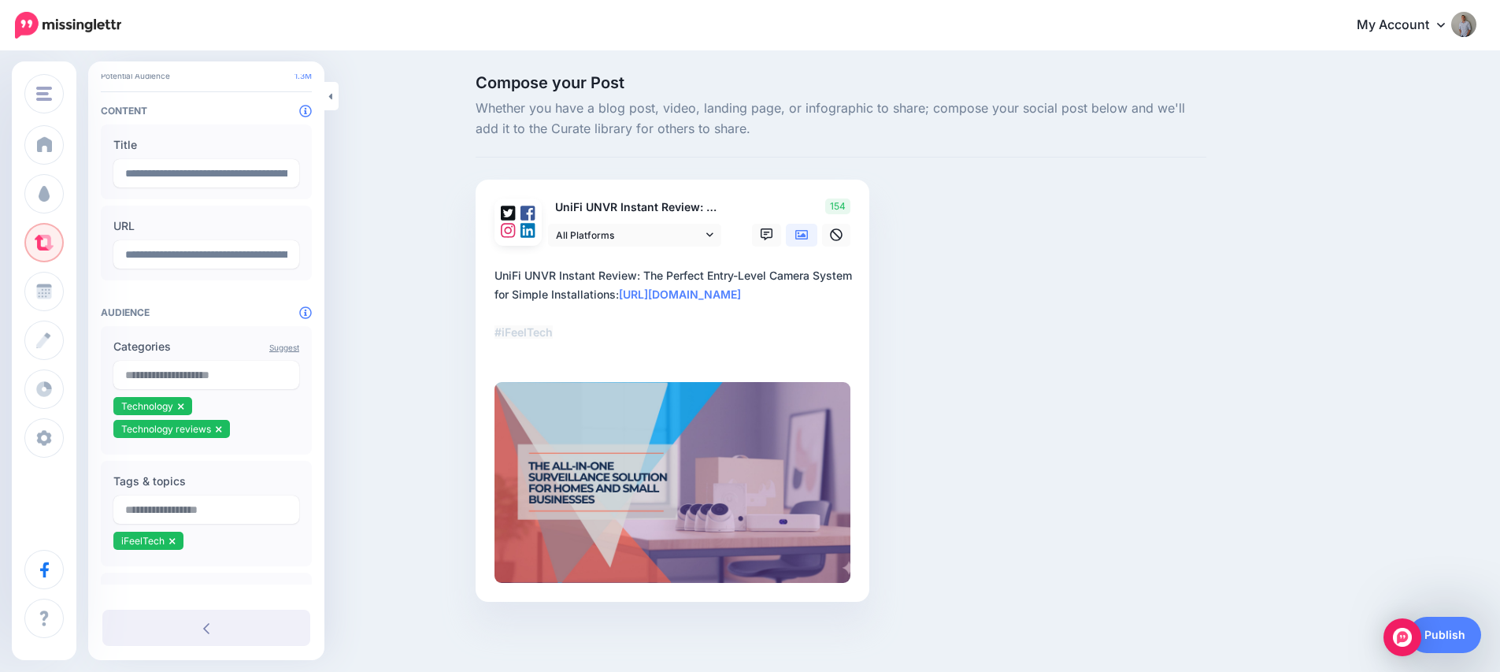
scroll to position [94, 0]
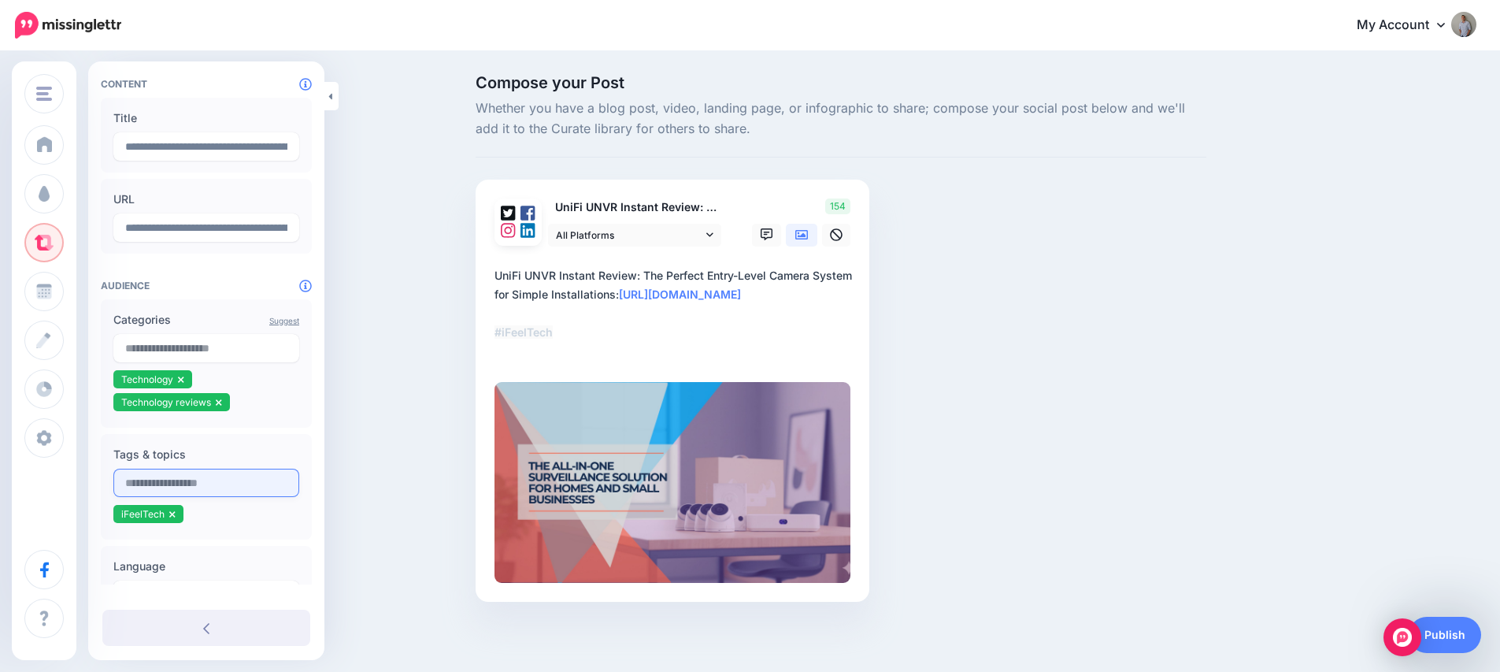
click at [165, 478] on input "text" at bounding box center [206, 483] width 186 height 28
type input "****"
type input "*****"
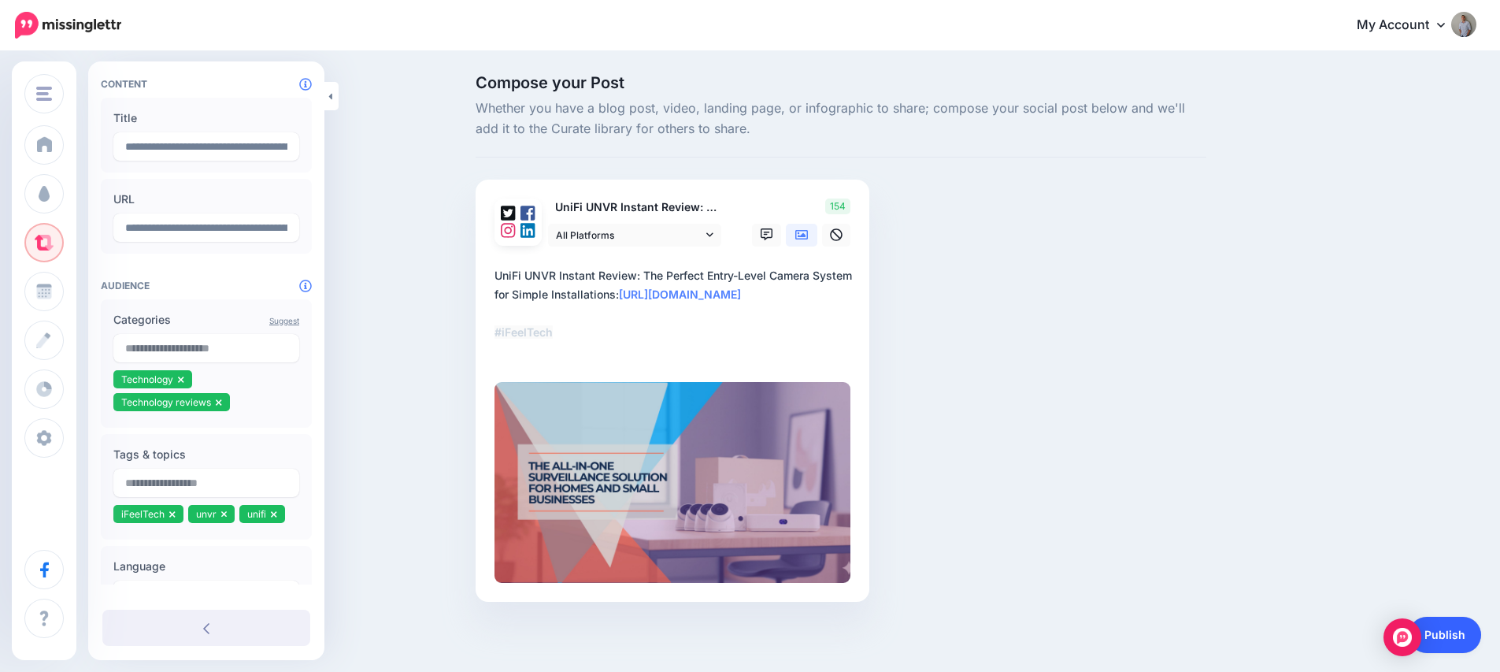
click at [1453, 637] on link "Publish" at bounding box center [1445, 635] width 72 height 36
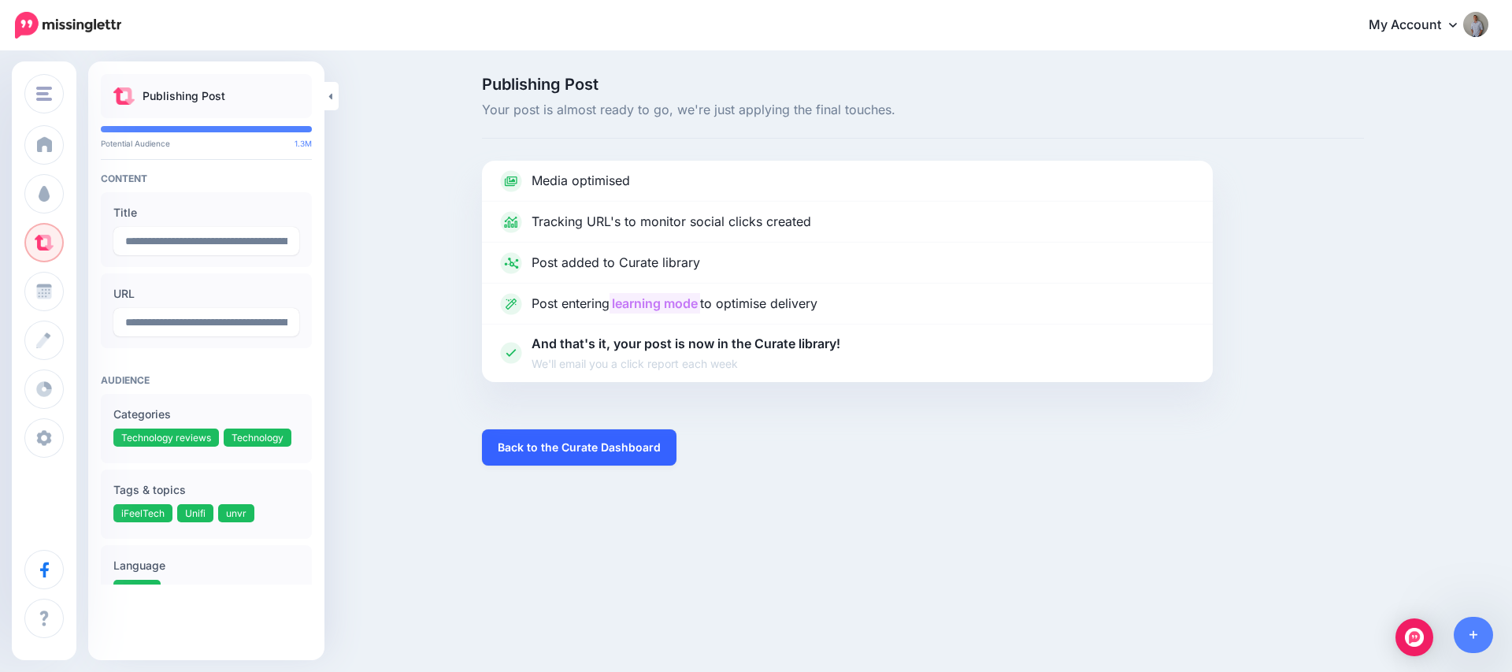
click at [586, 454] on link "Back to the Curate Dashboard" at bounding box center [579, 447] width 194 height 36
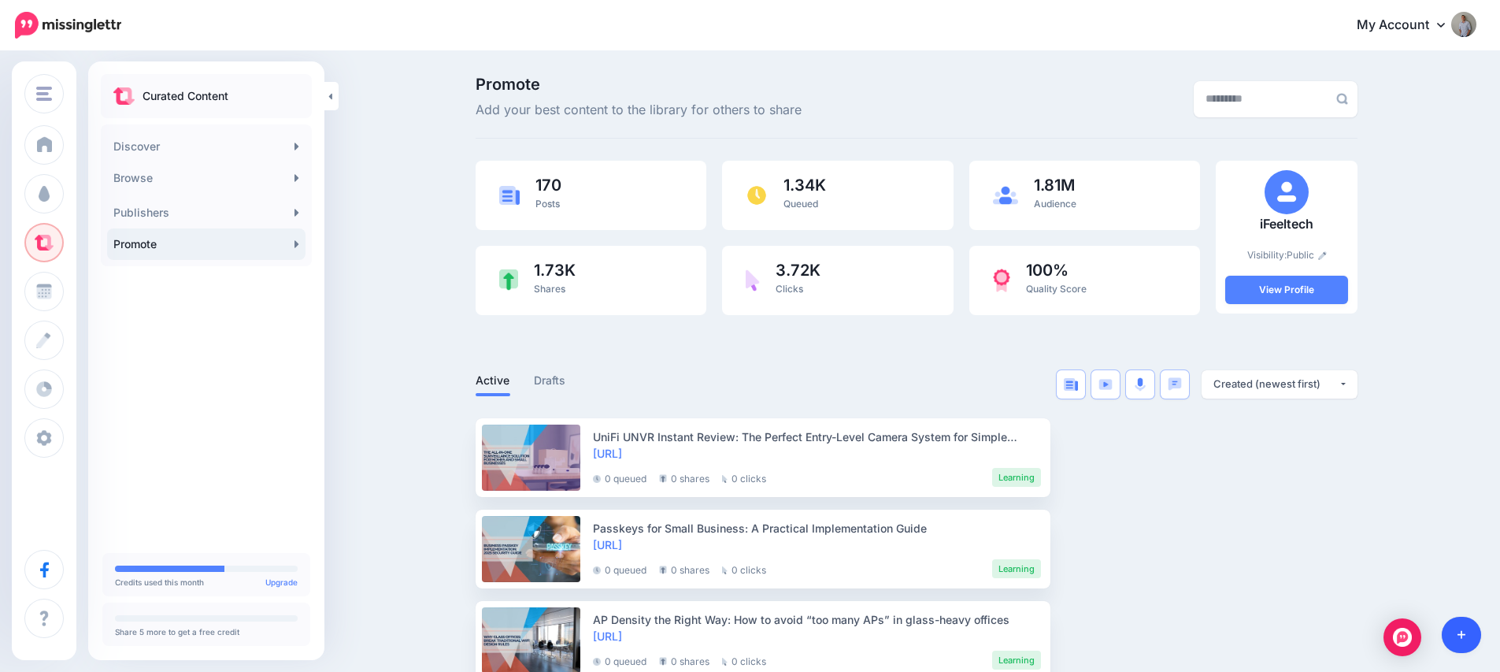
click at [1468, 635] on link at bounding box center [1462, 635] width 40 height 36
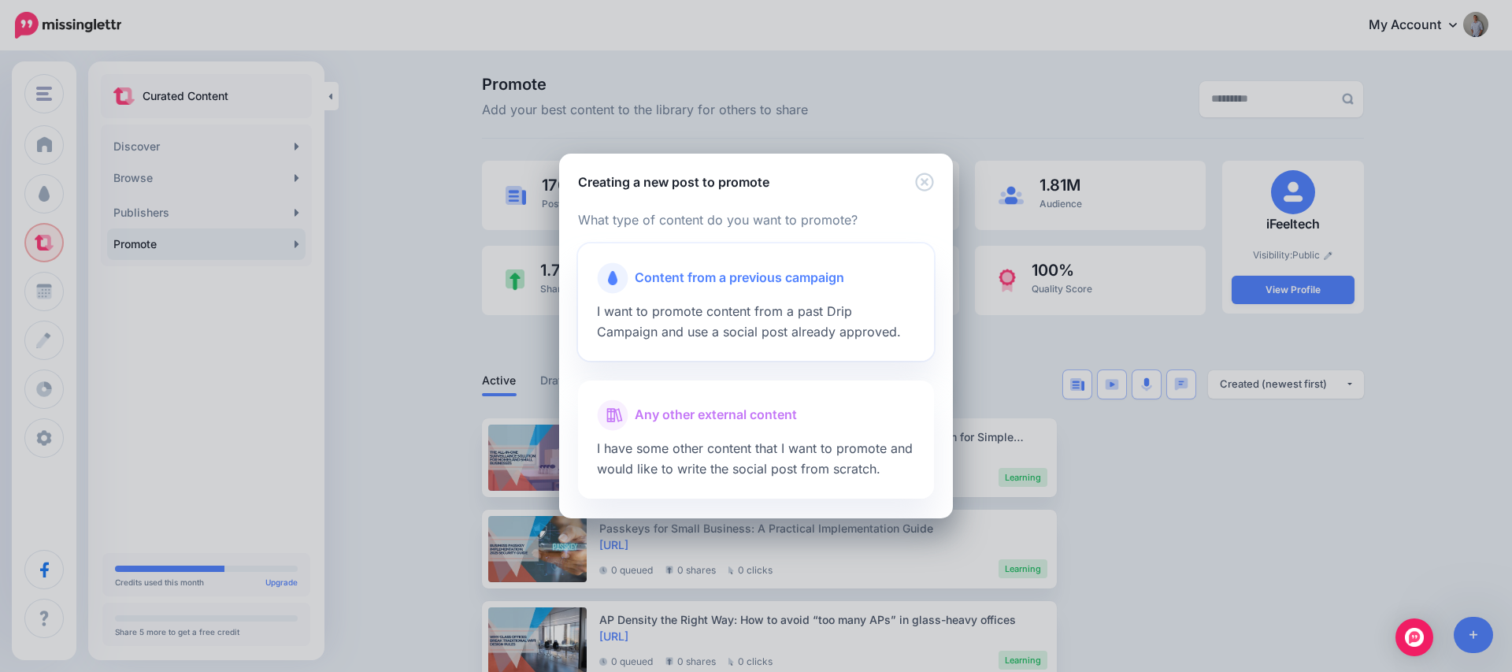
click at [687, 289] on div "Content from a previous campaign" at bounding box center [756, 277] width 318 height 31
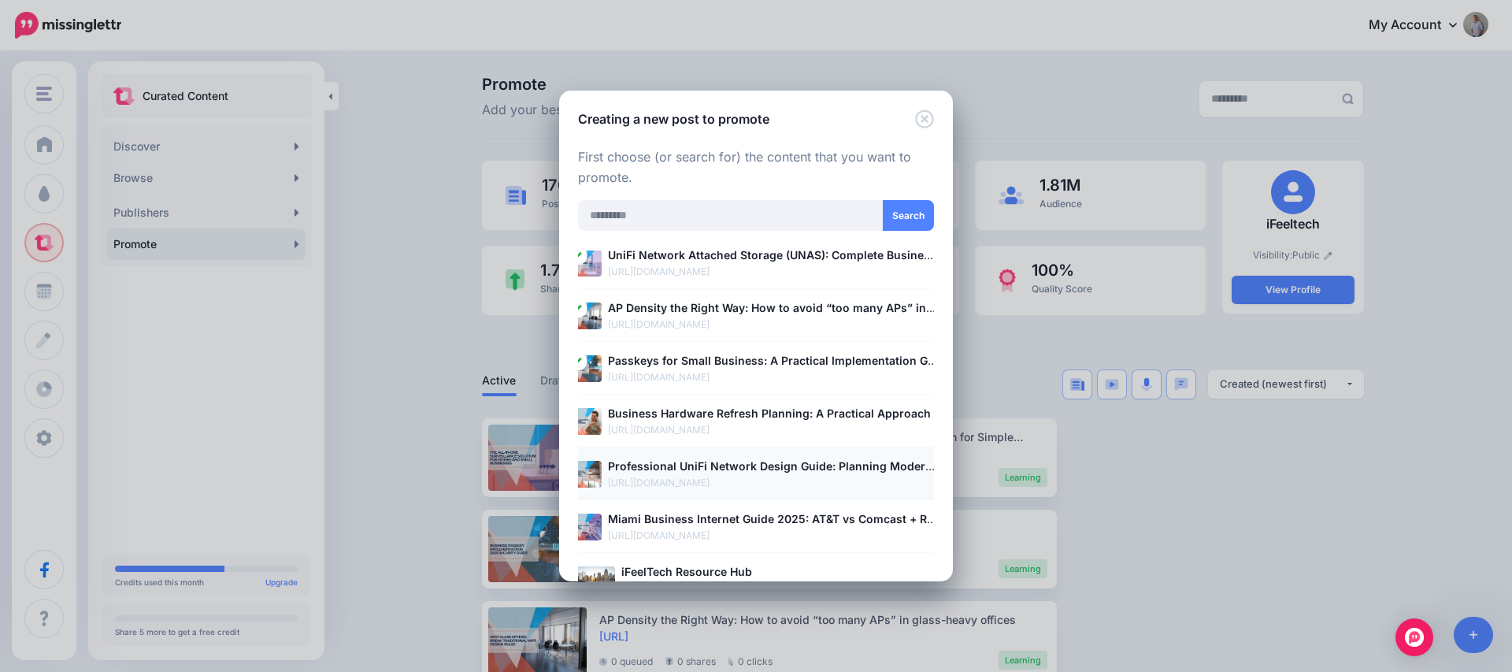
scroll to position [244, 0]
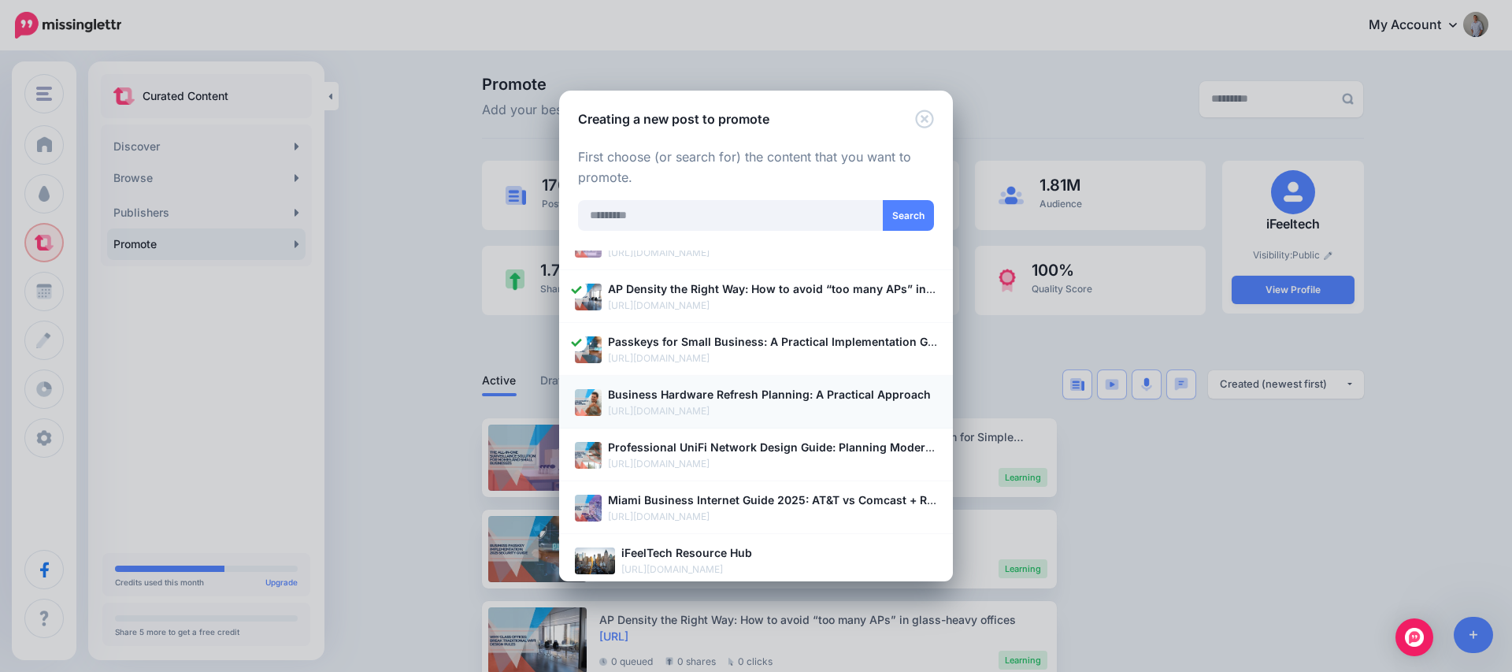
click at [709, 408] on p "[URL][DOMAIN_NAME]" at bounding box center [772, 411] width 329 height 16
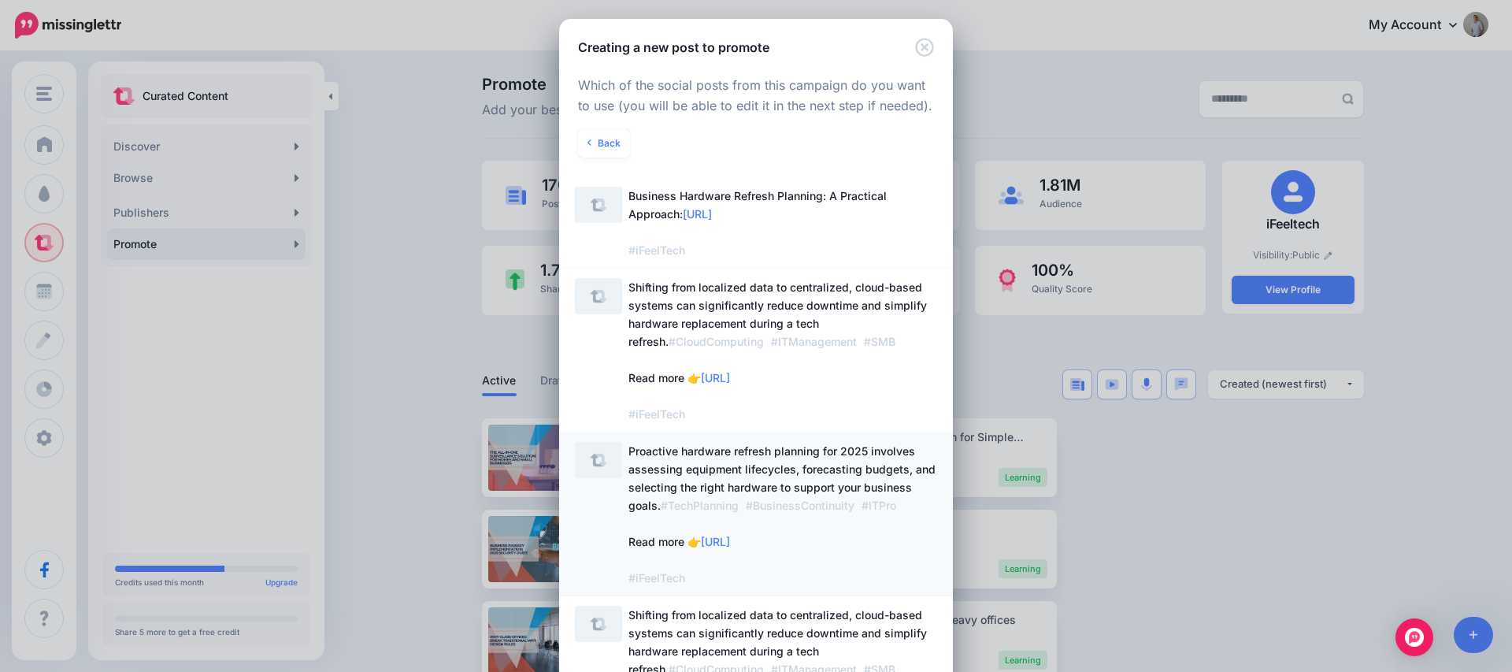
scroll to position [0, 0]
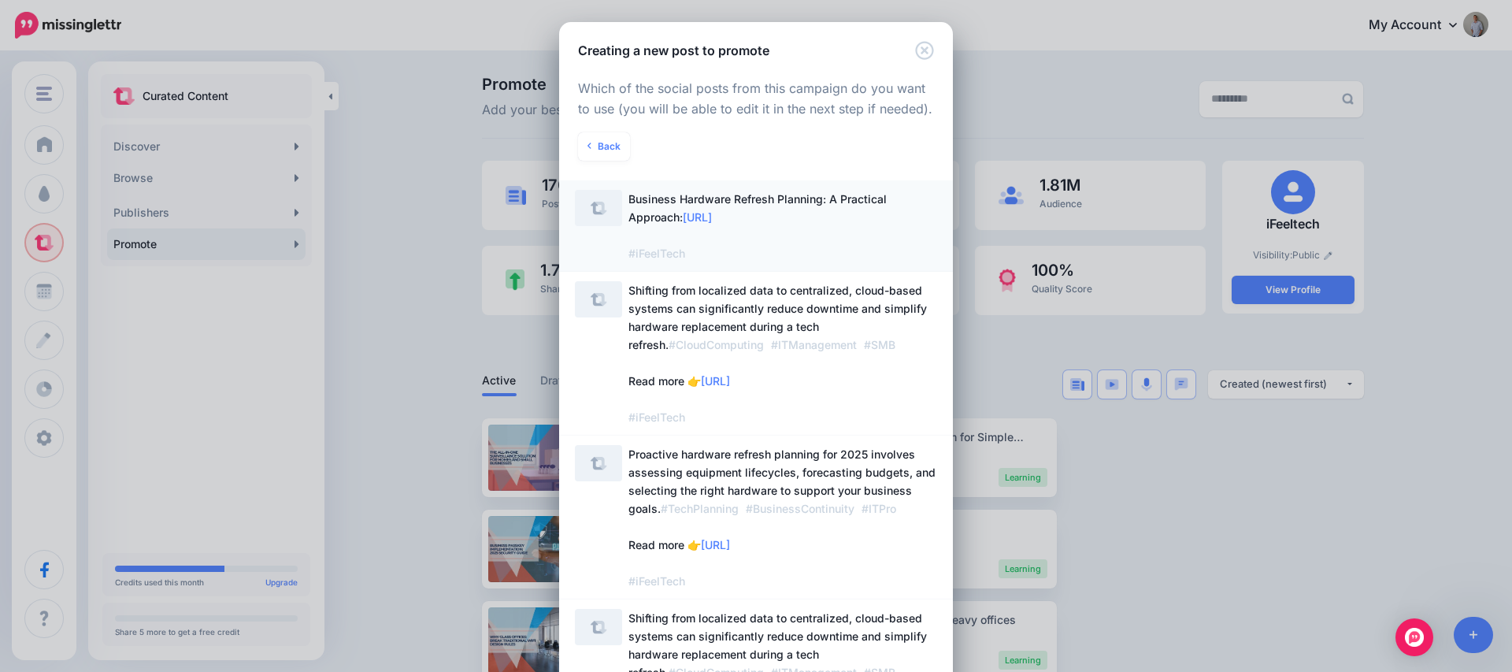
click at [827, 241] on span "Business Hardware Refresh Planning: A Practical Approach: https://lttr.ai/Ai2vj…" at bounding box center [782, 226] width 309 height 72
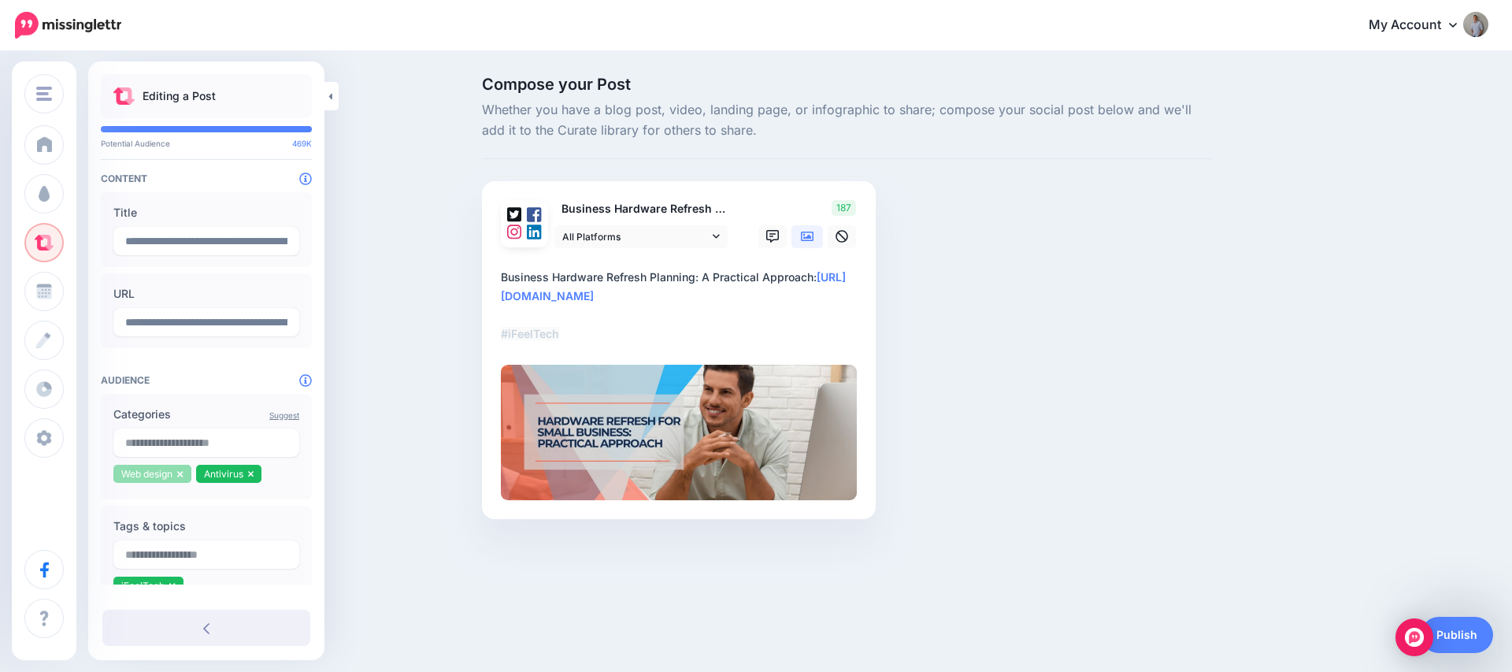
click at [183, 476] on icon at bounding box center [180, 474] width 6 height 6
click at [172, 475] on li "Antivirus" at bounding box center [146, 474] width 66 height 18
click at [169, 473] on icon at bounding box center [168, 474] width 6 height 6
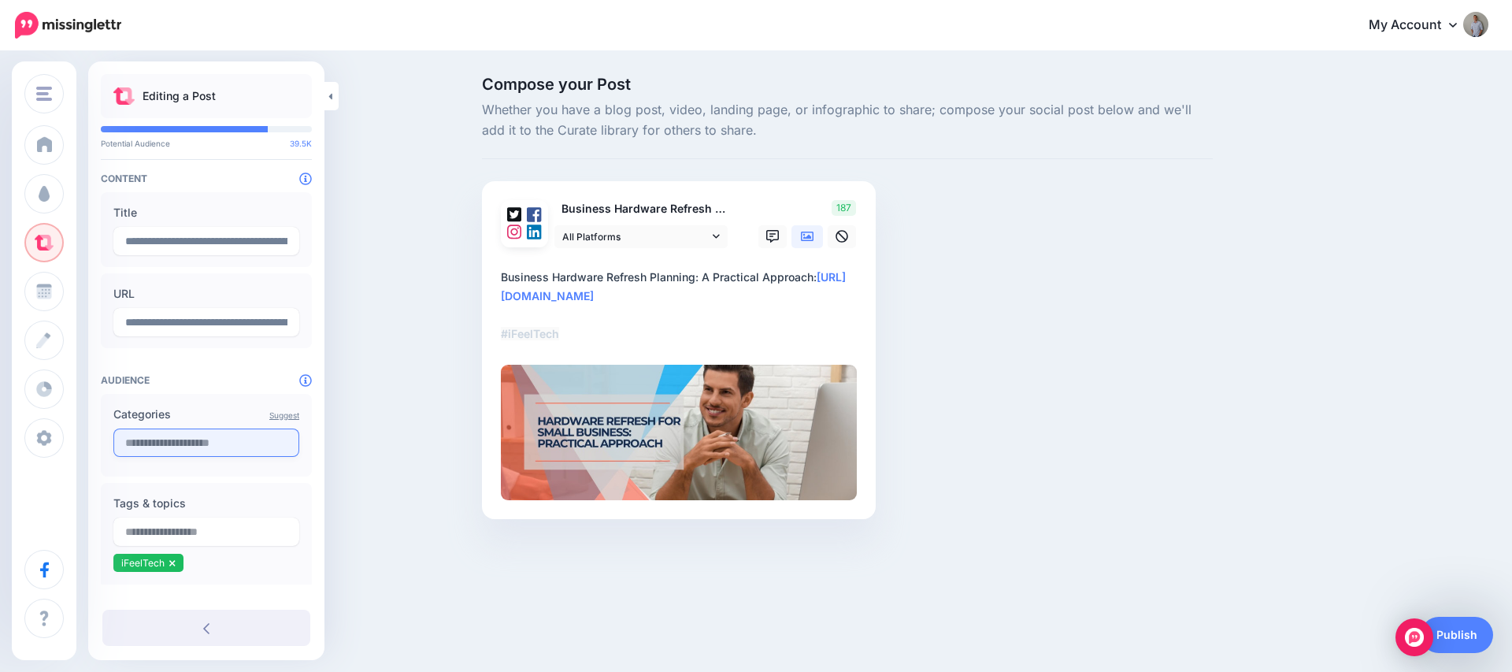
click at [167, 448] on input "text" at bounding box center [206, 442] width 186 height 28
type input "*"
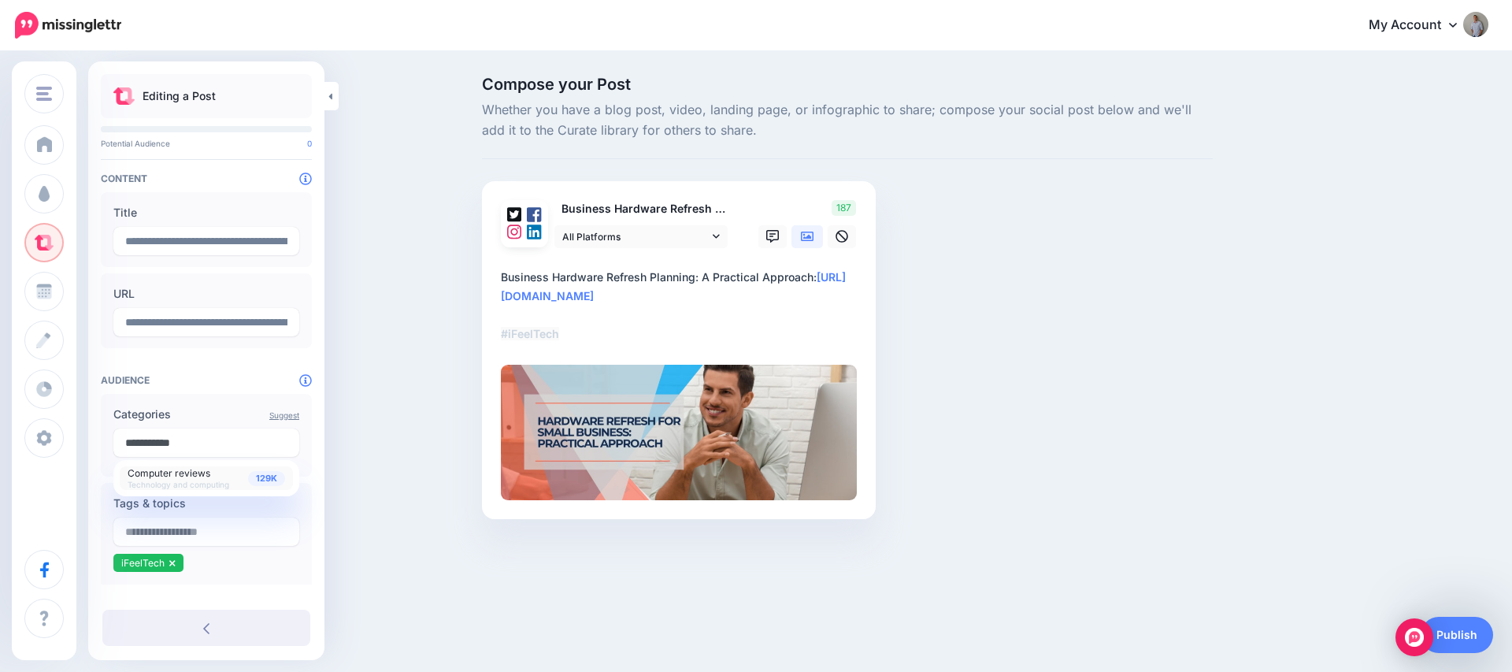
type input "**********"
click at [185, 481] on span "Technology and computing" at bounding box center [179, 484] width 102 height 9
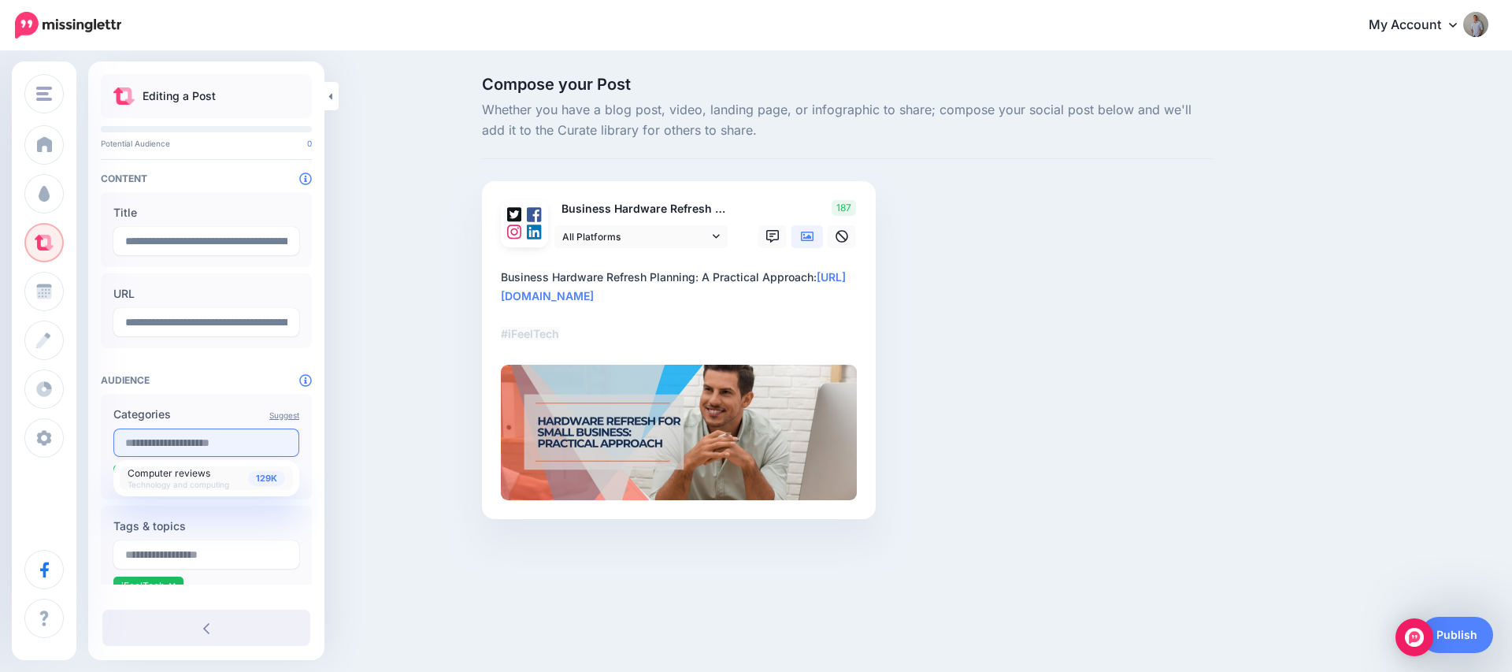
click at [188, 446] on input "text" at bounding box center [206, 442] width 186 height 28
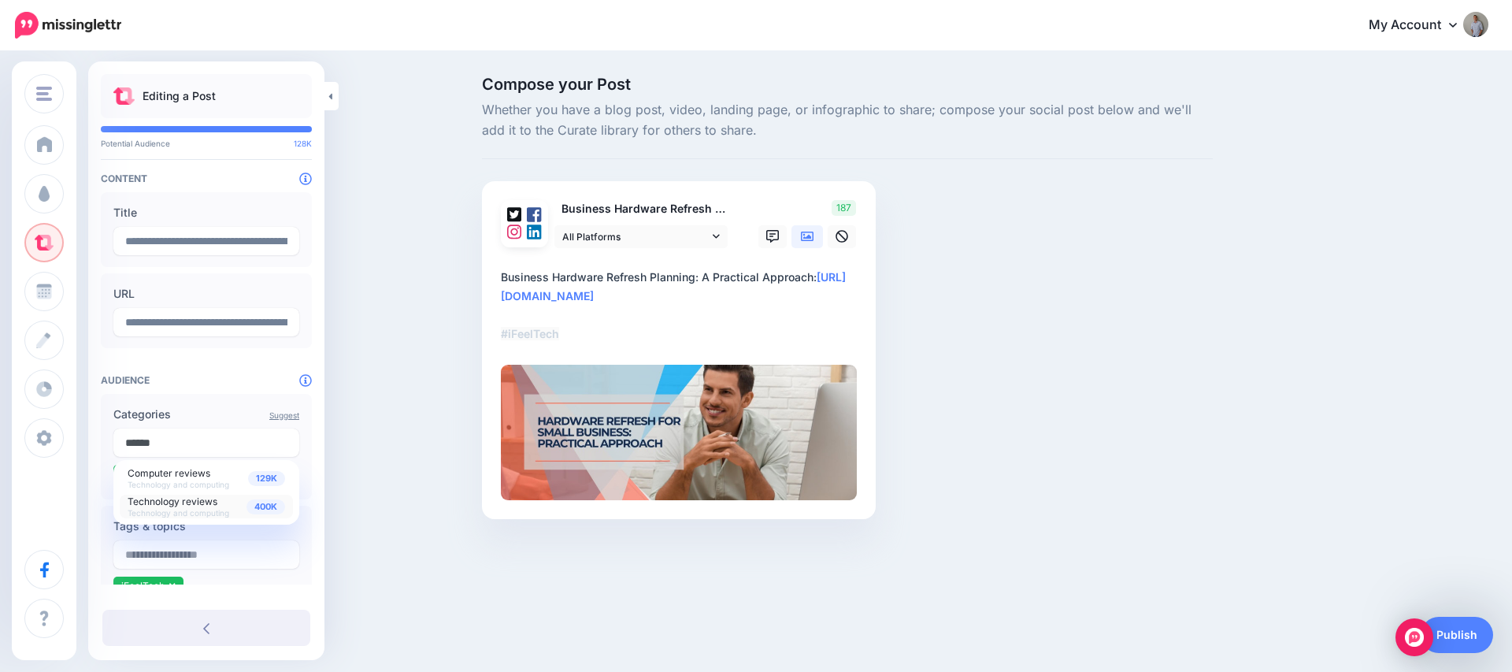
type input "******"
click at [177, 499] on span "Technology reviews" at bounding box center [173, 501] width 90 height 12
click at [187, 440] on input "text" at bounding box center [206, 442] width 186 height 28
type input "*****"
click at [165, 476] on span "Office technology Work and productivity" at bounding box center [169, 477] width 82 height 24
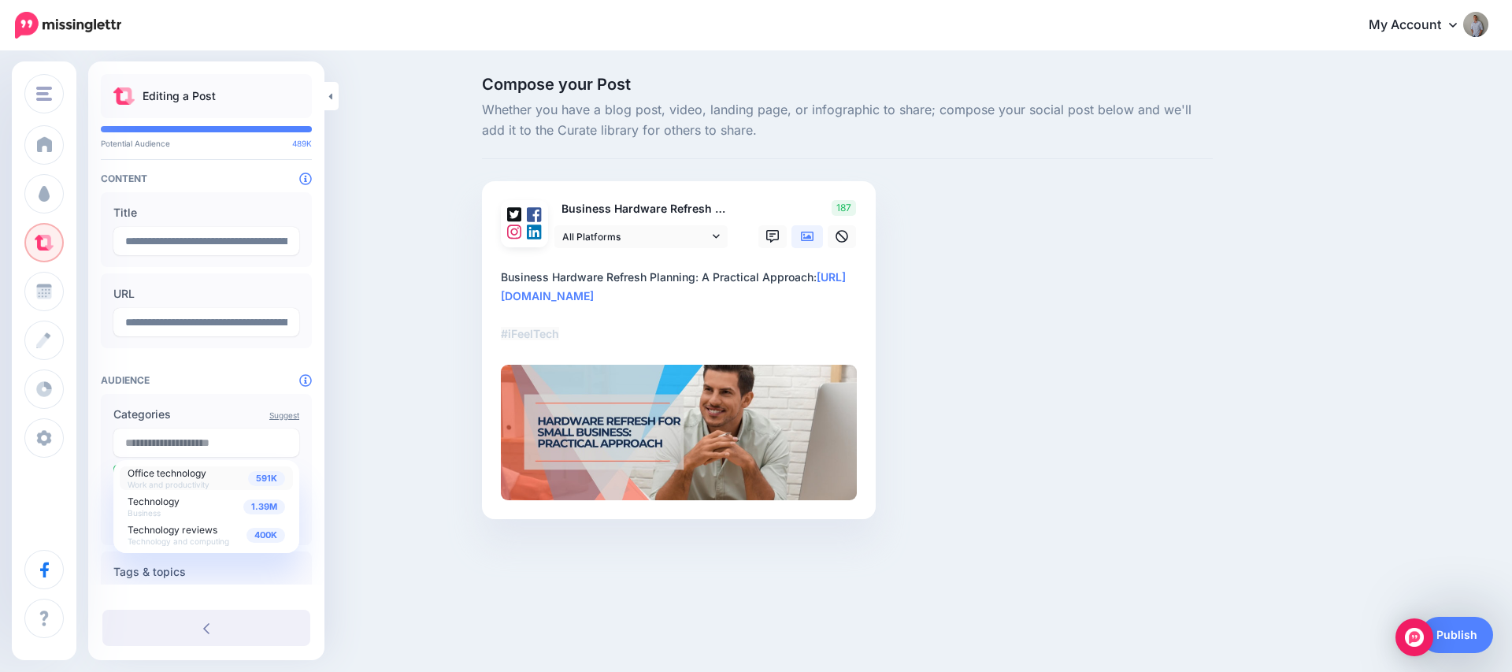
click at [976, 567] on div "Compose your Post Whether you have a blog post, video, landing page, or infogra…" at bounding box center [756, 321] width 1512 height 537
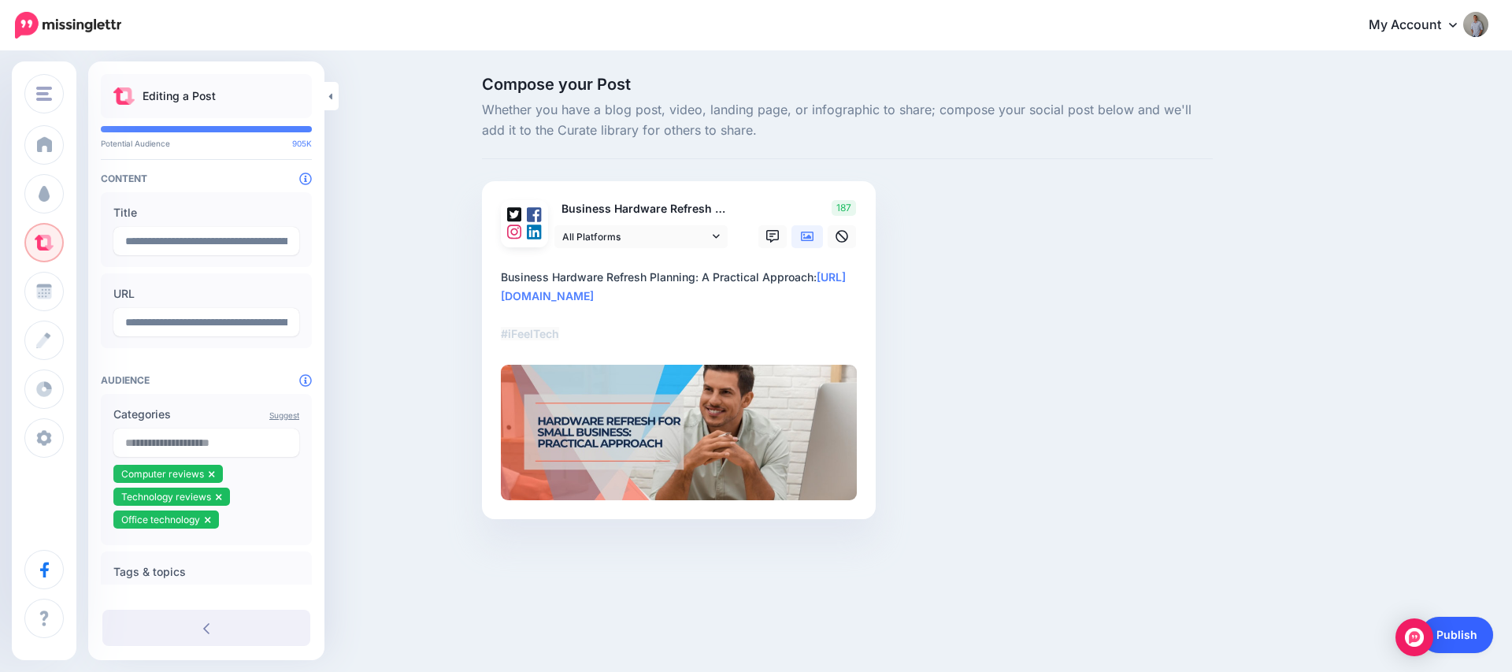
click at [1473, 635] on link "Publish" at bounding box center [1457, 635] width 72 height 36
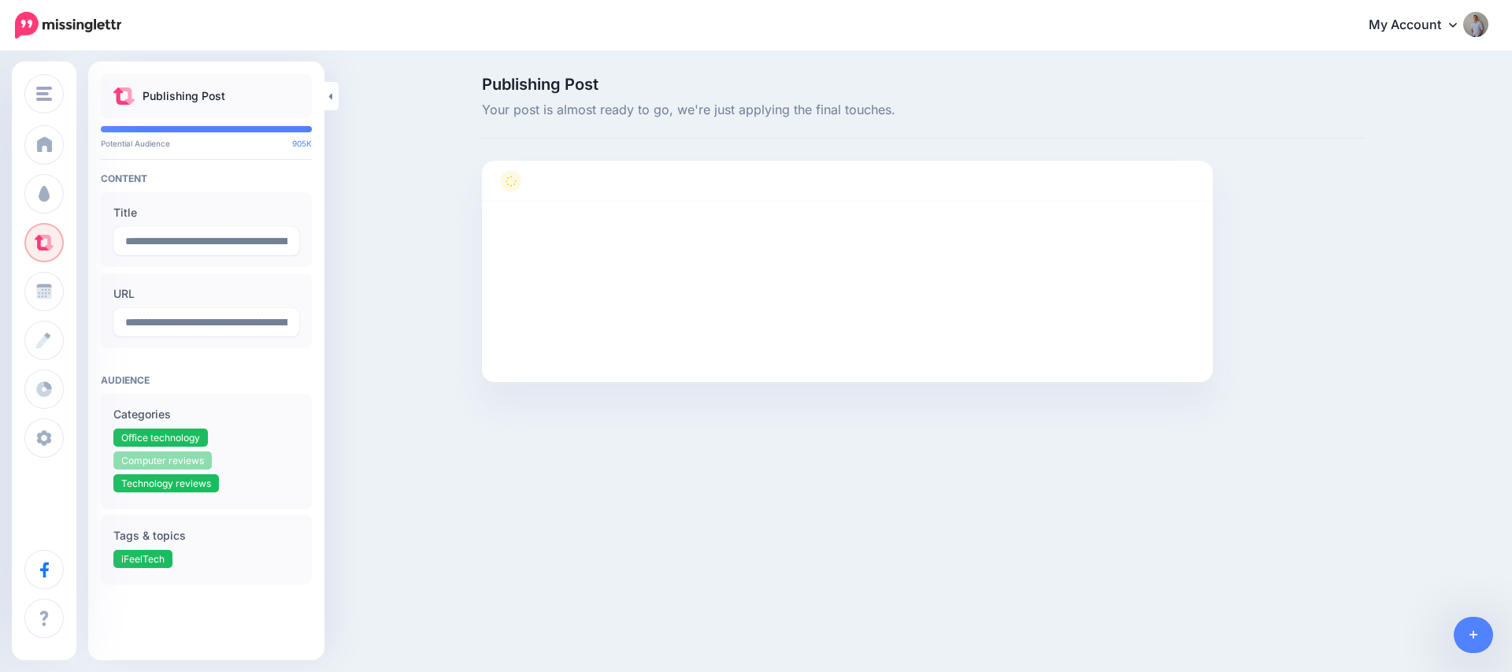
scroll to position [113, 0]
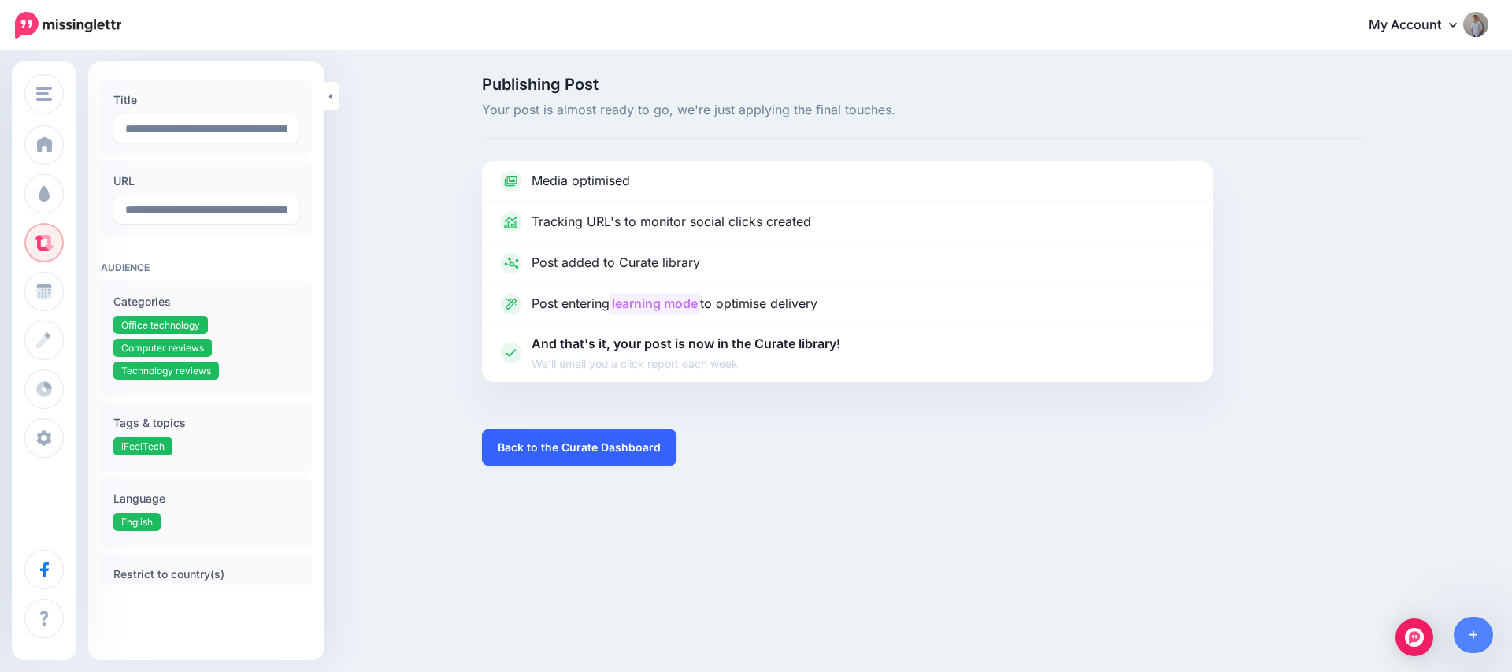
click at [603, 439] on link "Back to the Curate Dashboard" at bounding box center [579, 447] width 194 height 36
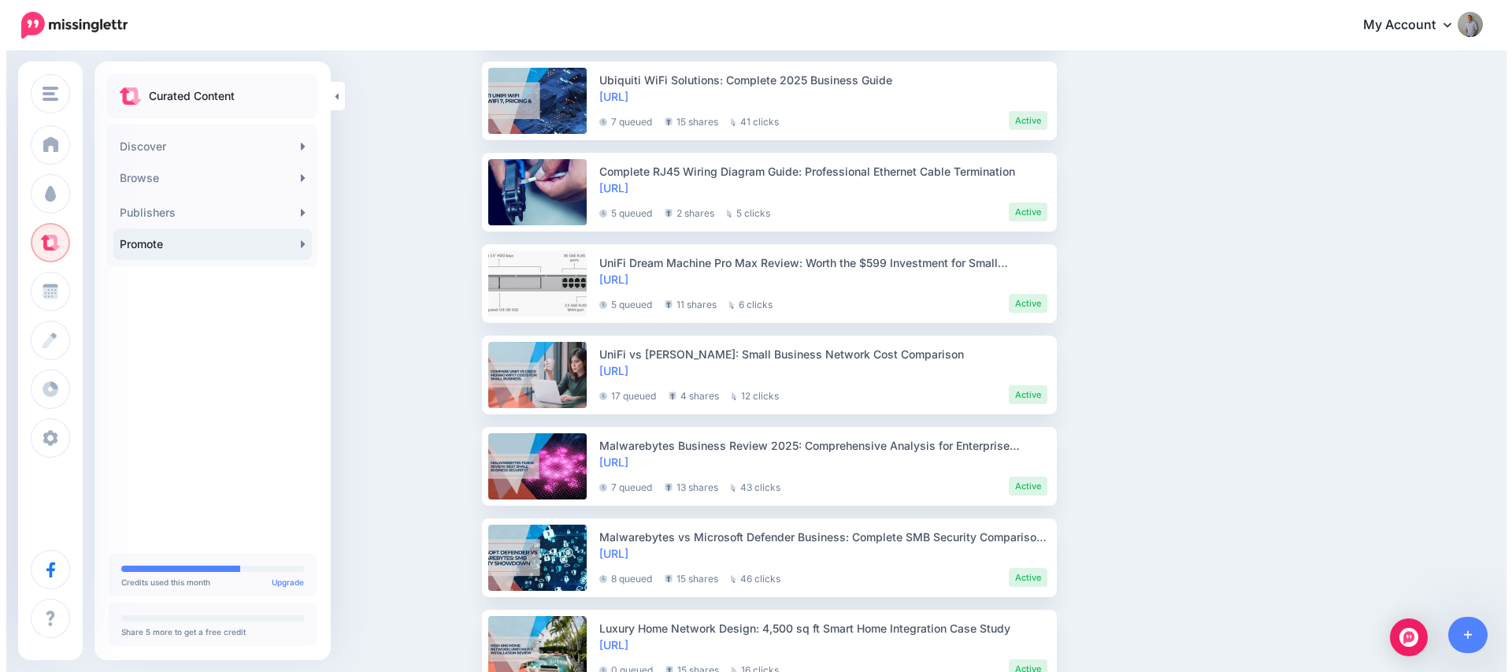
scroll to position [2025, 0]
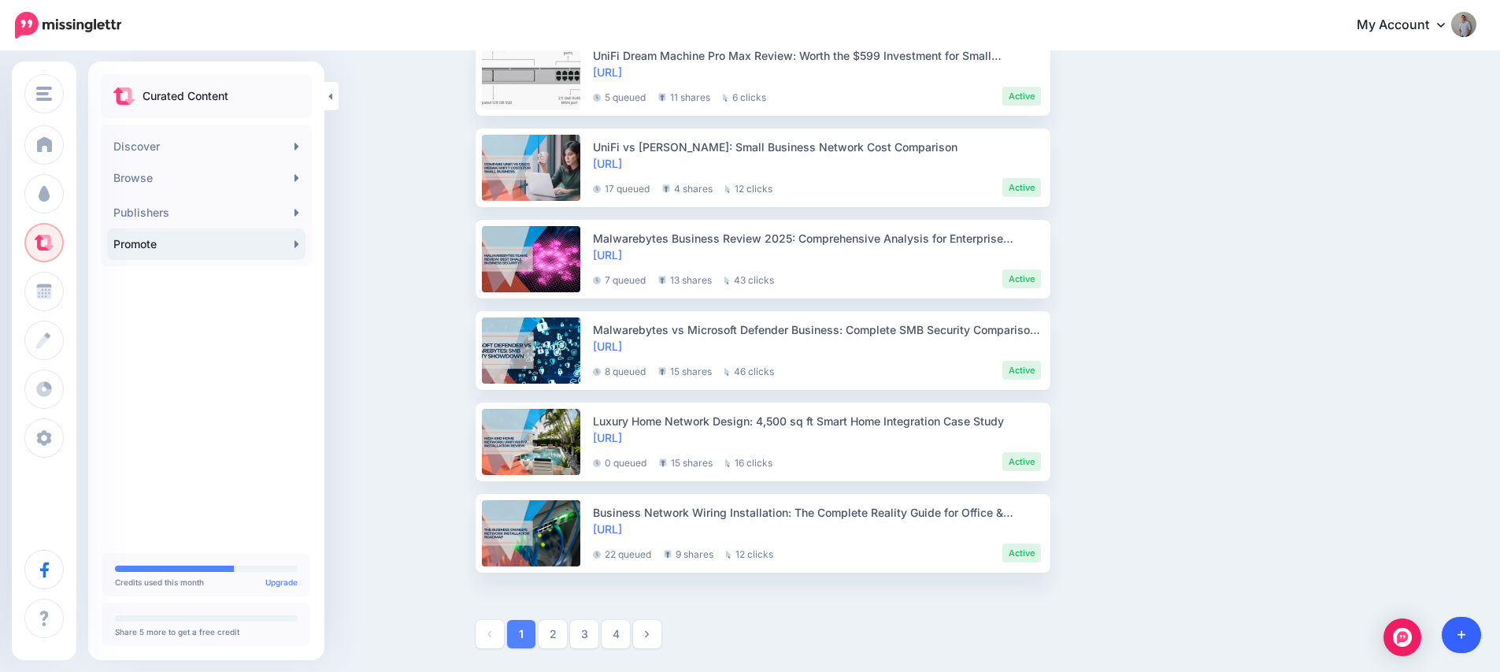
click at [1467, 636] on link at bounding box center [1462, 635] width 40 height 36
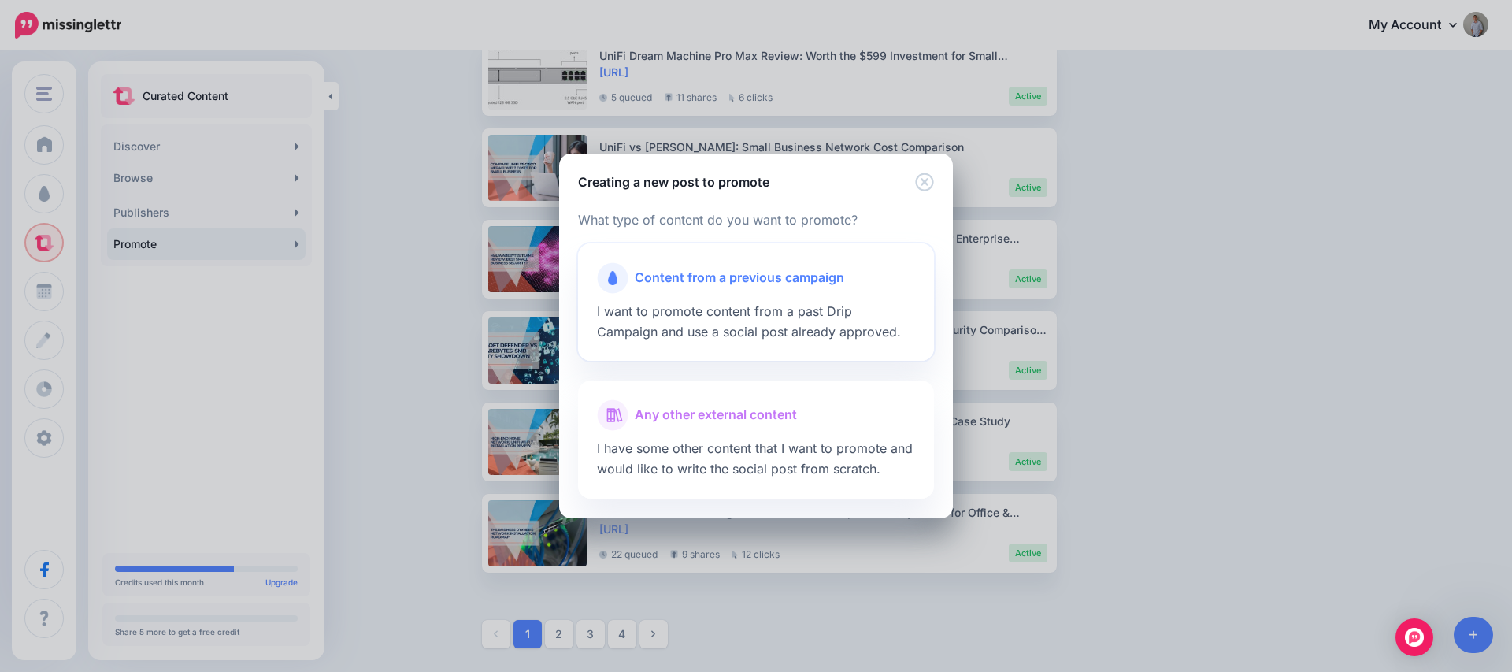
click at [702, 276] on span "Content from a previous campaign" at bounding box center [739, 278] width 209 height 20
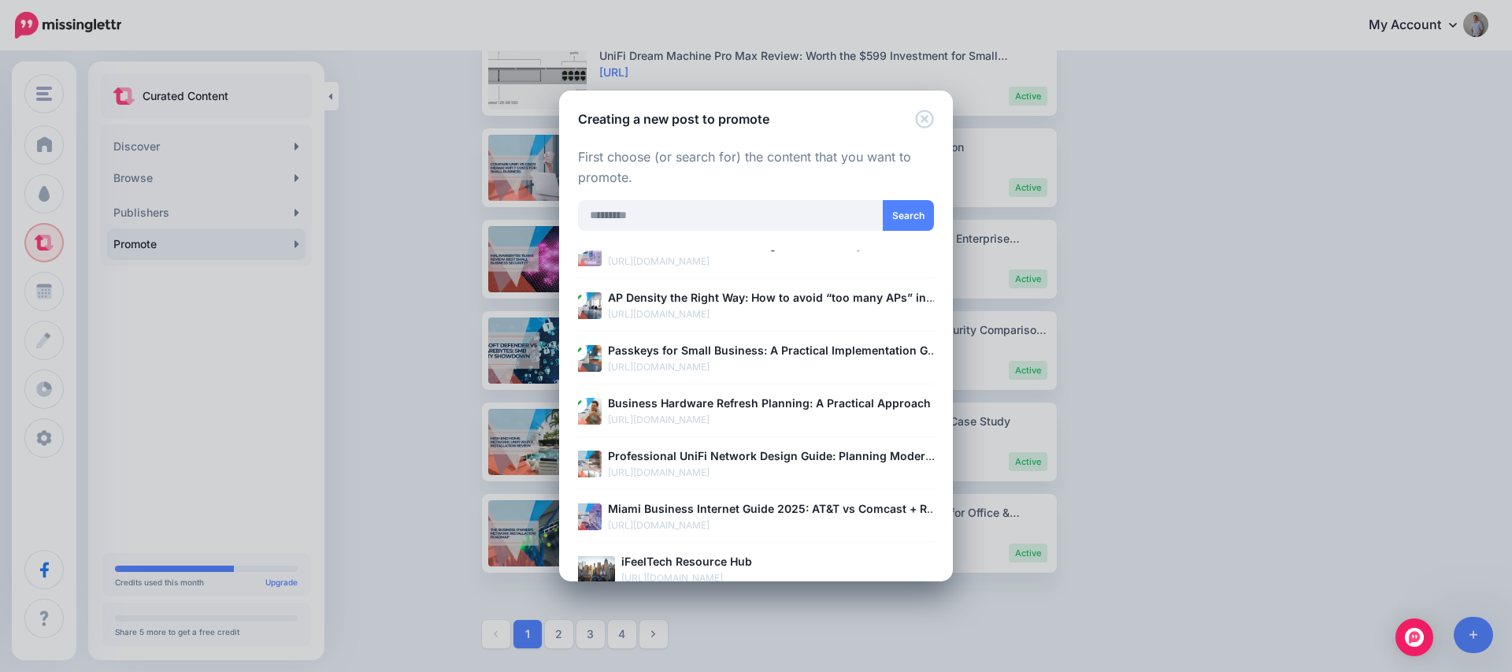
scroll to position [263, 0]
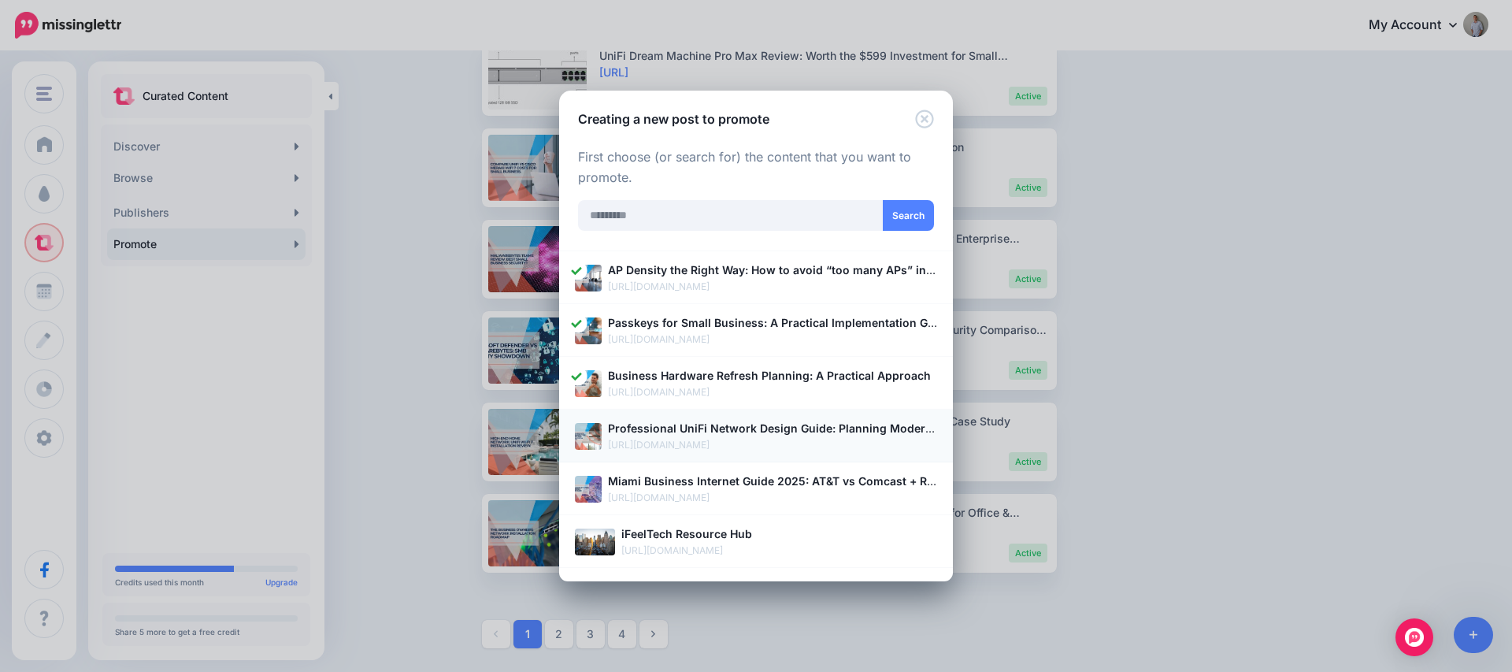
click at [666, 437] on p "[URL][DOMAIN_NAME]" at bounding box center [772, 445] width 329 height 16
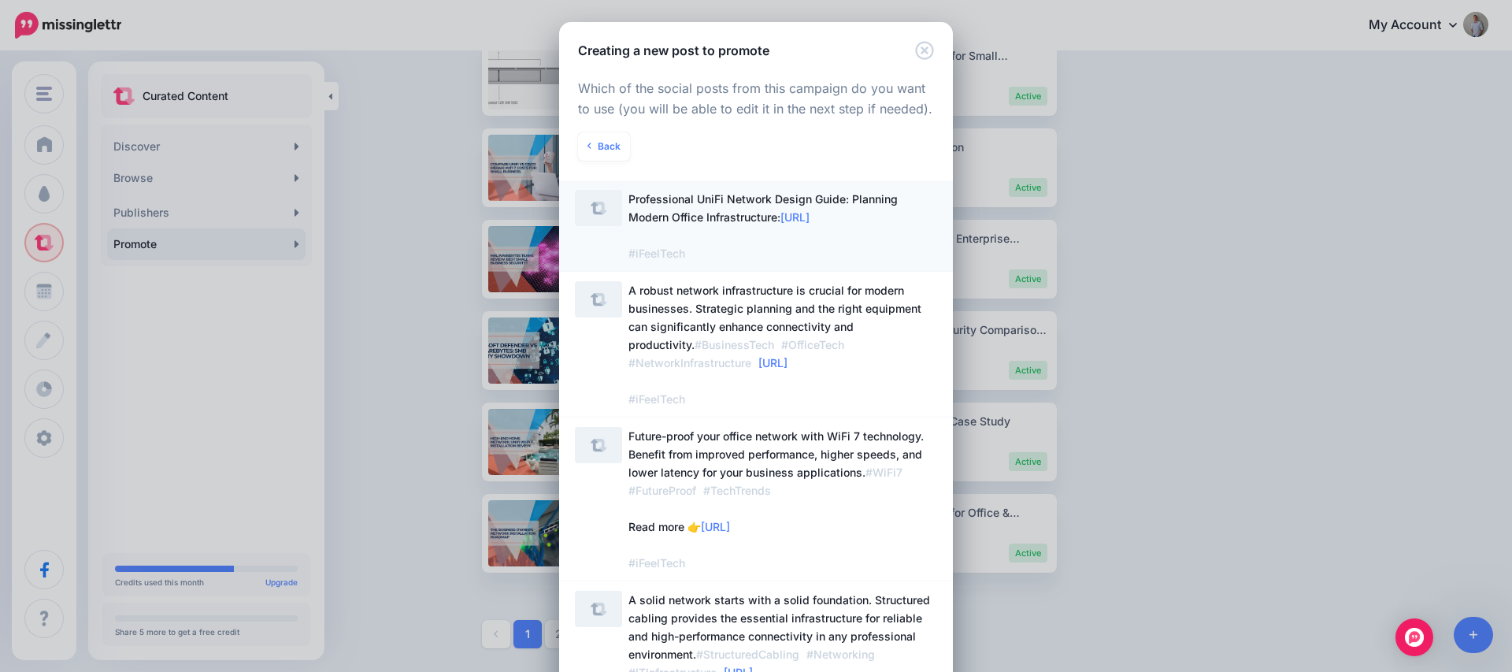
click at [697, 210] on span "Professional UniFi Network Design Guide: Planning Modern Office Infrastructure:…" at bounding box center [762, 226] width 269 height 68
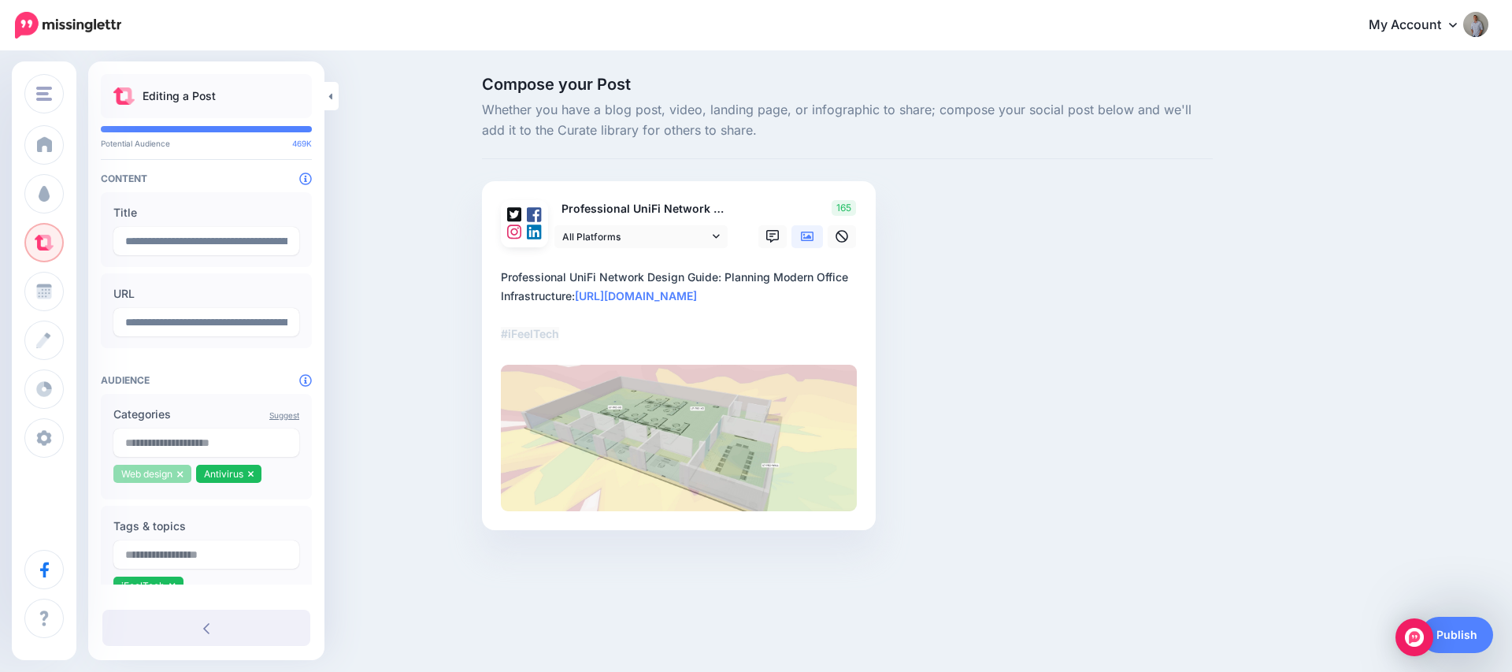
click at [181, 472] on icon at bounding box center [180, 474] width 6 height 6
click at [169, 474] on icon at bounding box center [168, 474] width 6 height 6
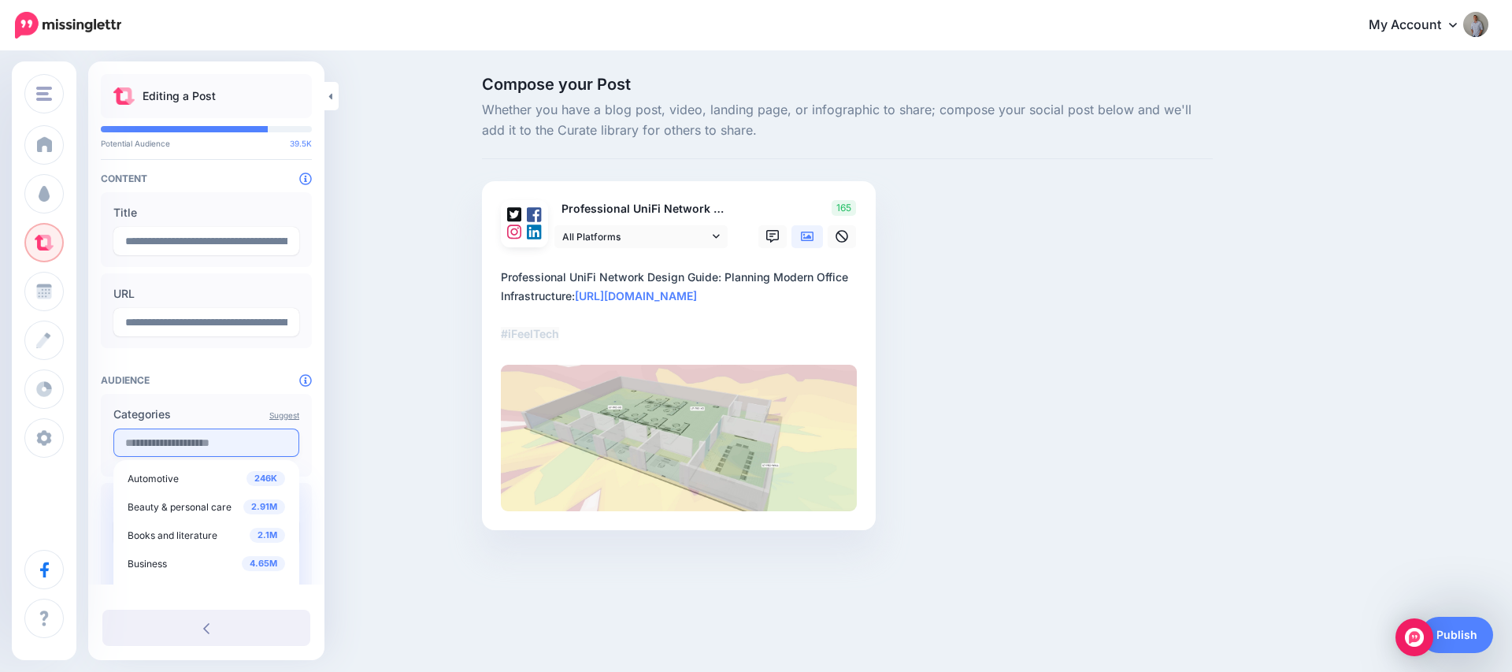
click at [170, 448] on input "text" at bounding box center [206, 442] width 186 height 28
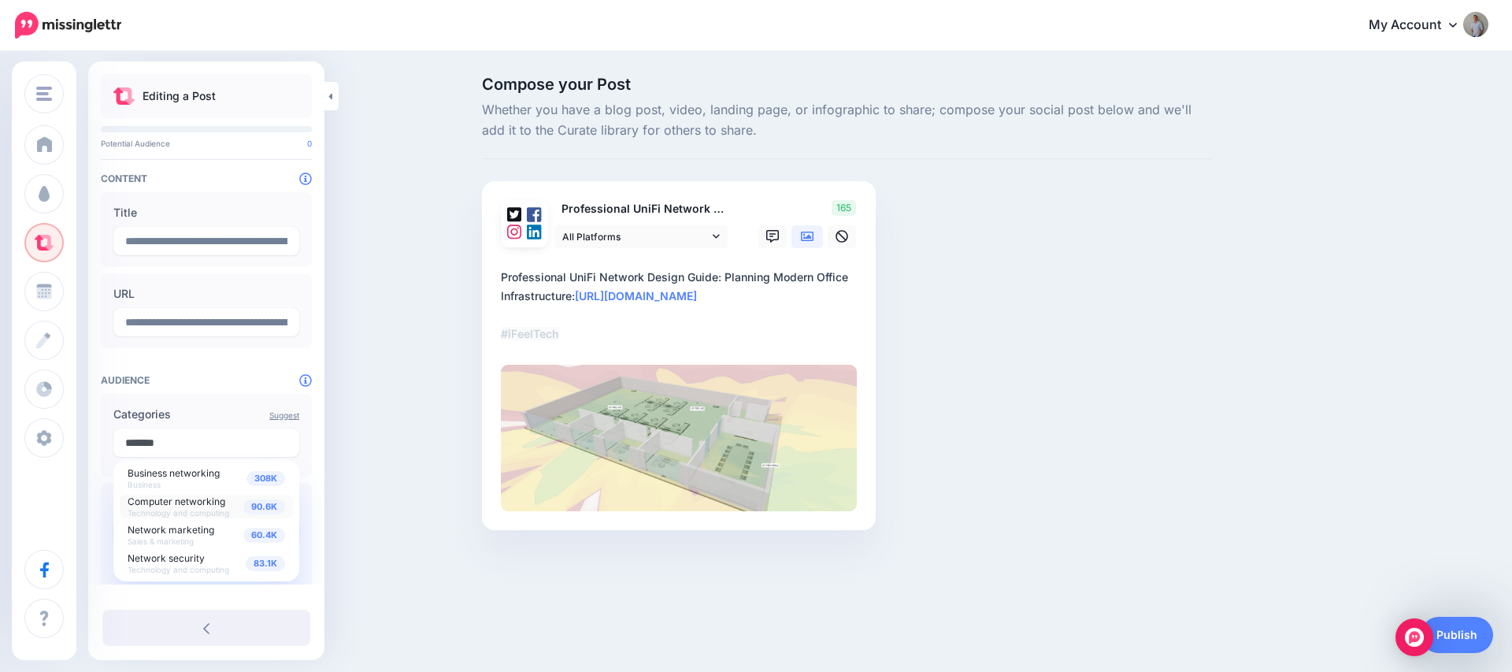
type input "*******"
click at [190, 506] on span "Computer networking Technology and computing" at bounding box center [179, 506] width 102 height 24
click at [190, 560] on span "Network security" at bounding box center [166, 558] width 77 height 12
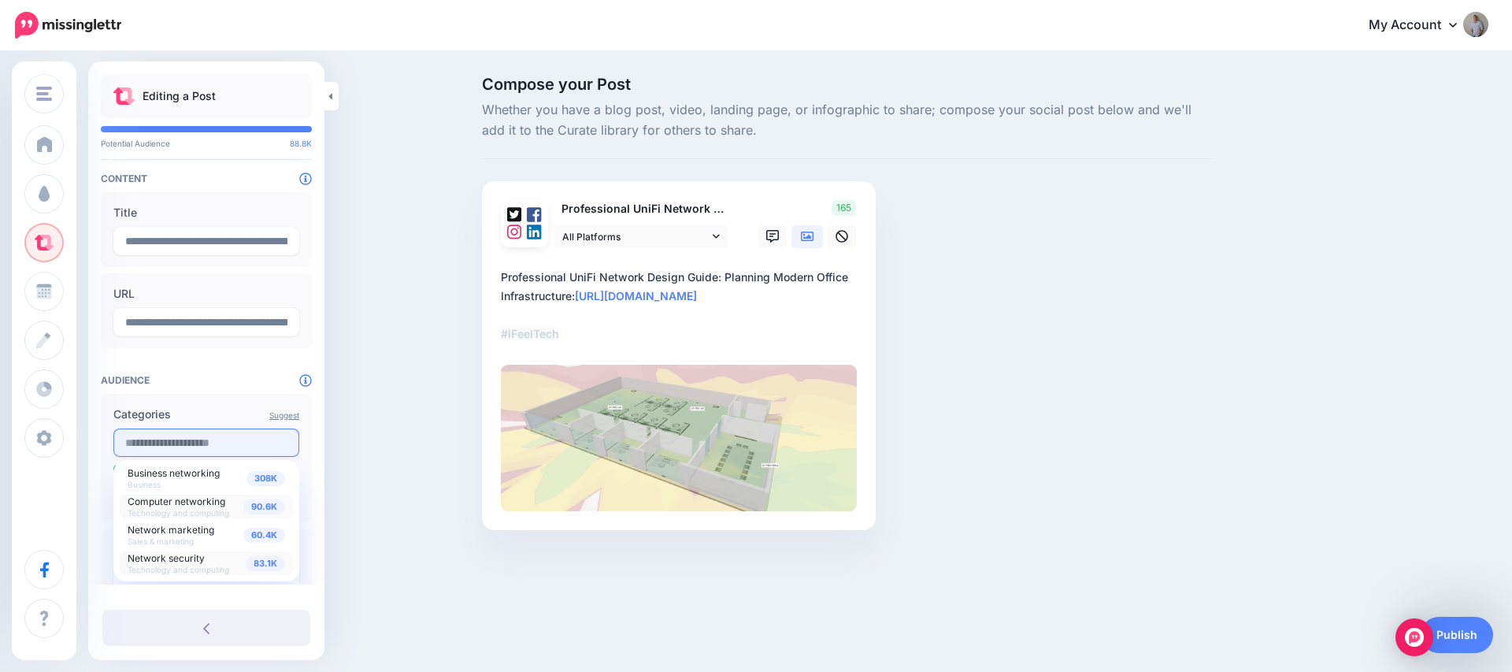
click at [179, 435] on input "text" at bounding box center [206, 442] width 186 height 28
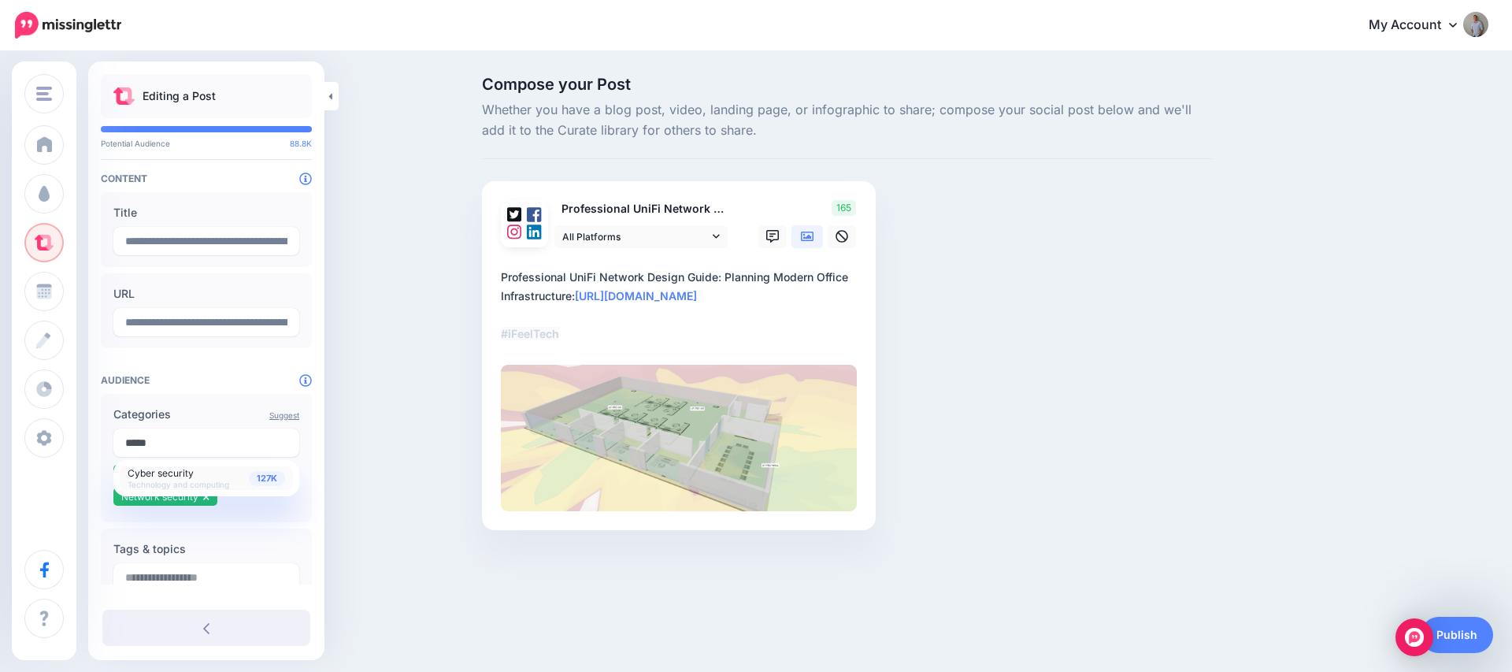
type input "*****"
click at [187, 476] on span "Cyber security" at bounding box center [161, 473] width 66 height 12
click at [1217, 580] on div "Compose your Post Whether you have a blog post, video, landing page, or infogra…" at bounding box center [756, 327] width 1512 height 548
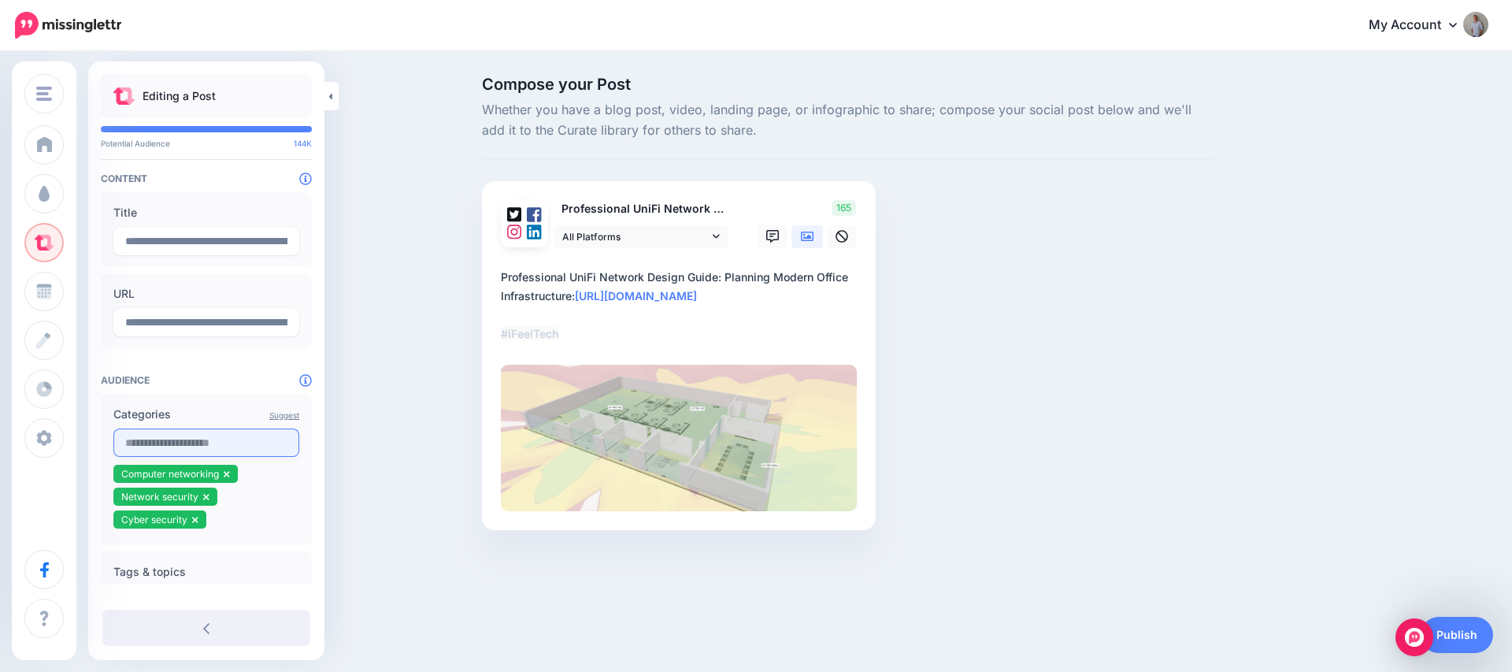
click at [190, 438] on input "text" at bounding box center [206, 442] width 186 height 28
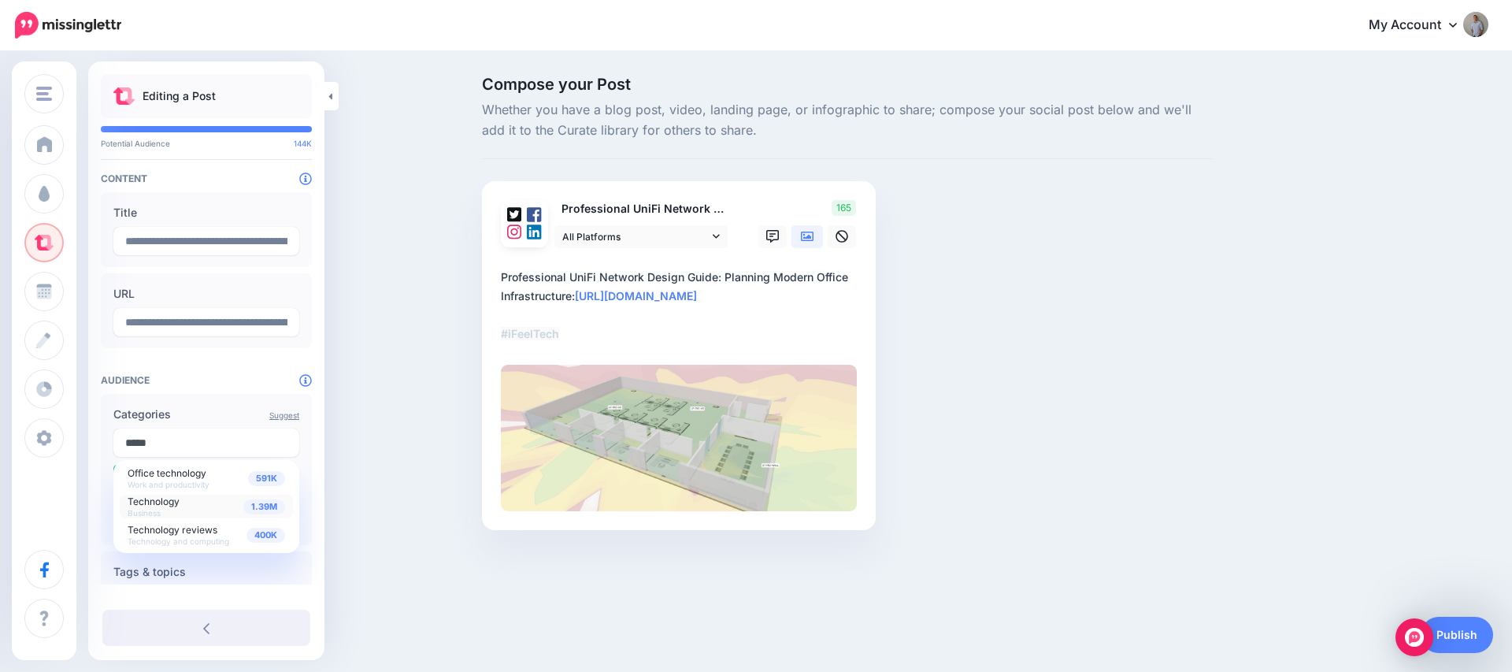
type input "*****"
click at [169, 501] on span "Technology" at bounding box center [154, 501] width 52 height 12
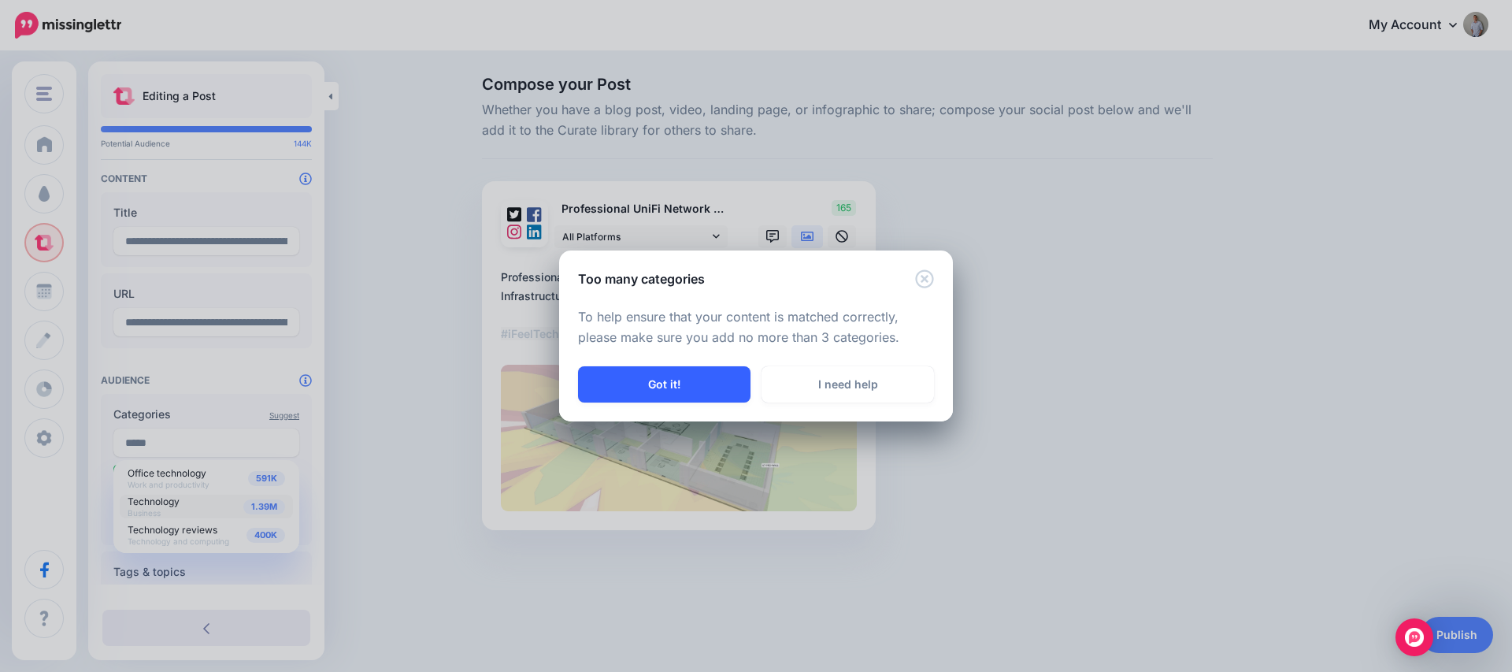
click at [687, 369] on button "Got it!" at bounding box center [664, 384] width 172 height 36
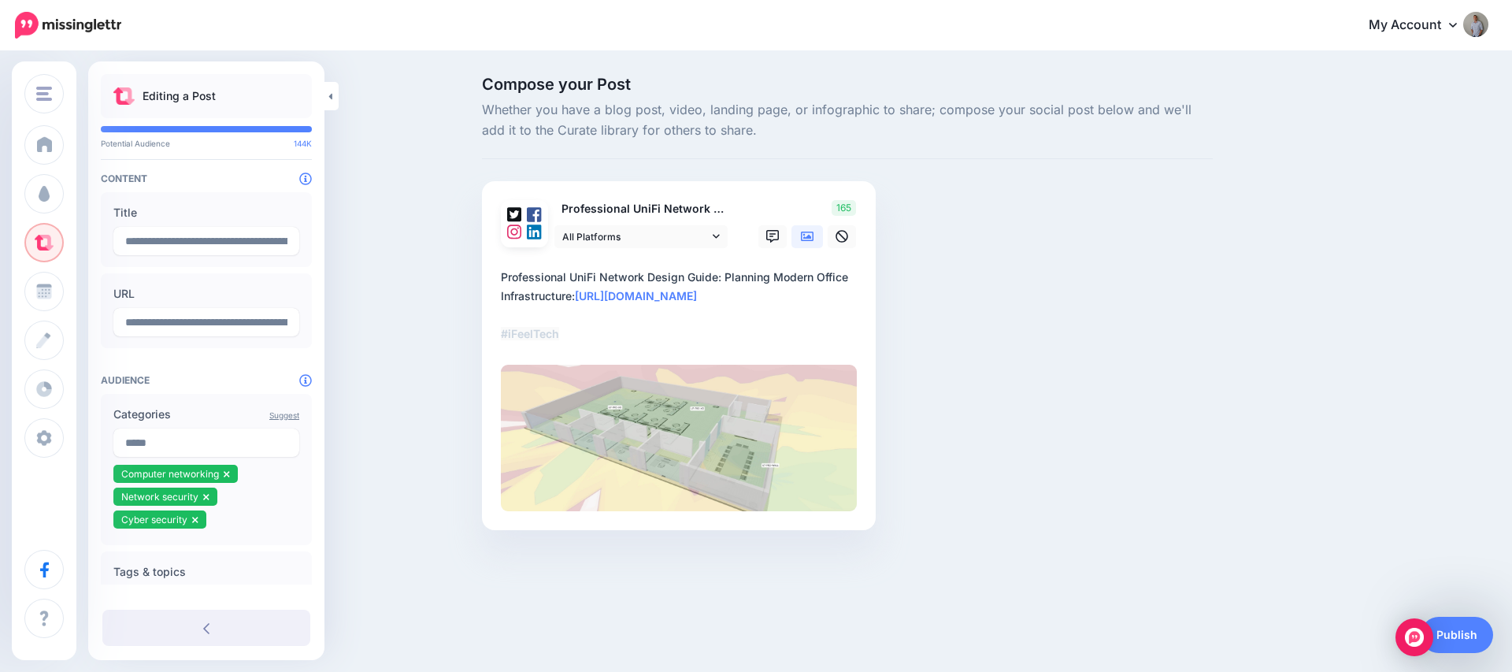
click at [354, 522] on div "Compose your Post Whether you have a blog post, video, landing page, or infogra…" at bounding box center [756, 327] width 1512 height 548
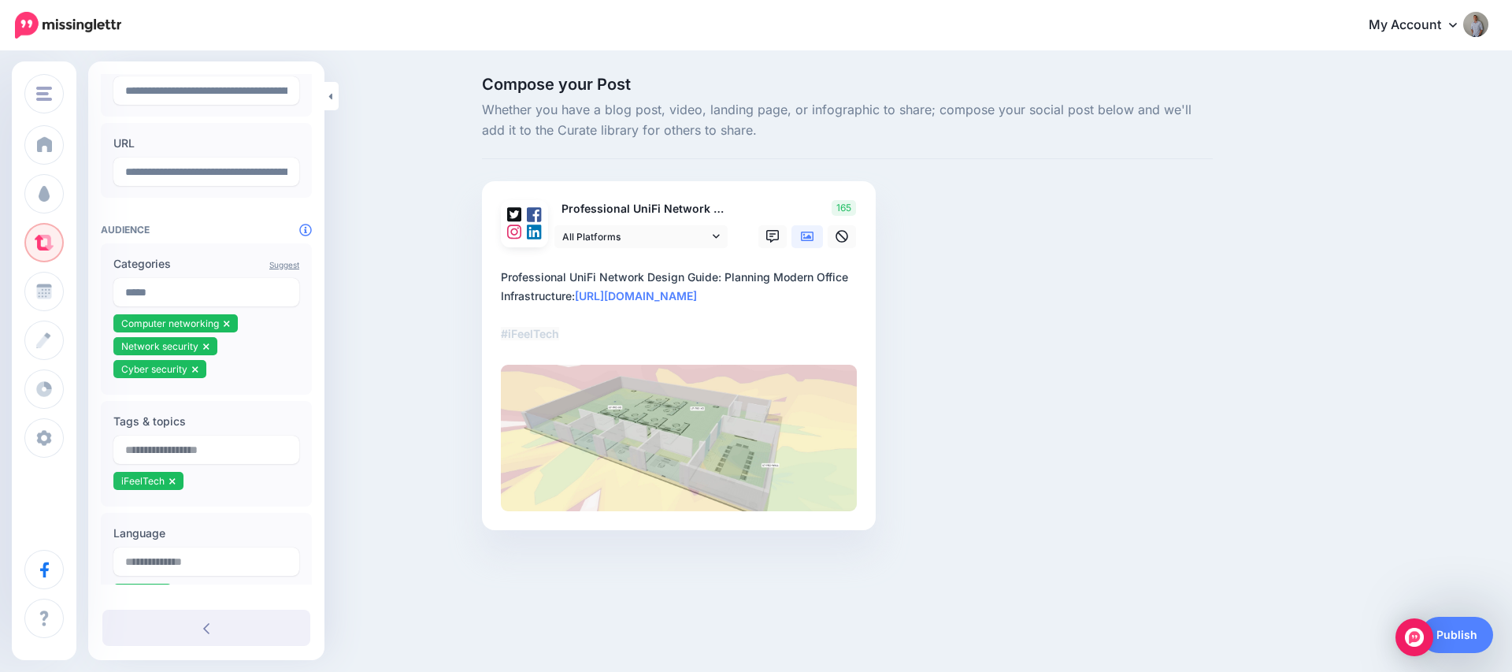
scroll to position [292, 0]
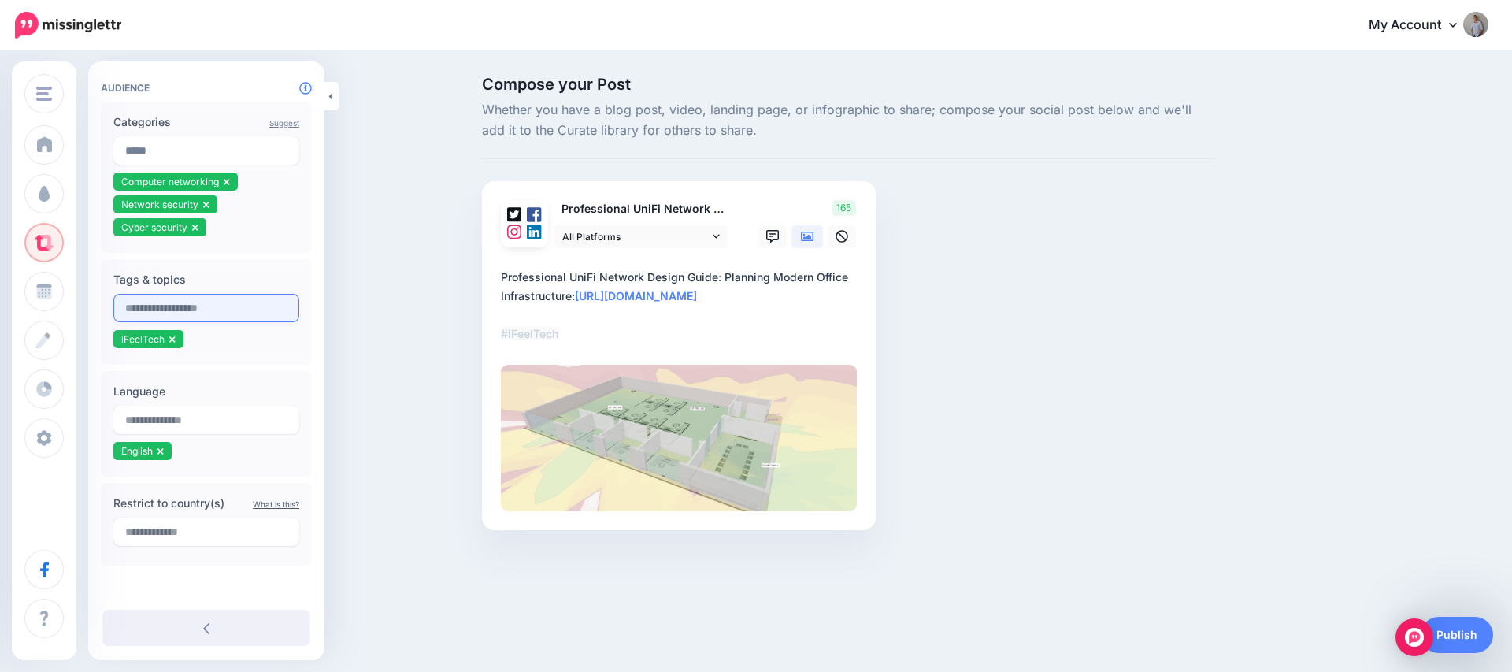
click at [196, 300] on input "text" at bounding box center [206, 308] width 186 height 28
type input "*****"
type input "**********"
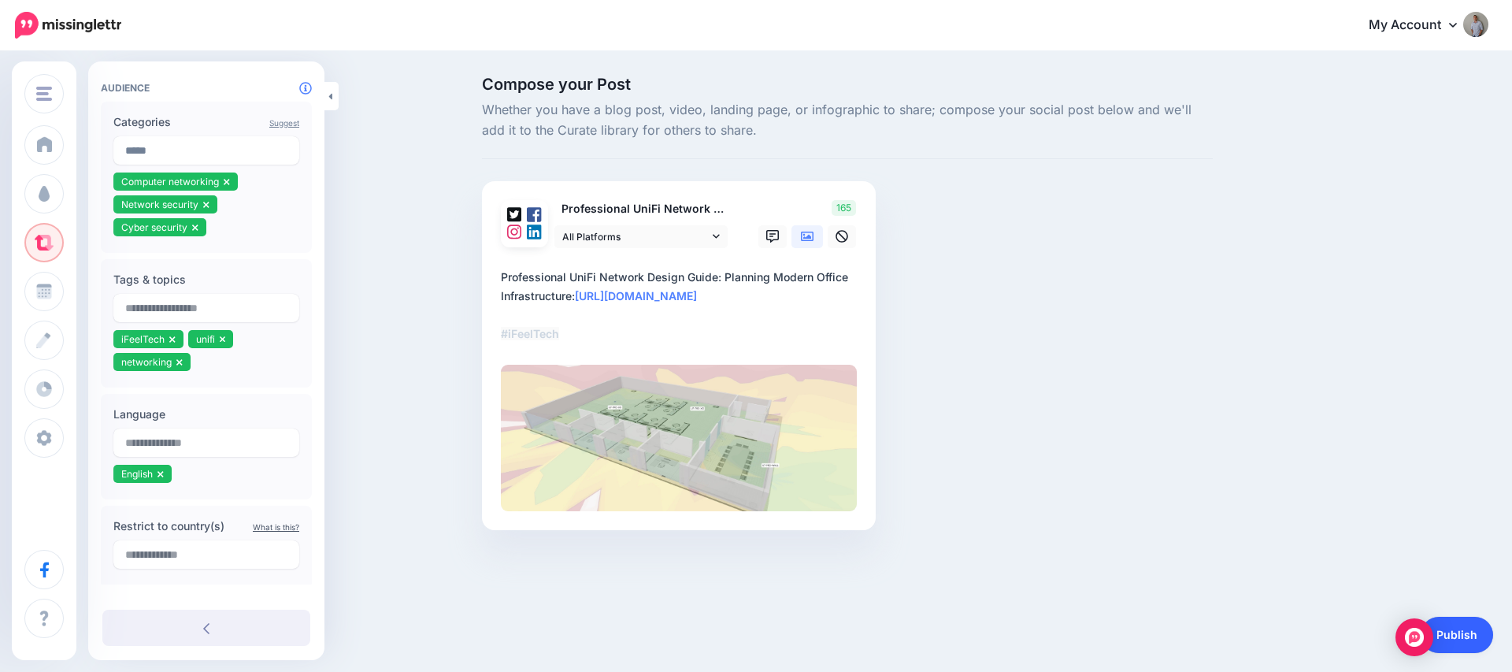
click at [1466, 641] on link "Publish" at bounding box center [1457, 635] width 72 height 36
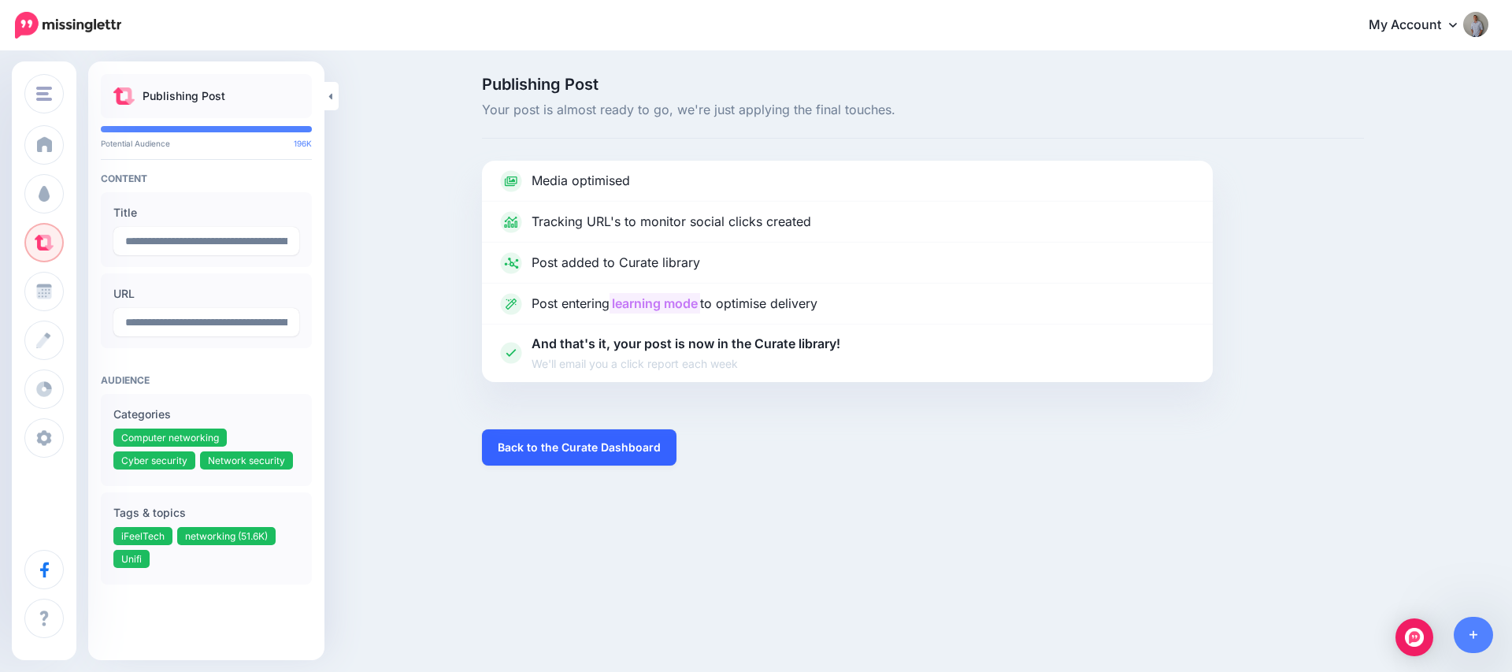
click at [591, 438] on link "Back to the Curate Dashboard" at bounding box center [579, 447] width 194 height 36
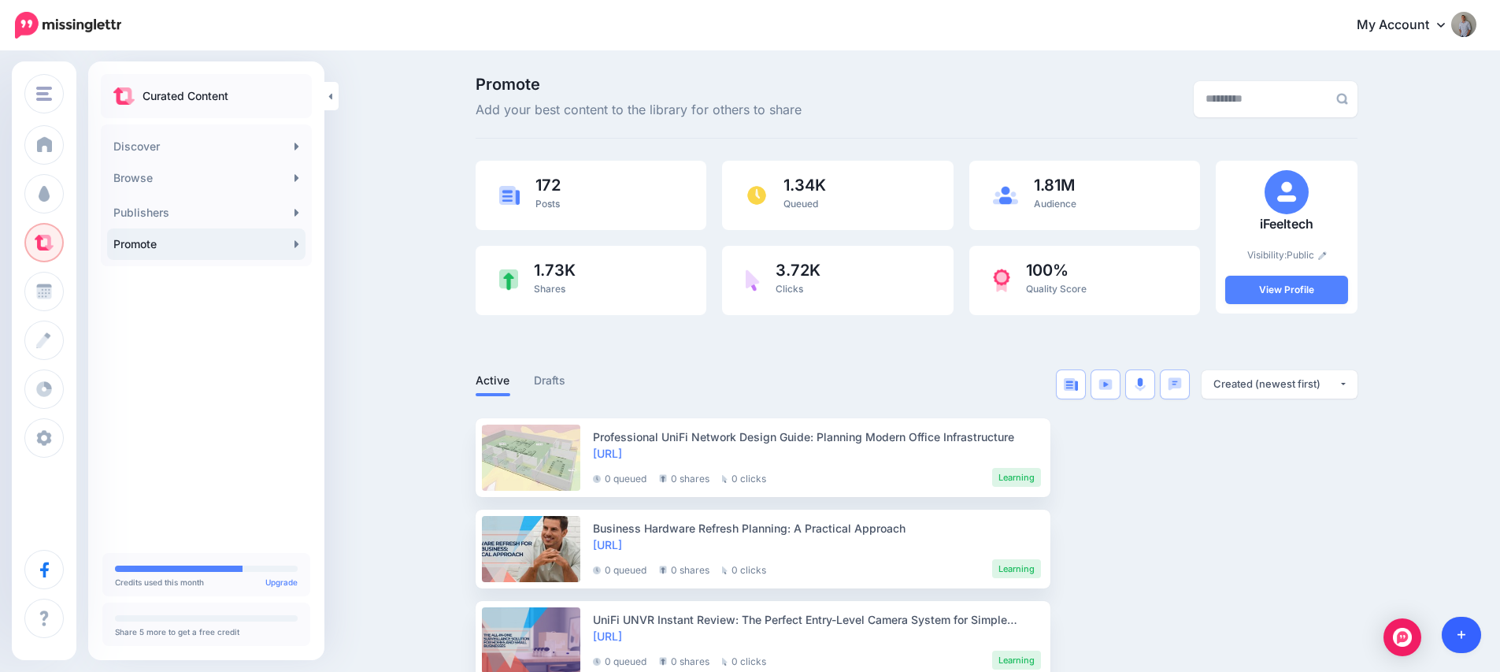
click at [1461, 635] on icon at bounding box center [1462, 635] width 9 height 9
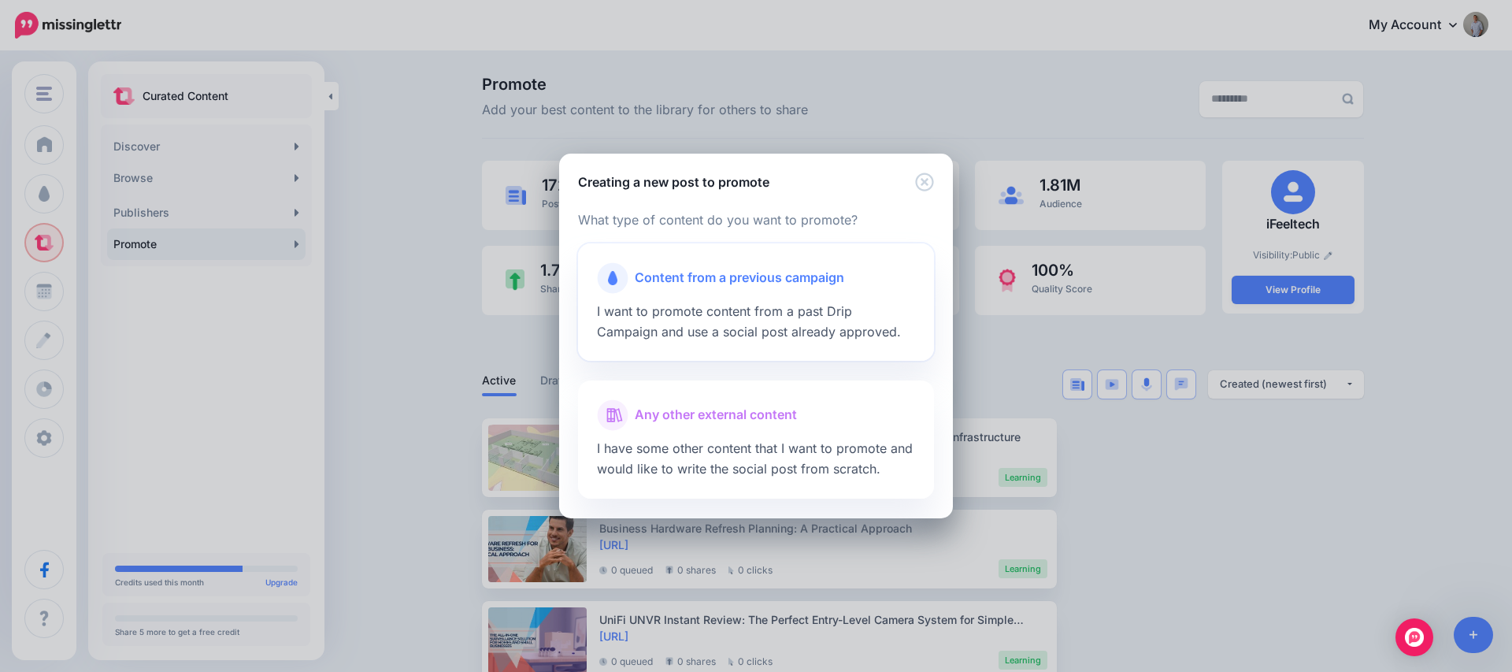
click at [726, 310] on span "I want to promote content from a past Drip Campaign and use a social post alrea…" at bounding box center [749, 321] width 304 height 36
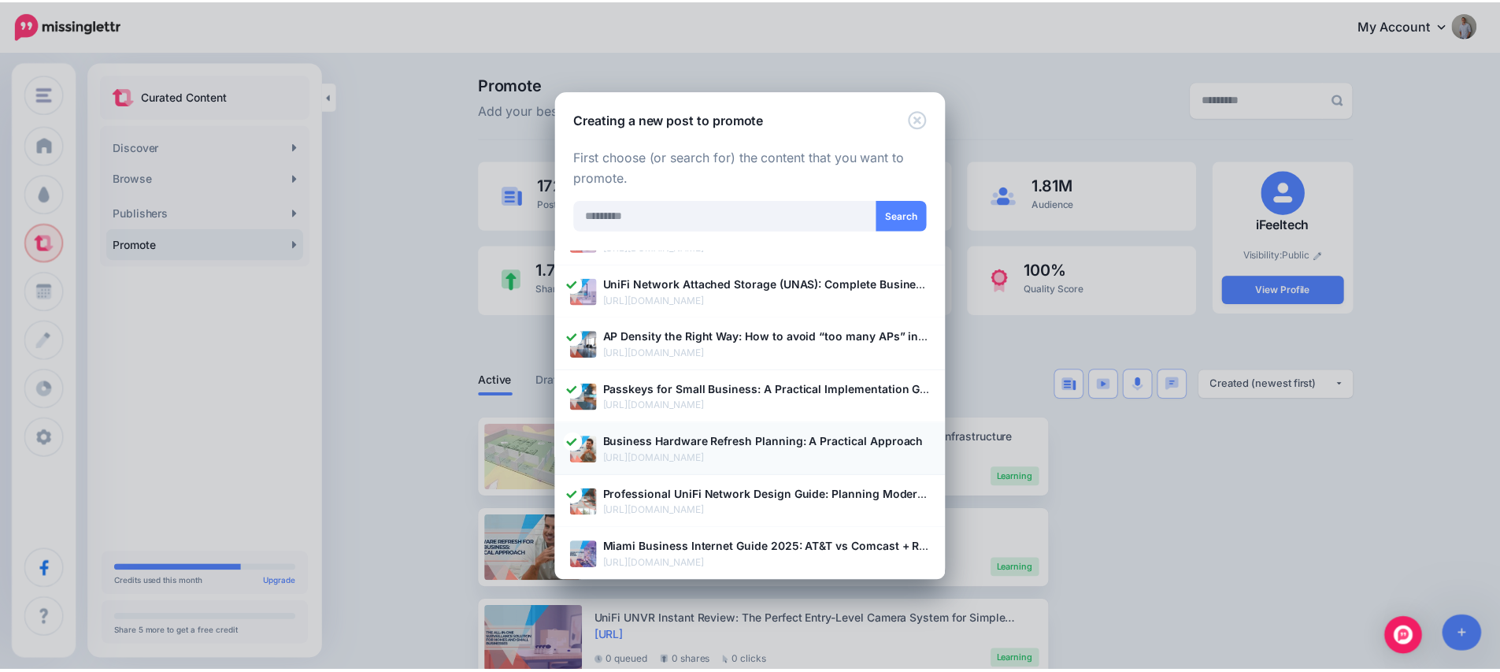
scroll to position [363, 0]
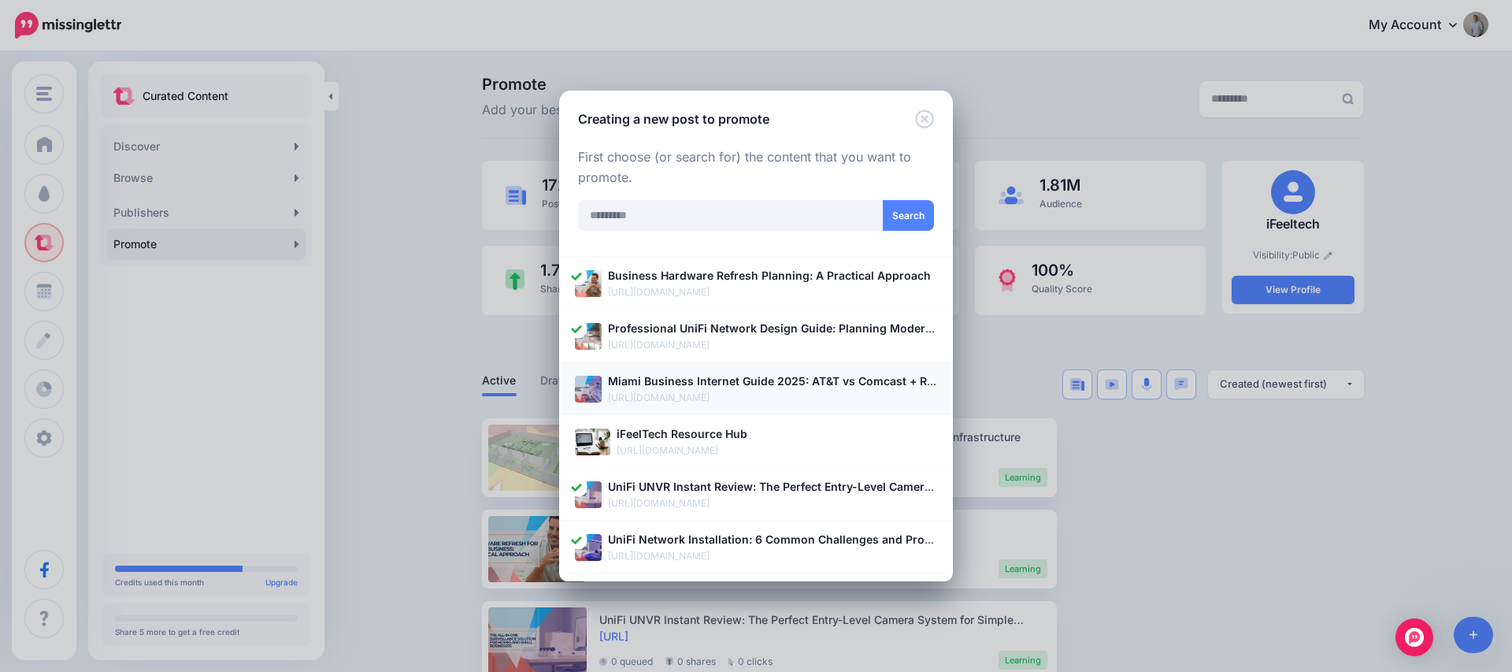
click at [708, 394] on p "[URL][DOMAIN_NAME]" at bounding box center [772, 398] width 329 height 16
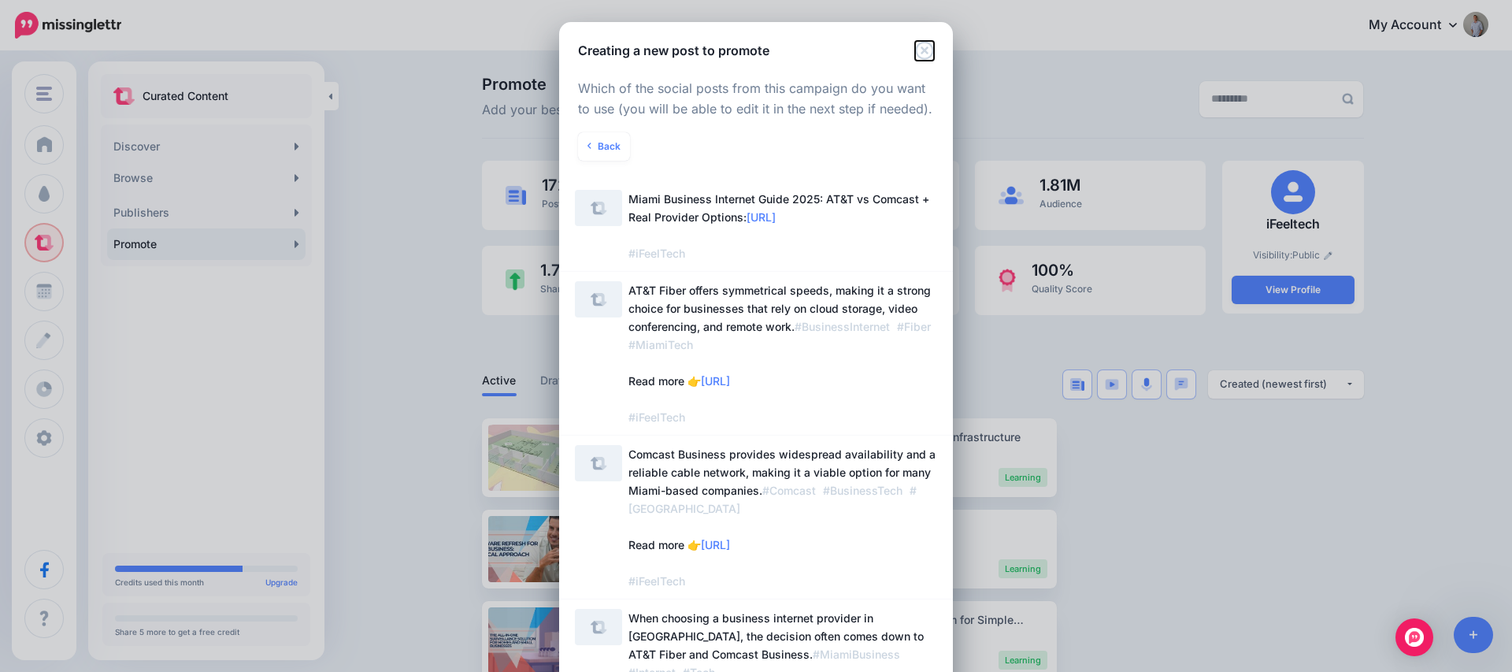
click at [918, 49] on icon "Close" at bounding box center [924, 50] width 18 height 18
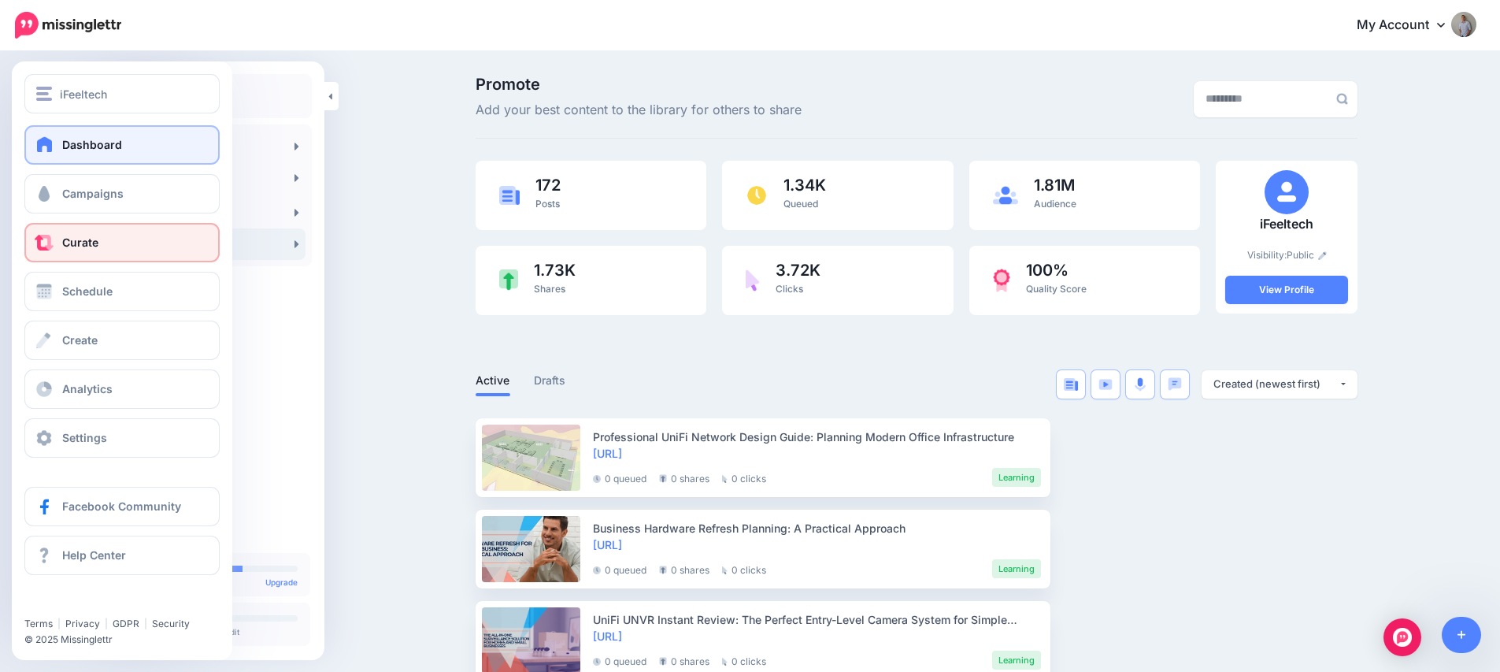
click at [35, 154] on link "Dashboard" at bounding box center [121, 144] width 195 height 39
click at [45, 145] on span at bounding box center [45, 144] width 20 height 16
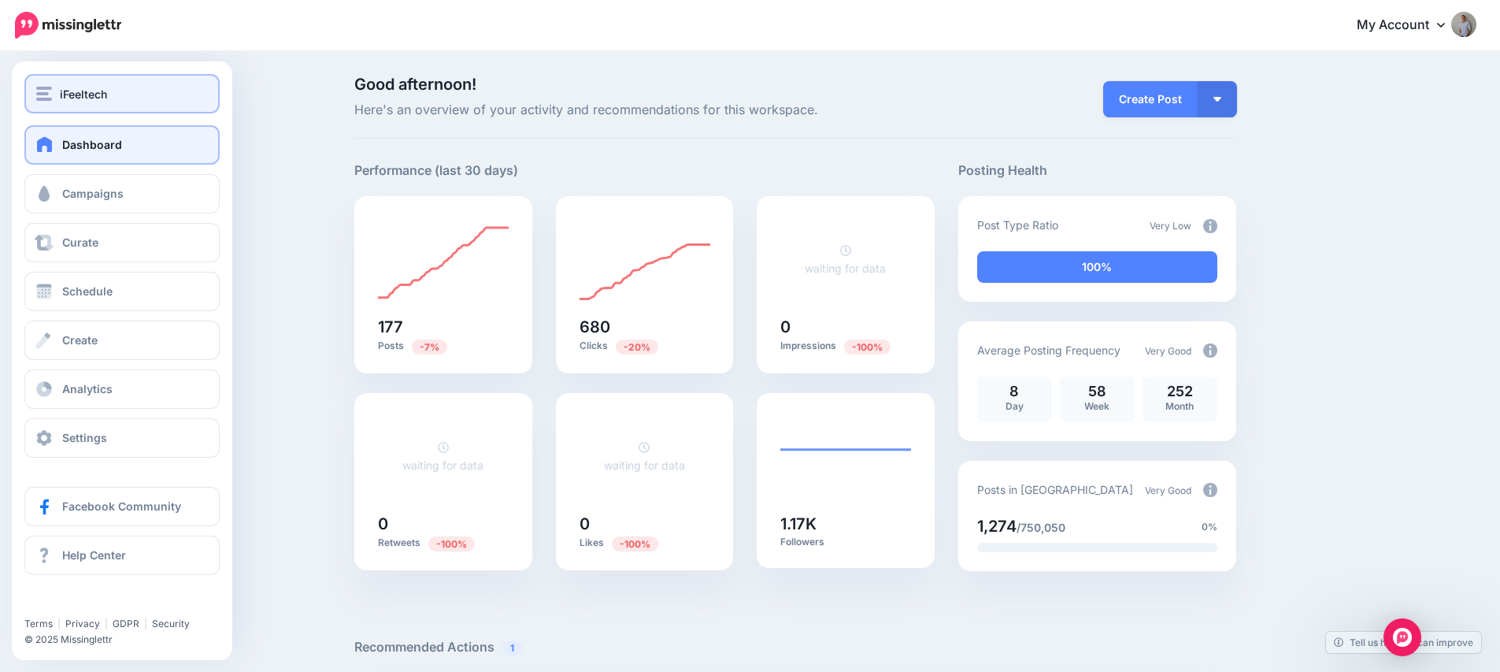
click at [99, 97] on span "iFeeltech" at bounding box center [83, 94] width 47 height 18
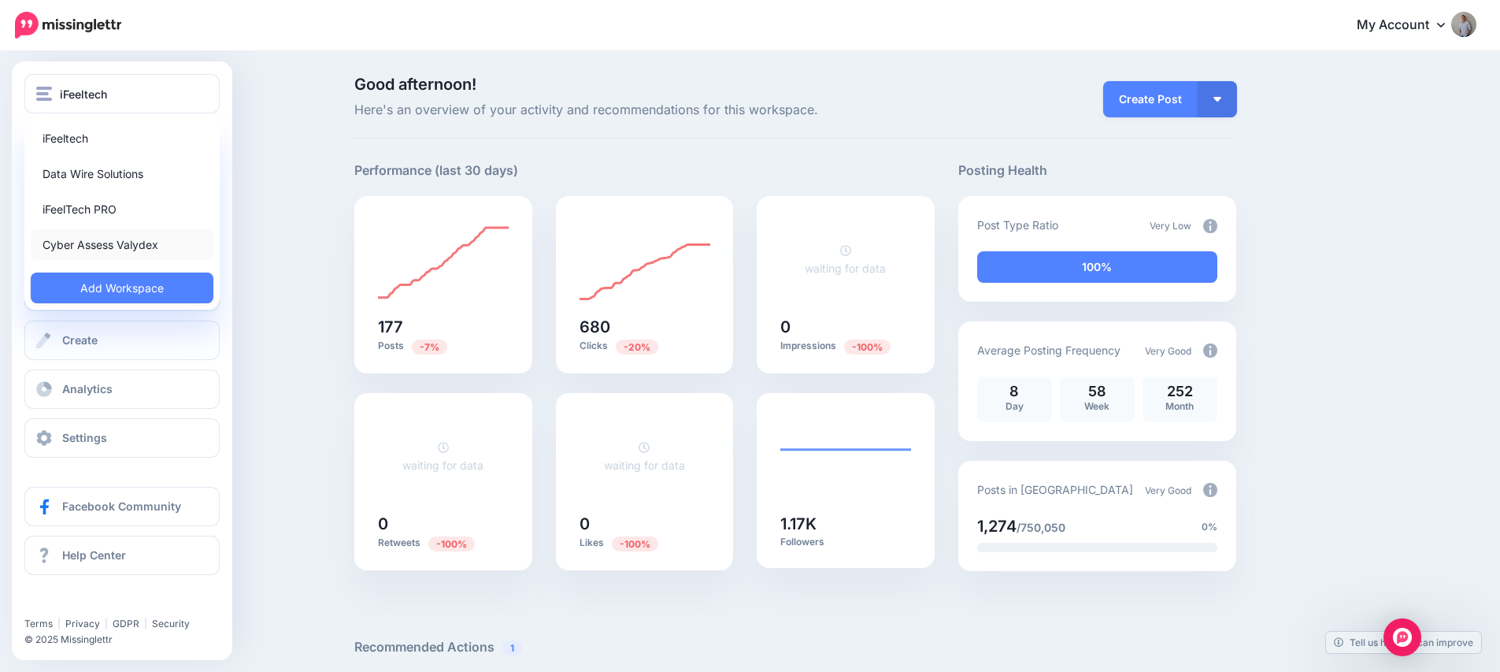
click at [105, 248] on link "Cyber Assess Valydex" at bounding box center [122, 244] width 183 height 31
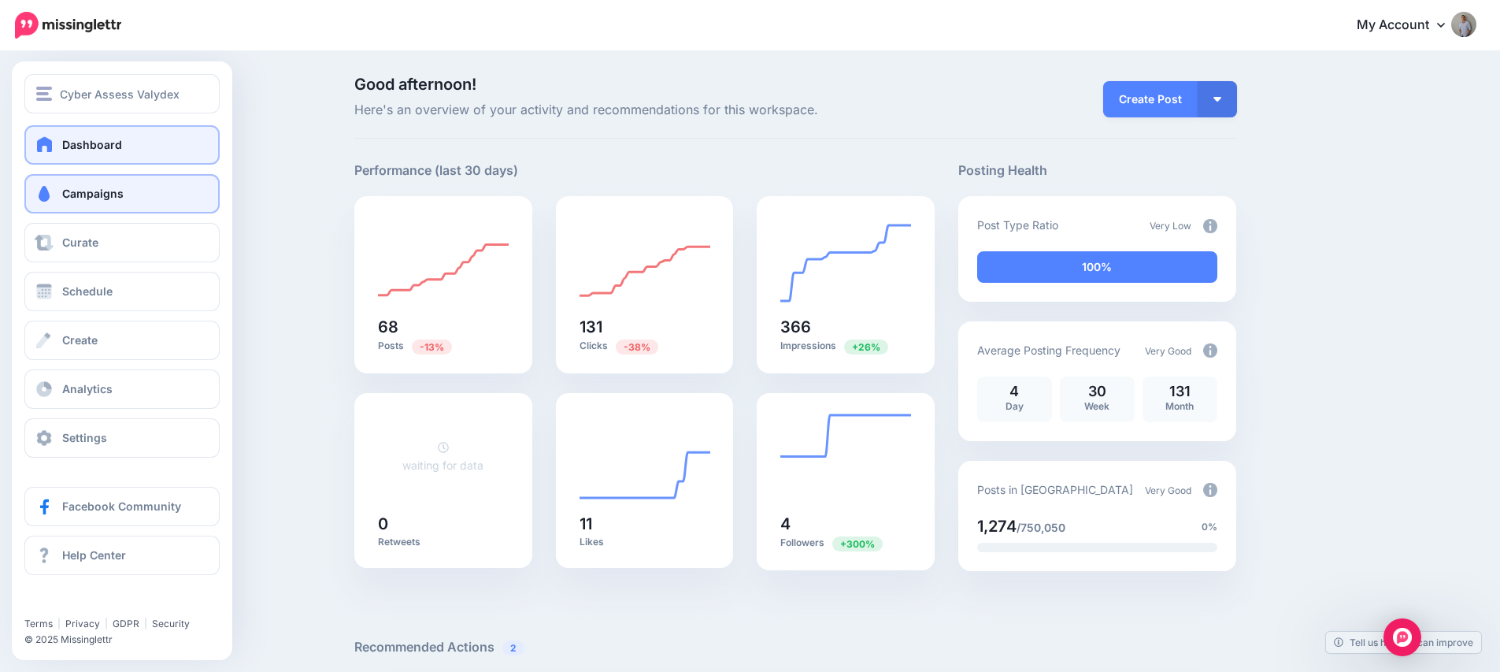
click at [84, 199] on span "Campaigns" at bounding box center [92, 193] width 61 height 13
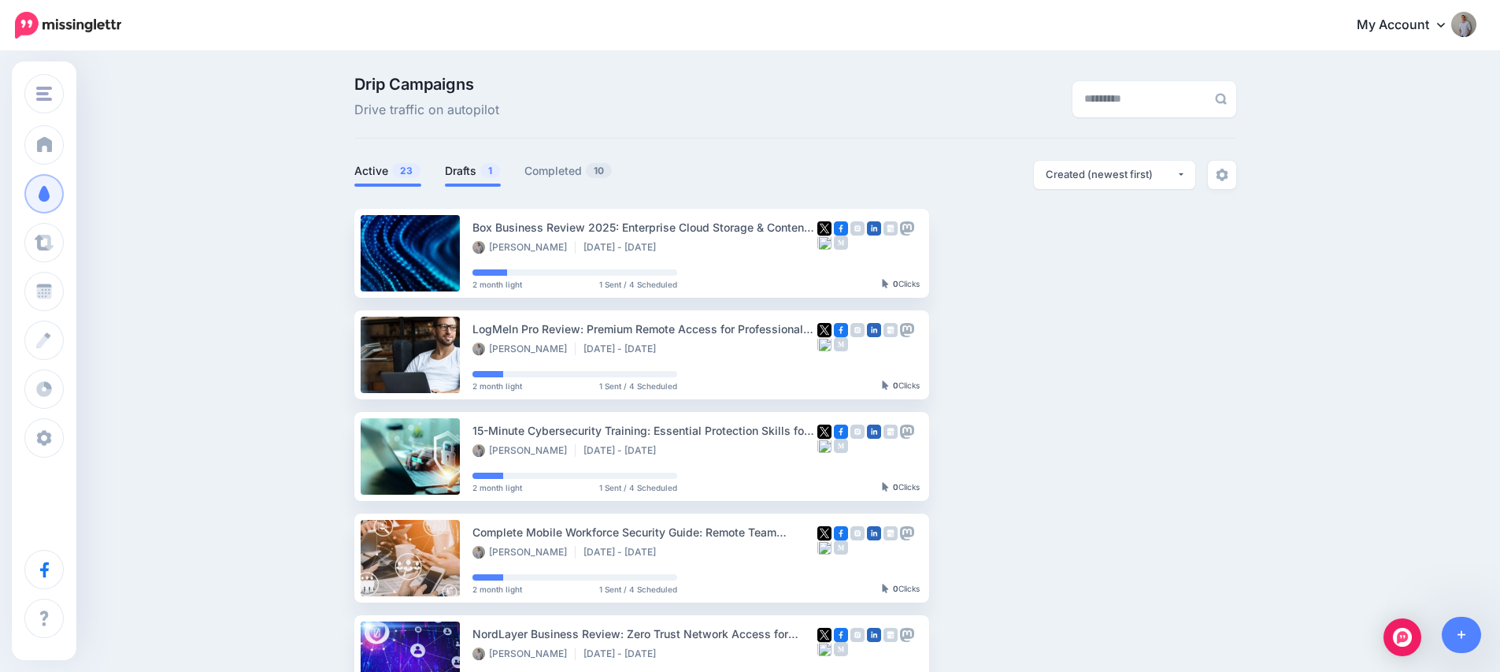
click at [472, 172] on link "Drafts 1" at bounding box center [473, 170] width 56 height 19
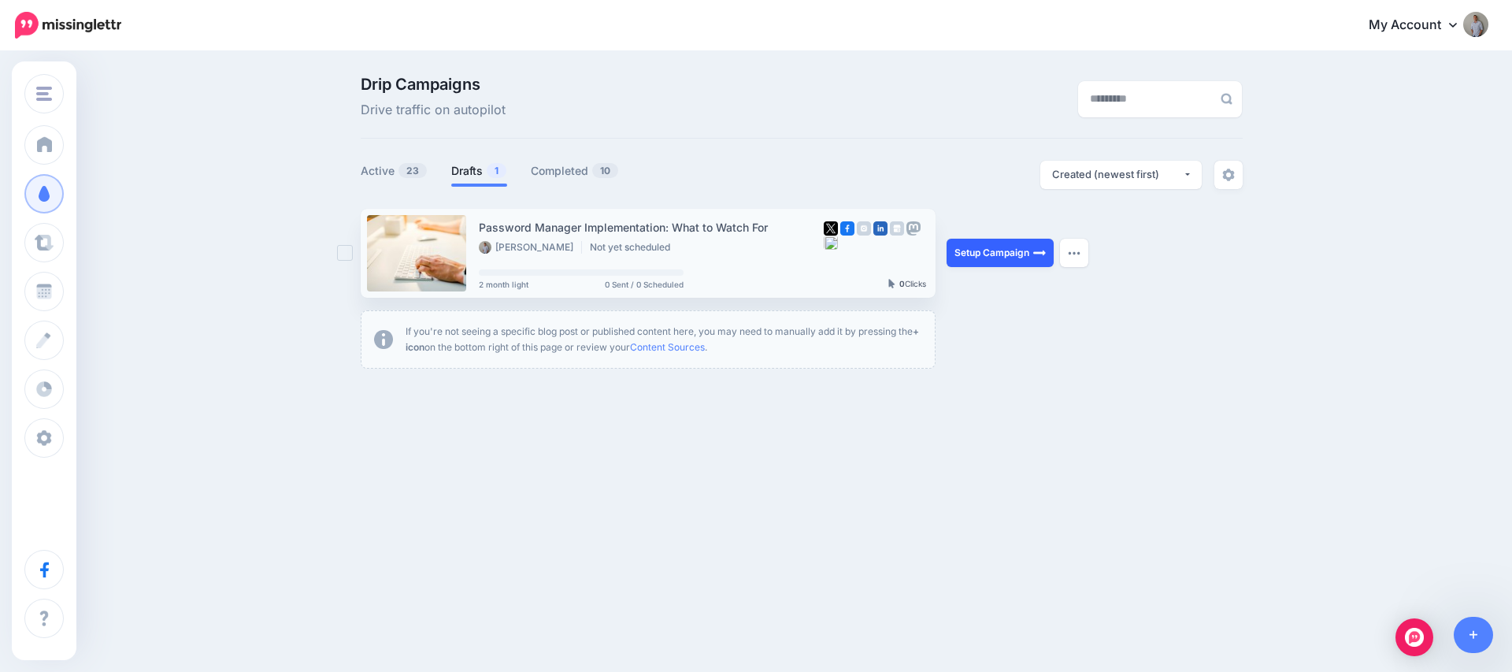
click at [983, 253] on link "Setup Campaign" at bounding box center [1000, 253] width 107 height 28
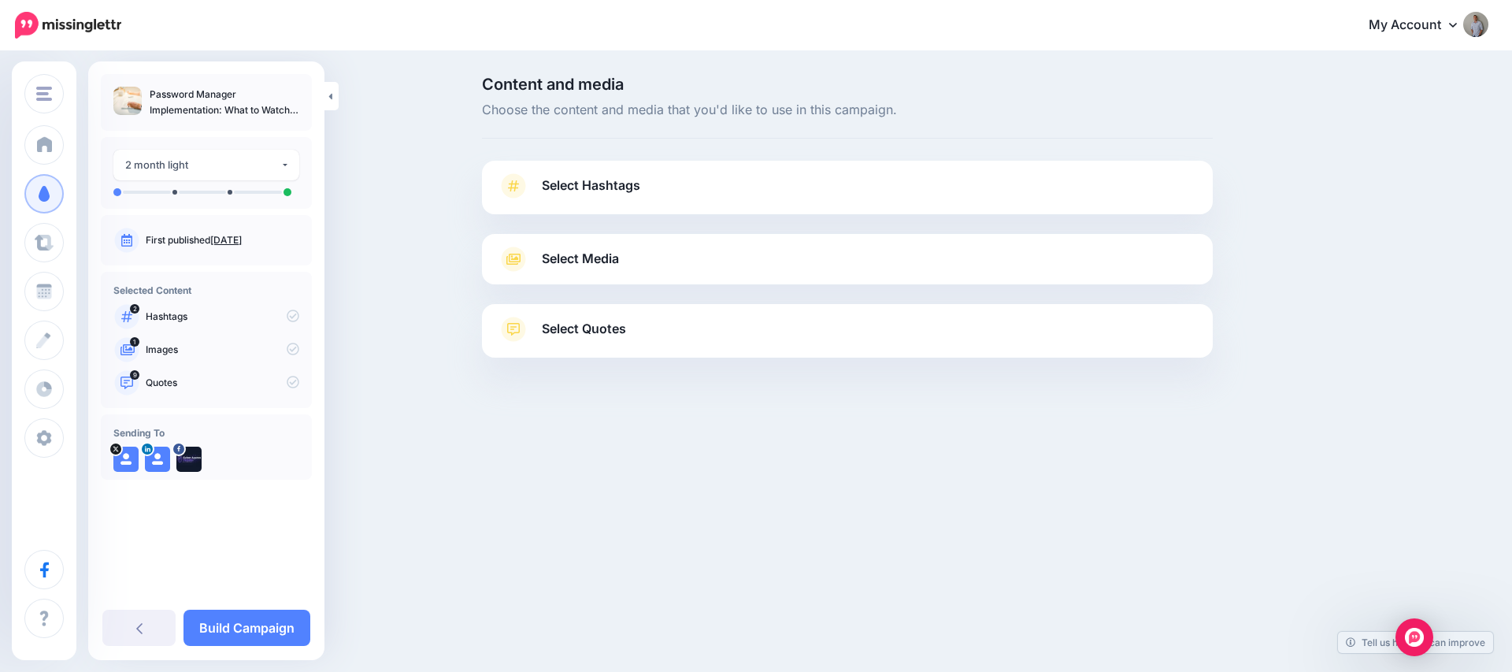
click at [579, 180] on span "Select Hashtags" at bounding box center [591, 185] width 98 height 21
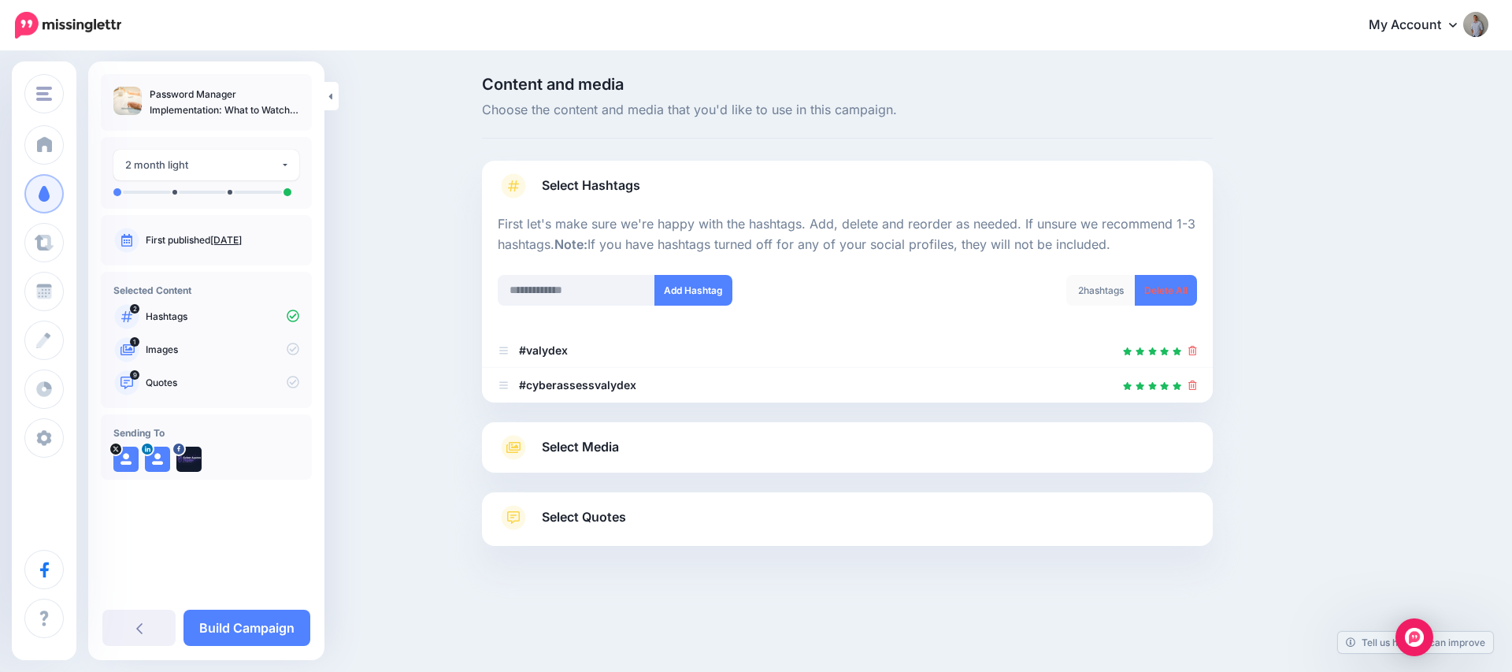
click at [604, 439] on span "Select Media" at bounding box center [580, 446] width 77 height 21
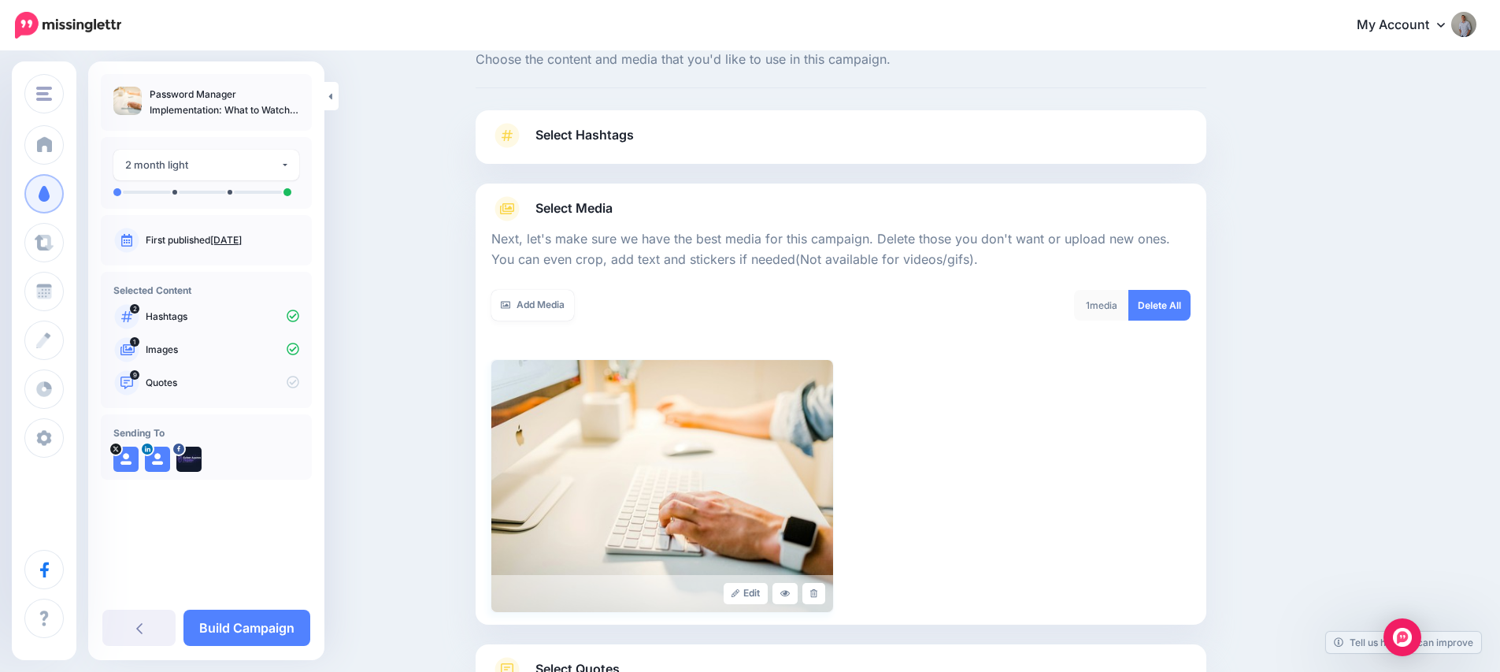
scroll to position [179, 0]
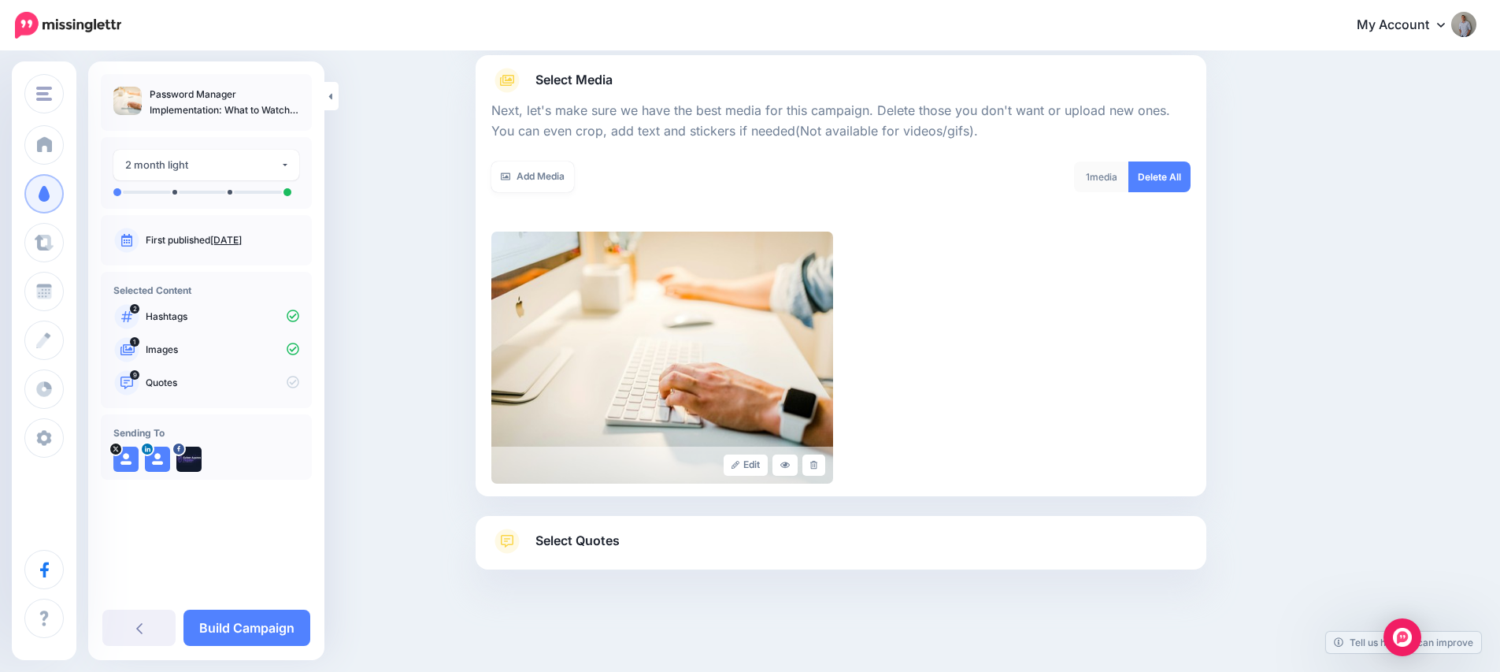
click at [590, 546] on span "Select Quotes" at bounding box center [577, 540] width 84 height 21
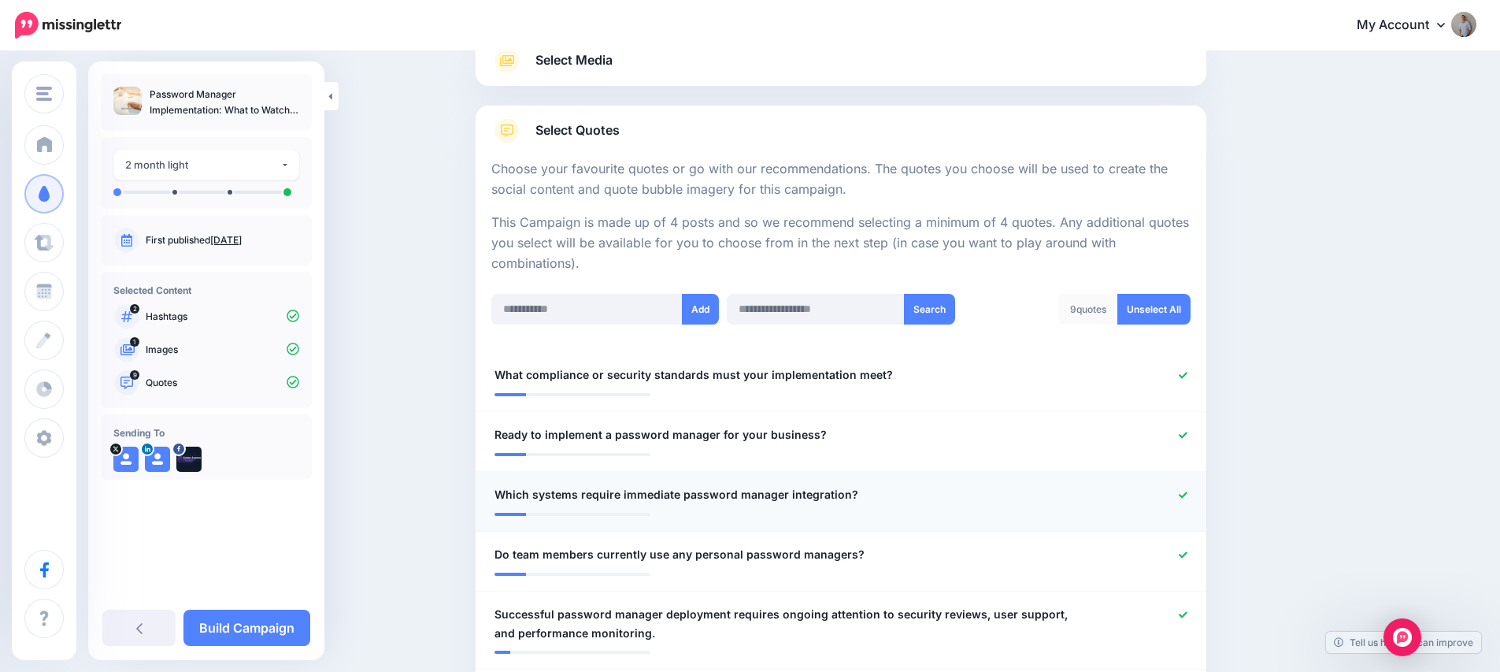
scroll to position [232, 0]
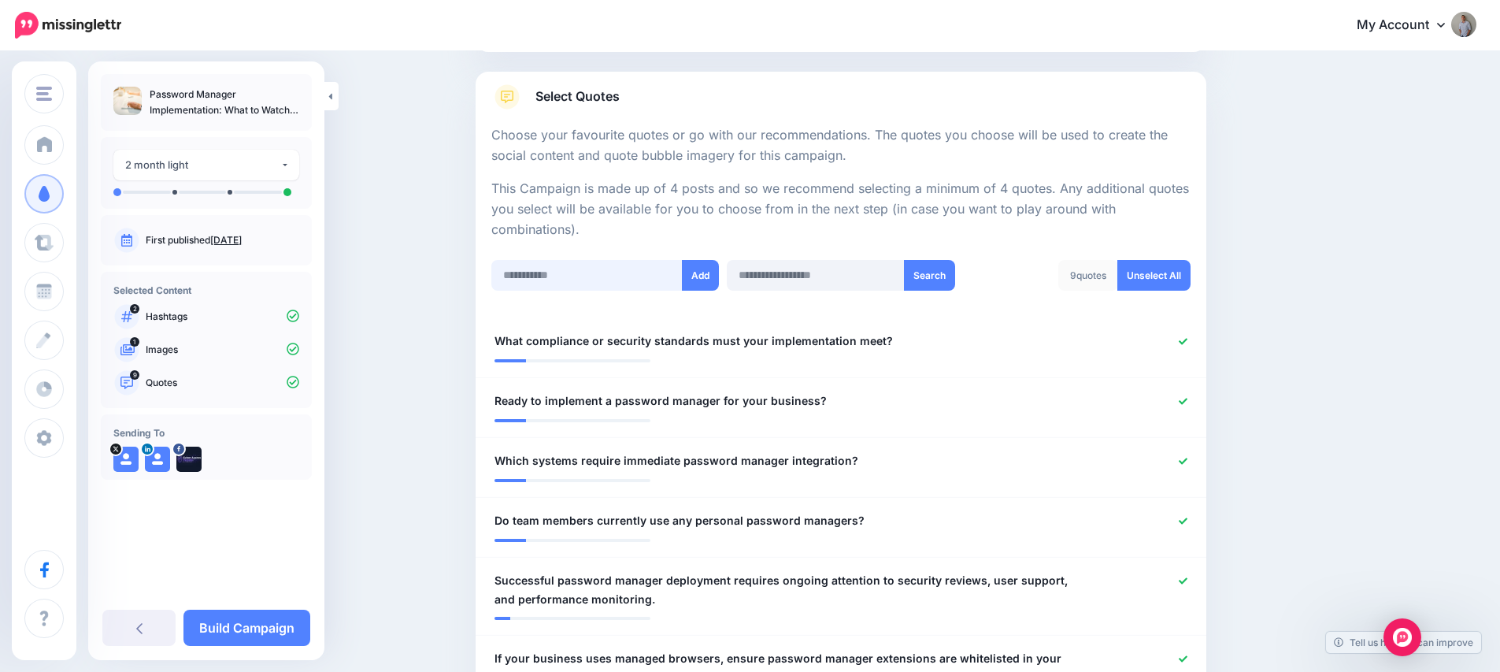
click at [567, 280] on input "text" at bounding box center [586, 275] width 191 height 31
paste input "**********"
type input "**********"
click at [708, 280] on button "Add" at bounding box center [700, 275] width 37 height 31
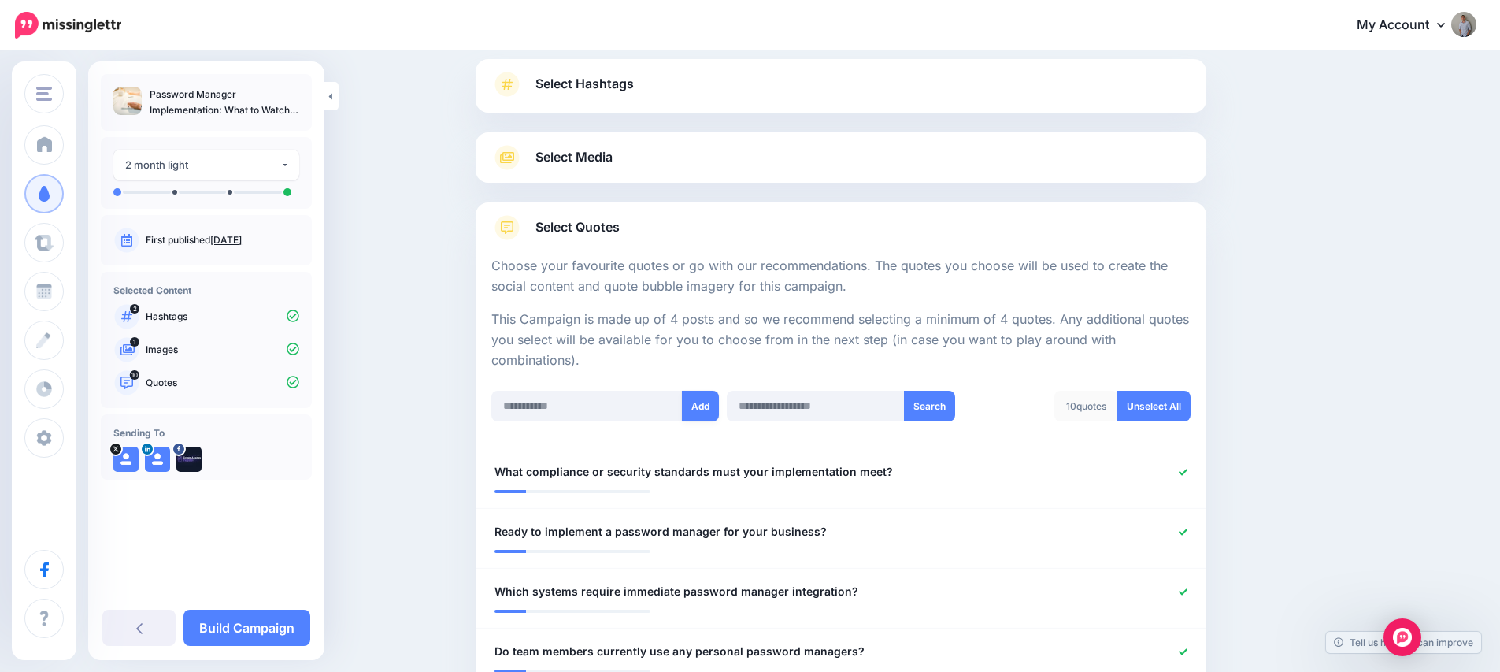
scroll to position [0, 0]
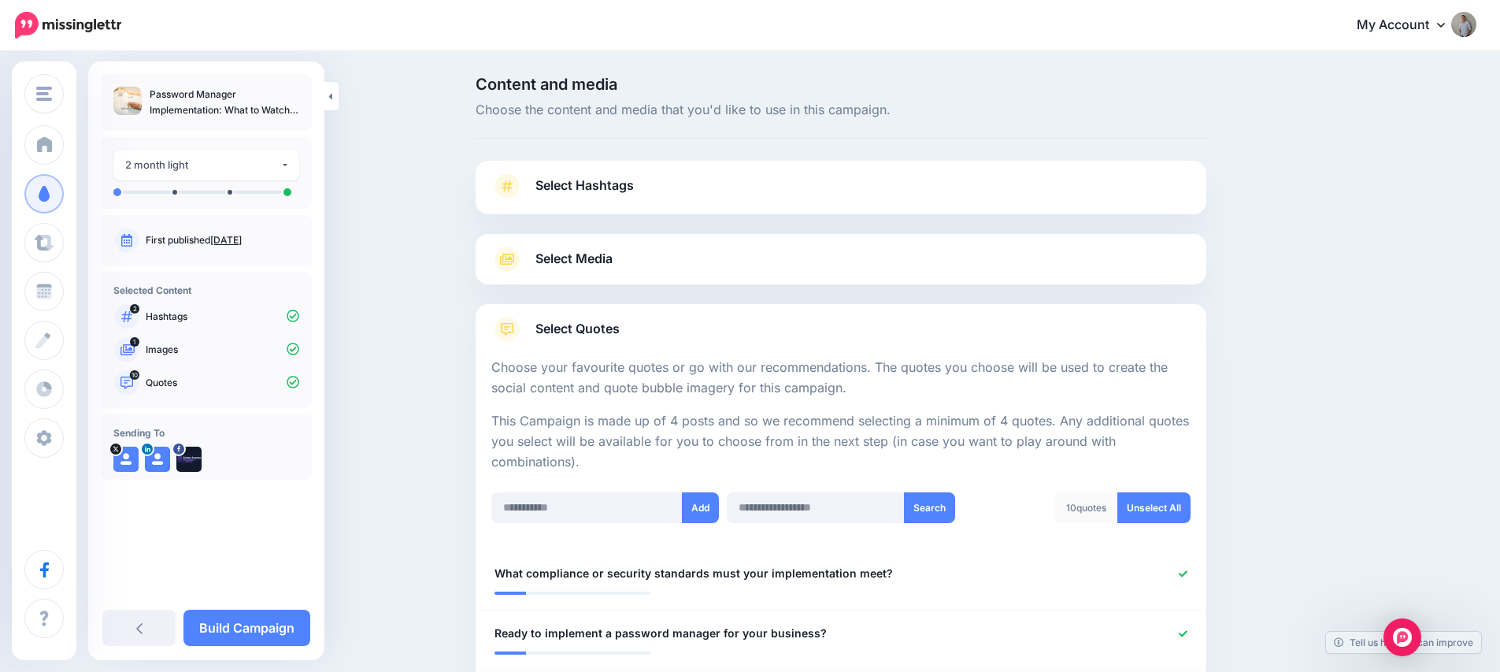
click at [585, 184] on span "Select Hashtags" at bounding box center [584, 185] width 98 height 21
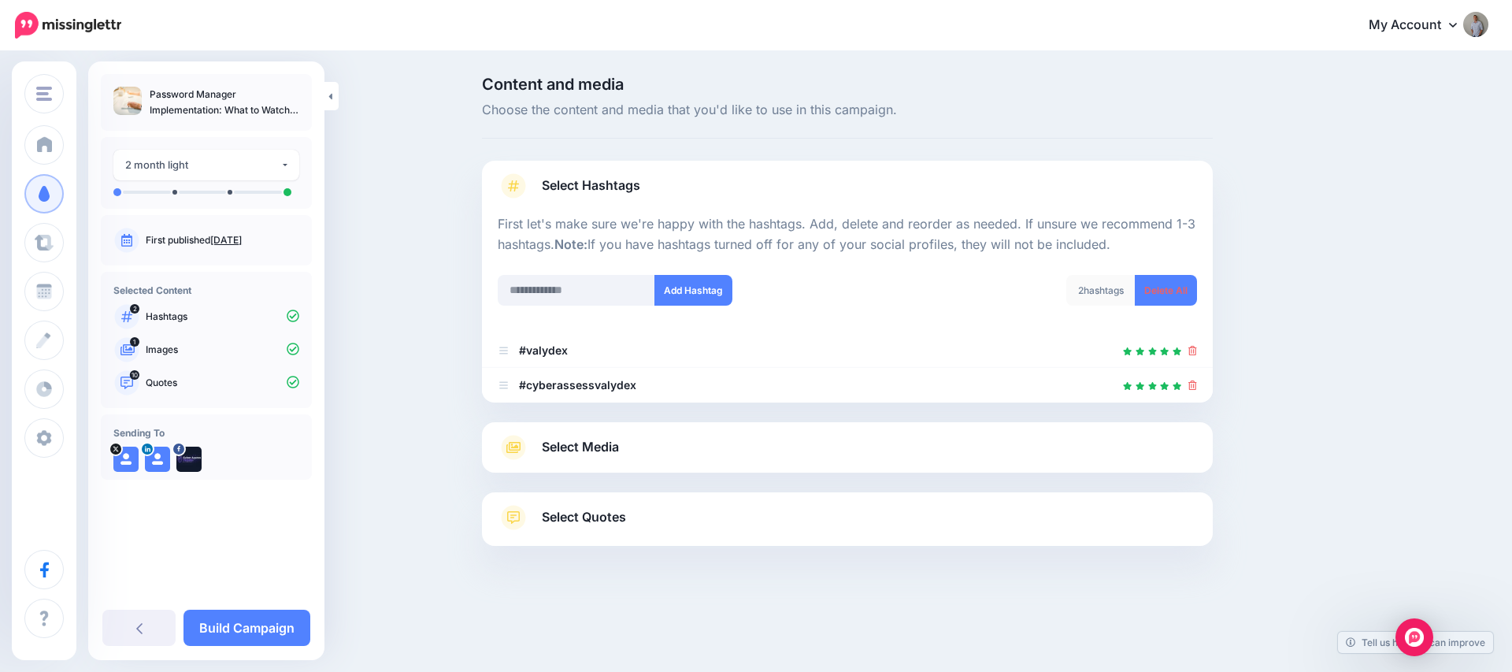
click at [597, 448] on span "Select Media" at bounding box center [580, 446] width 77 height 21
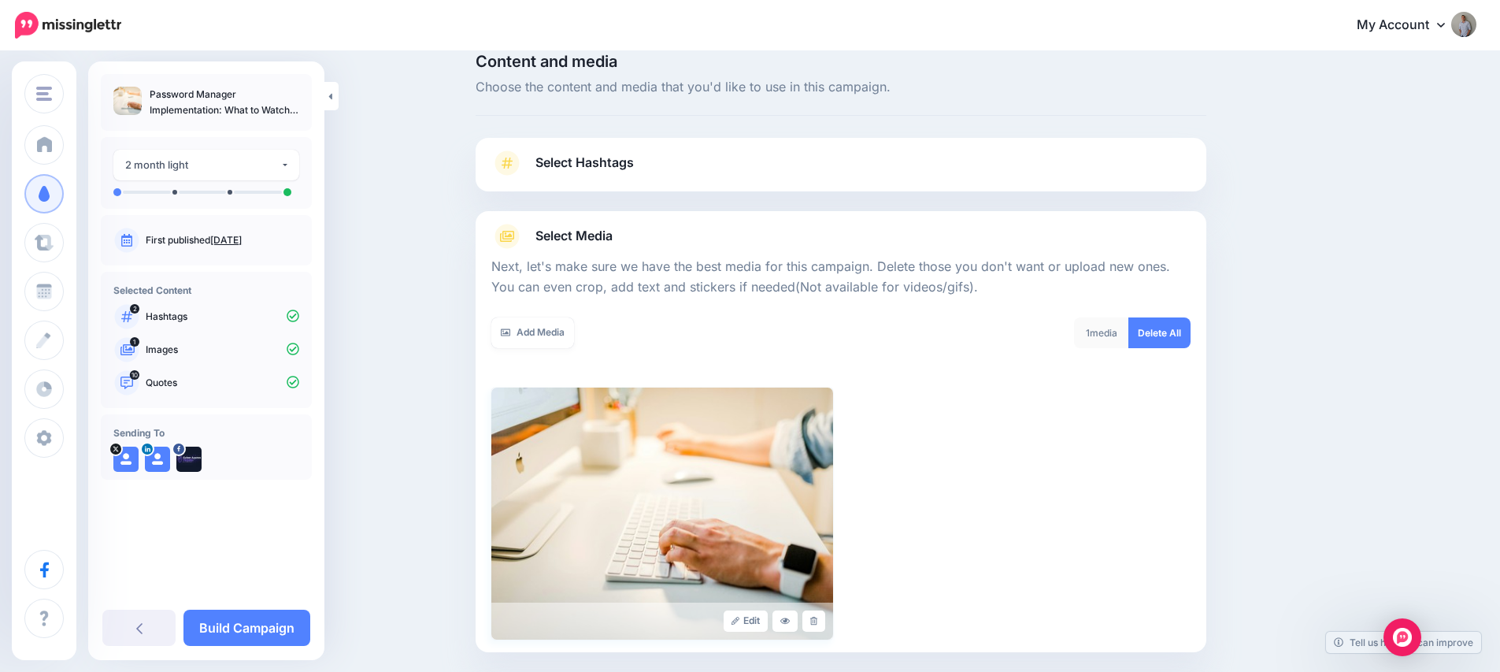
scroll to position [179, 0]
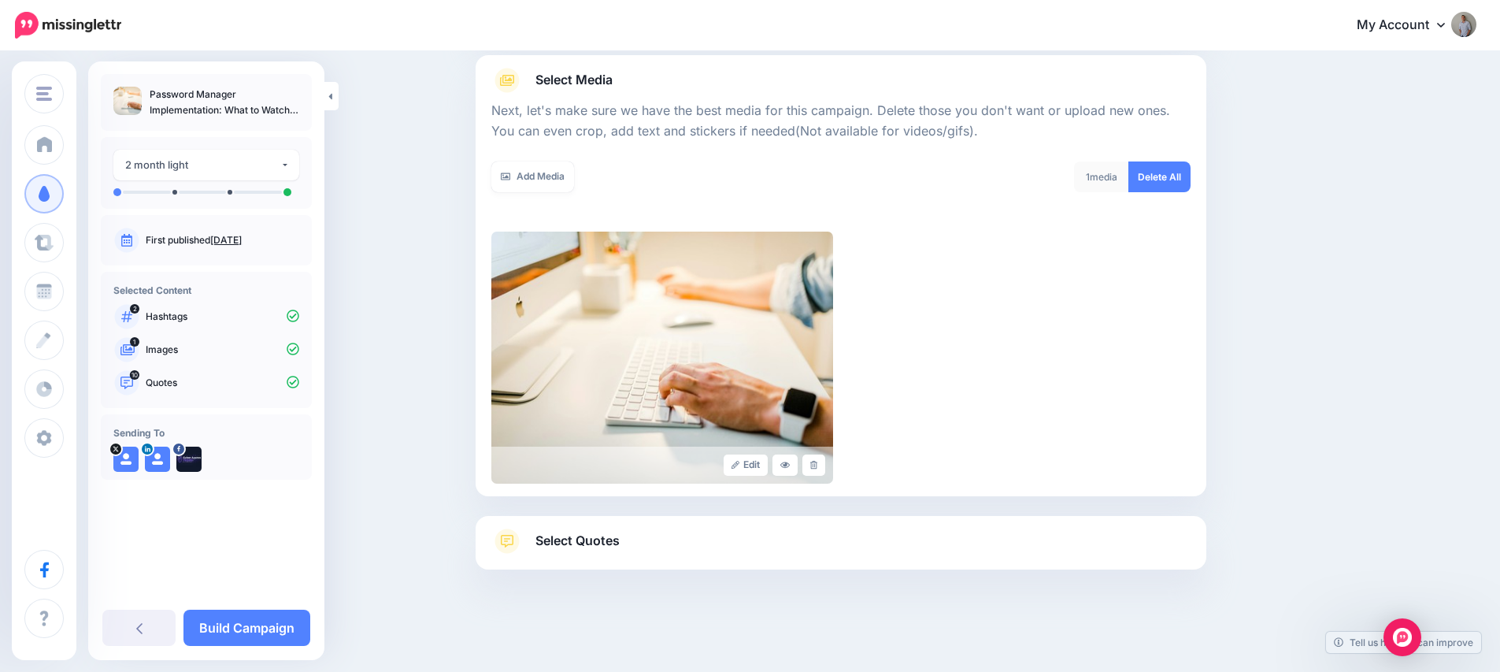
click at [617, 541] on span "Select Quotes" at bounding box center [577, 540] width 84 height 21
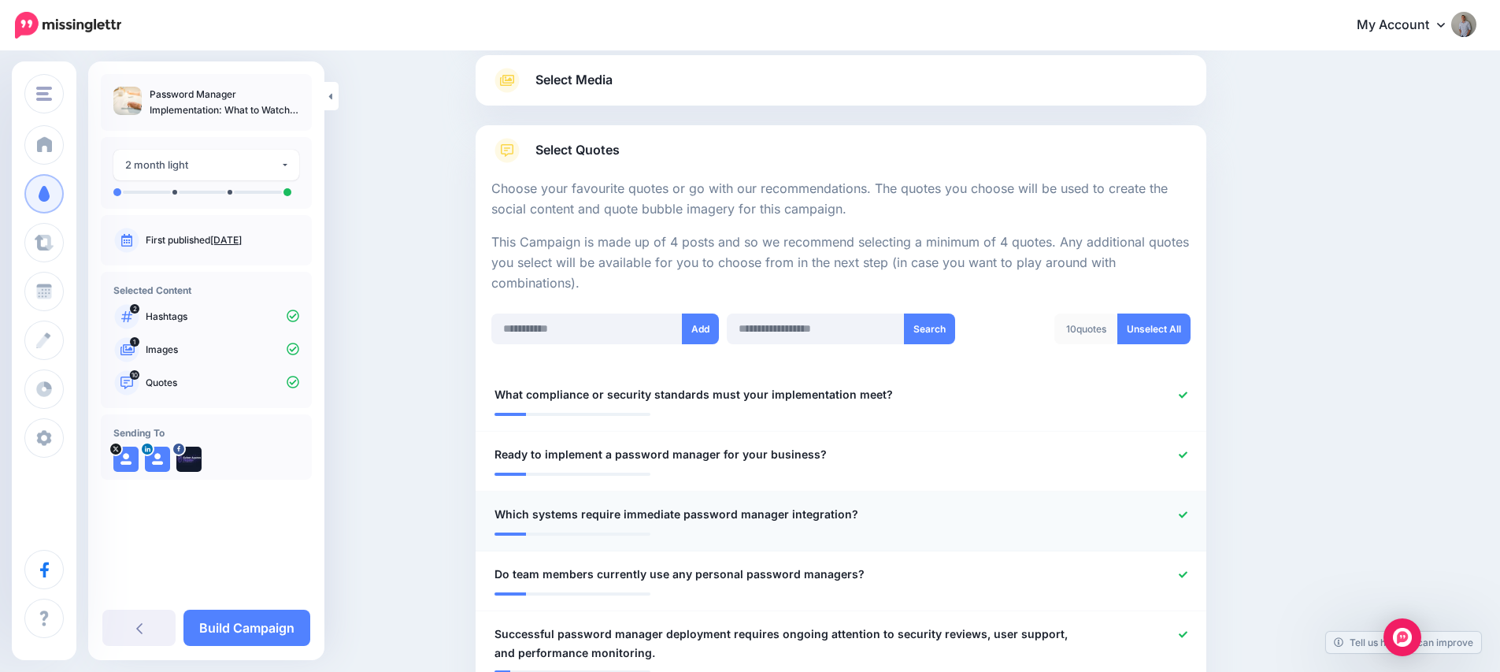
scroll to position [283, 0]
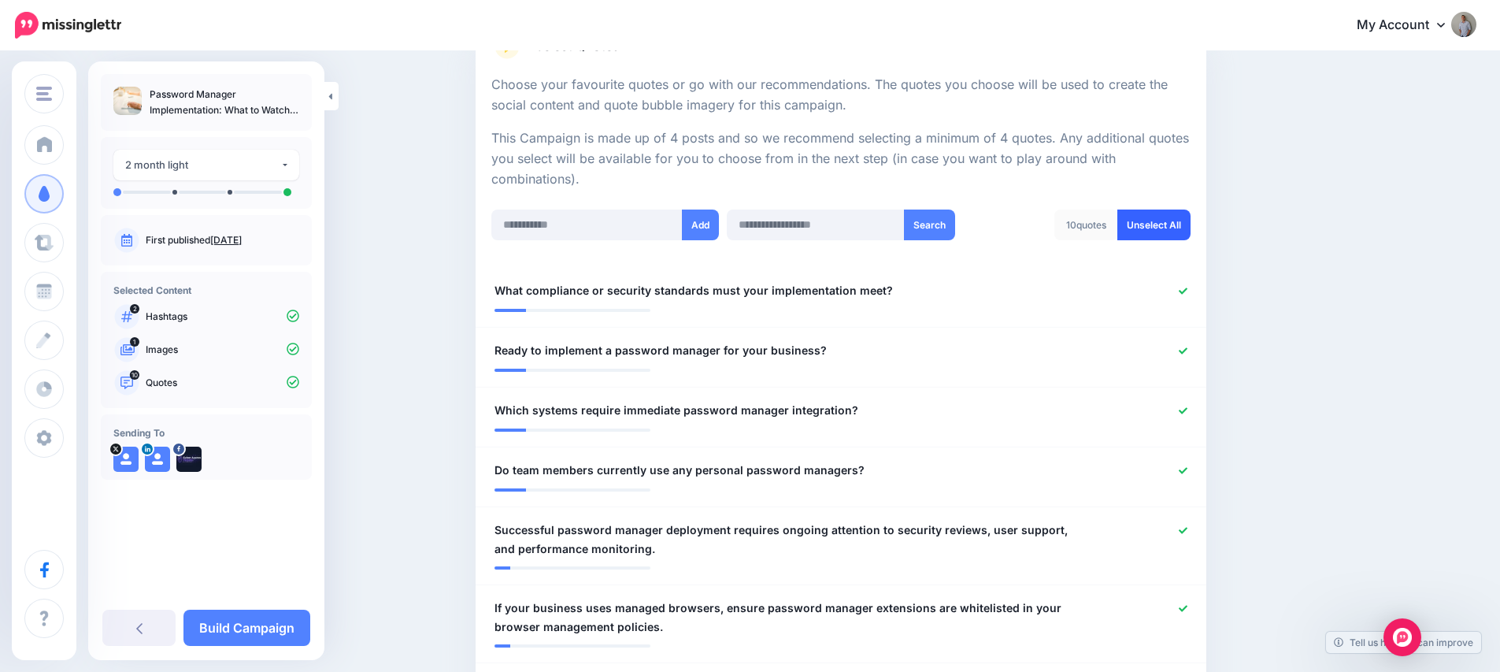
click at [1158, 219] on link "Unselect All" at bounding box center [1153, 224] width 73 height 31
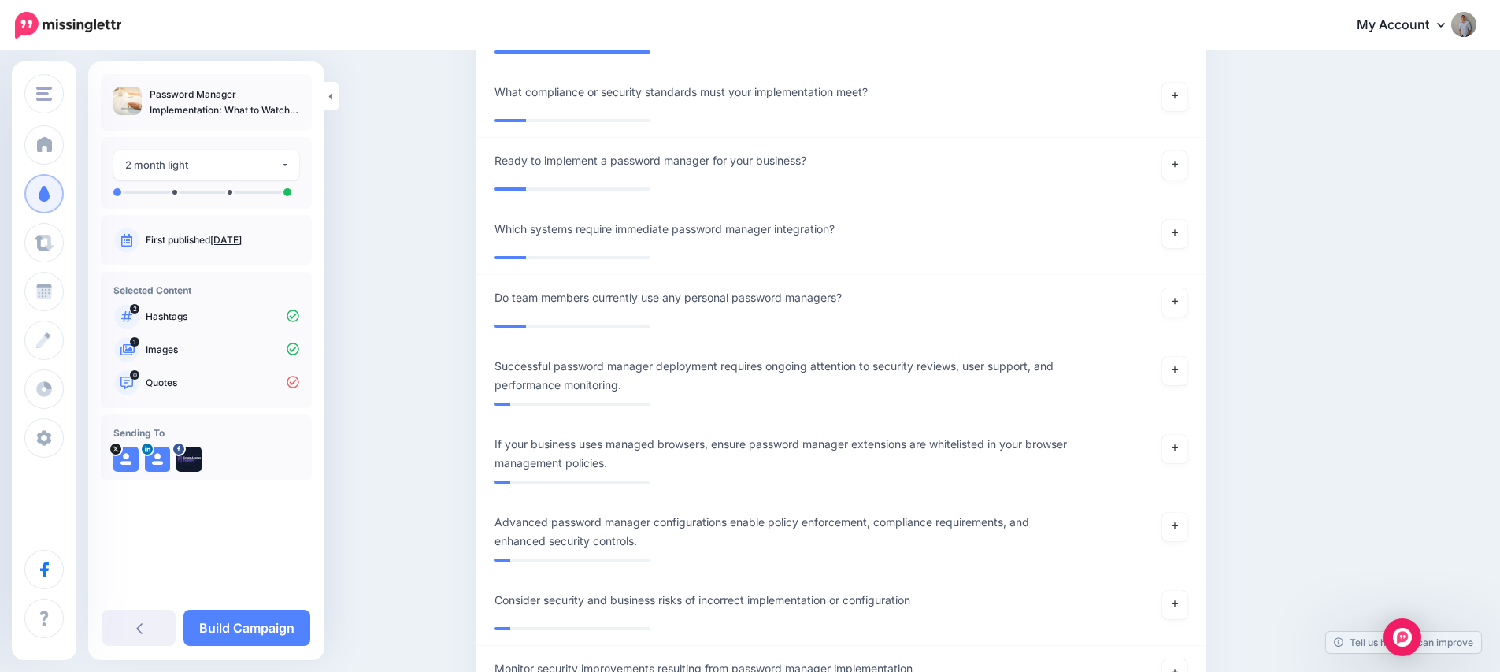
scroll to position [213, 0]
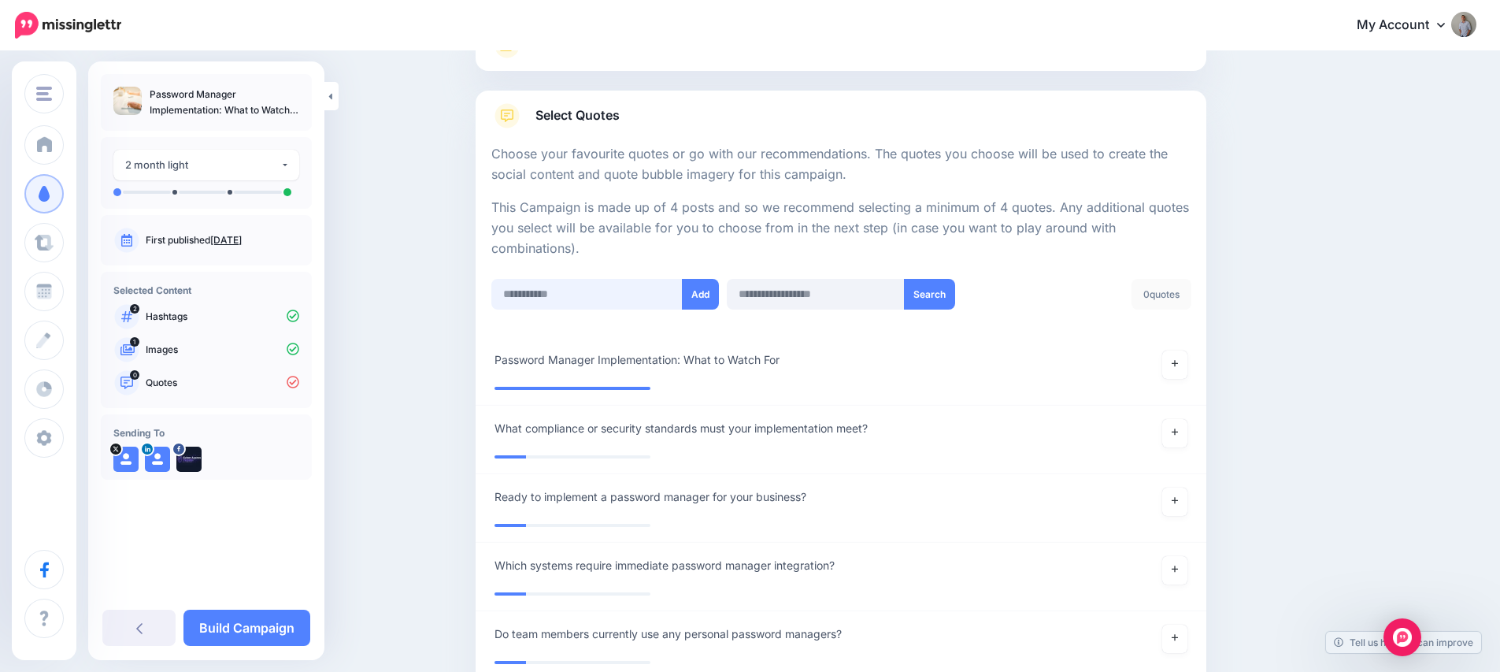
click at [583, 288] on input "text" at bounding box center [586, 294] width 191 height 31
paste input "**********"
type input "**********"
click at [710, 302] on button "Add" at bounding box center [700, 294] width 37 height 31
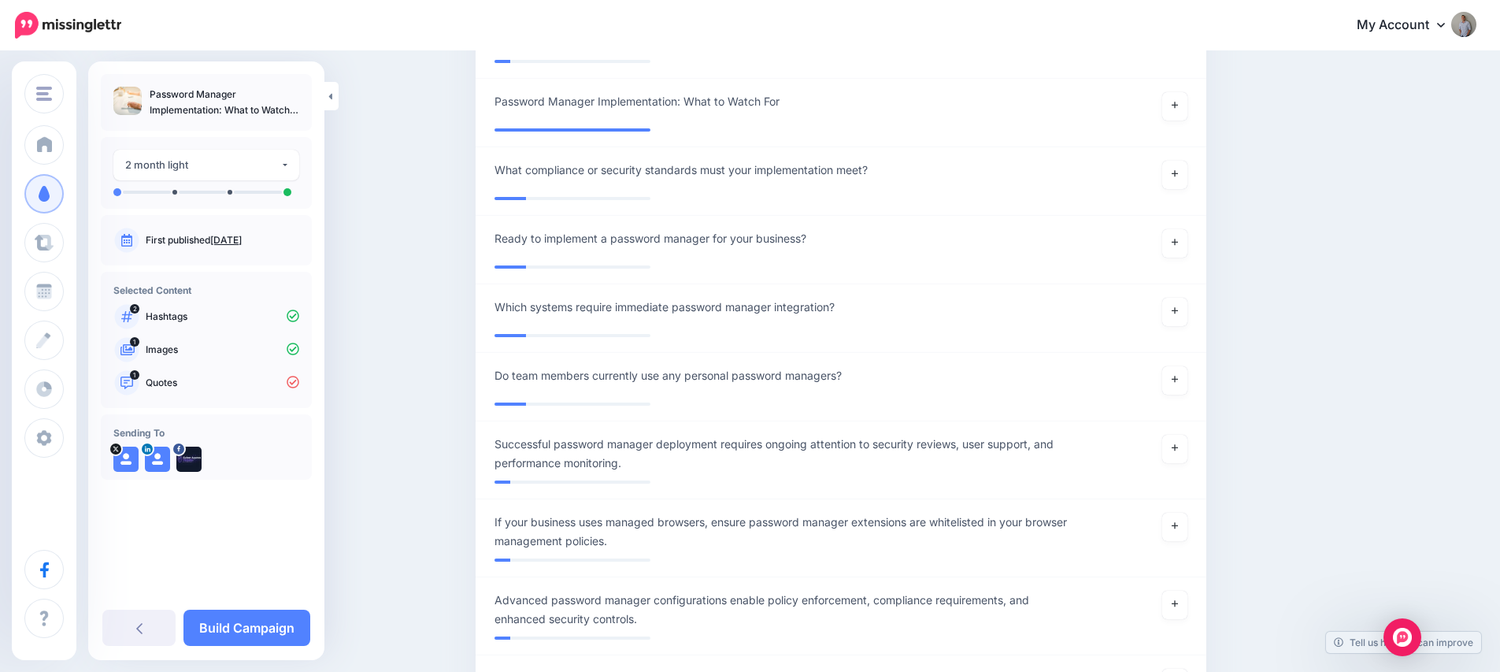
scroll to position [209, 0]
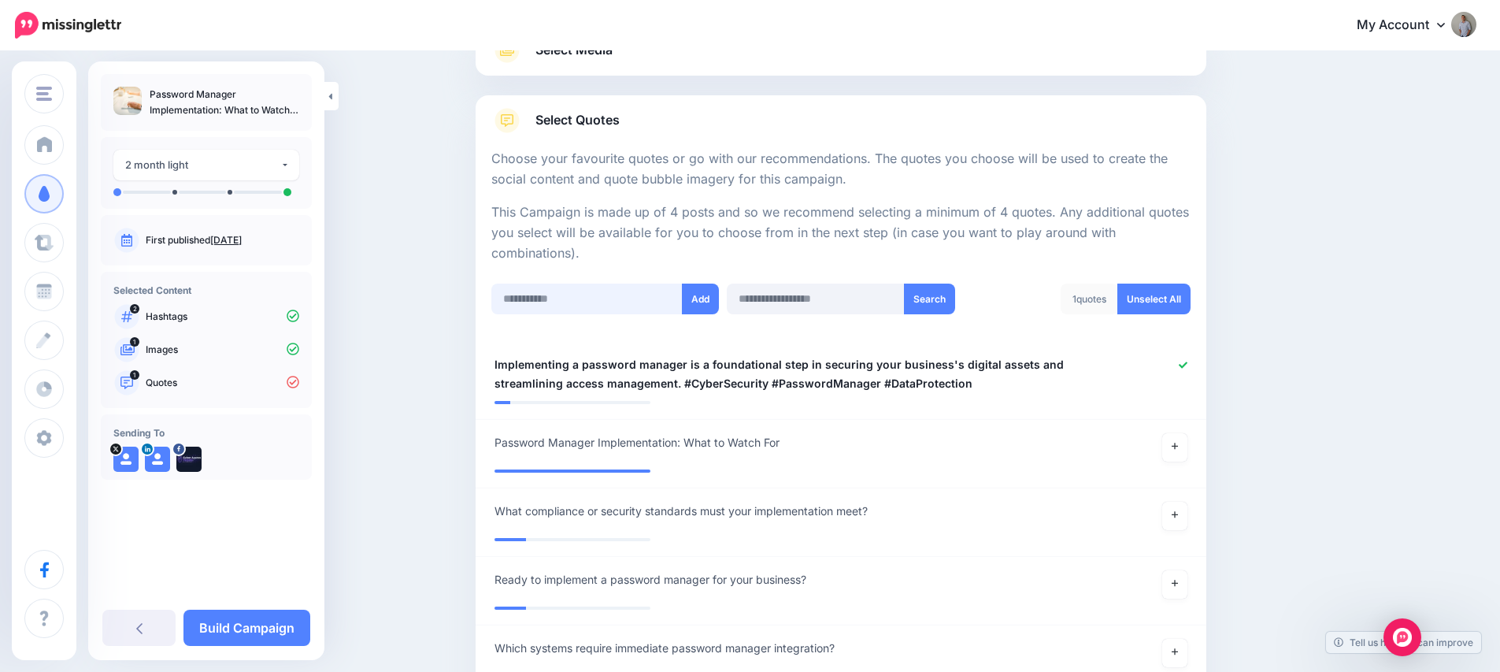
click at [570, 290] on input "text" at bounding box center [586, 298] width 191 height 31
paste input "**********"
type input "**********"
click at [707, 302] on button "Add" at bounding box center [700, 298] width 37 height 31
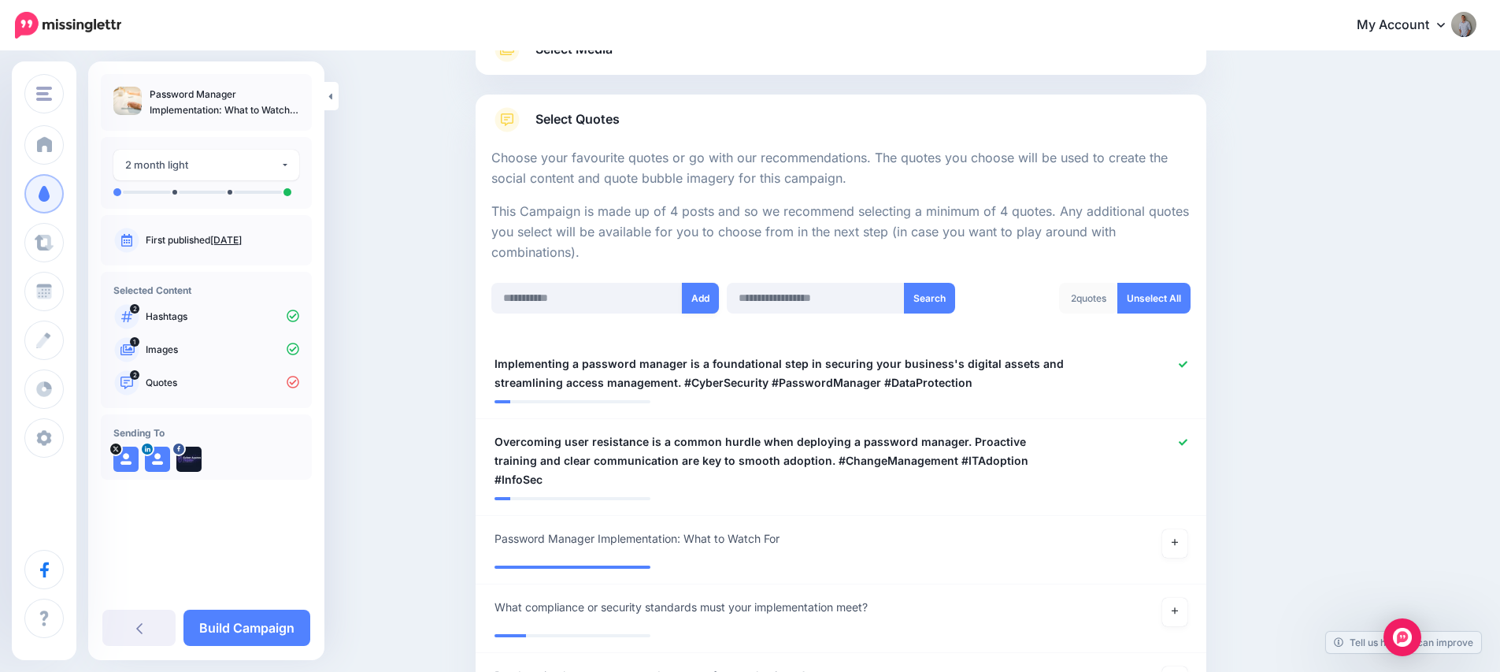
scroll to position [35, 0]
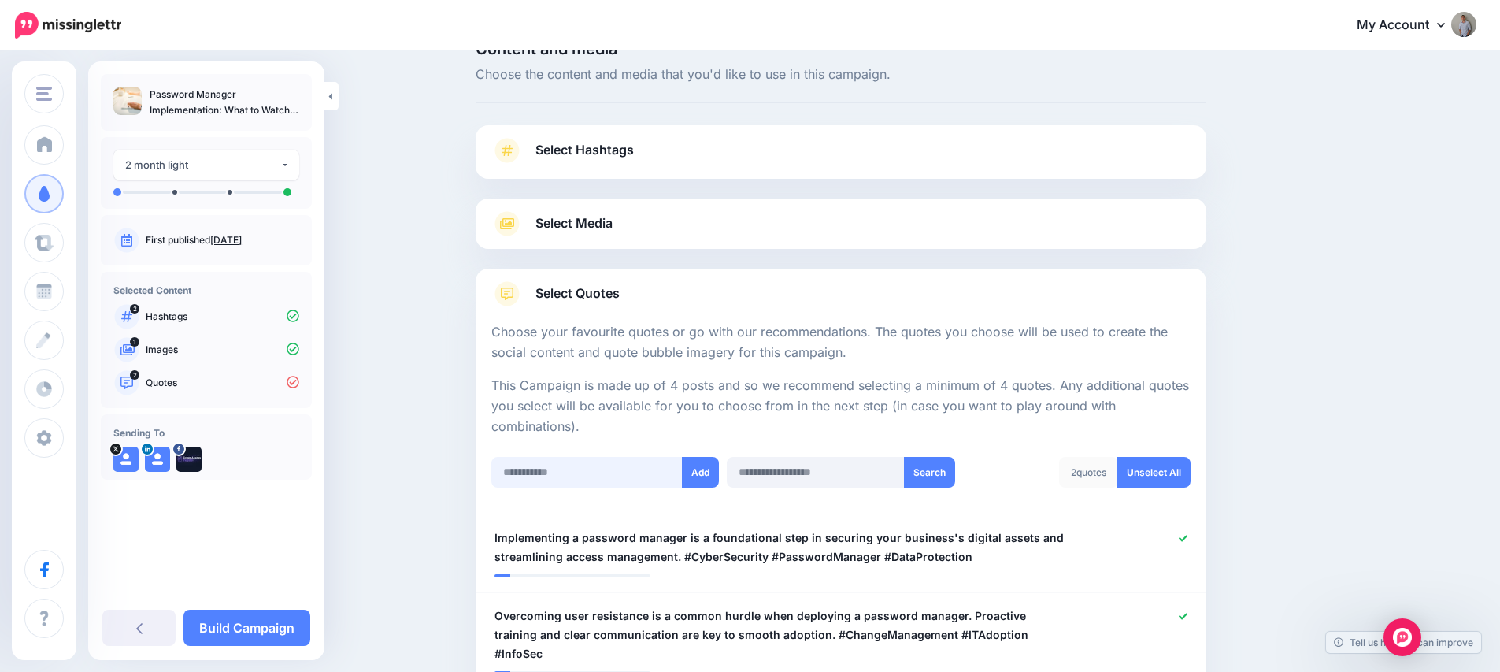
click at [591, 469] on input "text" at bounding box center [586, 472] width 191 height 31
paste input "**********"
type input "**********"
click at [702, 475] on button "Add" at bounding box center [700, 472] width 37 height 31
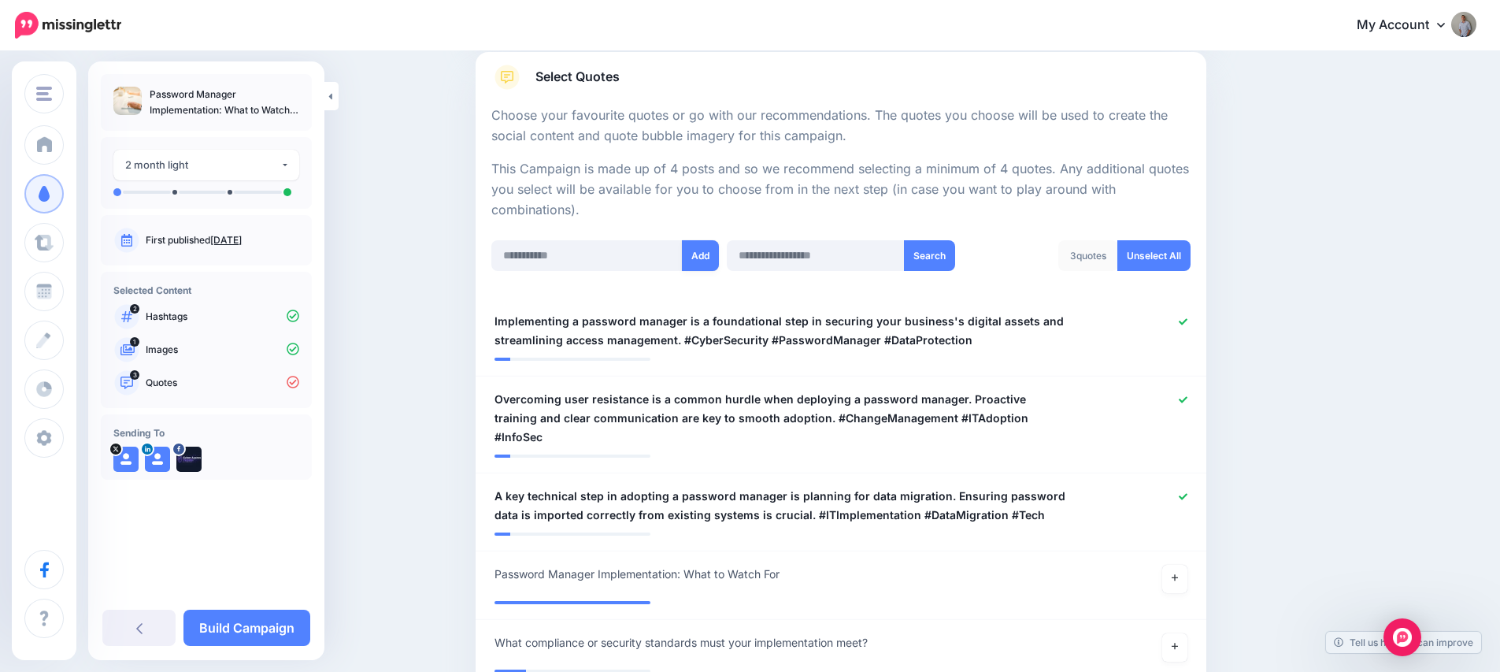
scroll to position [248, 0]
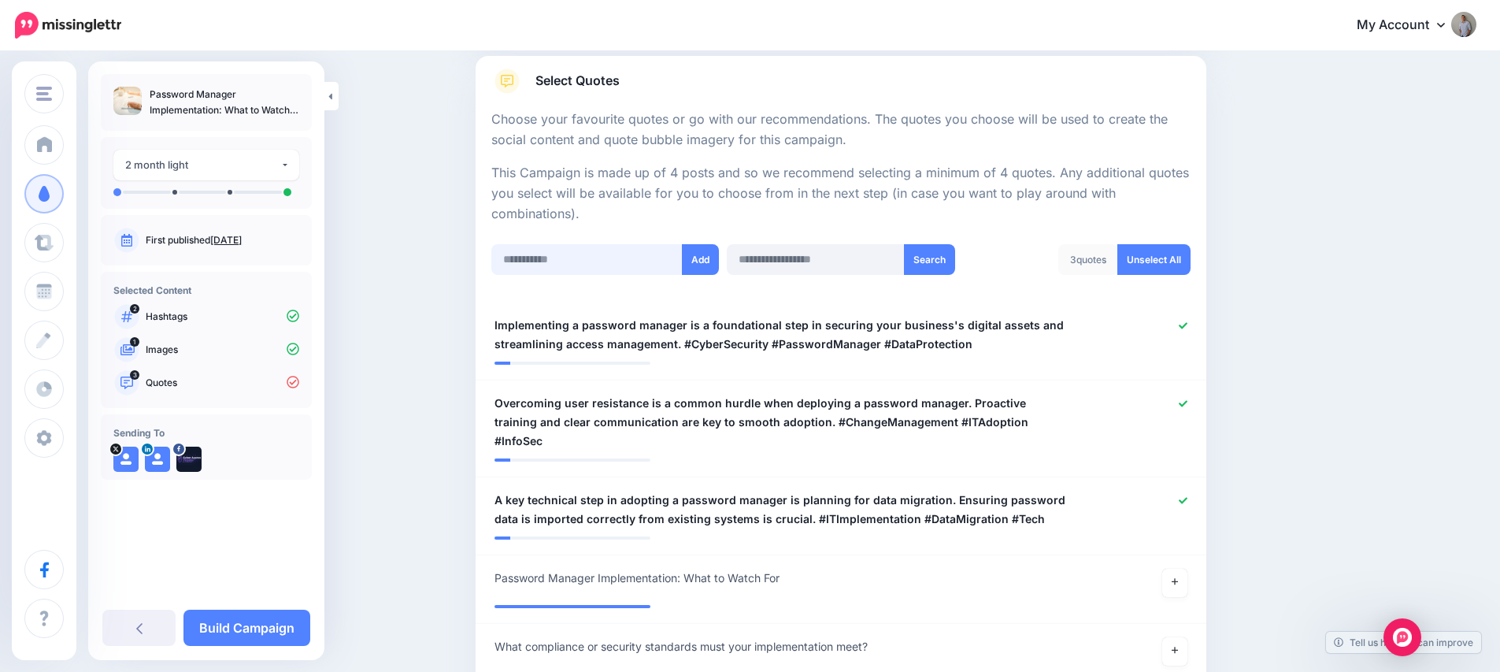
click at [572, 258] on input "text" at bounding box center [586, 259] width 191 height 31
paste input "**********"
type input "**********"
click at [701, 262] on button "Add" at bounding box center [700, 259] width 37 height 31
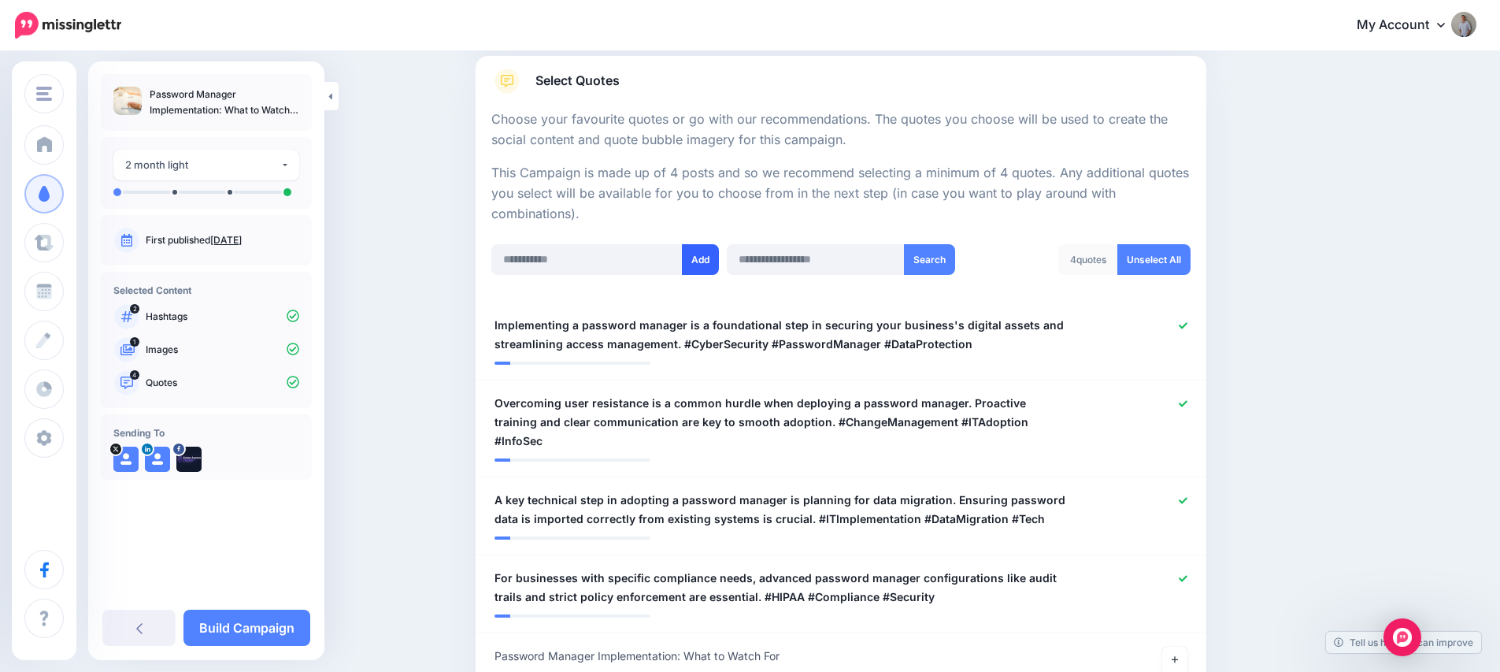
scroll to position [550, 0]
